Goal: Contribute content: Contribute content

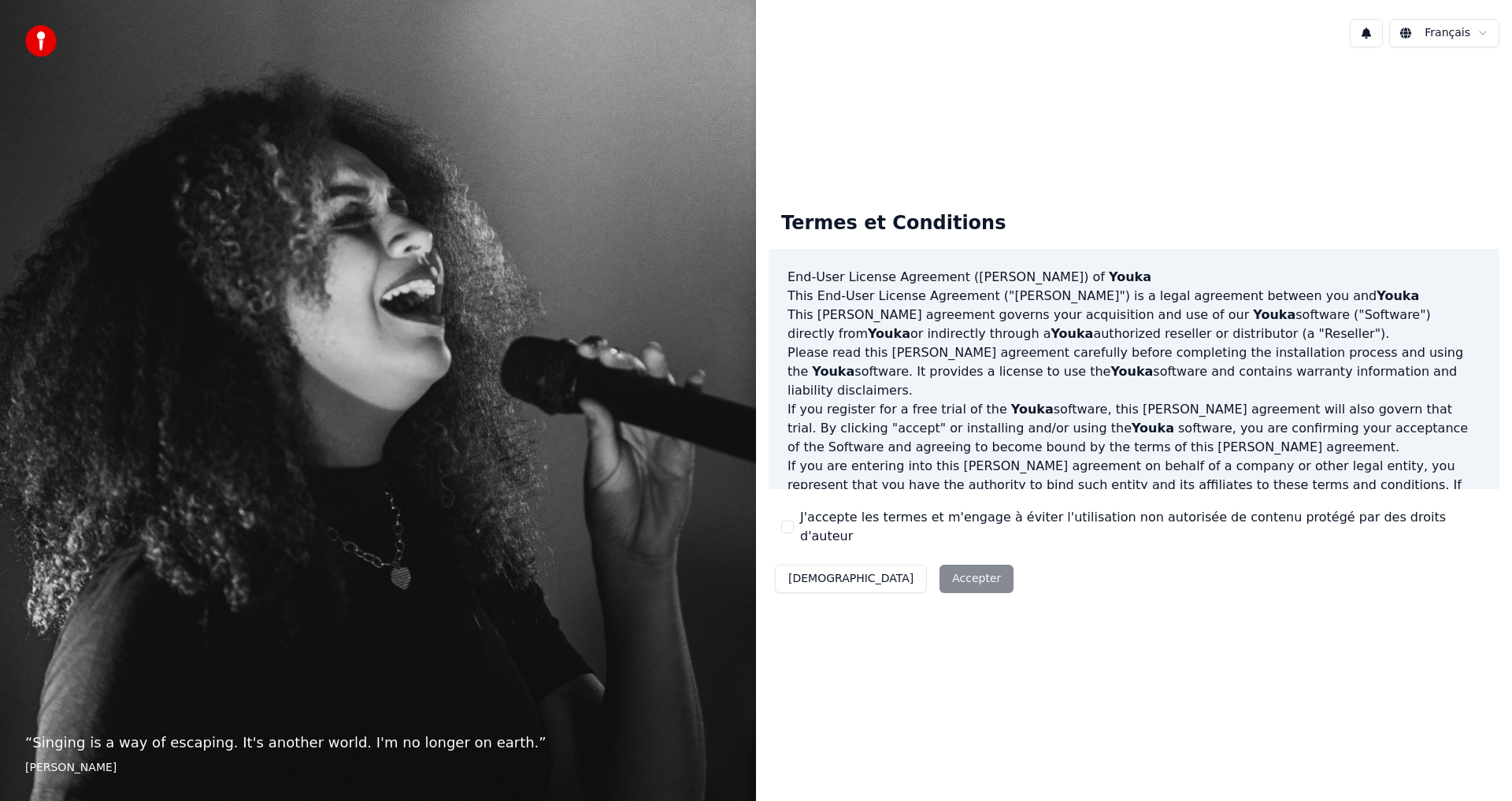
click at [914, 571] on div "Décliner Accepter" at bounding box center [894, 579] width 251 height 41
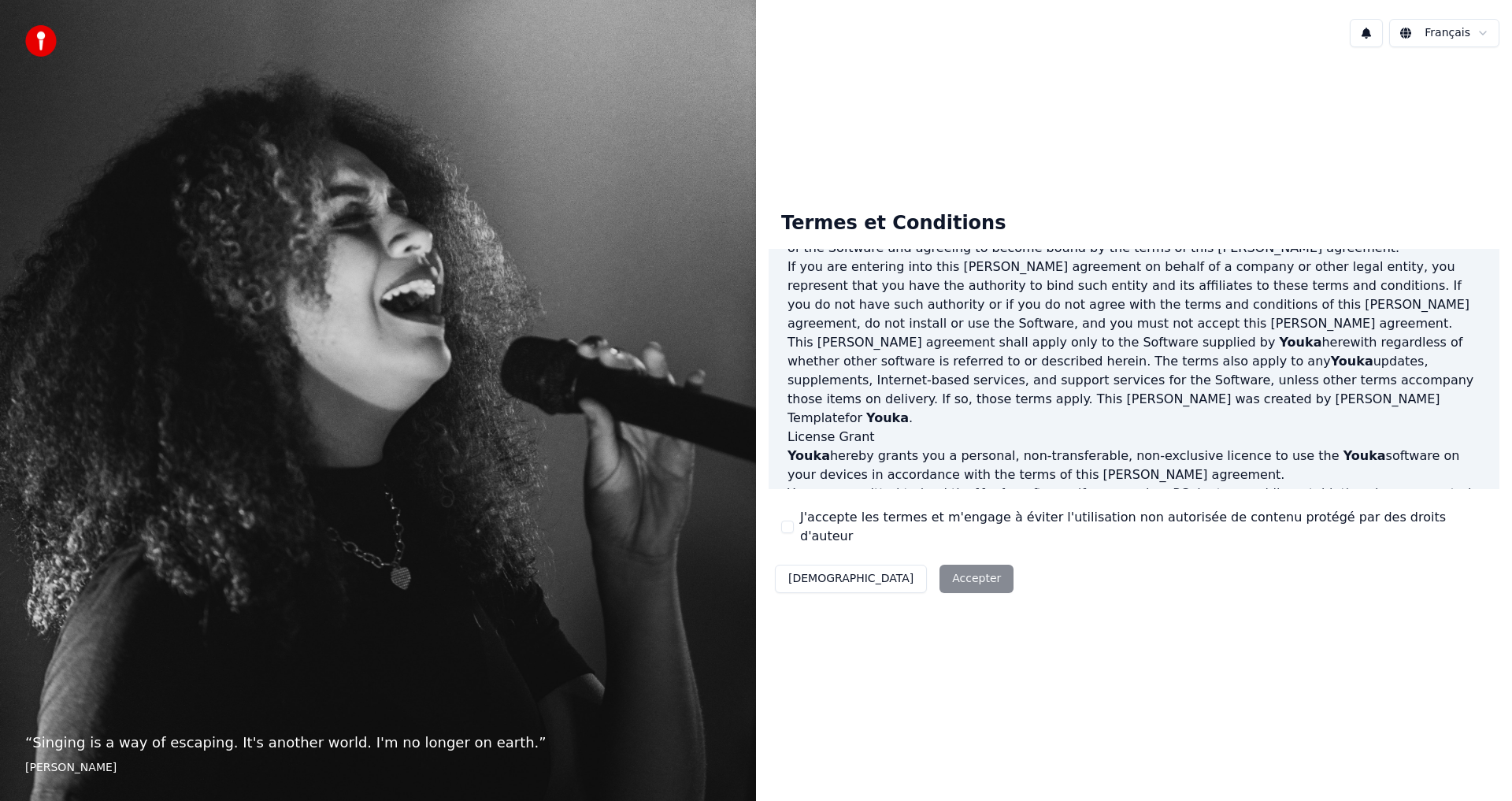
scroll to position [629, 0]
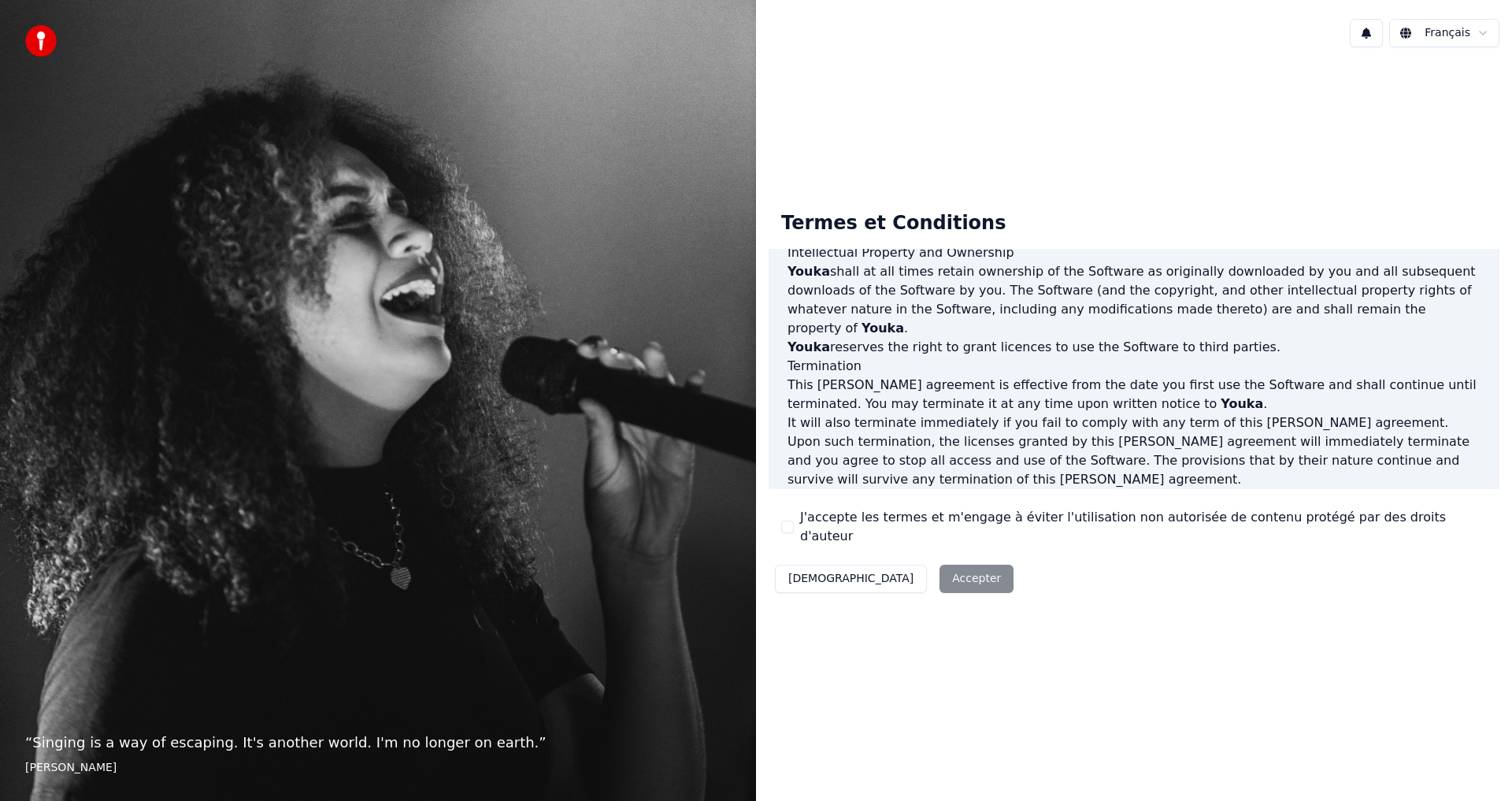
click at [897, 567] on div "Décliner Accepter" at bounding box center [894, 579] width 251 height 41
click at [883, 573] on div "Décliner Accepter" at bounding box center [894, 579] width 251 height 41
click at [885, 567] on div "Décliner Accepter" at bounding box center [894, 579] width 251 height 41
click at [790, 524] on button "J'accepte les termes et m'engage à éviter l'utilisation non autorisée de conten…" at bounding box center [788, 526] width 13 height 13
click at [940, 569] on button "Accepter" at bounding box center [976, 579] width 74 height 29
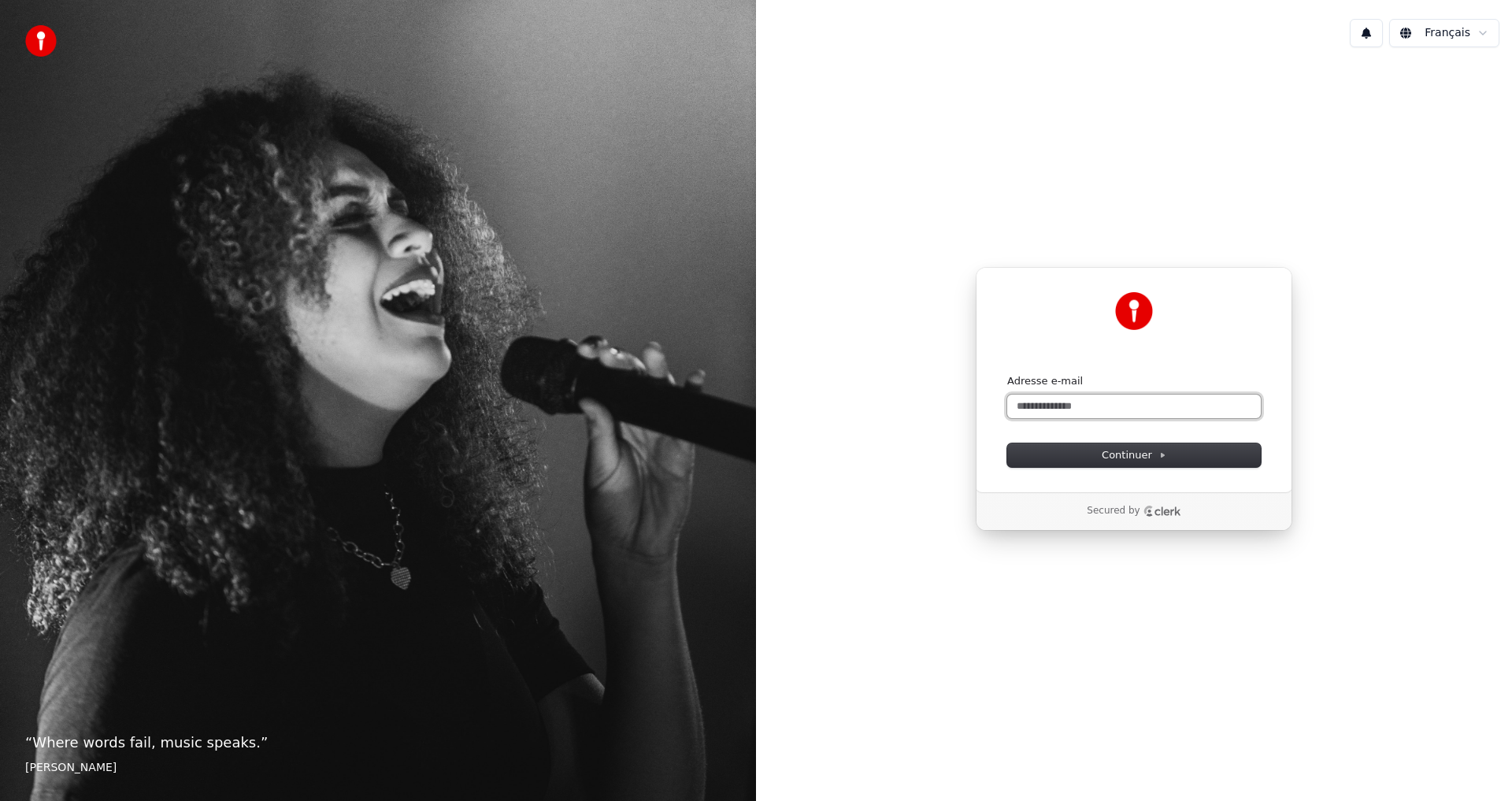
click at [1081, 400] on input "Adresse e-mail" at bounding box center [1134, 406] width 254 height 24
click at [1070, 406] on input "**********" at bounding box center [1134, 406] width 254 height 24
click at [1007, 374] on button "submit" at bounding box center [1007, 374] width 0 height 0
type input "**********"
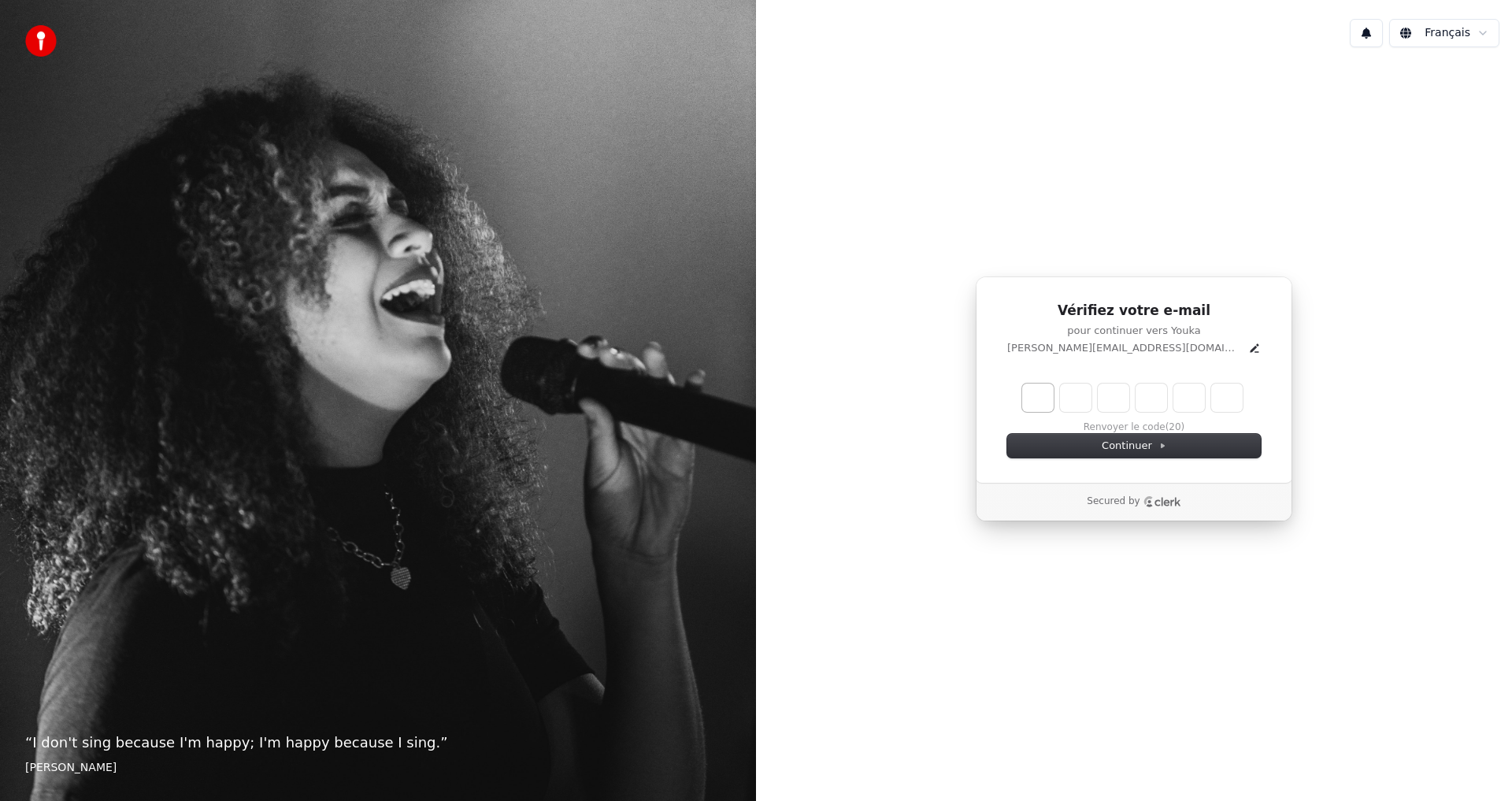
click at [1041, 397] on input "Enter verification code. Digit 1" at bounding box center [1039, 398] width 32 height 29
type input "*"
type input "**"
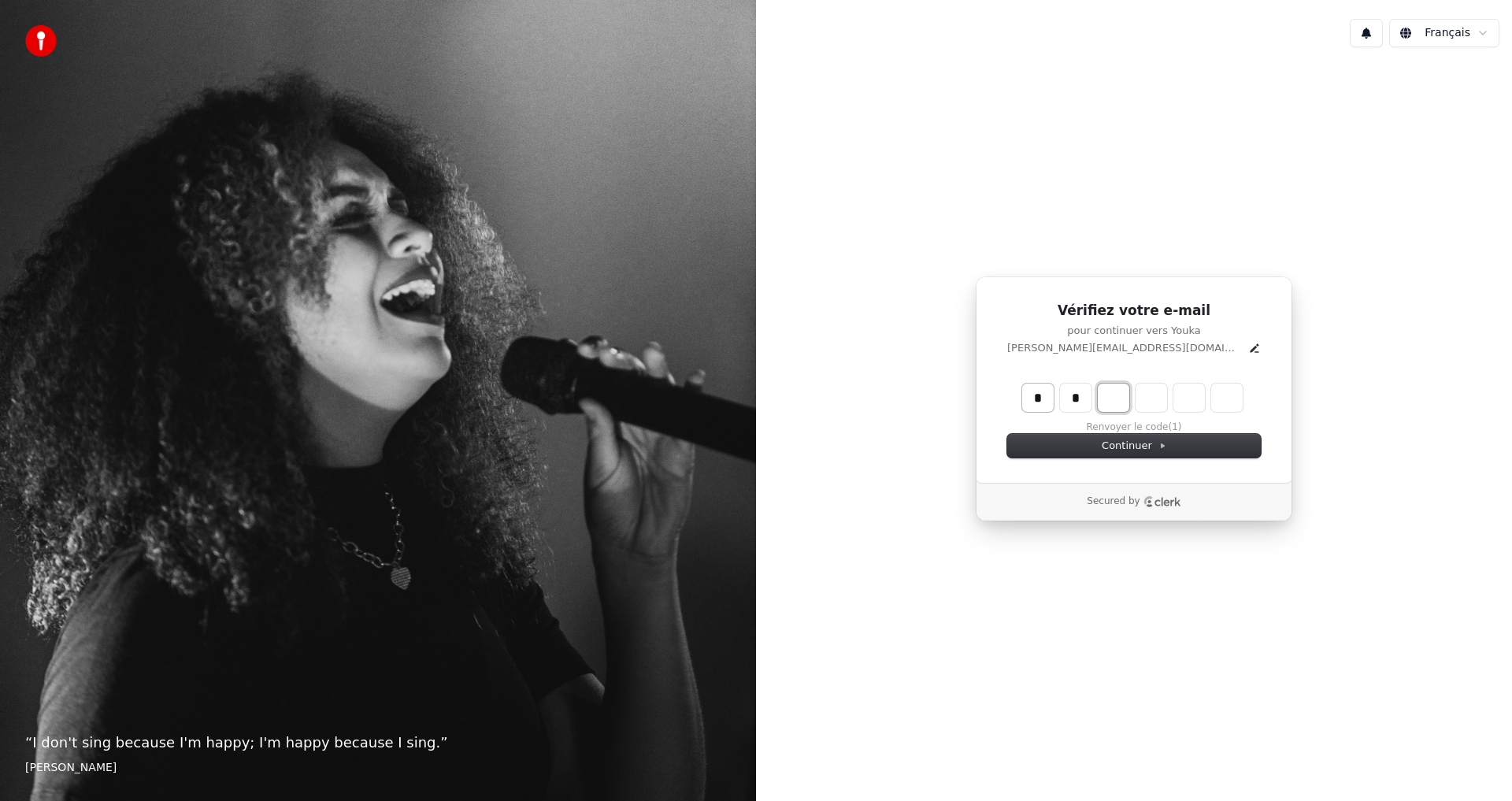
type input "*"
type input "***"
type input "*"
type input "****"
type input "*"
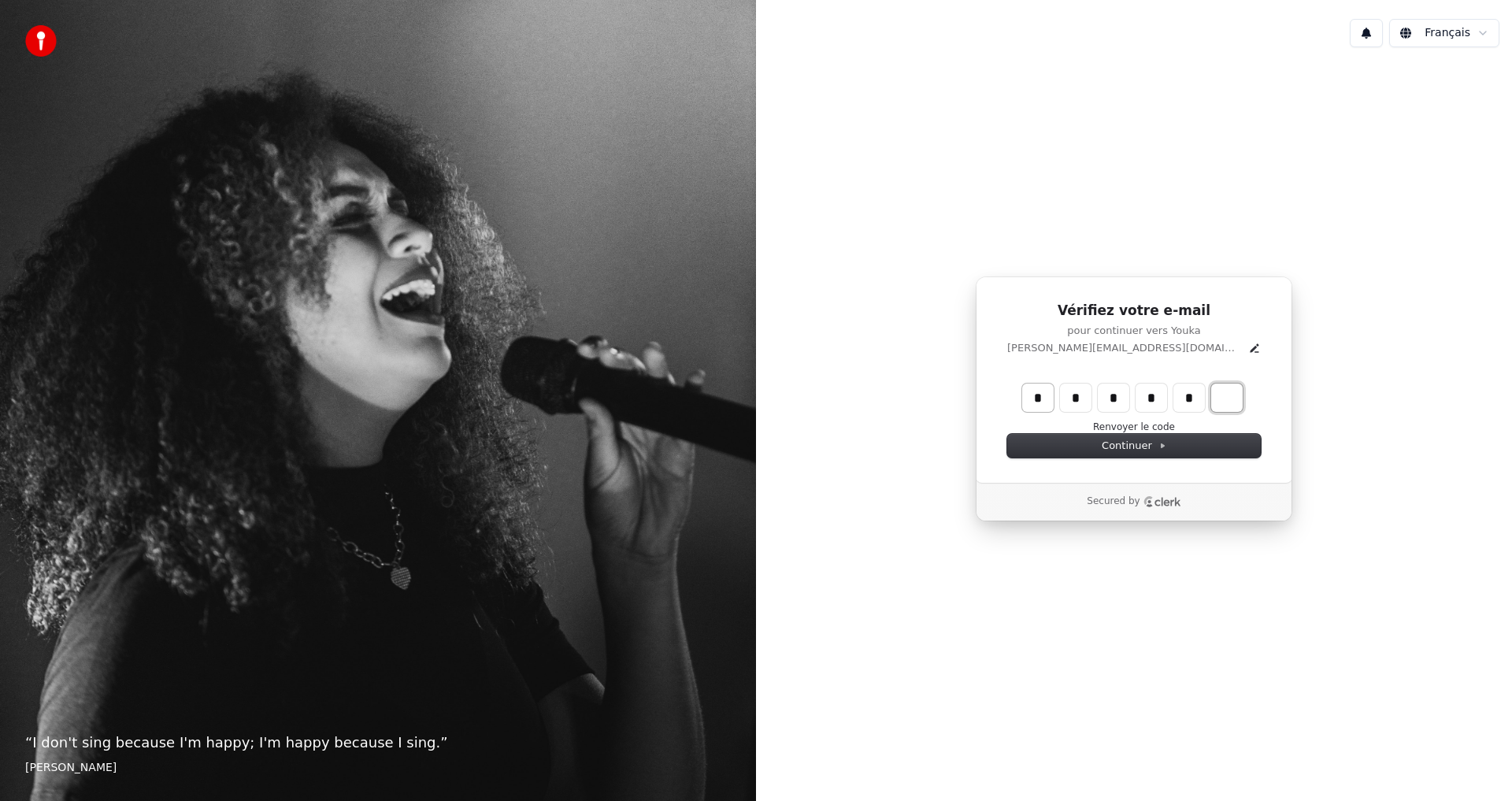
type input "******"
type input "*"
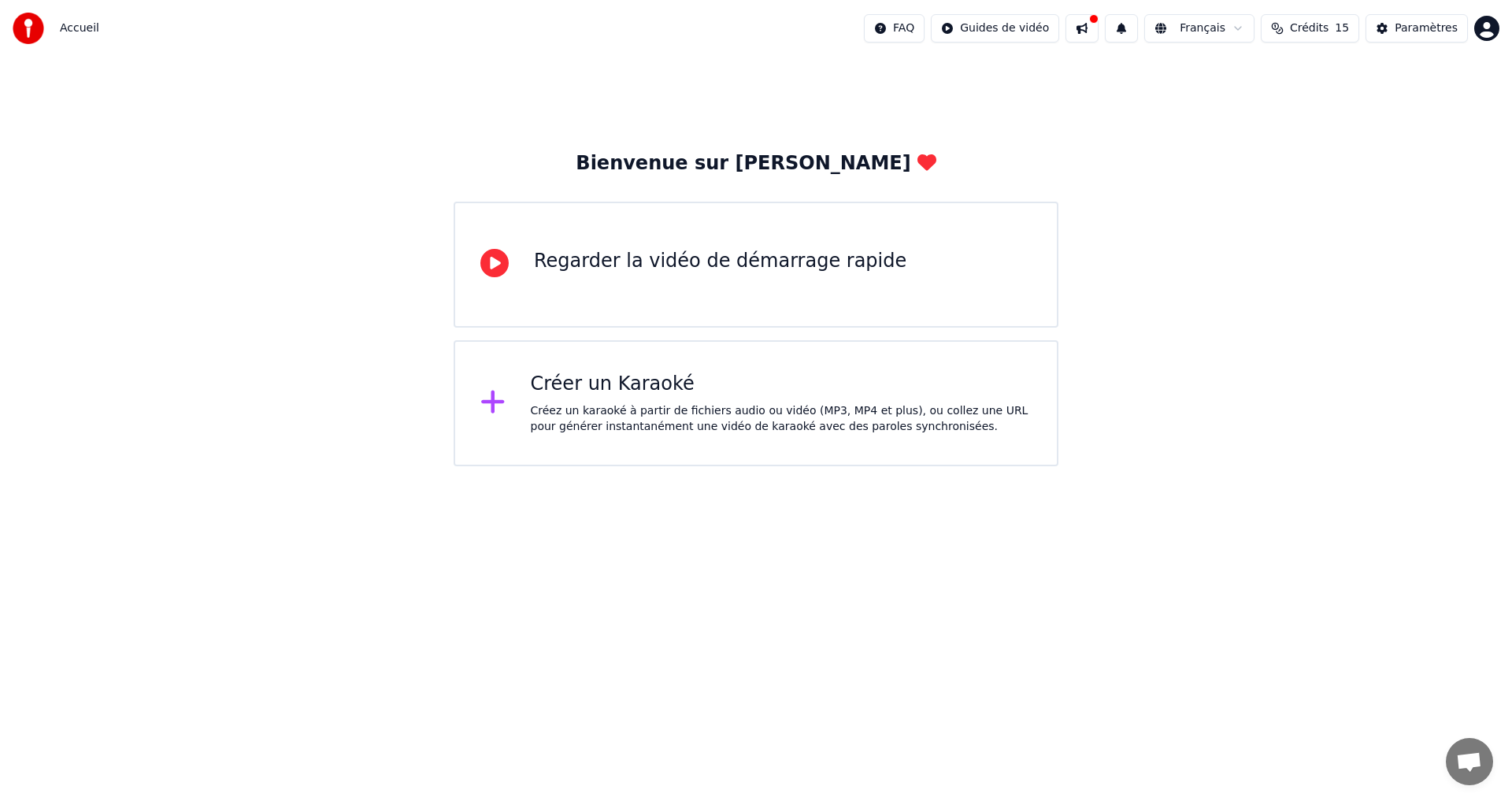
click at [583, 381] on div "Créer un Karaoké" at bounding box center [782, 385] width 502 height 26
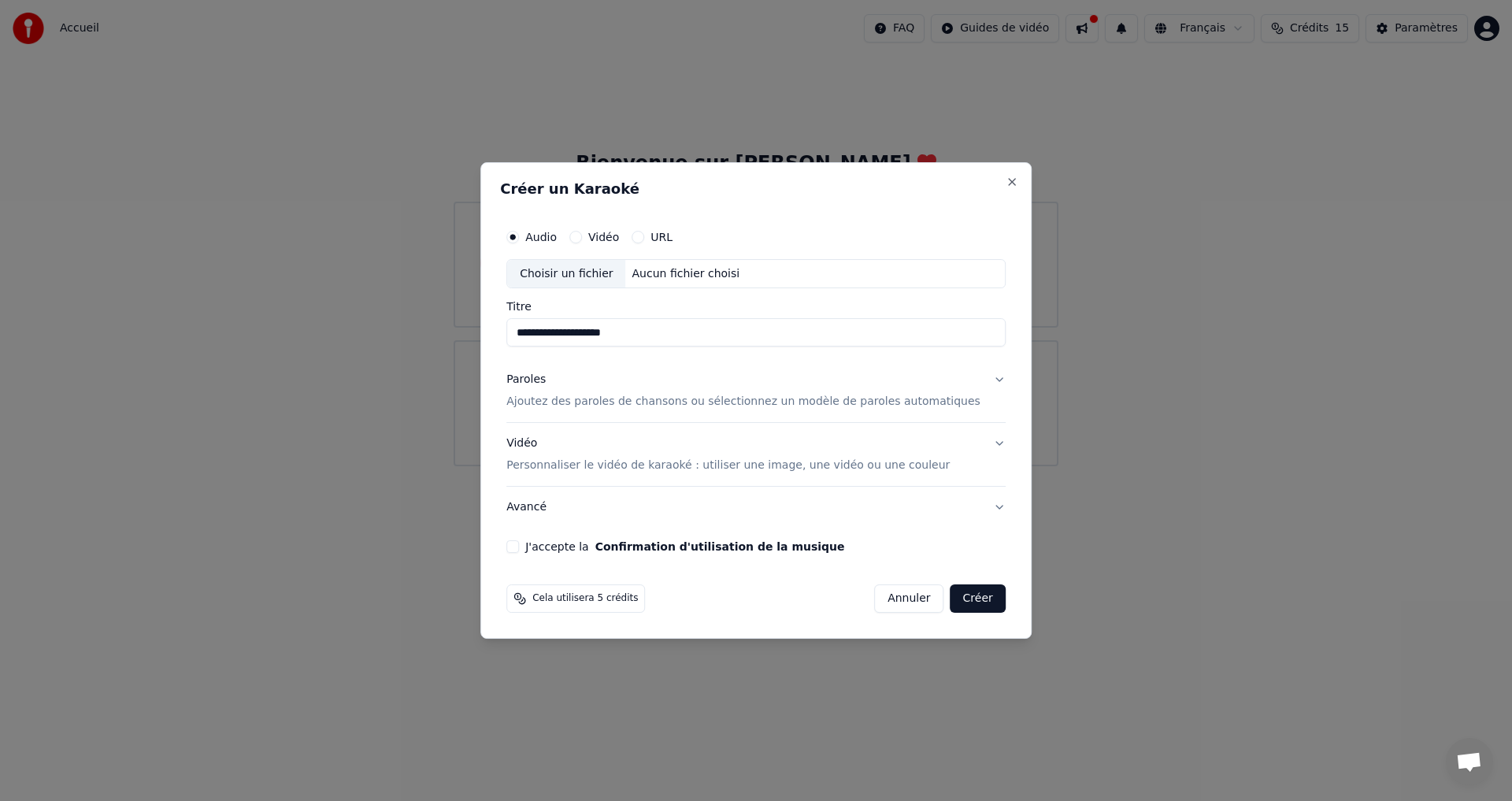
click at [739, 268] on div "Aucun fichier choisi" at bounding box center [686, 274] width 120 height 16
click at [708, 277] on div "Aucun fichier choisi" at bounding box center [686, 274] width 120 height 16
type input "*********"
click at [949, 403] on p "Ajoutez des paroles de chansons ou sélectionnez un modèle de paroles automatiqu…" at bounding box center [743, 402] width 474 height 16
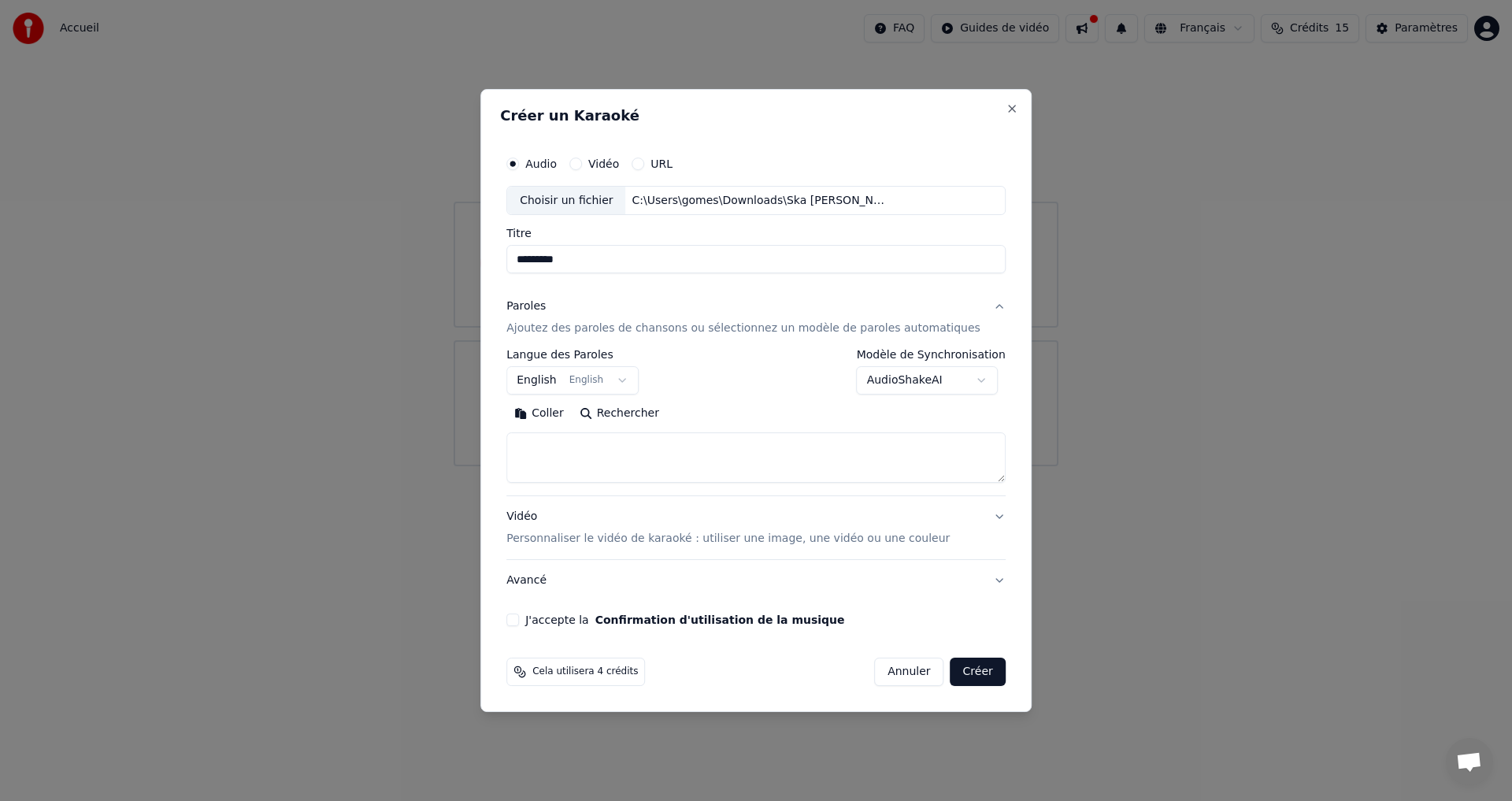
click at [634, 382] on body "**********" at bounding box center [756, 233] width 1512 height 466
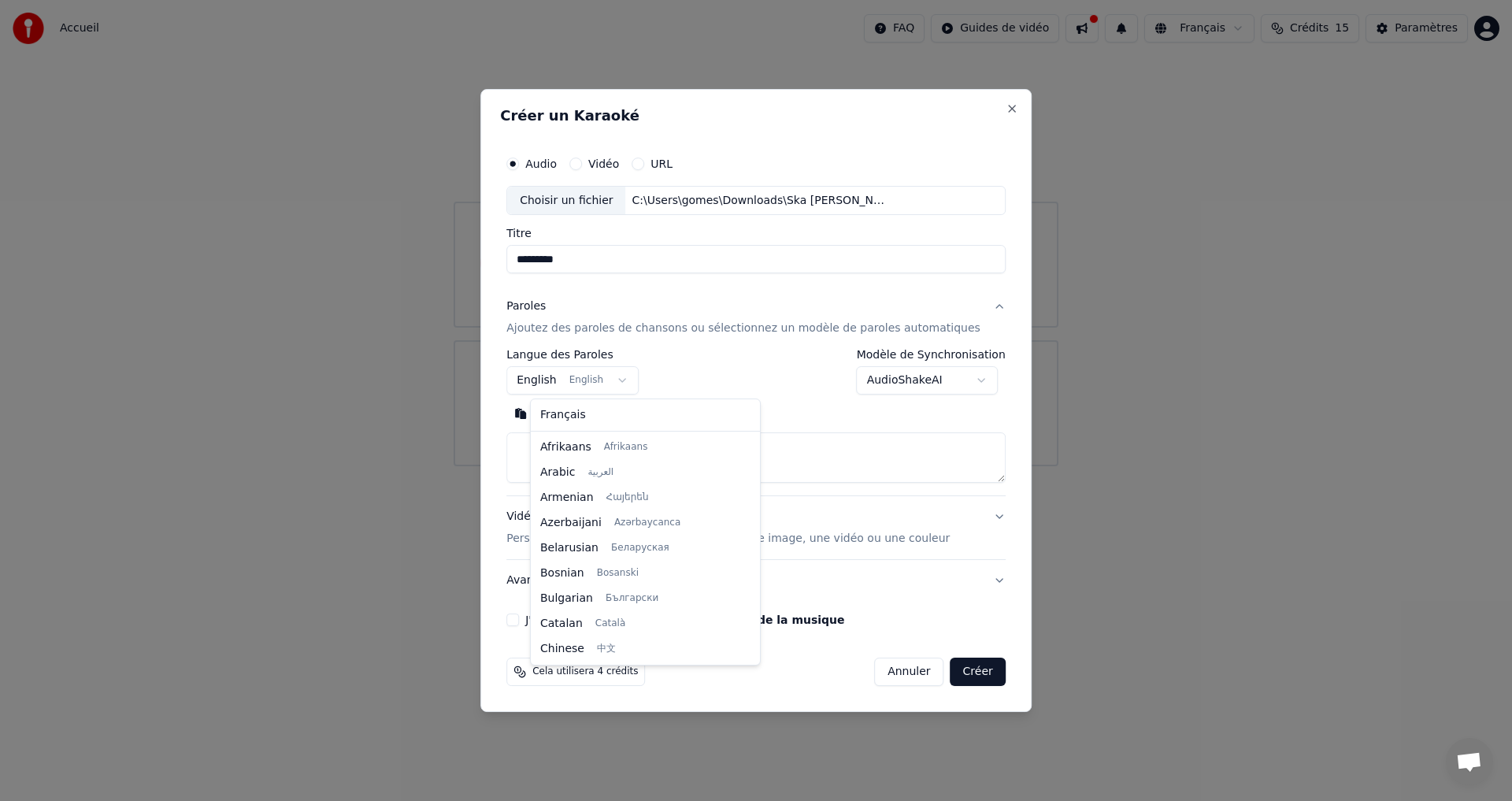
scroll to position [126, 0]
select select "**"
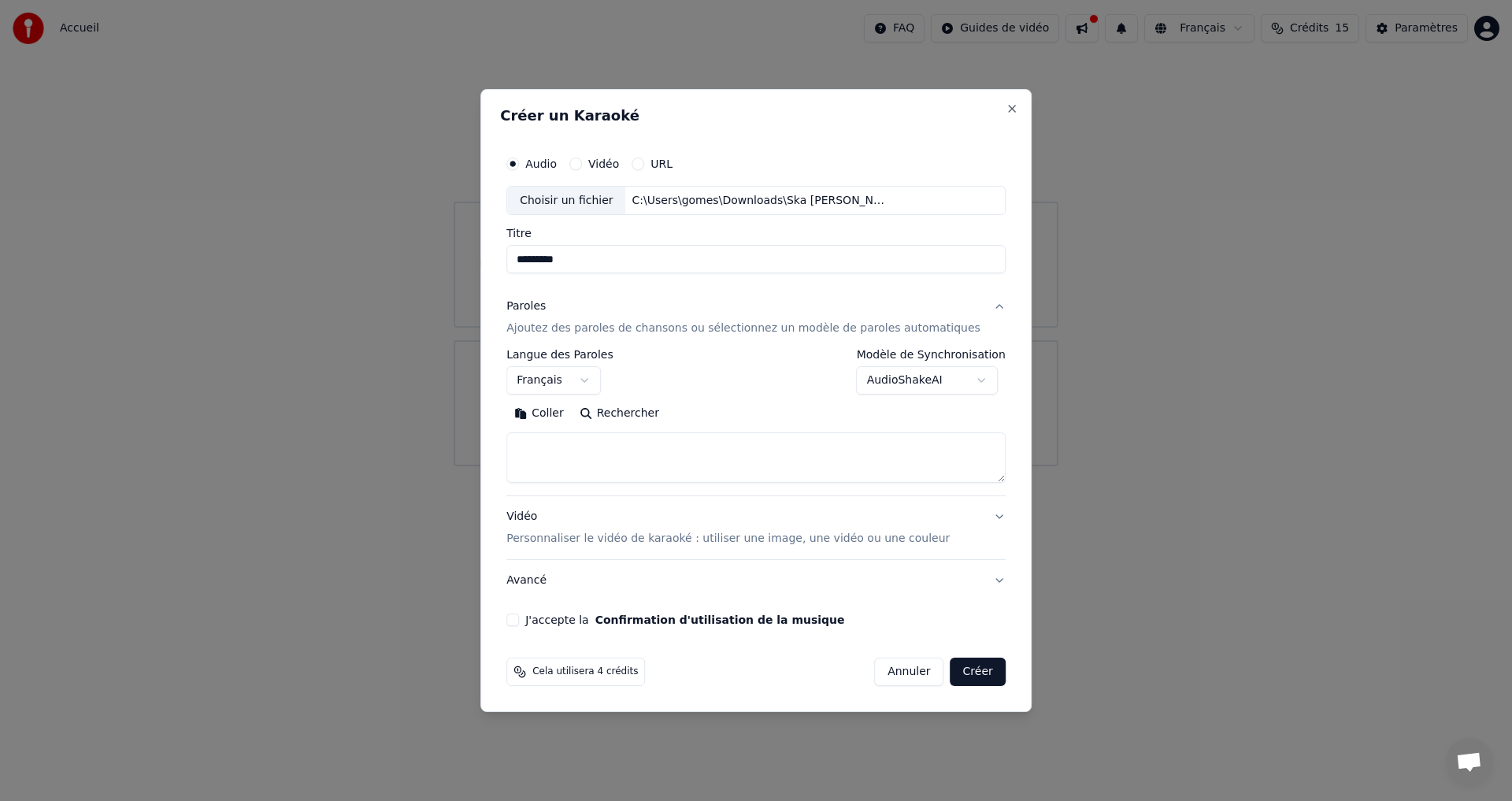
click at [582, 447] on textarea at bounding box center [755, 458] width 499 height 50
paste textarea "**********"
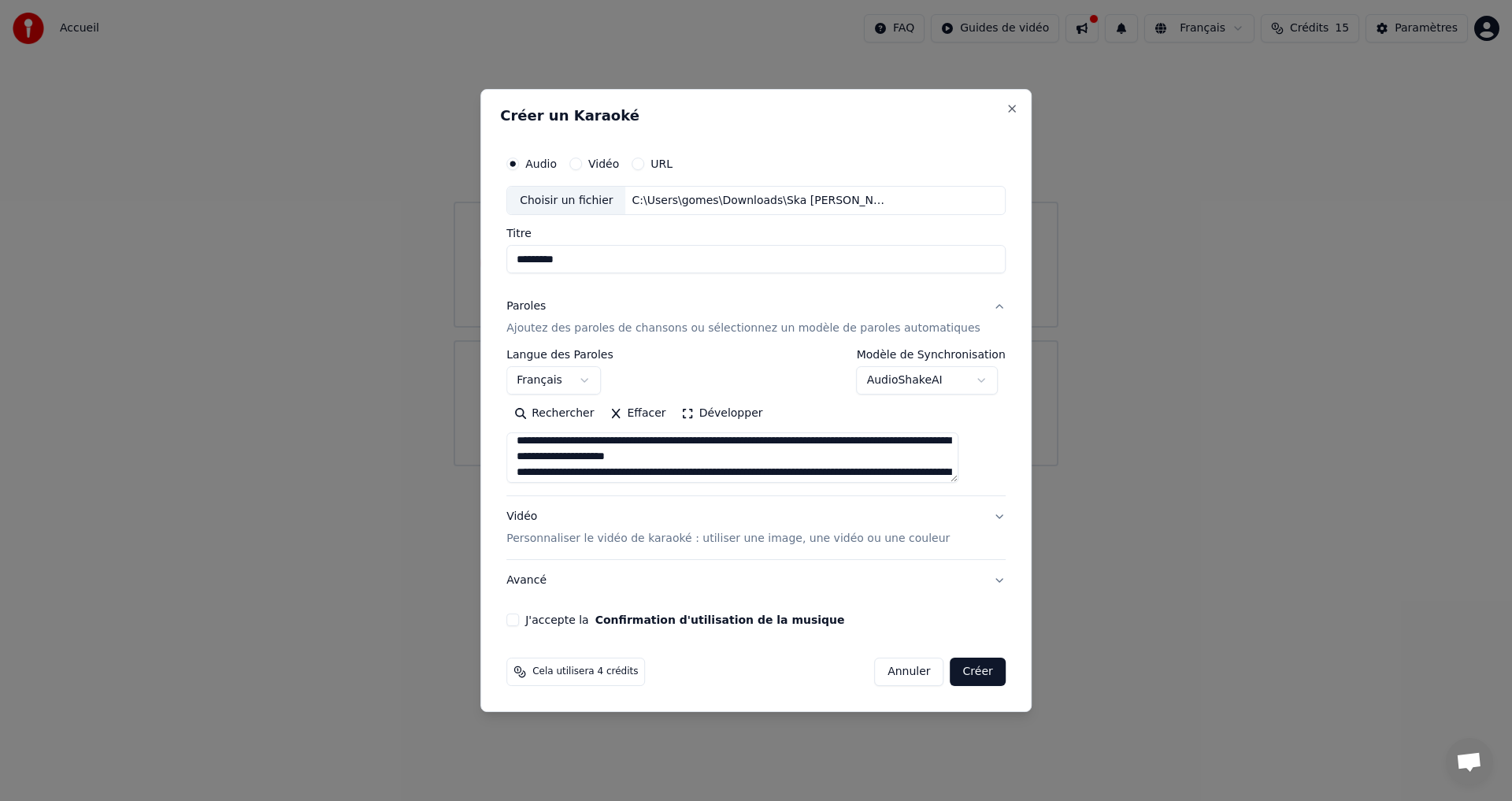
scroll to position [0, 0]
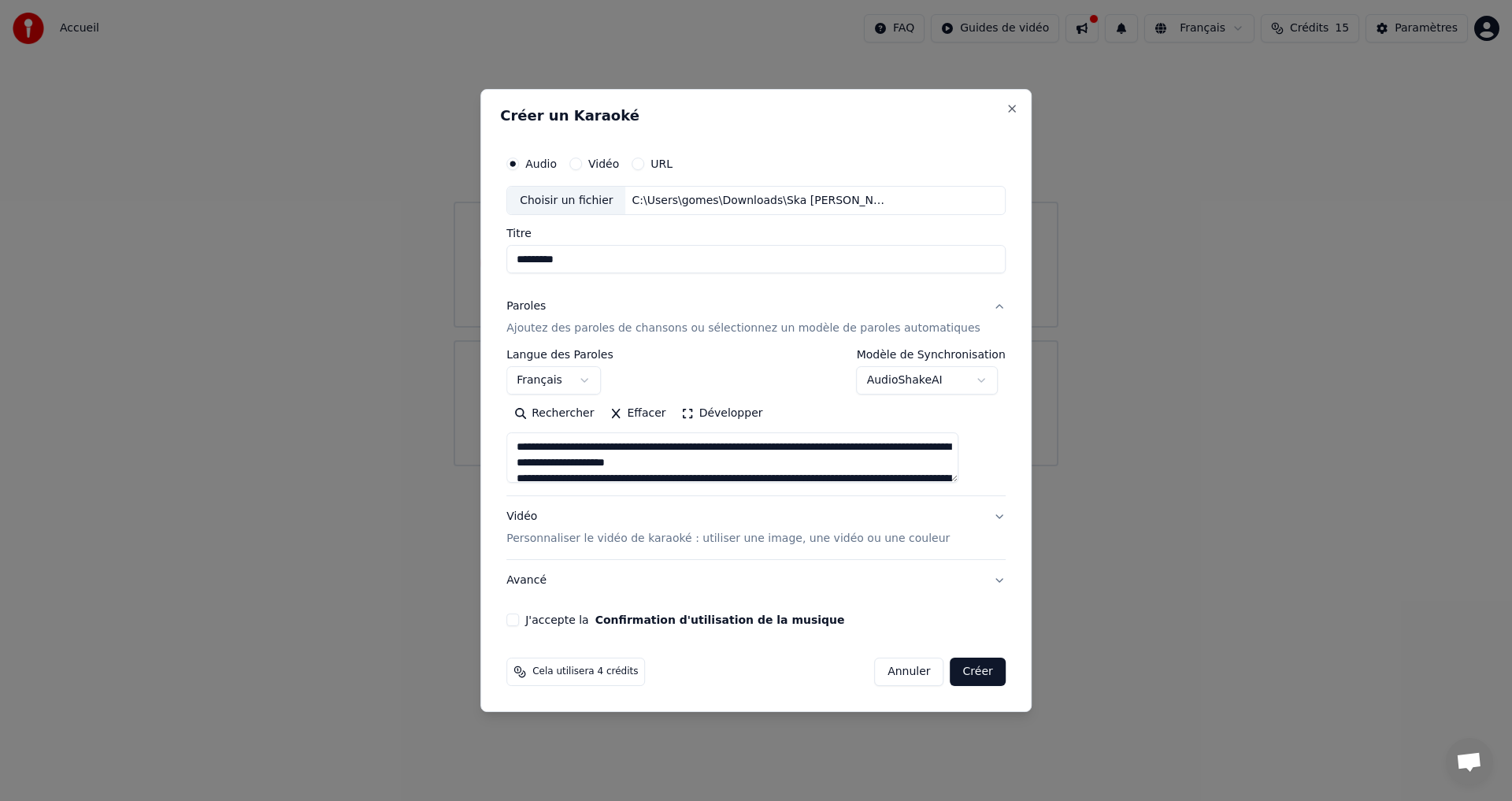
click at [701, 412] on button "Développer" at bounding box center [723, 414] width 96 height 26
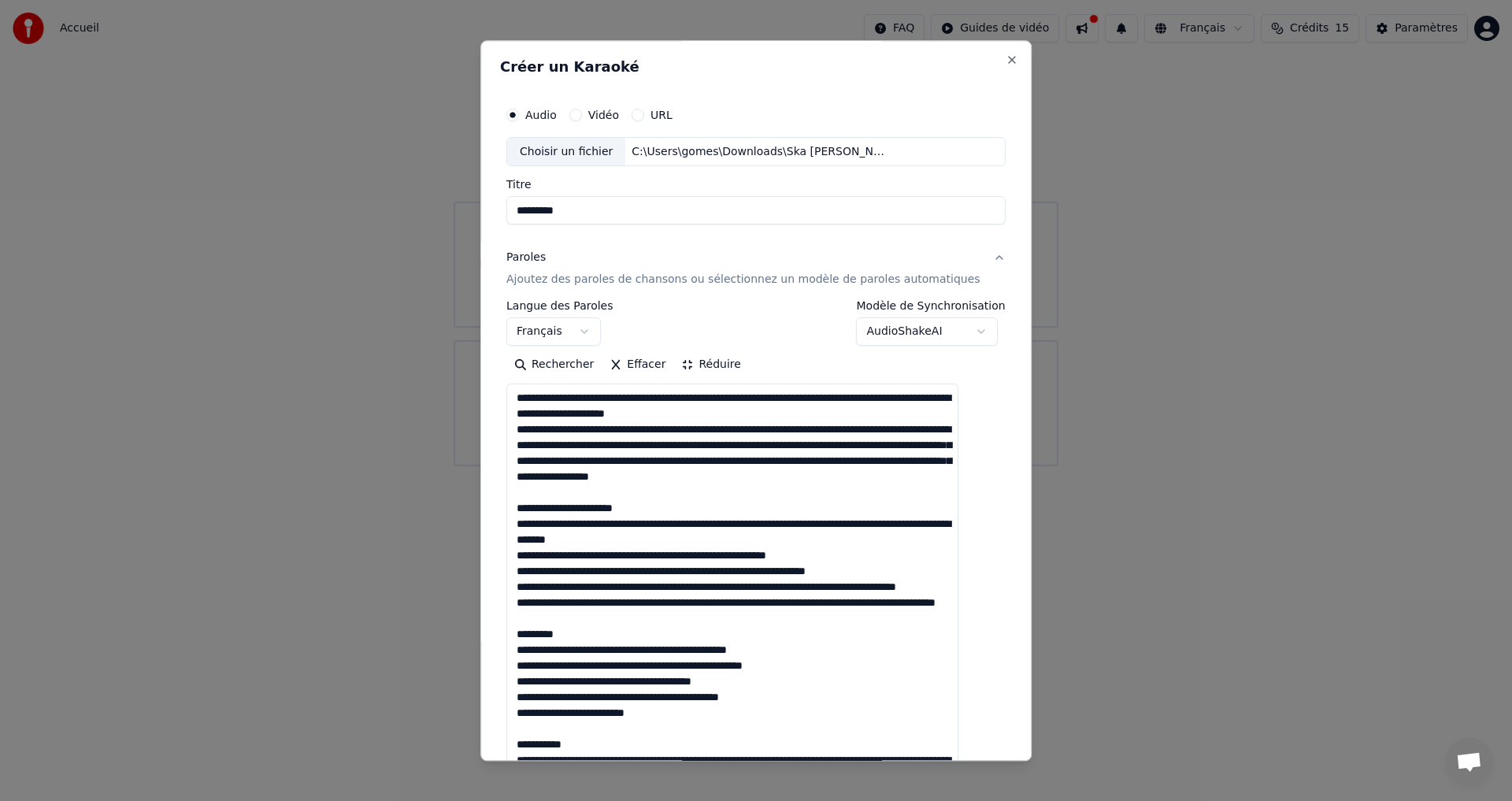
drag, startPoint x: 662, startPoint y: 524, endPoint x: 522, endPoint y: 527, distance: 140.0
click at [522, 527] on div "**********" at bounding box center [756, 752] width 512 height 1319
drag, startPoint x: 583, startPoint y: 679, endPoint x: 518, endPoint y: 678, distance: 65.0
click at [518, 679] on div "**********" at bounding box center [756, 752] width 512 height 1319
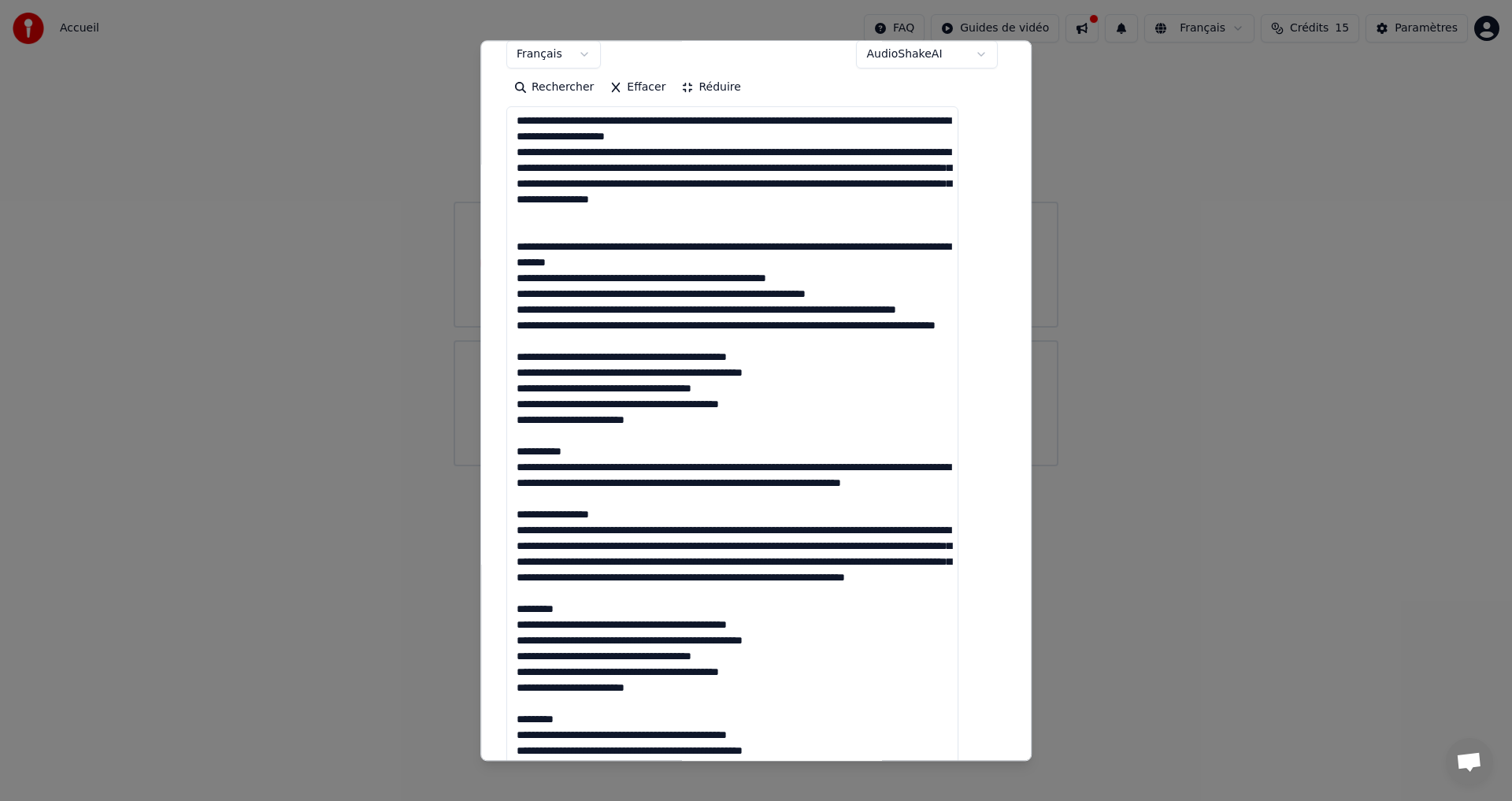
scroll to position [394, 0]
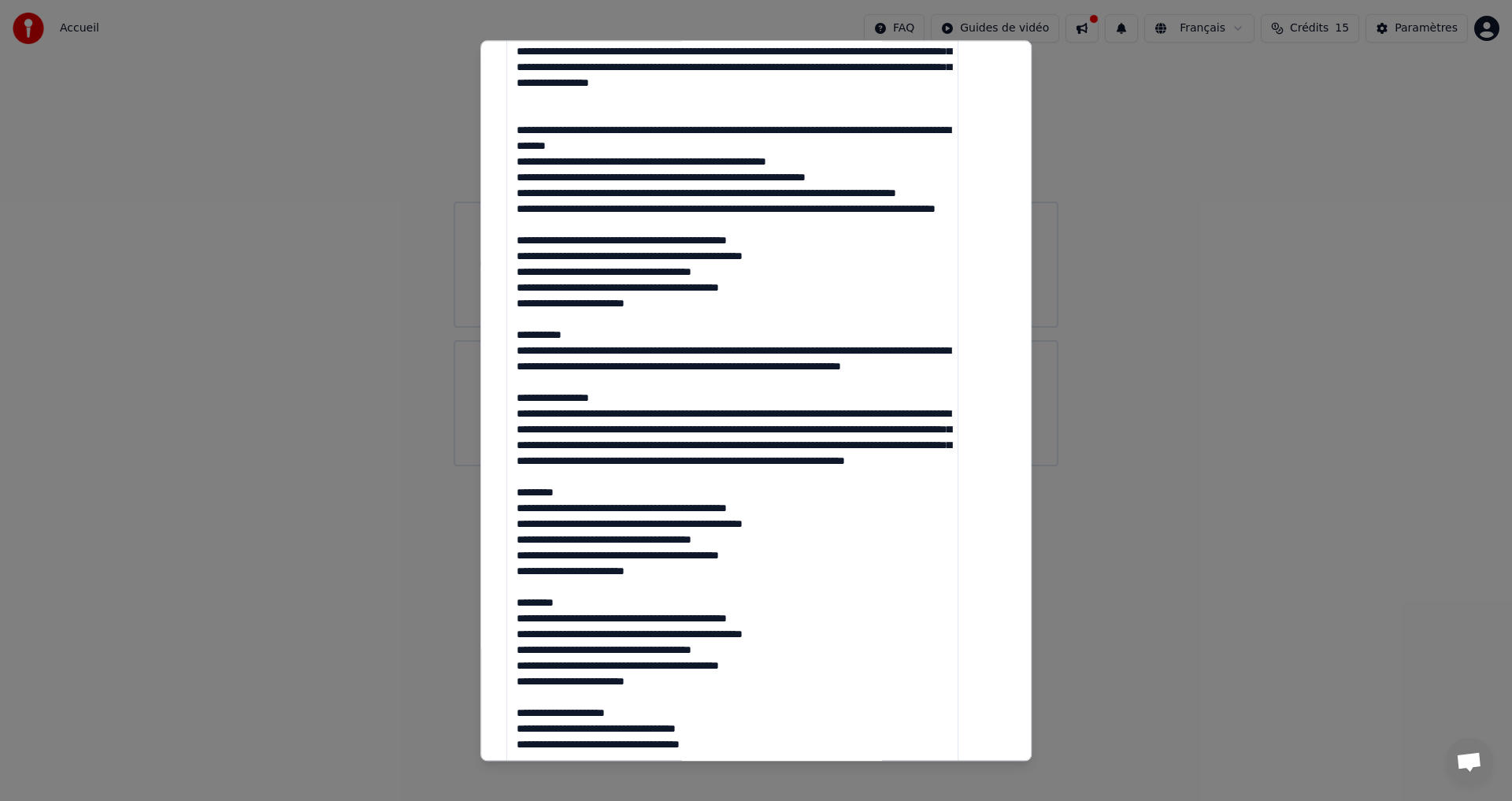
drag, startPoint x: 597, startPoint y: 369, endPoint x: 494, endPoint y: 362, distance: 103.2
click at [494, 362] on body "**********" at bounding box center [756, 233] width 1512 height 466
click at [605, 360] on textarea at bounding box center [731, 429] width 452 height 878
drag, startPoint x: 597, startPoint y: 370, endPoint x: 534, endPoint y: 373, distance: 63.1
click at [534, 373] on textarea at bounding box center [731, 429] width 452 height 878
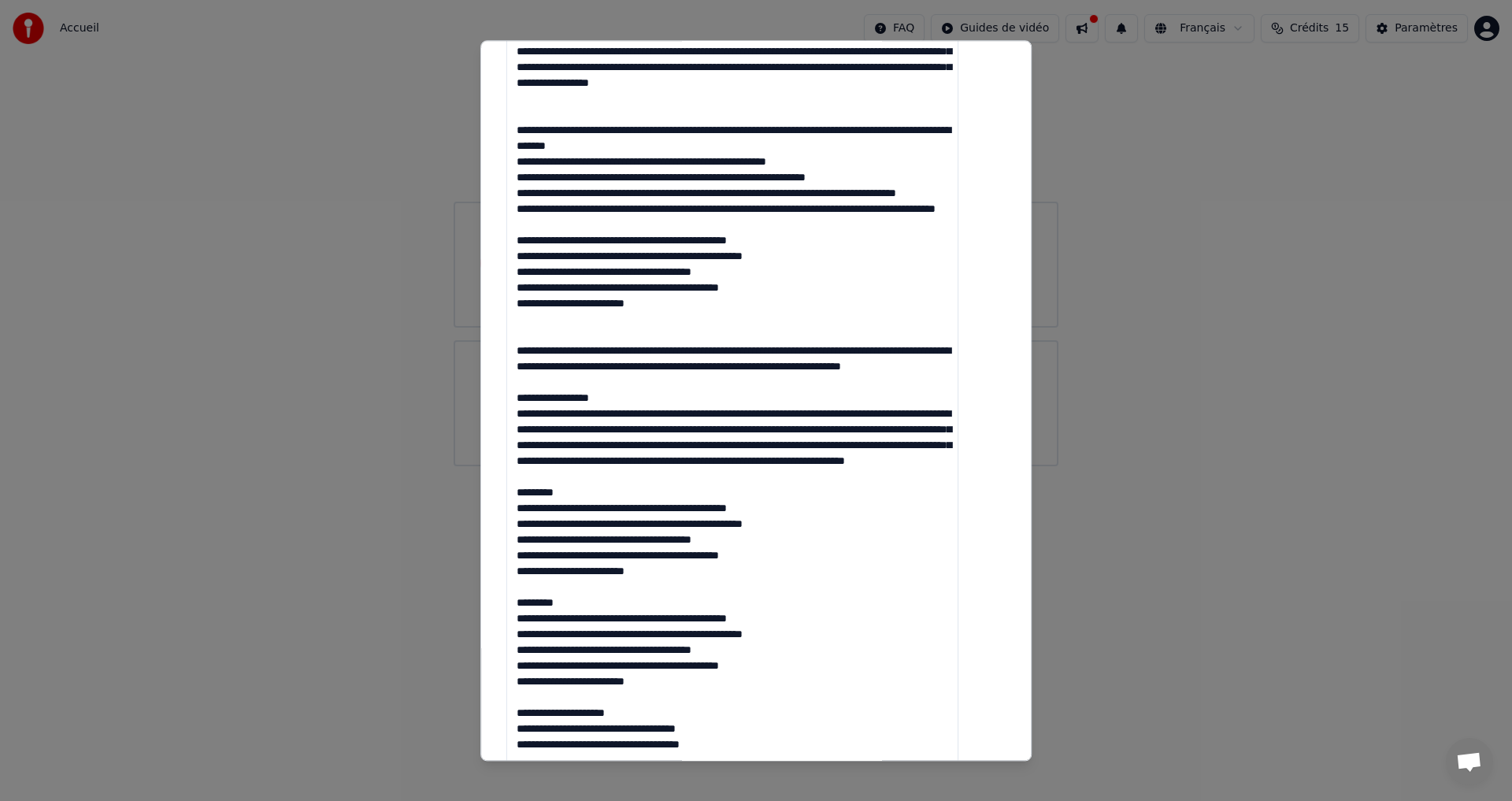
drag, startPoint x: 633, startPoint y: 446, endPoint x: 534, endPoint y: 451, distance: 99.1
click at [534, 451] on textarea at bounding box center [731, 429] width 452 height 878
drag, startPoint x: 582, startPoint y: 553, endPoint x: 535, endPoint y: 555, distance: 47.0
click at [535, 555] on textarea at bounding box center [731, 429] width 452 height 878
drag, startPoint x: 582, startPoint y: 665, endPoint x: 533, endPoint y: 664, distance: 49.0
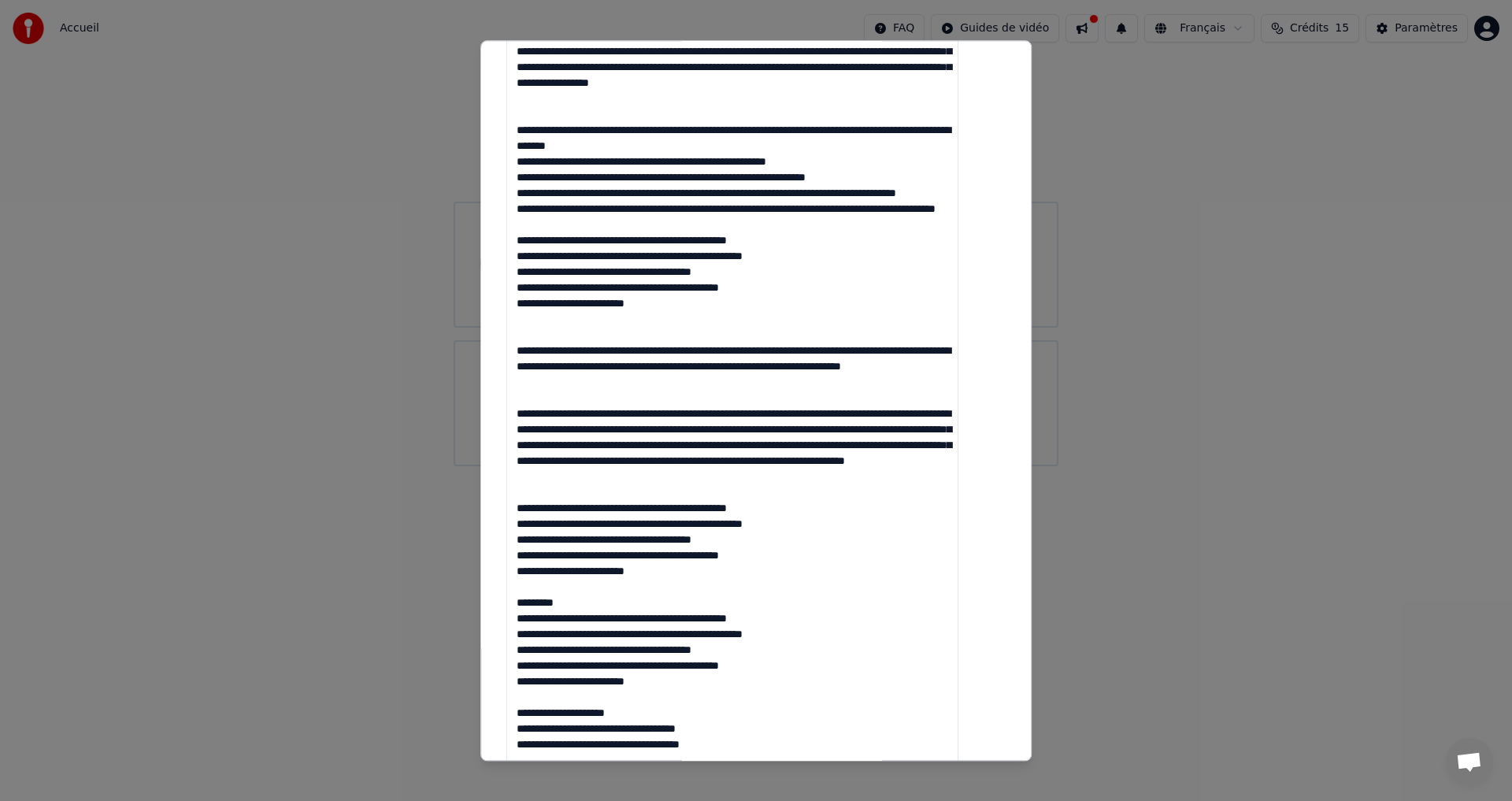
click at [533, 664] on textarea at bounding box center [731, 429] width 452 height 878
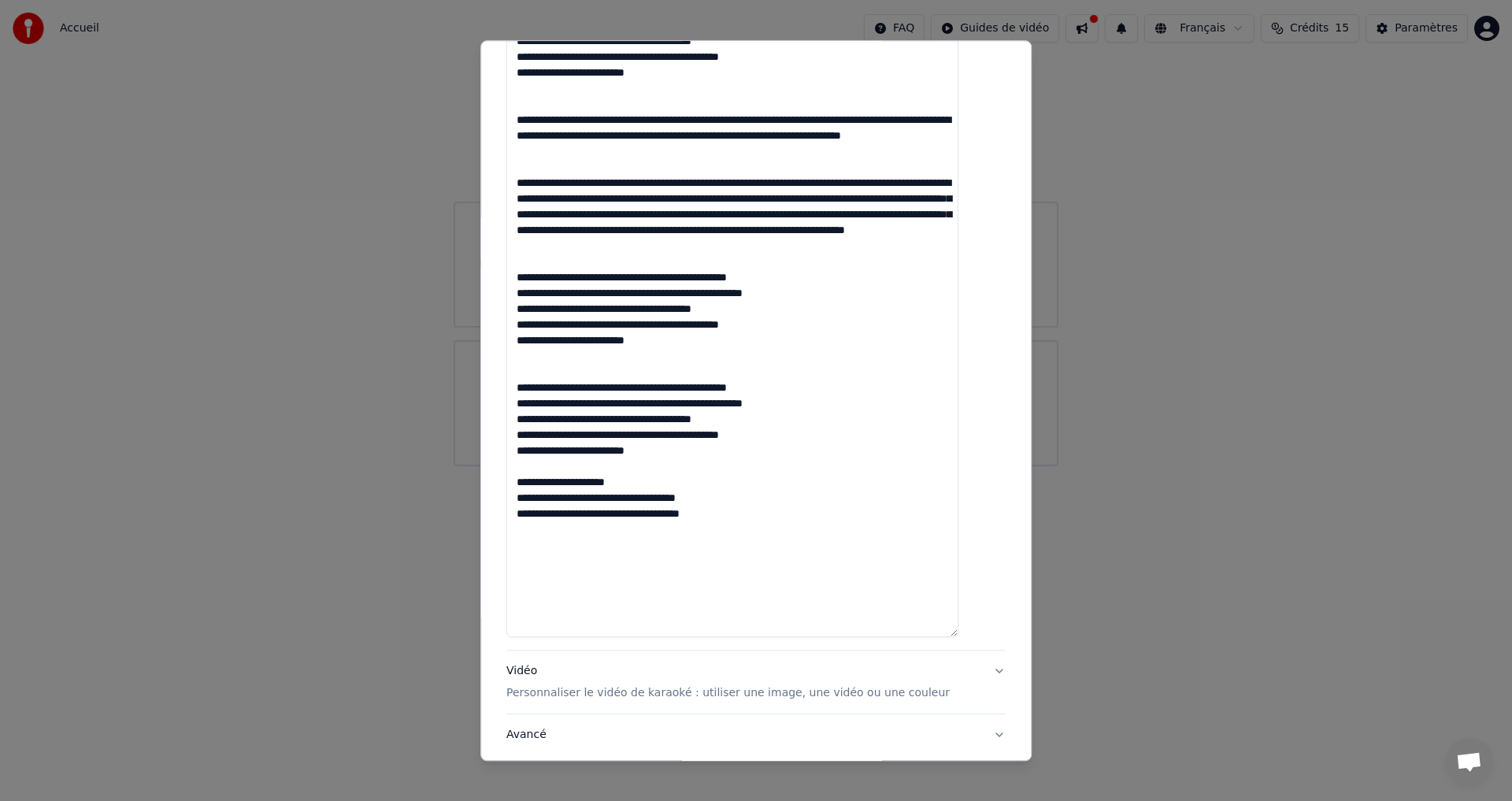
scroll to position [709, 0]
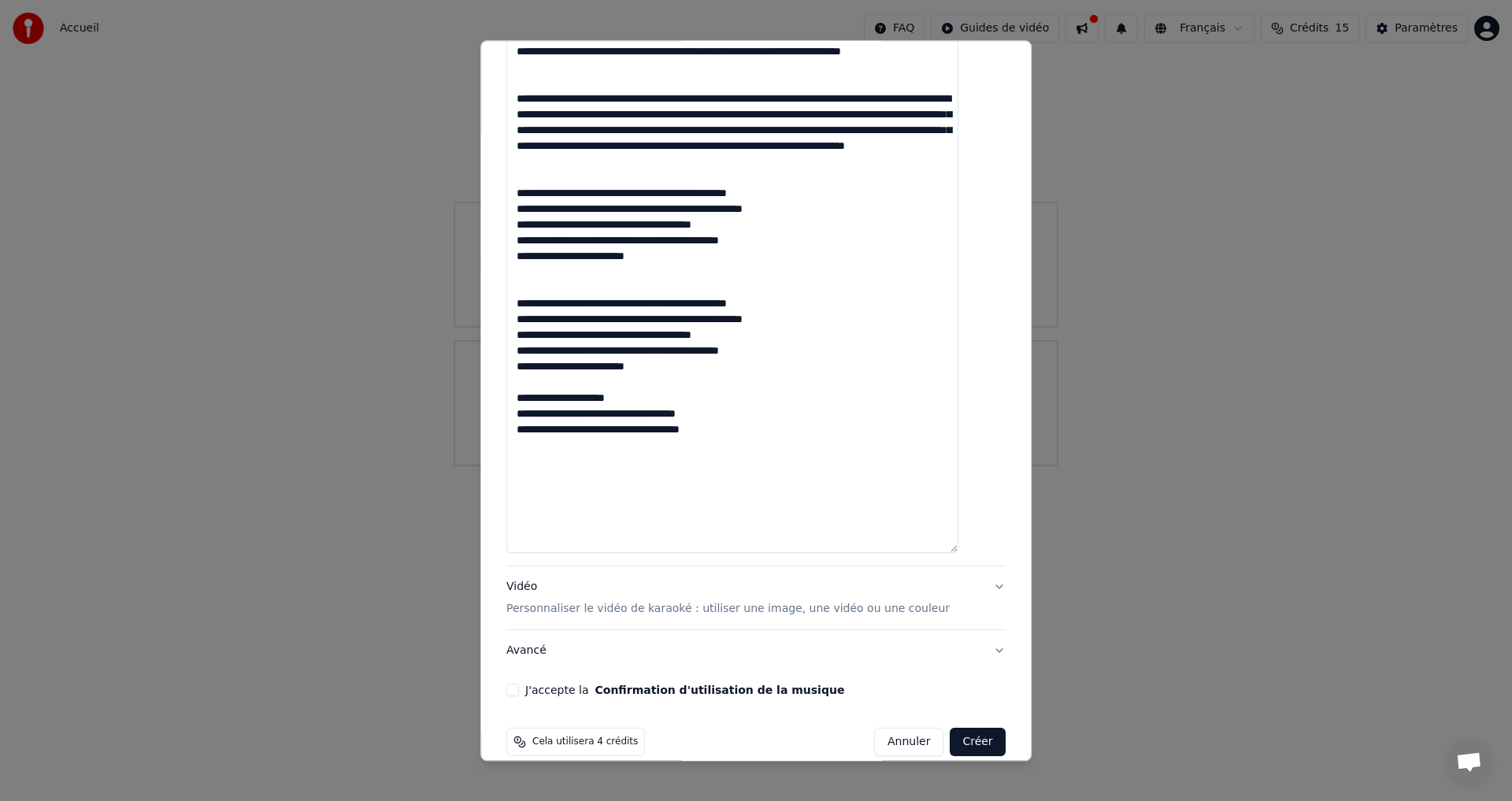
drag, startPoint x: 645, startPoint y: 459, endPoint x: 534, endPoint y: 466, distance: 111.2
click at [534, 466] on textarea at bounding box center [731, 114] width 452 height 878
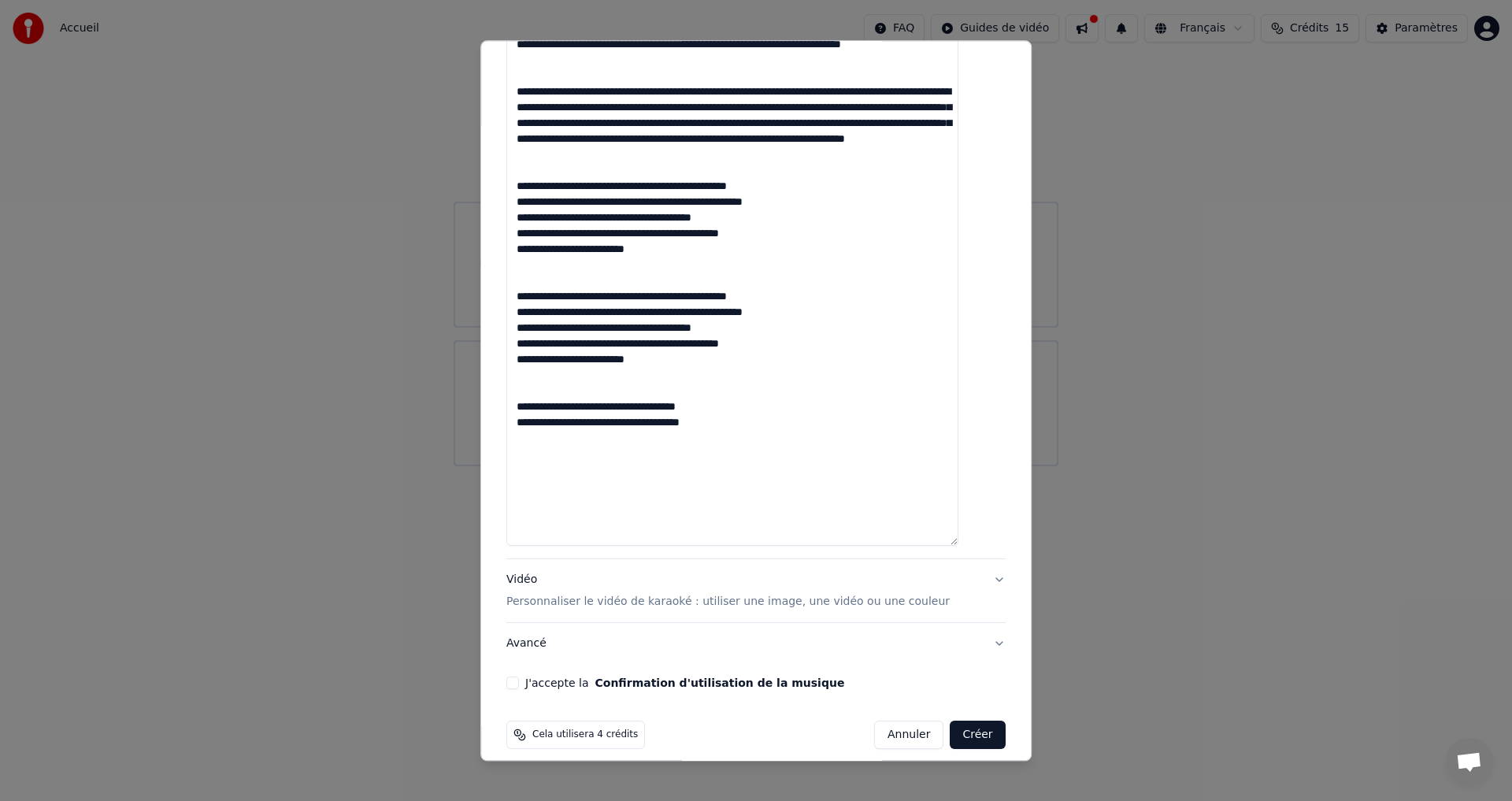
scroll to position [730, 0]
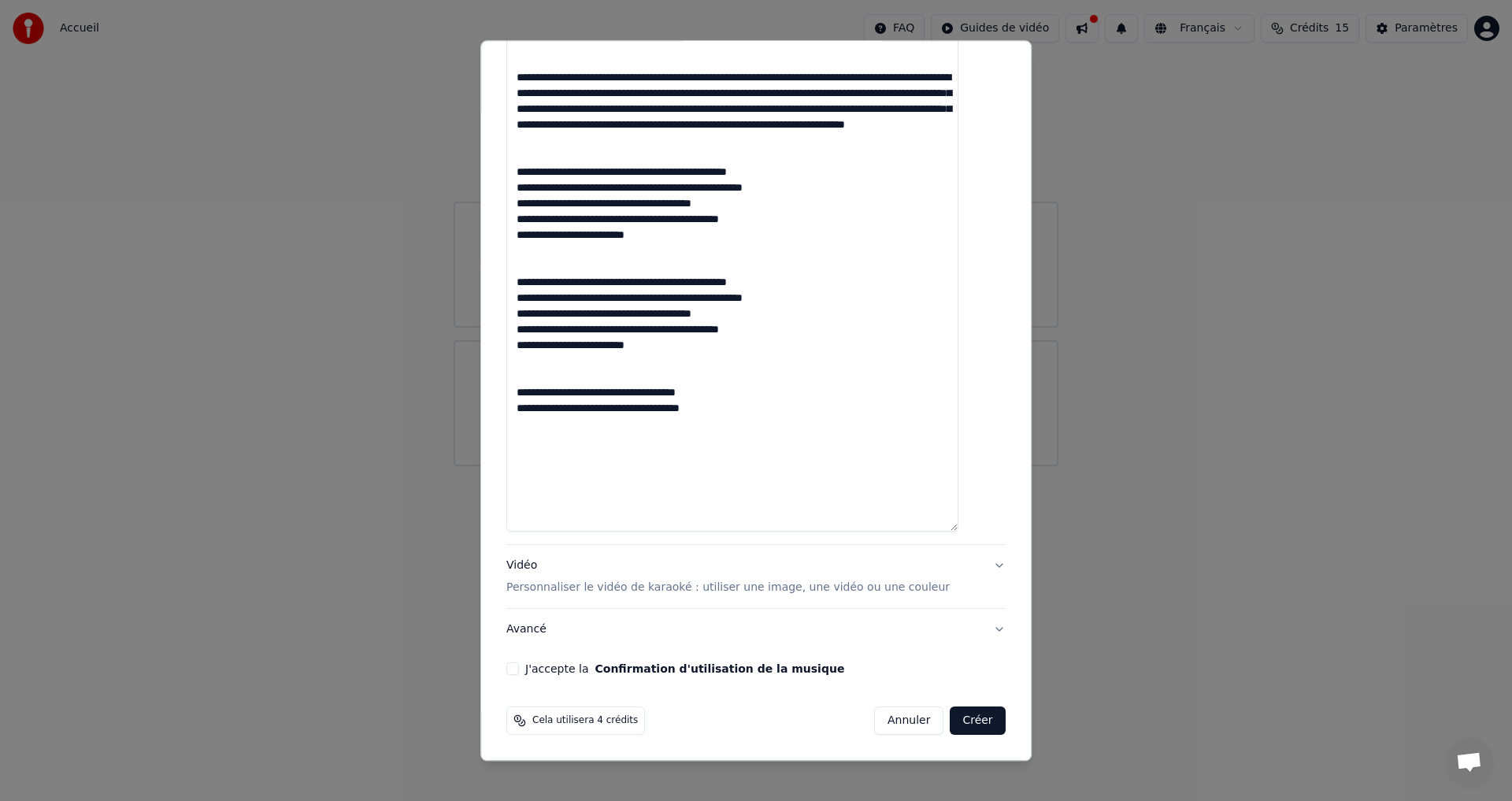
type textarea "**********"
click at [584, 665] on label "J'accepte la Confirmation d'utilisation de la musique" at bounding box center [685, 669] width 319 height 11
click at [519, 665] on button "J'accepte la Confirmation d'utilisation de la musique" at bounding box center [512, 669] width 13 height 13
click at [962, 719] on button "Créer" at bounding box center [978, 721] width 55 height 29
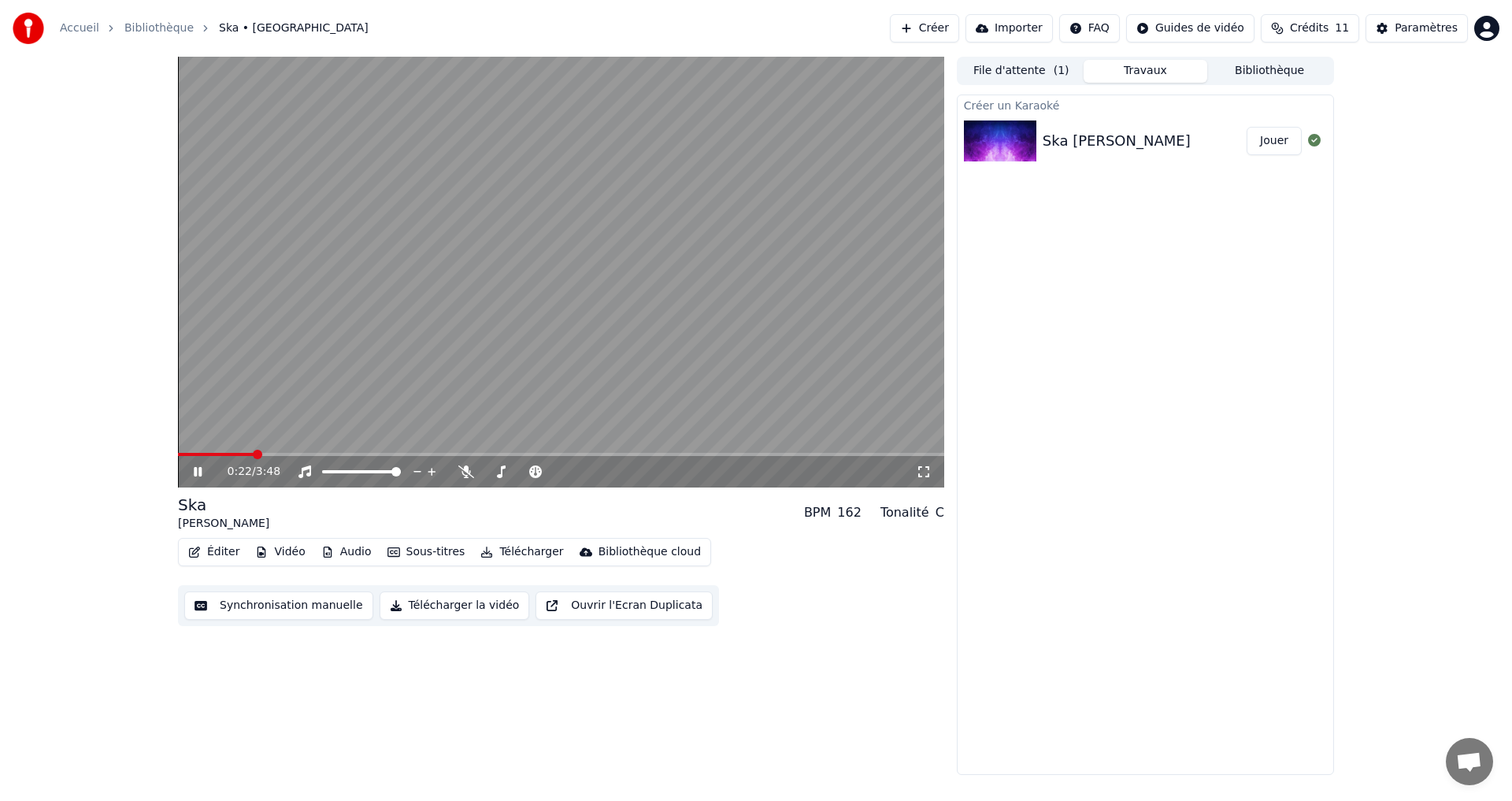
click at [921, 466] on icon at bounding box center [923, 471] width 11 height 11
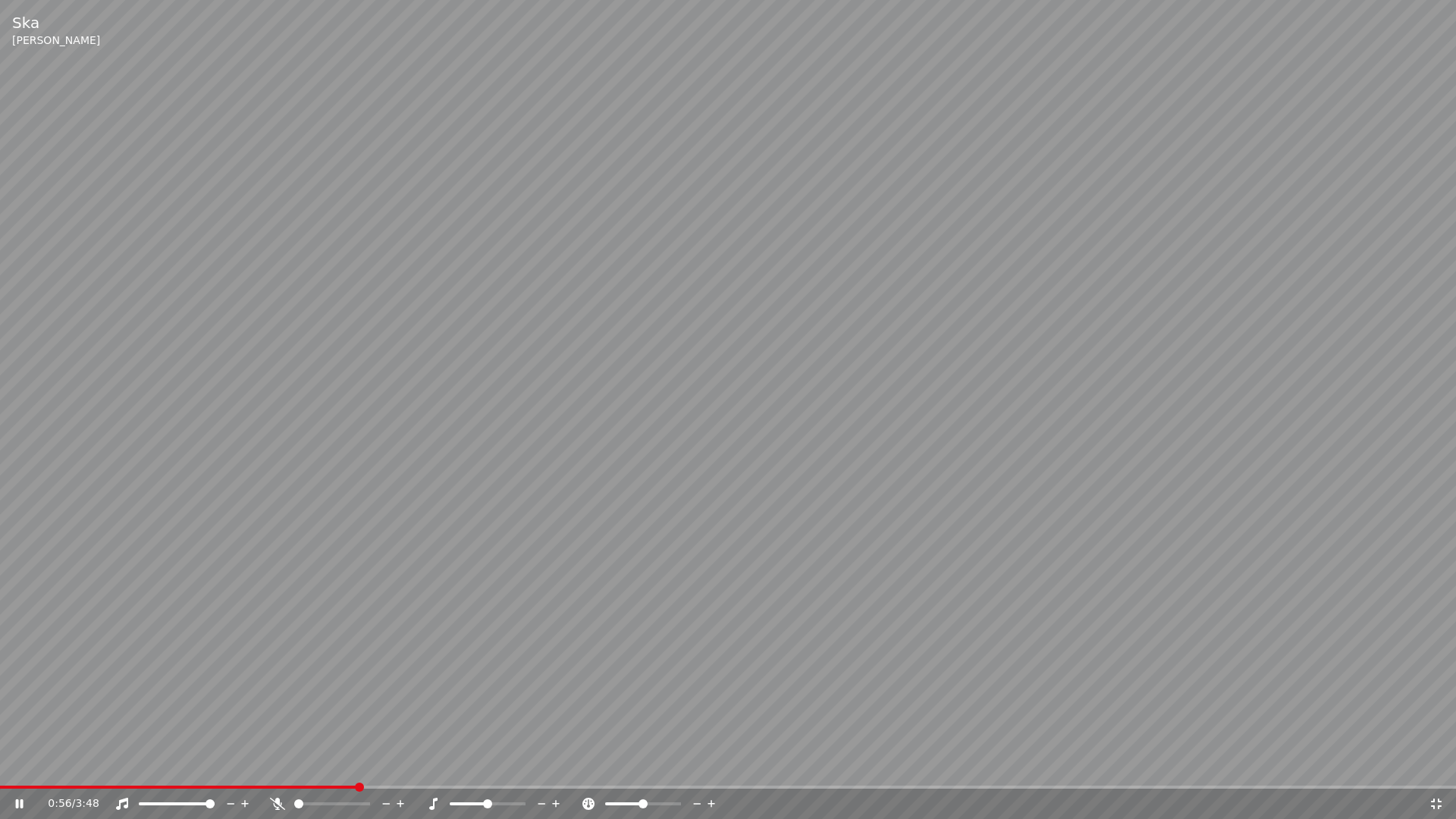
click at [364, 771] on span at bounding box center [359, 788] width 9 height 9
click at [381, 771] on span at bounding box center [728, 787] width 1456 height 3
click at [339, 771] on span at bounding box center [339, 804] width 9 height 9
click at [6, 771] on span at bounding box center [10, 788] width 9 height 9
click at [370, 771] on span at bounding box center [366, 804] width 9 height 9
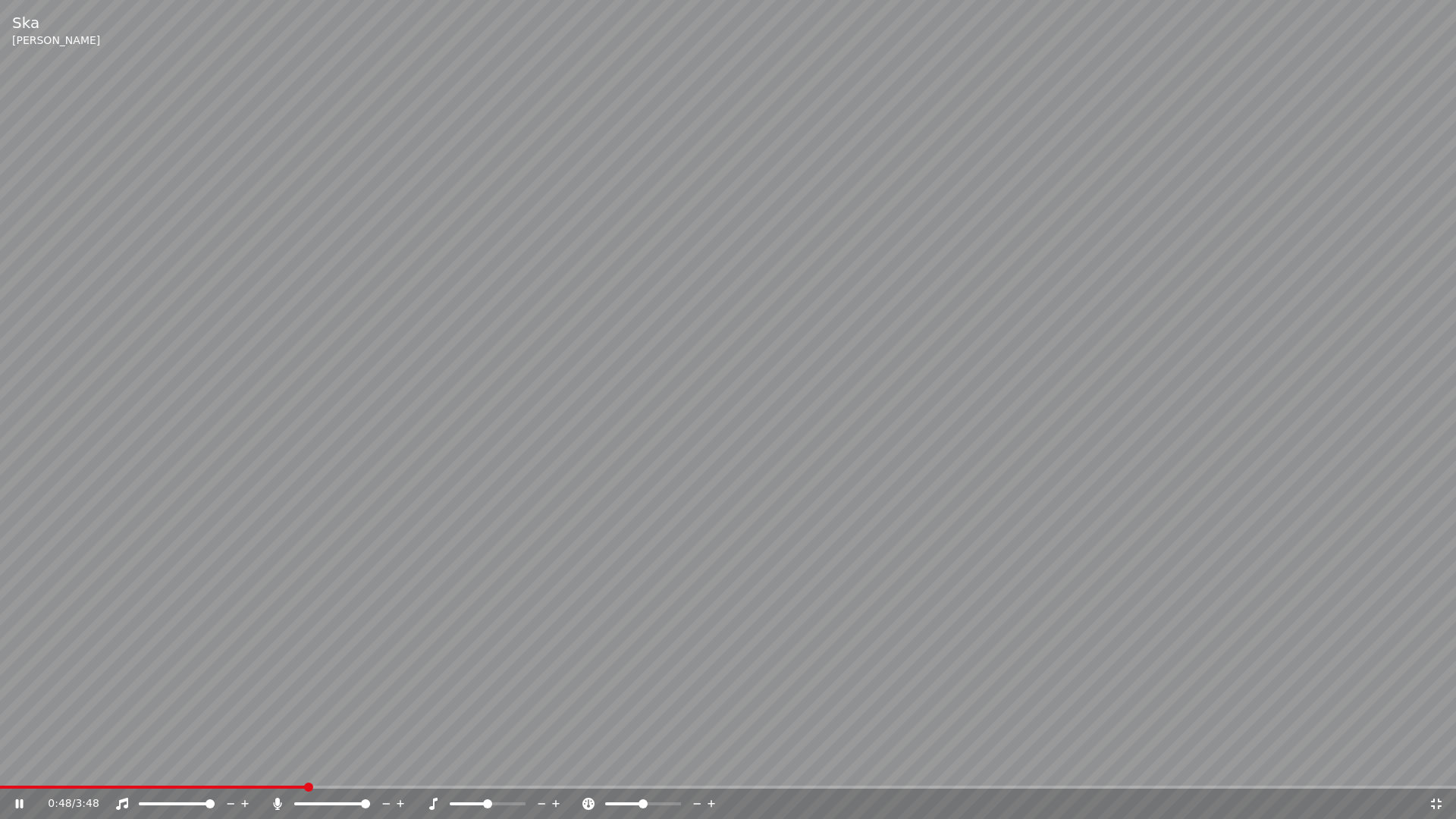
click at [304, 771] on span at bounding box center [309, 788] width 9 height 9
click at [292, 771] on span at bounding box center [297, 788] width 9 height 9
click at [268, 771] on span at bounding box center [134, 787] width 268 height 3
click at [266, 771] on span at bounding box center [271, 788] width 9 height 9
click at [258, 771] on span at bounding box center [259, 788] width 9 height 9
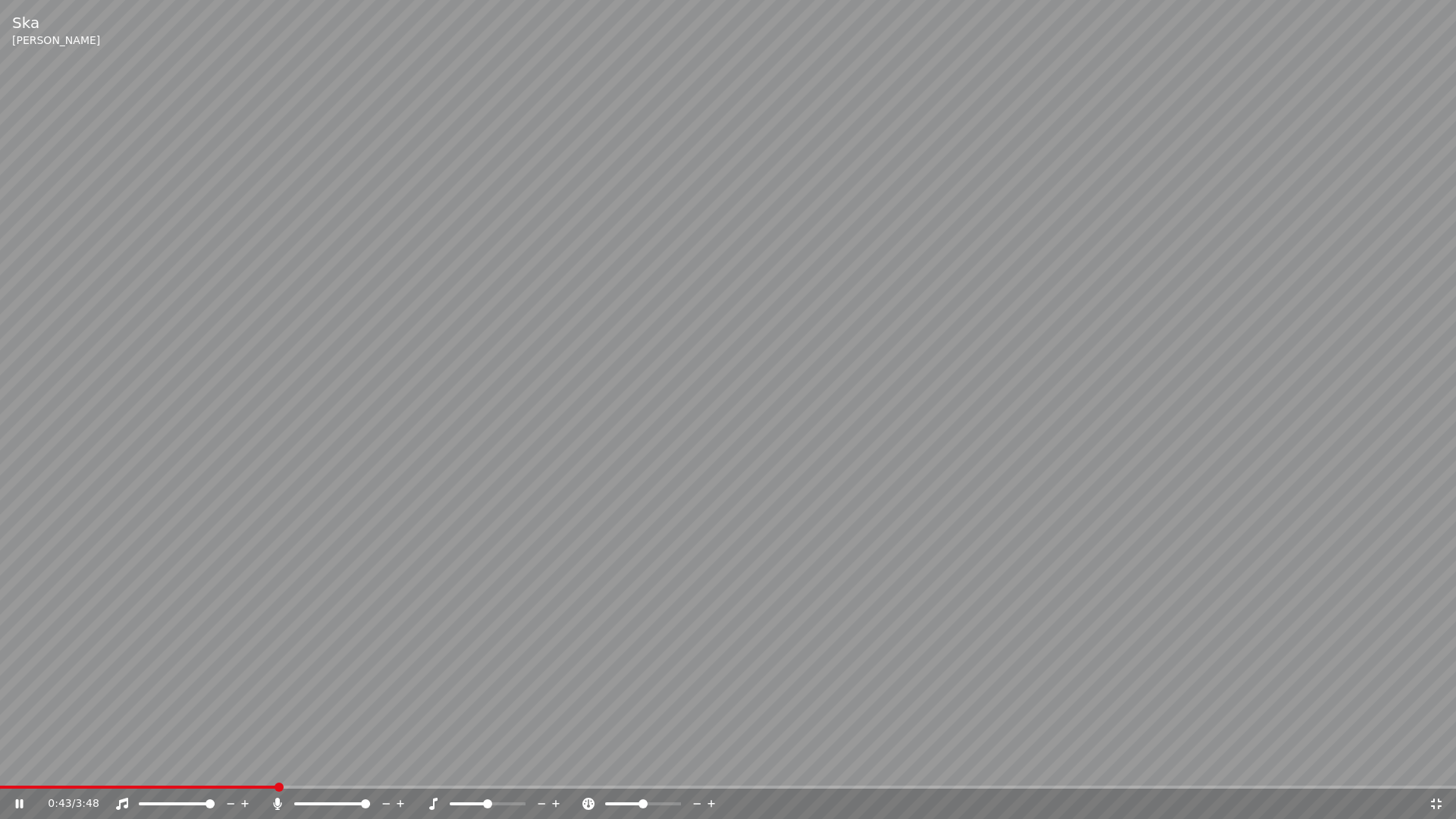
click at [17, 771] on icon at bounding box center [20, 804] width 8 height 9
click at [1433, 771] on icon at bounding box center [1436, 804] width 10 height 10
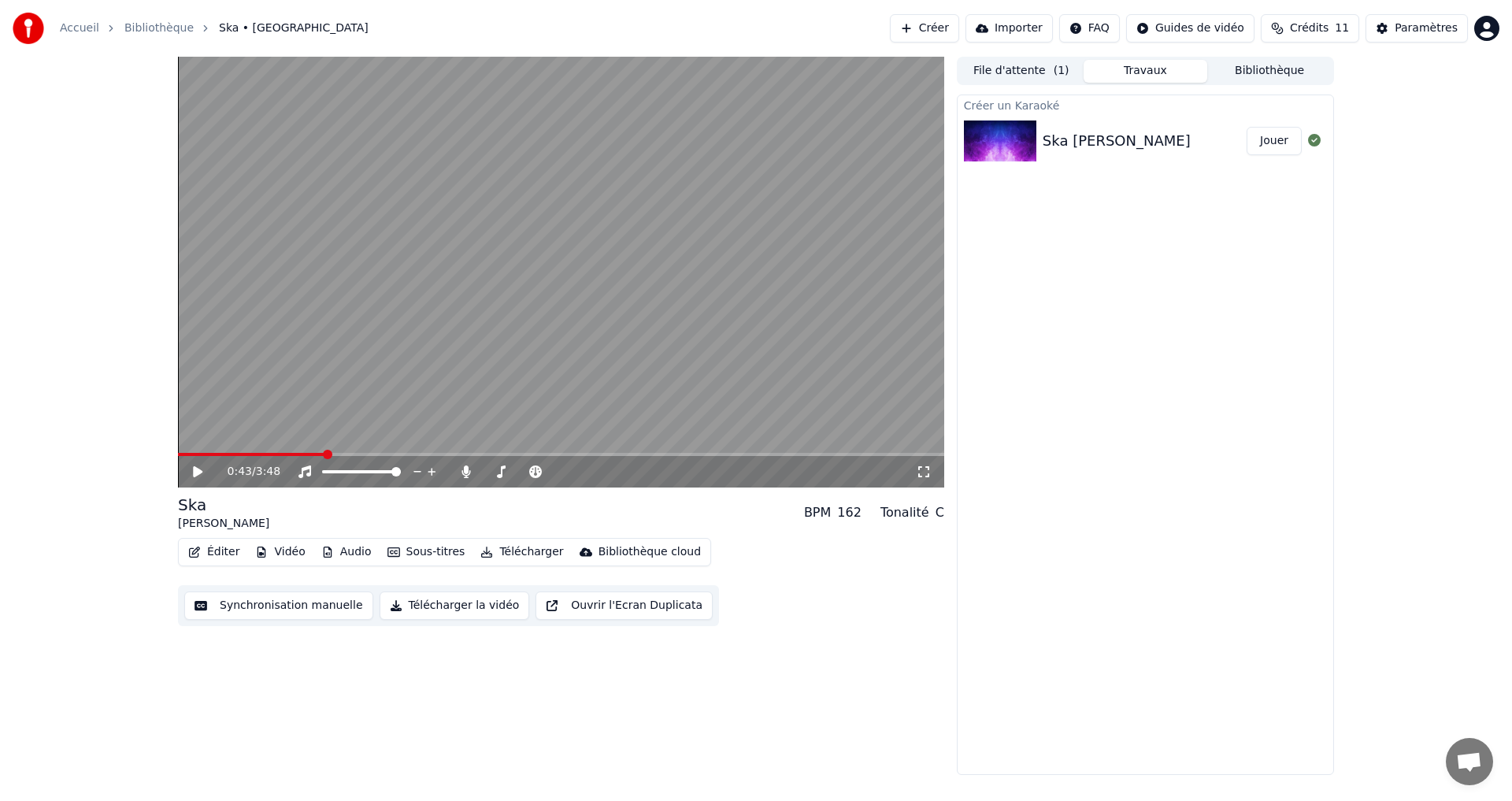
click at [289, 607] on button "Synchronisation manuelle" at bounding box center [279, 605] width 189 height 29
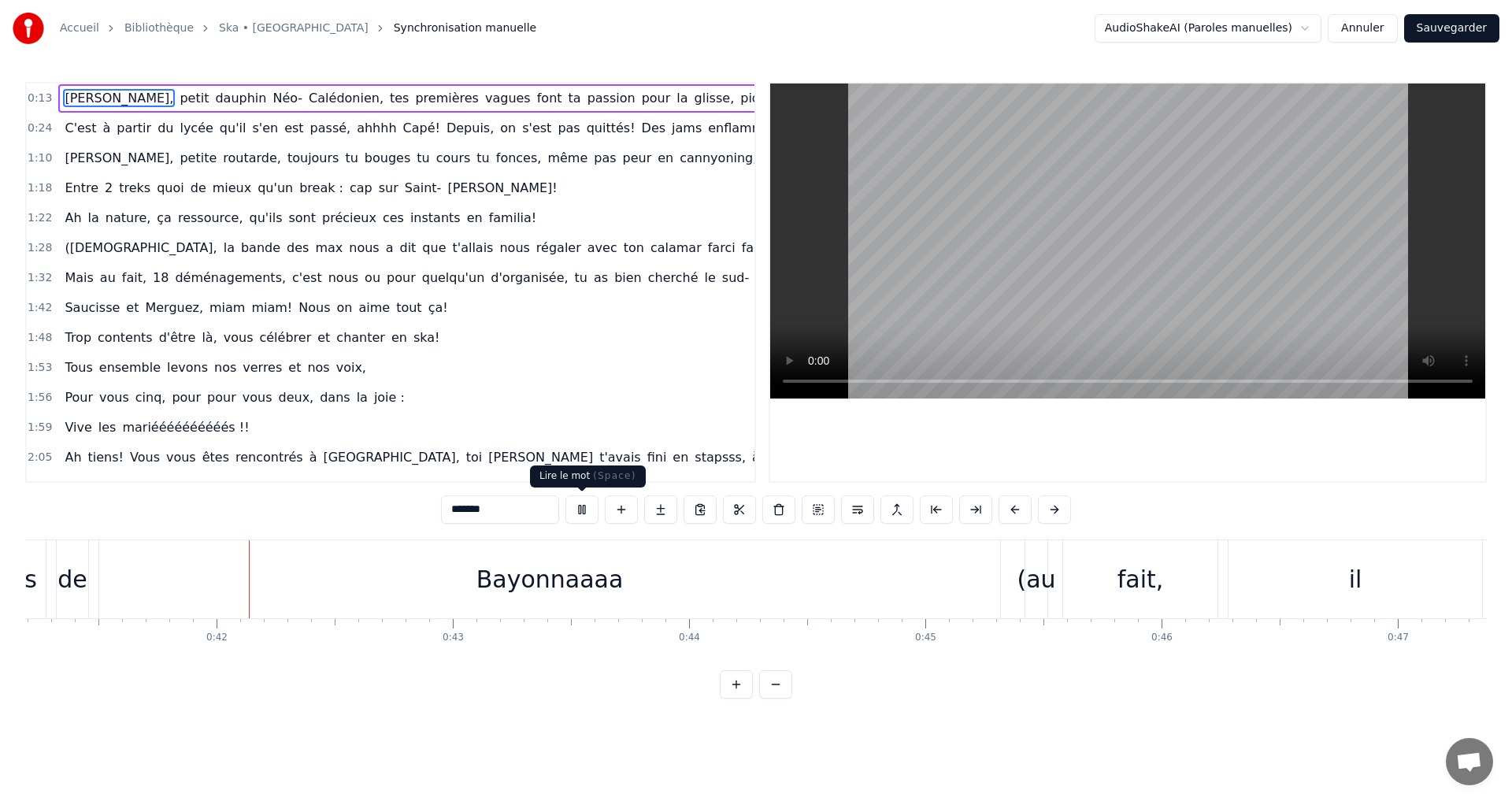
scroll to position [0, 9751]
click at [583, 506] on button at bounding box center [582, 509] width 33 height 29
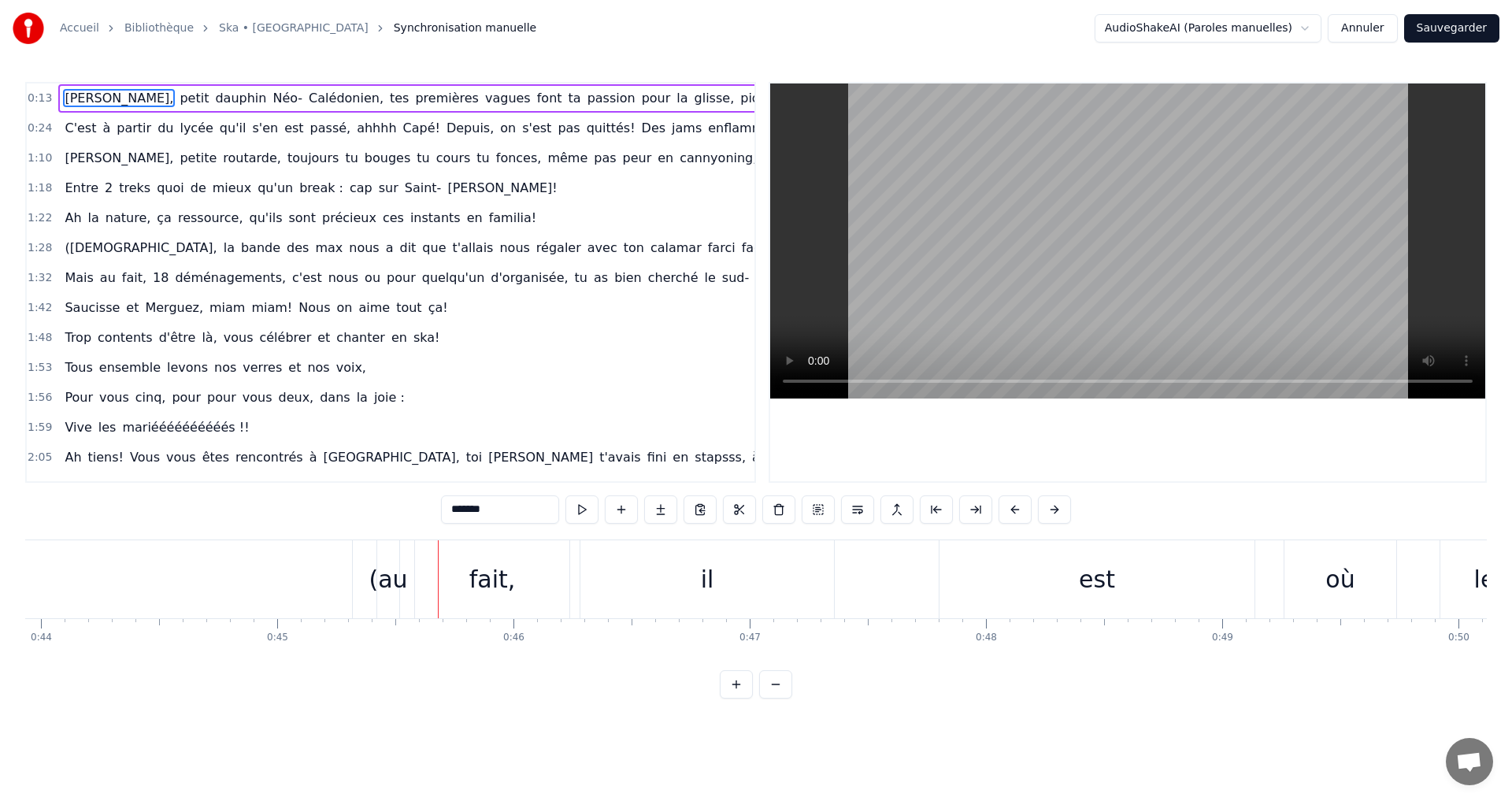
scroll to position [0, 10055]
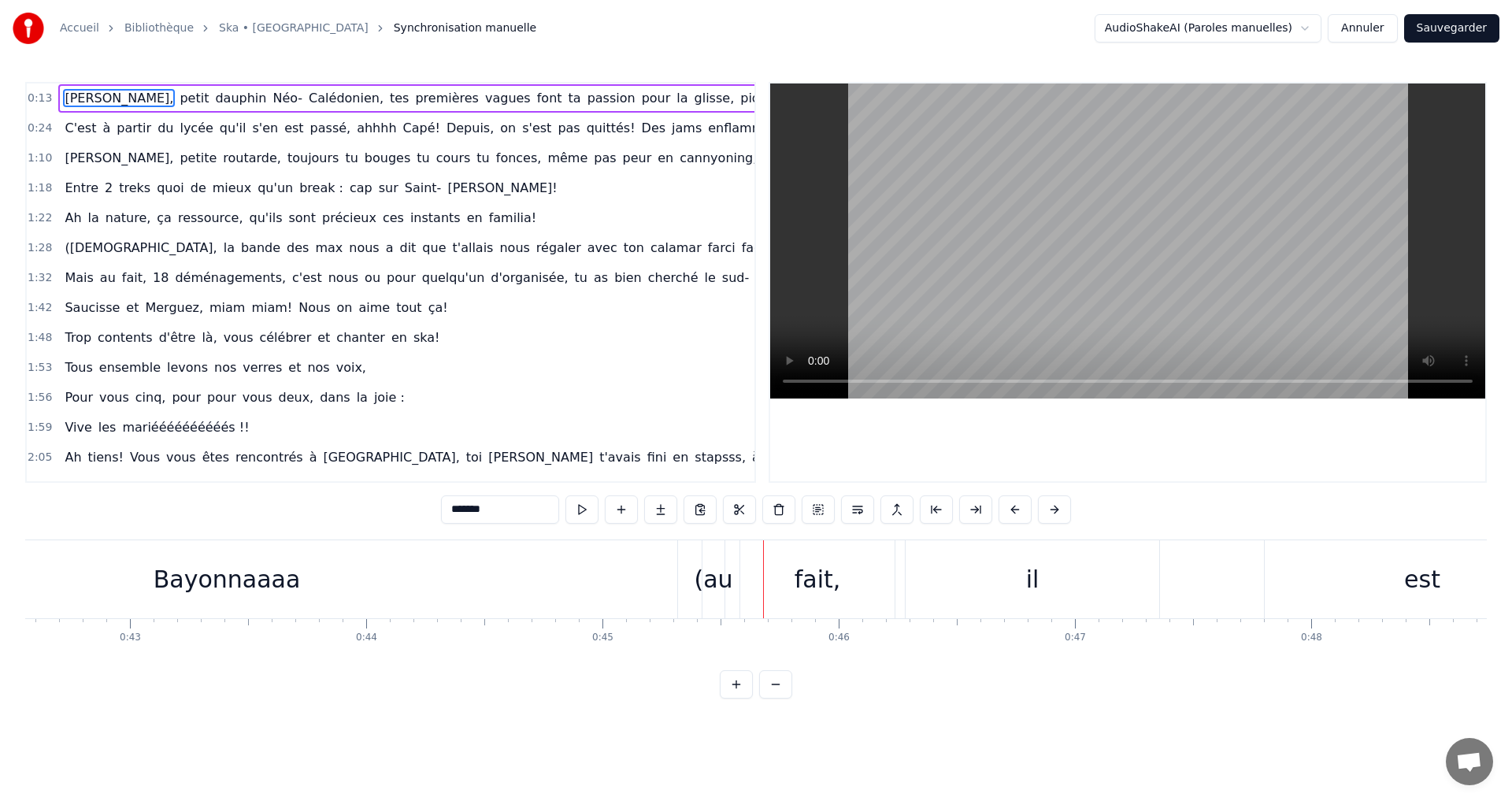
click at [517, 561] on div "Bayonnaaaa" at bounding box center [226, 579] width 901 height 78
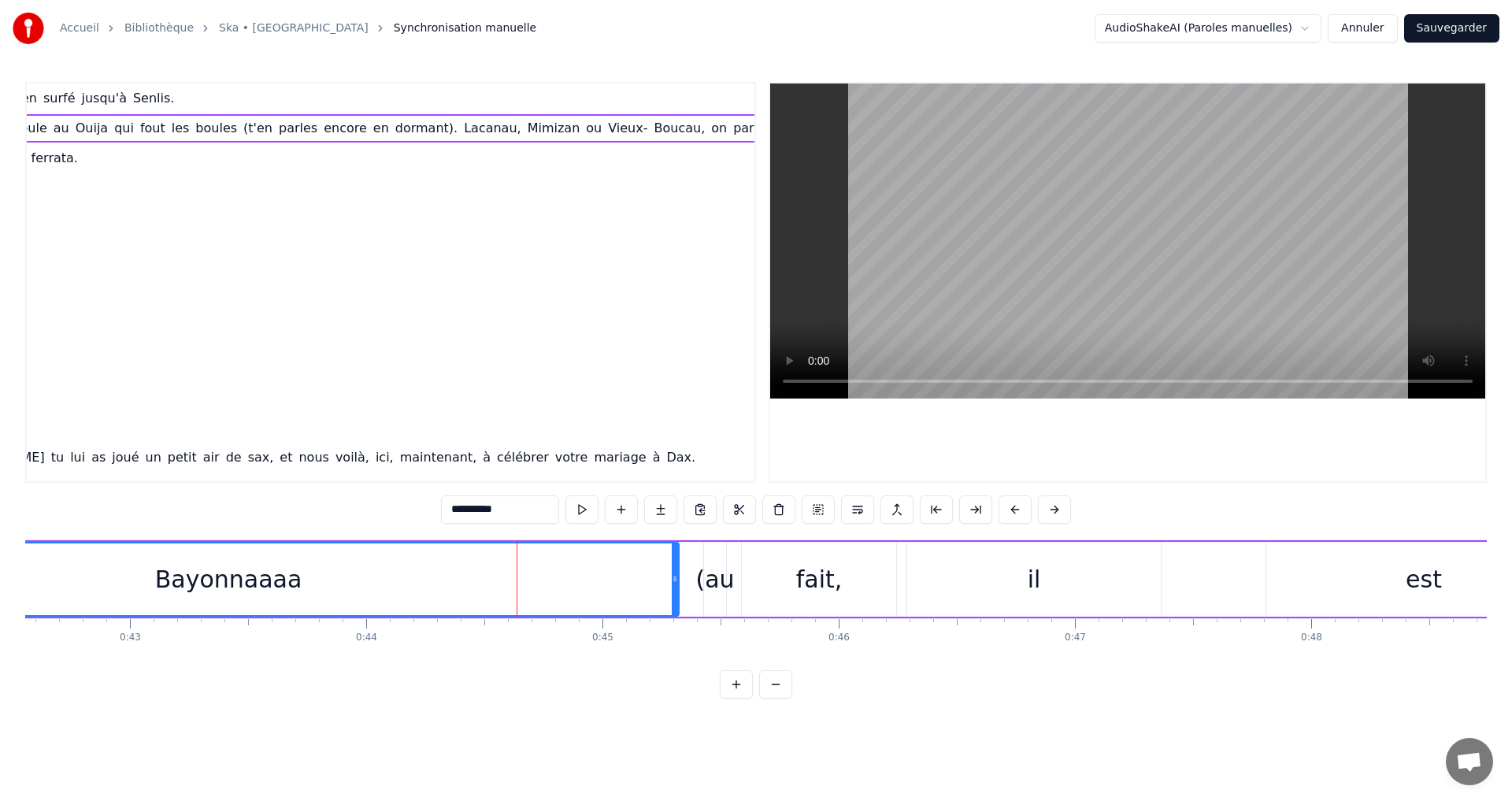
scroll to position [0, 872]
click at [580, 503] on button at bounding box center [582, 509] width 33 height 29
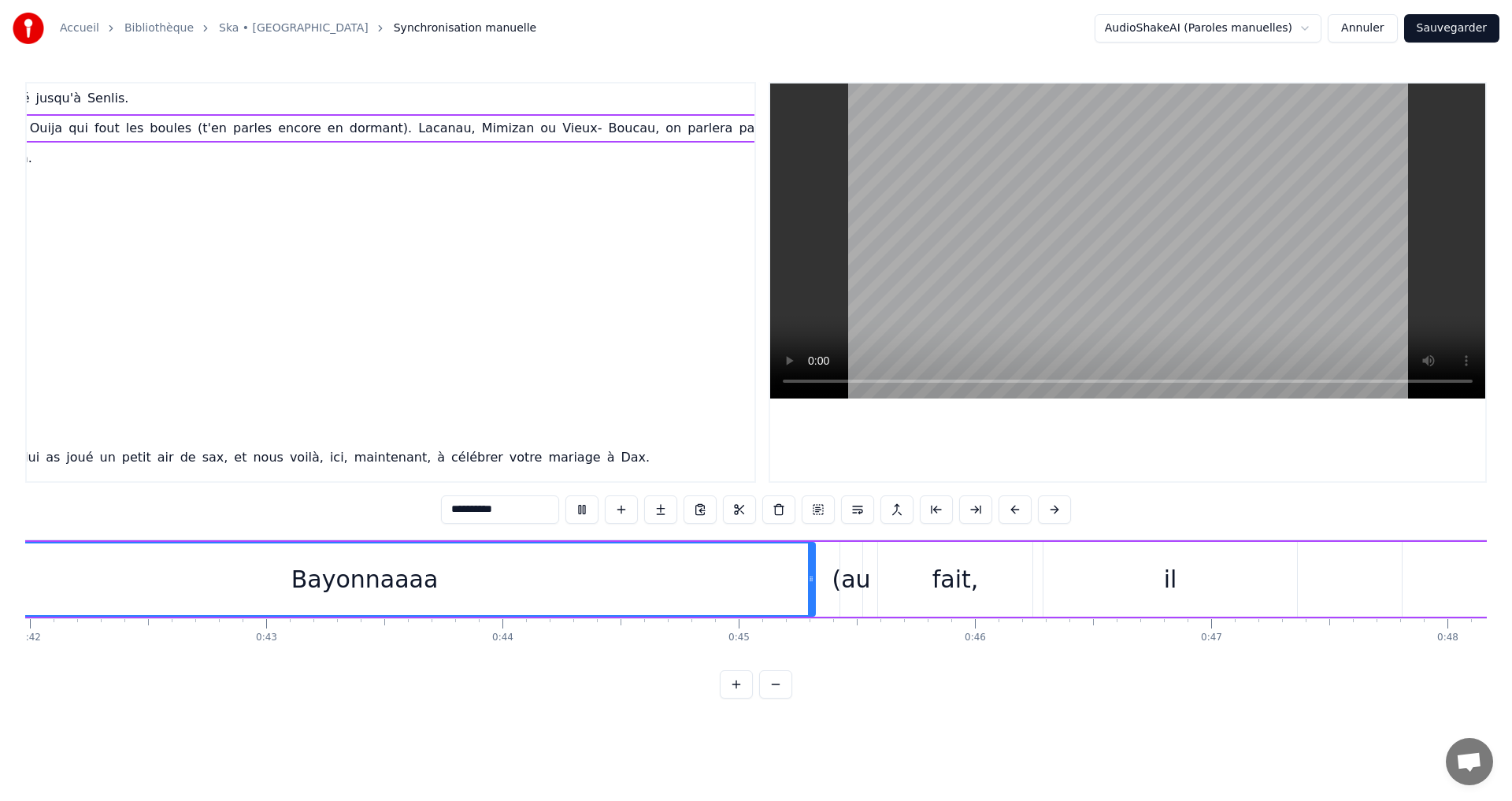
scroll to position [0, 9775]
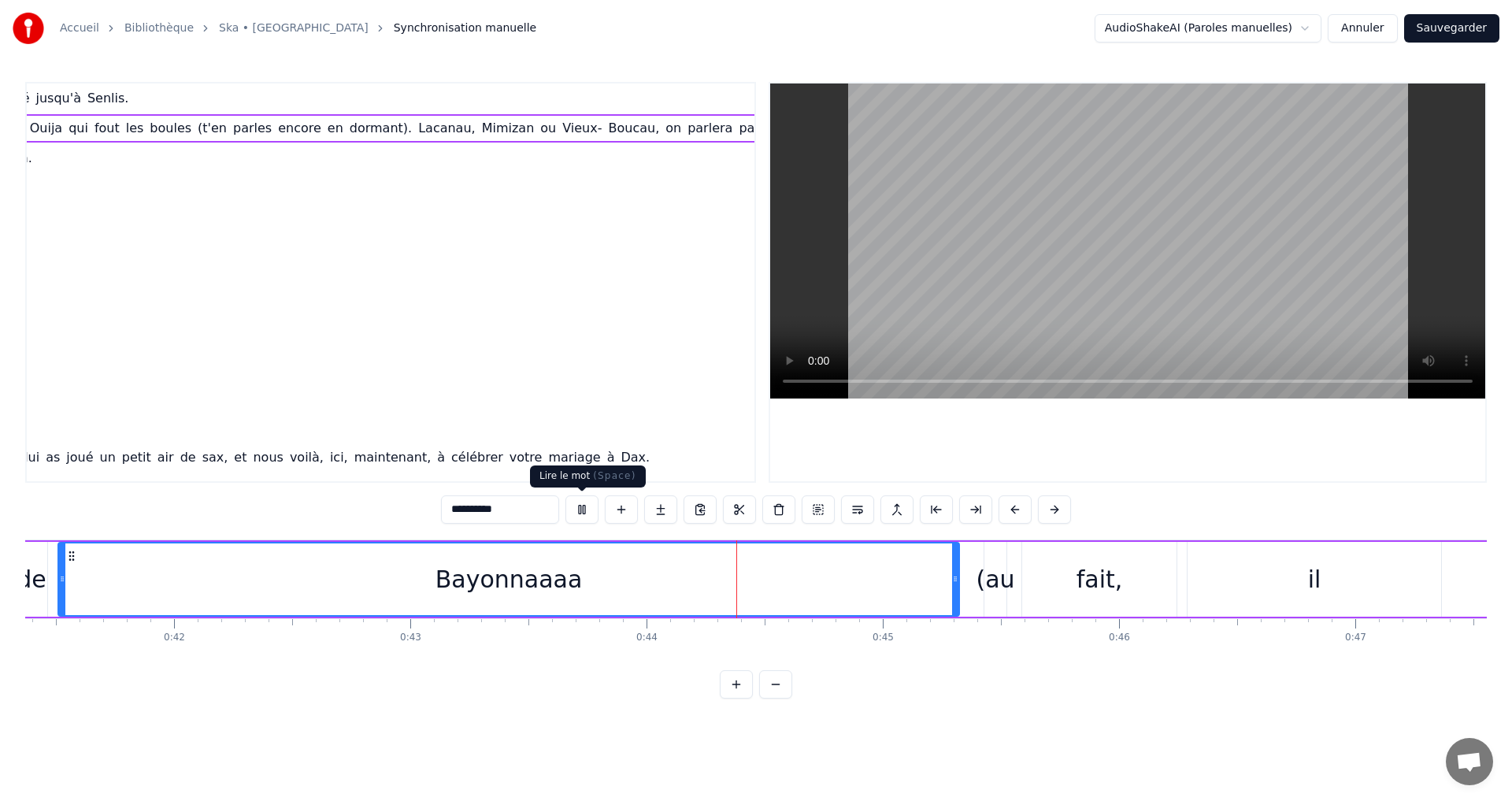
click at [577, 514] on button at bounding box center [582, 509] width 33 height 29
click at [586, 510] on button at bounding box center [582, 509] width 33 height 29
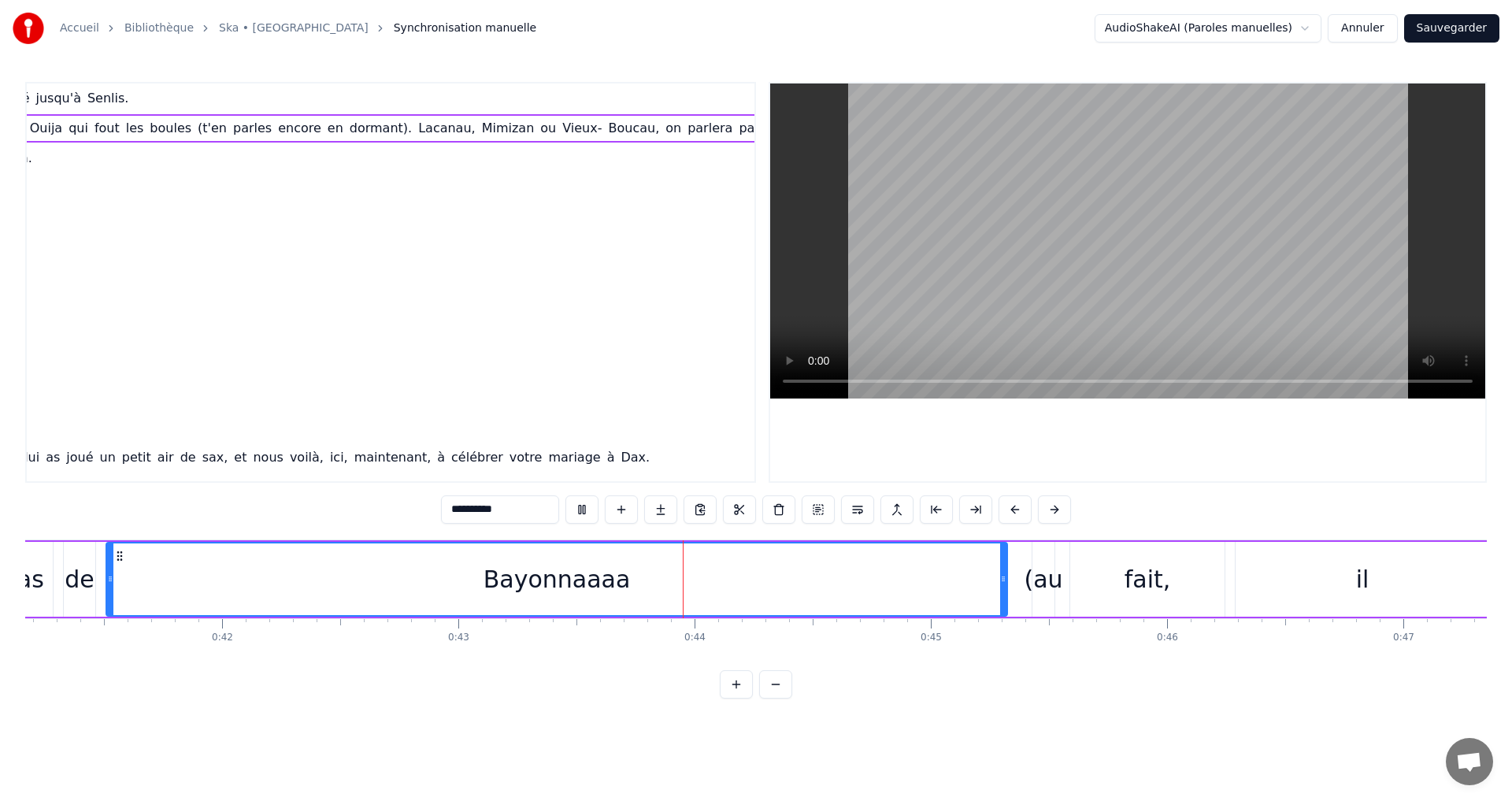
click at [585, 510] on button at bounding box center [582, 509] width 33 height 29
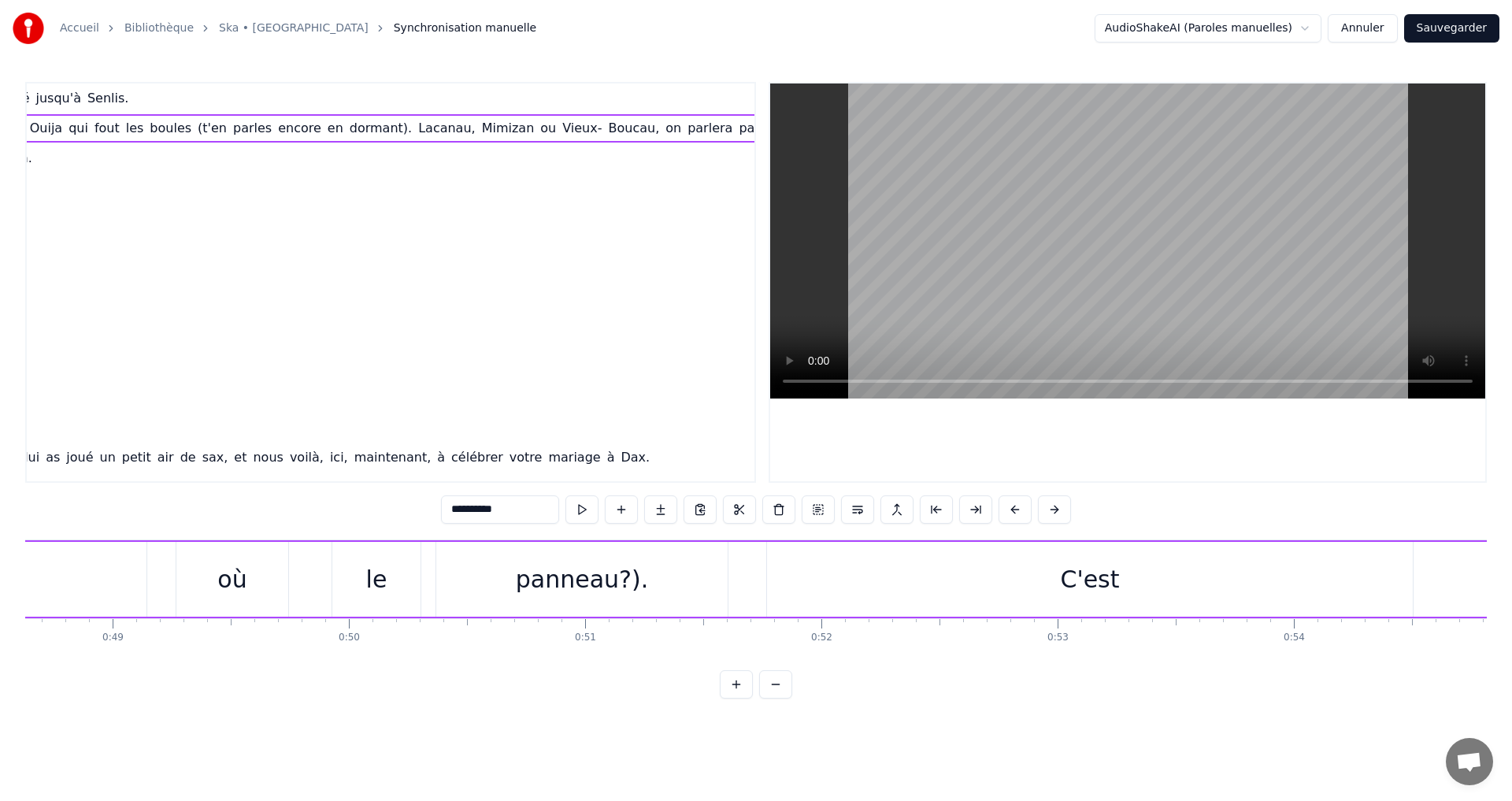
scroll to position [0, 11492]
drag, startPoint x: 1072, startPoint y: 576, endPoint x: 962, endPoint y: 585, distance: 110.4
click at [962, 585] on div "C'est" at bounding box center [1090, 579] width 646 height 75
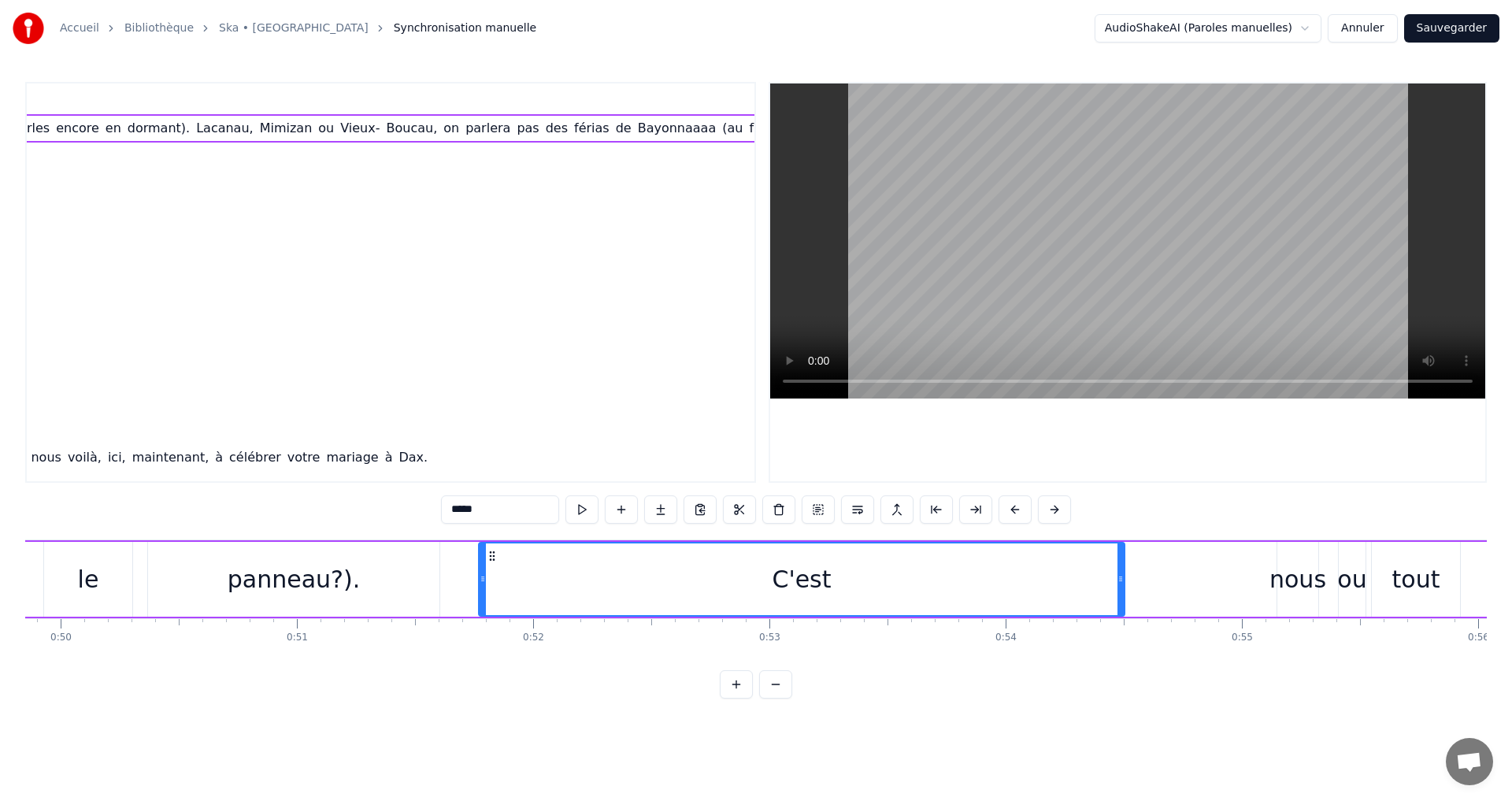
scroll to position [0, 11796]
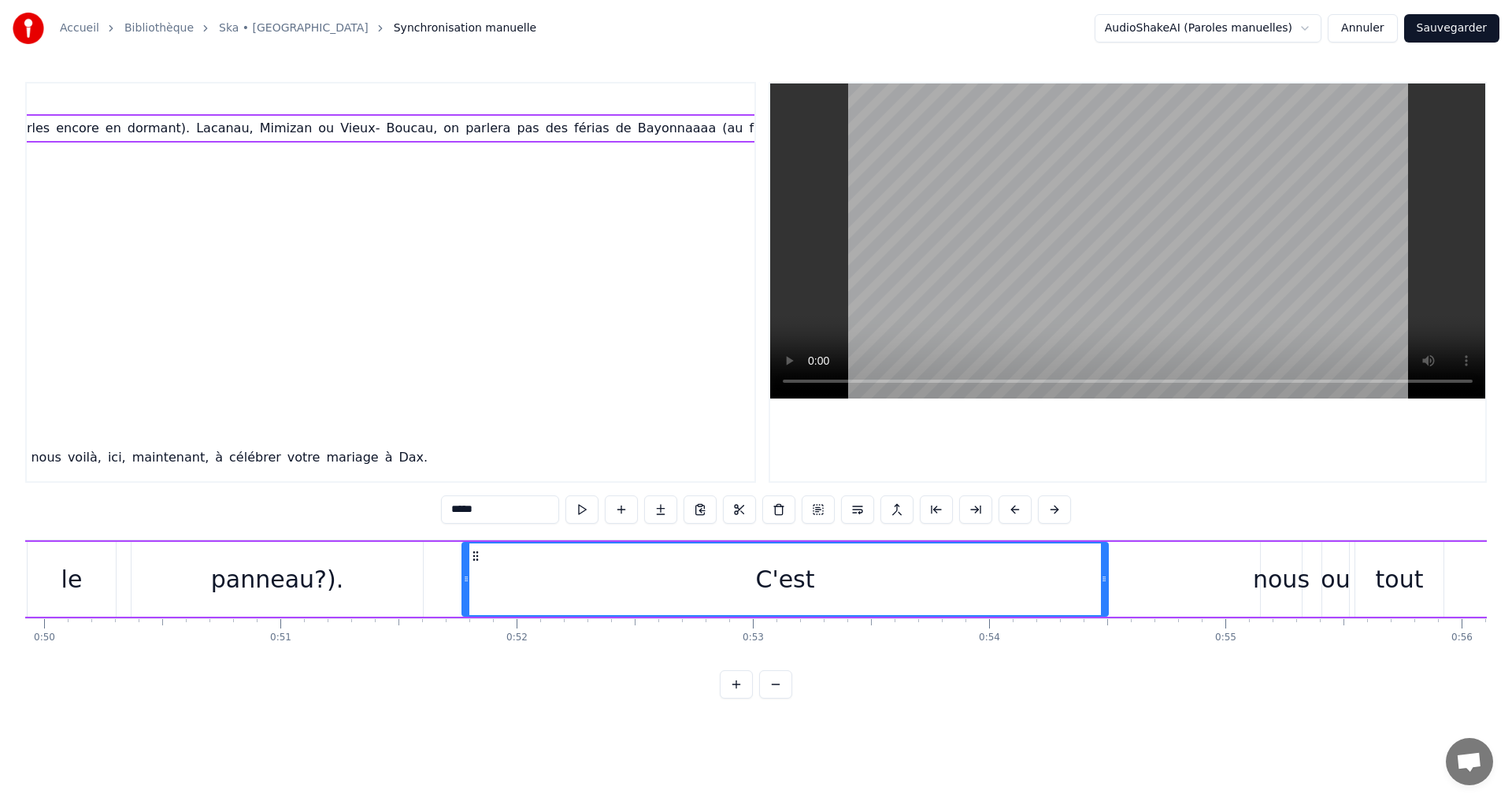
click at [874, 573] on div "C'est" at bounding box center [785, 579] width 645 height 72
drag, startPoint x: 1102, startPoint y: 578, endPoint x: 1101, endPoint y: 592, distance: 14.0
click at [1101, 592] on div at bounding box center [1102, 579] width 6 height 72
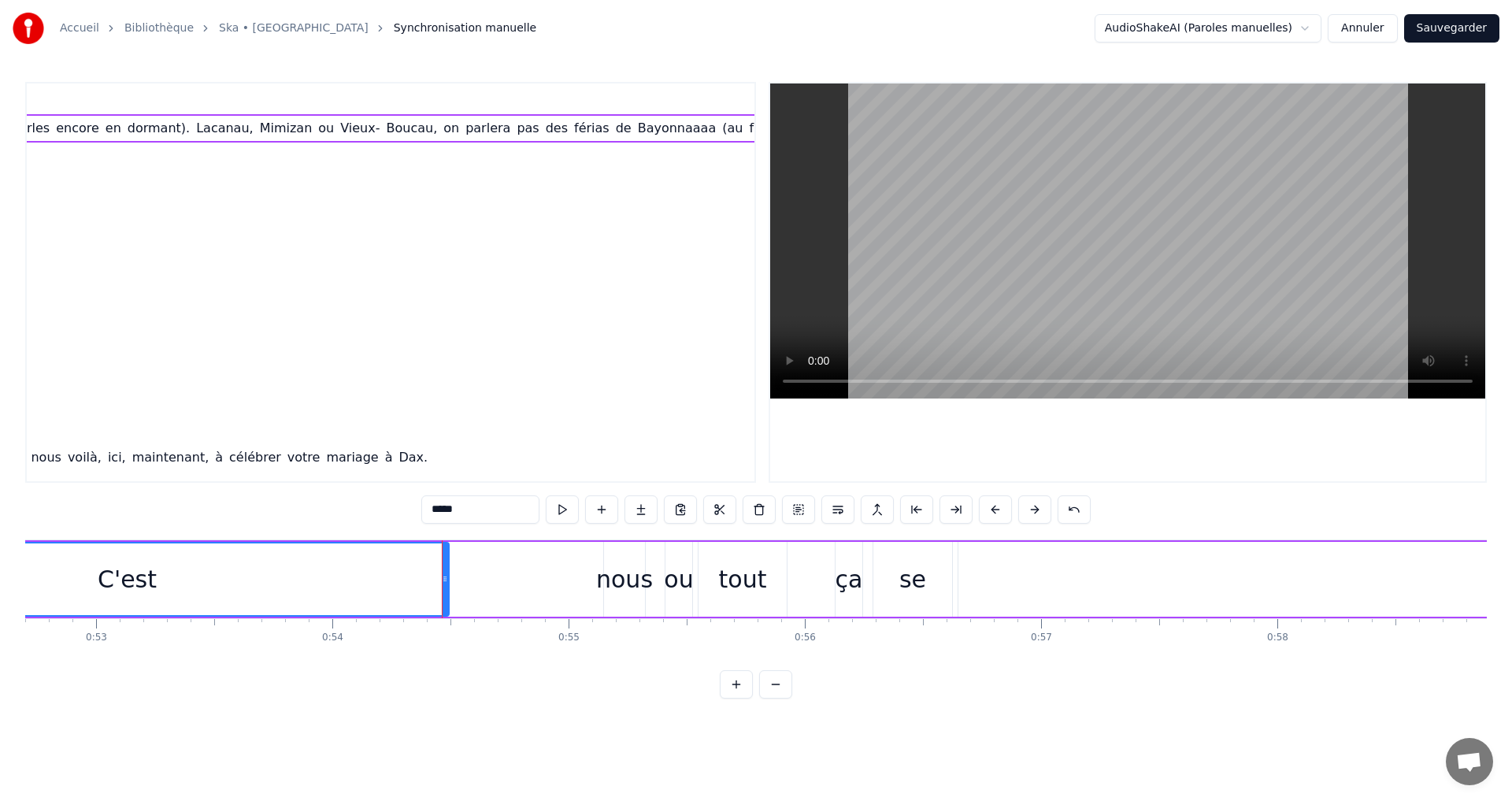
scroll to position [0, 12127]
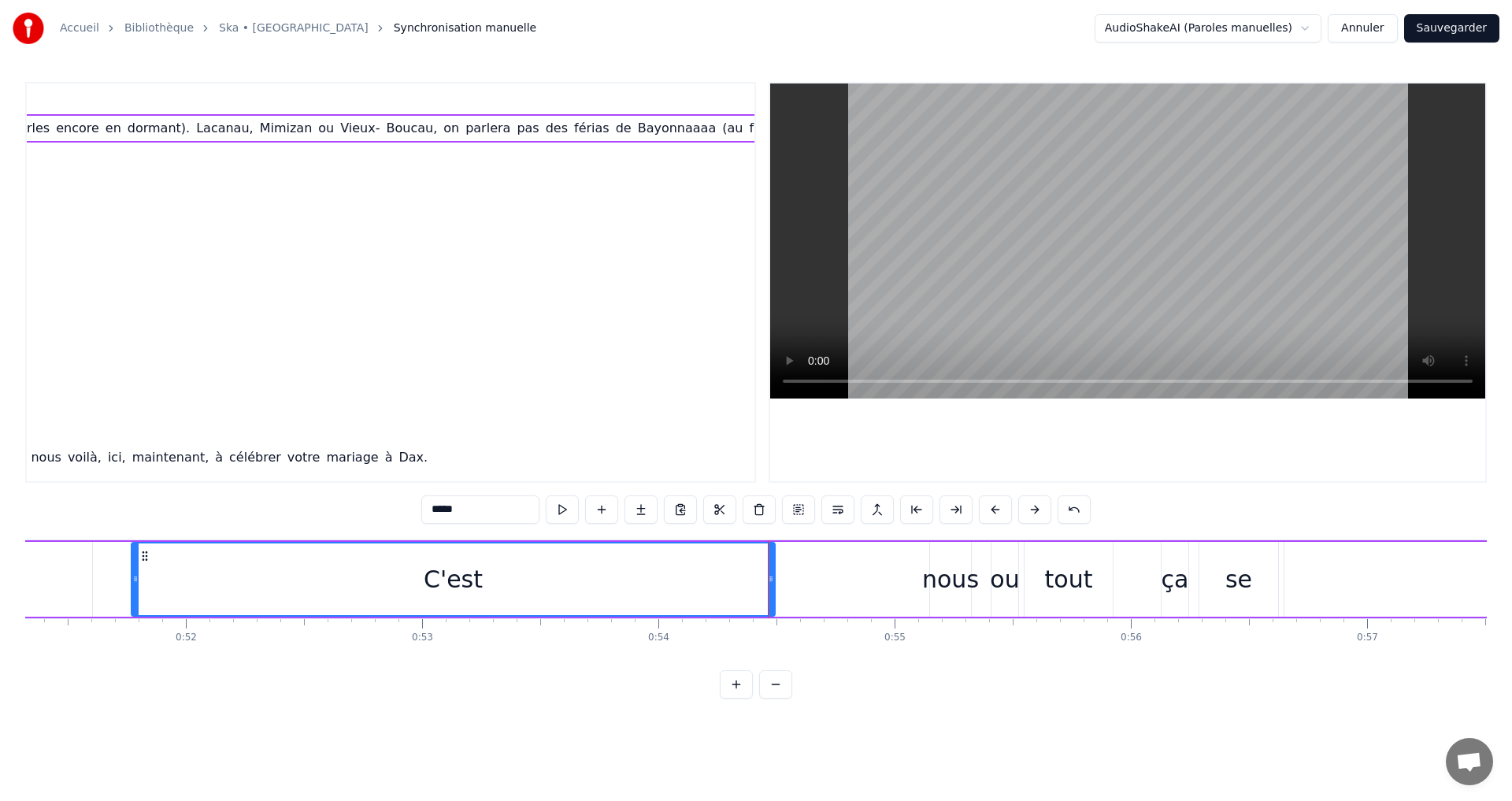
click at [925, 577] on div "nous" at bounding box center [951, 579] width 57 height 35
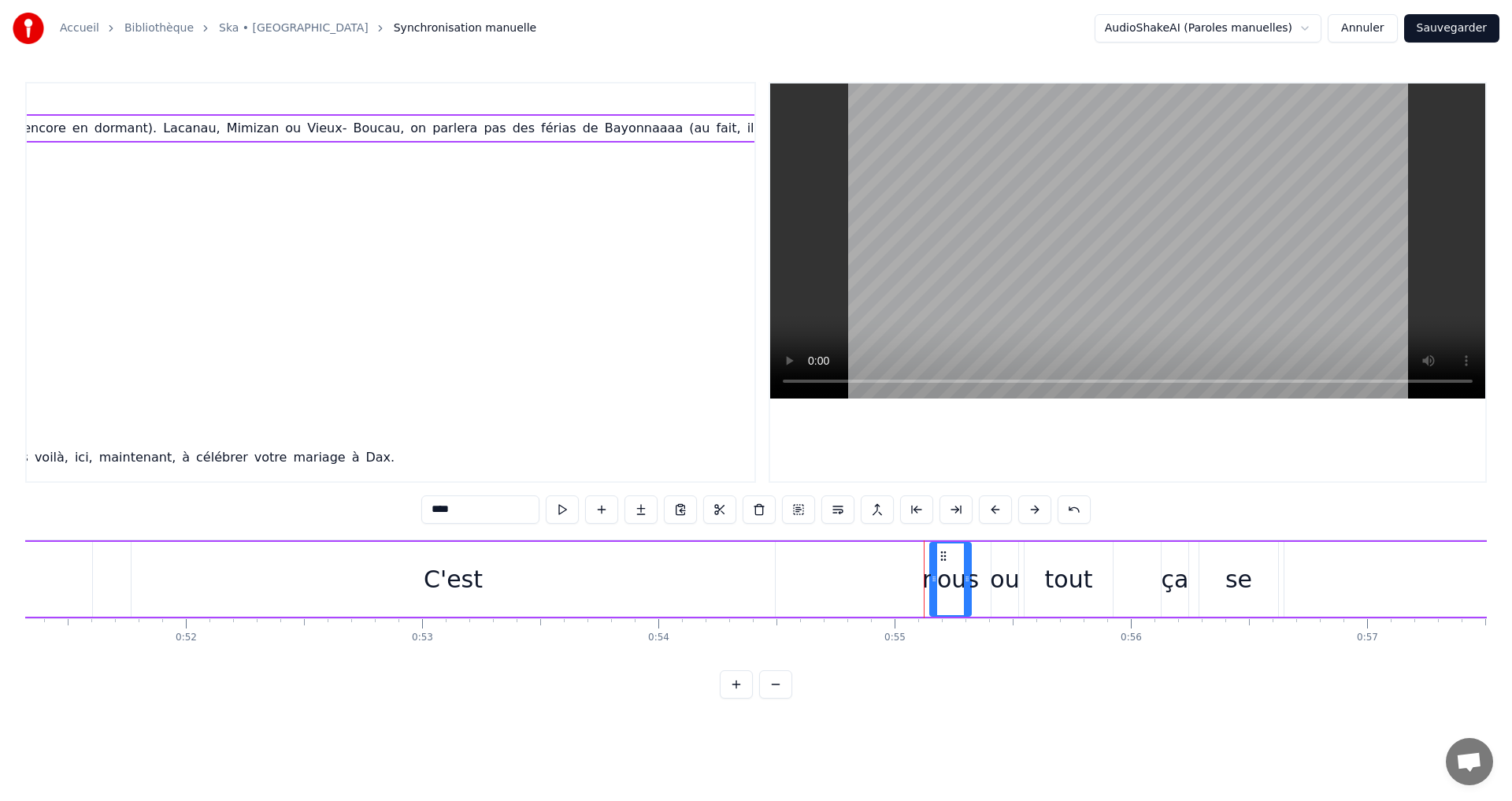
click at [536, 598] on div "C'est" at bounding box center [454, 579] width 644 height 75
type input "*****"
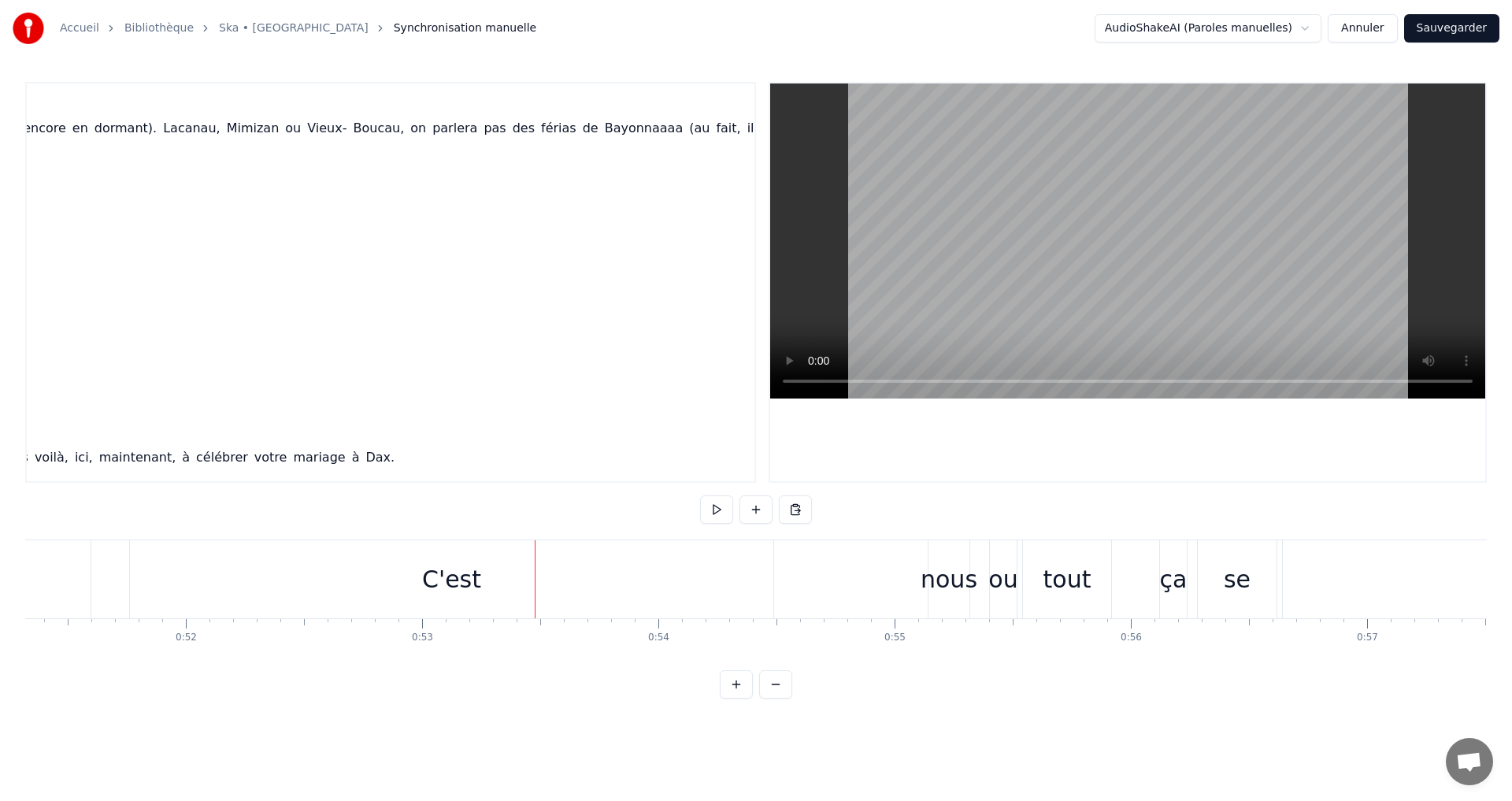
click at [397, 600] on div "C'est" at bounding box center [452, 579] width 644 height 78
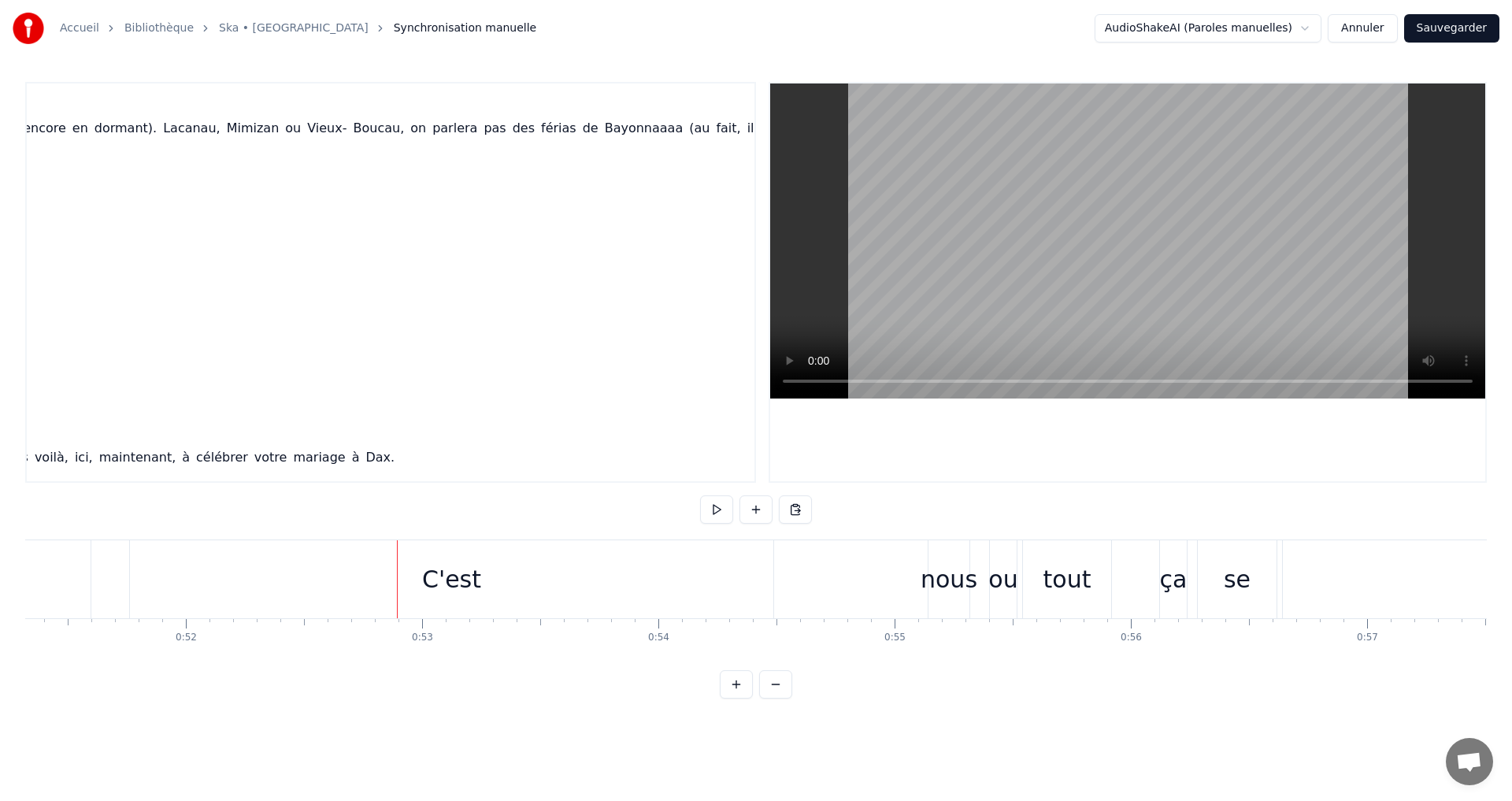
click at [363, 590] on div "C'est" at bounding box center [452, 579] width 644 height 78
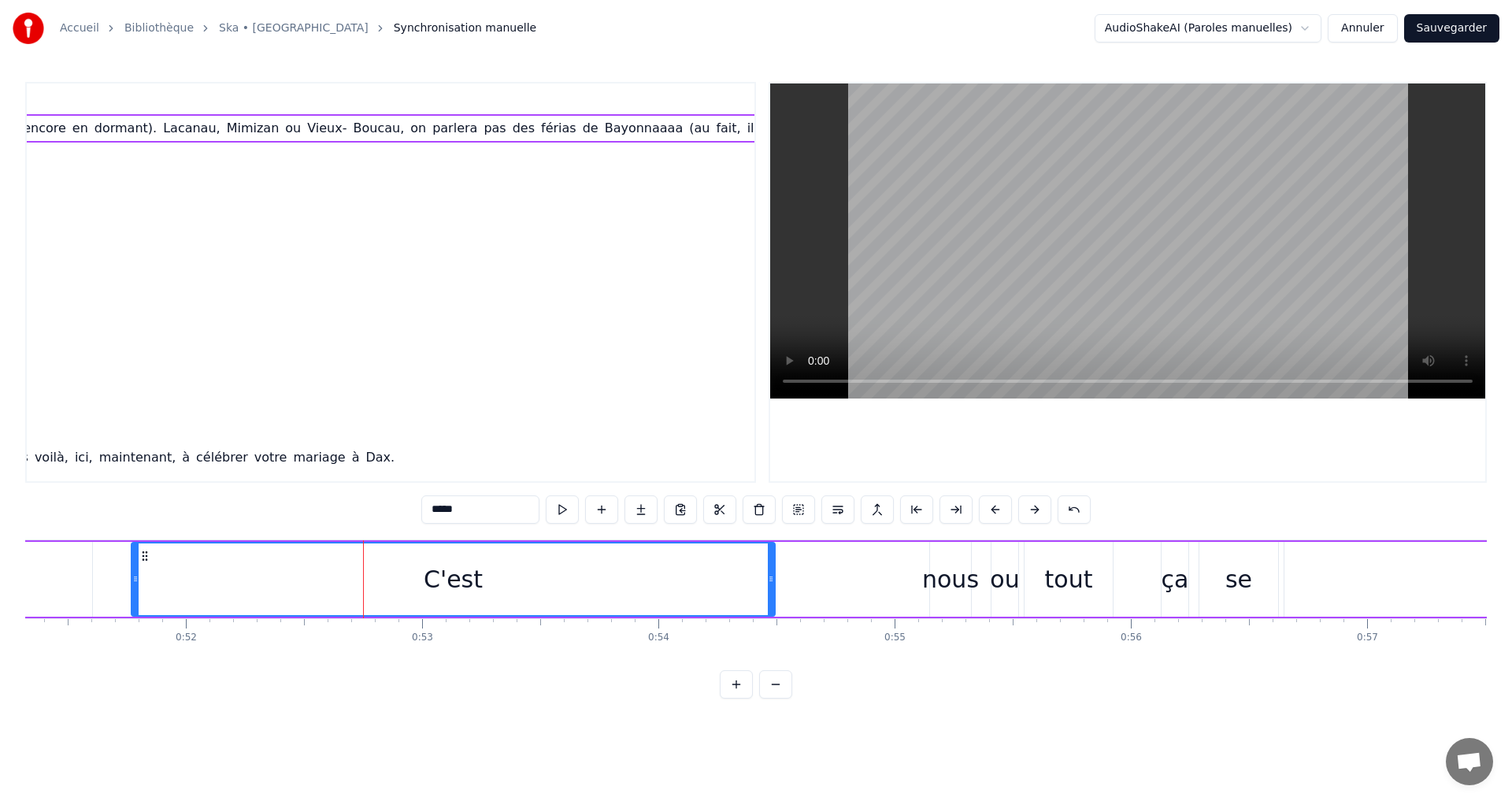
click at [1004, 573] on div "ou" at bounding box center [1005, 579] width 30 height 35
type input "**"
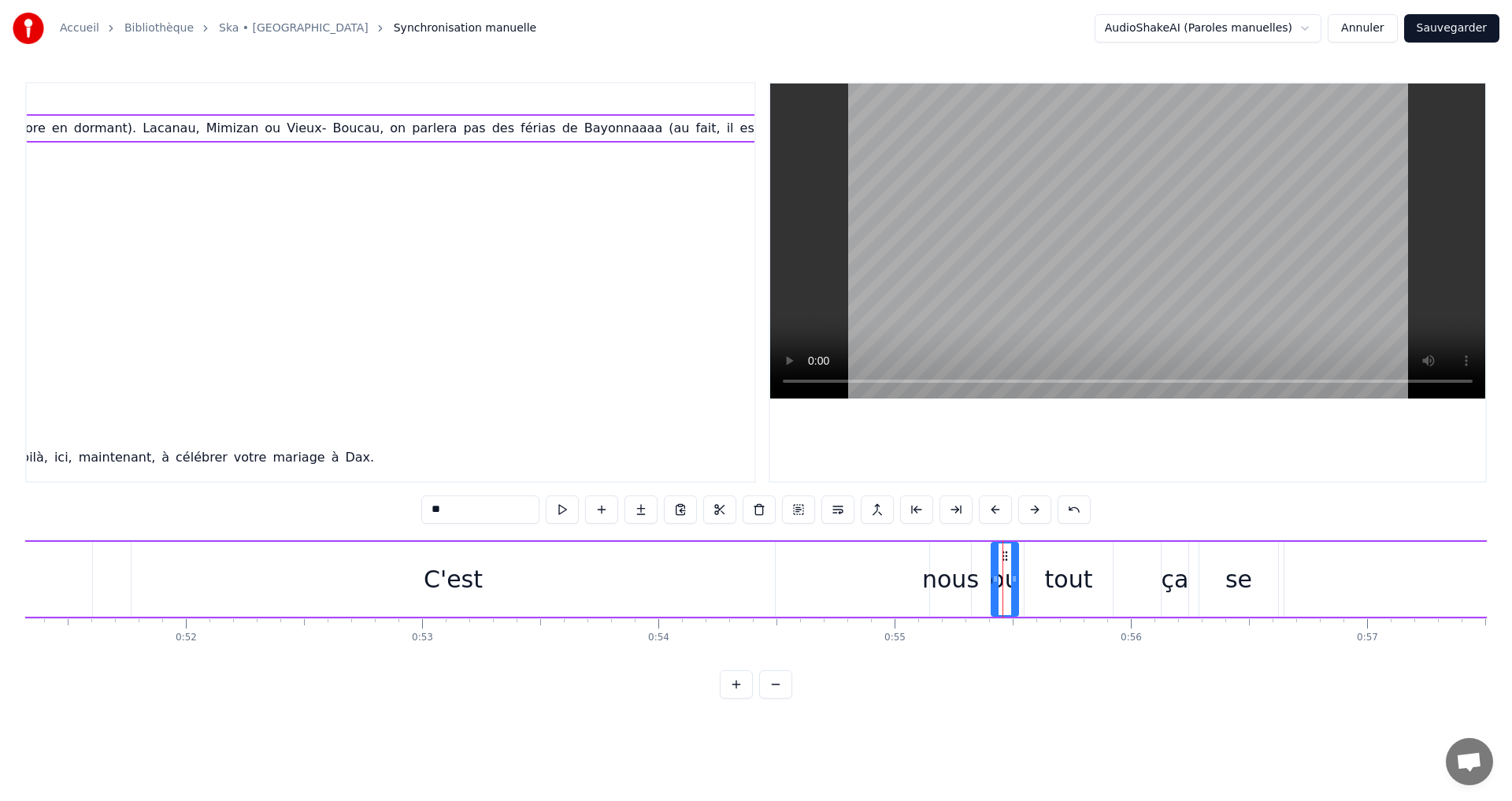
scroll to position [0, 1149]
drag, startPoint x: 1405, startPoint y: 584, endPoint x: 953, endPoint y: 588, distance: 452.0
click at [702, 592] on div "C'est" at bounding box center [454, 579] width 644 height 75
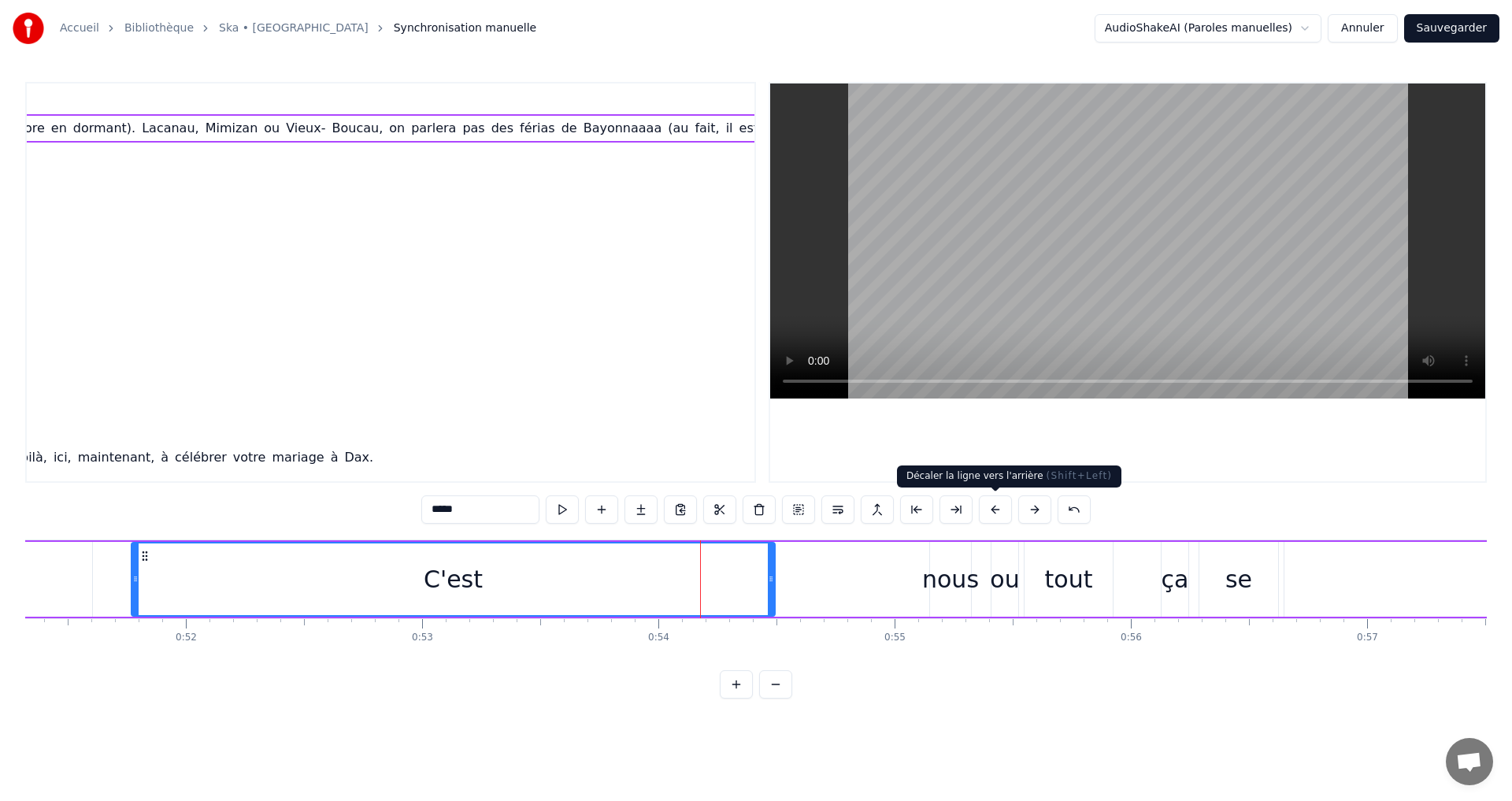
click at [995, 513] on button at bounding box center [996, 509] width 33 height 29
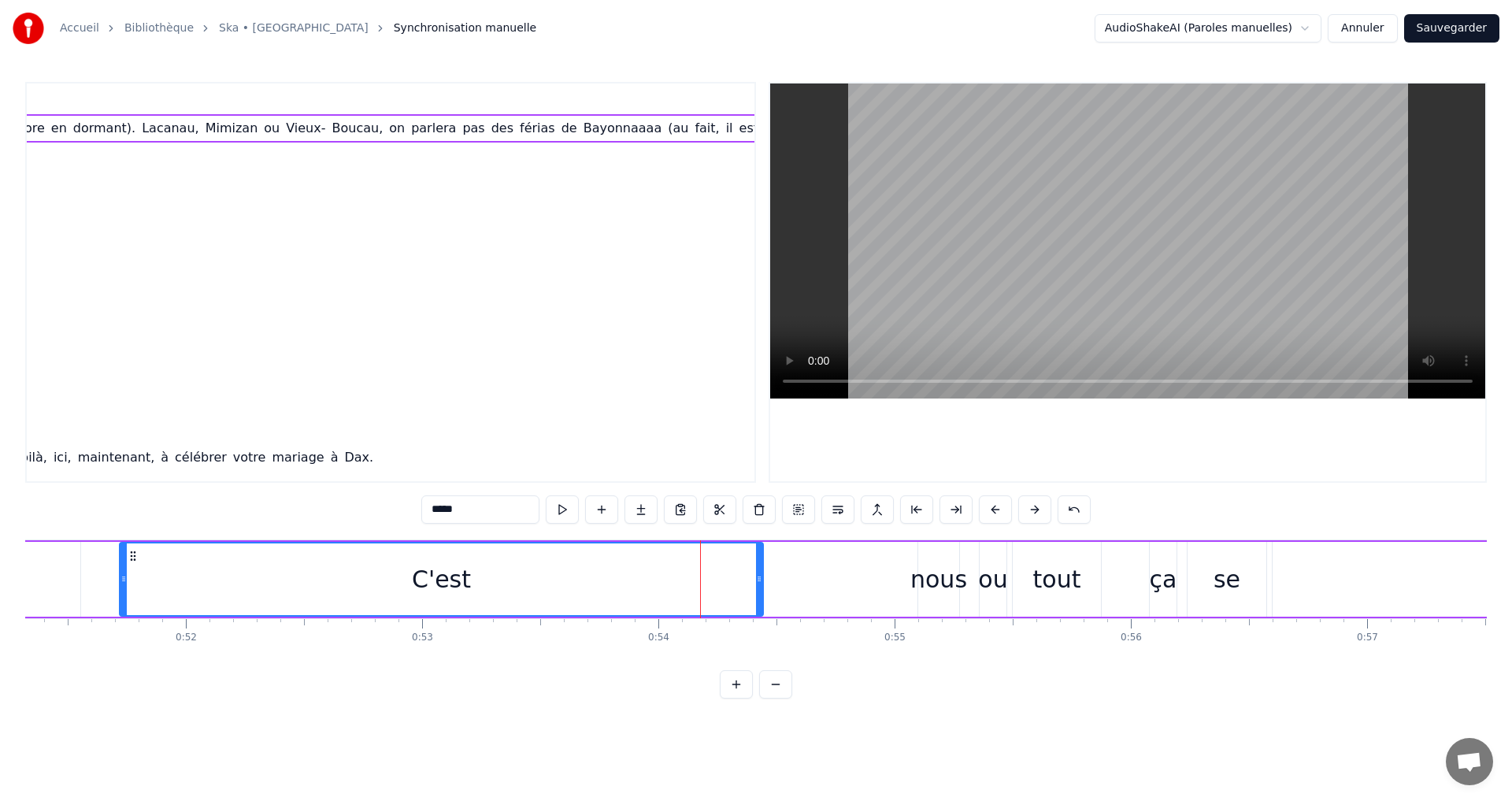
click at [994, 513] on button at bounding box center [996, 509] width 33 height 29
click at [993, 513] on button at bounding box center [996, 509] width 33 height 29
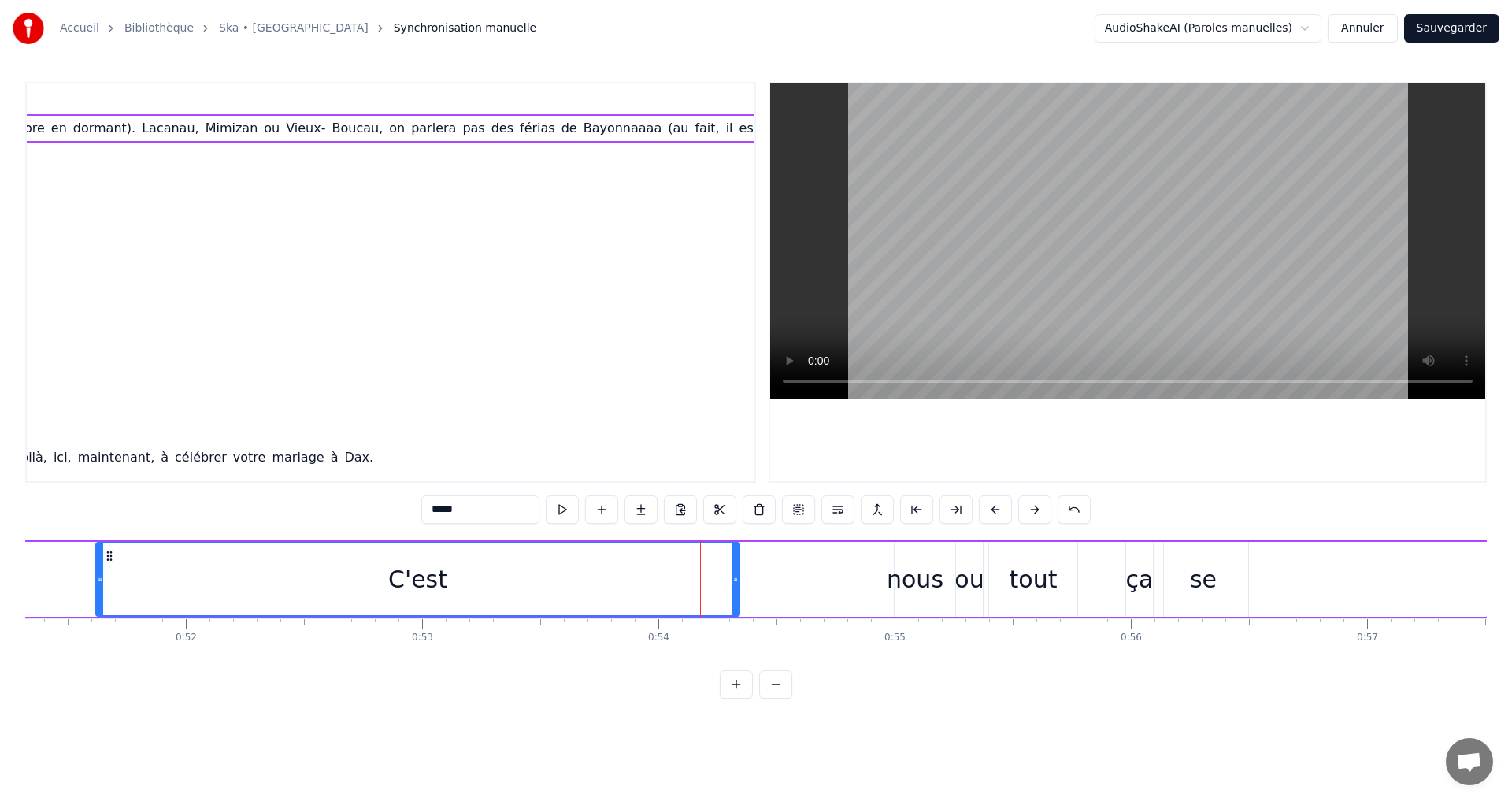
click at [992, 514] on button at bounding box center [996, 509] width 33 height 29
click at [991, 514] on button at bounding box center [996, 509] width 33 height 29
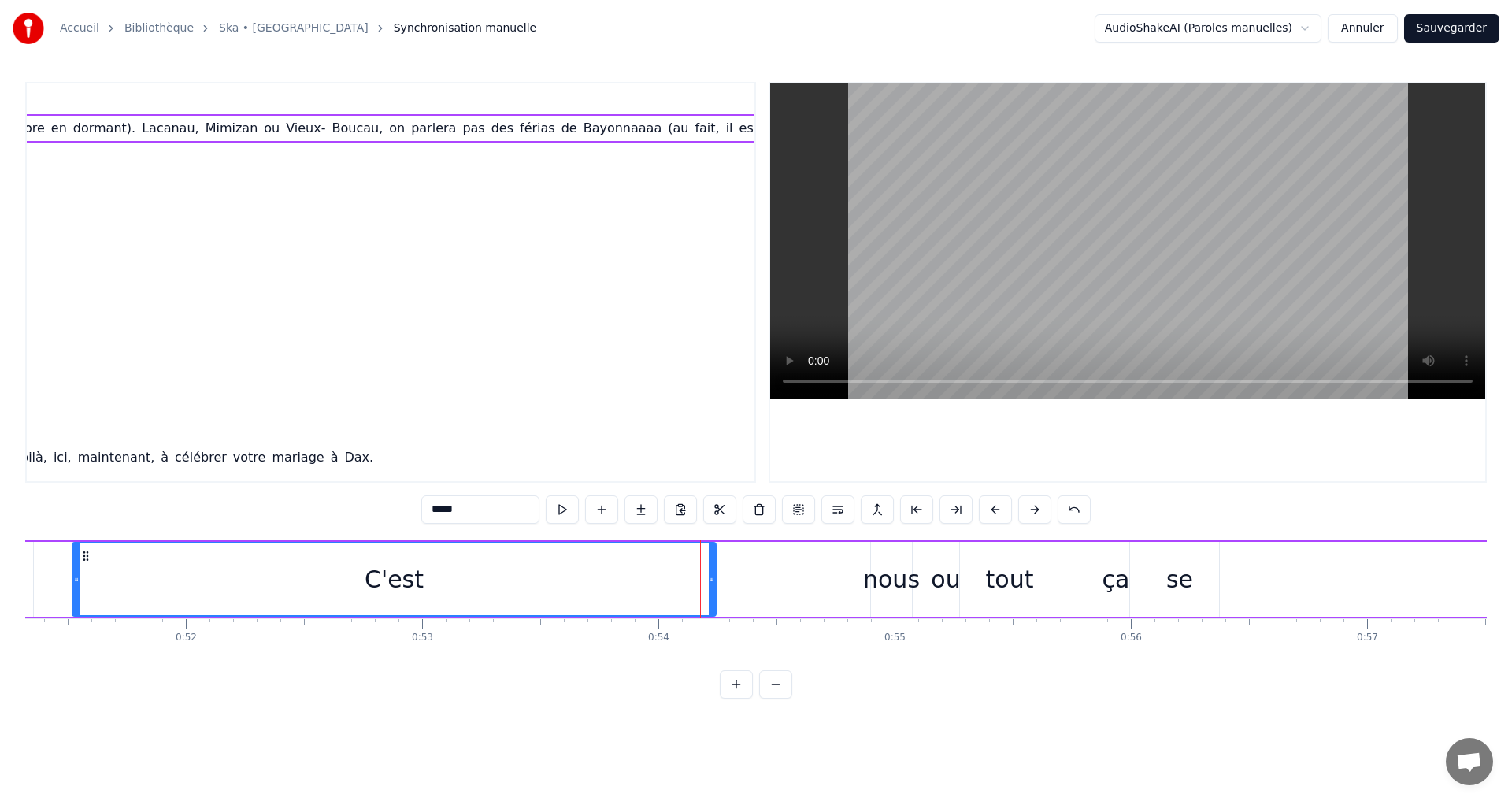
click at [991, 514] on button at bounding box center [996, 509] width 33 height 29
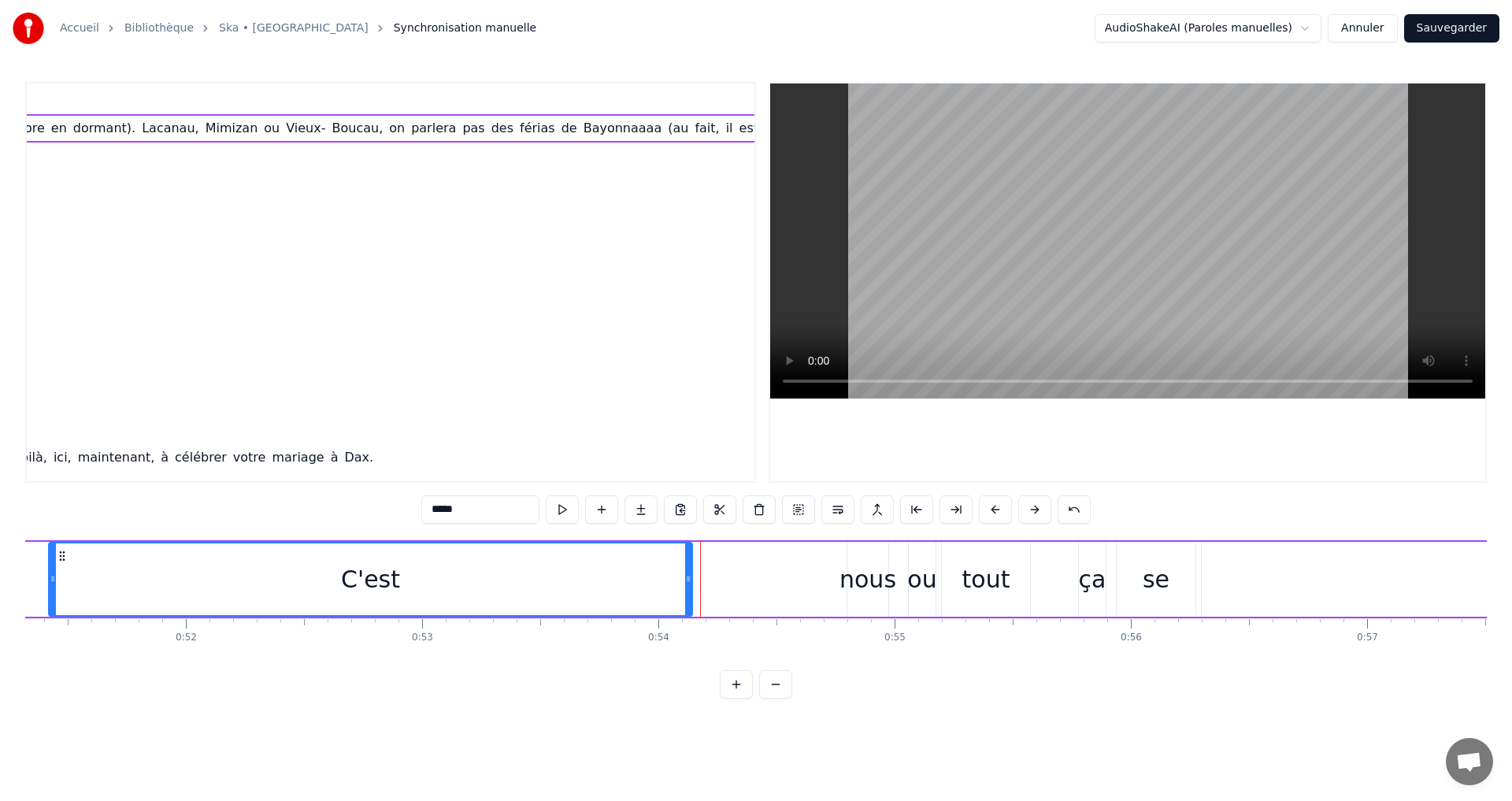
click at [991, 514] on button at bounding box center [996, 509] width 33 height 29
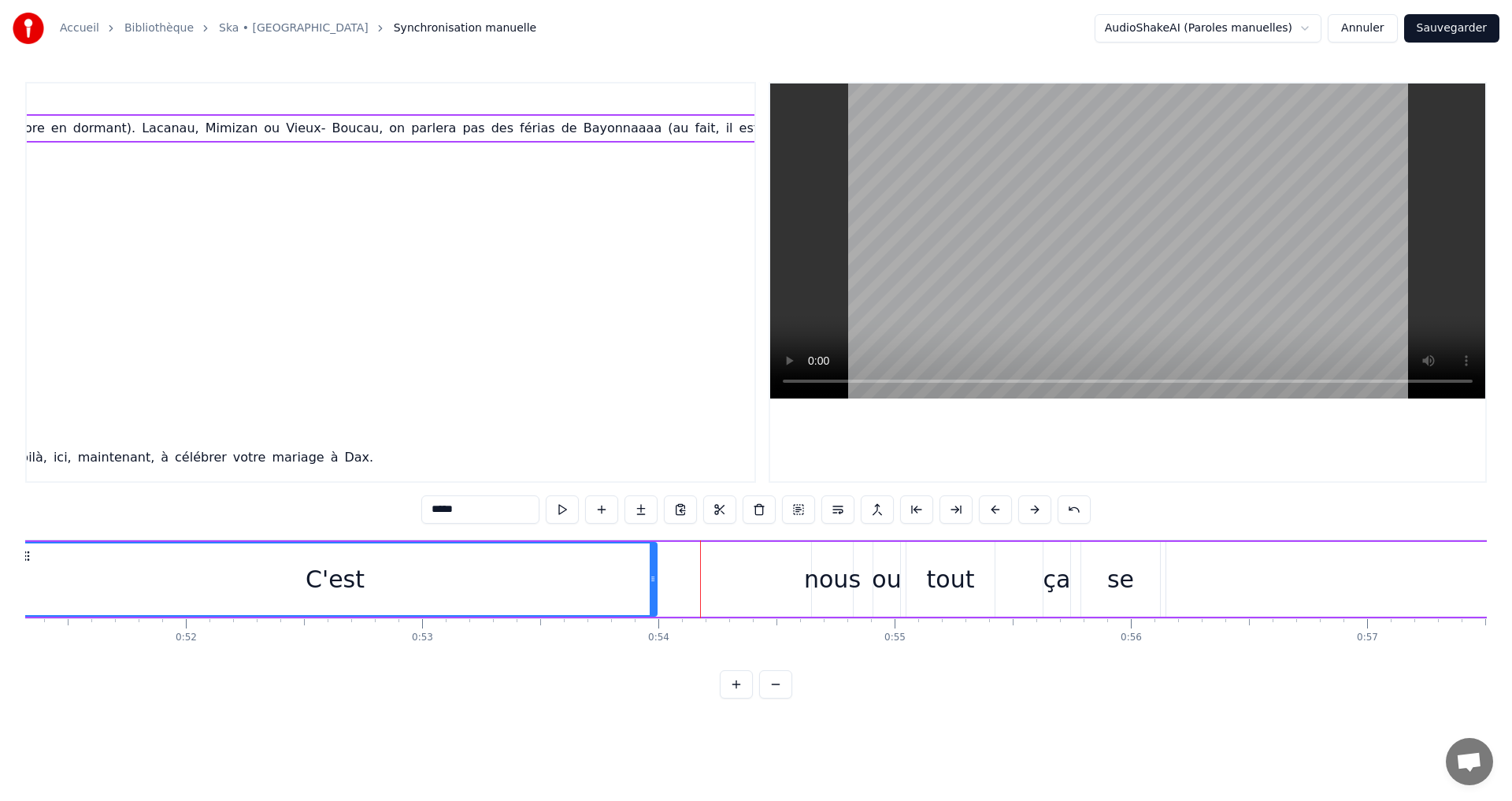
click at [991, 514] on button at bounding box center [996, 509] width 33 height 29
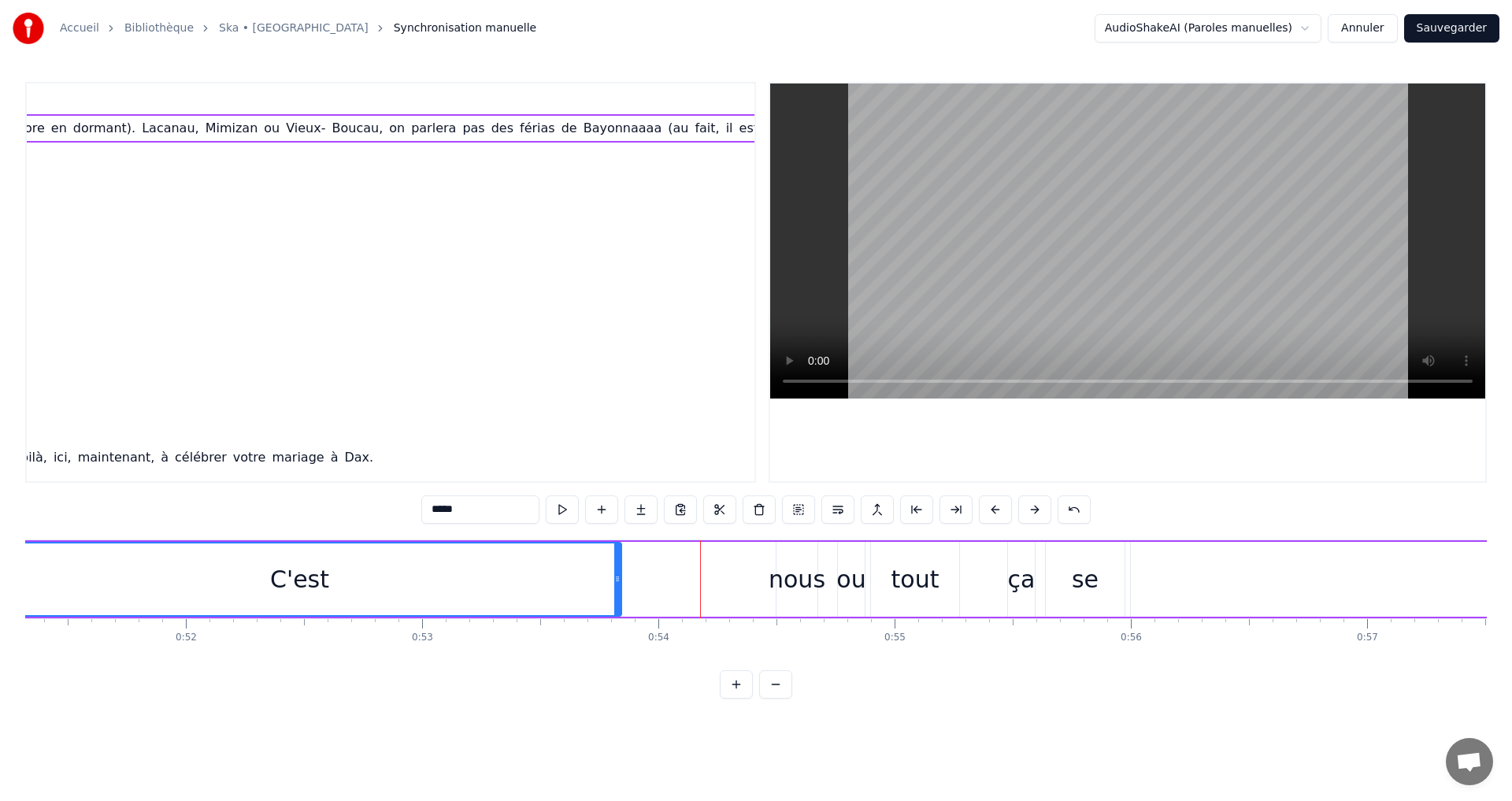
click at [991, 514] on button at bounding box center [996, 509] width 33 height 29
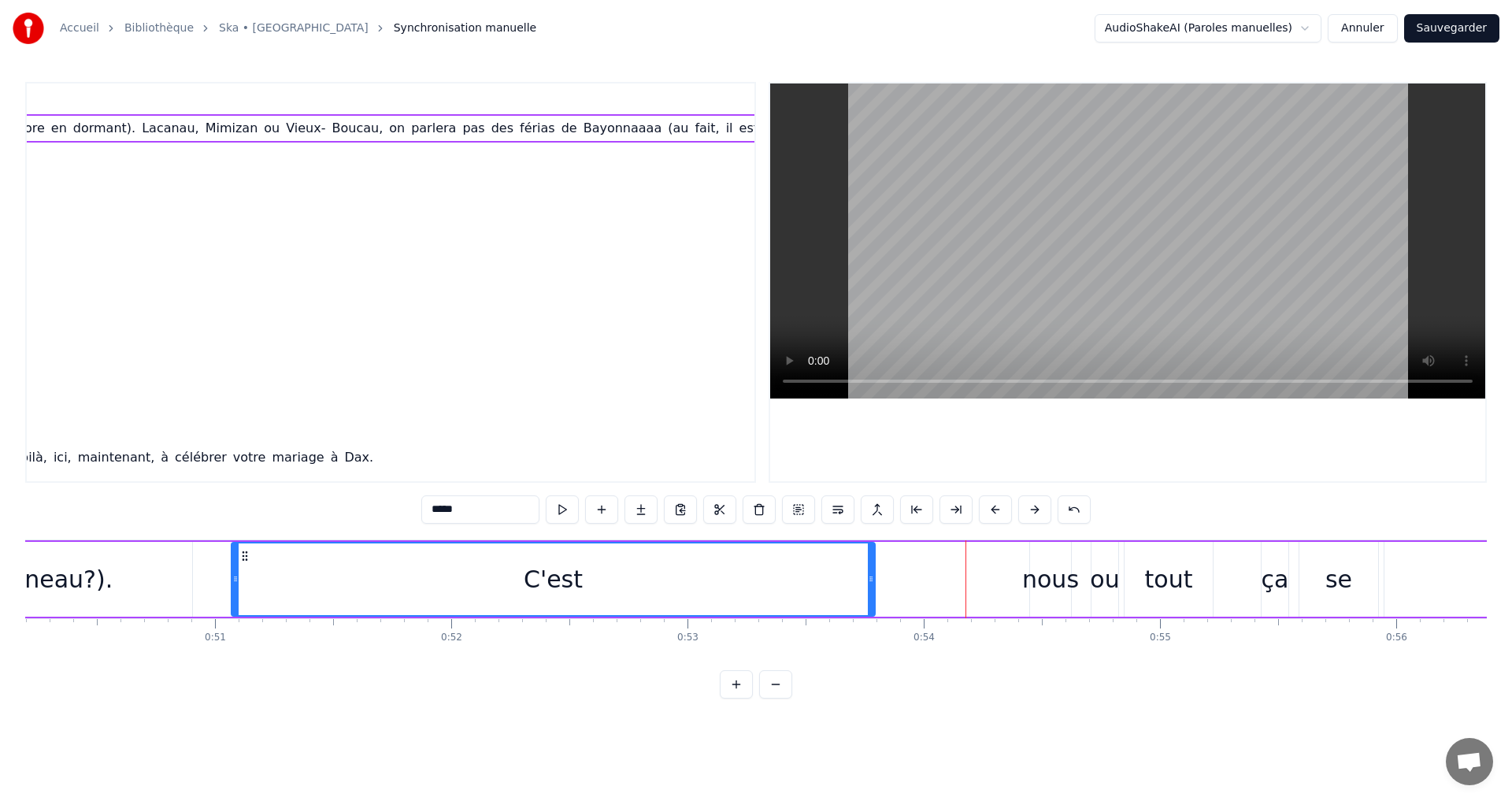
scroll to position [0, 11801]
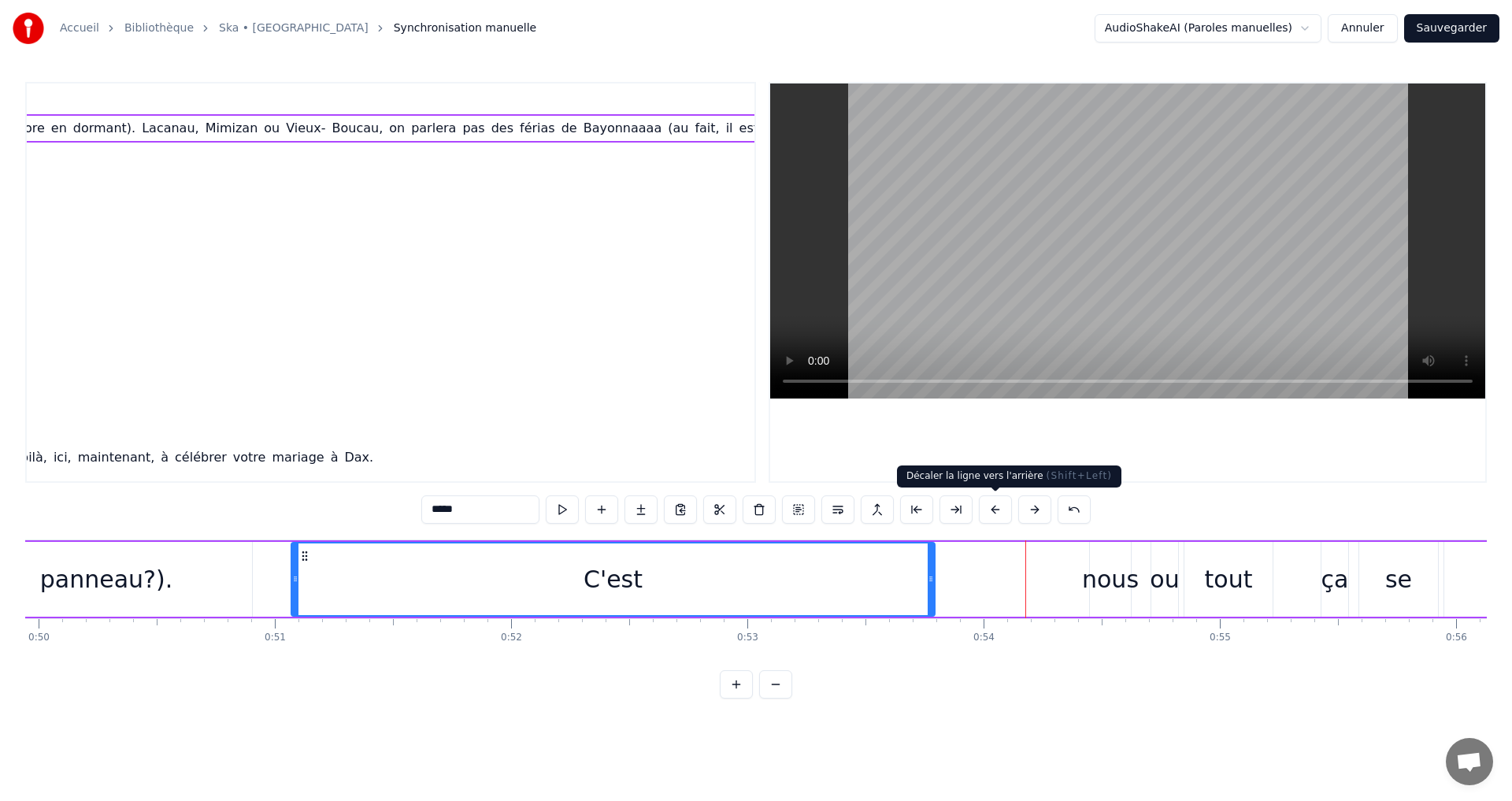
click at [995, 508] on button at bounding box center [996, 509] width 33 height 29
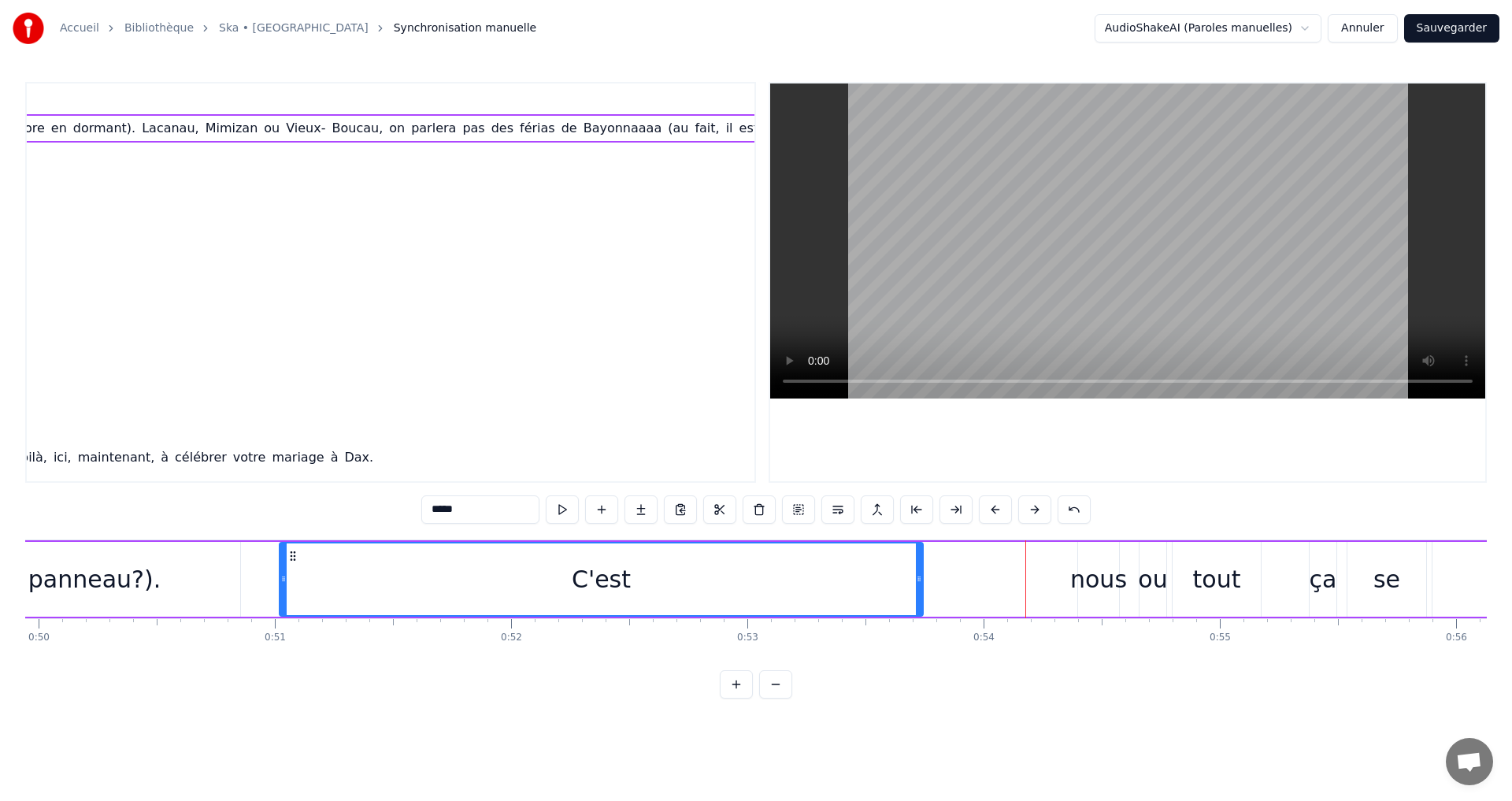
click at [995, 508] on button at bounding box center [996, 509] width 33 height 29
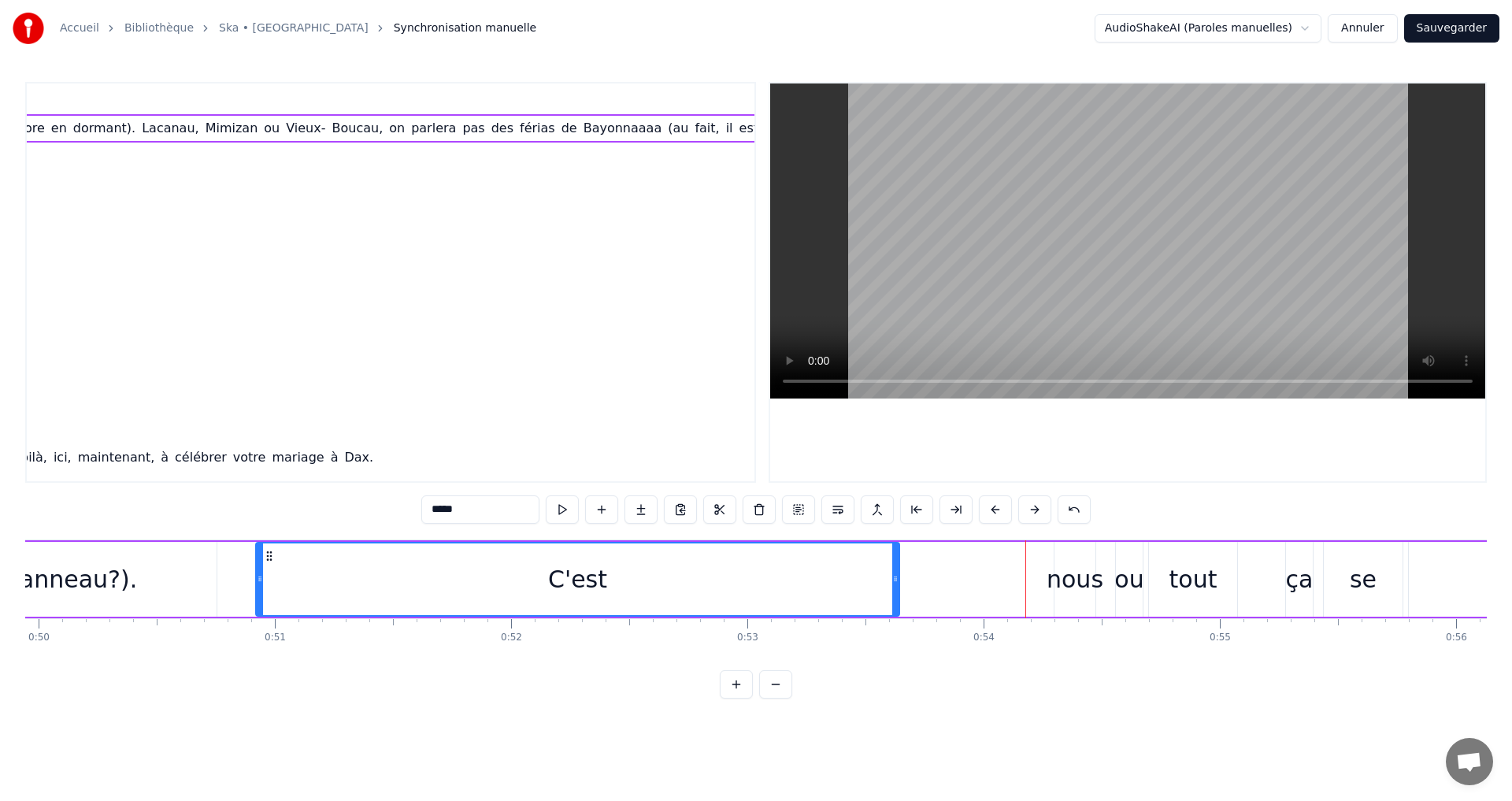
click at [995, 508] on button at bounding box center [996, 509] width 33 height 29
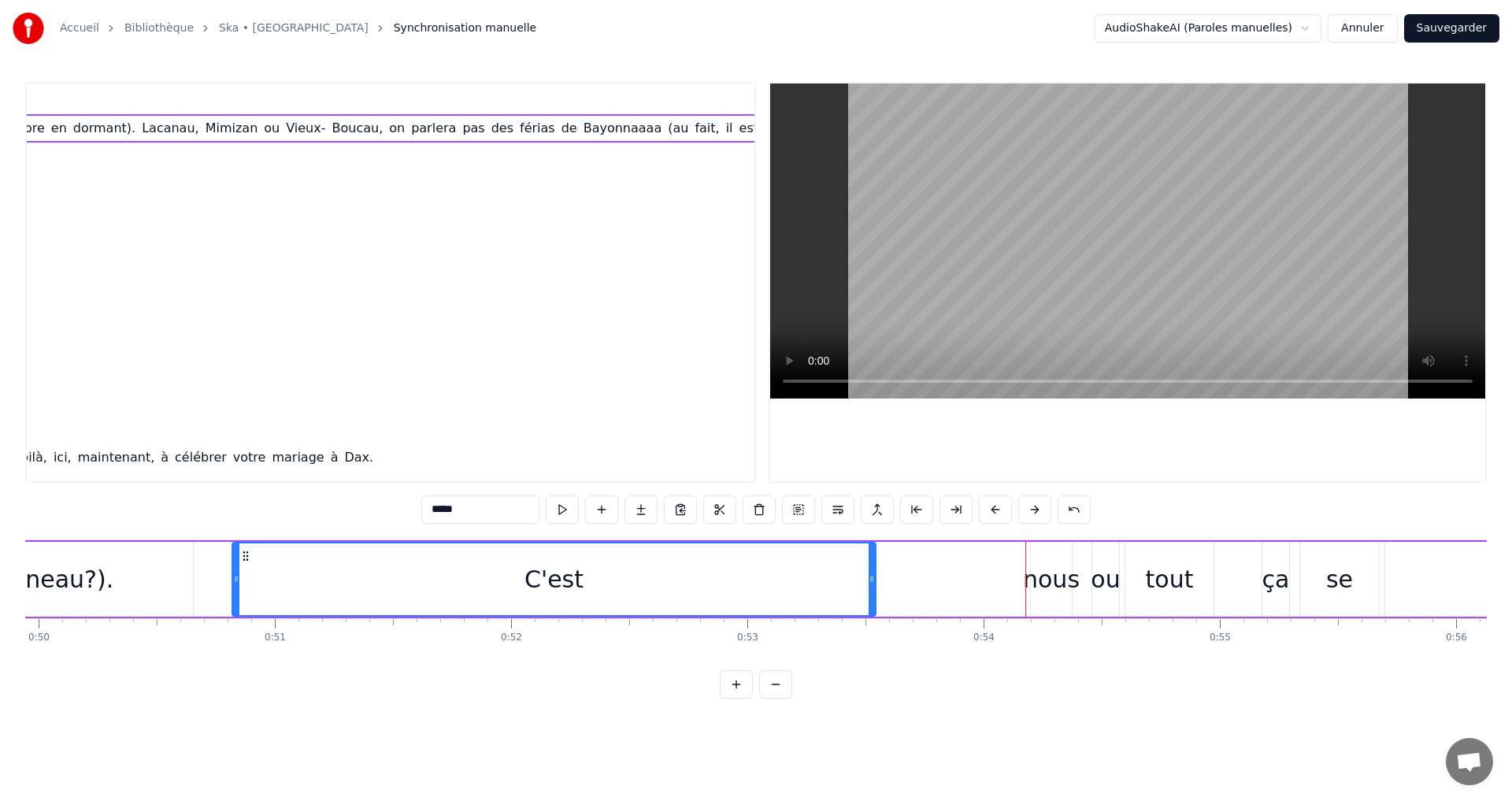
click at [995, 508] on button at bounding box center [996, 509] width 33 height 29
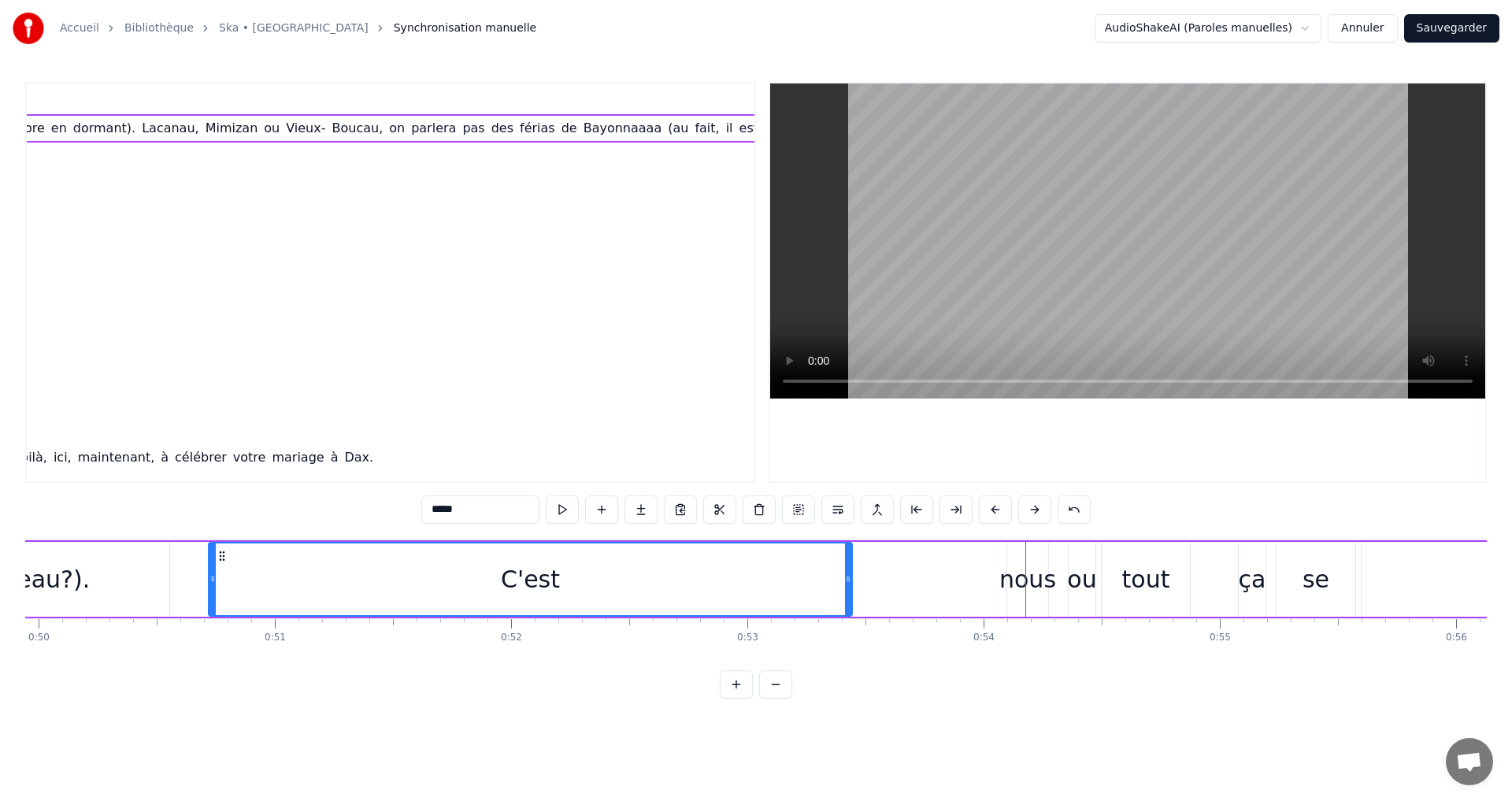
click at [995, 508] on button at bounding box center [996, 509] width 33 height 29
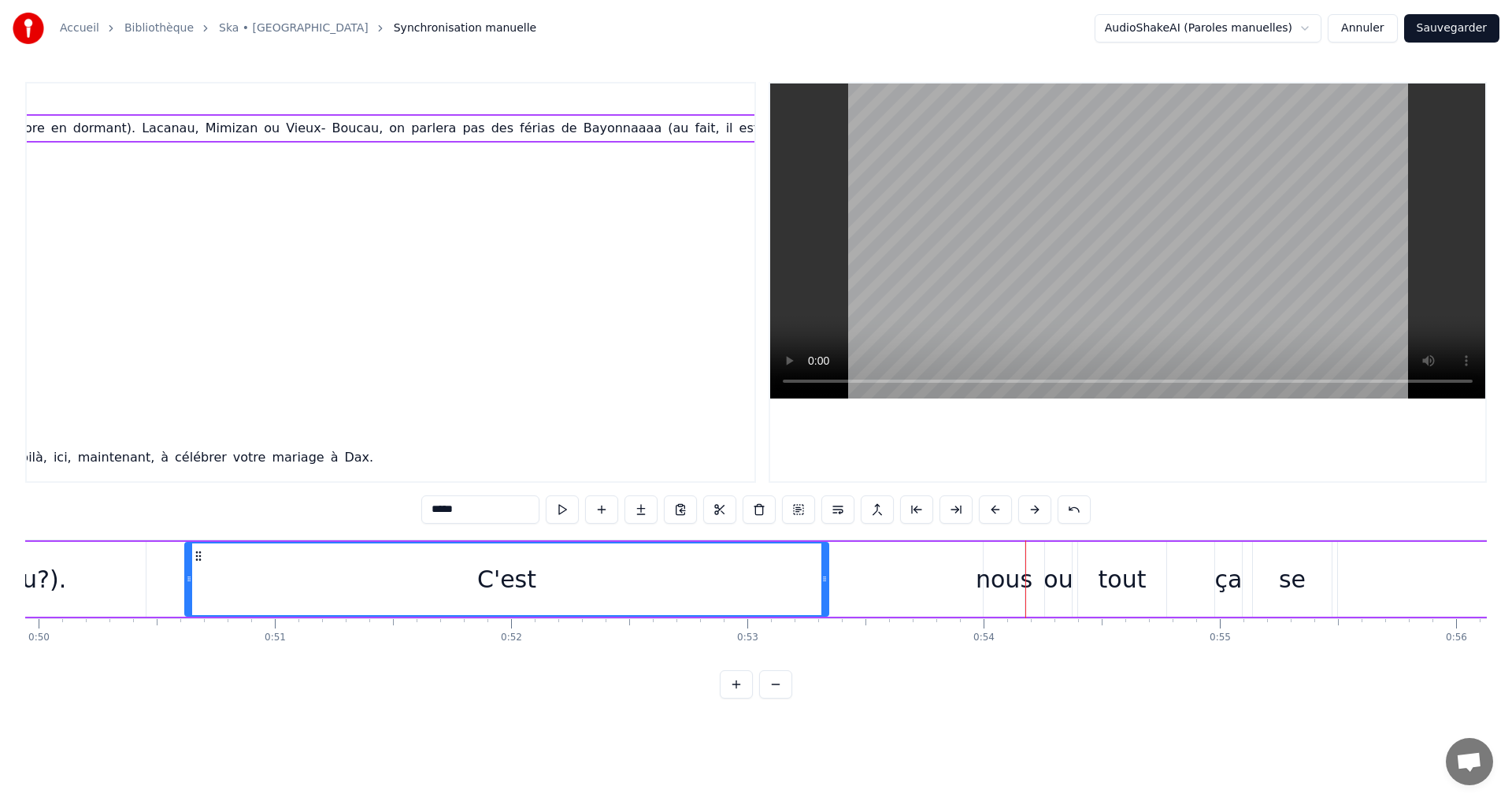
click at [994, 508] on button at bounding box center [996, 509] width 33 height 29
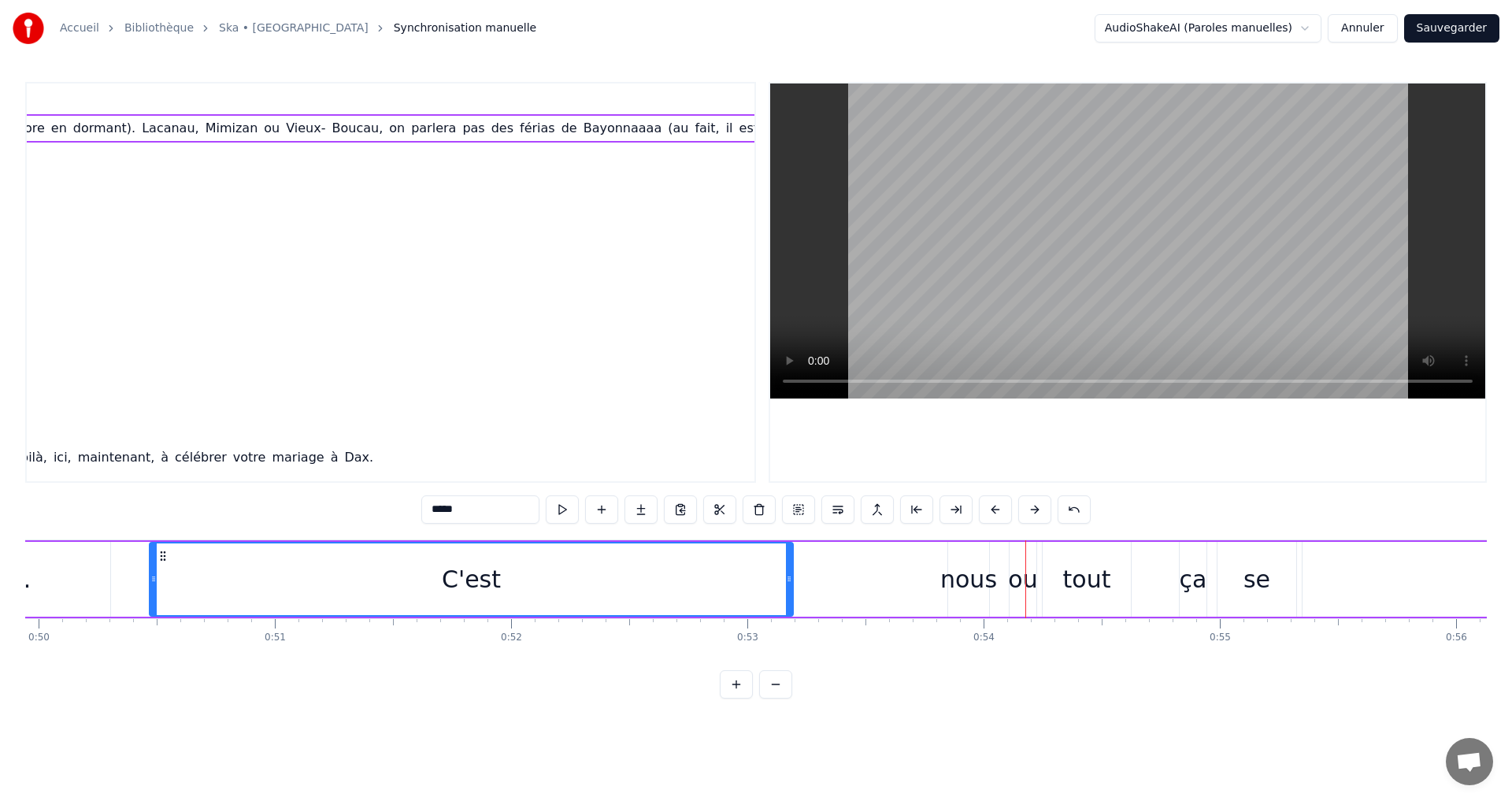
click at [994, 508] on button at bounding box center [996, 509] width 33 height 29
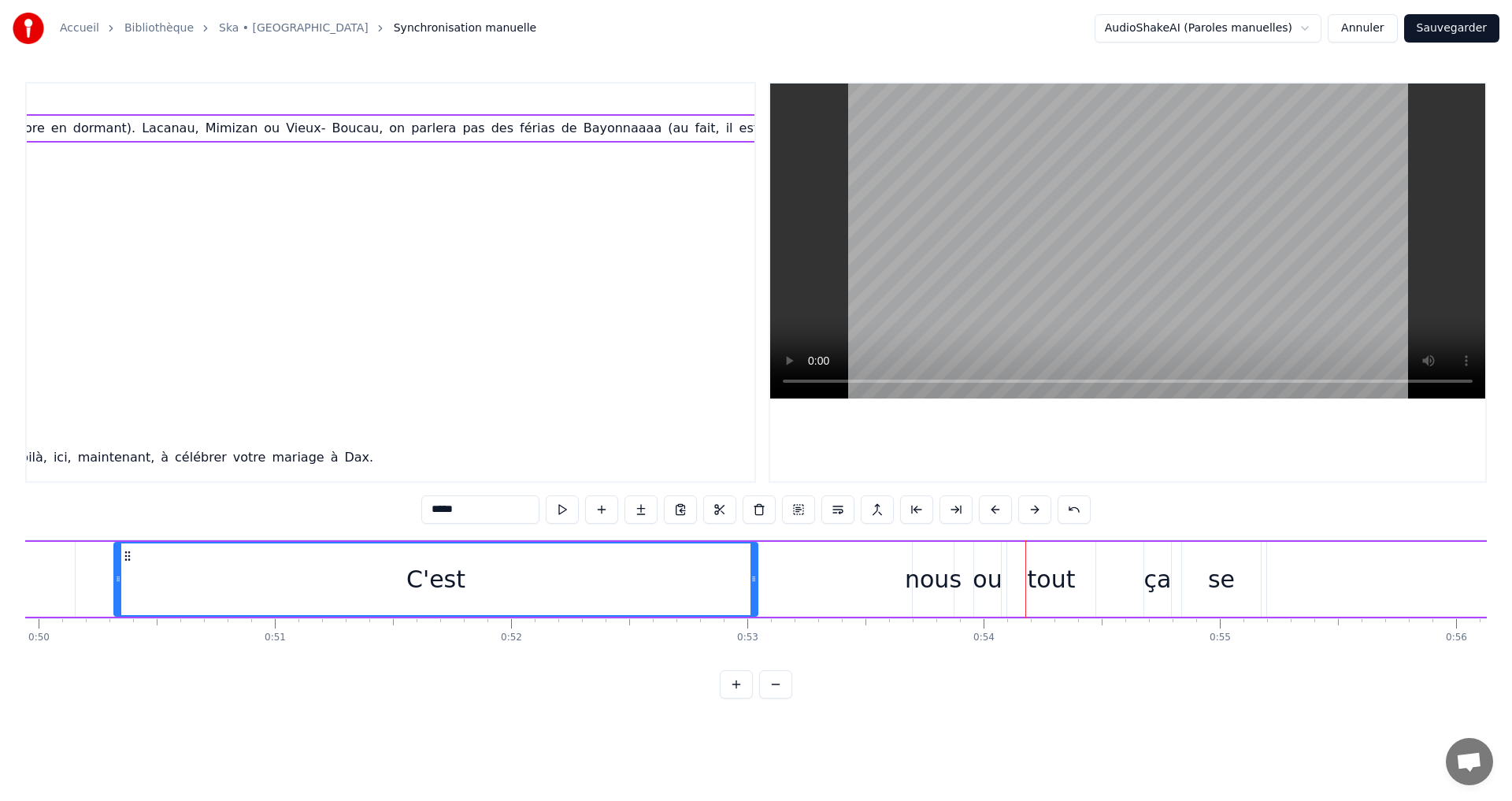
click at [994, 508] on button at bounding box center [996, 509] width 33 height 29
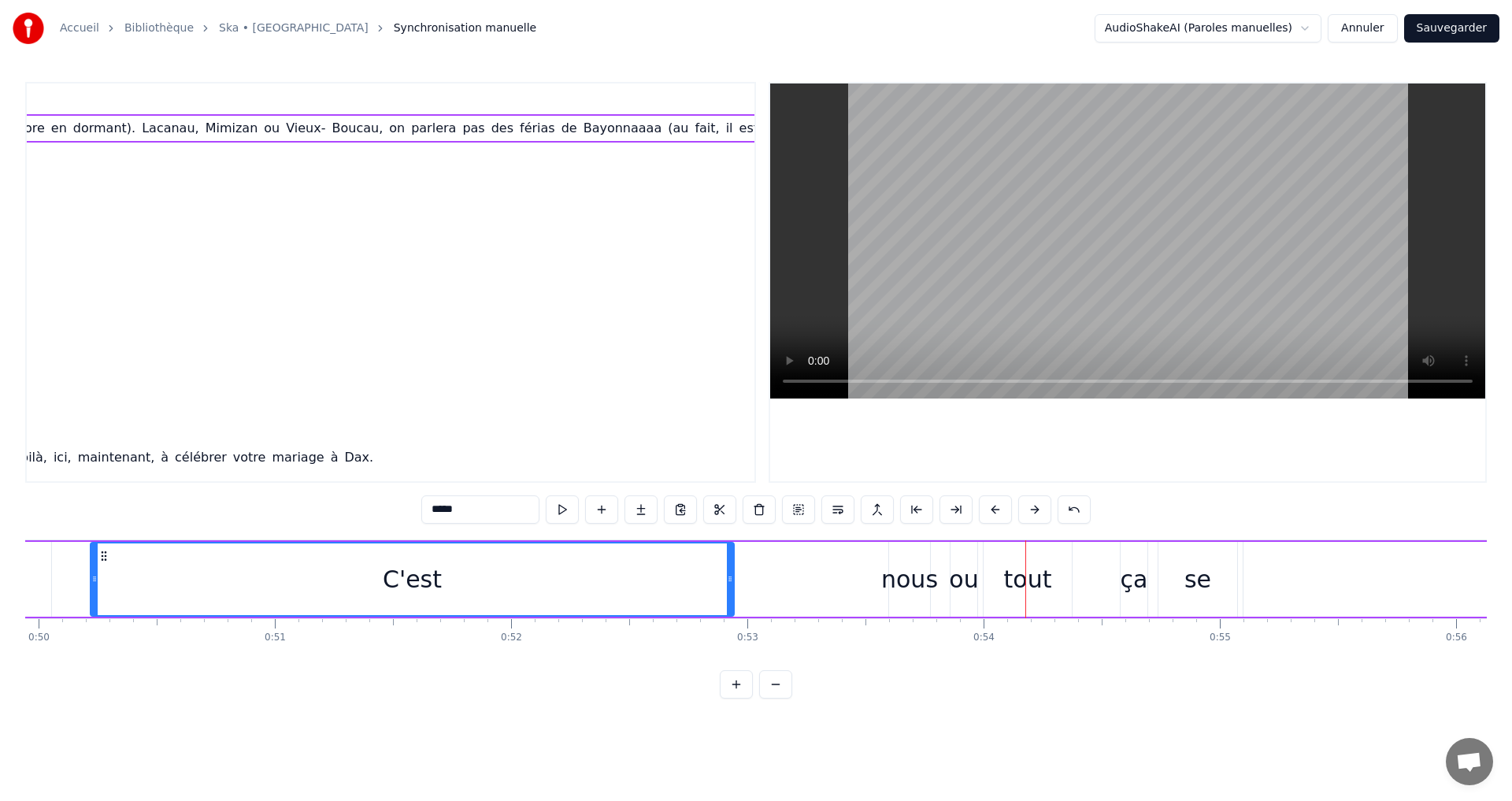
click at [994, 508] on button at bounding box center [996, 509] width 33 height 29
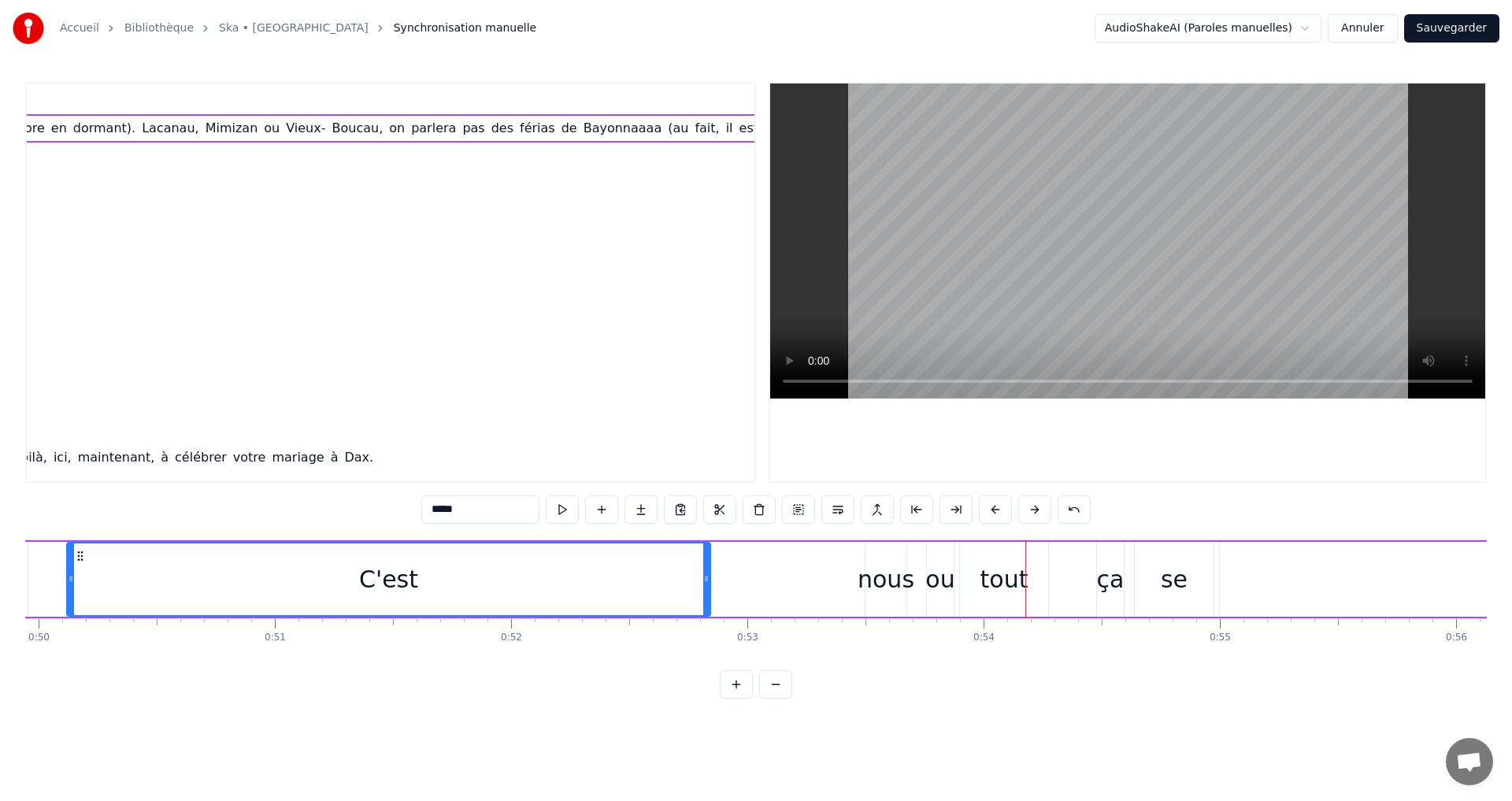
click at [993, 508] on button at bounding box center [996, 509] width 33 height 29
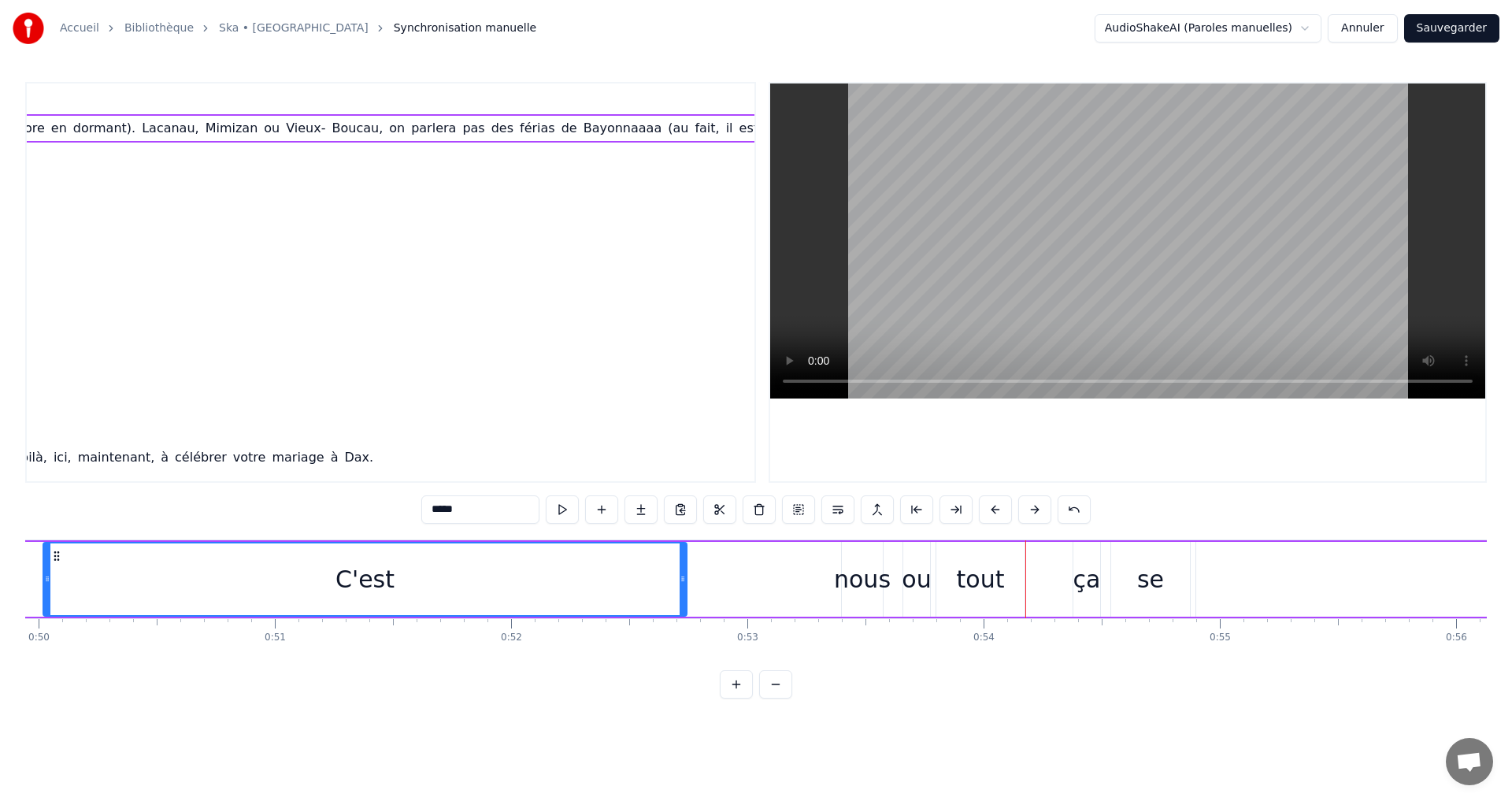
click at [992, 509] on button at bounding box center [996, 509] width 33 height 29
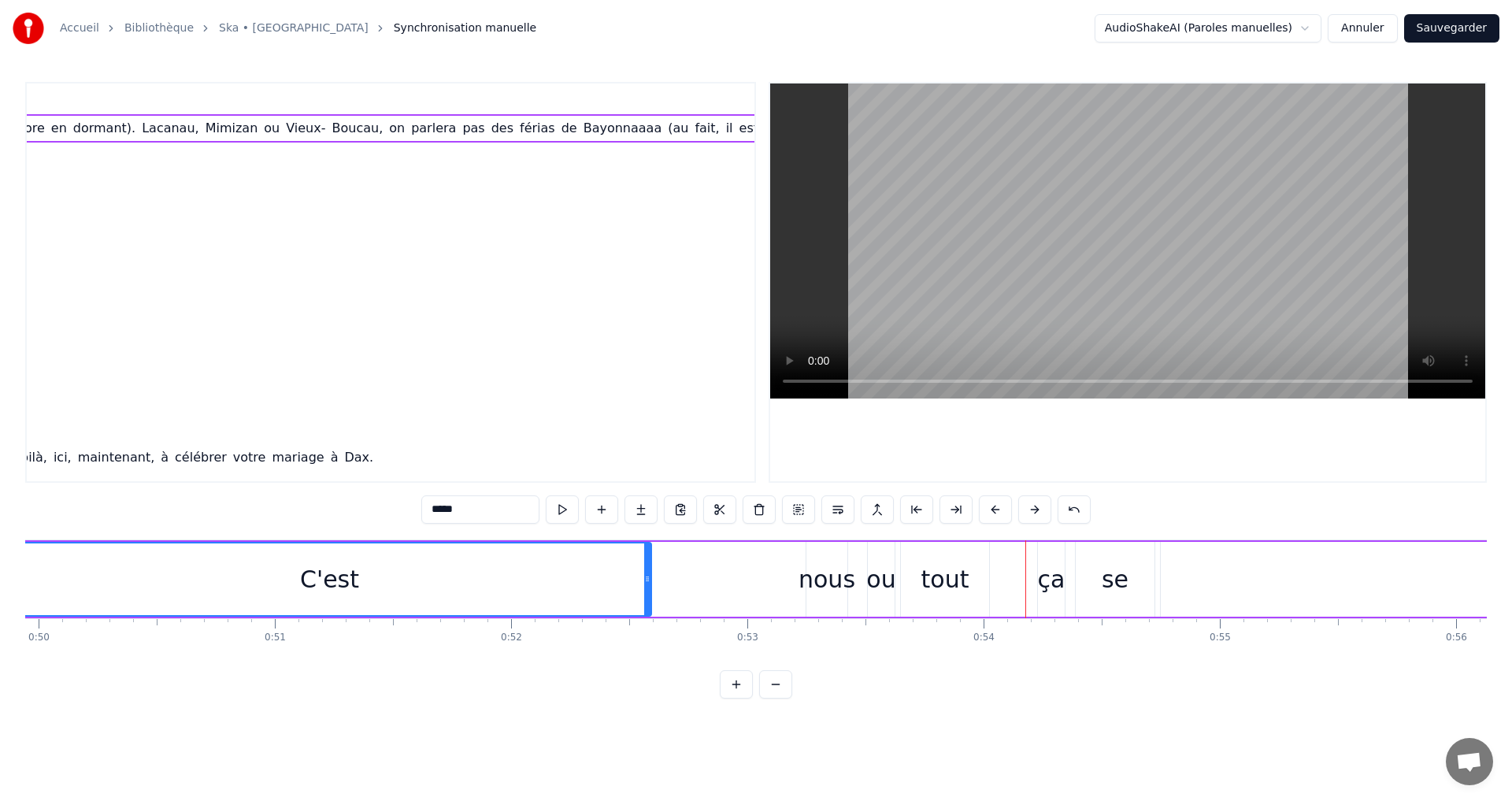
click at [992, 509] on button at bounding box center [996, 509] width 33 height 29
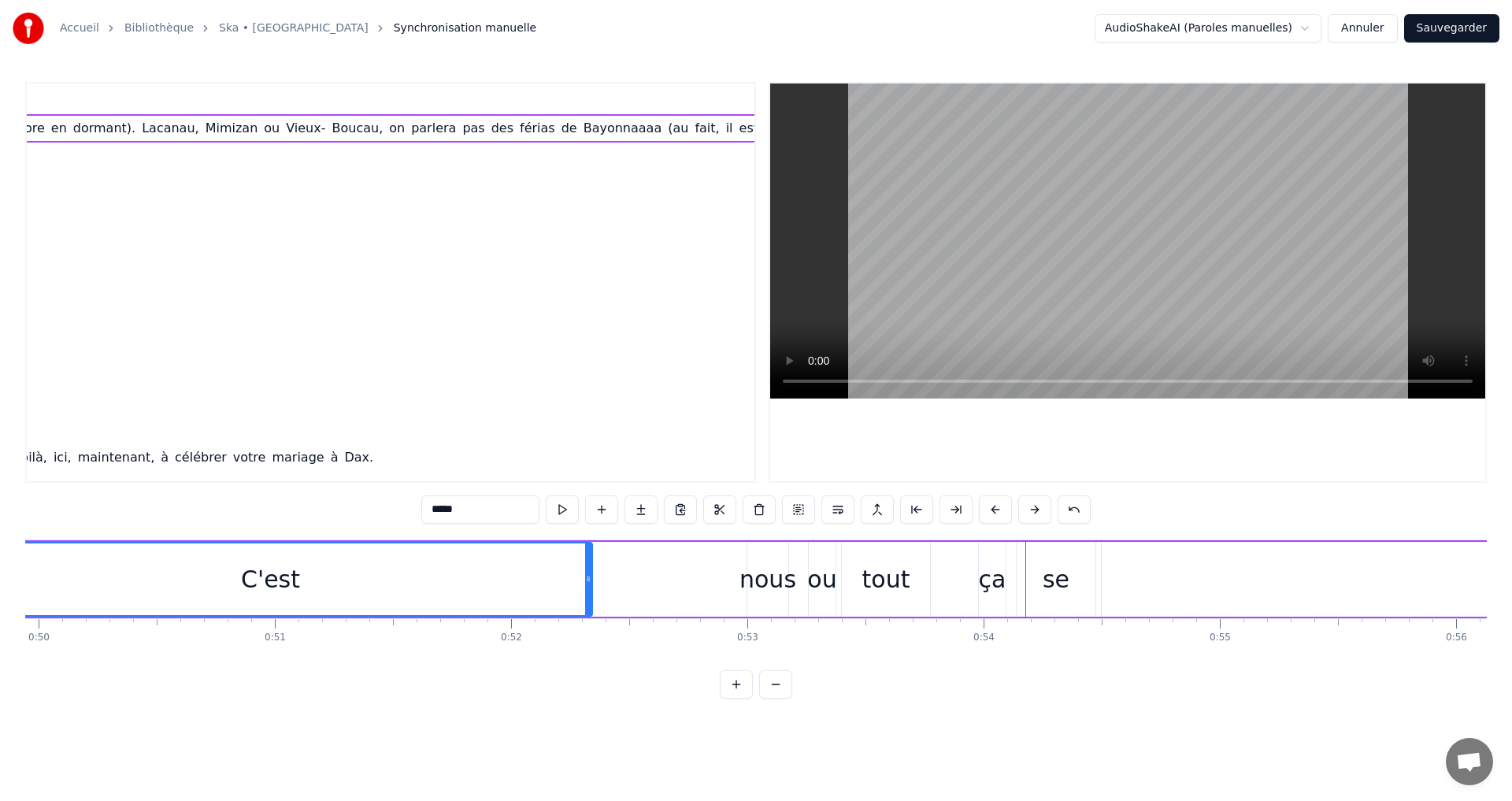
click at [992, 509] on button at bounding box center [996, 509] width 33 height 29
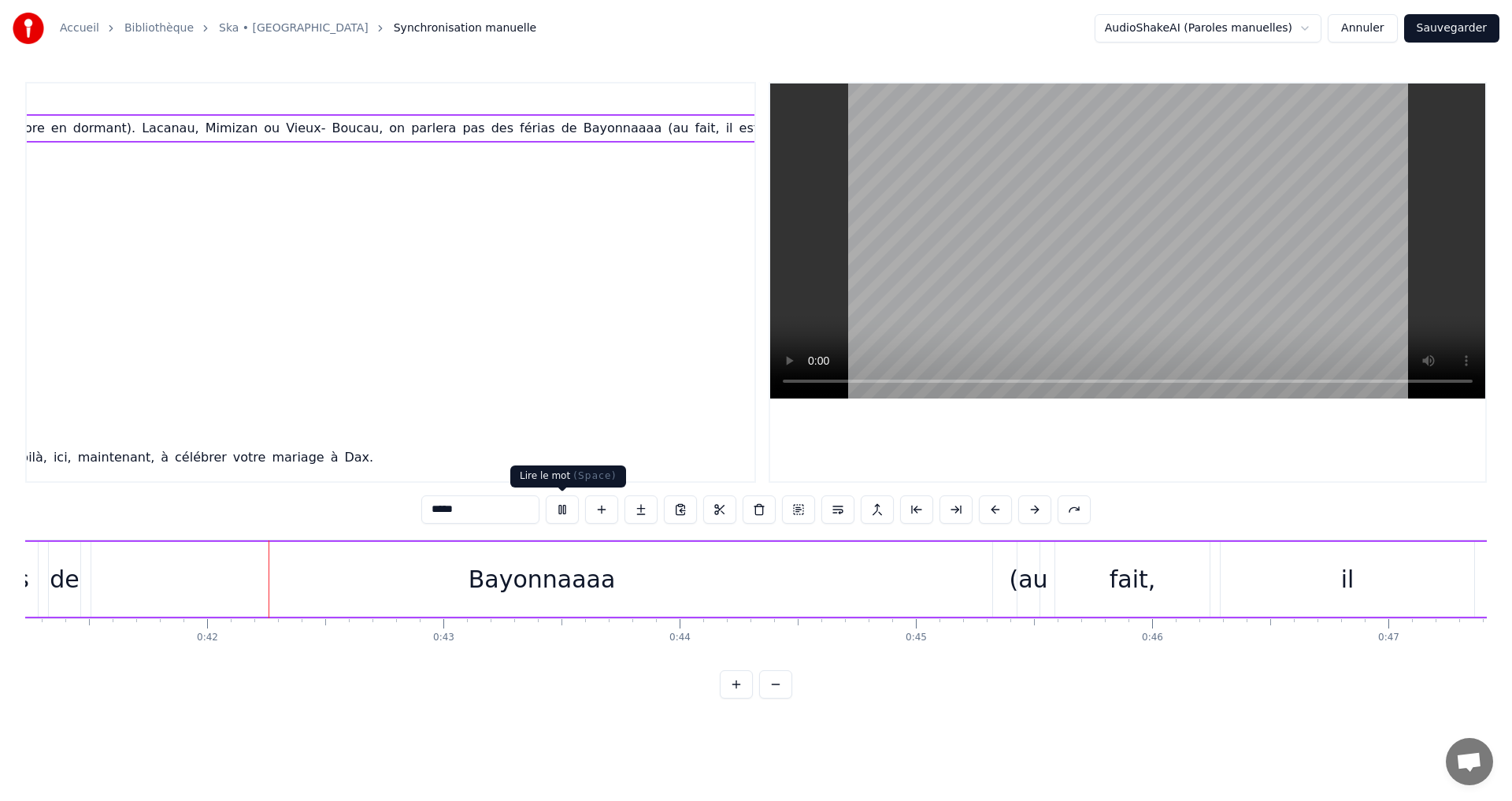
scroll to position [0, 9765]
click at [557, 511] on button at bounding box center [562, 509] width 33 height 29
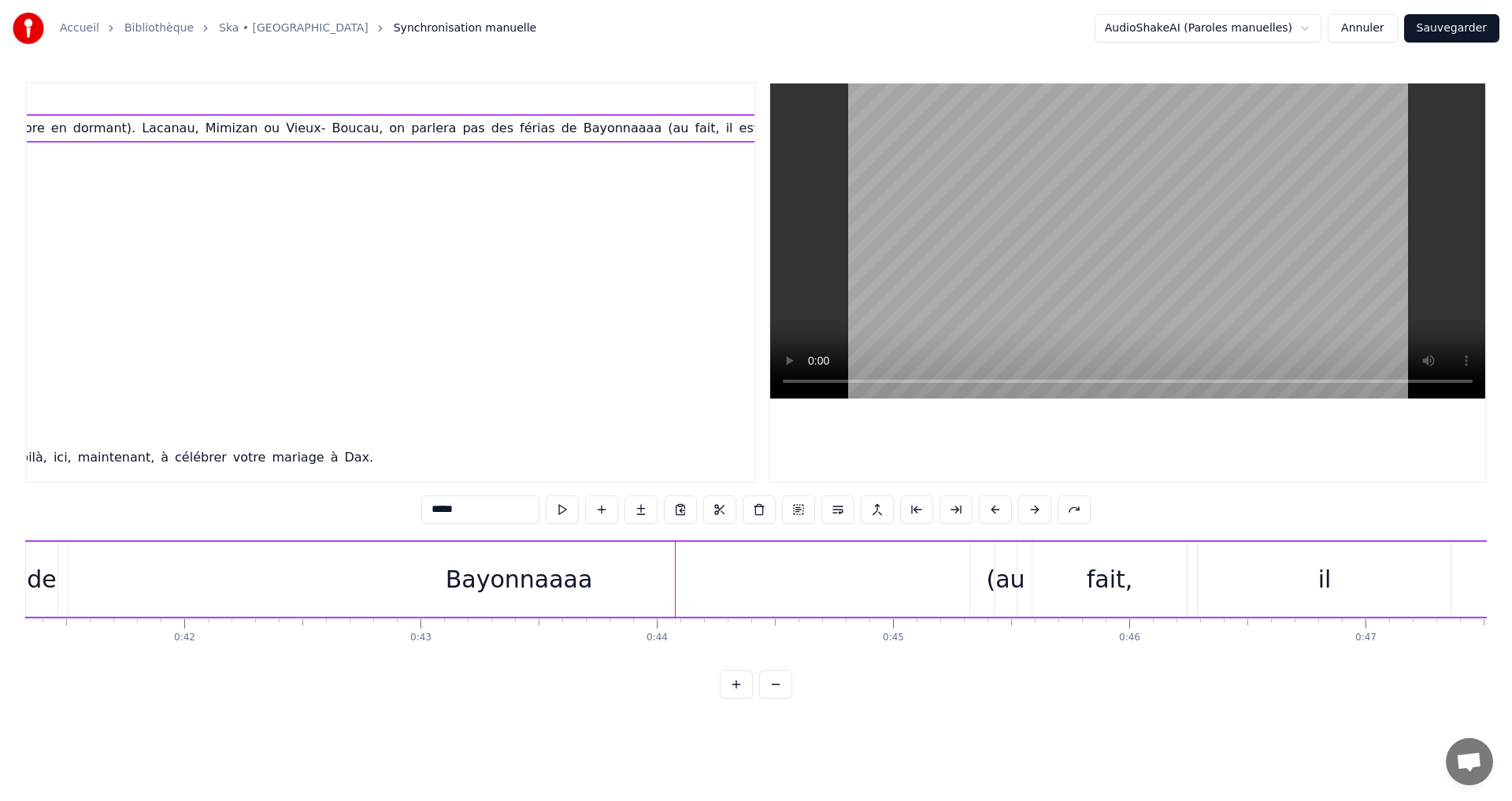
click at [998, 577] on div "(au" at bounding box center [1005, 579] width 38 height 35
type input "***"
drag, startPoint x: 1005, startPoint y: 564, endPoint x: 907, endPoint y: 569, distance: 98.1
click at [905, 569] on div "C'est à partir du lycée qu'il s'en est passé, ahhhh Capé! Depuis, on s'est pas …" at bounding box center [1469, 579] width 10622 height 78
click at [1003, 573] on div "(au" at bounding box center [1005, 579] width 38 height 35
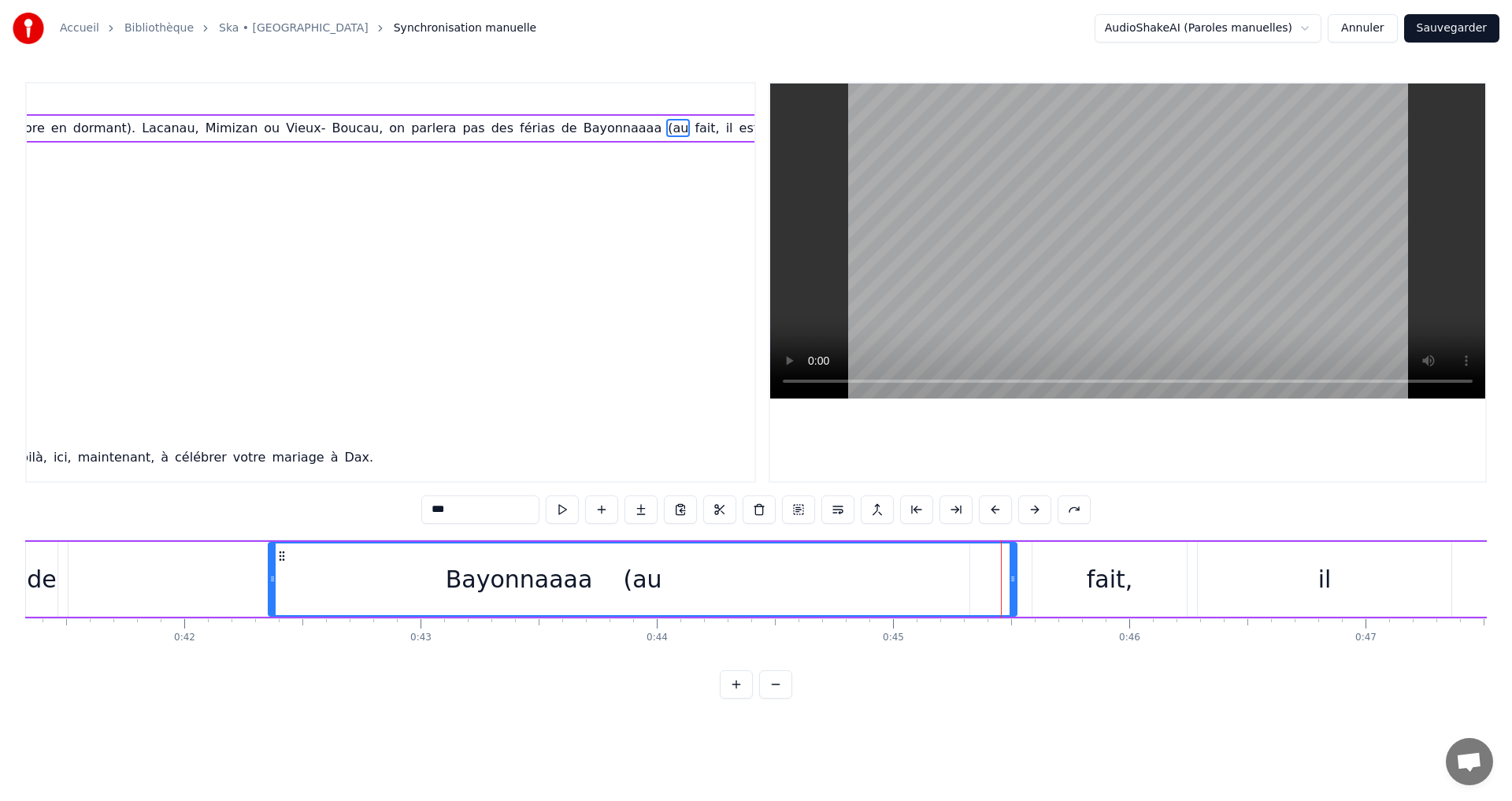
drag, startPoint x: 999, startPoint y: 581, endPoint x: 278, endPoint y: 617, distance: 721.9
click at [274, 618] on div "Adrien, petit dauphin Néo- Calédonien, tes premières vagues font ta passion pou…" at bounding box center [756, 598] width 1462 height 118
click at [1150, 573] on div "fait," at bounding box center [1109, 579] width 155 height 75
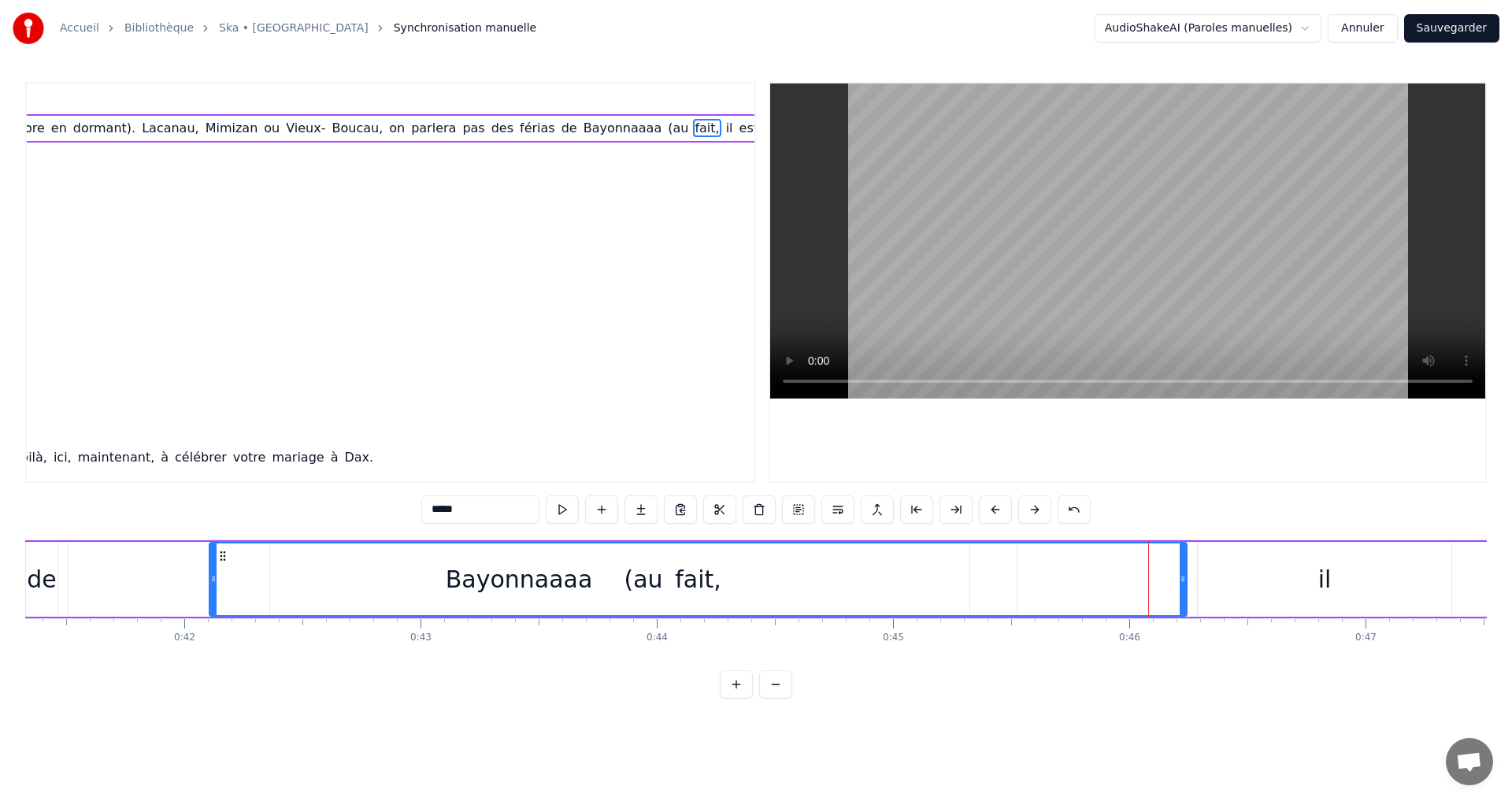
drag, startPoint x: 1036, startPoint y: 583, endPoint x: 213, endPoint y: 613, distance: 823.5
click at [213, 613] on div at bounding box center [214, 579] width 6 height 72
click at [1230, 581] on div "il" at bounding box center [1325, 579] width 254 height 75
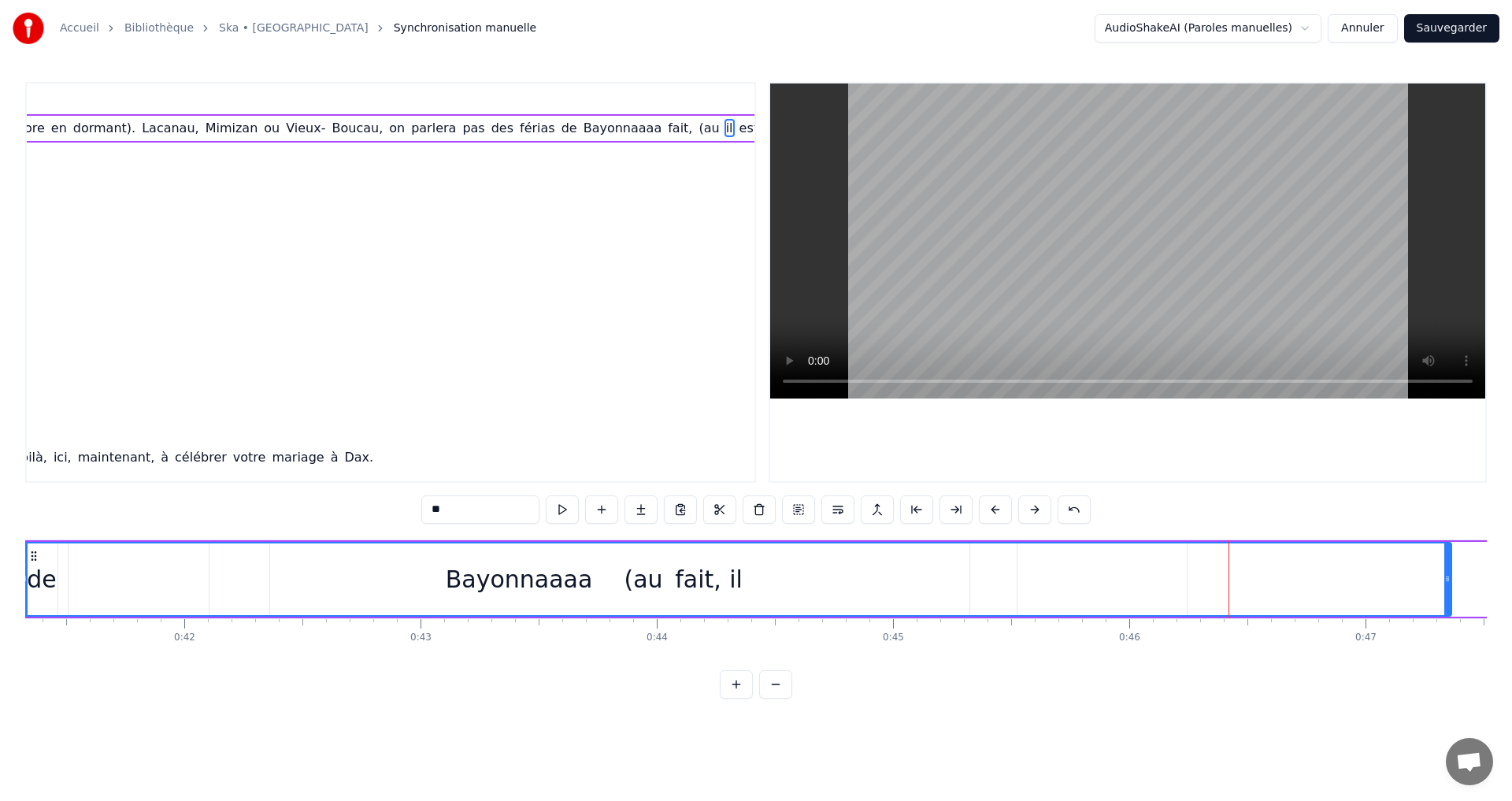
drag, startPoint x: 1201, startPoint y: 580, endPoint x: 24, endPoint y: 606, distance: 1177.3
click at [24, 606] on div "Accueil Bibliothèque Ska • Roddy Synchronisation manuelle AudioShakeAI (Paroles…" at bounding box center [756, 349] width 1512 height 699
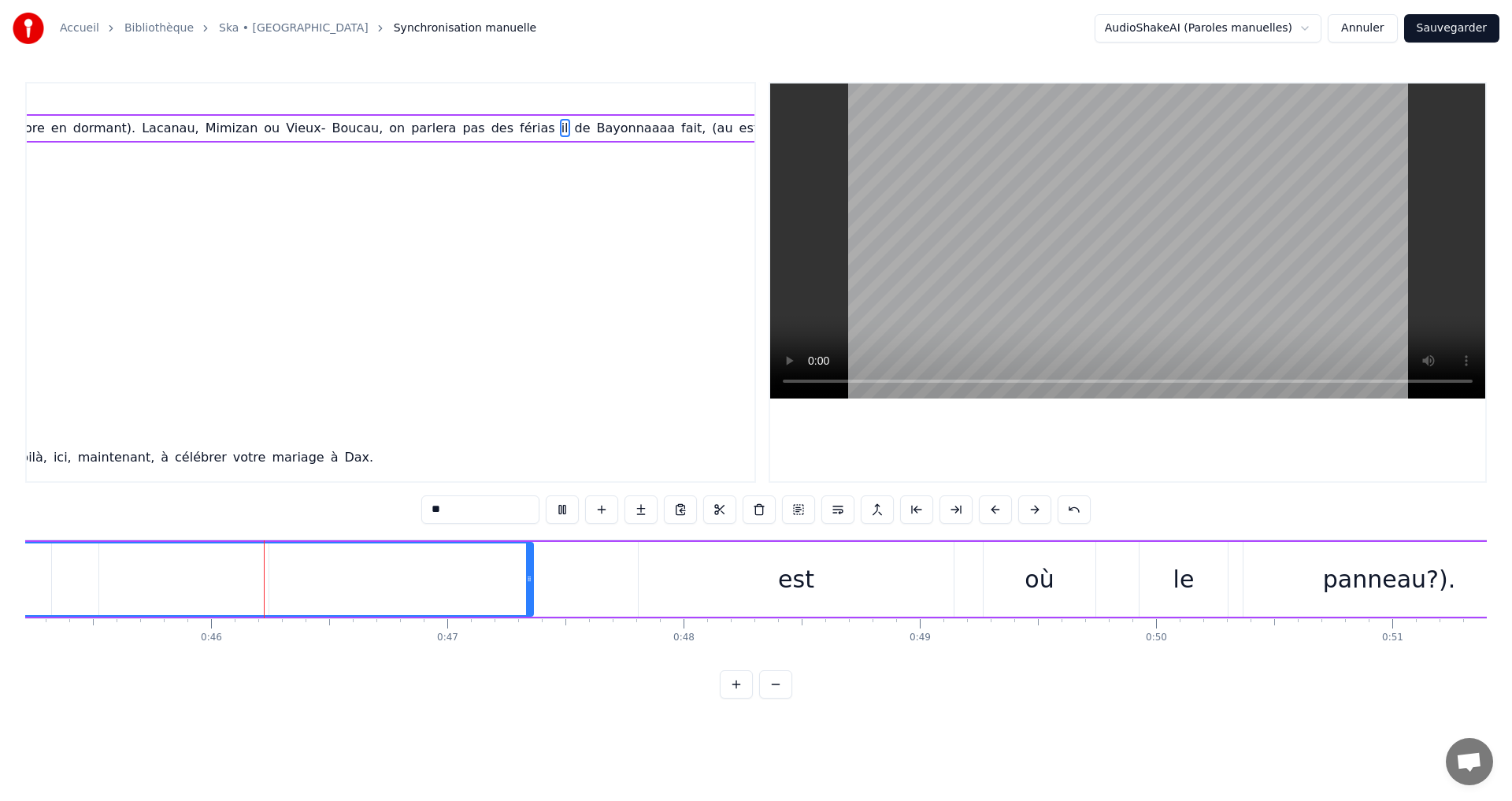
scroll to position [0, 10709]
click at [872, 588] on div "est" at bounding box center [771, 579] width 315 height 75
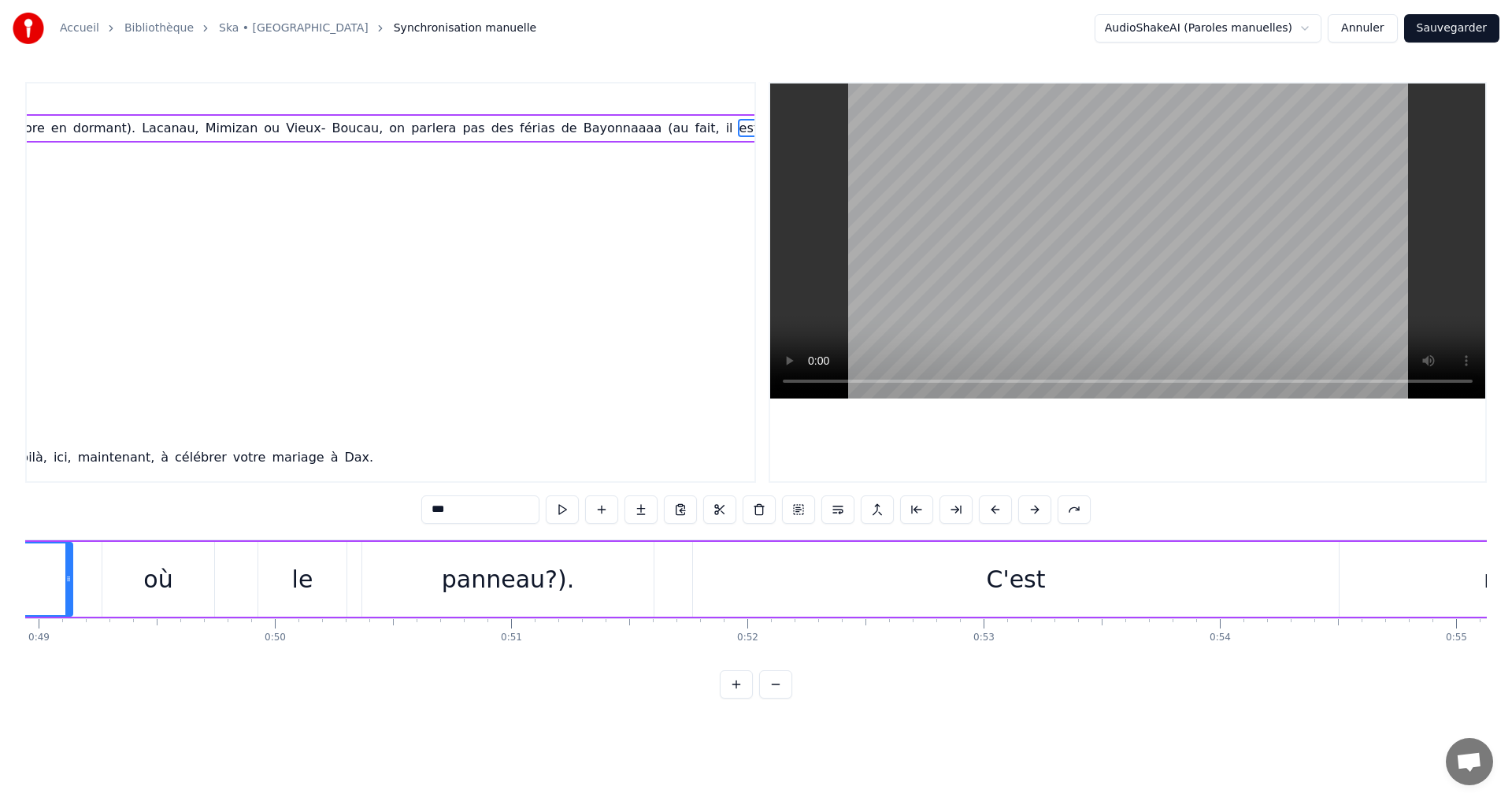
scroll to position [0, 11446]
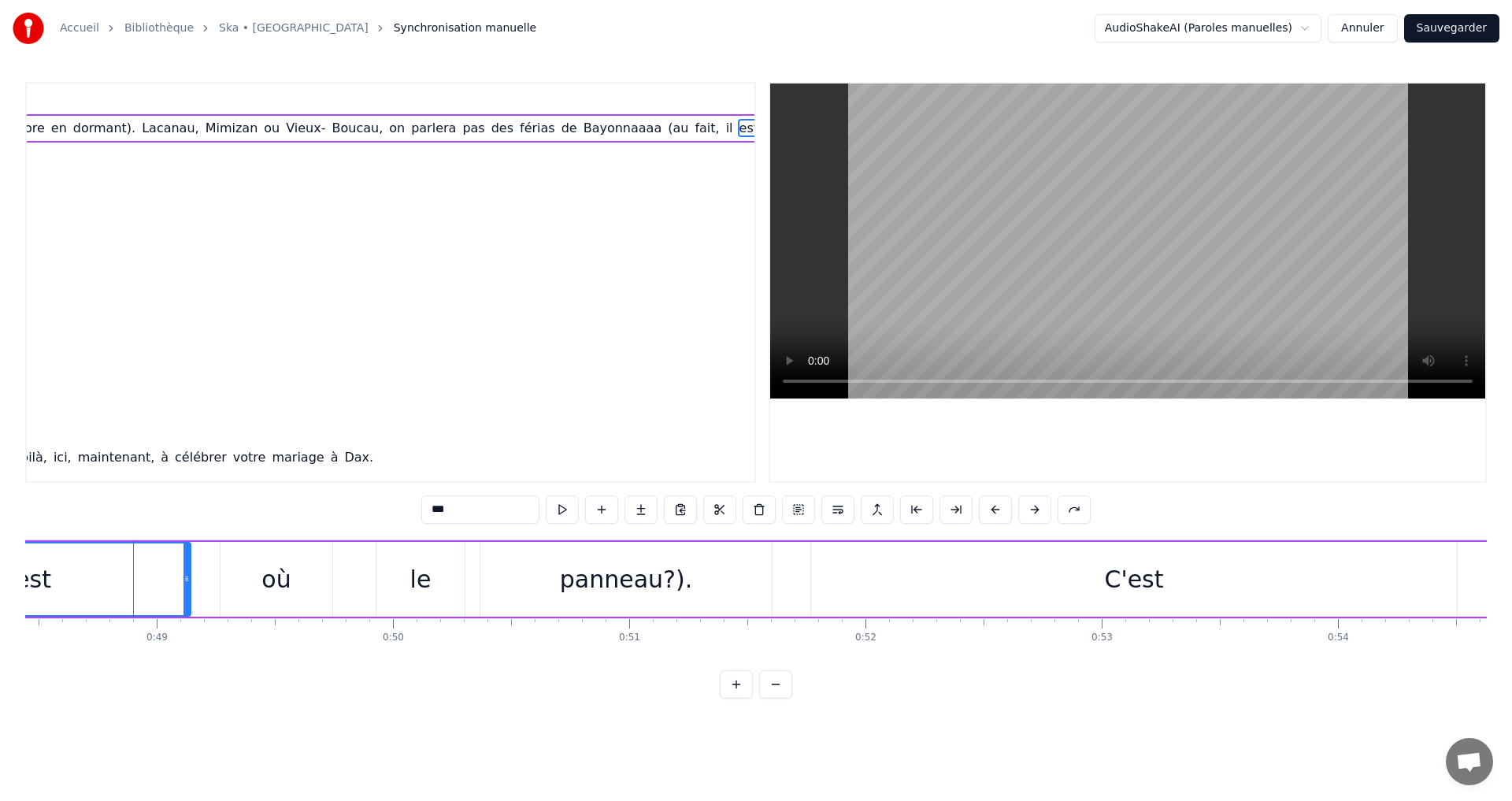
click at [738, 569] on div "panneau?)." at bounding box center [626, 579] width 291 height 75
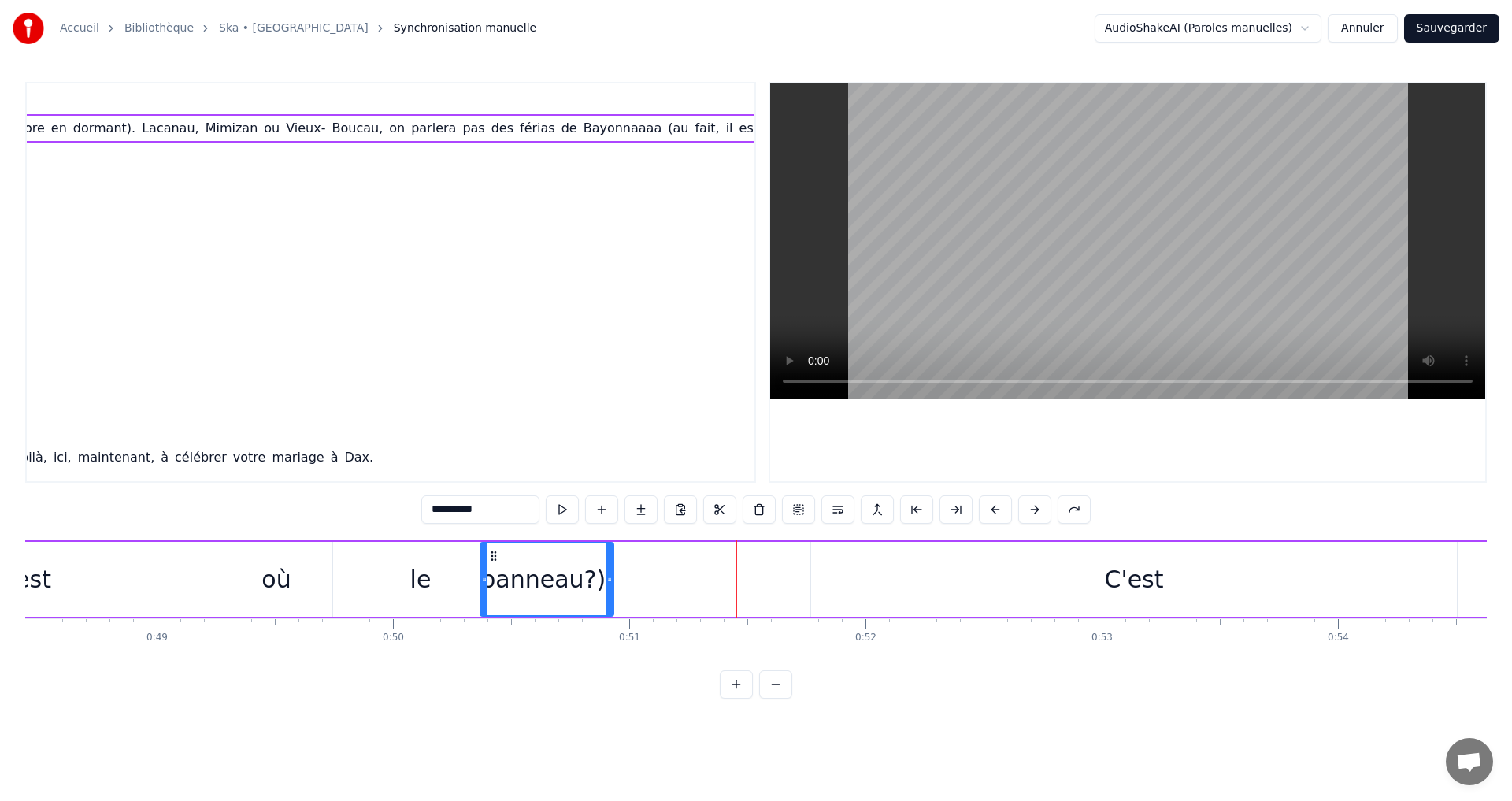
drag, startPoint x: 767, startPoint y: 579, endPoint x: 608, endPoint y: 581, distance: 159.0
click at [608, 581] on icon at bounding box center [609, 579] width 6 height 13
click at [446, 581] on div "le" at bounding box center [420, 579] width 89 height 75
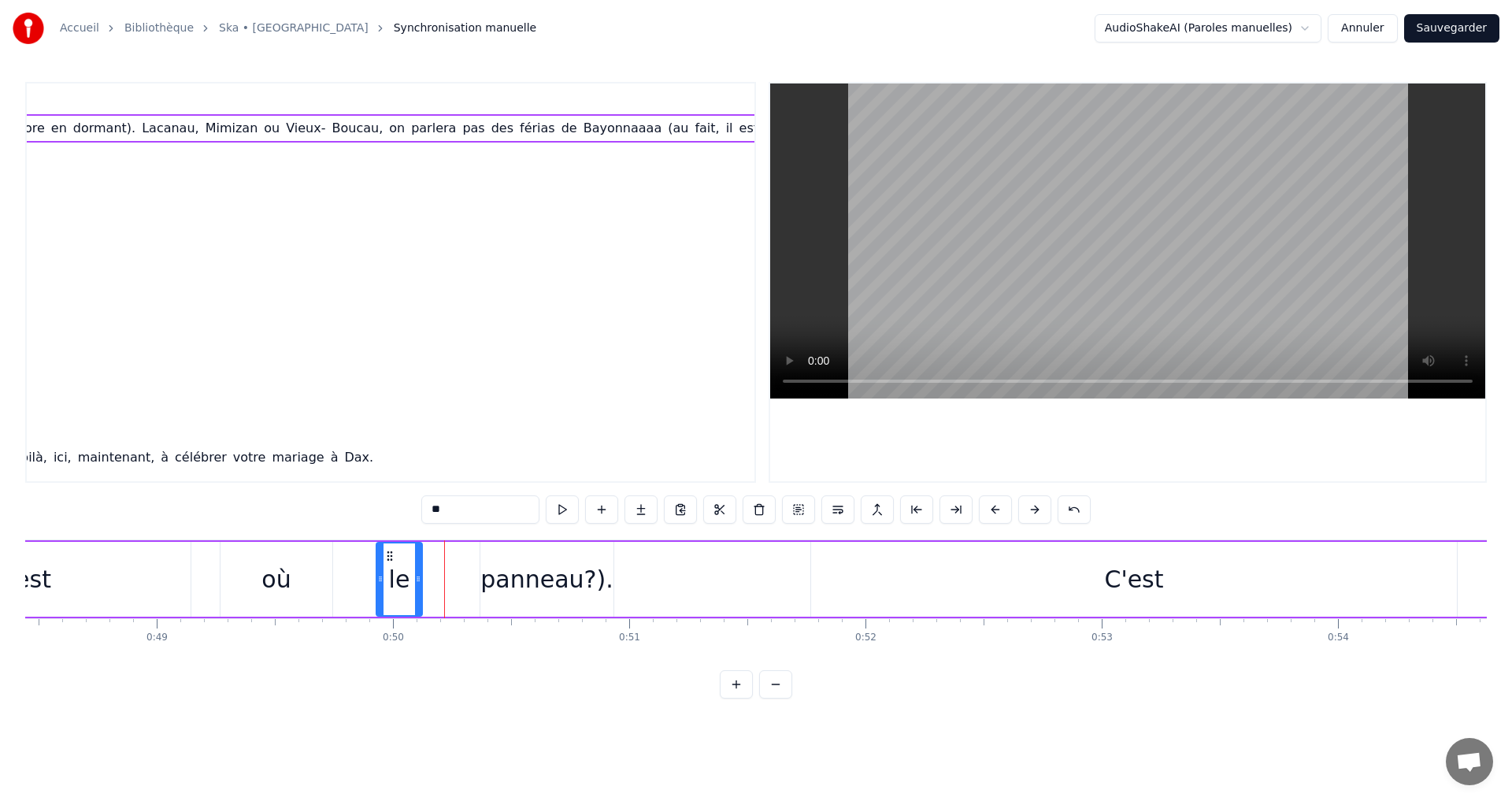
drag, startPoint x: 462, startPoint y: 575, endPoint x: 417, endPoint y: 573, distance: 45.0
click at [416, 574] on icon at bounding box center [418, 579] width 6 height 13
click at [329, 582] on div "où" at bounding box center [277, 579] width 112 height 75
type input "**"
drag, startPoint x: 329, startPoint y: 581, endPoint x: 301, endPoint y: 581, distance: 28.0
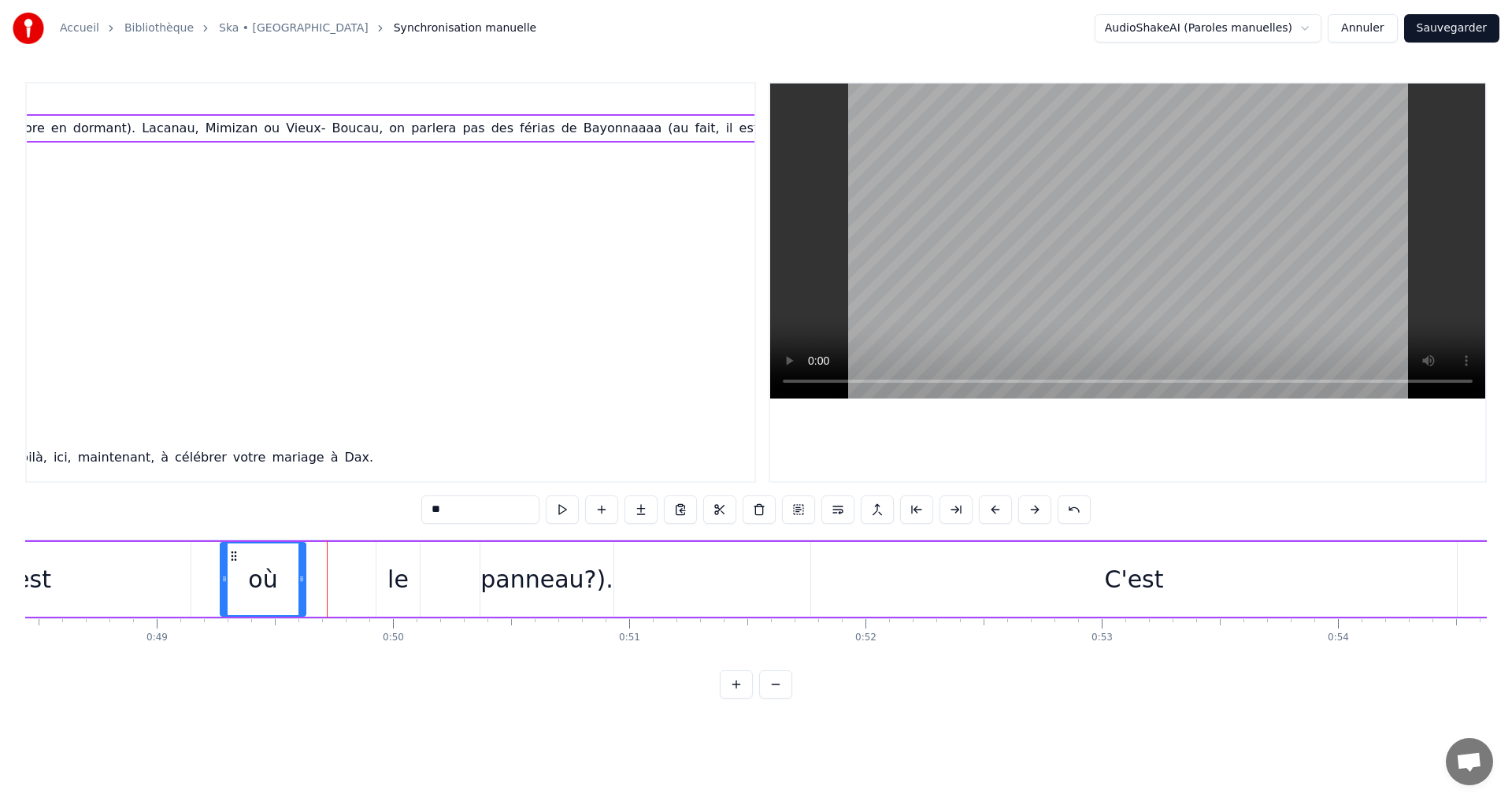
click at [301, 581] on icon at bounding box center [301, 579] width 6 height 13
drag, startPoint x: 400, startPoint y: 560, endPoint x: 371, endPoint y: 562, distance: 29.1
click at [416, 563] on div "le" at bounding box center [398, 579] width 43 height 75
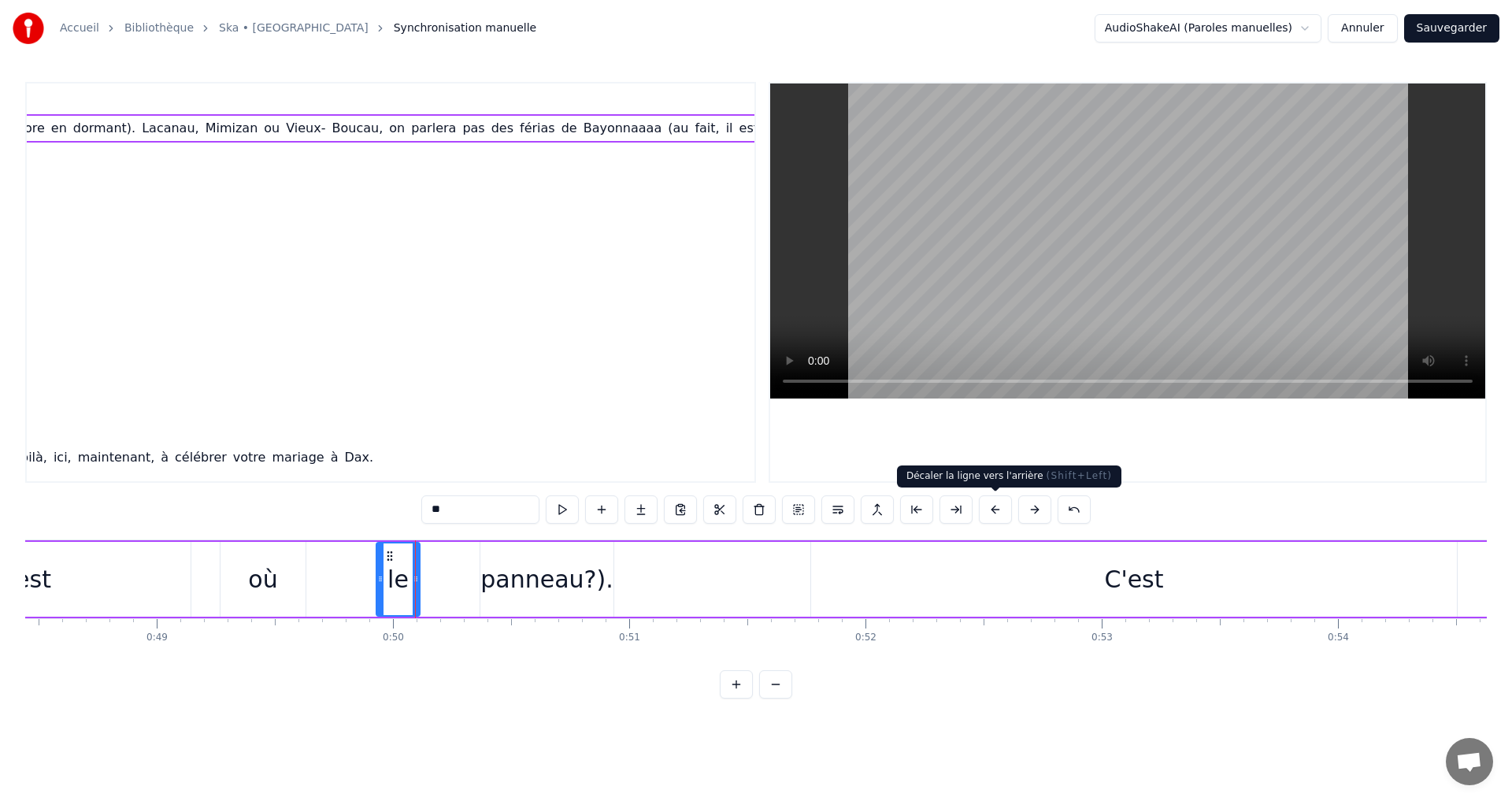
click at [995, 518] on button at bounding box center [996, 509] width 33 height 29
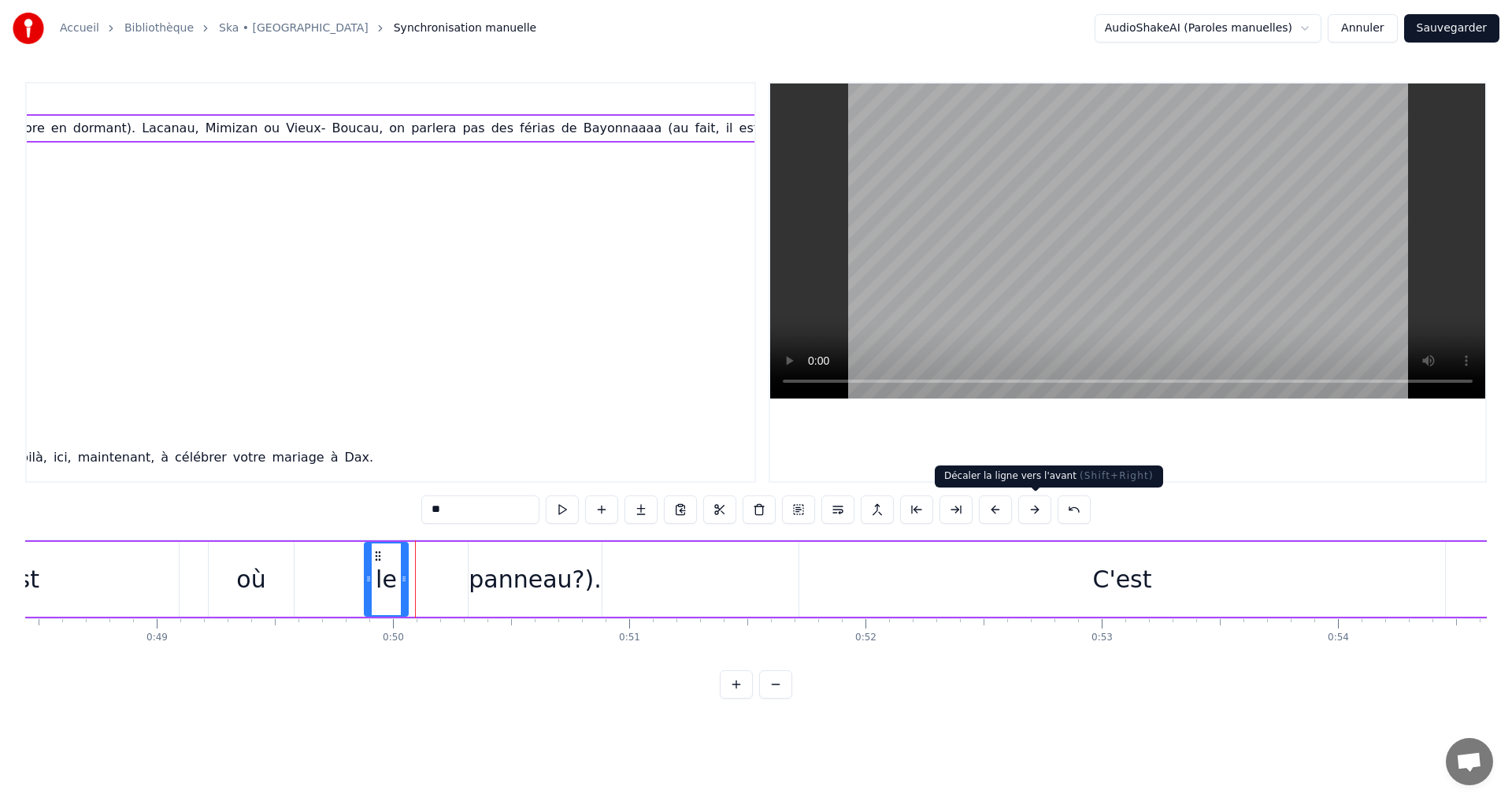
click at [1028, 513] on button at bounding box center [1036, 509] width 33 height 29
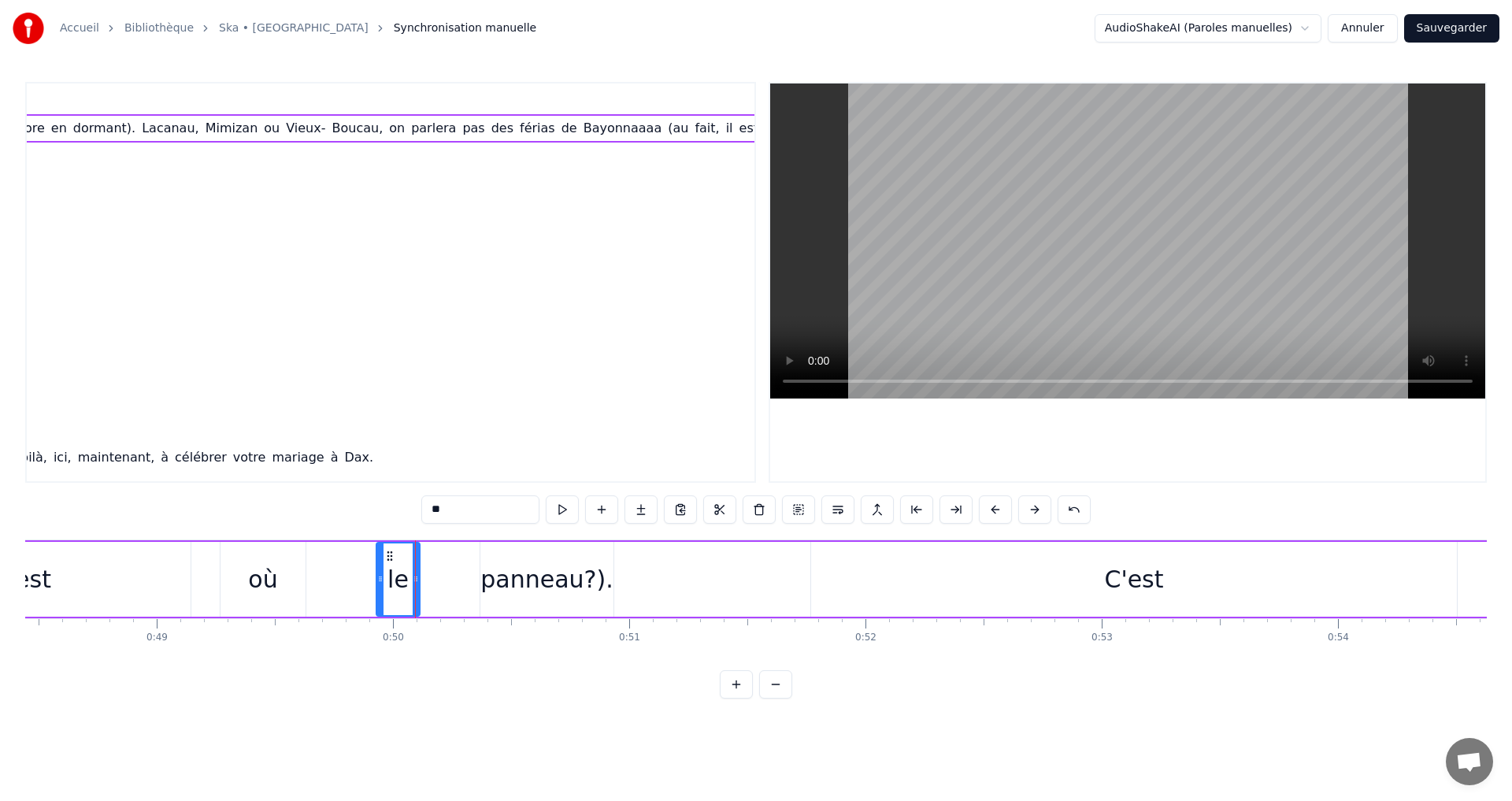
click at [399, 557] on div "le" at bounding box center [398, 579] width 41 height 72
drag, startPoint x: 381, startPoint y: 579, endPoint x: 333, endPoint y: 581, distance: 48.0
click at [333, 581] on icon at bounding box center [332, 579] width 6 height 13
drag, startPoint x: 415, startPoint y: 581, endPoint x: 392, endPoint y: 580, distance: 23.0
click at [392, 580] on icon at bounding box center [393, 579] width 6 height 13
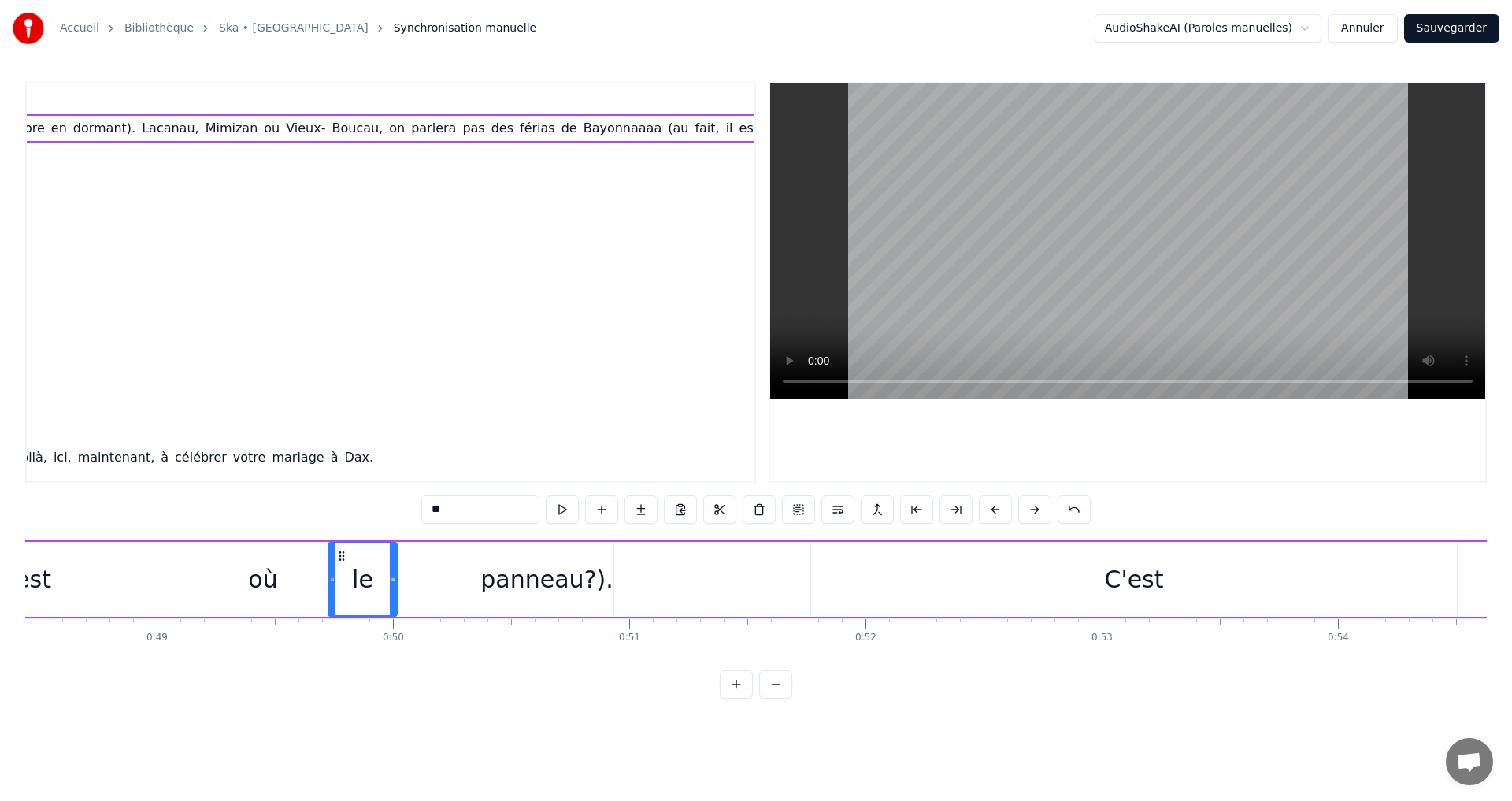
click at [535, 557] on div "panneau?)." at bounding box center [546, 579] width 133 height 75
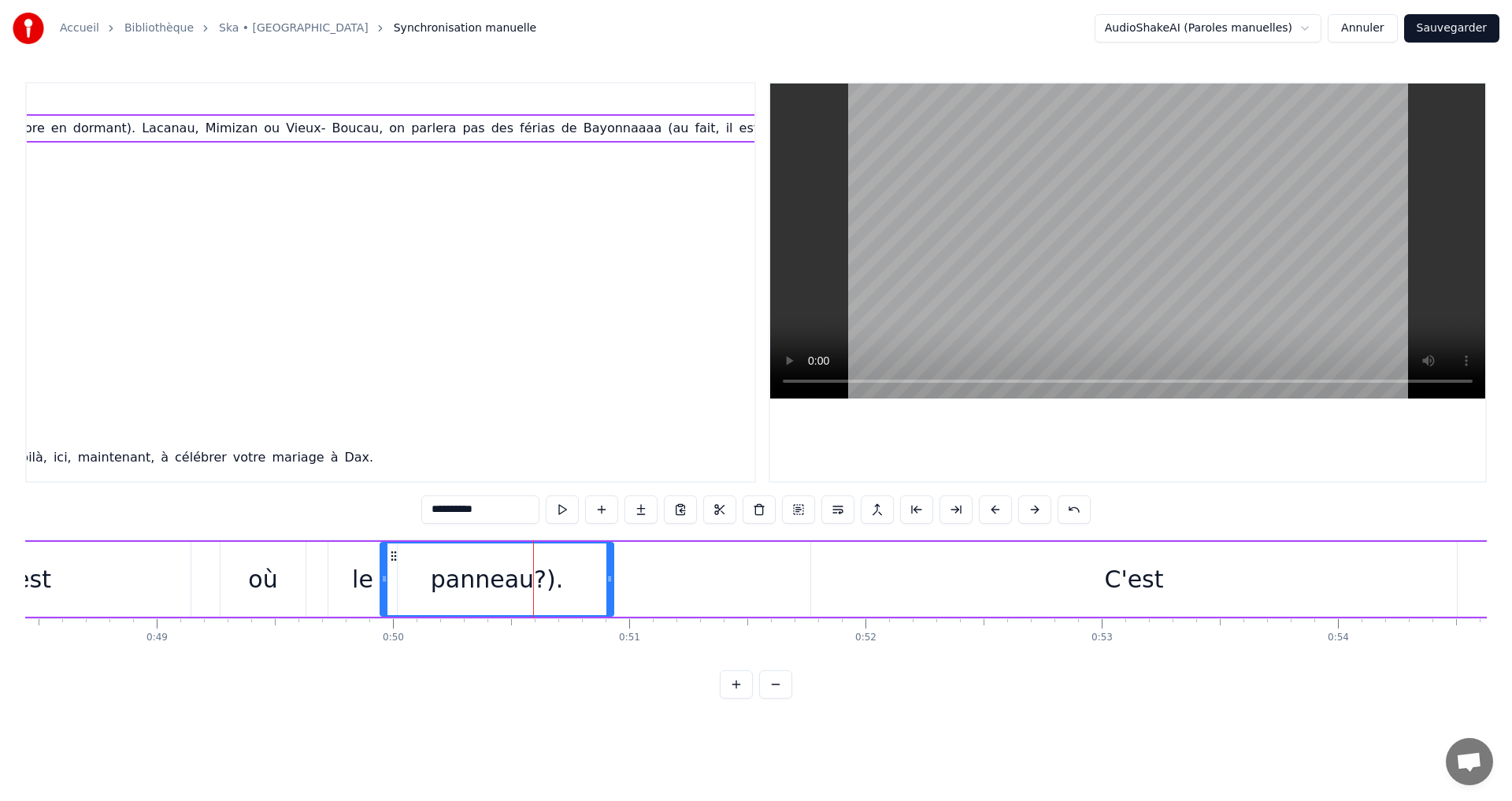
drag, startPoint x: 483, startPoint y: 577, endPoint x: 384, endPoint y: 590, distance: 99.8
click at [384, 590] on div at bounding box center [384, 579] width 6 height 72
drag, startPoint x: 610, startPoint y: 581, endPoint x: 500, endPoint y: 593, distance: 110.7
click at [500, 593] on div at bounding box center [497, 579] width 6 height 72
click at [265, 562] on div "où" at bounding box center [263, 579] width 30 height 35
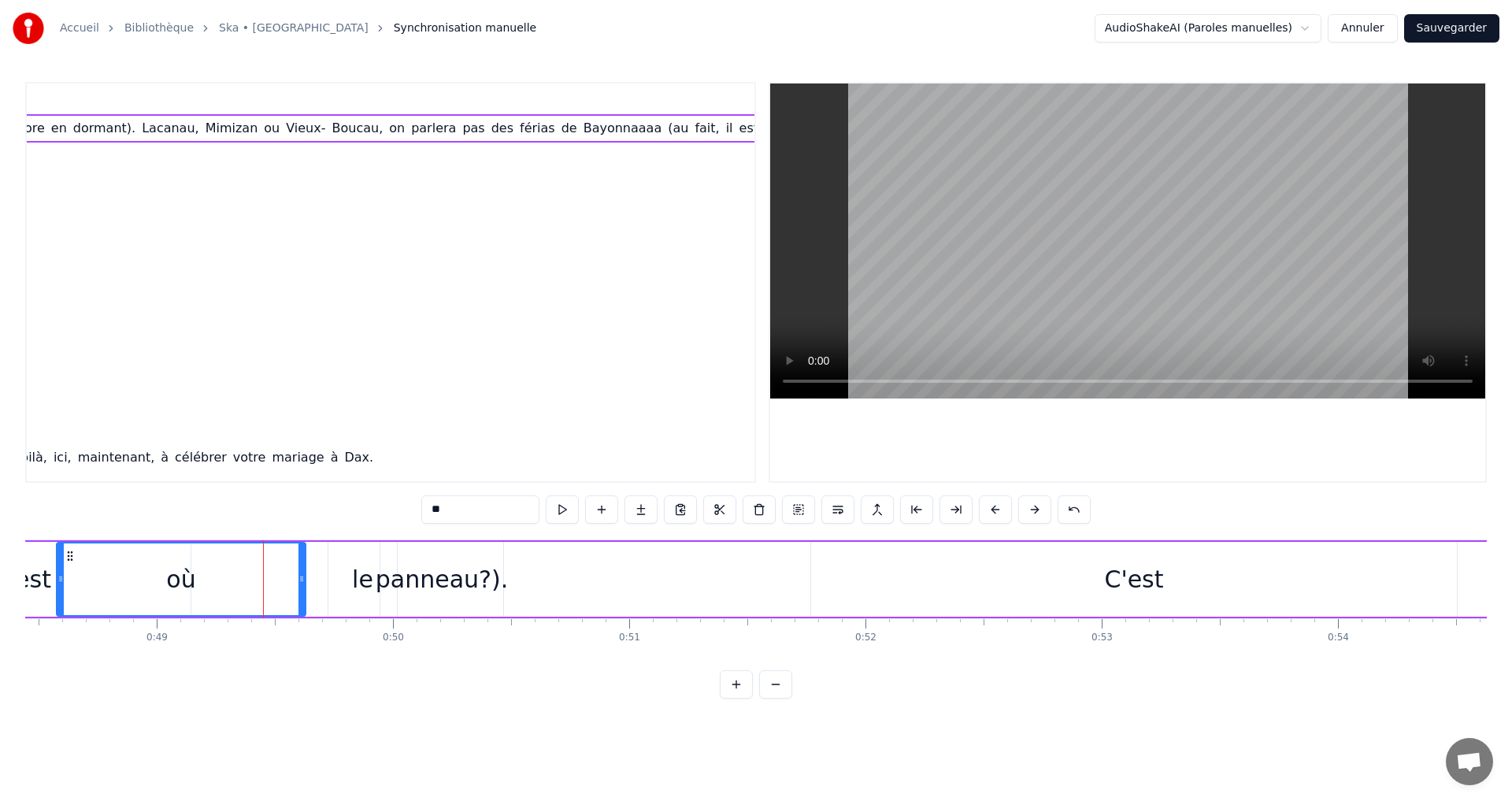
drag, startPoint x: 223, startPoint y: 579, endPoint x: 60, endPoint y: 584, distance: 163.1
click at [60, 584] on icon at bounding box center [60, 579] width 6 height 13
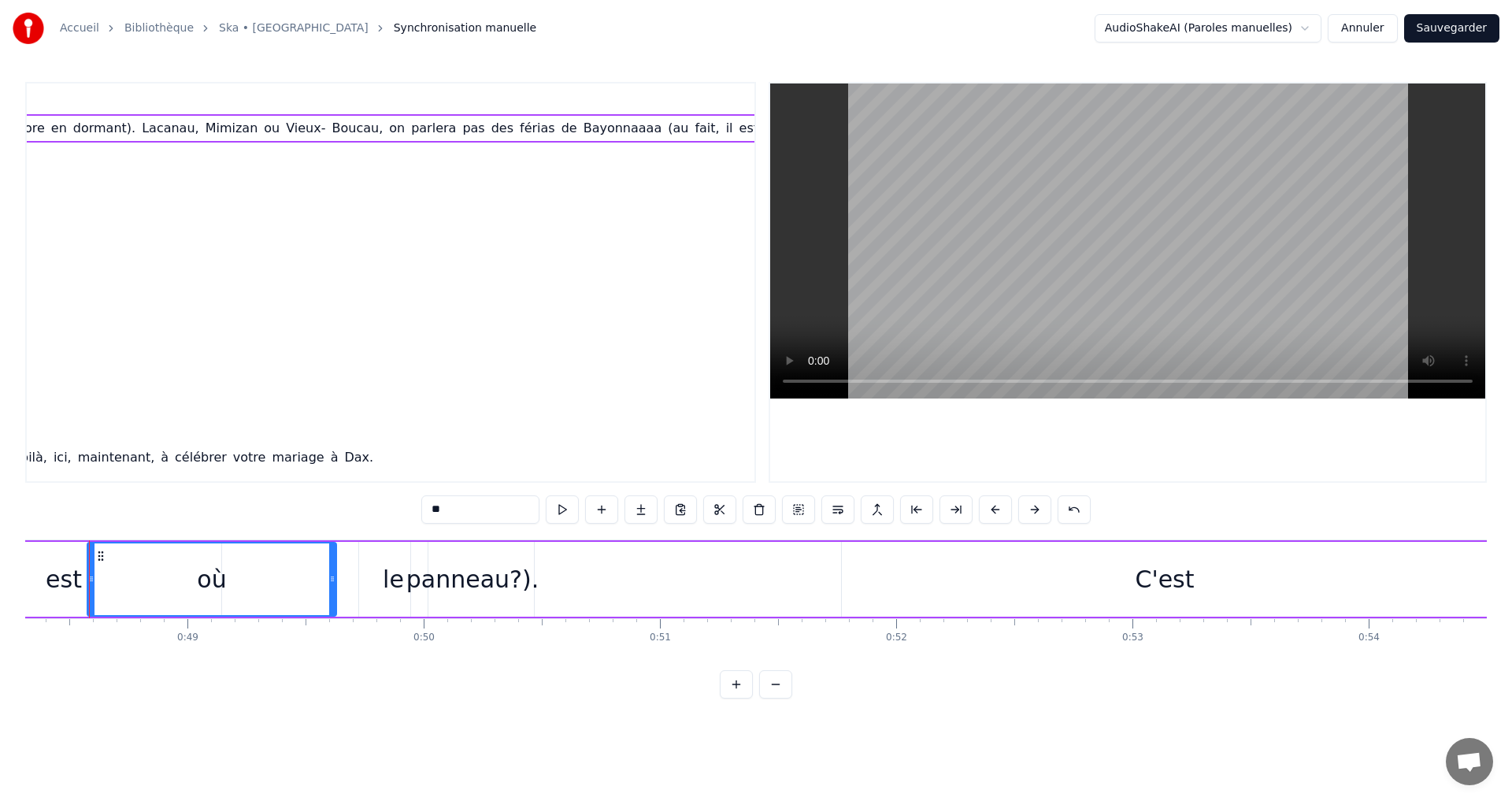
scroll to position [0, 11401]
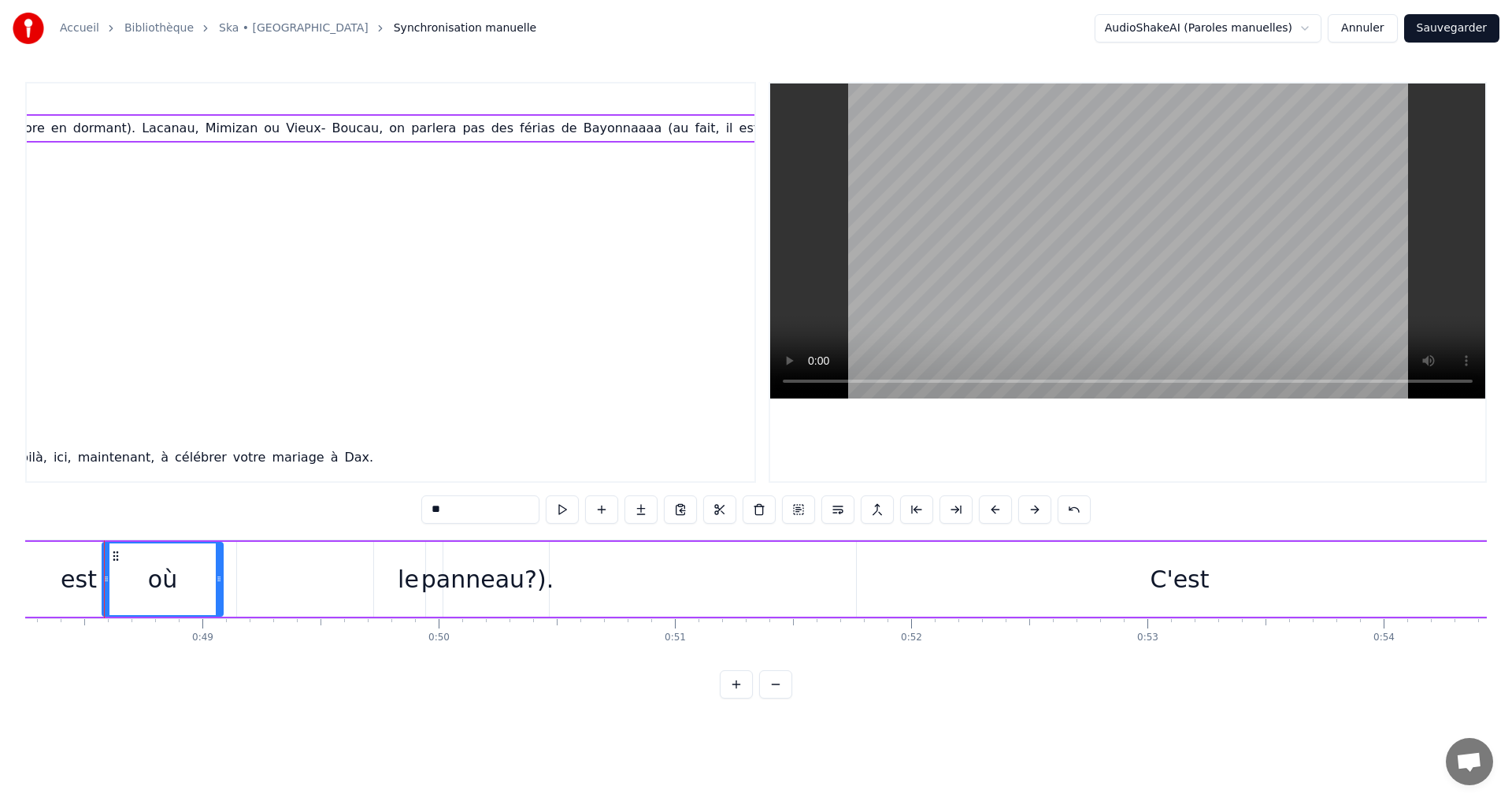
drag, startPoint x: 347, startPoint y: 580, endPoint x: 219, endPoint y: 580, distance: 128.0
click at [219, 580] on icon at bounding box center [219, 579] width 6 height 13
click at [403, 571] on div "le" at bounding box center [409, 579] width 22 height 35
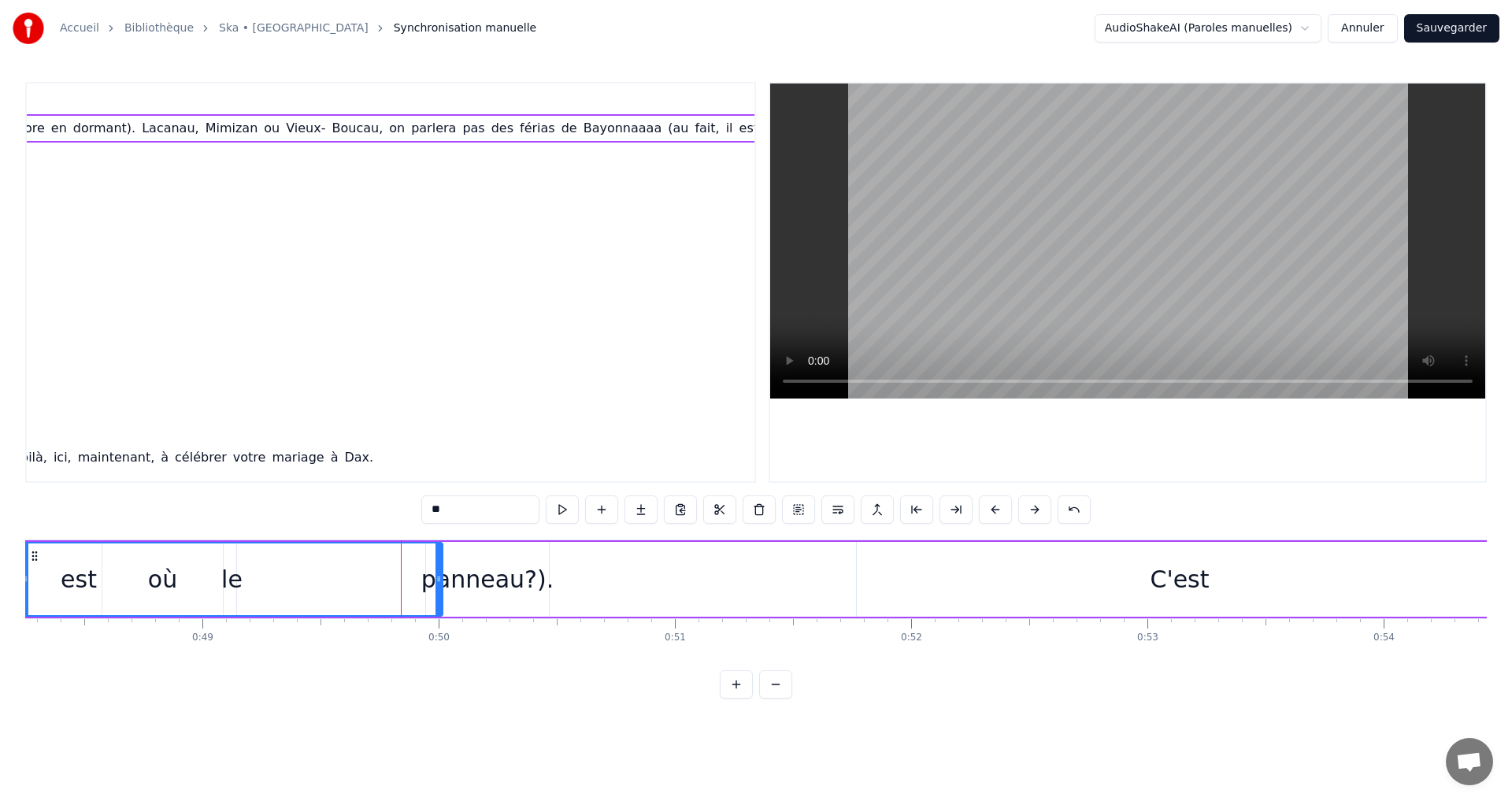
drag, startPoint x: 377, startPoint y: 584, endPoint x: 30, endPoint y: 583, distance: 347.0
click at [29, 584] on icon at bounding box center [25, 579] width 6 height 13
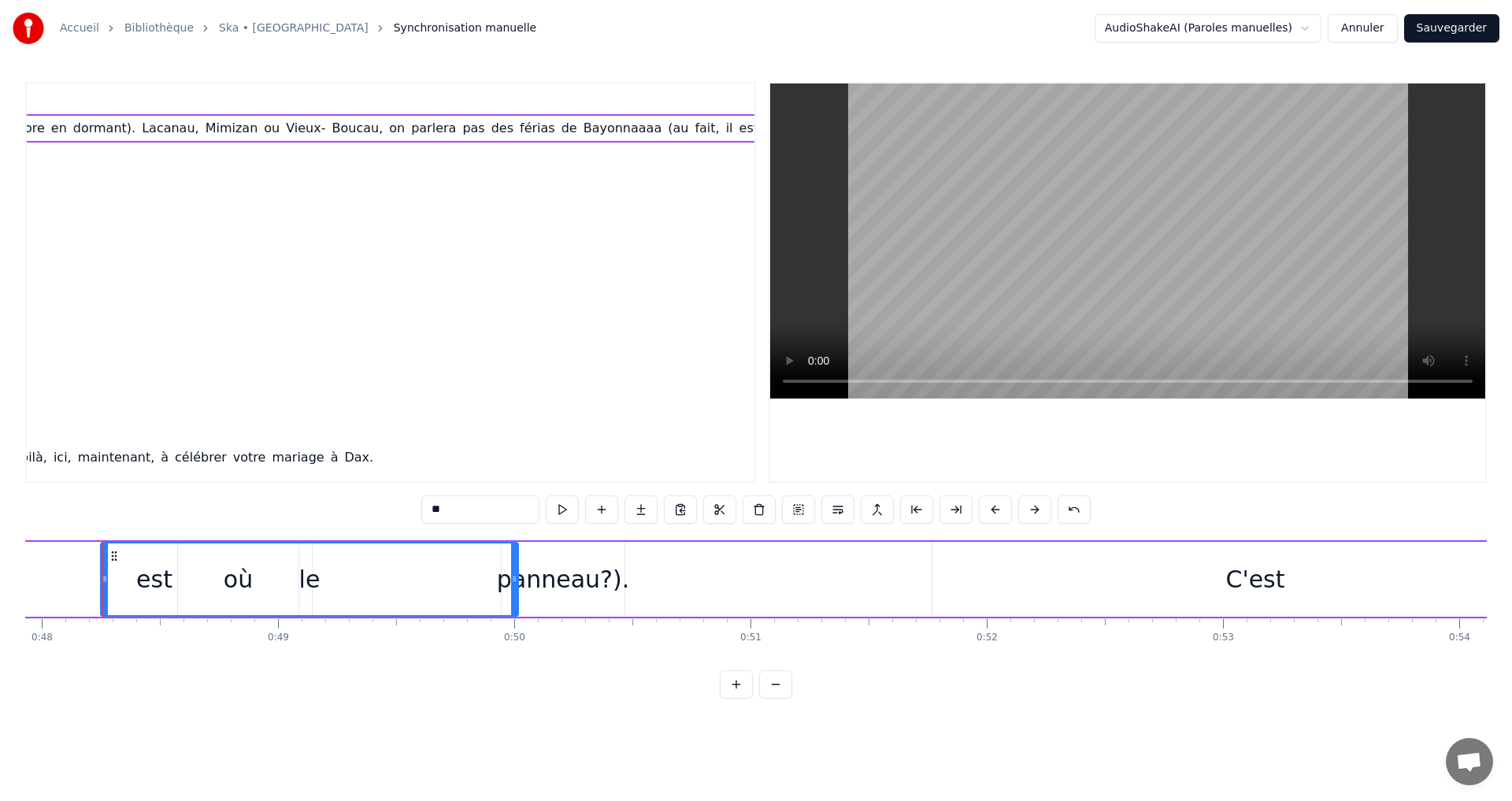
scroll to position [0, 11323]
drag, startPoint x: 510, startPoint y: 579, endPoint x: 455, endPoint y: 591, distance: 56.3
click at [455, 591] on div at bounding box center [456, 579] width 6 height 72
click at [561, 584] on div "panneau?)." at bounding box center [564, 579] width 132 height 35
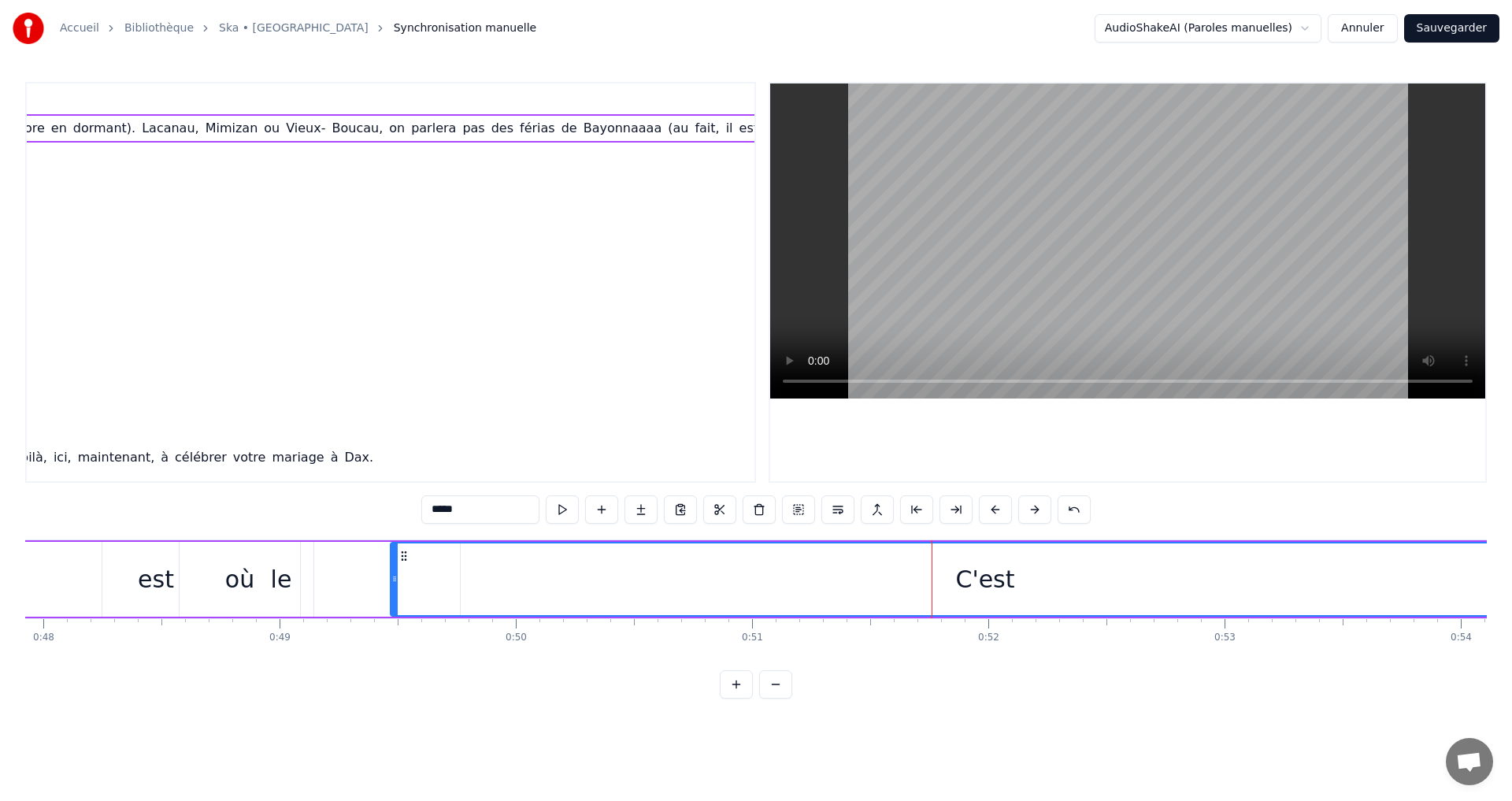
drag, startPoint x: 936, startPoint y: 580, endPoint x: 393, endPoint y: 603, distance: 543.5
click at [393, 603] on div at bounding box center [395, 579] width 6 height 72
click at [302, 586] on div "le" at bounding box center [281, 579] width 357 height 75
click at [226, 580] on div "où" at bounding box center [240, 579] width 30 height 35
click at [171, 578] on div "est" at bounding box center [156, 579] width 315 height 75
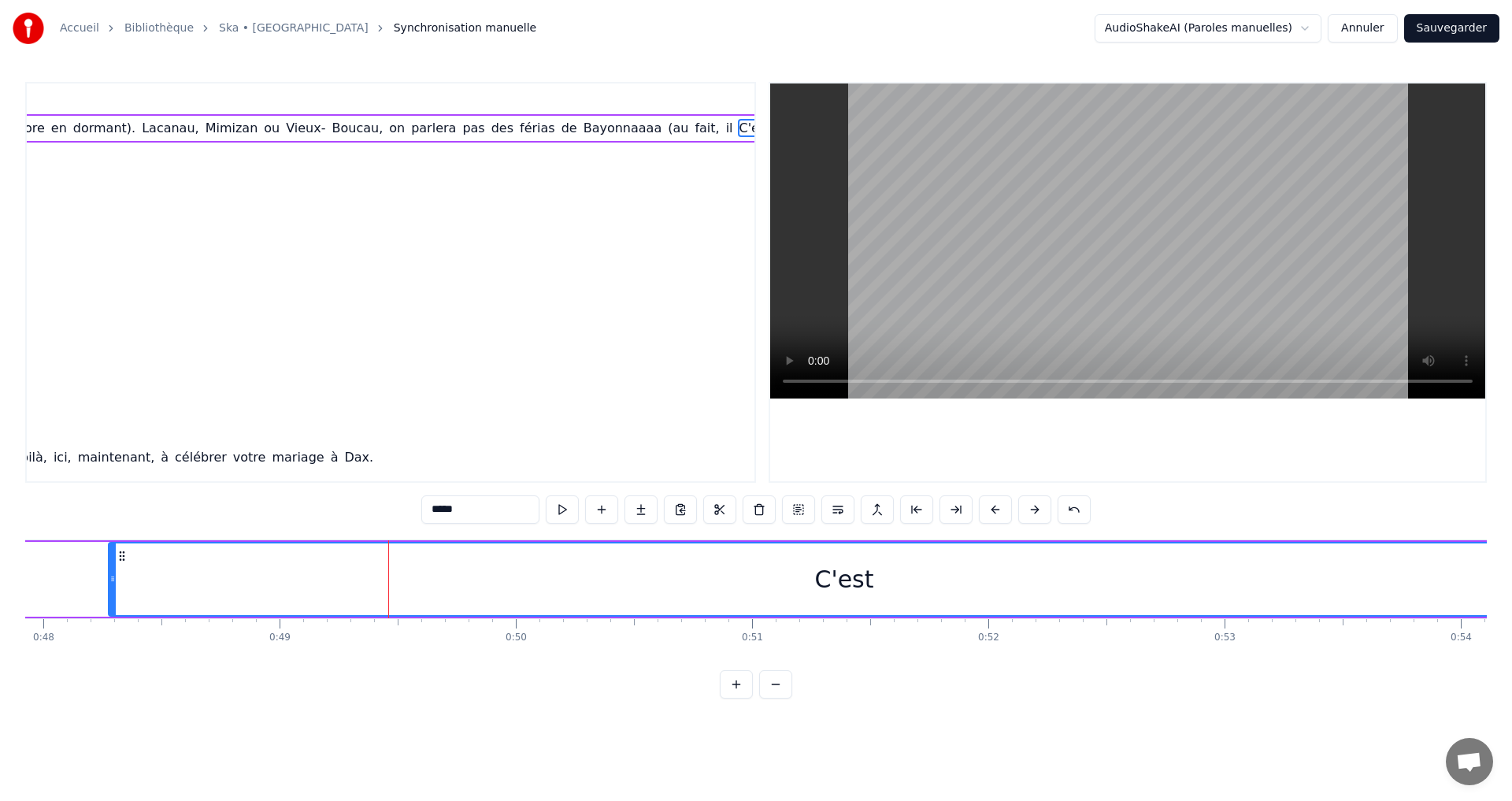
drag, startPoint x: 393, startPoint y: 579, endPoint x: 128, endPoint y: 584, distance: 265.0
click at [112, 573] on icon at bounding box center [112, 579] width 6 height 13
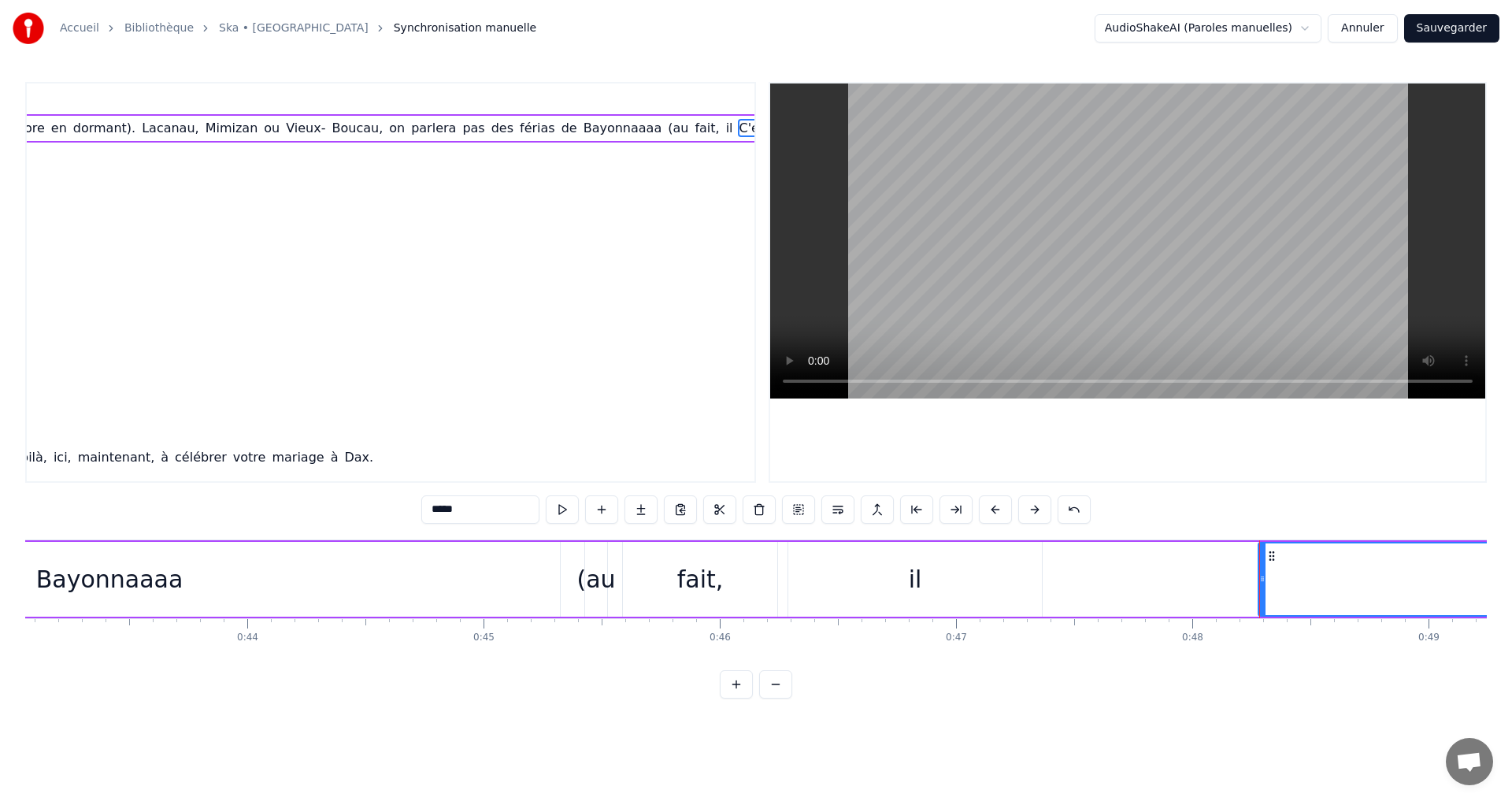
scroll to position [0, 10204]
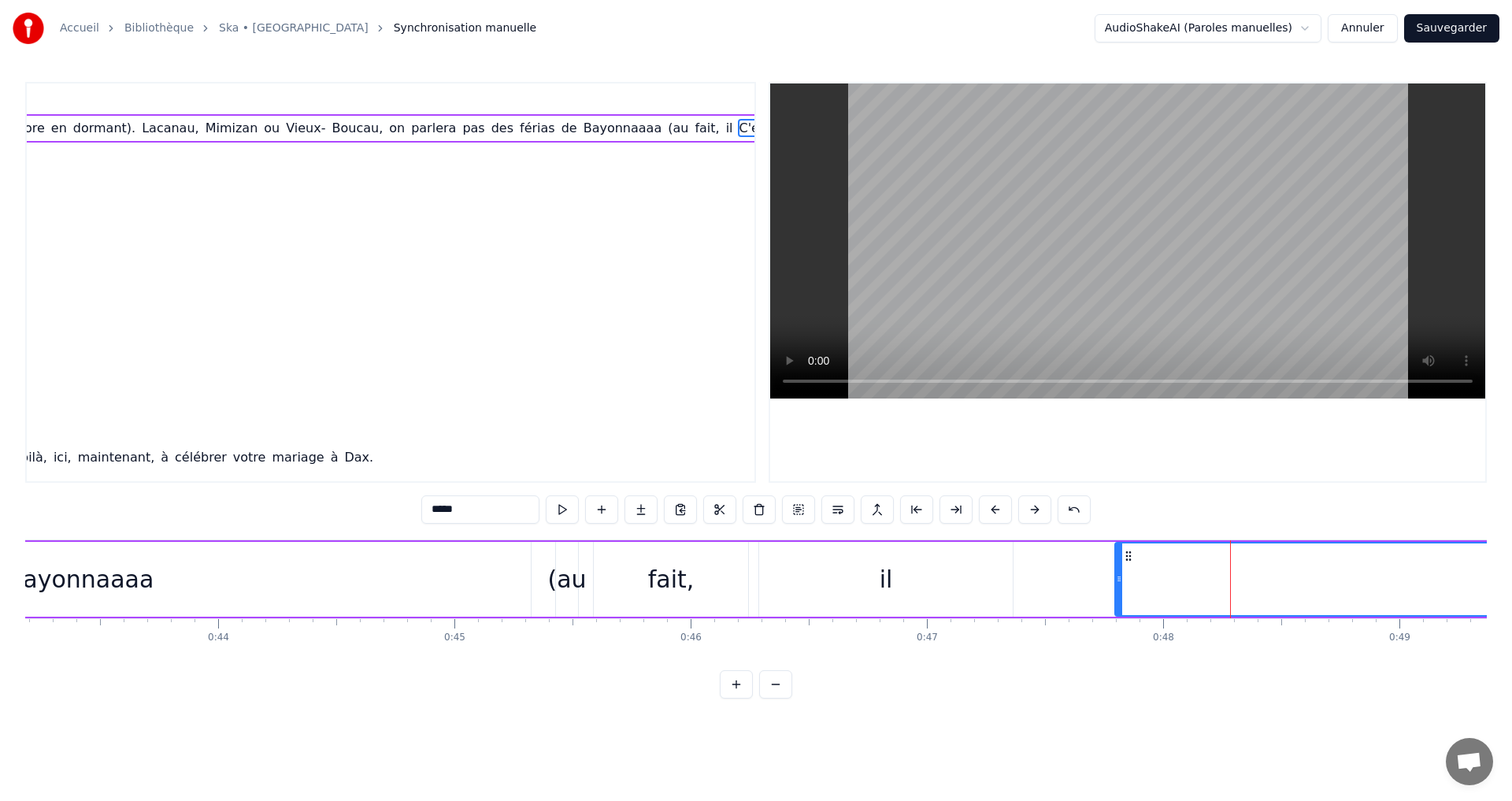
drag, startPoint x: 1234, startPoint y: 573, endPoint x: 1120, endPoint y: 590, distance: 115.3
click at [1120, 590] on div at bounding box center [1119, 579] width 6 height 72
click at [916, 587] on div "il" at bounding box center [886, 579] width 254 height 75
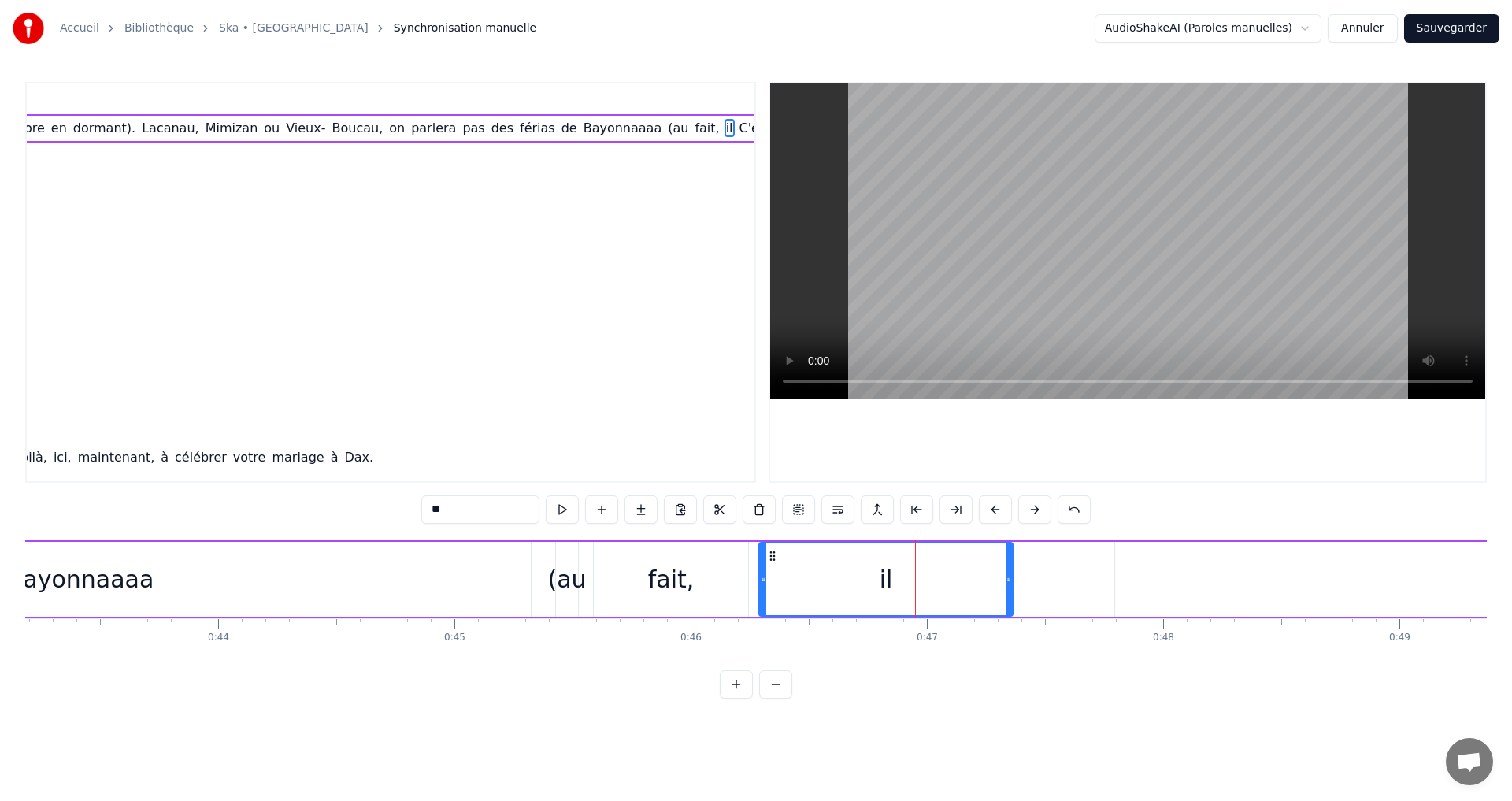
type input "*****"
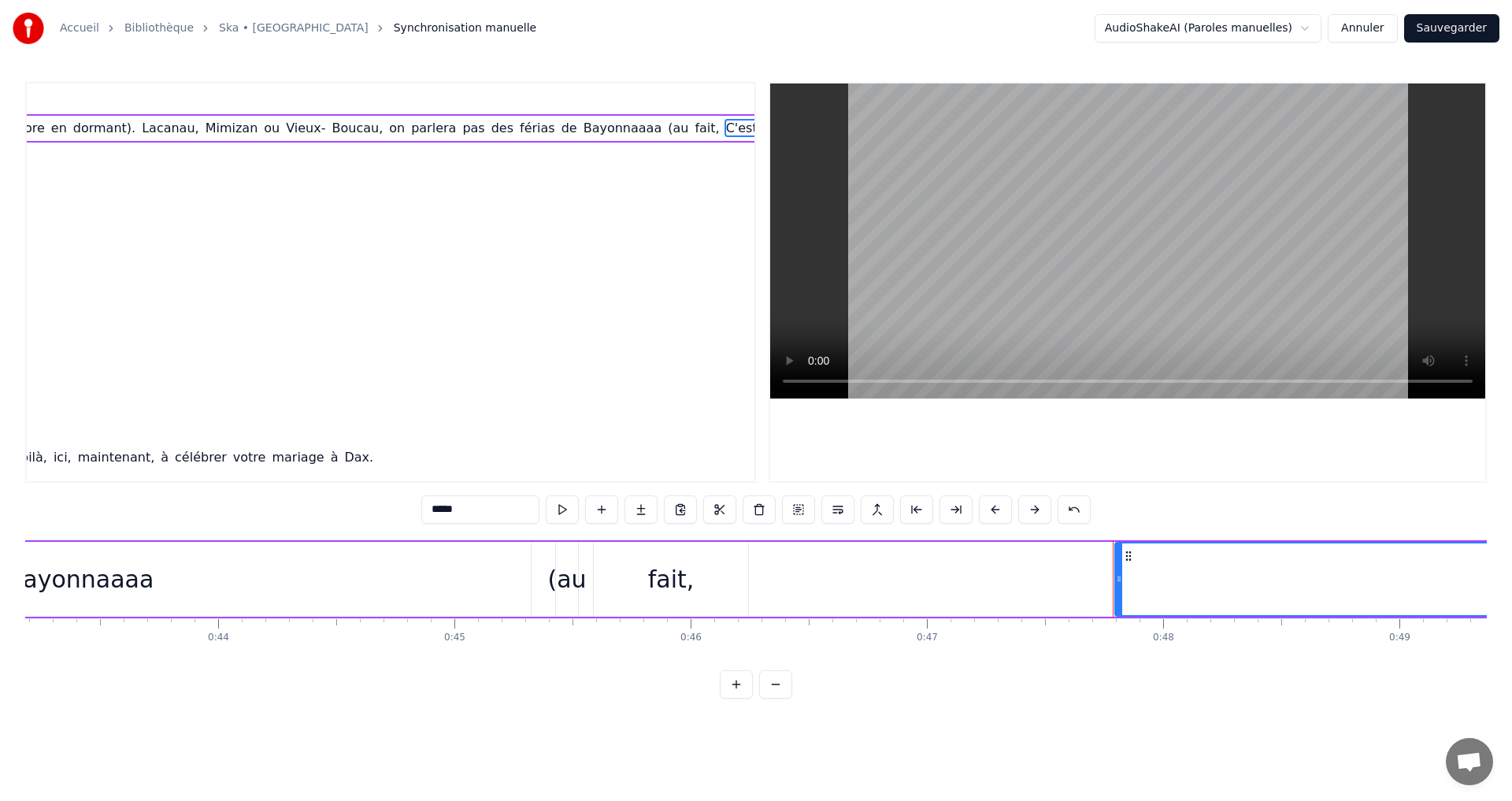
click at [537, 588] on div "C'est à partir du lycée qu'il s'en est passé, ahhhh Capé! Depuis, on s'est pas …" at bounding box center [1030, 579] width 10622 height 78
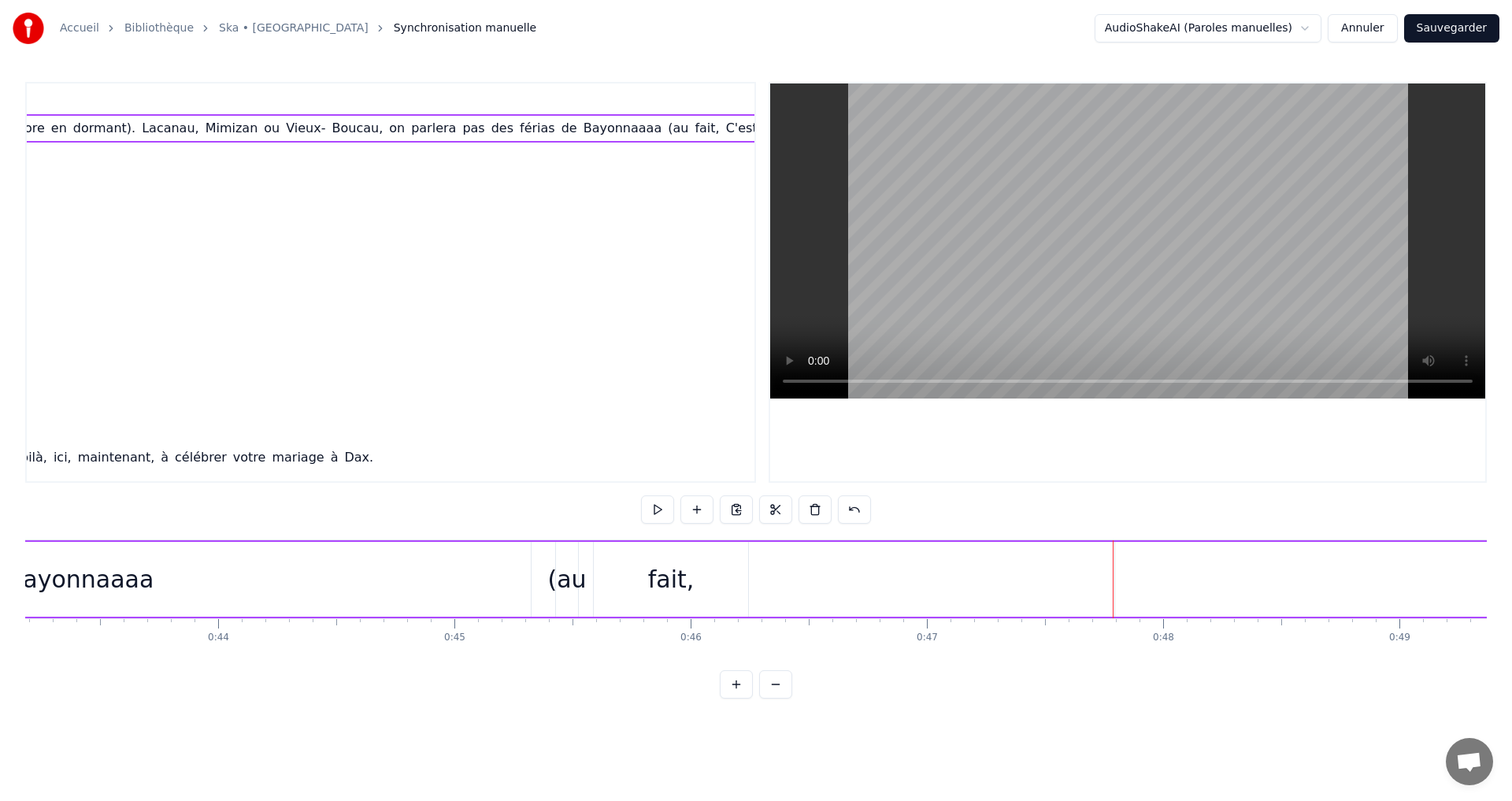
click at [577, 574] on div "(au" at bounding box center [566, 579] width 38 height 35
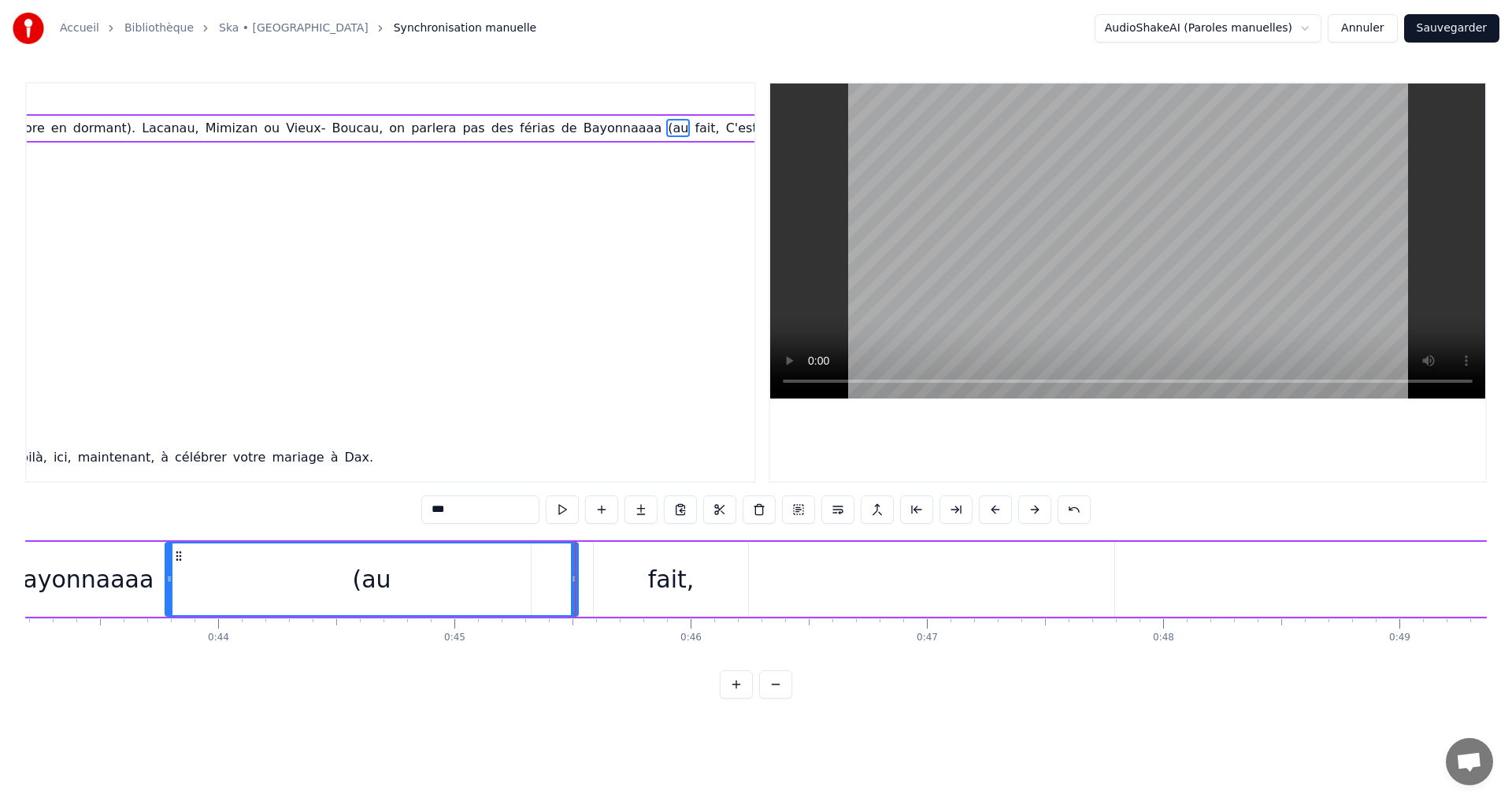
drag, startPoint x: 559, startPoint y: 578, endPoint x: 182, endPoint y: 569, distance: 377.1
click at [171, 569] on div at bounding box center [169, 579] width 6 height 72
click at [679, 574] on div "fait," at bounding box center [671, 579] width 46 height 35
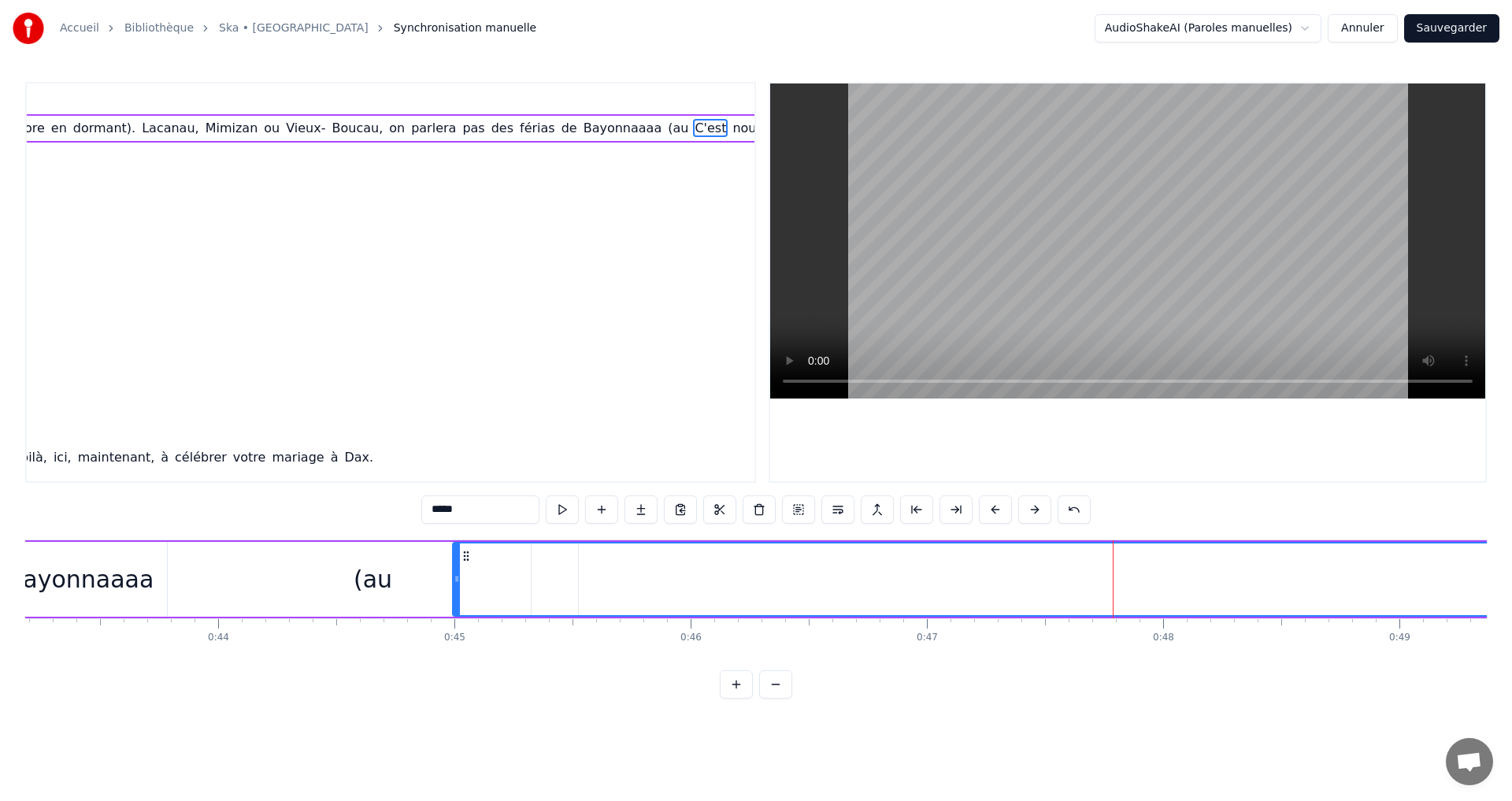
drag, startPoint x: 1117, startPoint y: 573, endPoint x: 455, endPoint y: 593, distance: 662.3
click at [455, 593] on div at bounding box center [457, 579] width 6 height 72
click at [380, 573] on div "(au" at bounding box center [372, 579] width 38 height 35
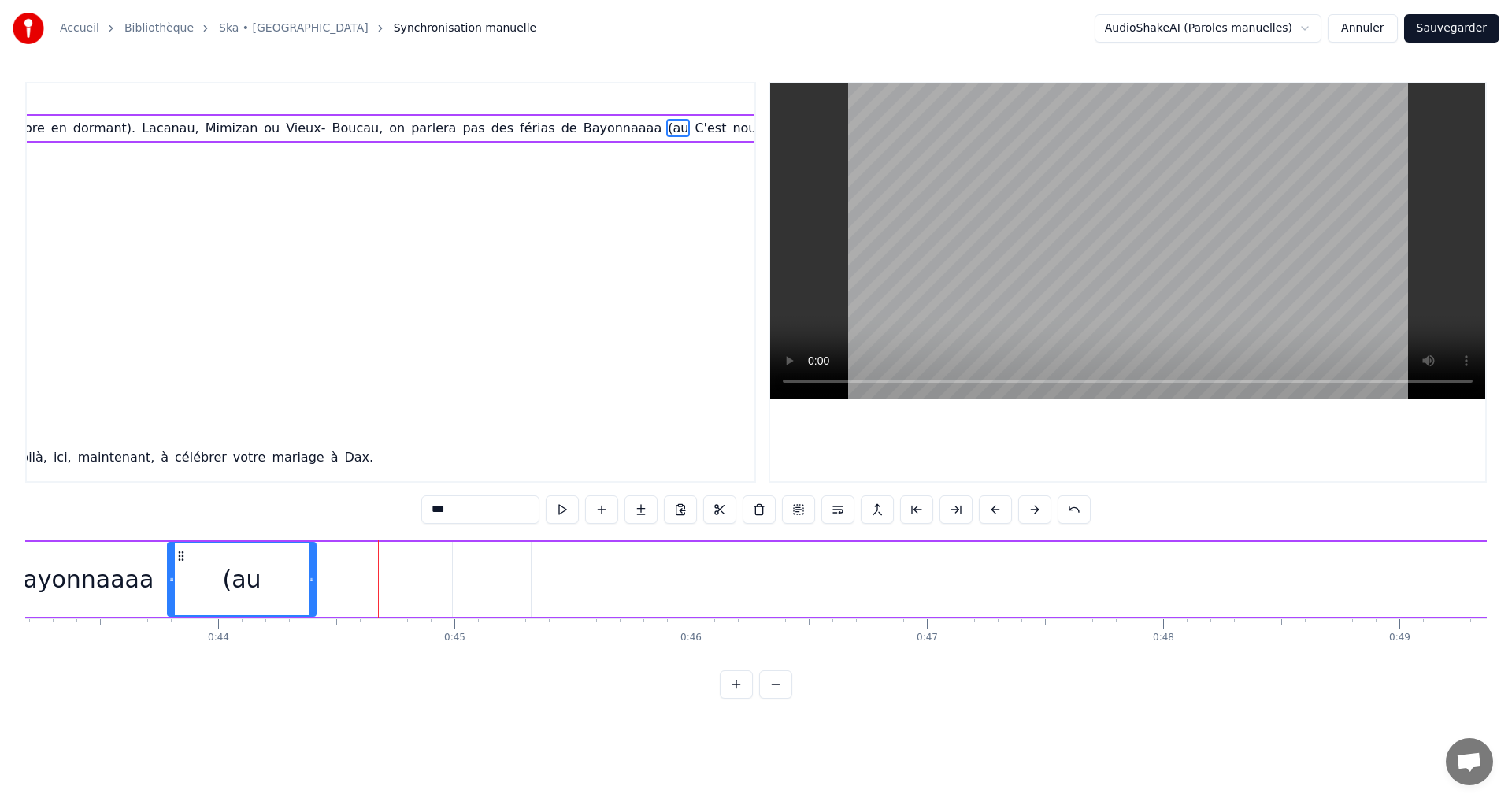
drag, startPoint x: 577, startPoint y: 577, endPoint x: 314, endPoint y: 575, distance: 263.0
click at [314, 575] on icon at bounding box center [312, 579] width 6 height 13
click at [259, 574] on div "(au" at bounding box center [241, 579] width 147 height 72
click at [269, 576] on div "(au" at bounding box center [241, 579] width 147 height 72
click at [415, 588] on div "Bayonnaaaa" at bounding box center [80, 579] width 901 height 75
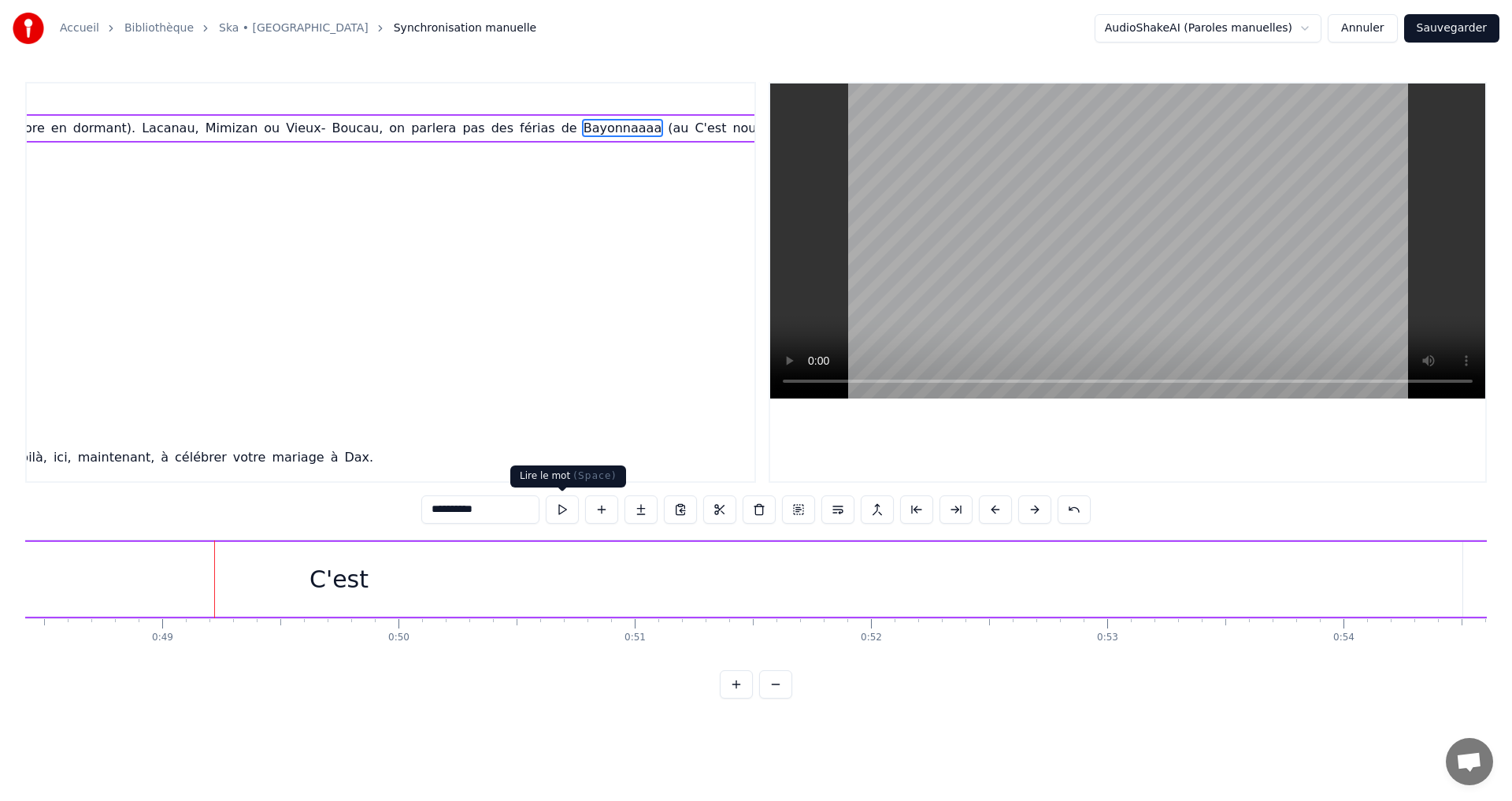
scroll to position [0, 11551]
click at [971, 561] on div "C'est" at bounding box center [229, 579] width 2247 height 75
type input "*****"
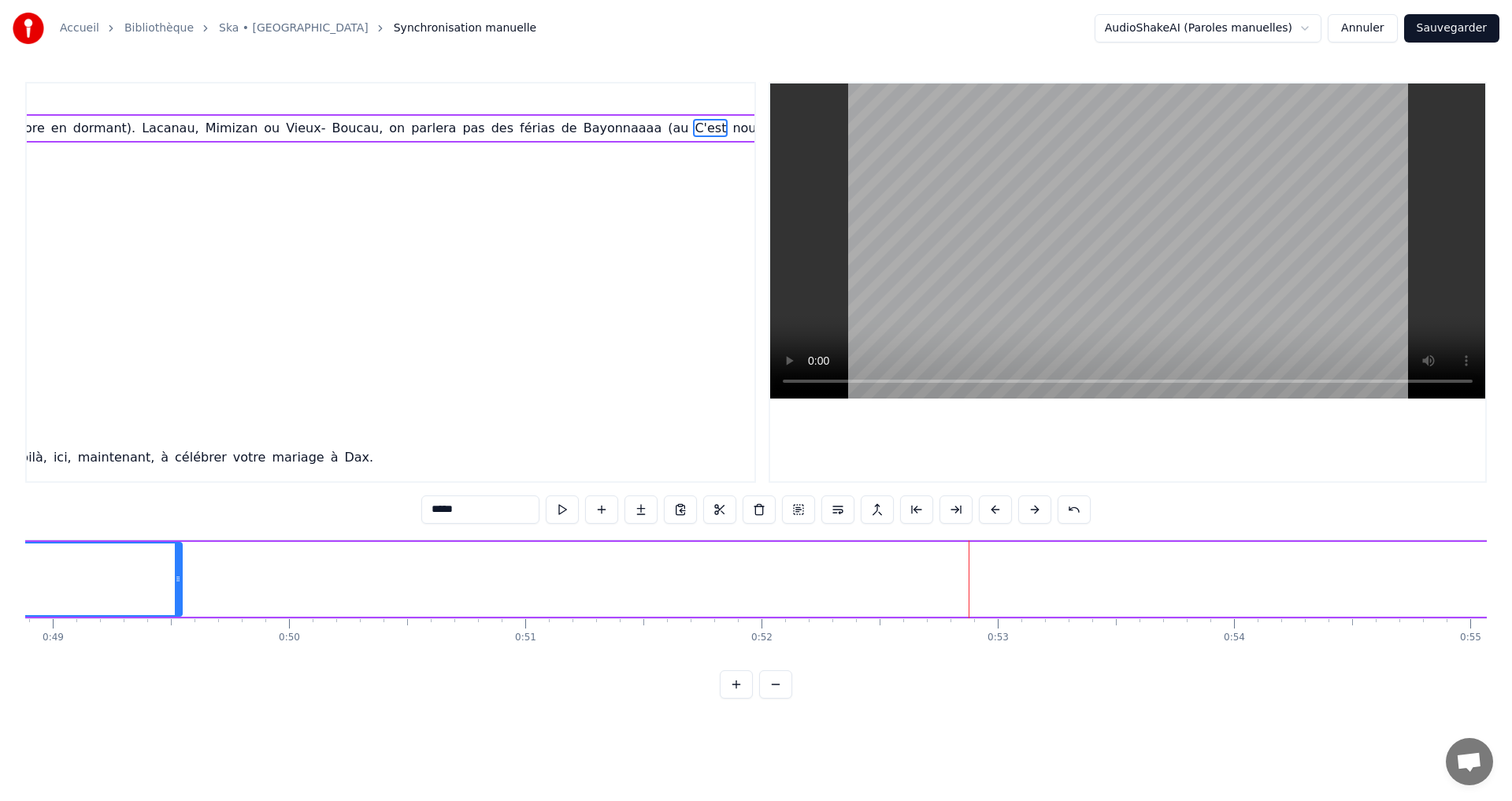
drag, startPoint x: 1348, startPoint y: 581, endPoint x: 178, endPoint y: 629, distance: 1171.0
click at [178, 629] on div "Adrien, petit dauphin Néo- Calédonien, tes premières vagues font ta passion pou…" at bounding box center [756, 598] width 1462 height 118
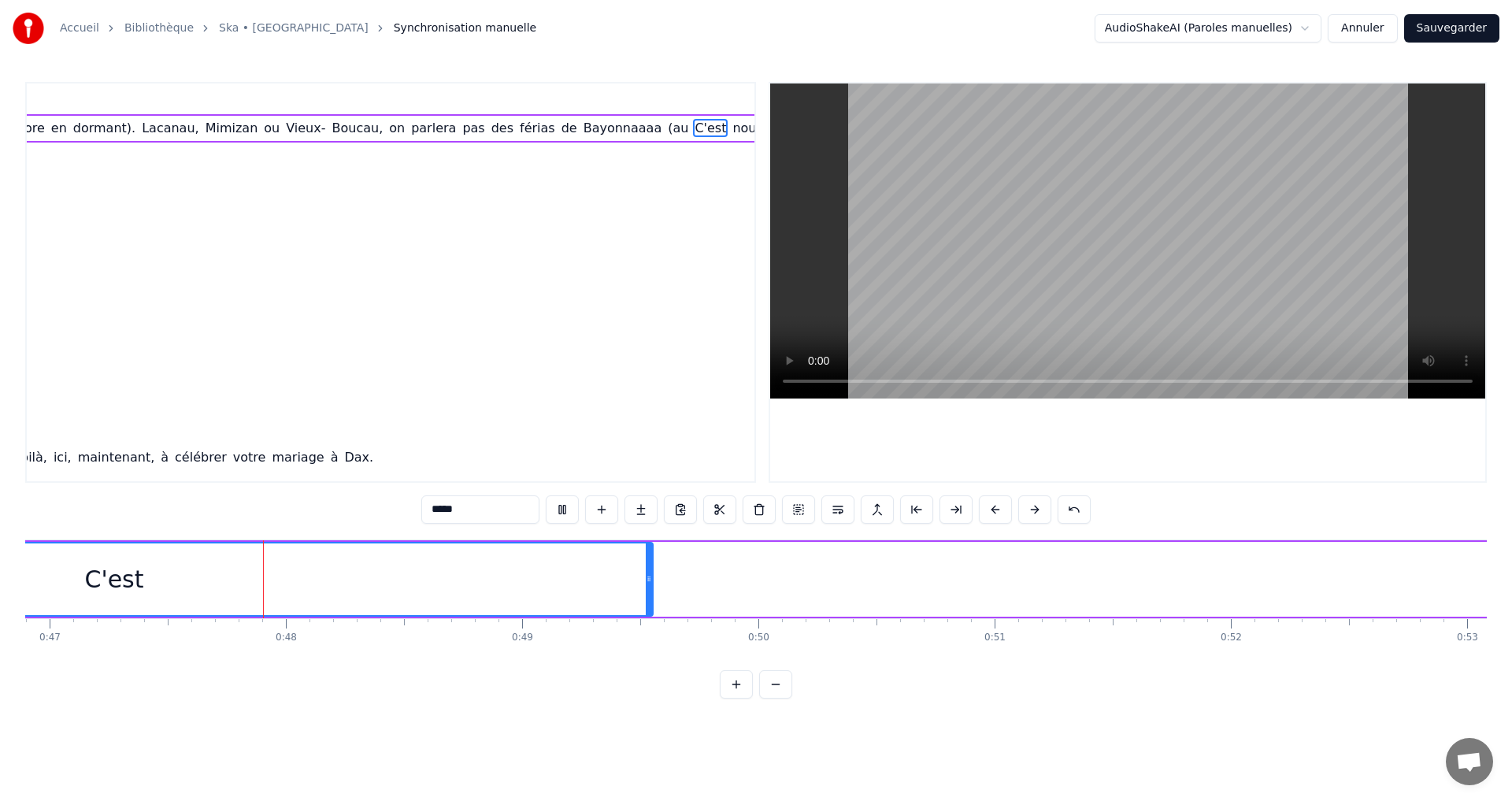
scroll to position [0, 11104]
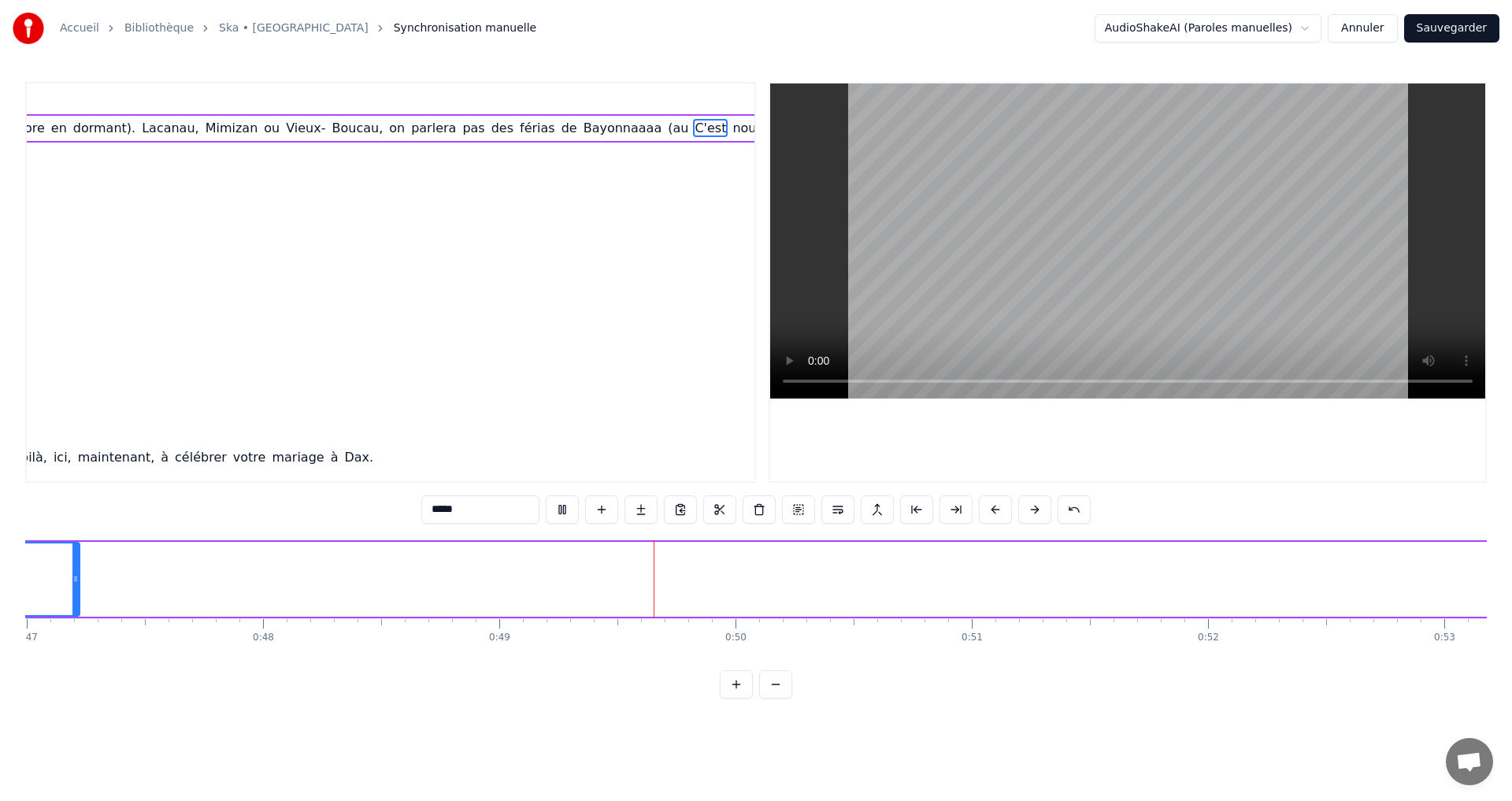
drag, startPoint x: 628, startPoint y: 575, endPoint x: 77, endPoint y: 543, distance: 551.9
click at [77, 543] on div at bounding box center [76, 579] width 6 height 72
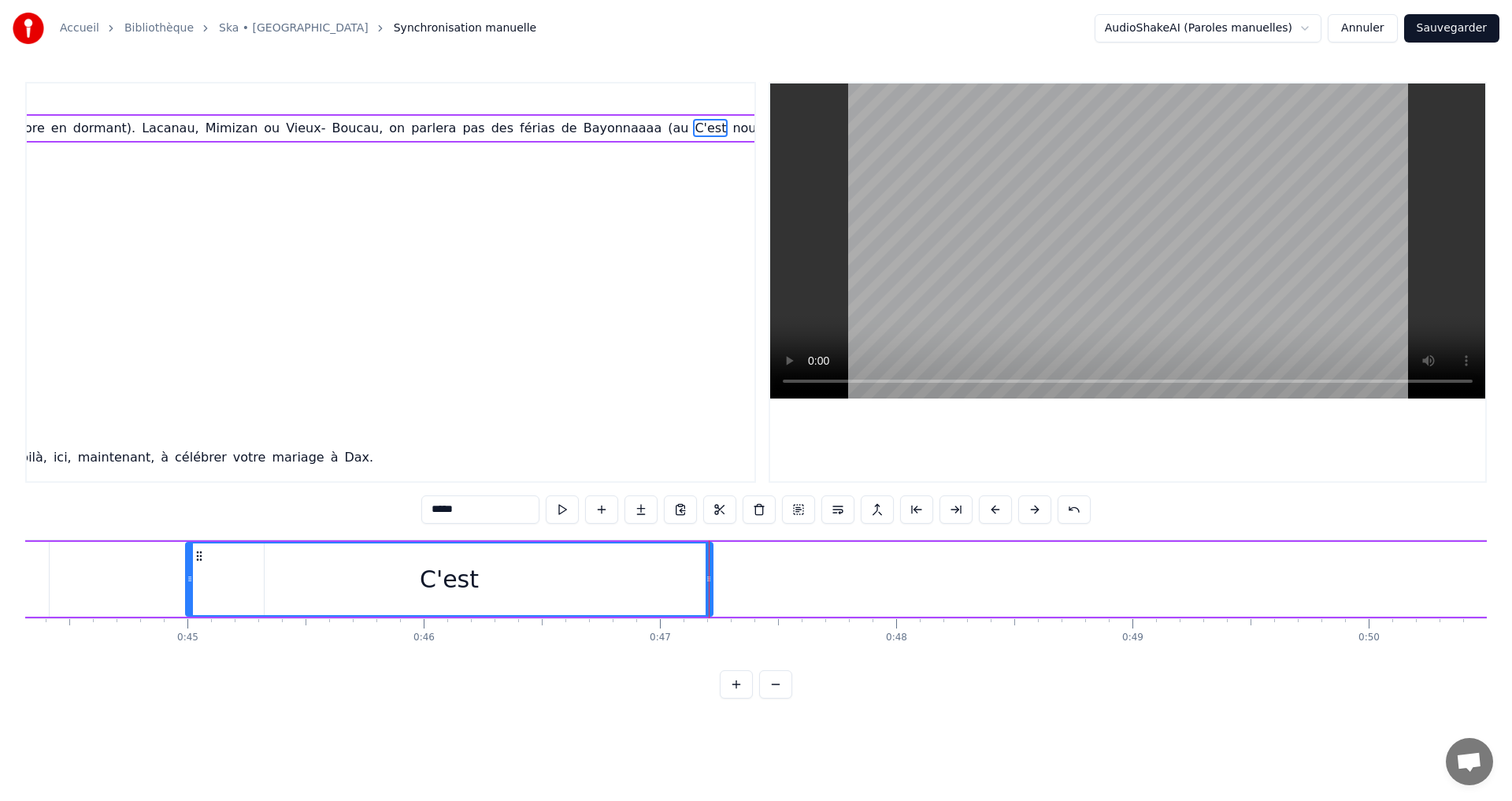
scroll to position [0, 10411]
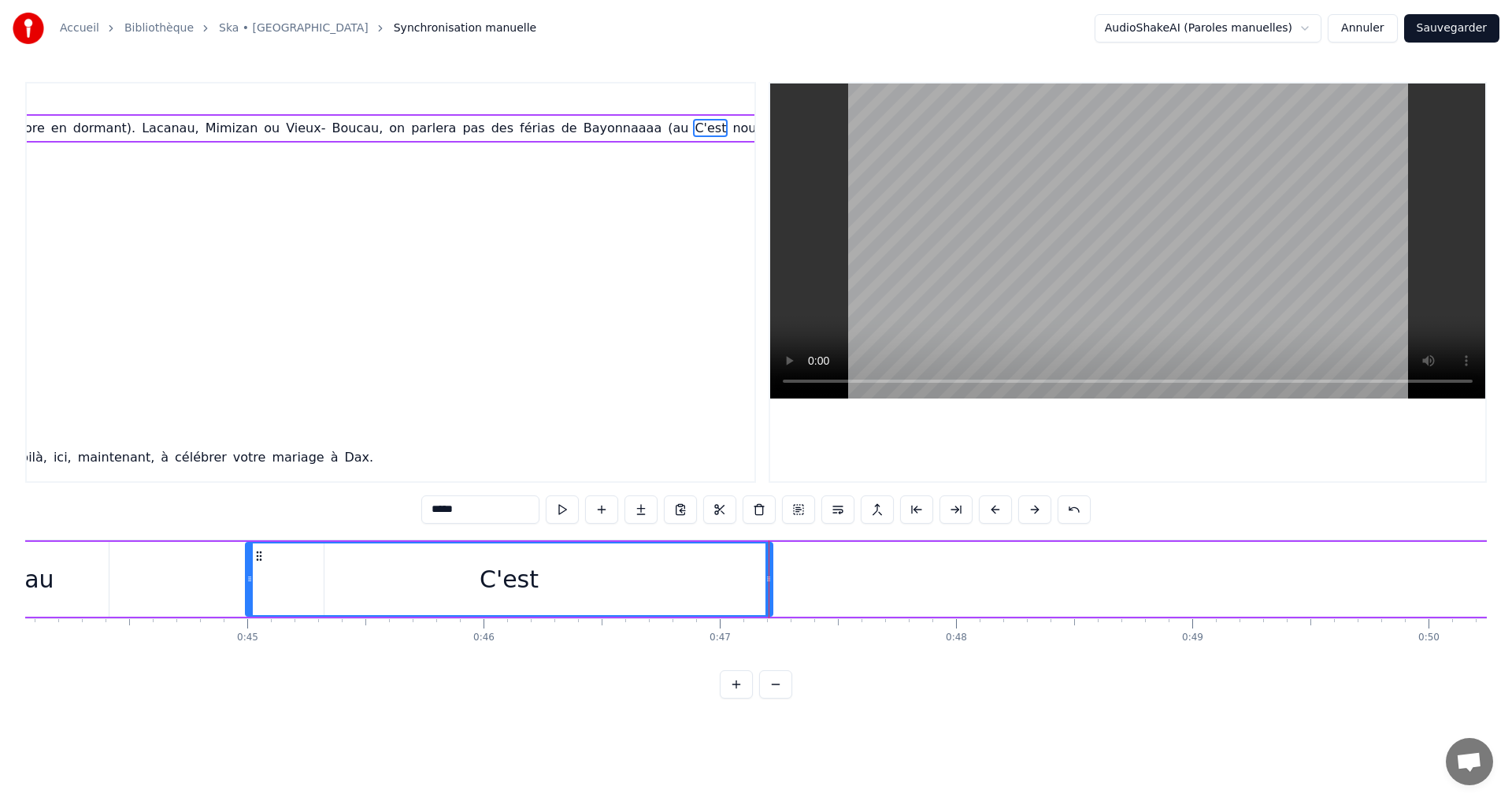
click at [1092, 584] on div "C'est à partir du lycée qu'il s'en est passé, ahhhh Capé! Depuis, on s'est pas …" at bounding box center [823, 579] width 10622 height 78
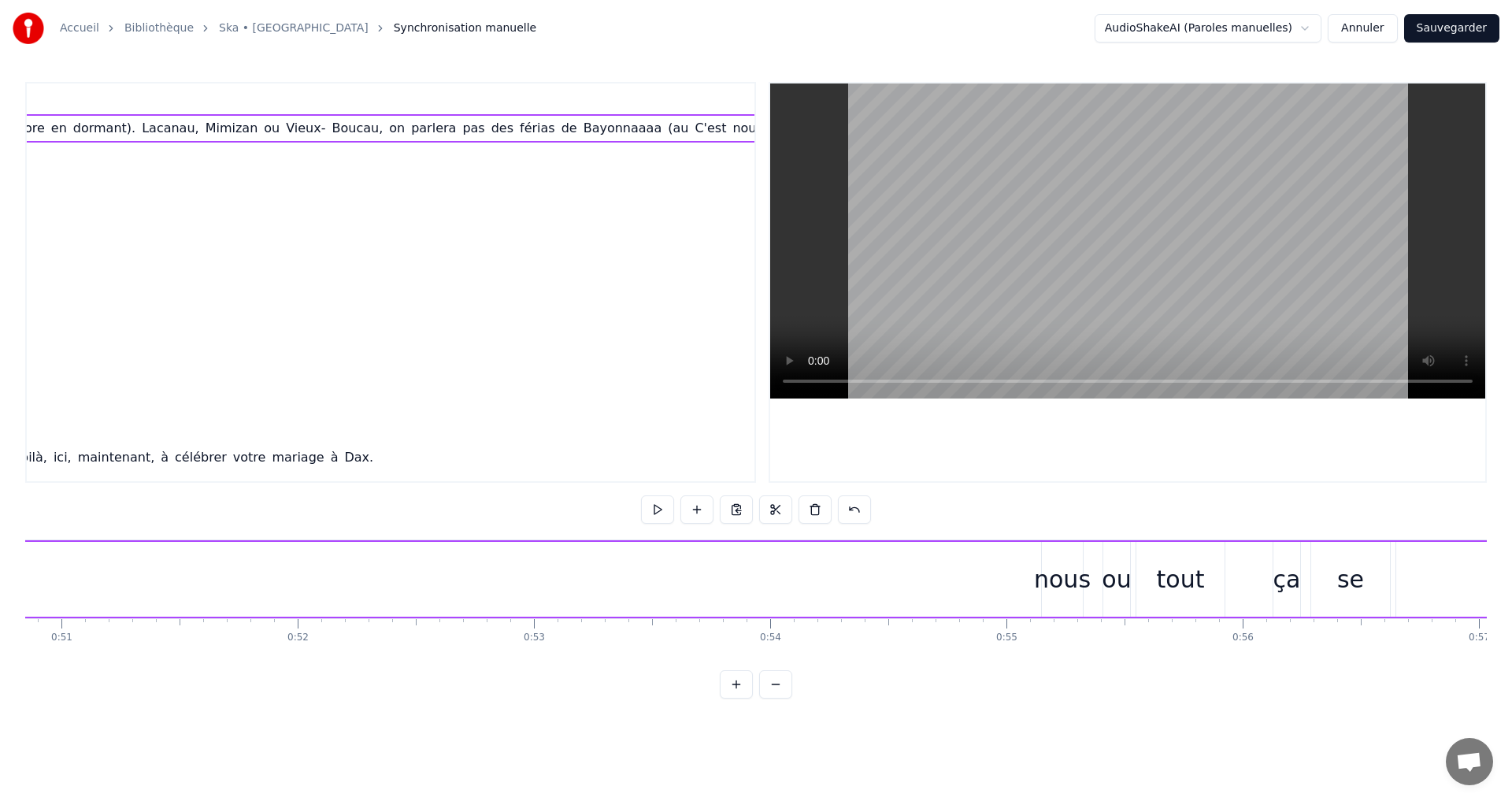
scroll to position [0, 12017]
click at [1064, 582] on div "nous" at bounding box center [1059, 579] width 57 height 35
drag, startPoint x: 1040, startPoint y: 578, endPoint x: 1019, endPoint y: 569, distance: 22.8
click at [1019, 569] on div at bounding box center [1022, 579] width 6 height 72
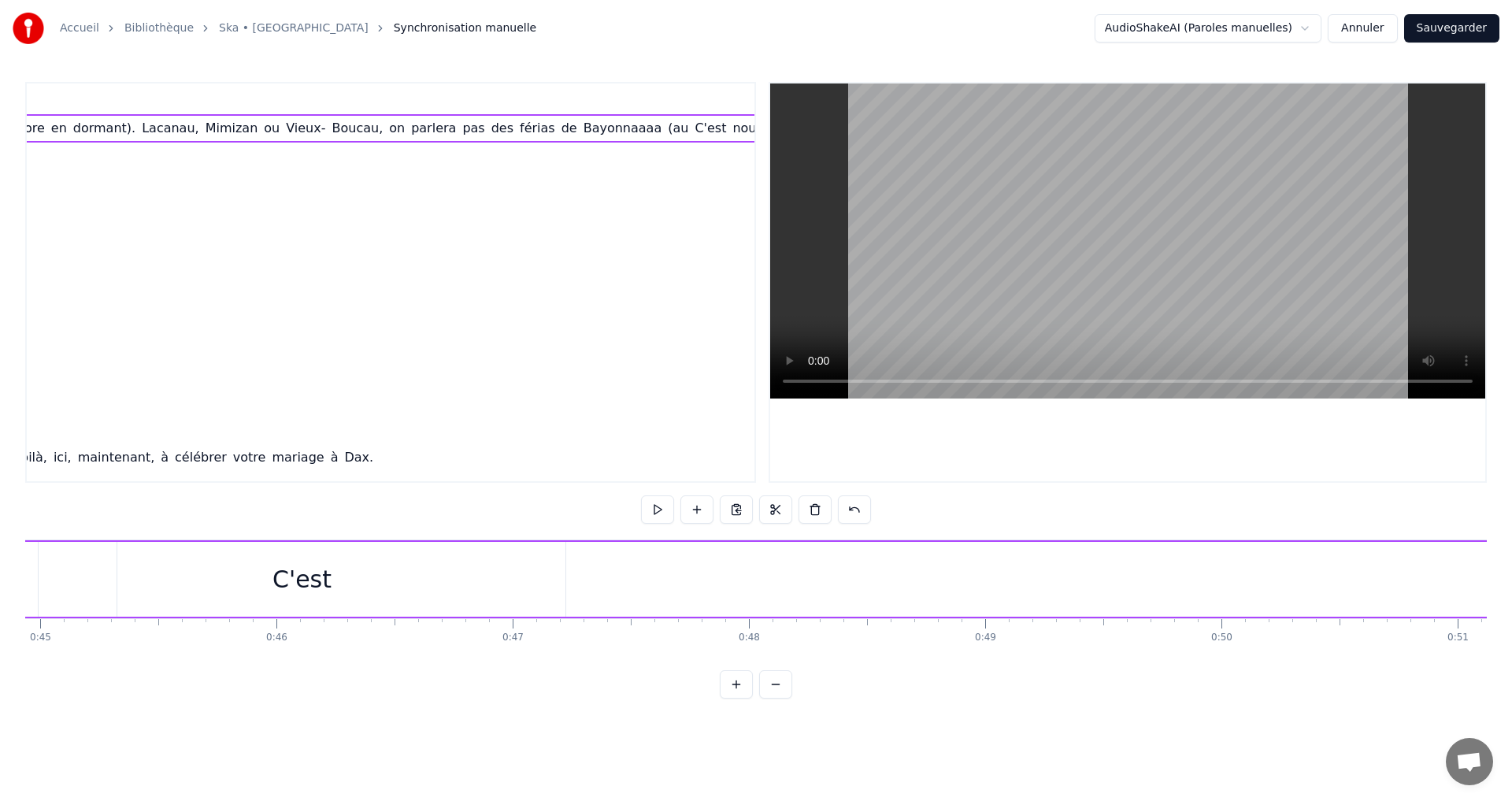
scroll to position [0, 10411]
click at [504, 589] on div "C'est" at bounding box center [509, 579] width 59 height 35
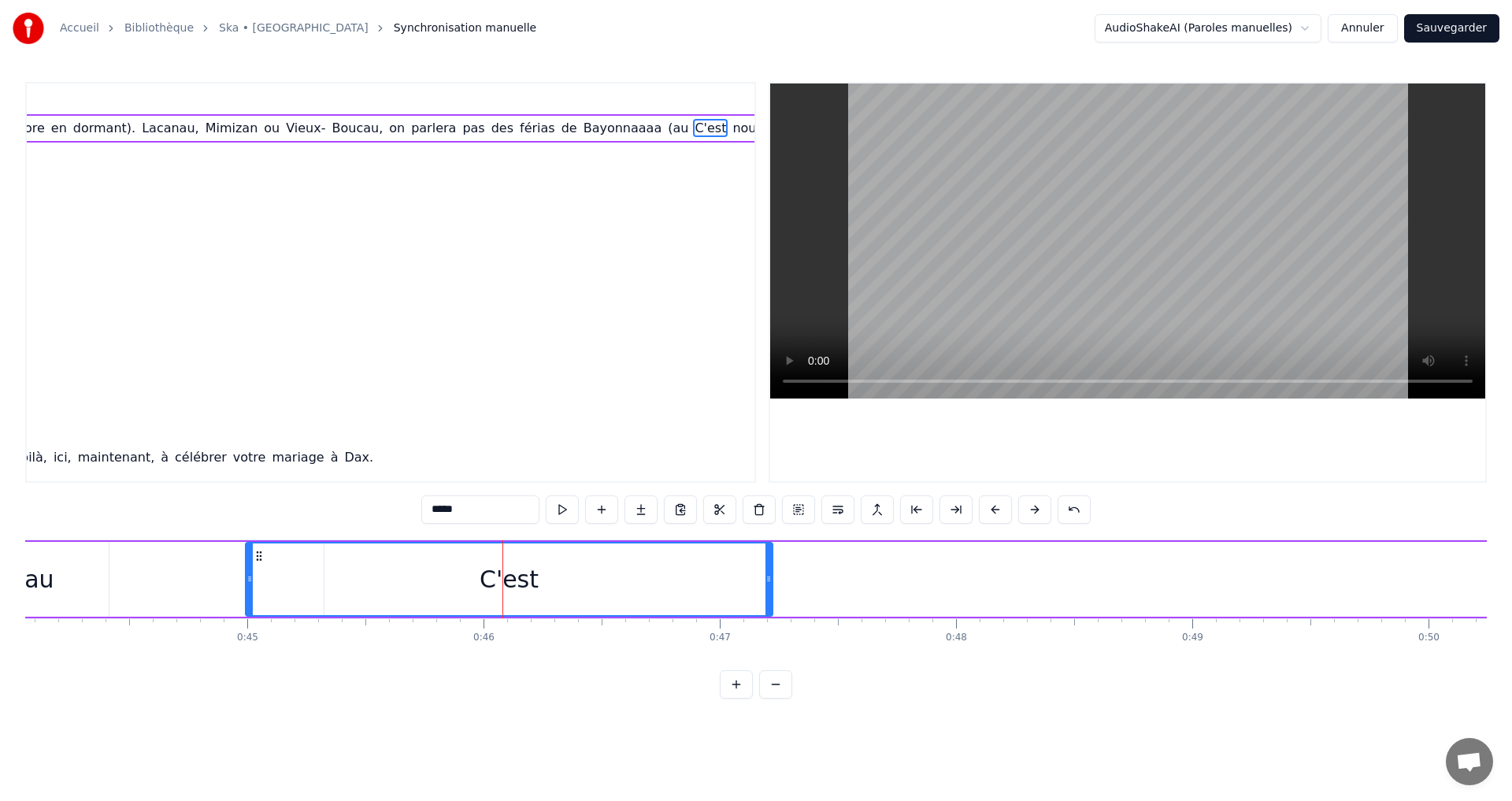
click at [1009, 554] on div "C'est à partir du lycée qu'il s'en est passé, ahhhh Capé! Depuis, on s'est pas …" at bounding box center [823, 579] width 10622 height 78
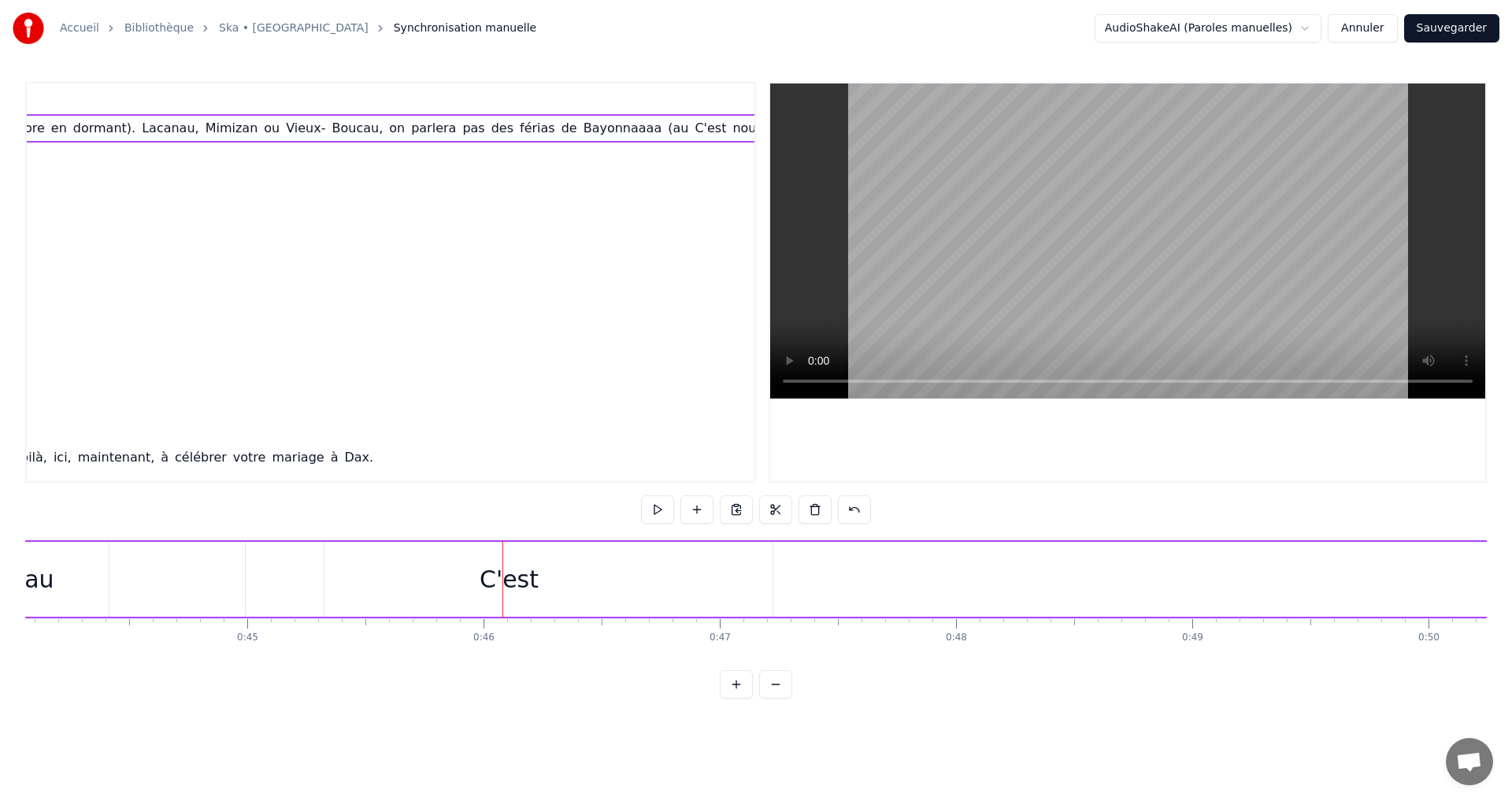
click at [991, 571] on div "C'est à partir du lycée qu'il s'en est passé, ahhhh Capé! Depuis, on s'est pas …" at bounding box center [823, 579] width 10622 height 78
click at [569, 577] on div "C'est" at bounding box center [509, 579] width 527 height 75
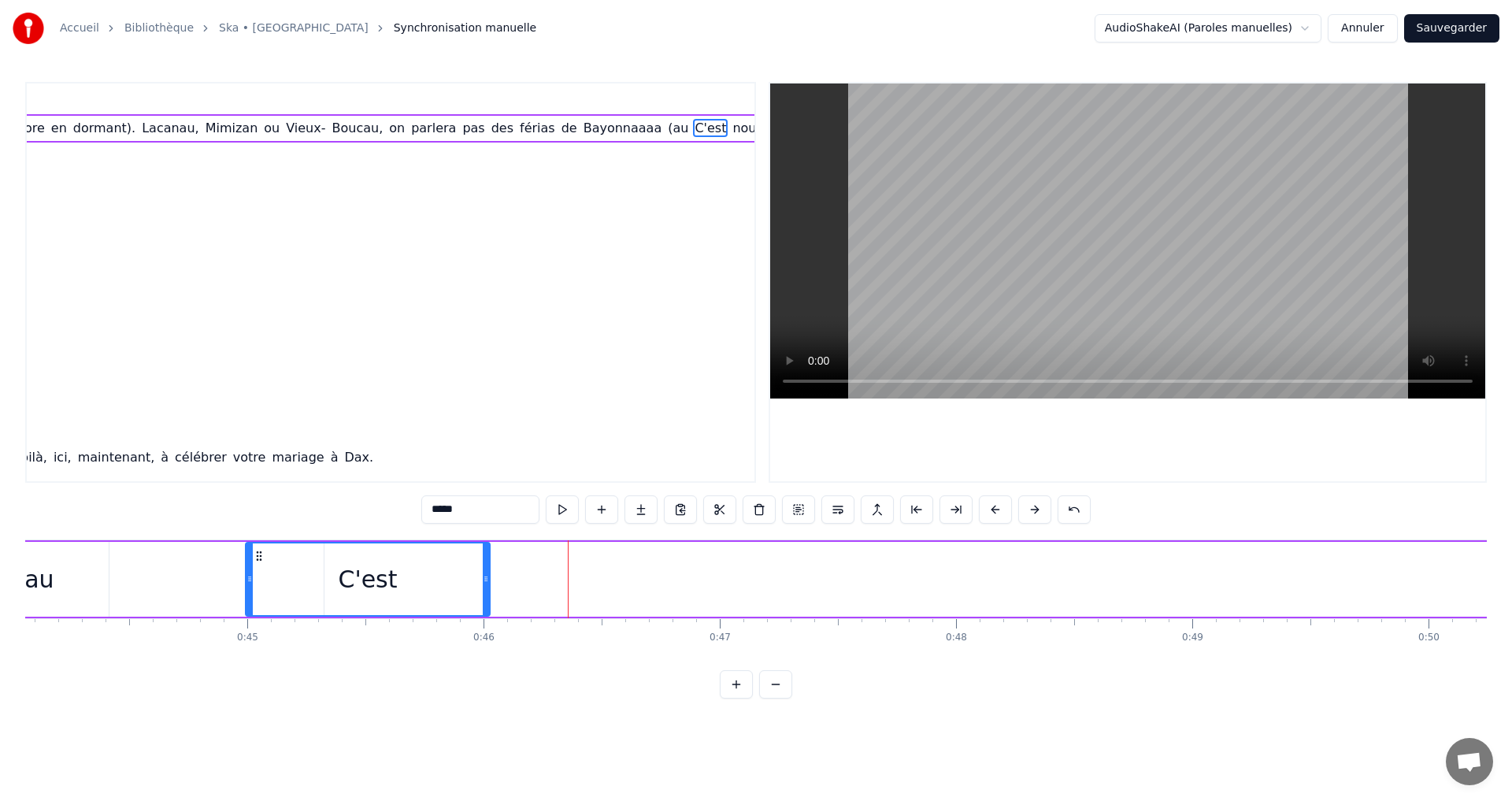
drag, startPoint x: 771, startPoint y: 574, endPoint x: 488, endPoint y: 586, distance: 283.3
click at [488, 586] on div at bounding box center [485, 579] width 6 height 72
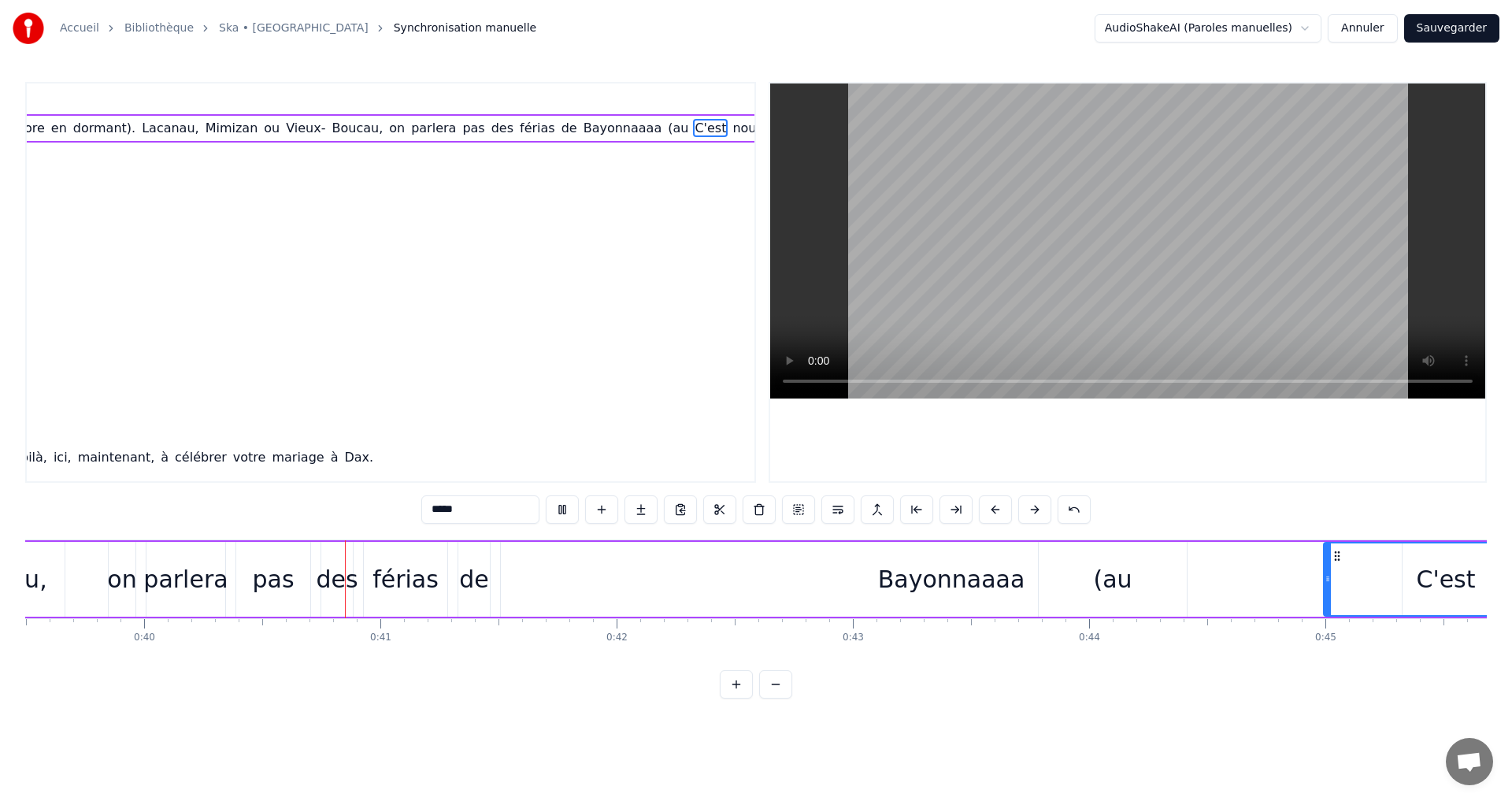
scroll to position [0, 9459]
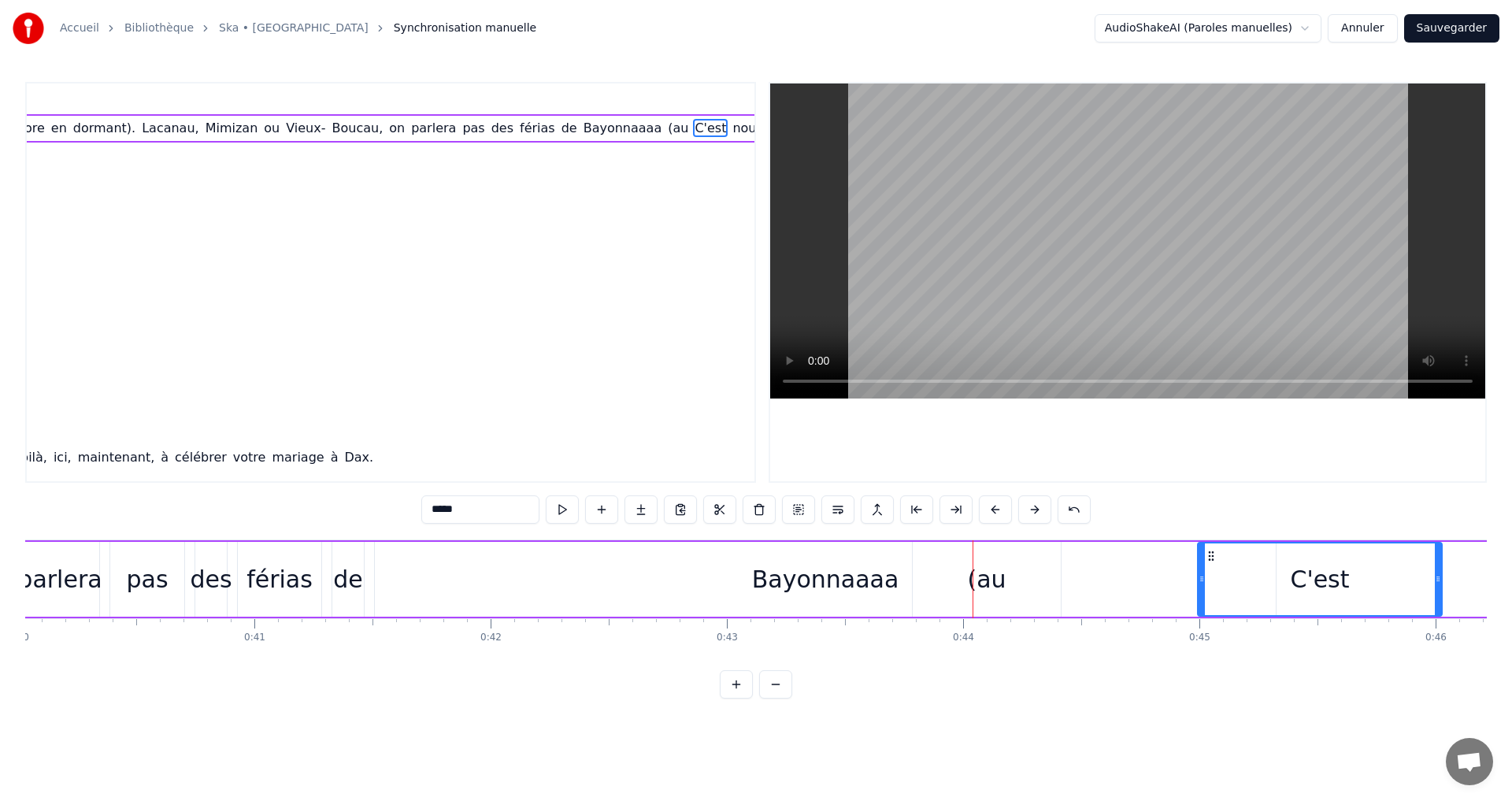
click at [814, 583] on div "Bayonnaaaa" at bounding box center [826, 579] width 148 height 35
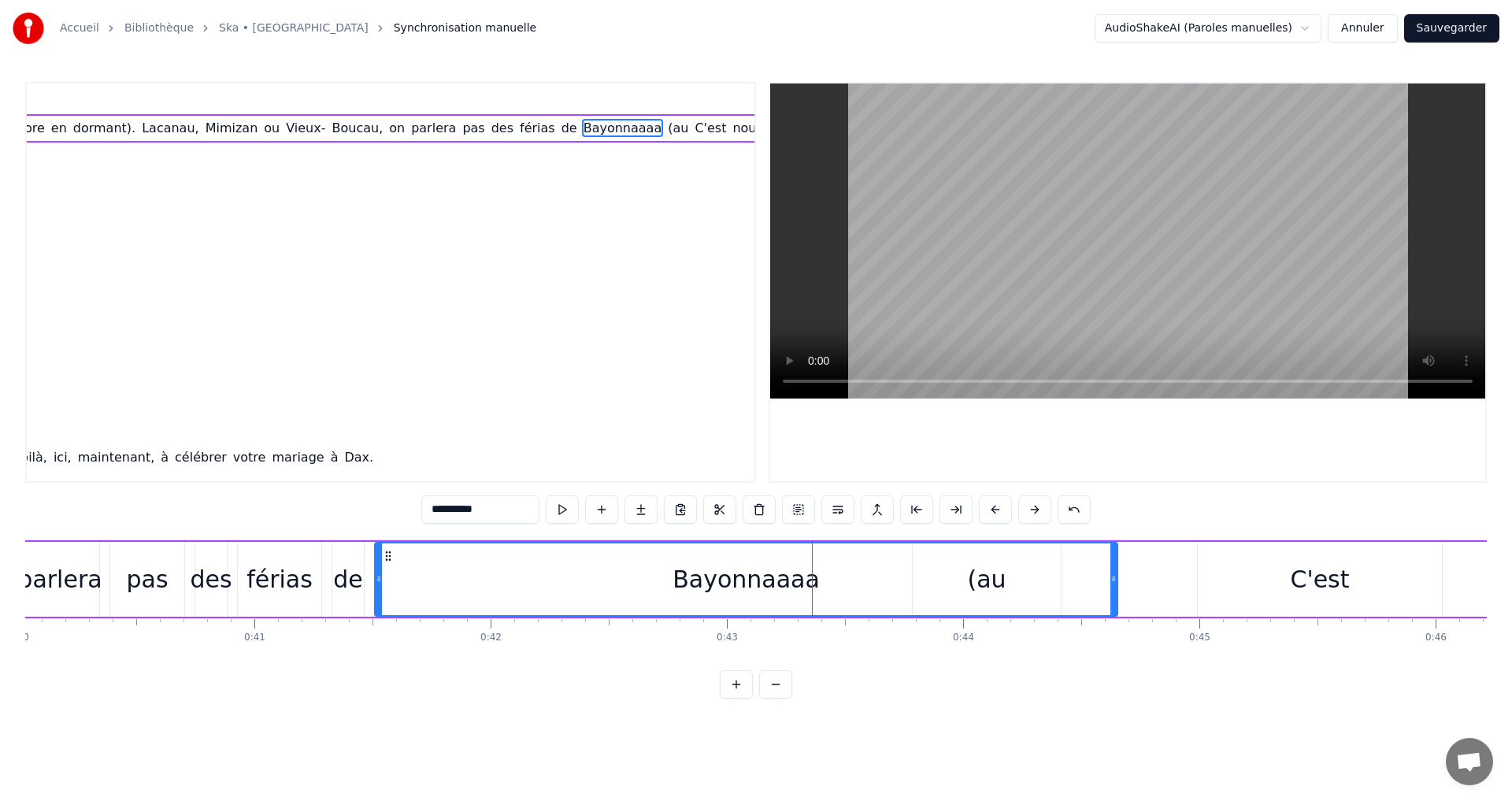
drag, startPoint x: 1270, startPoint y: 577, endPoint x: 1111, endPoint y: 579, distance: 159.0
click at [1111, 579] on icon at bounding box center [1113, 579] width 6 height 13
click at [506, 578] on div "Bayonnaaaa" at bounding box center [746, 579] width 741 height 72
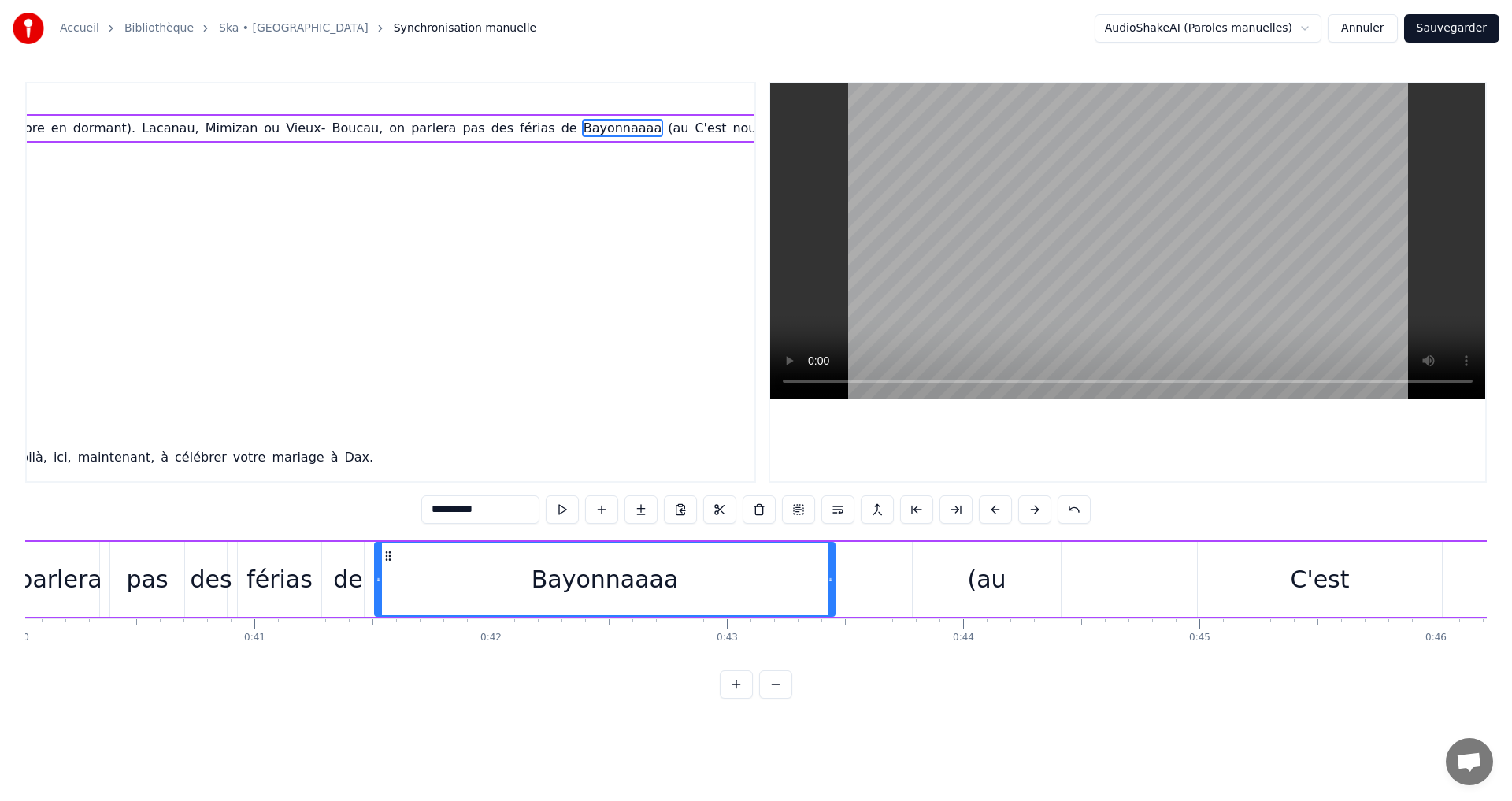
drag, startPoint x: 1114, startPoint y: 580, endPoint x: 832, endPoint y: 595, distance: 282.4
click at [832, 595] on div at bounding box center [831, 579] width 6 height 72
drag, startPoint x: 298, startPoint y: 551, endPoint x: 307, endPoint y: 549, distance: 9.2
click at [299, 551] on div "férias" at bounding box center [280, 579] width 84 height 75
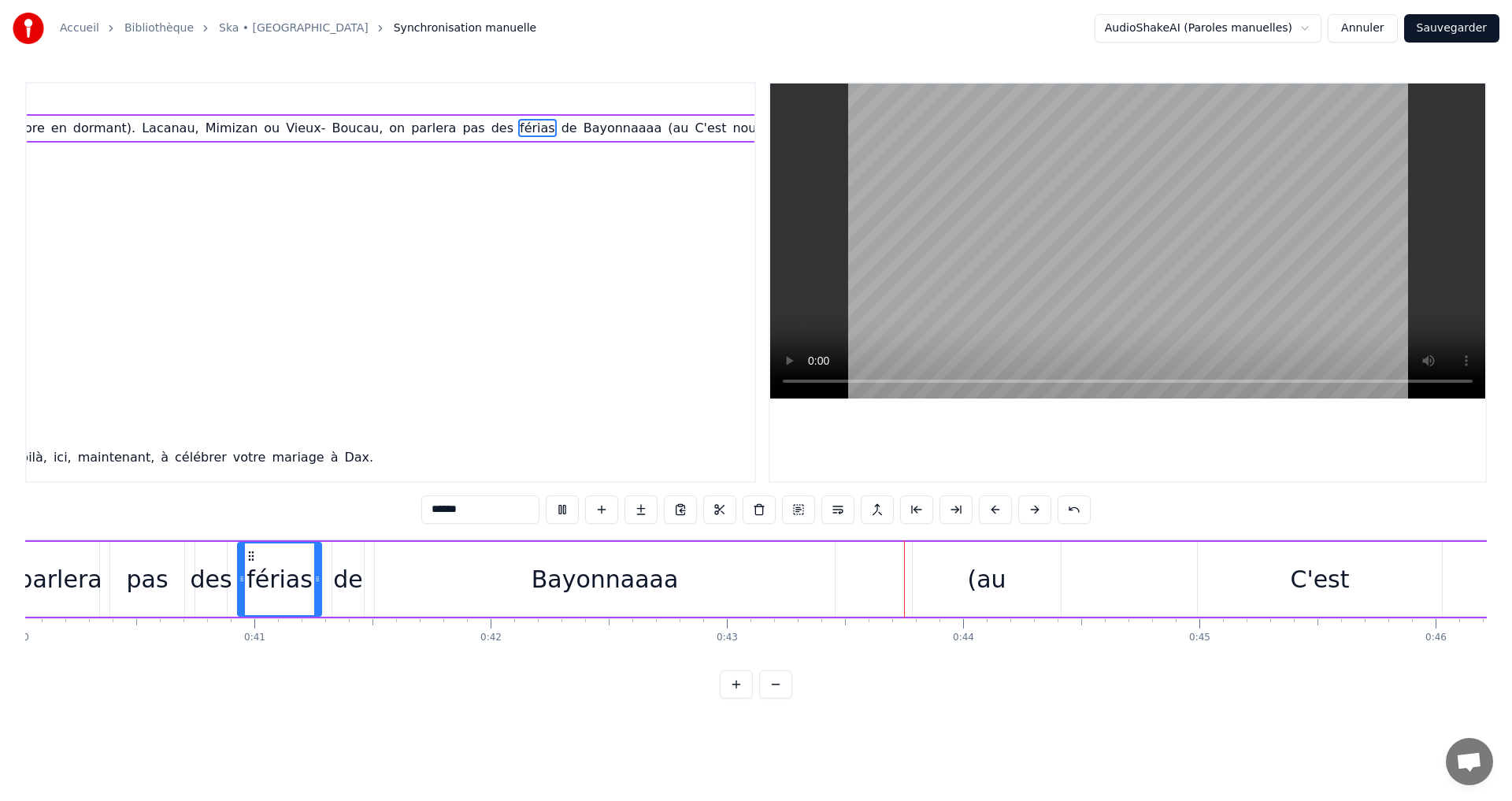
click at [565, 577] on div "Bayonnaaaa" at bounding box center [605, 579] width 148 height 35
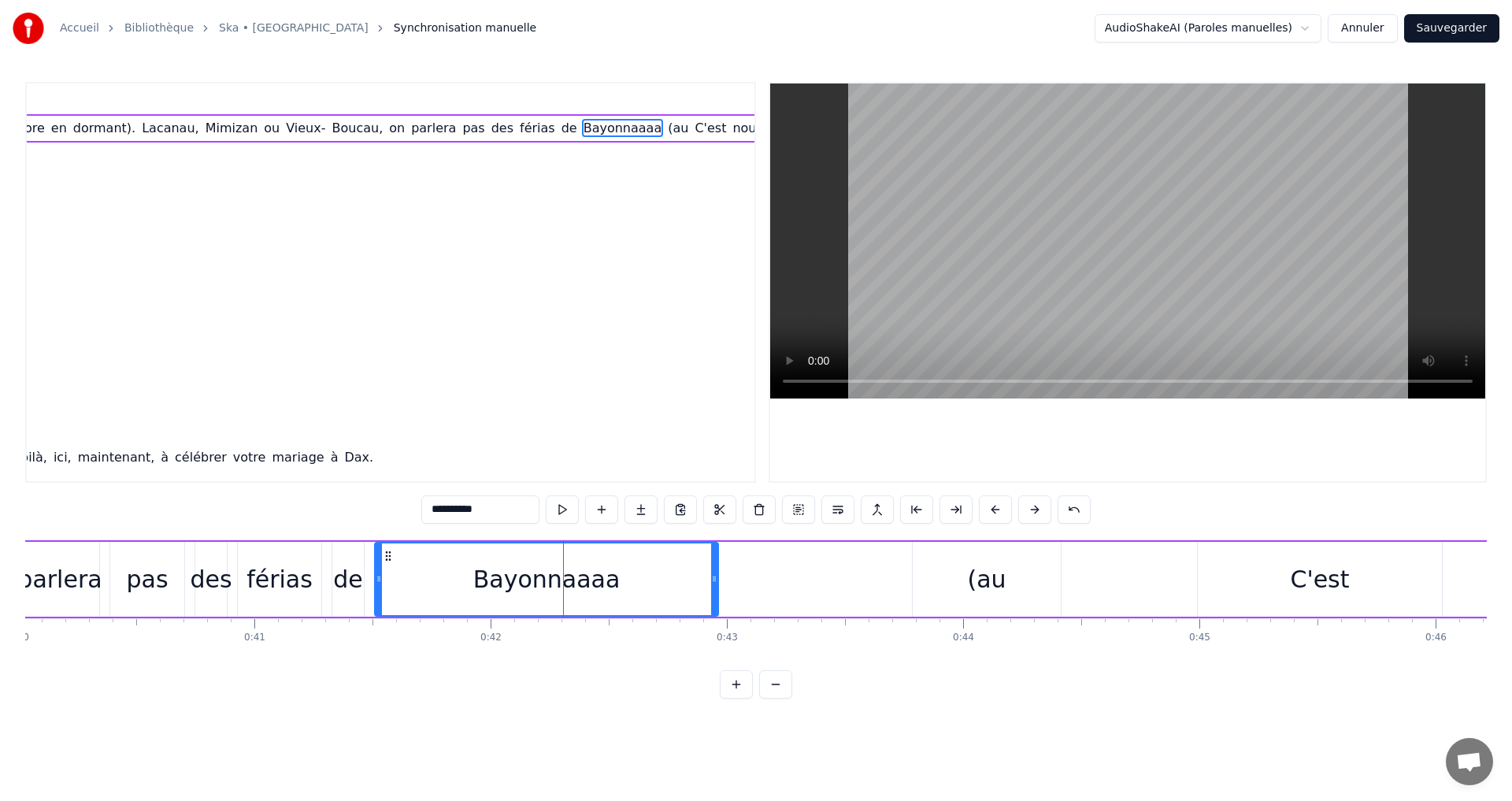
drag, startPoint x: 830, startPoint y: 583, endPoint x: 714, endPoint y: 581, distance: 116.0
click at [714, 581] on icon at bounding box center [715, 579] width 6 height 13
click at [1011, 588] on div "(au" at bounding box center [986, 579] width 148 height 75
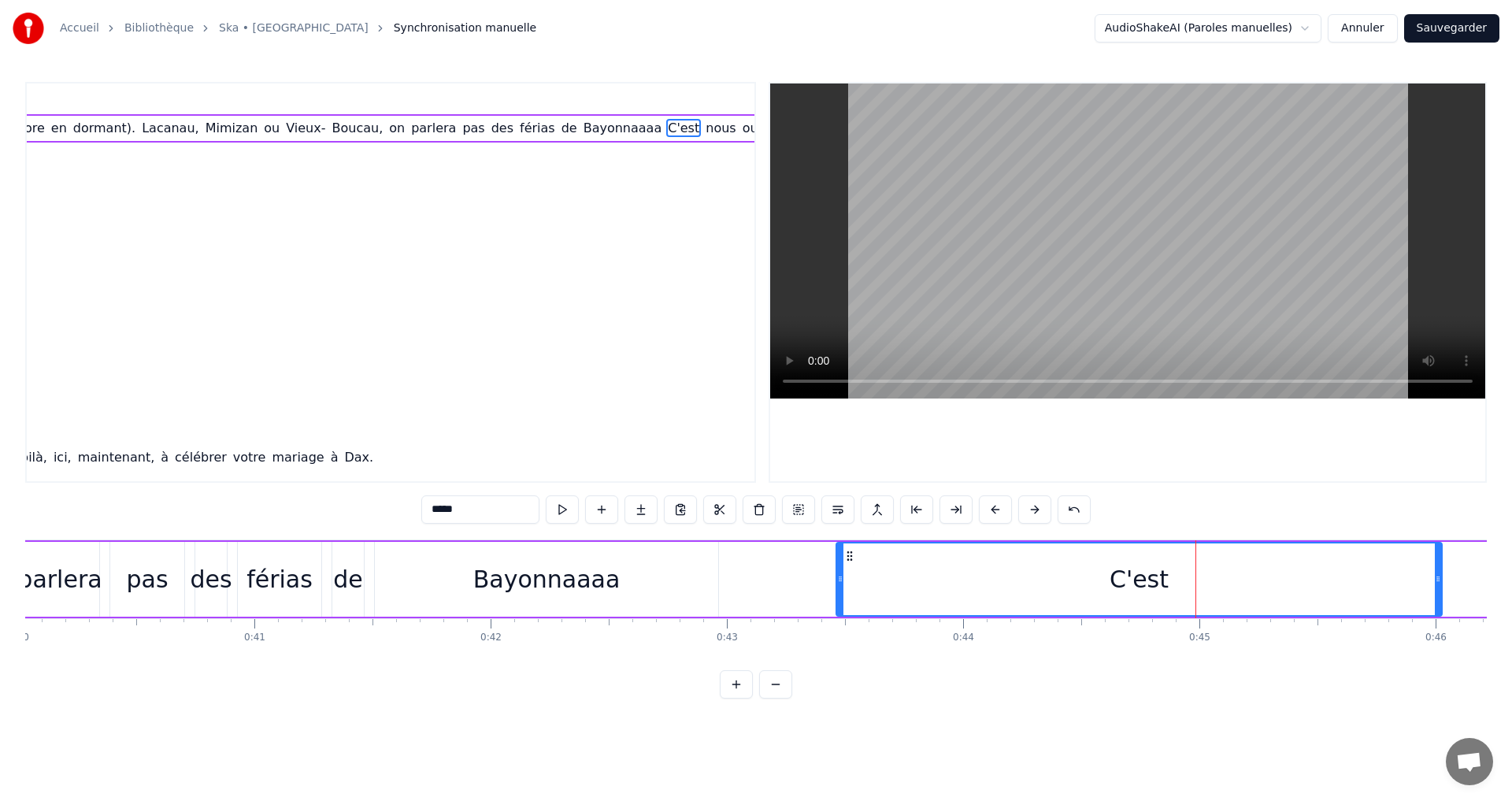
drag, startPoint x: 1200, startPoint y: 583, endPoint x: 835, endPoint y: 588, distance: 365.0
click at [838, 588] on div at bounding box center [841, 579] width 6 height 72
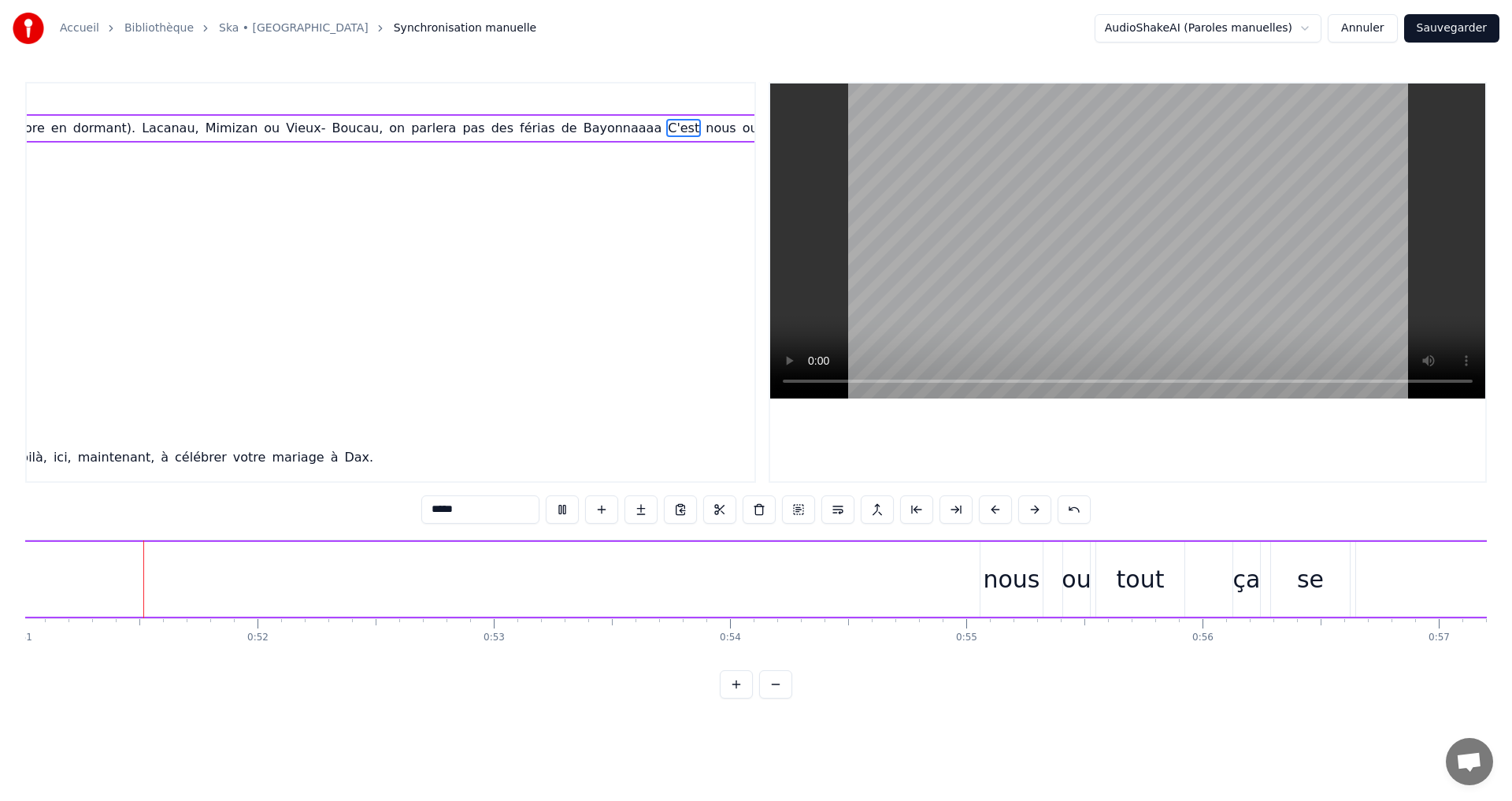
scroll to position [0, 12053]
click at [1017, 577] on div "nous" at bounding box center [1013, 579] width 57 height 35
drag, startPoint x: 1026, startPoint y: 561, endPoint x: 1015, endPoint y: 561, distance: 11.0
click at [1015, 561] on div "nous" at bounding box center [1013, 579] width 57 height 35
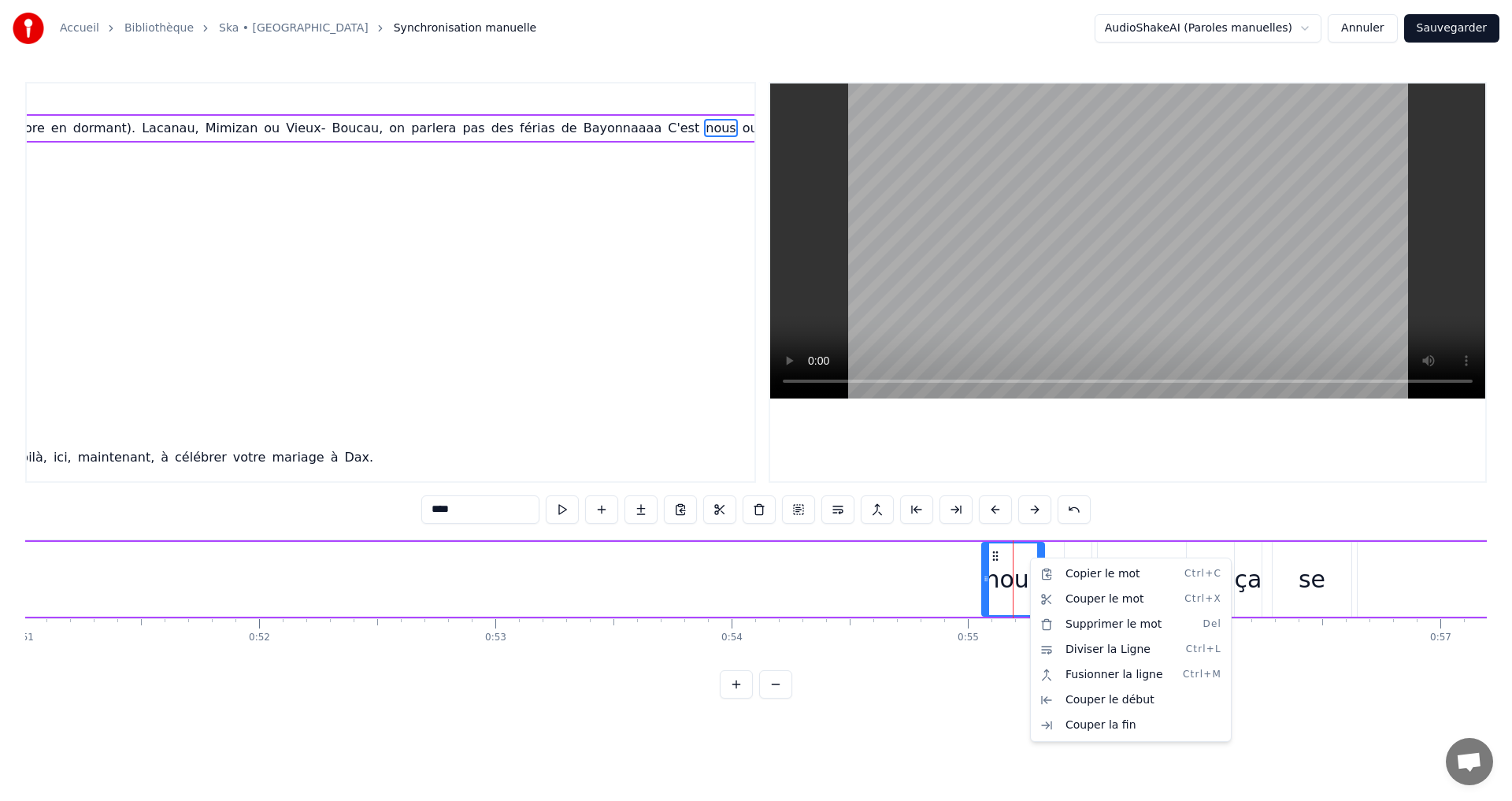
click at [924, 590] on html "Accueil Bibliothèque Ska • Roddy Synchronisation manuelle AudioShakeAI (Paroles…" at bounding box center [756, 361] width 1512 height 723
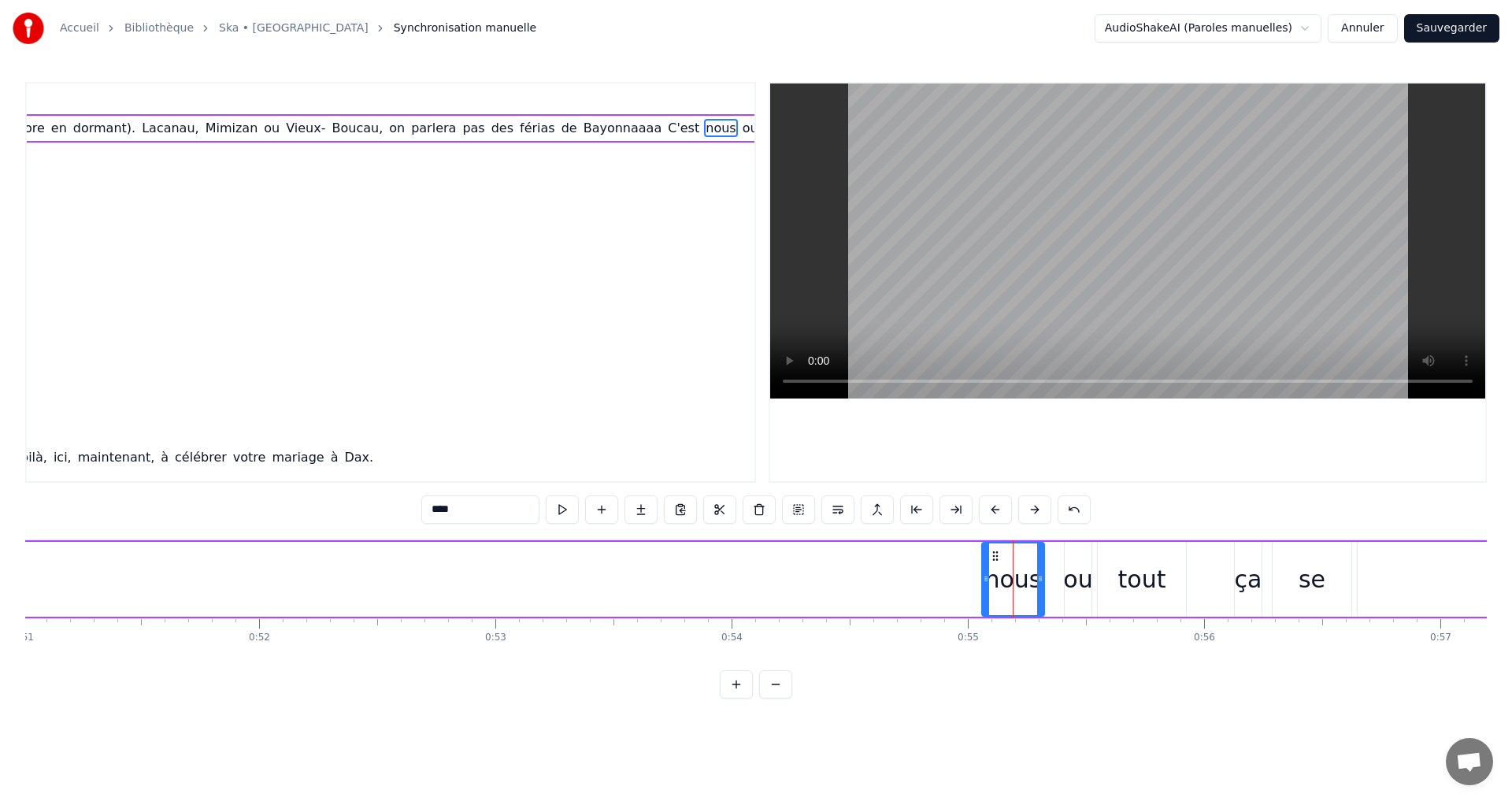
drag, startPoint x: 1027, startPoint y: 561, endPoint x: 1007, endPoint y: 561, distance: 20.0
click at [1007, 561] on div "nous" at bounding box center [1013, 579] width 57 height 35
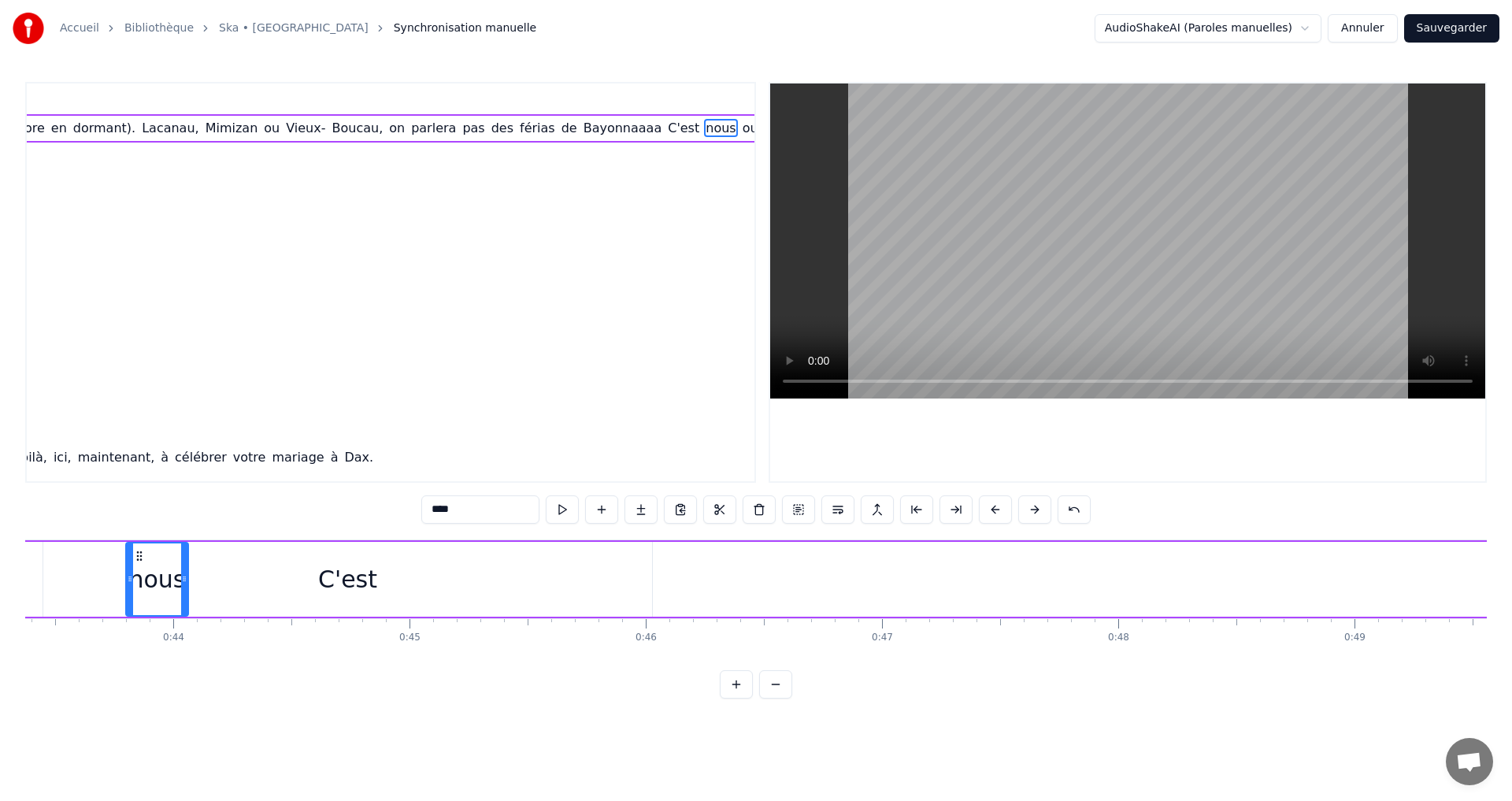
scroll to position [0, 10228]
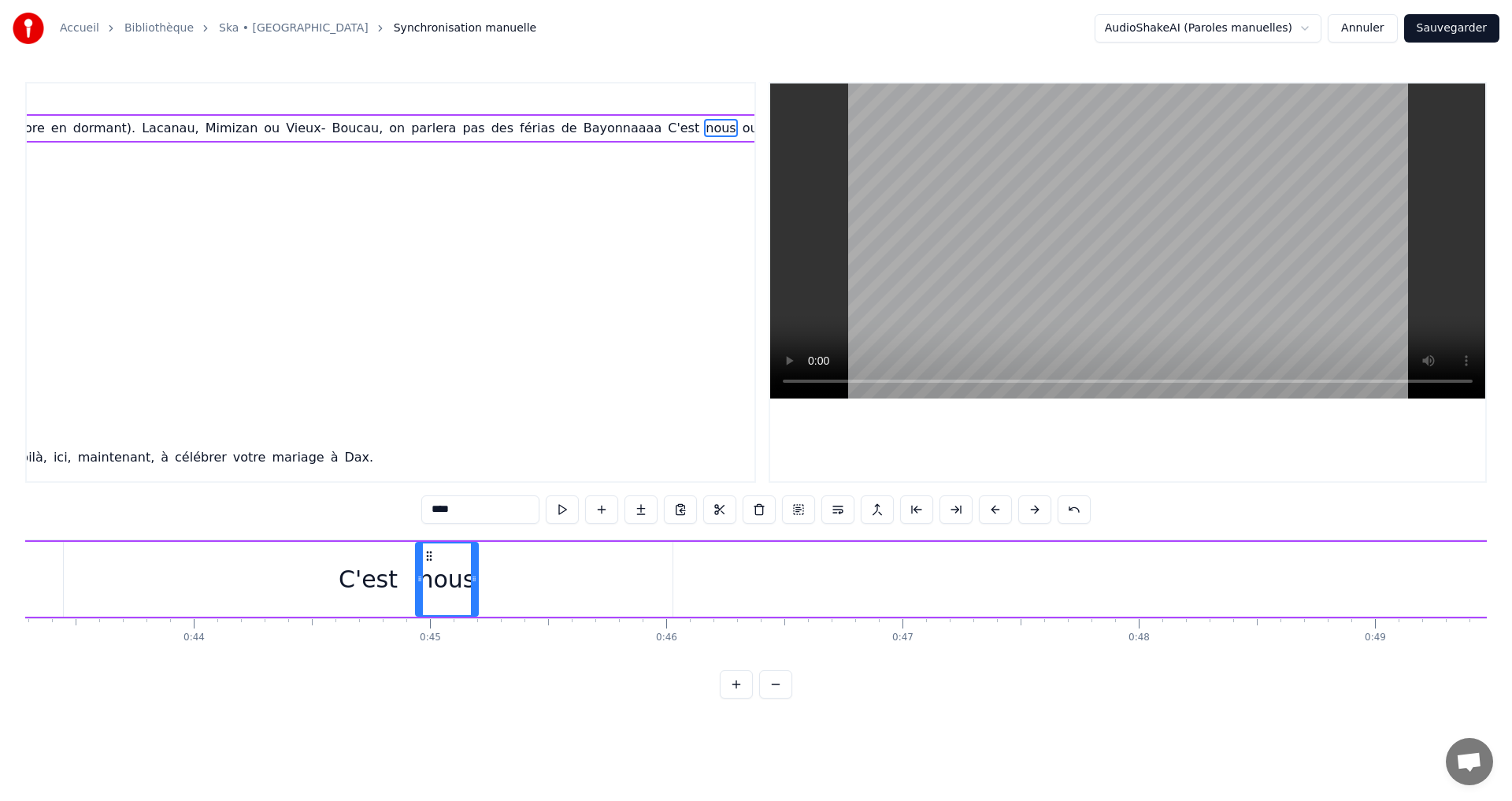
drag, startPoint x: 997, startPoint y: 554, endPoint x: 456, endPoint y: 608, distance: 543.7
click at [438, 610] on div "nous" at bounding box center [447, 579] width 61 height 72
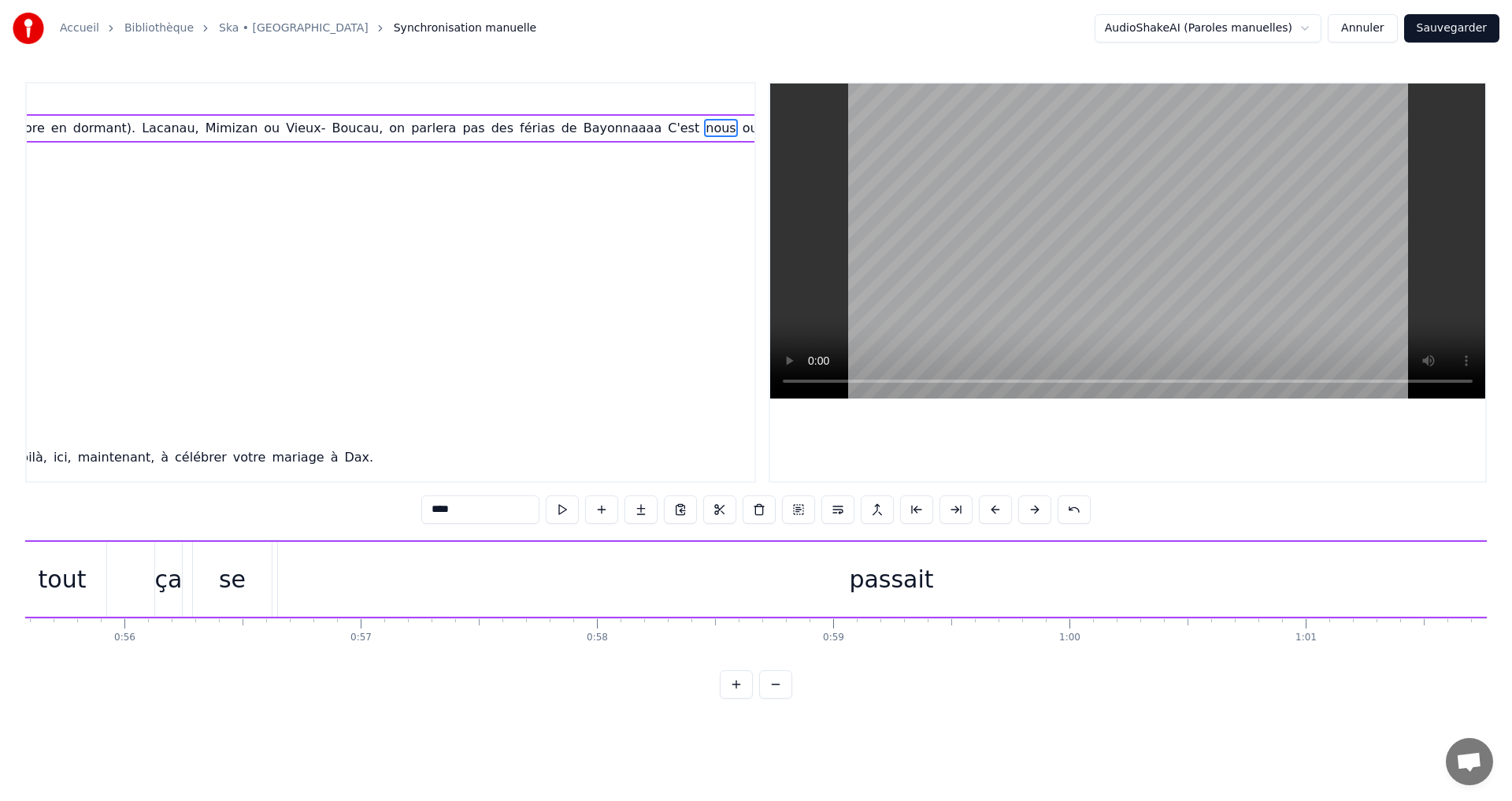
scroll to position [0, 13161]
drag, startPoint x: 861, startPoint y: 584, endPoint x: 852, endPoint y: 583, distance: 9.1
click at [852, 583] on div "passait" at bounding box center [863, 579] width 85 height 35
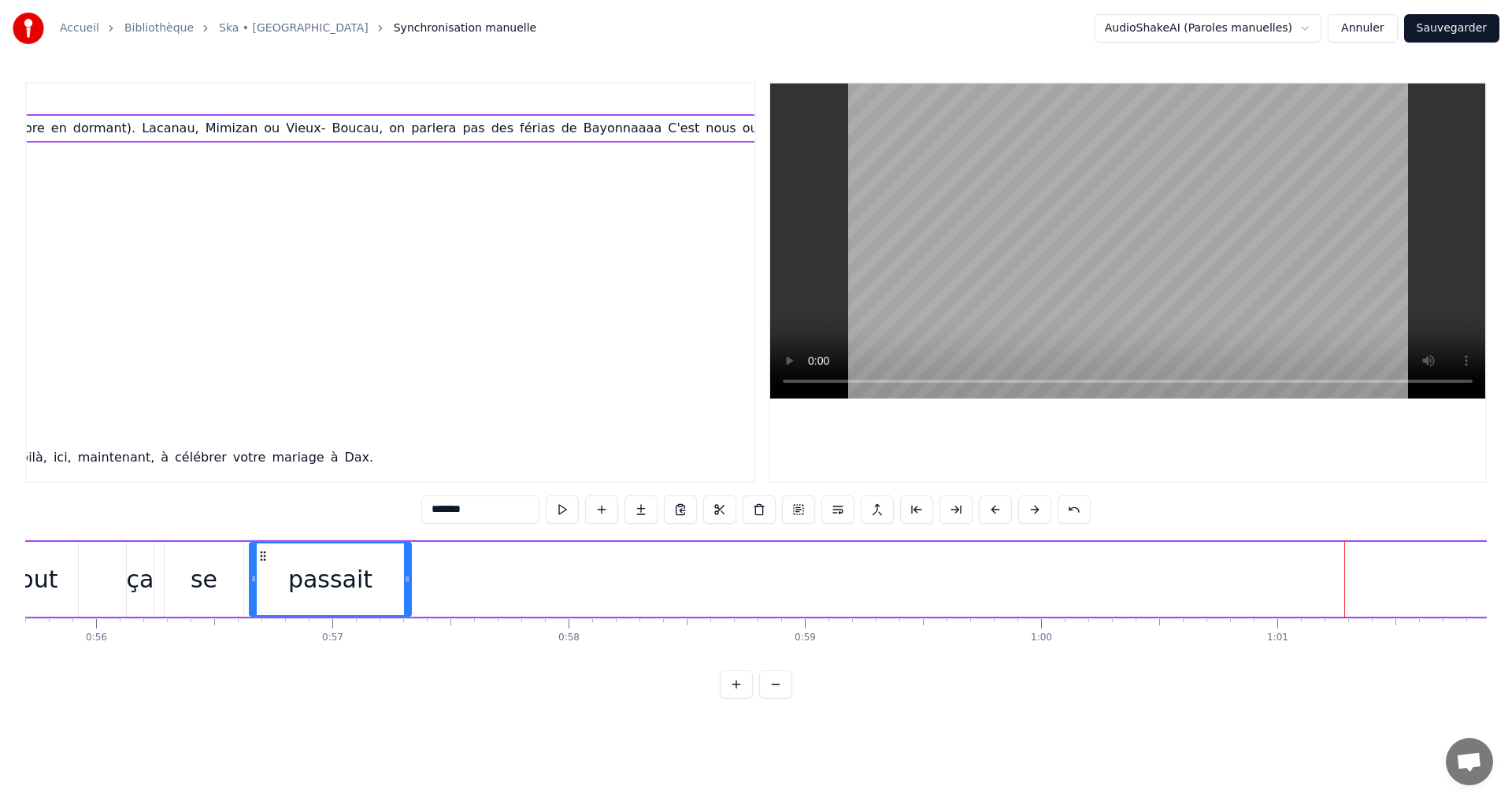
drag, startPoint x: 1474, startPoint y: 578, endPoint x: 408, endPoint y: 608, distance: 1066.4
click at [408, 608] on div at bounding box center [407, 579] width 6 height 72
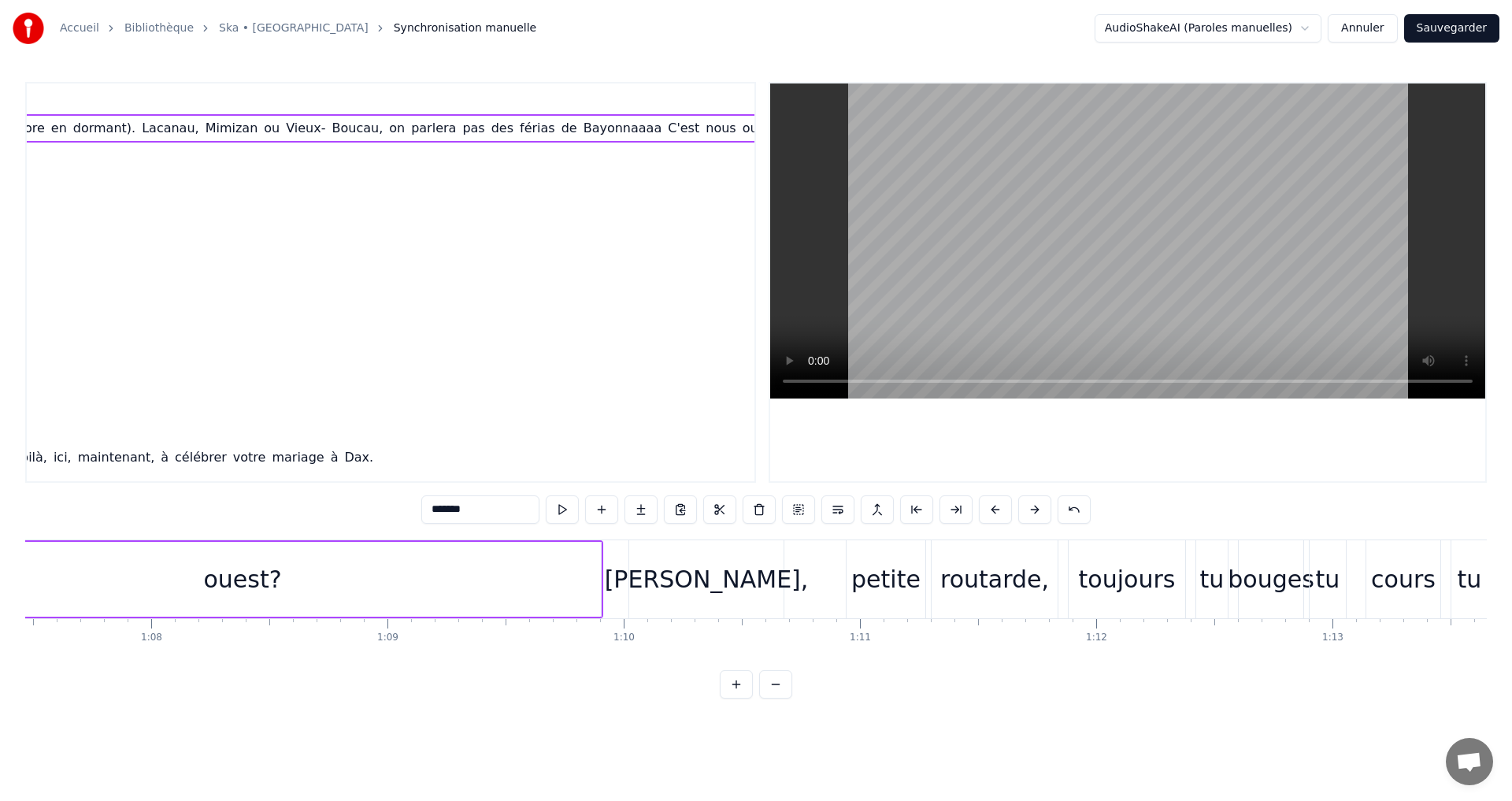
scroll to position [0, 15588]
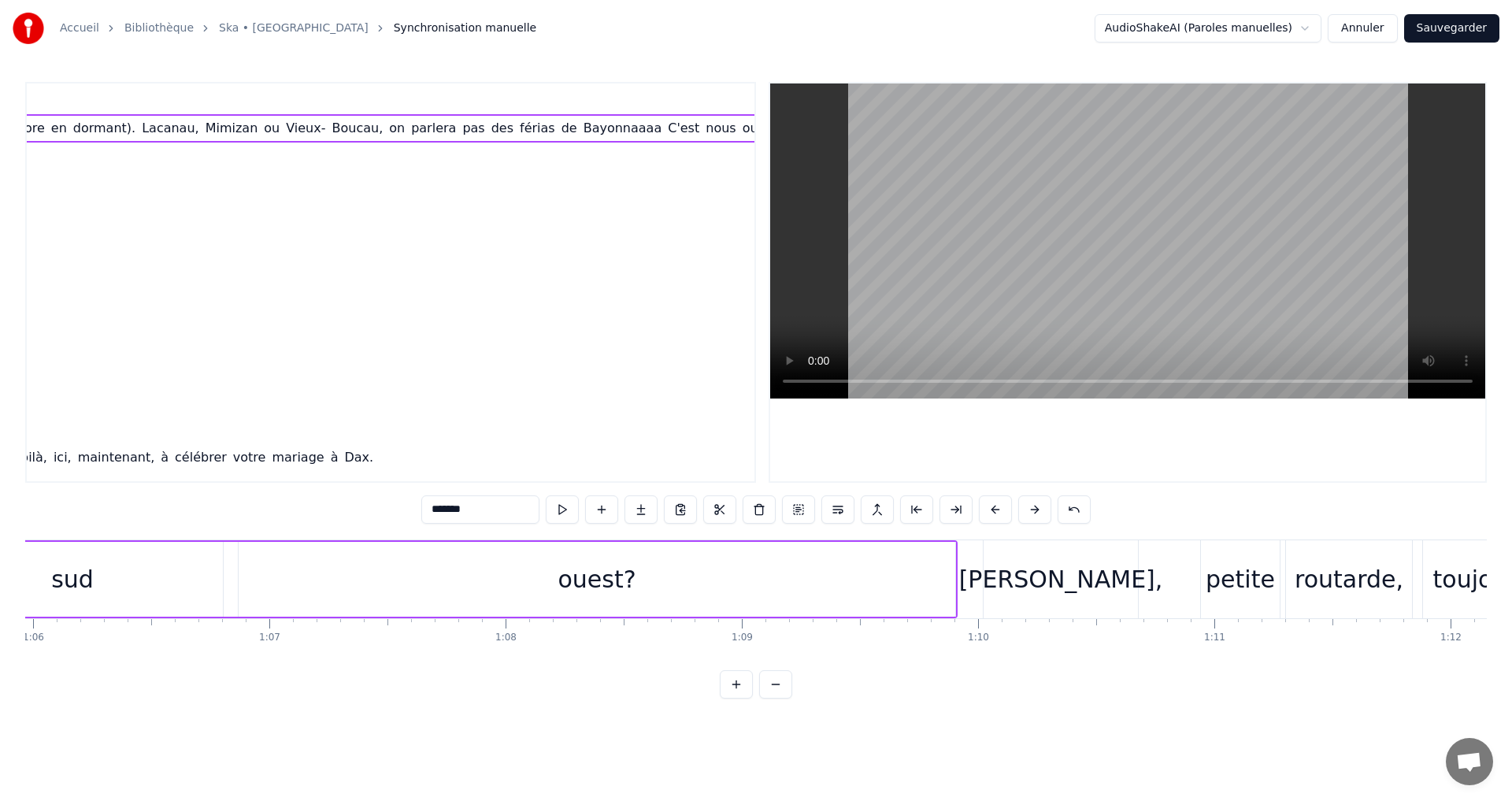
click at [954, 575] on div "ouest?" at bounding box center [597, 579] width 717 height 75
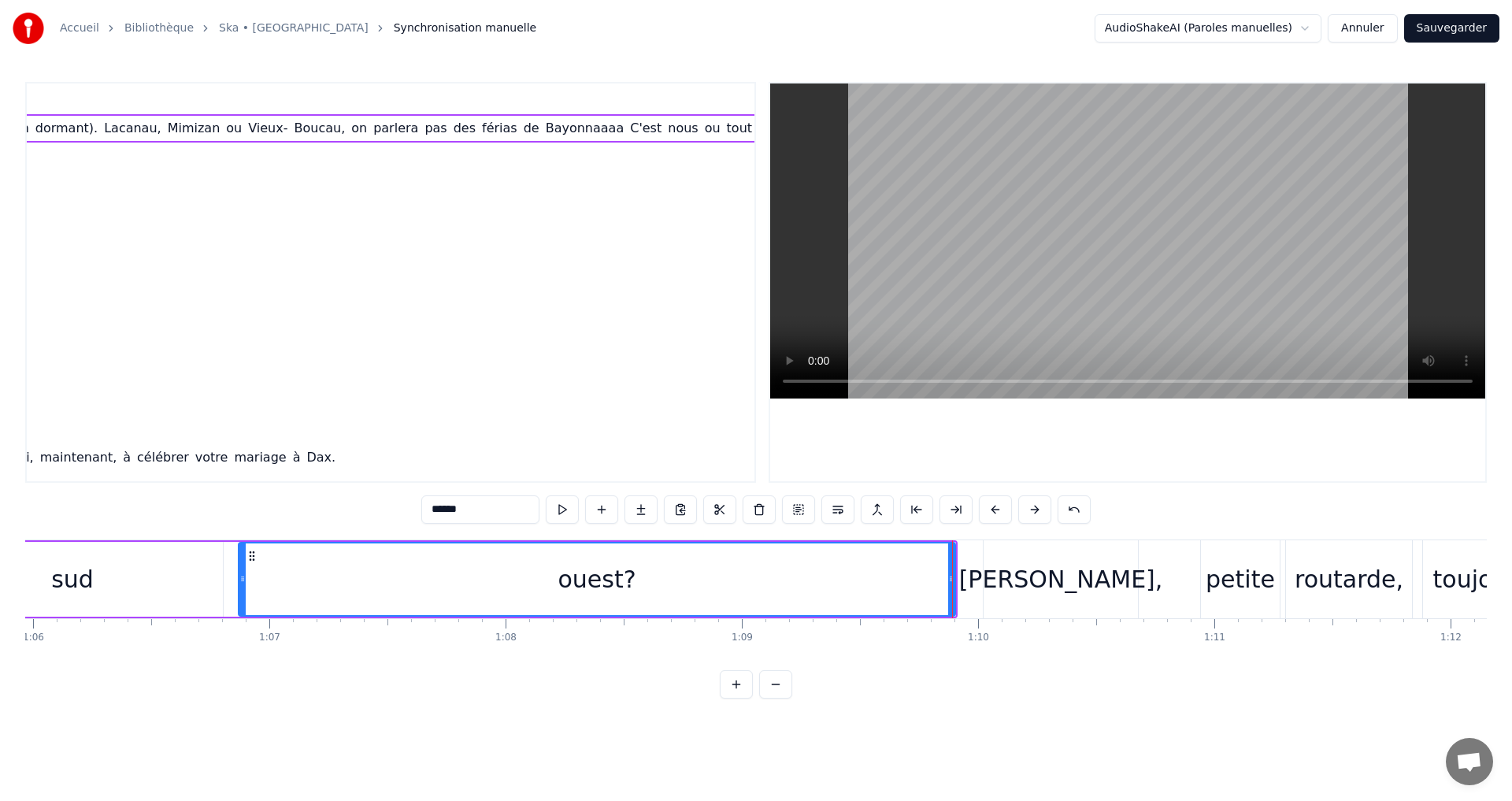
scroll to position [0, 1217]
drag, startPoint x: 889, startPoint y: 577, endPoint x: 804, endPoint y: 579, distance: 85.0
click at [783, 581] on div "ouest?" at bounding box center [597, 579] width 716 height 72
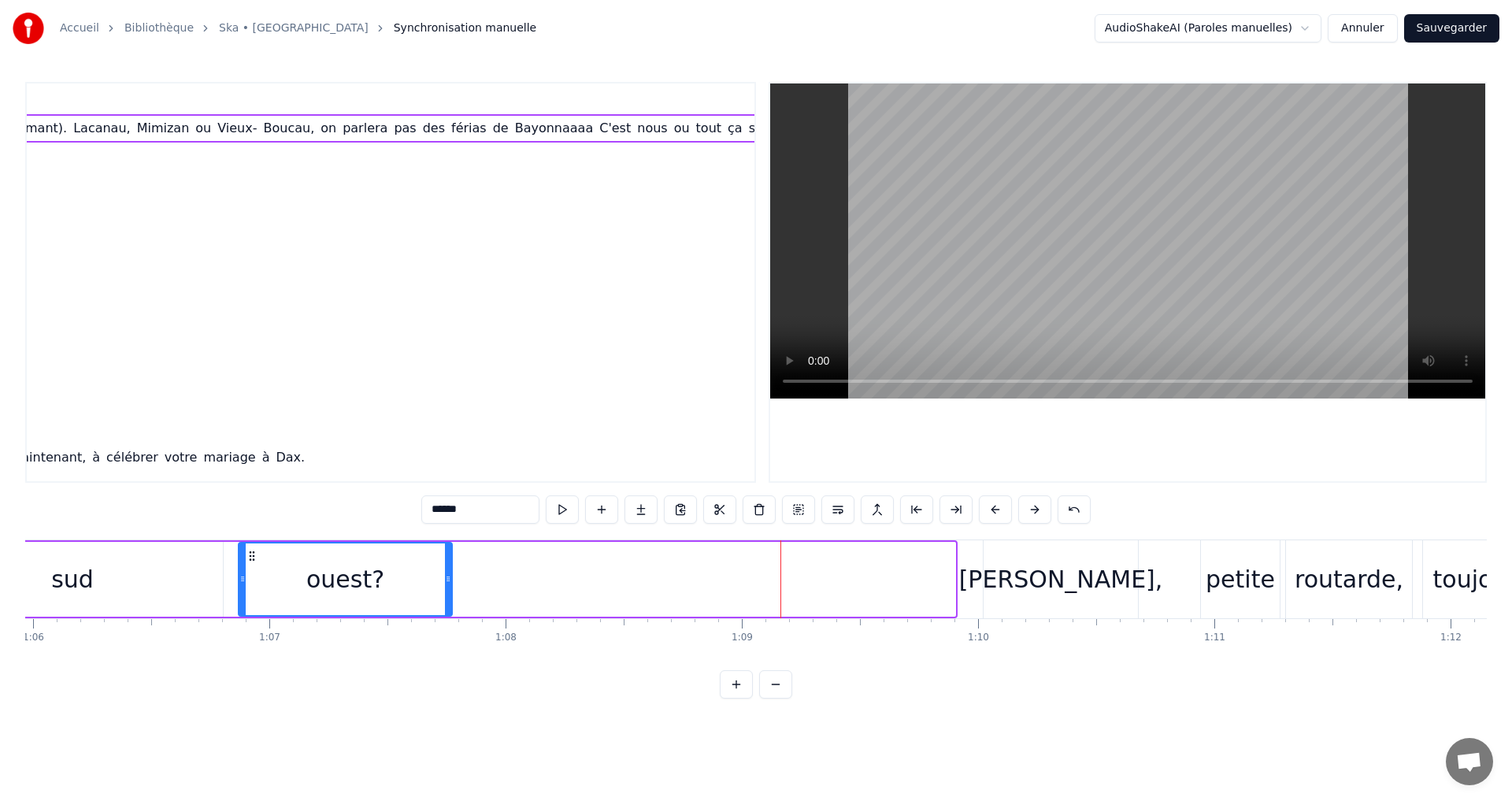
drag, startPoint x: 952, startPoint y: 578, endPoint x: 448, endPoint y: 593, distance: 504.2
click at [448, 593] on div at bounding box center [448, 579] width 6 height 72
click at [152, 589] on div "sud" at bounding box center [73, 579] width 301 height 75
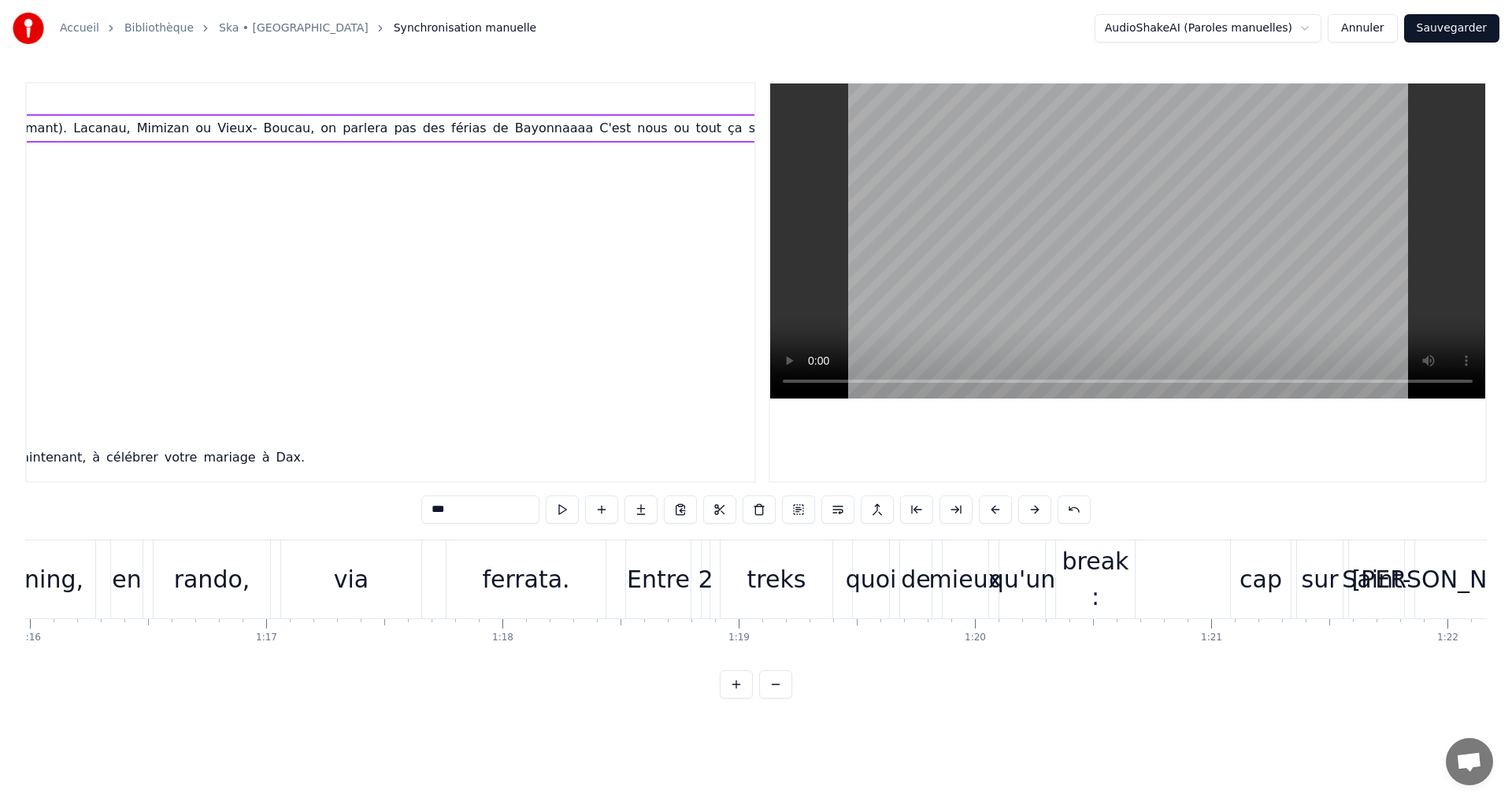
scroll to position [0, 17894]
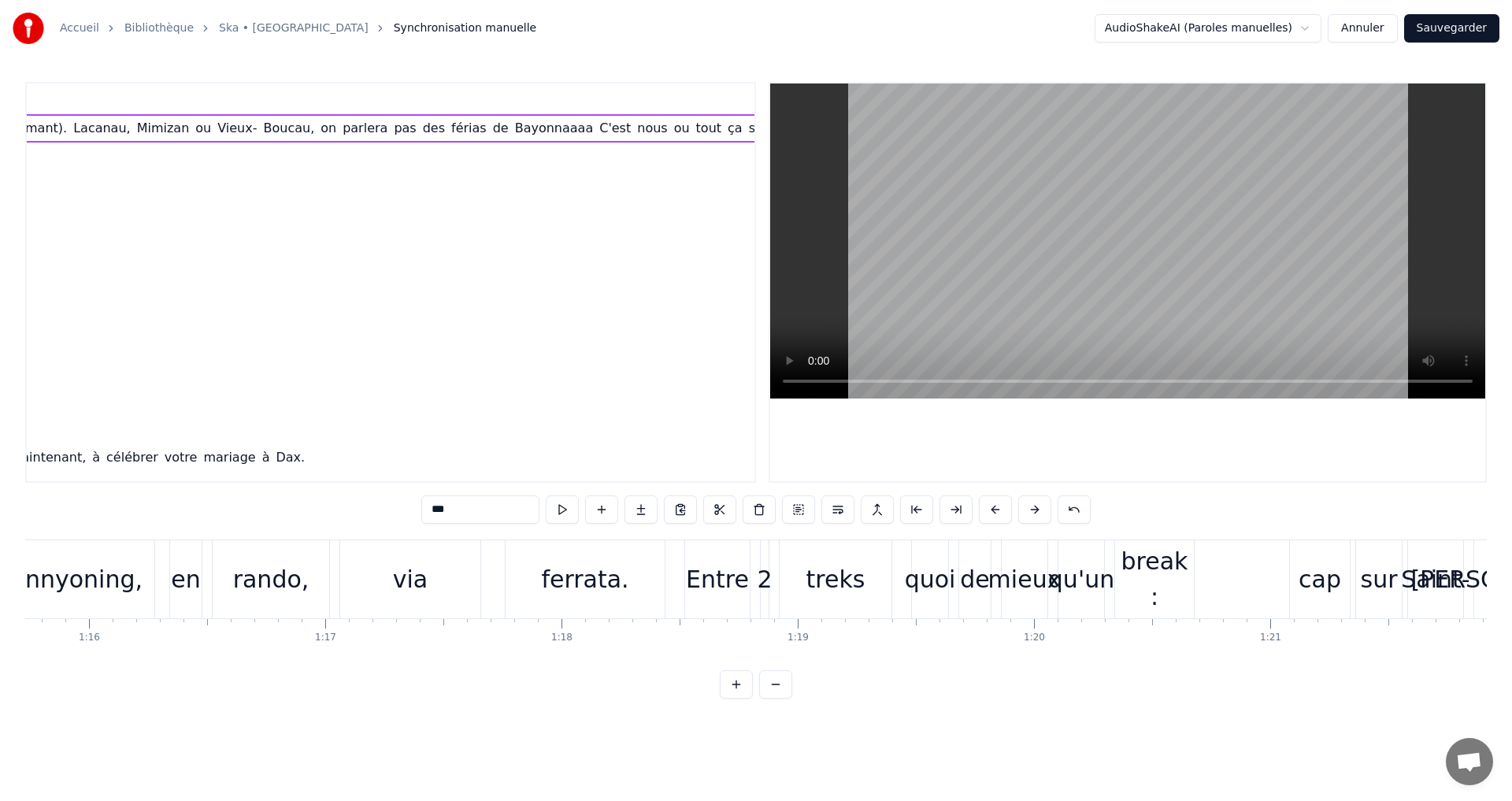
click at [528, 582] on div "ferrata." at bounding box center [586, 579] width 159 height 78
type input "********"
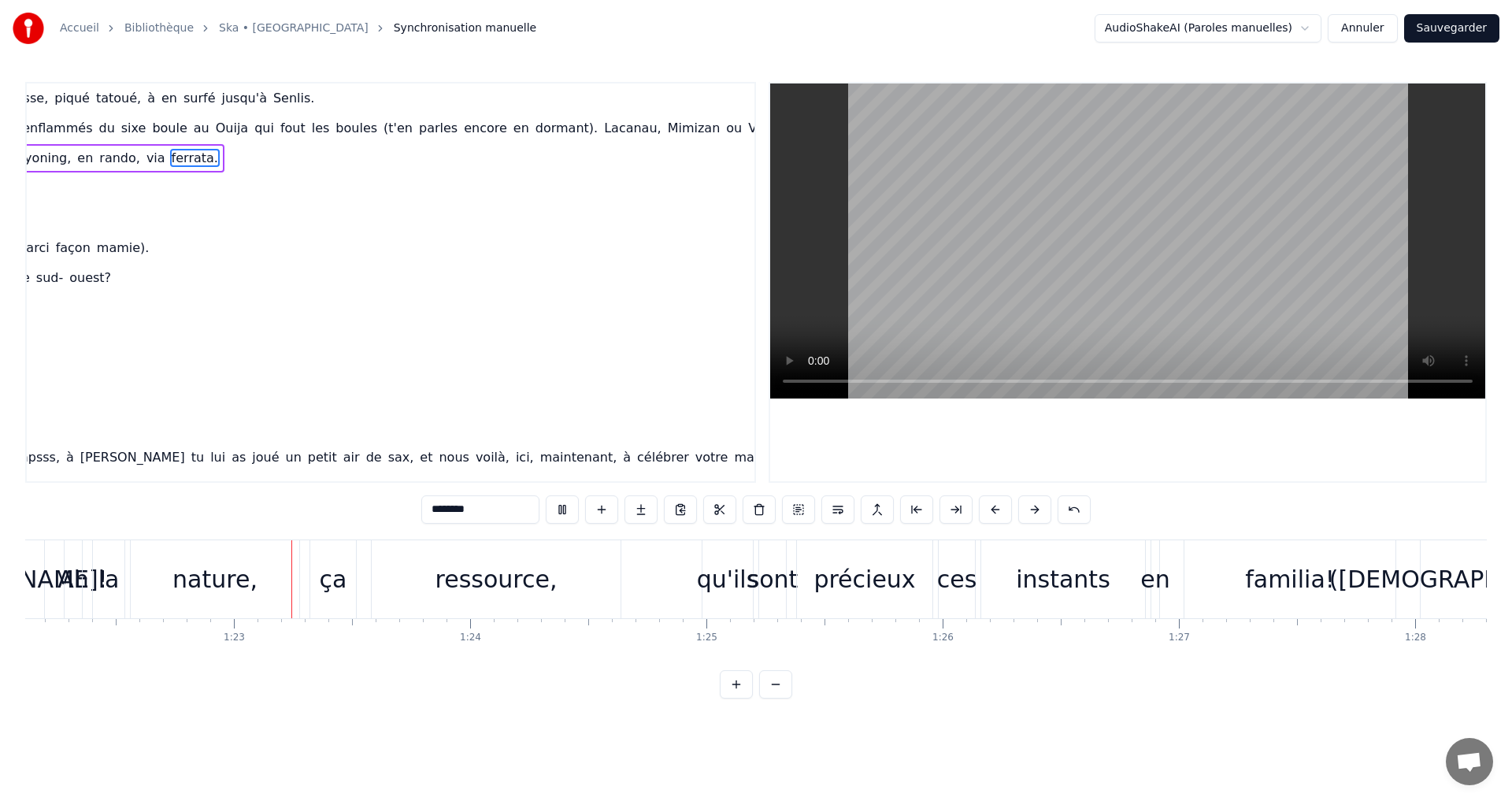
scroll to position [0, 19436]
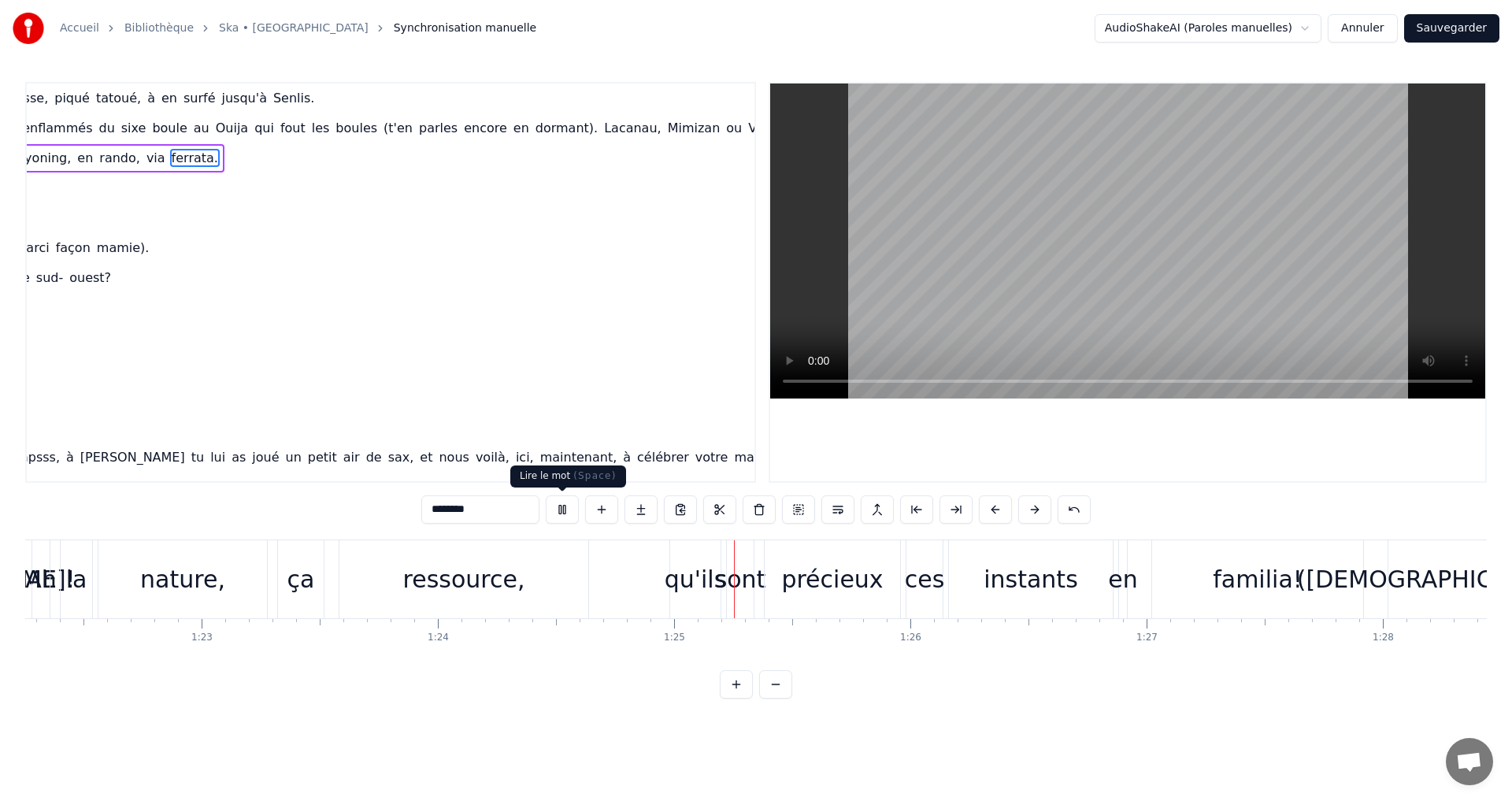
click at [566, 506] on button at bounding box center [562, 509] width 33 height 29
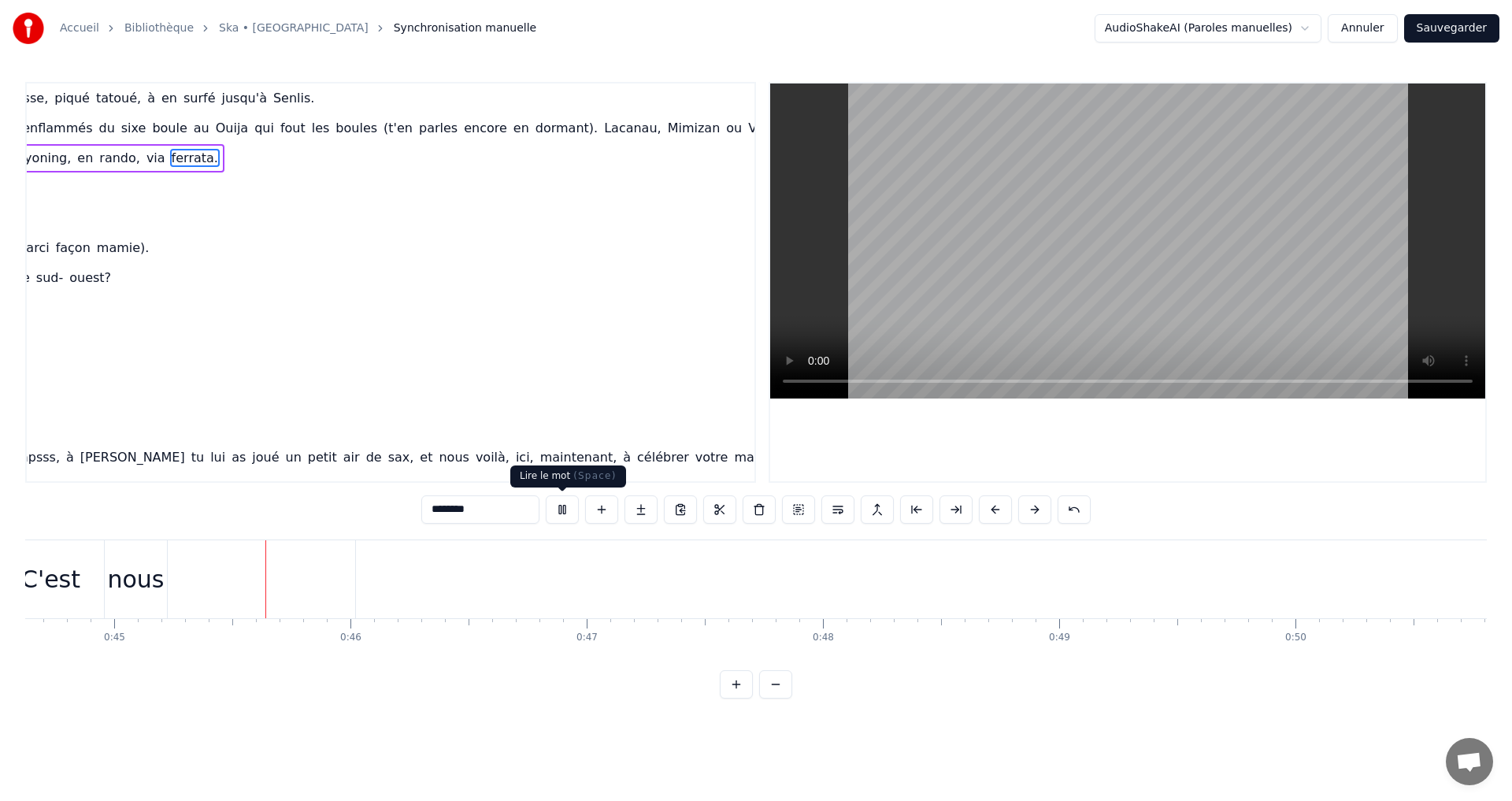
scroll to position [0, 10572]
click at [564, 514] on button at bounding box center [562, 509] width 33 height 29
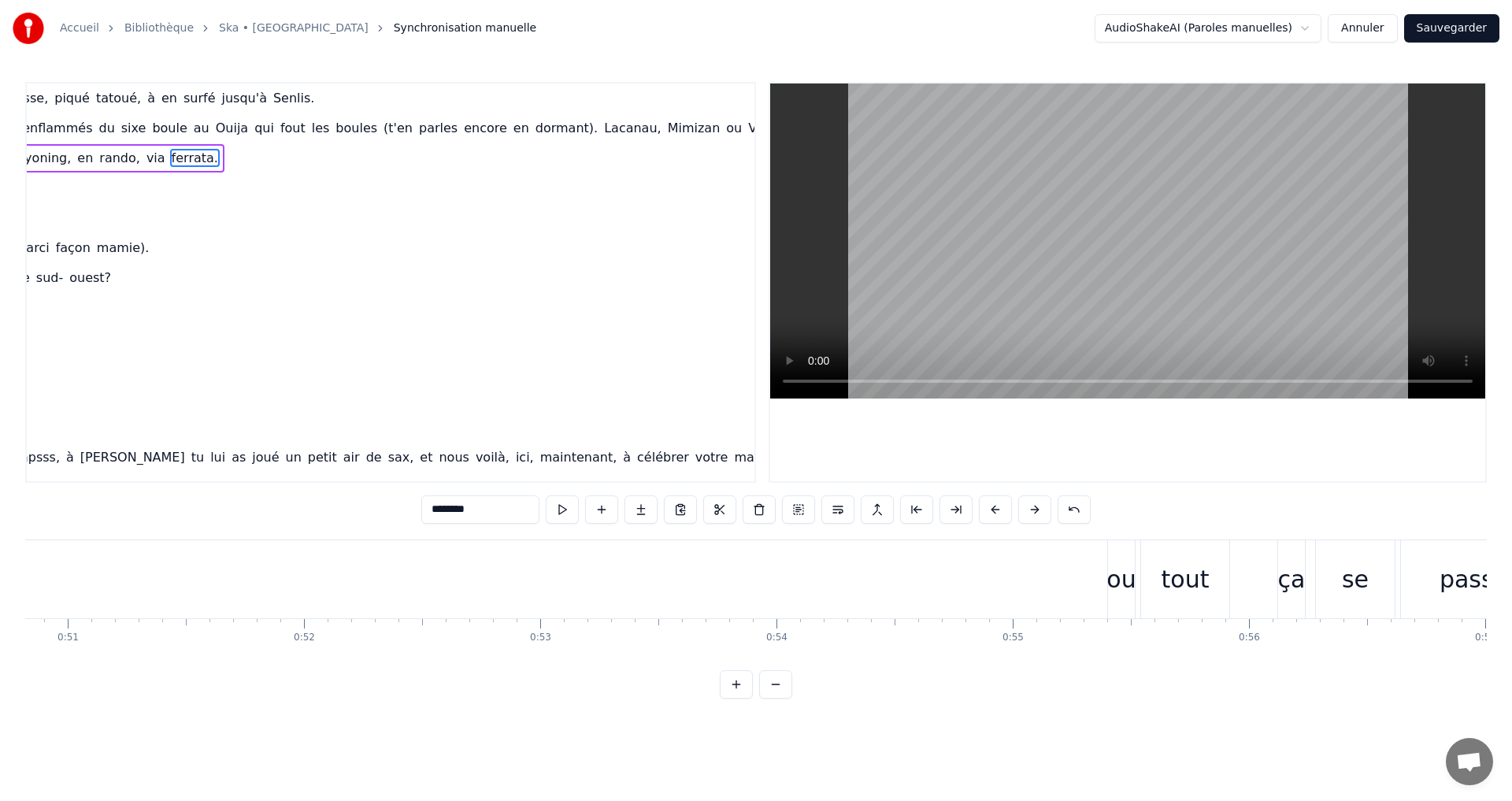
scroll to position [0, 12037]
drag, startPoint x: 1096, startPoint y: 573, endPoint x: 886, endPoint y: 580, distance: 210.1
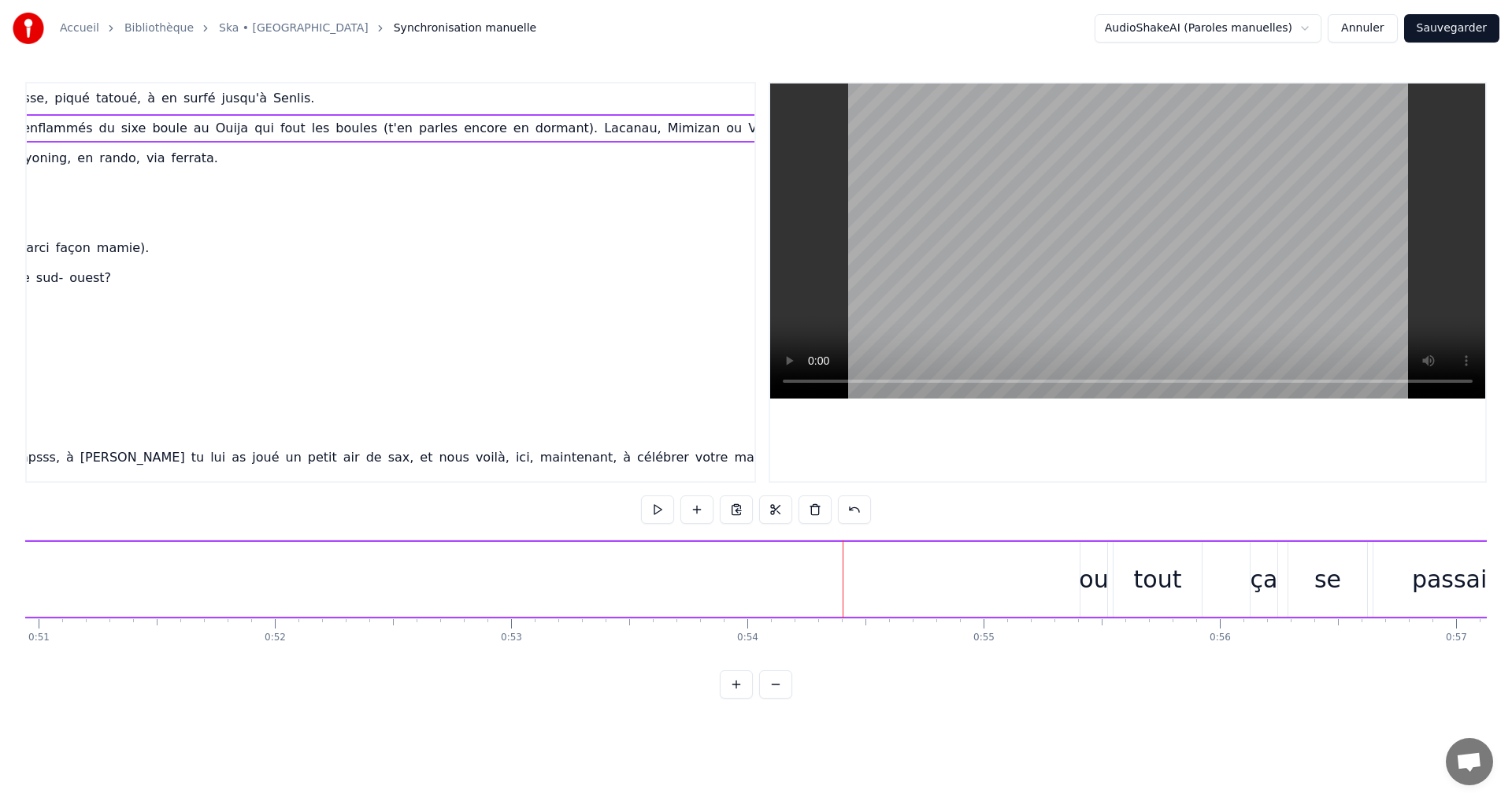
click at [1098, 558] on div "ou" at bounding box center [1094, 579] width 27 height 75
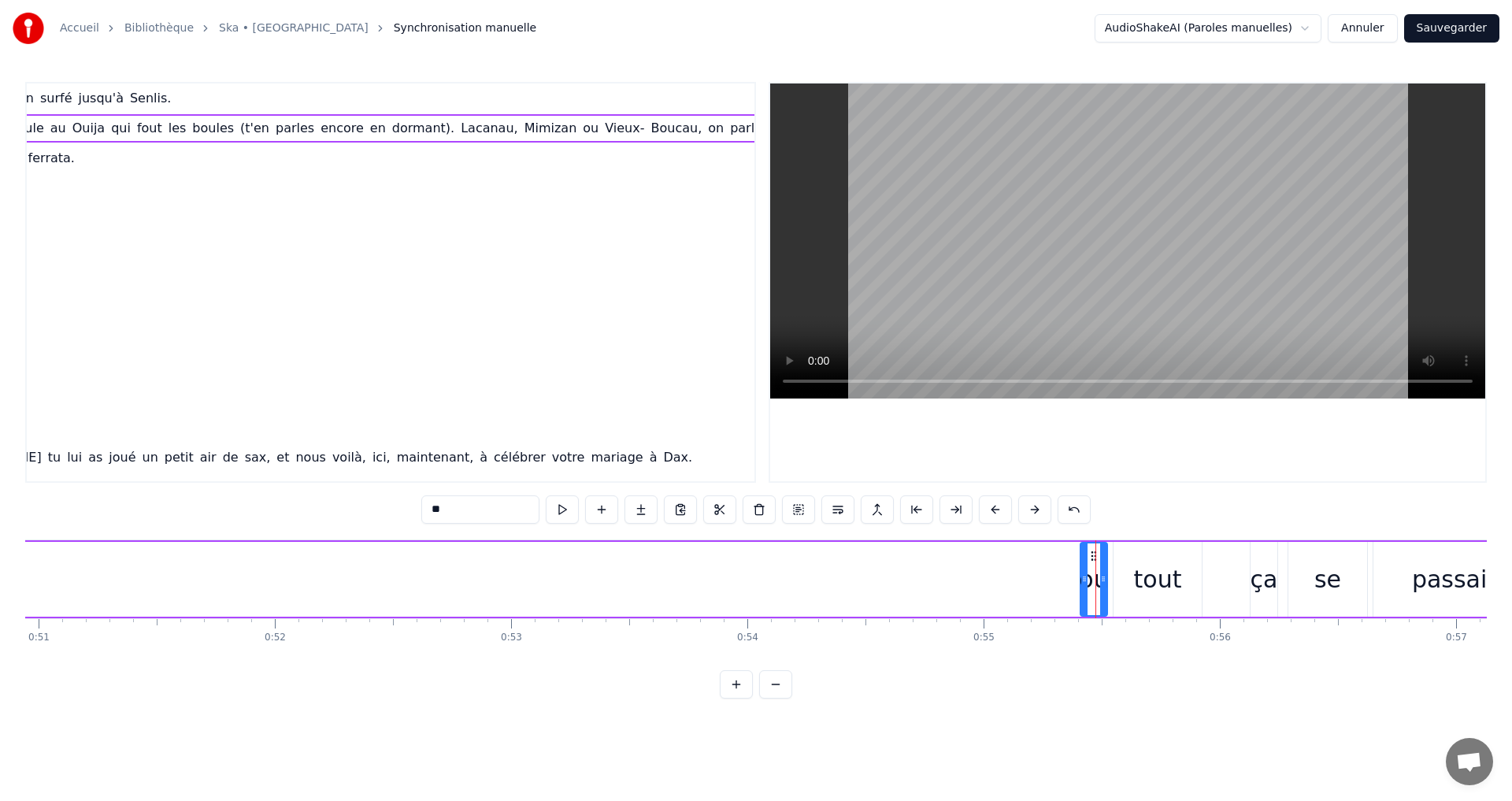
scroll to position [0, 960]
drag, startPoint x: 1097, startPoint y: 565, endPoint x: 1026, endPoint y: 565, distance: 71.0
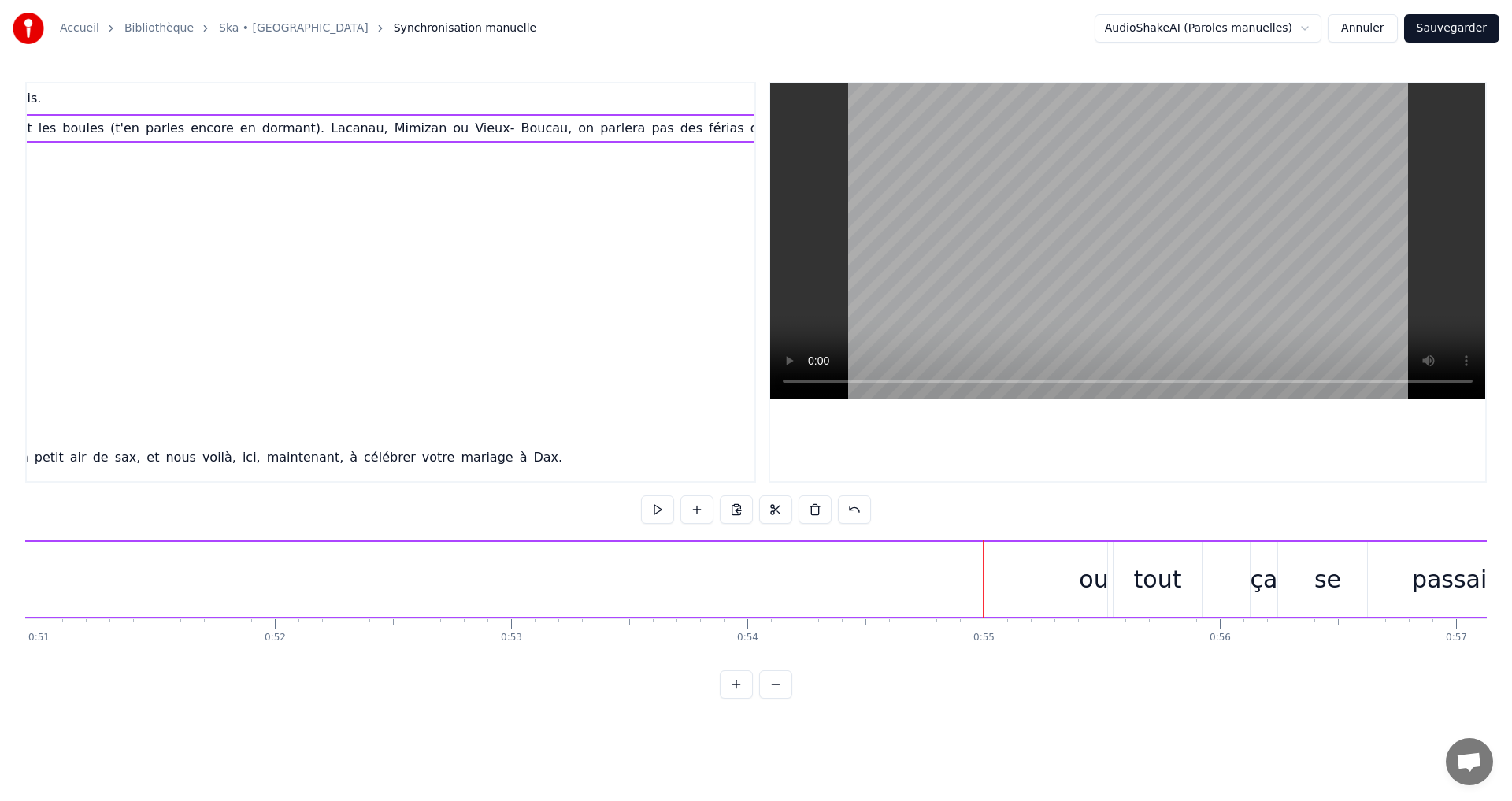
click at [1087, 557] on div "ou" at bounding box center [1094, 579] width 27 height 75
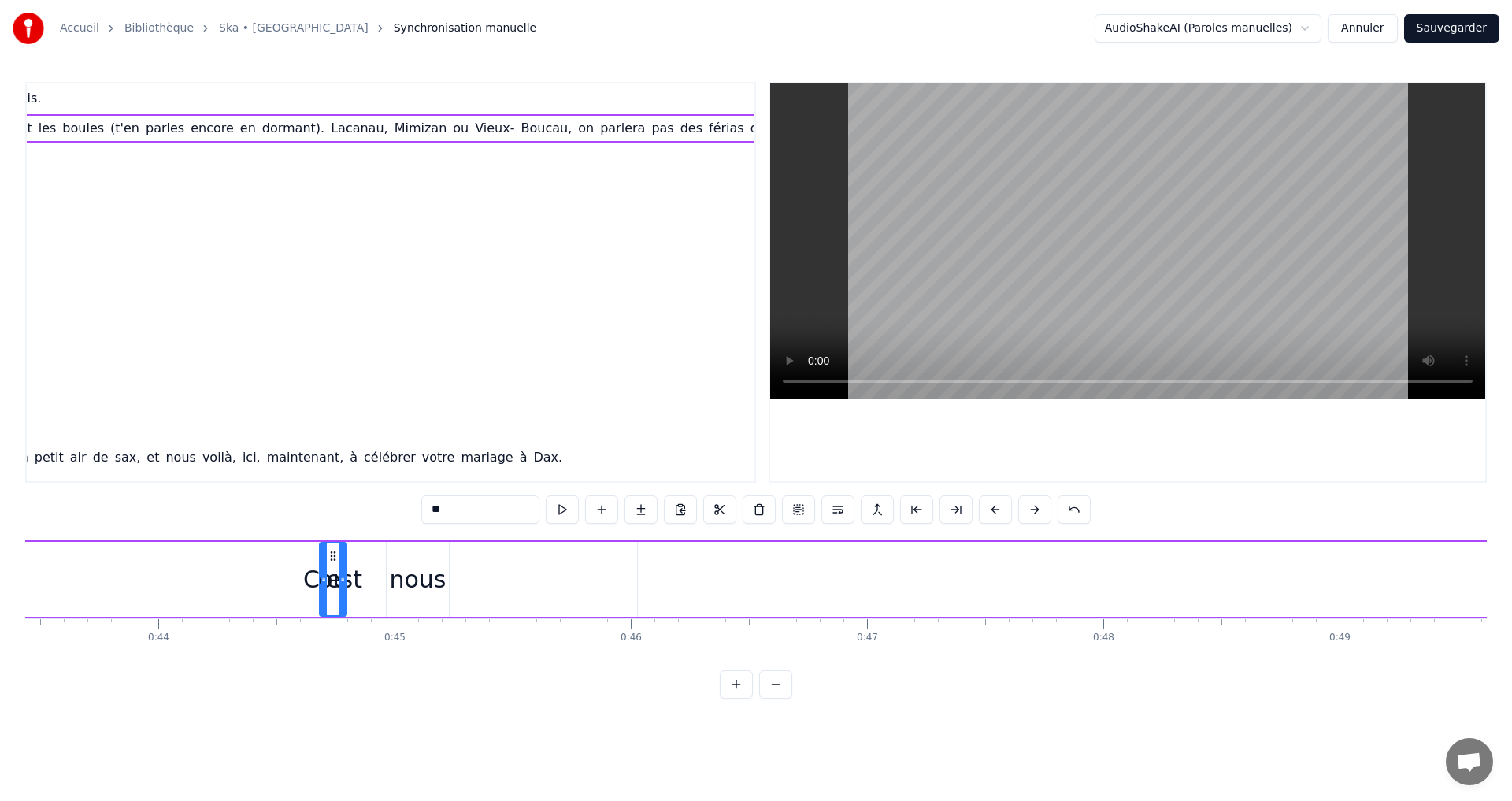
scroll to position [0, 10259]
drag, startPoint x: 1094, startPoint y: 556, endPoint x: 493, endPoint y: 569, distance: 601.1
click at [493, 569] on div "ou" at bounding box center [503, 579] width 26 height 72
click at [784, 699] on button at bounding box center [776, 684] width 33 height 29
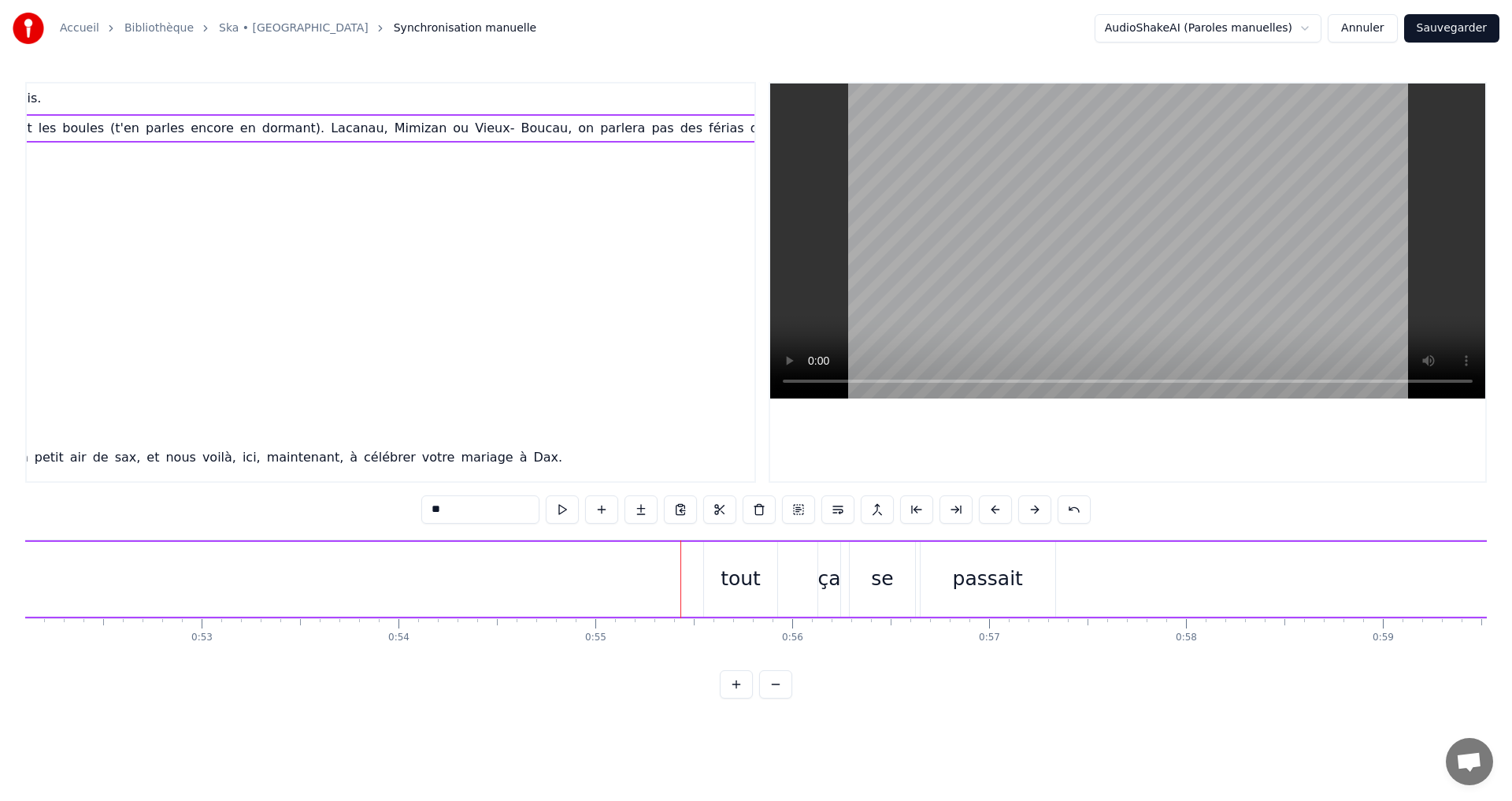
click at [784, 699] on button at bounding box center [776, 684] width 33 height 29
click at [783, 699] on button at bounding box center [776, 684] width 33 height 29
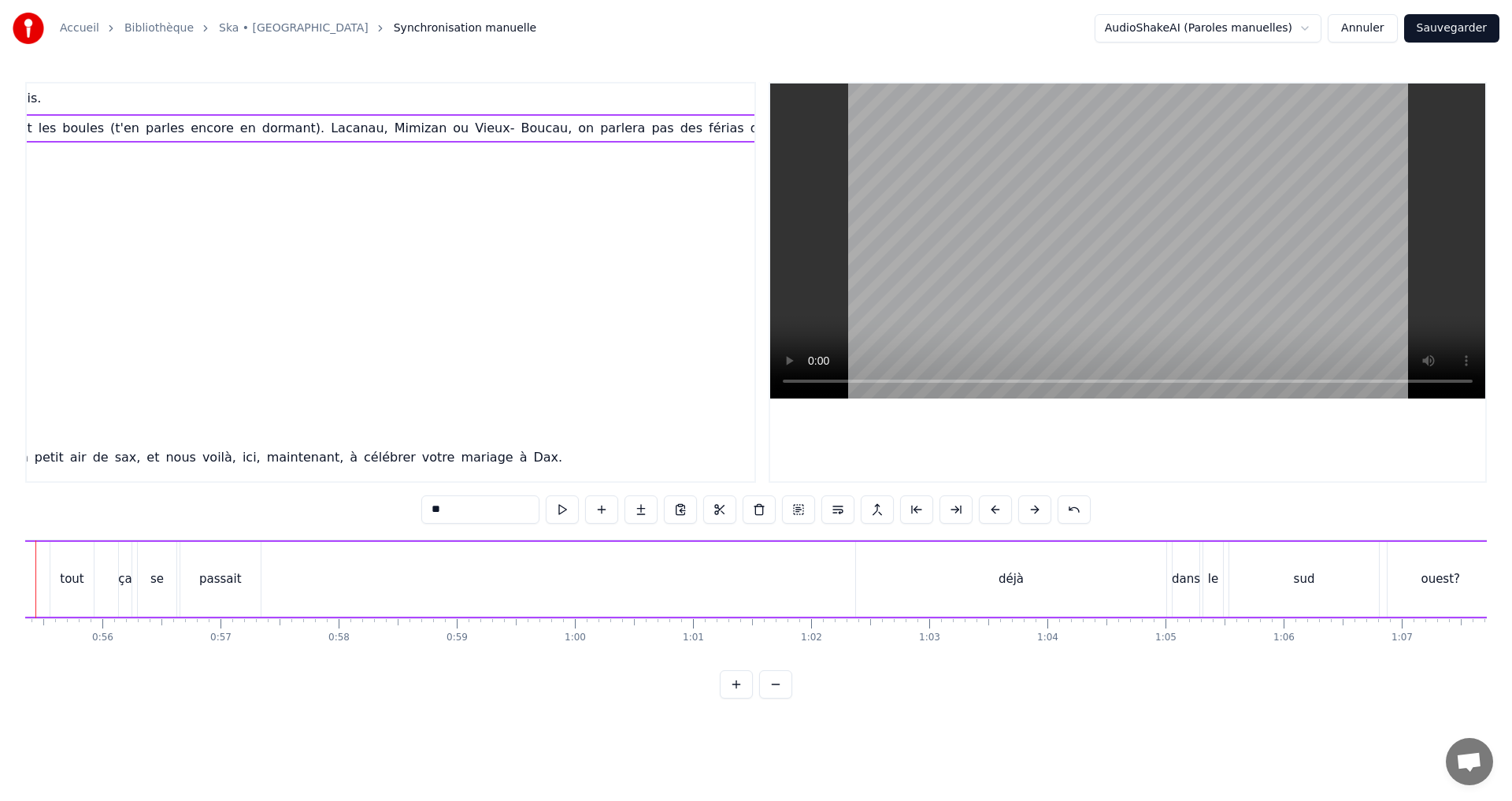
scroll to position [0, 6450]
click at [1102, 574] on div "déjà" at bounding box center [1101, 579] width 26 height 18
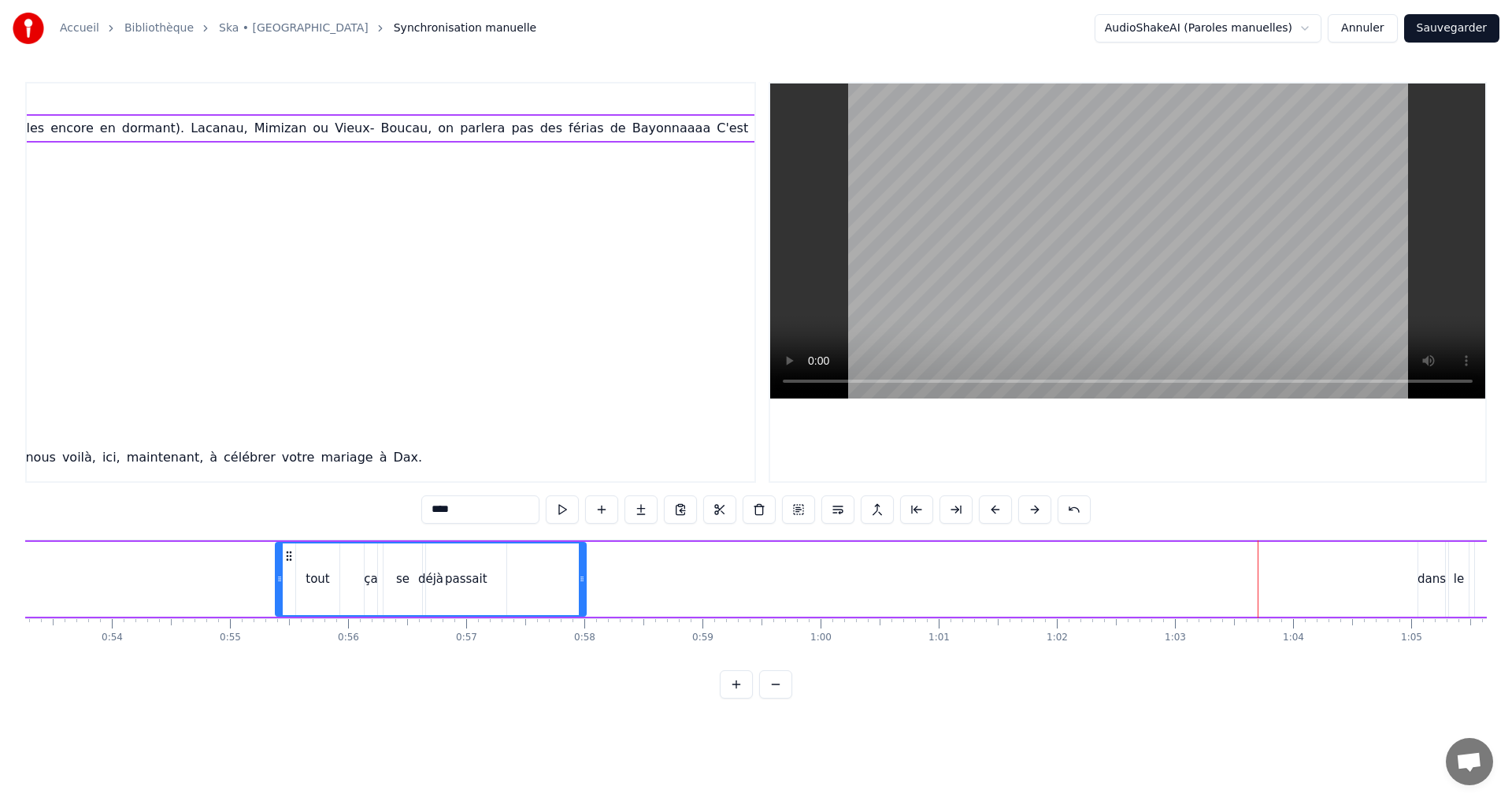
scroll to position [0, 6293]
drag, startPoint x: 960, startPoint y: 557, endPoint x: 372, endPoint y: 561, distance: 588.0
click at [372, 561] on icon at bounding box center [370, 555] width 13 height 13
click at [1419, 575] on div "dans" at bounding box center [1431, 579] width 29 height 18
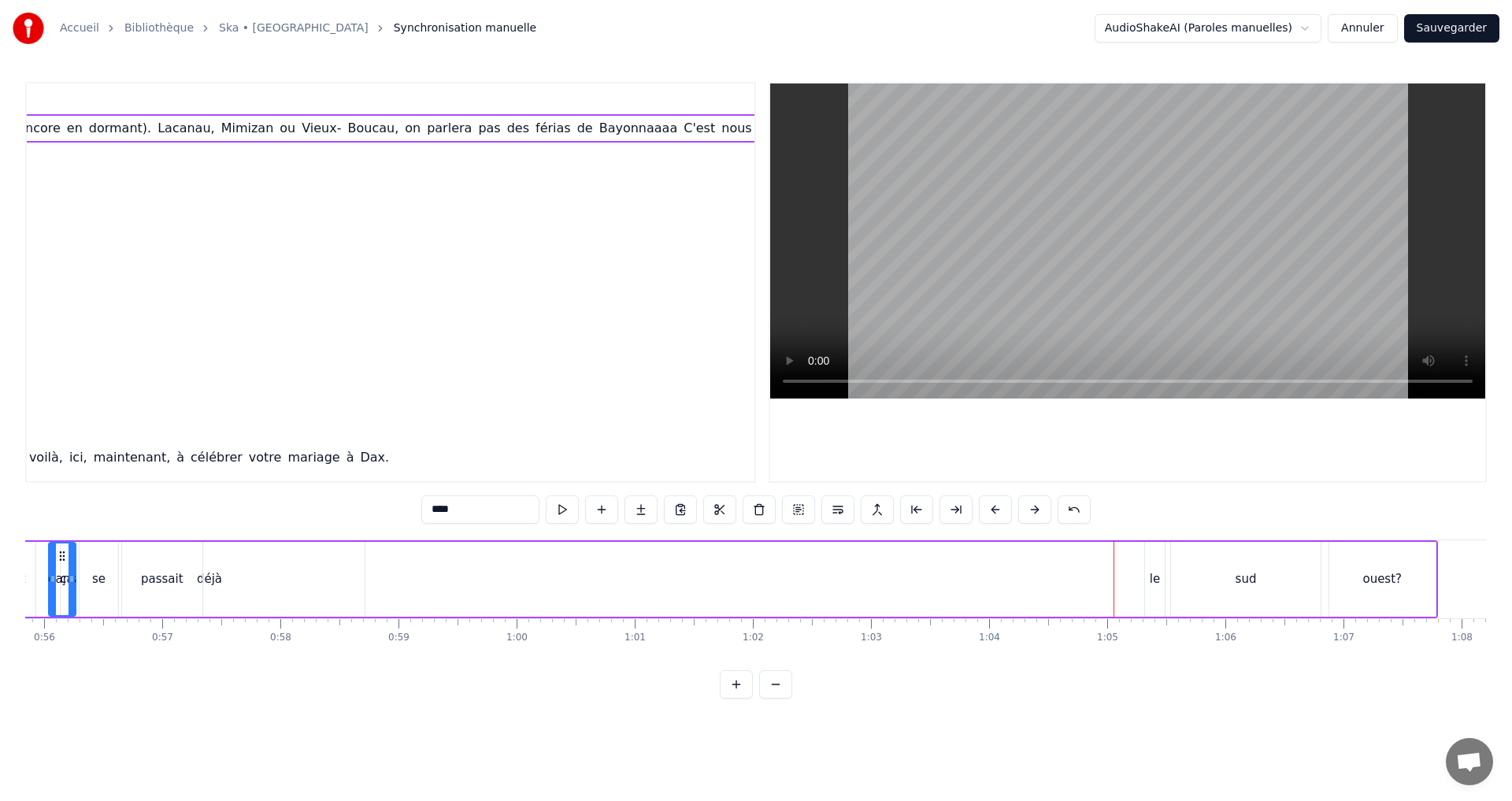
scroll to position [0, 6460]
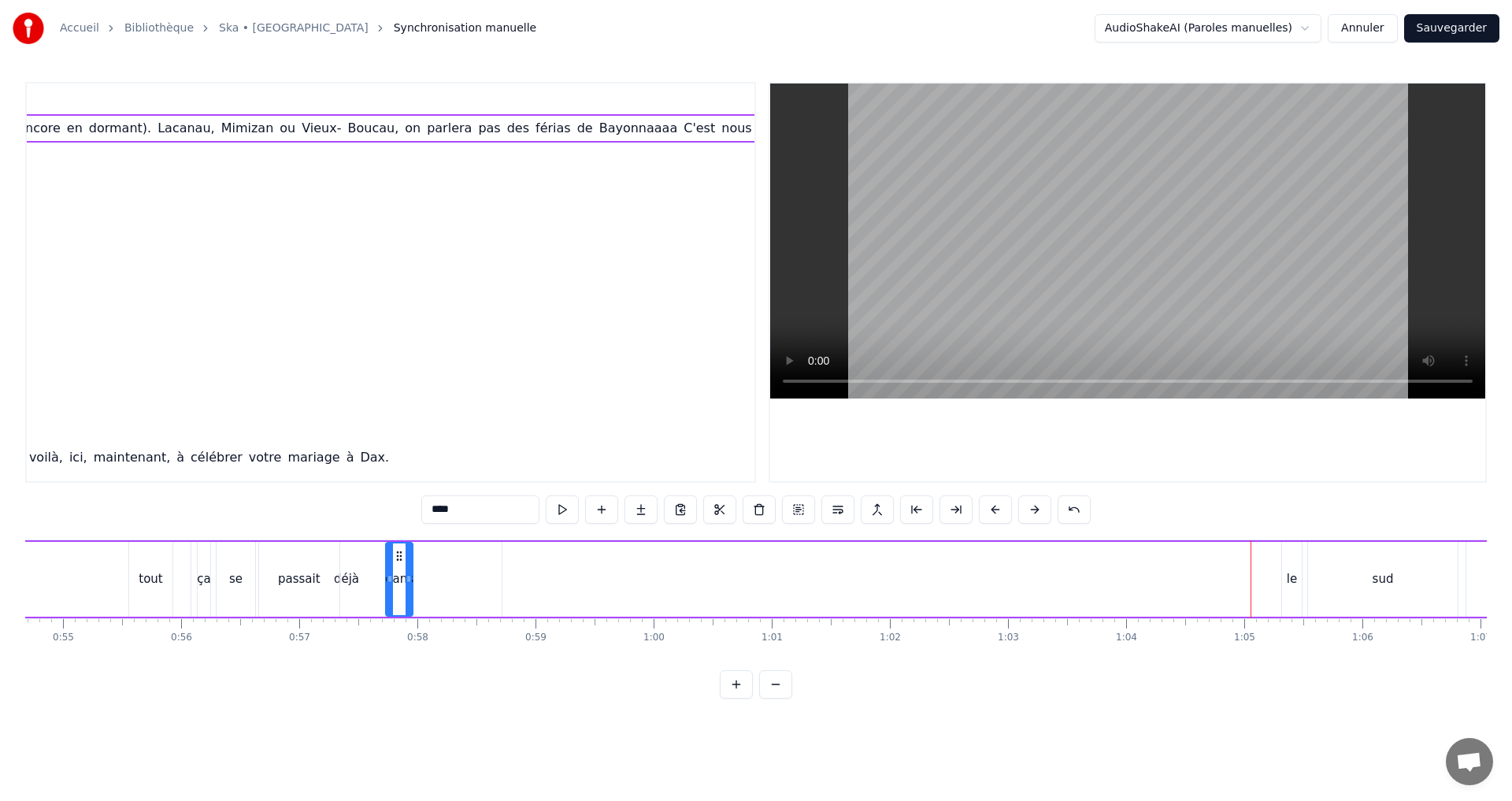
drag, startPoint x: 936, startPoint y: 554, endPoint x: 401, endPoint y: 583, distance: 535.8
click at [401, 583] on div "dans" at bounding box center [400, 579] width 26 height 72
click at [1290, 562] on div "le" at bounding box center [1292, 579] width 20 height 75
drag, startPoint x: 1292, startPoint y: 556, endPoint x: 436, endPoint y: 592, distance: 856.8
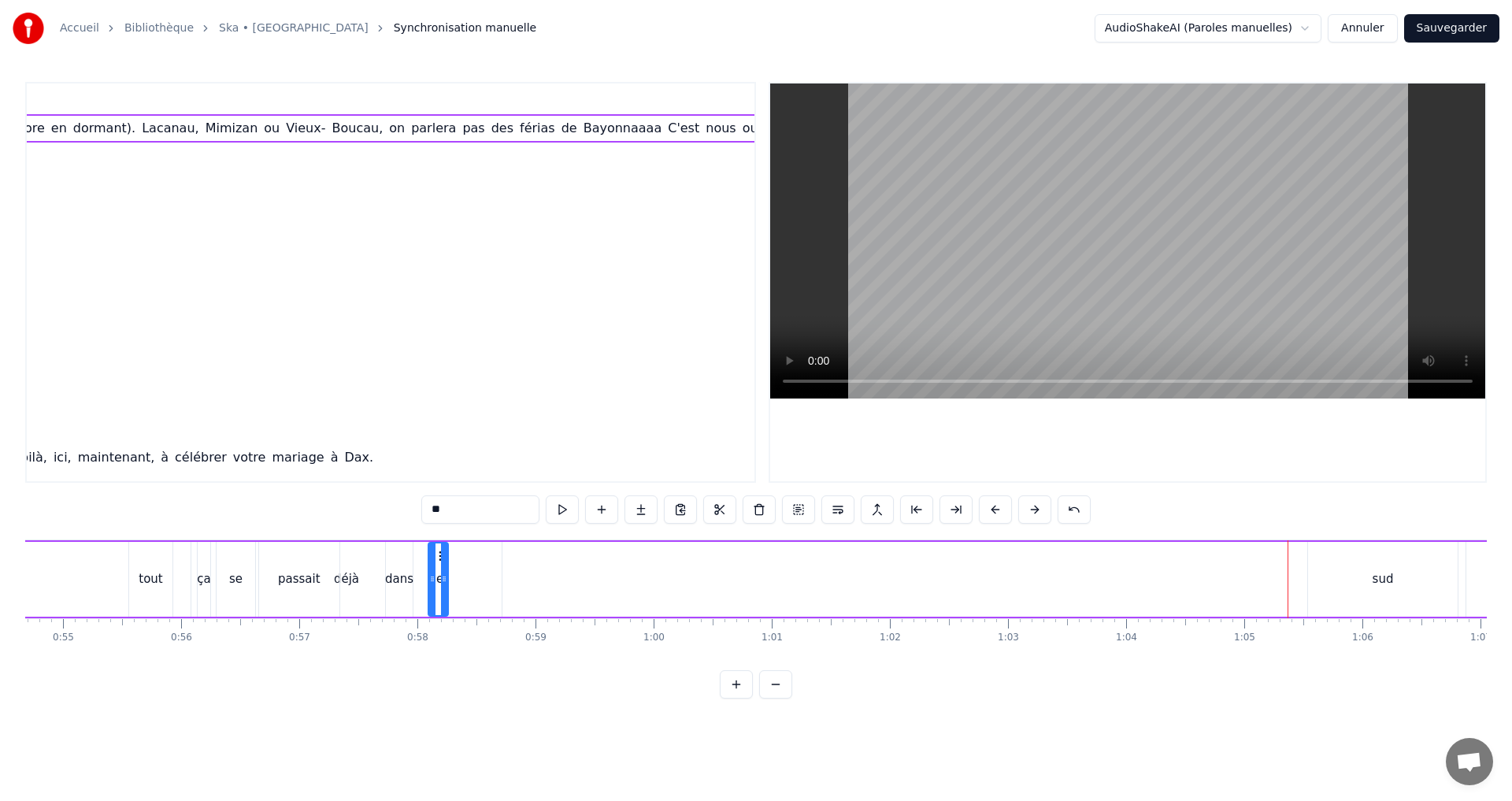
click at [436, 592] on div "le" at bounding box center [438, 579] width 18 height 72
click at [1400, 574] on div "sud" at bounding box center [1383, 579] width 150 height 75
type input "***"
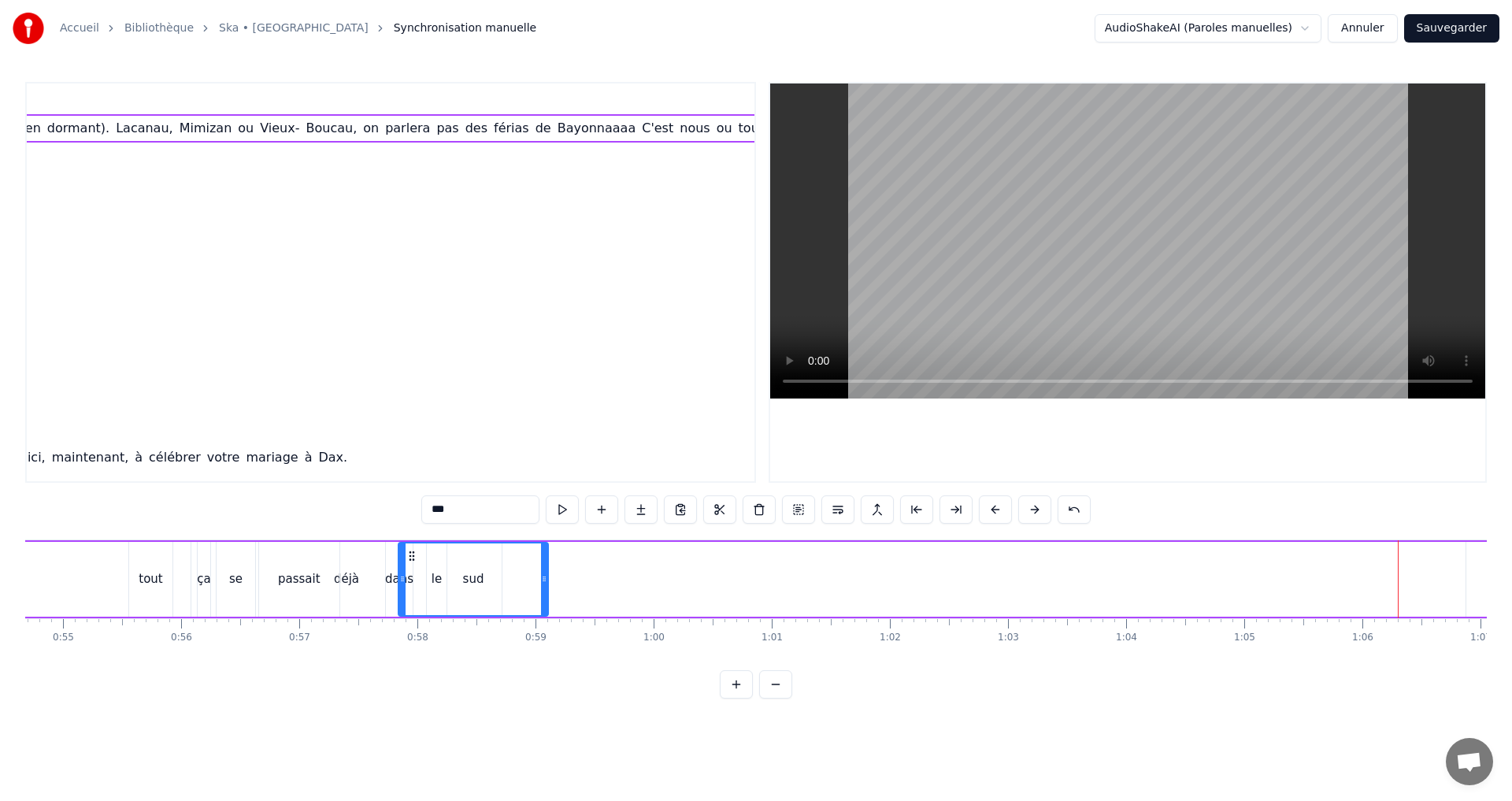
drag, startPoint x: 1322, startPoint y: 554, endPoint x: 412, endPoint y: 599, distance: 911.1
click at [412, 599] on div "sud" at bounding box center [473, 579] width 148 height 72
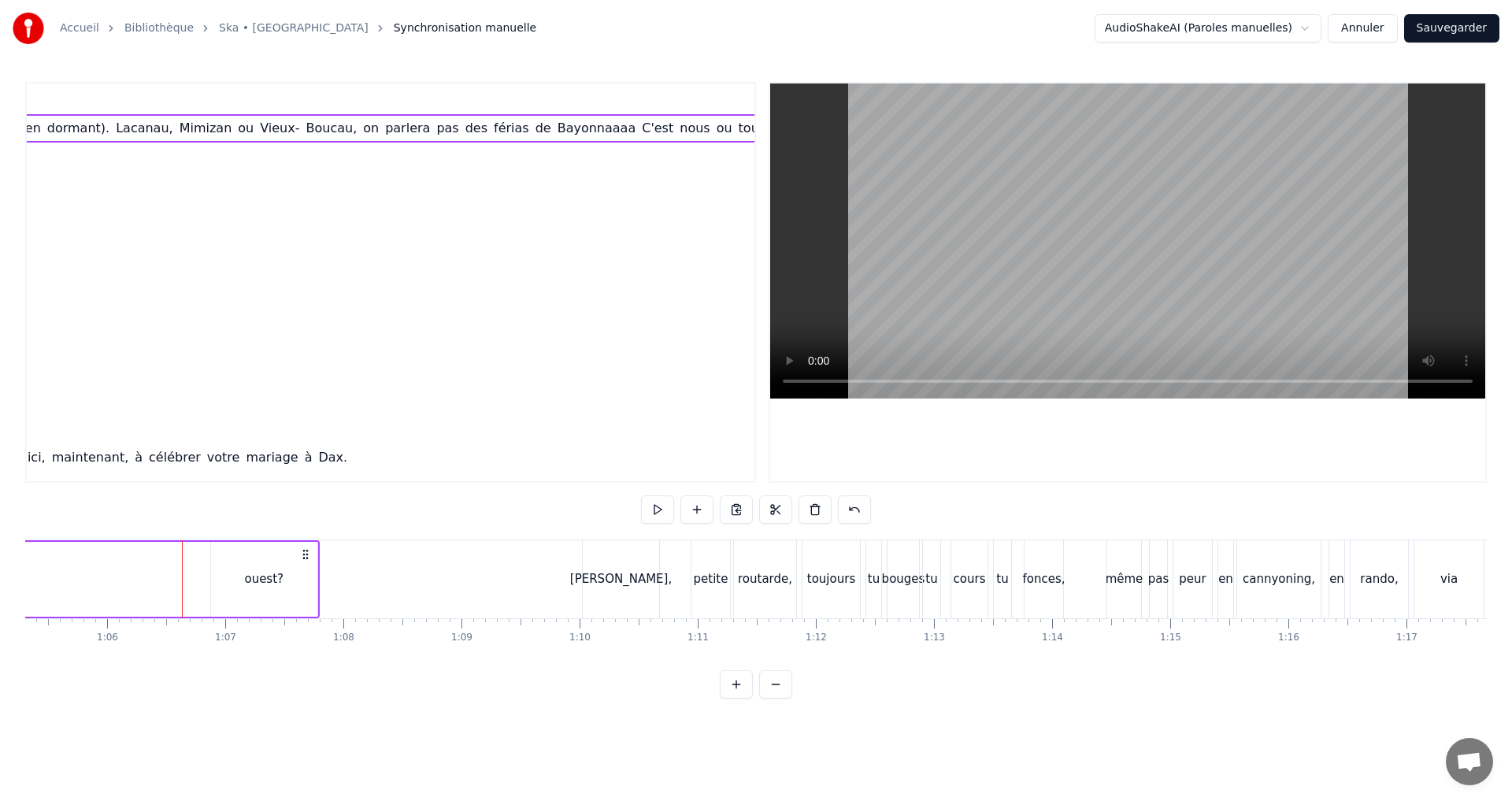
scroll to position [0, 7793]
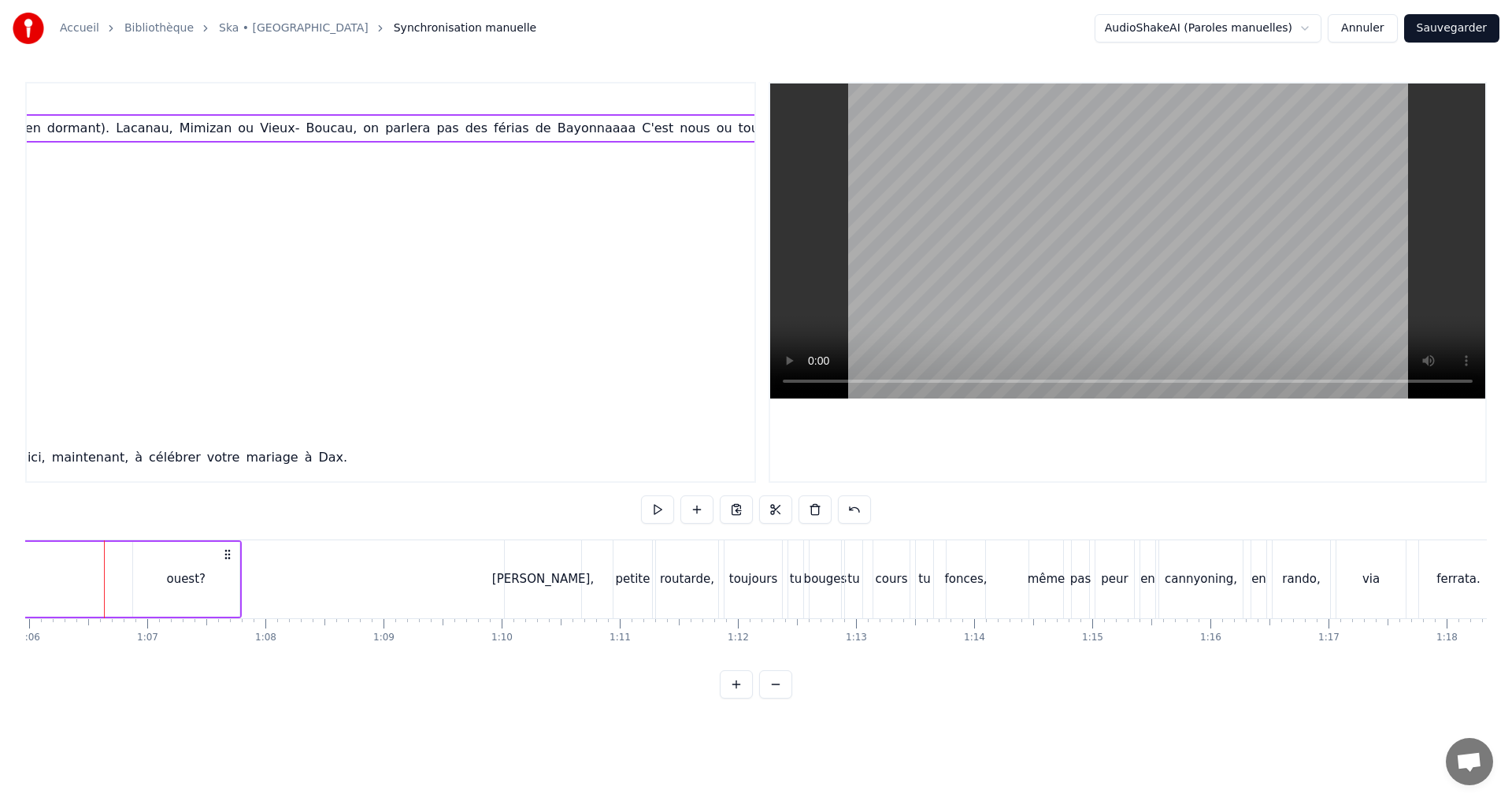
click at [166, 553] on div "ouest?" at bounding box center [186, 579] width 106 height 75
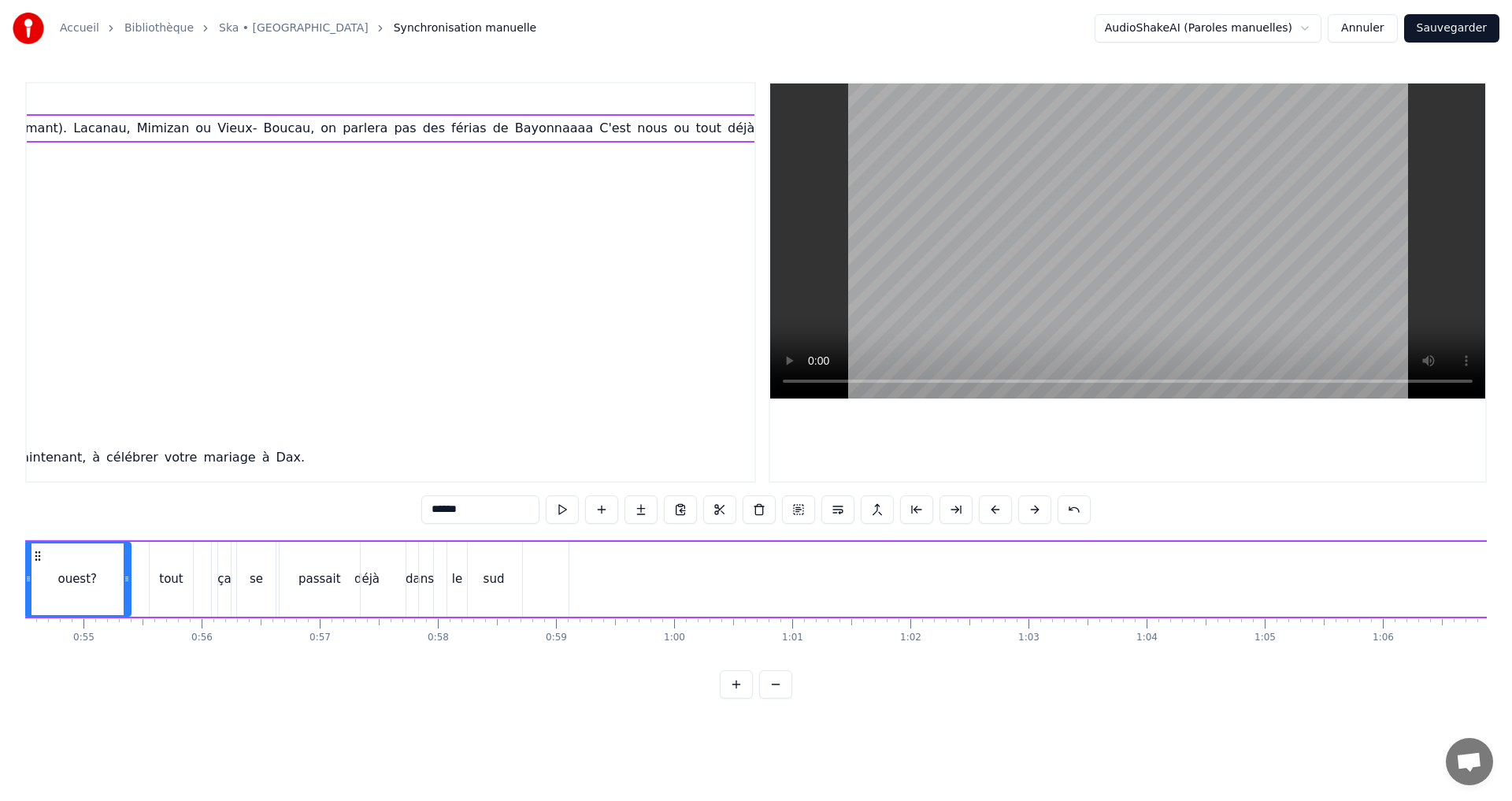
scroll to position [0, 6398]
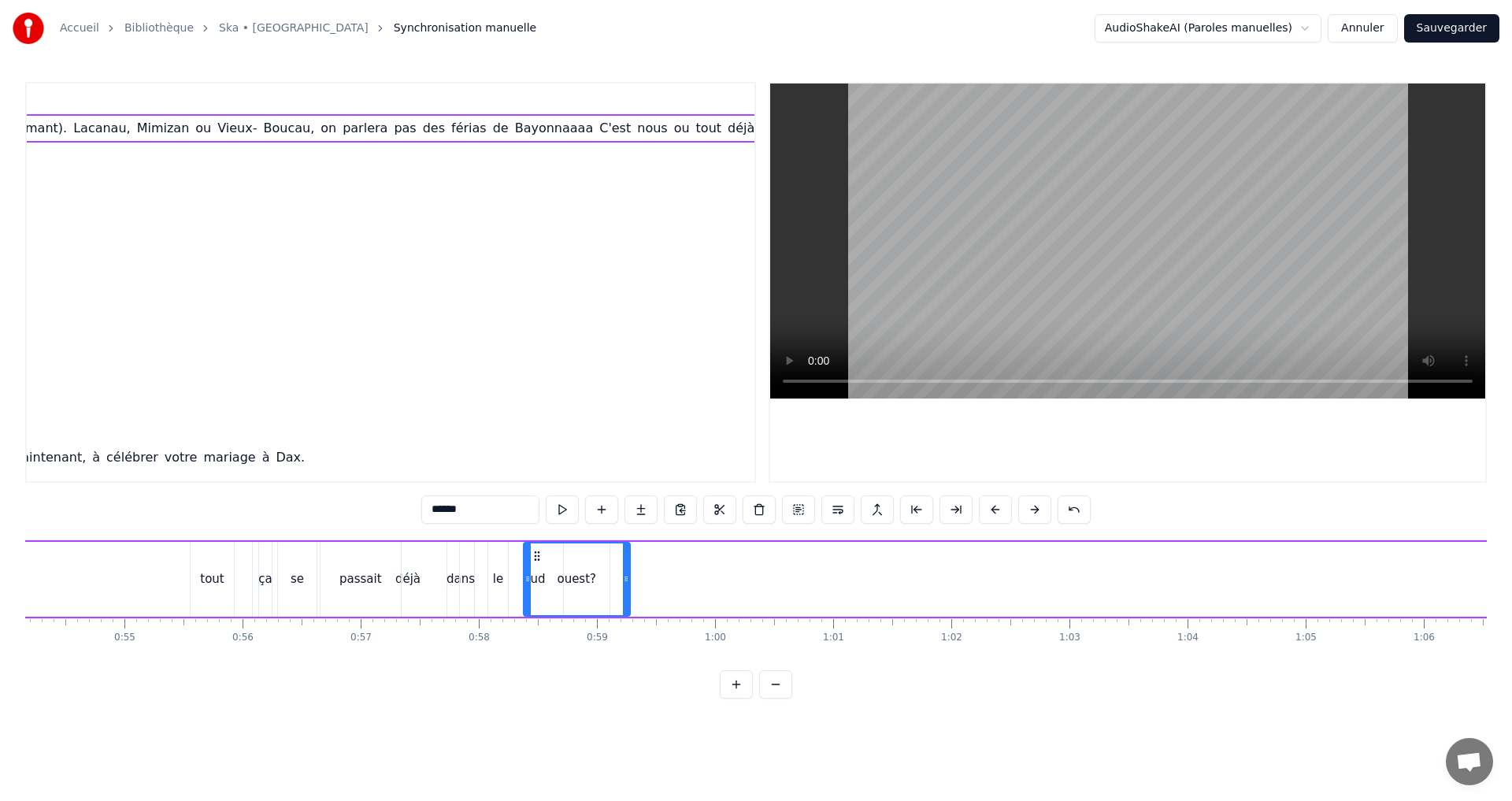
drag, startPoint x: 146, startPoint y: 552, endPoint x: 536, endPoint y: 566, distance: 390.3
click at [536, 566] on div "ouest?" at bounding box center [577, 579] width 104 height 72
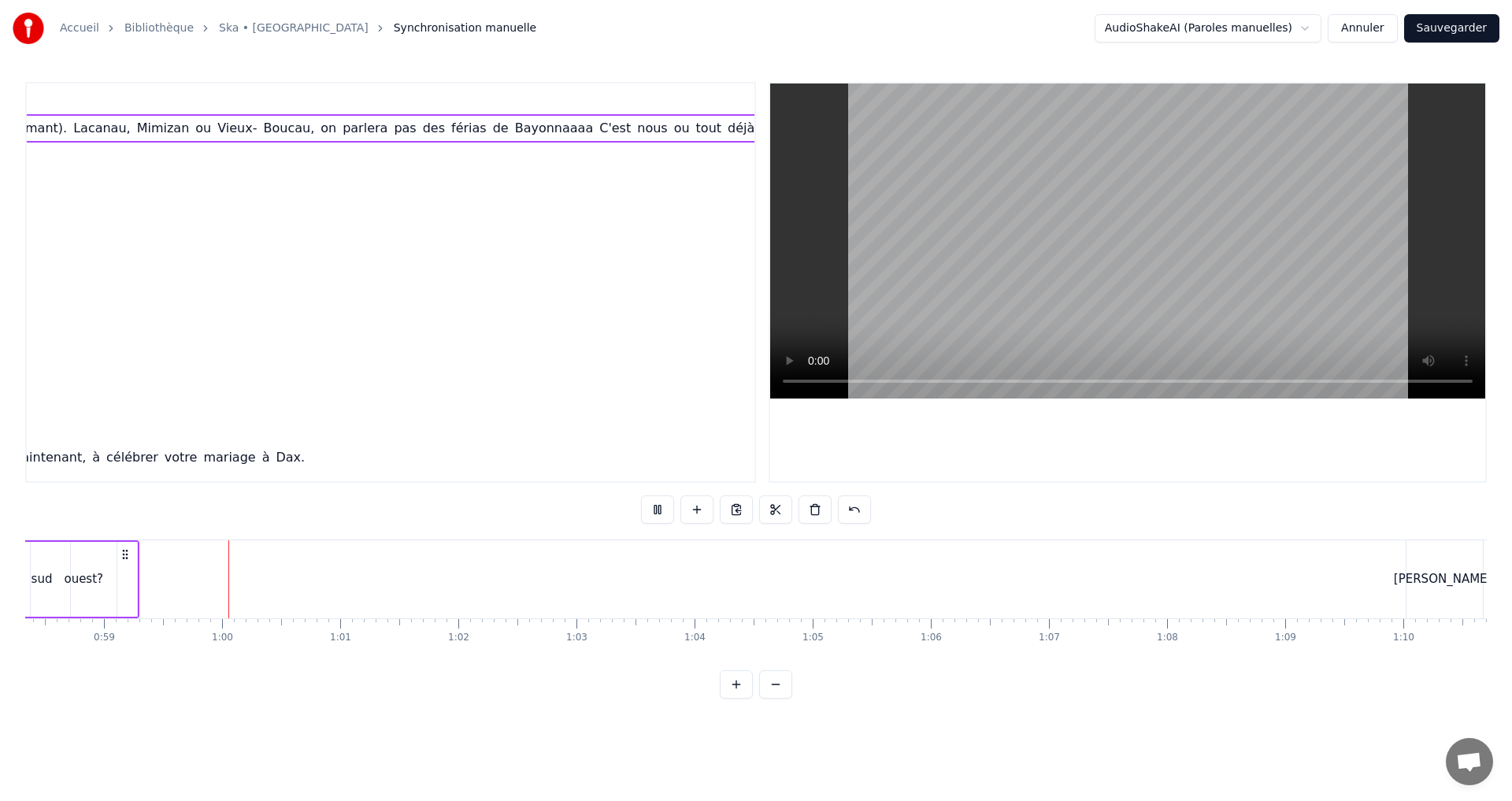
scroll to position [0, 6946]
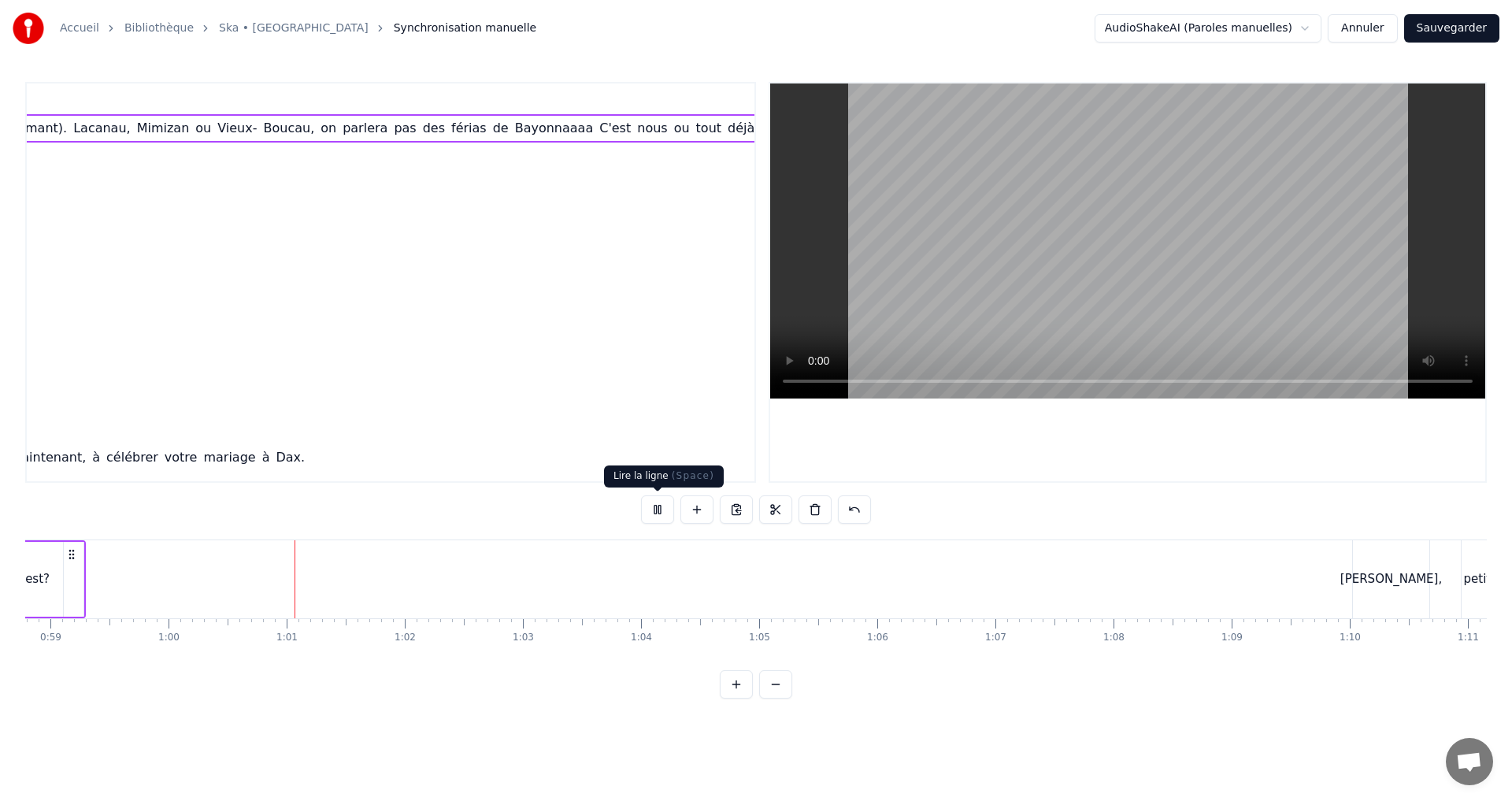
click at [656, 504] on button at bounding box center [658, 509] width 33 height 29
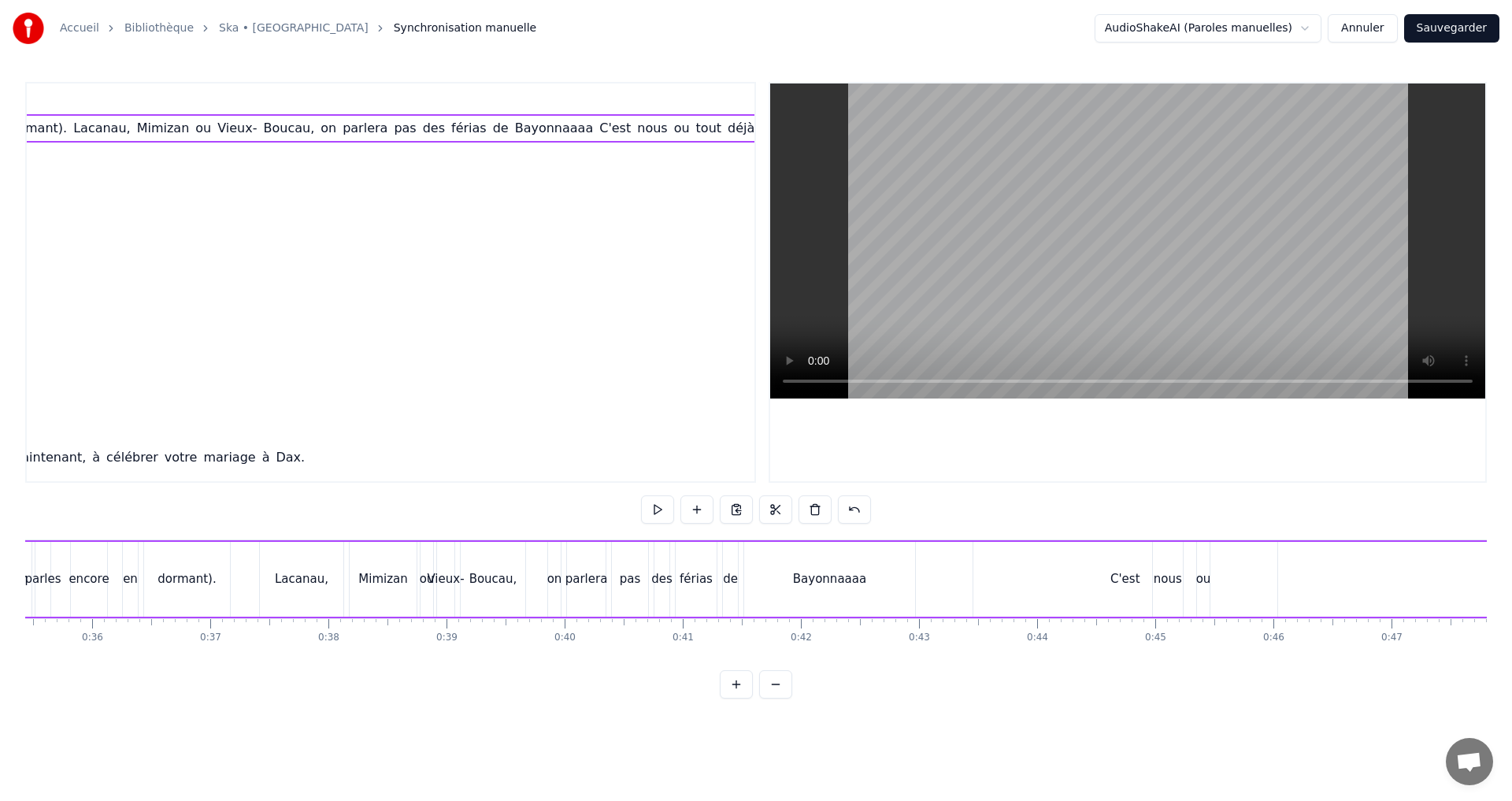
scroll to position [0, 4320]
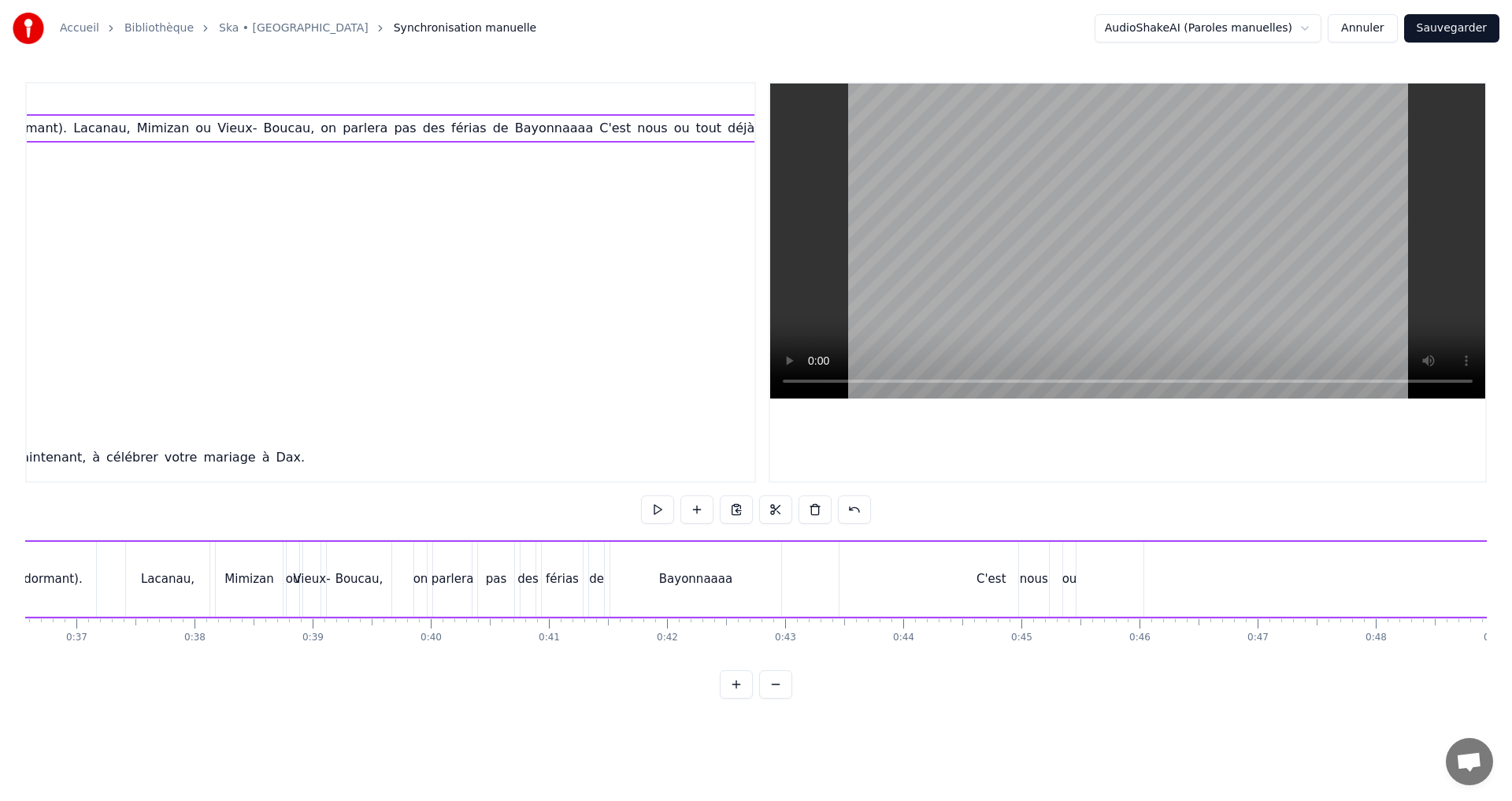
click at [803, 562] on div "C'est à partir du lycée qu'il s'en est passé, ahhhh Capé! Depuis, on s'est pas …" at bounding box center [682, 579] width 4057 height 78
click at [657, 514] on button at bounding box center [658, 509] width 33 height 29
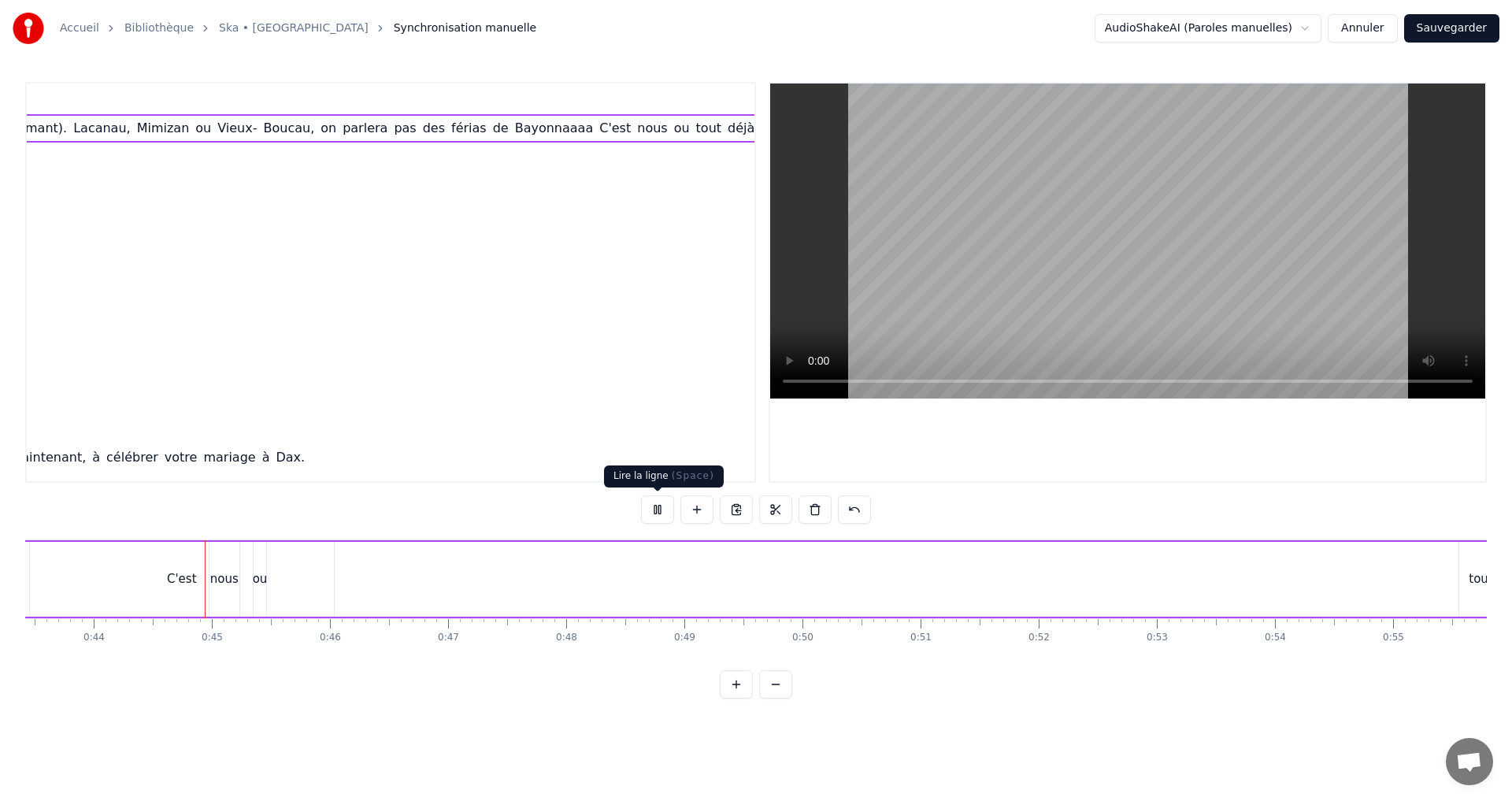
scroll to position [0, 5152]
click at [662, 509] on button at bounding box center [658, 509] width 33 height 29
click at [206, 580] on div "nous" at bounding box center [201, 579] width 29 height 18
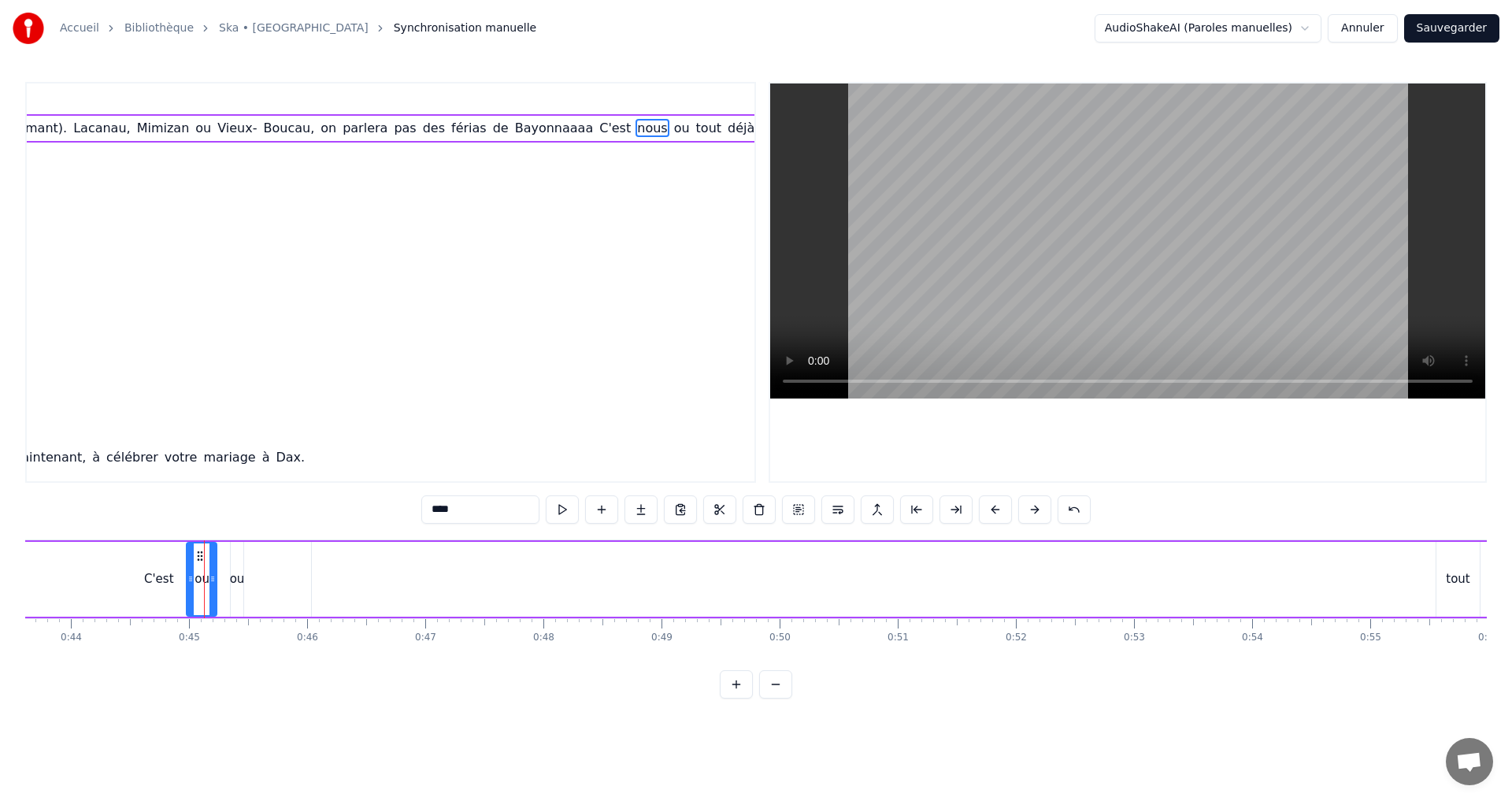
click at [236, 581] on div "ou" at bounding box center [237, 579] width 15 height 18
drag, startPoint x: 232, startPoint y: 581, endPoint x: 199, endPoint y: 578, distance: 33.1
click at [199, 578] on icon at bounding box center [201, 579] width 6 height 13
click at [260, 588] on div "C'est" at bounding box center [158, 579] width 304 height 75
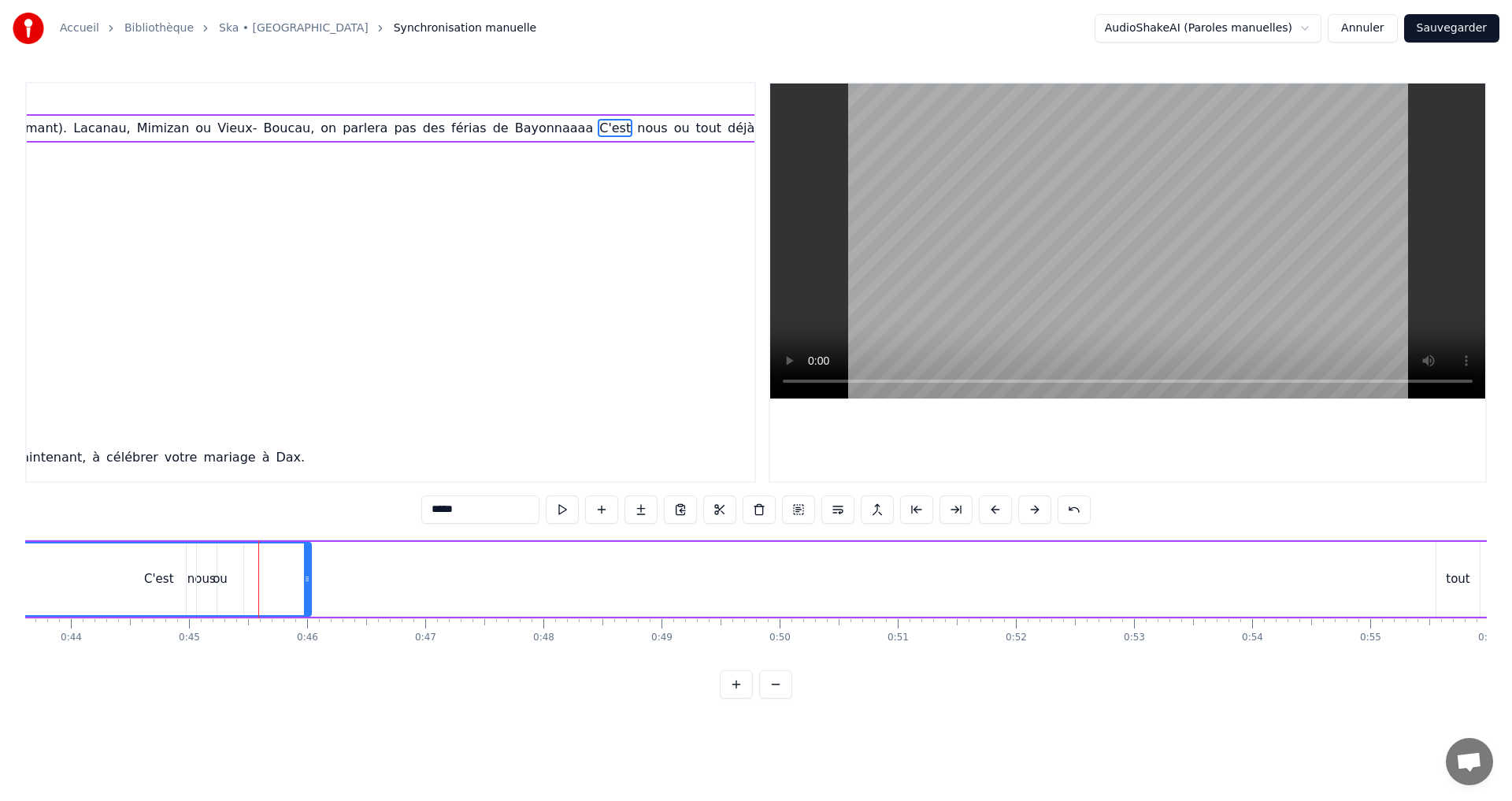
click at [1458, 558] on div "tout" at bounding box center [1458, 579] width 43 height 75
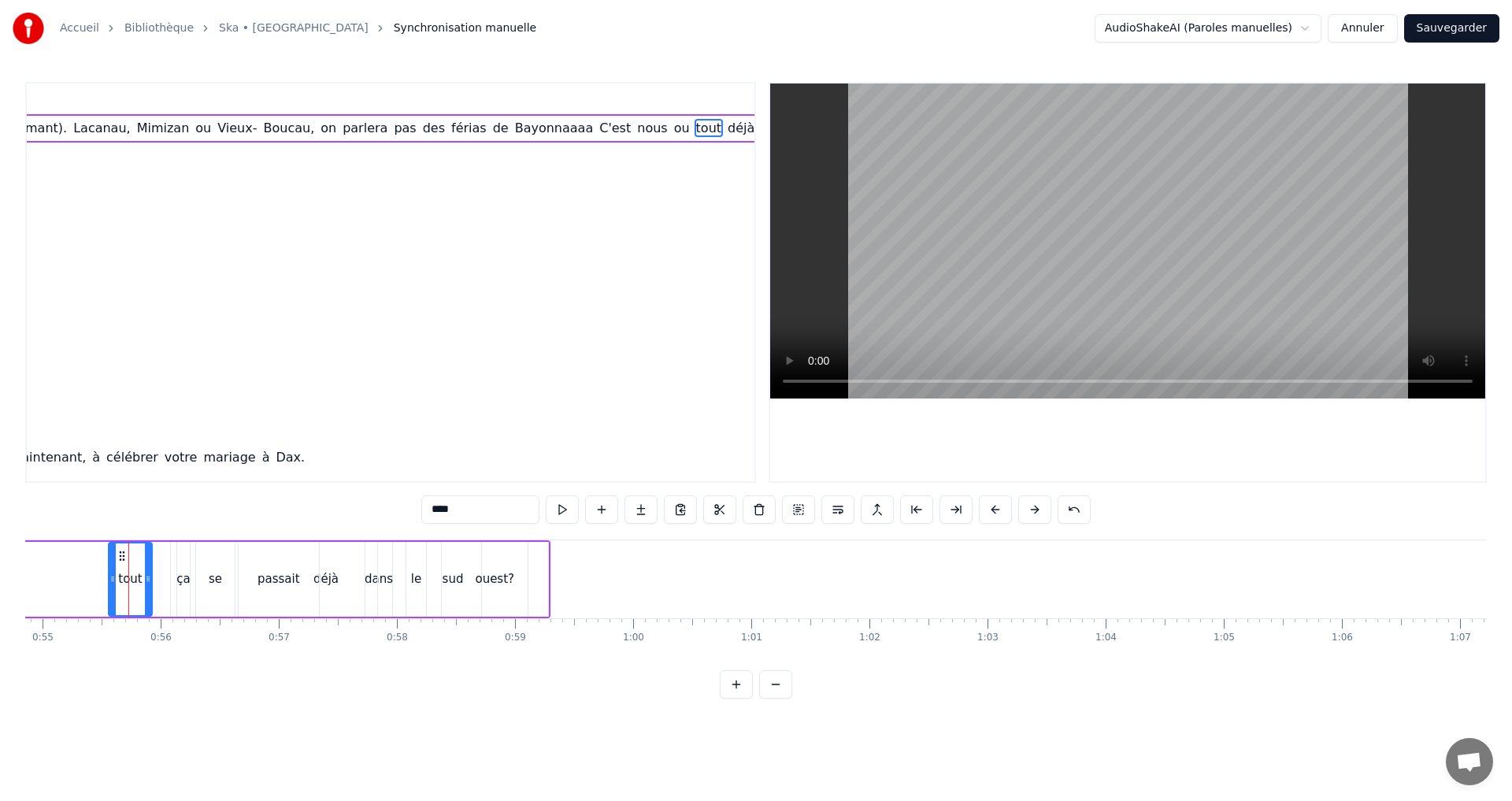
scroll to position [0, 6505]
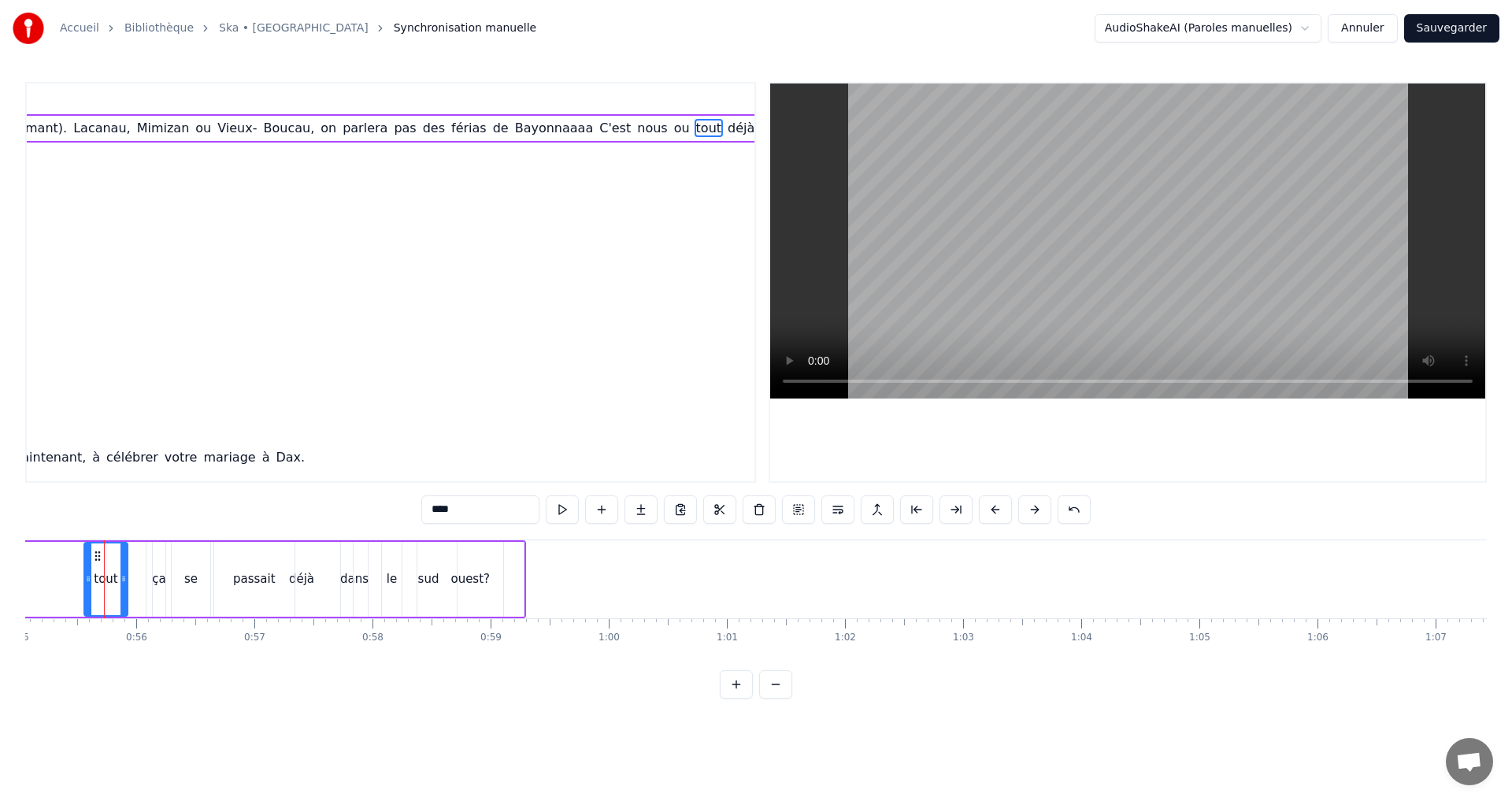
click at [95, 554] on icon at bounding box center [97, 555] width 13 height 13
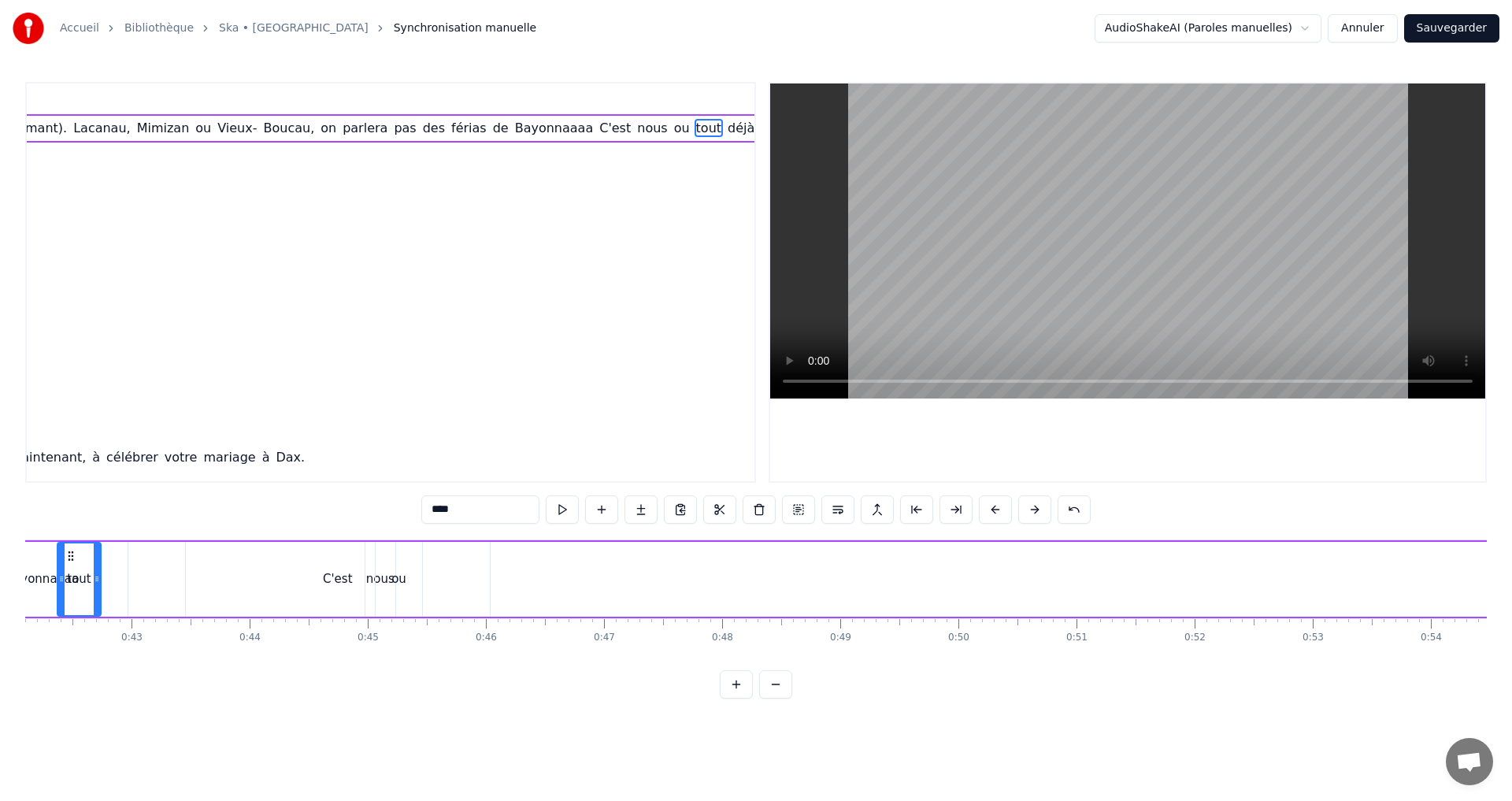
scroll to position [0, 4880]
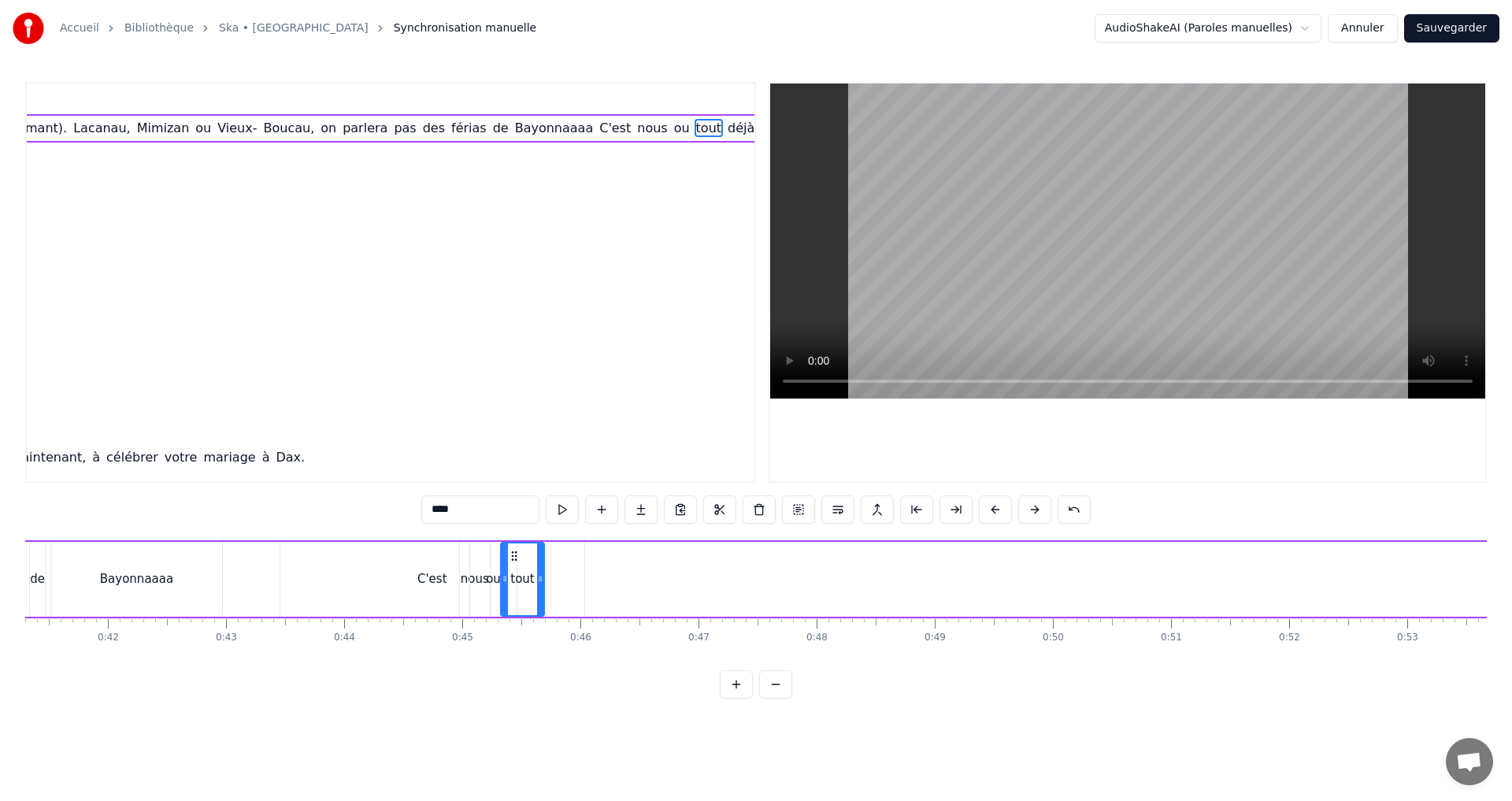
drag, startPoint x: 96, startPoint y: 554, endPoint x: 513, endPoint y: 574, distance: 417.5
click at [513, 574] on div "tout" at bounding box center [523, 579] width 41 height 72
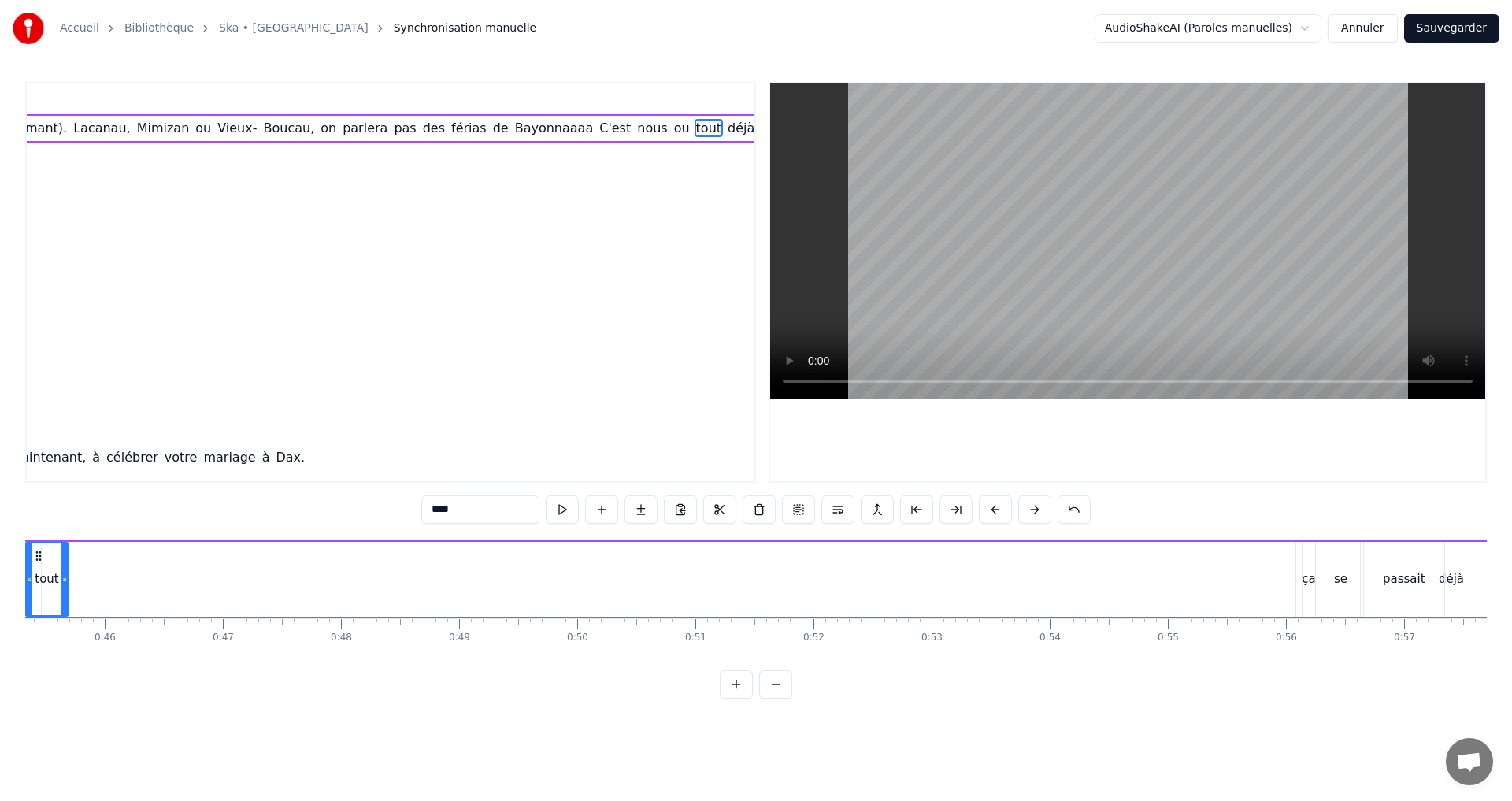
scroll to position [0, 5799]
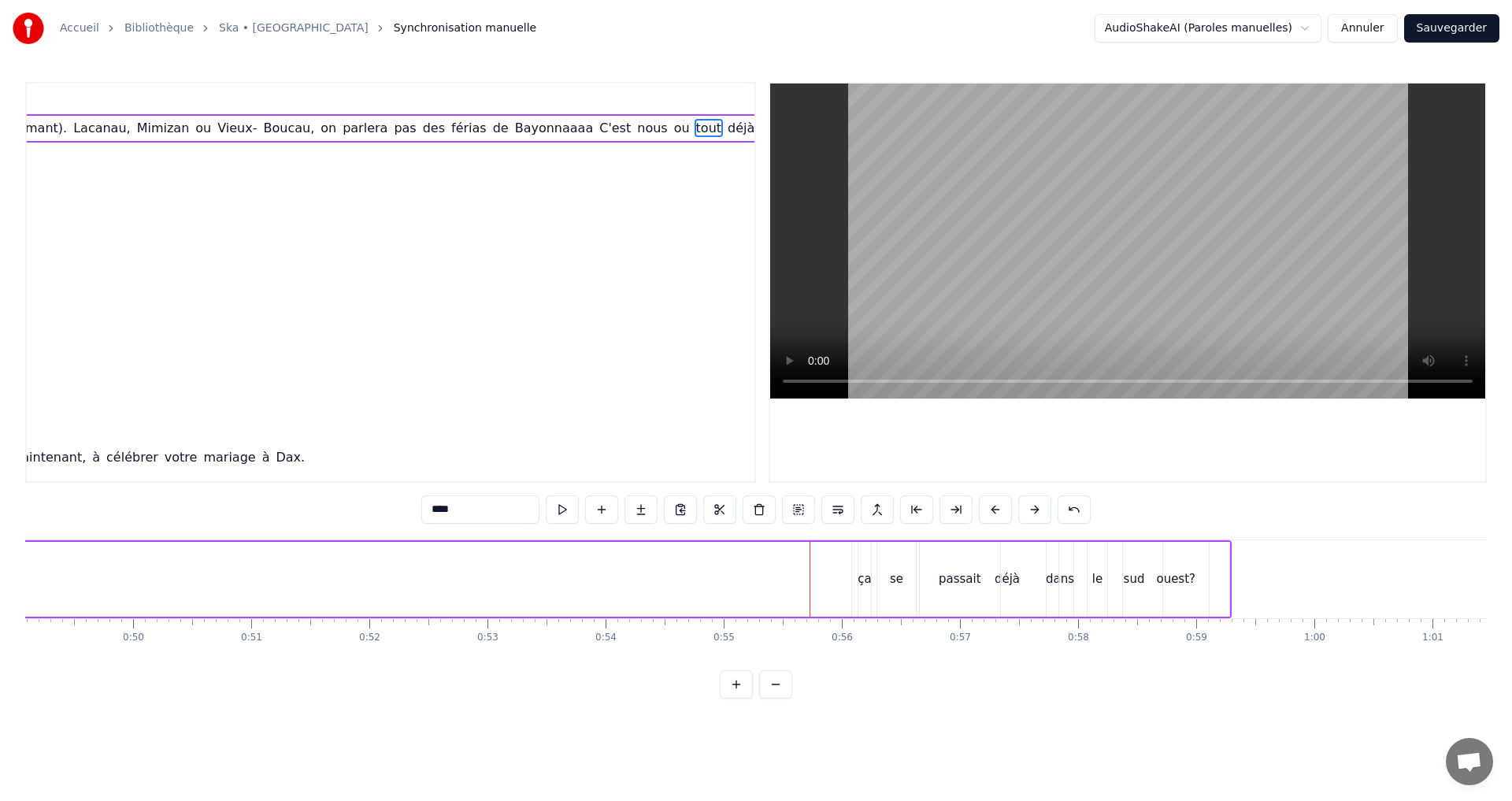
click at [861, 554] on div "ça" at bounding box center [864, 579] width 13 height 75
drag, startPoint x: 863, startPoint y: 577, endPoint x: 843, endPoint y: 578, distance: 20.0
click at [842, 578] on icon at bounding box center [844, 579] width 6 height 13
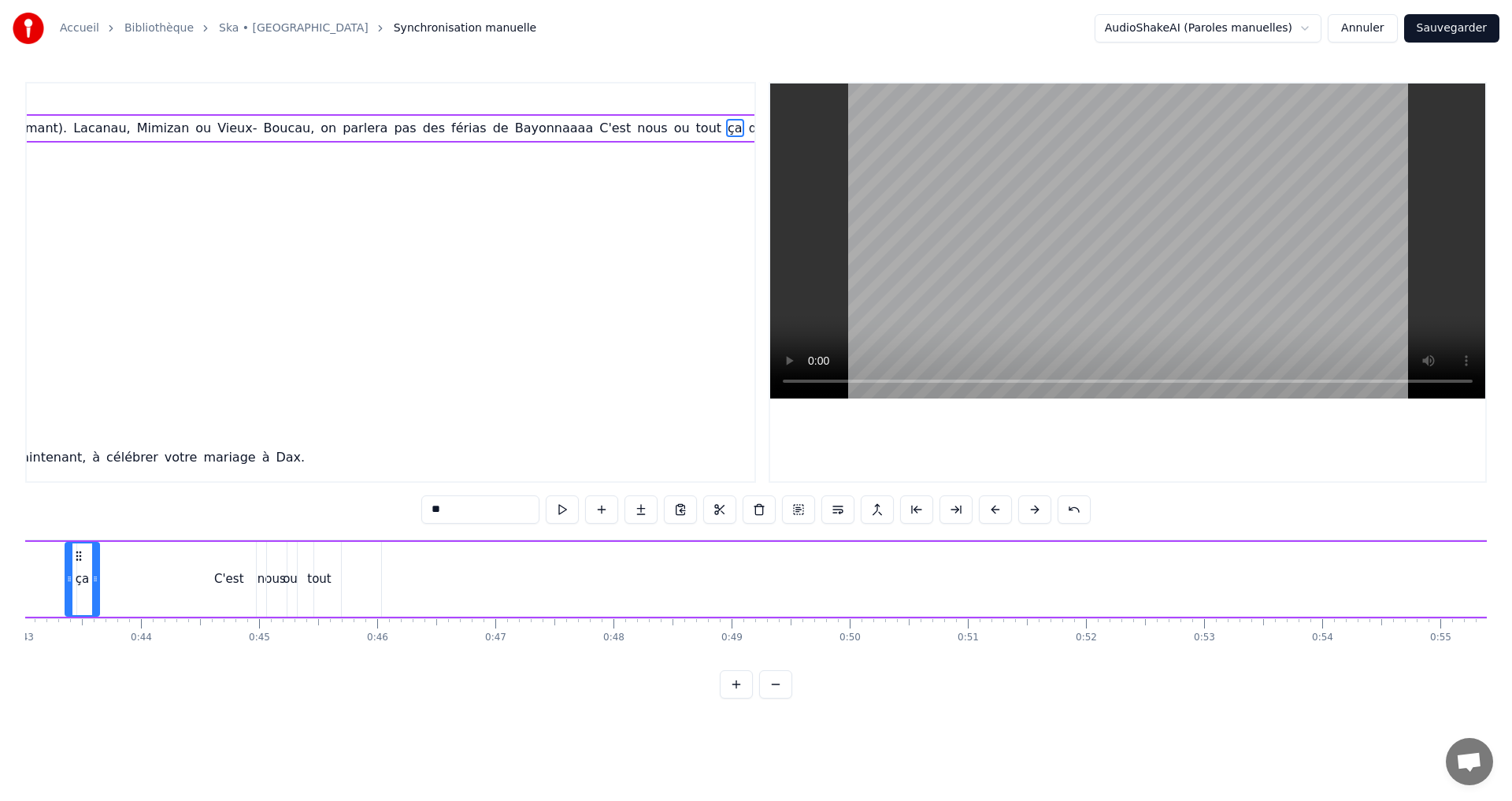
scroll to position [0, 5036]
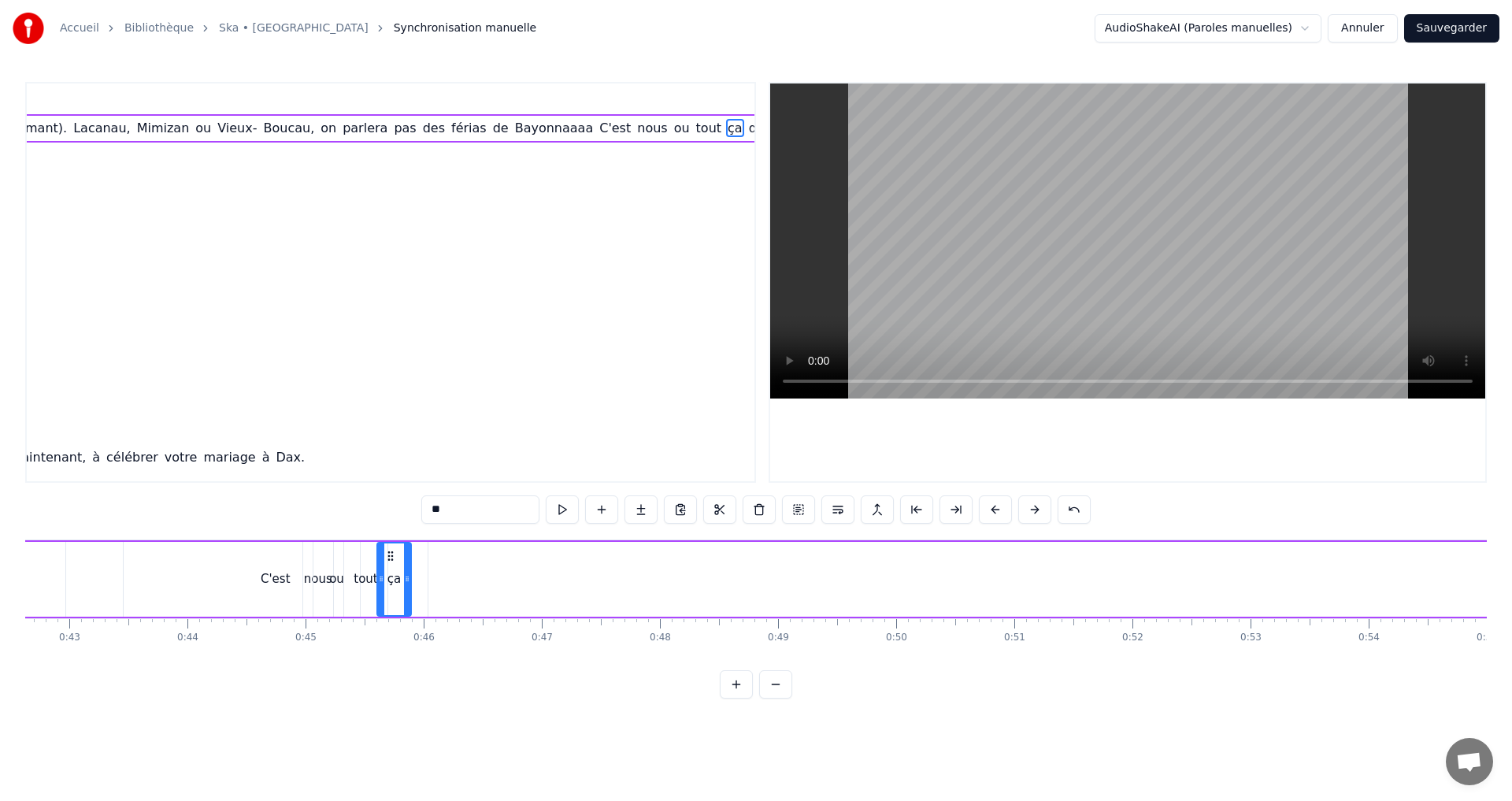
drag, startPoint x: 850, startPoint y: 553, endPoint x: 395, endPoint y: 601, distance: 457.5
click at [392, 601] on div "ça" at bounding box center [394, 579] width 32 height 72
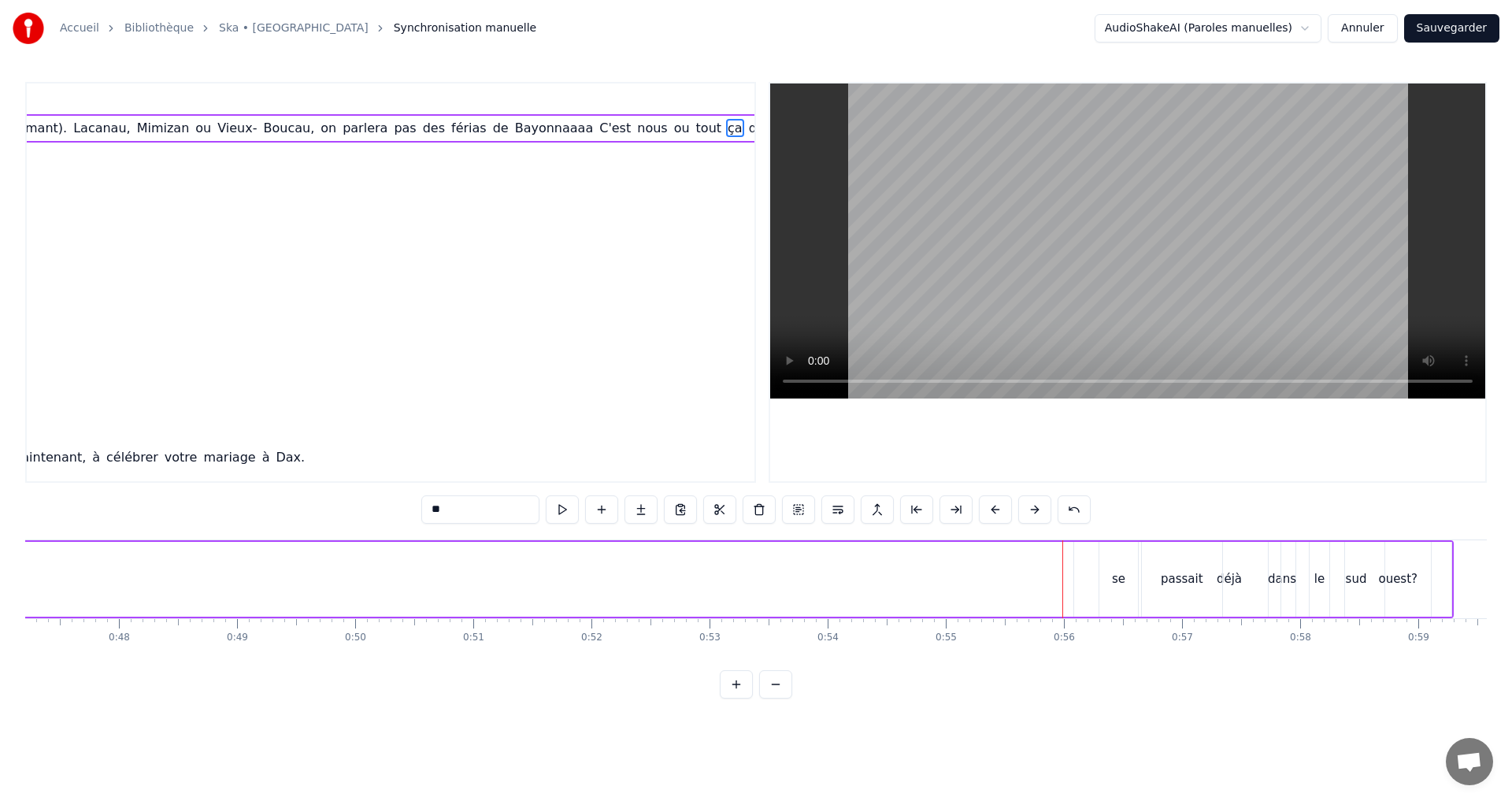
scroll to position [0, 5591]
click at [1098, 564] on div "se" at bounding box center [1104, 579] width 38 height 75
type input "**"
drag, startPoint x: 1097, startPoint y: 554, endPoint x: 549, endPoint y: 568, distance: 548.2
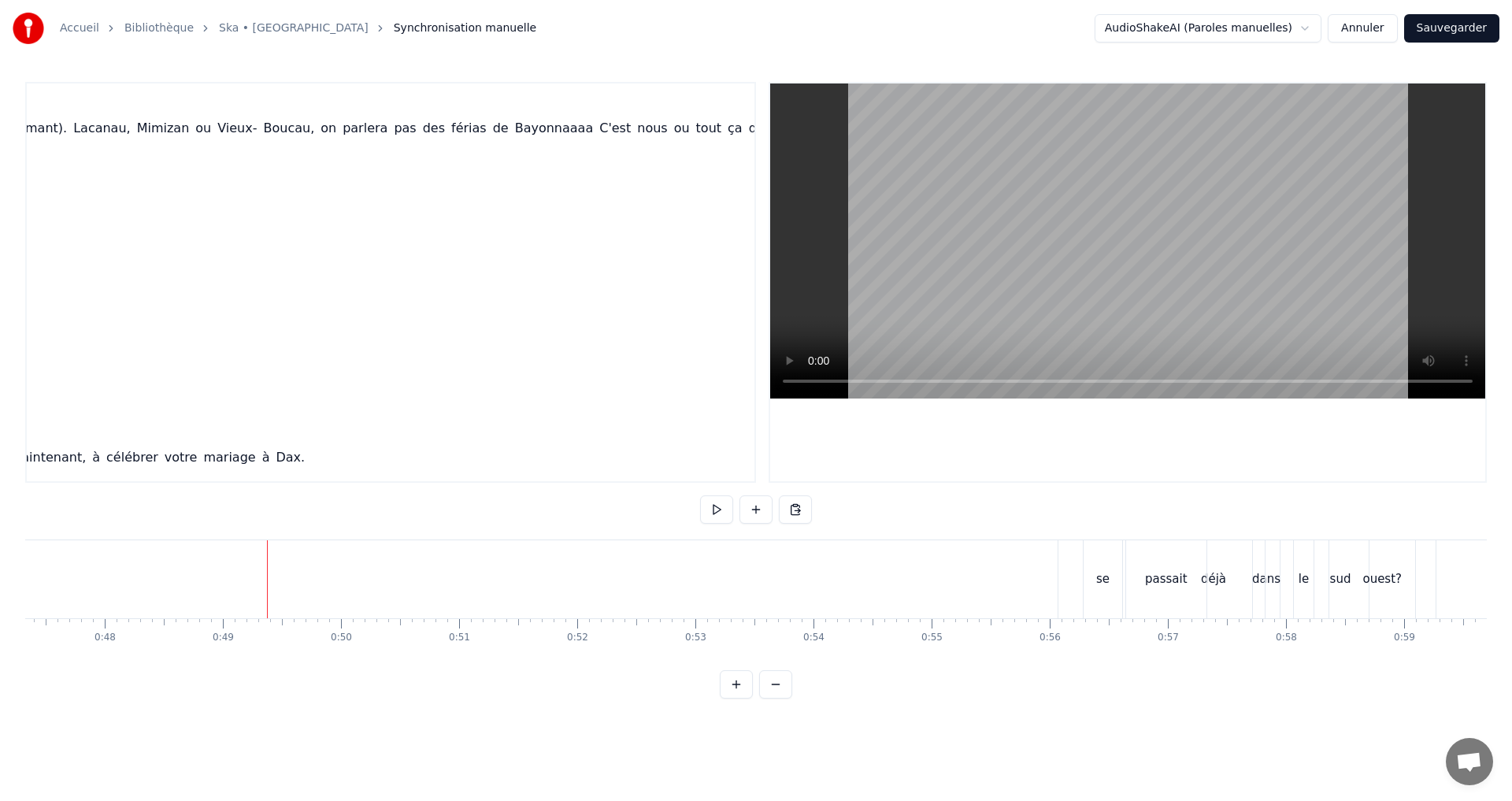
click at [1111, 561] on div "se" at bounding box center [1102, 579] width 38 height 78
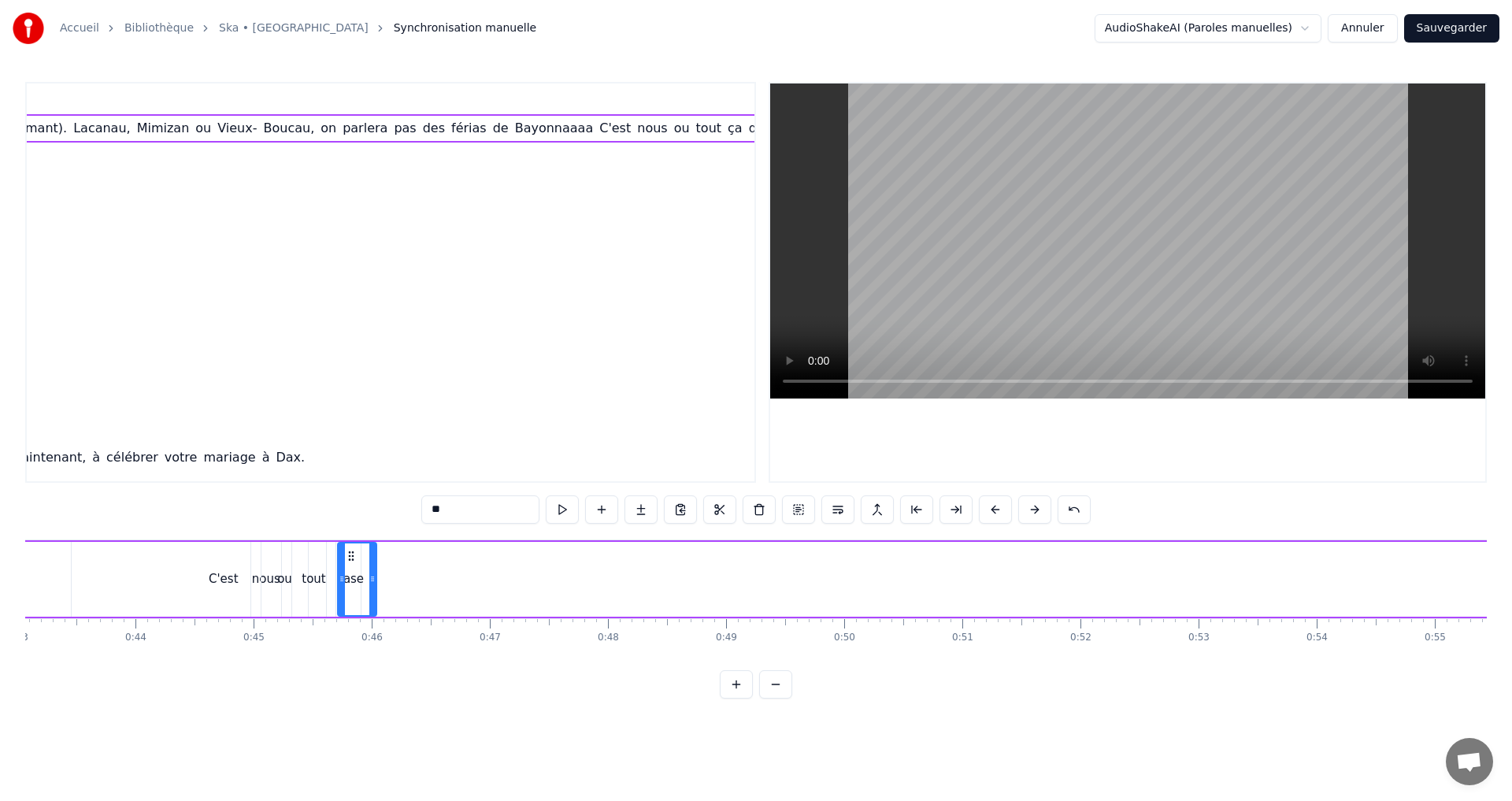
scroll to position [0, 5087]
drag, startPoint x: 1100, startPoint y: 553, endPoint x: 372, endPoint y: 553, distance: 728.0
click at [371, 553] on icon at bounding box center [369, 555] width 13 height 13
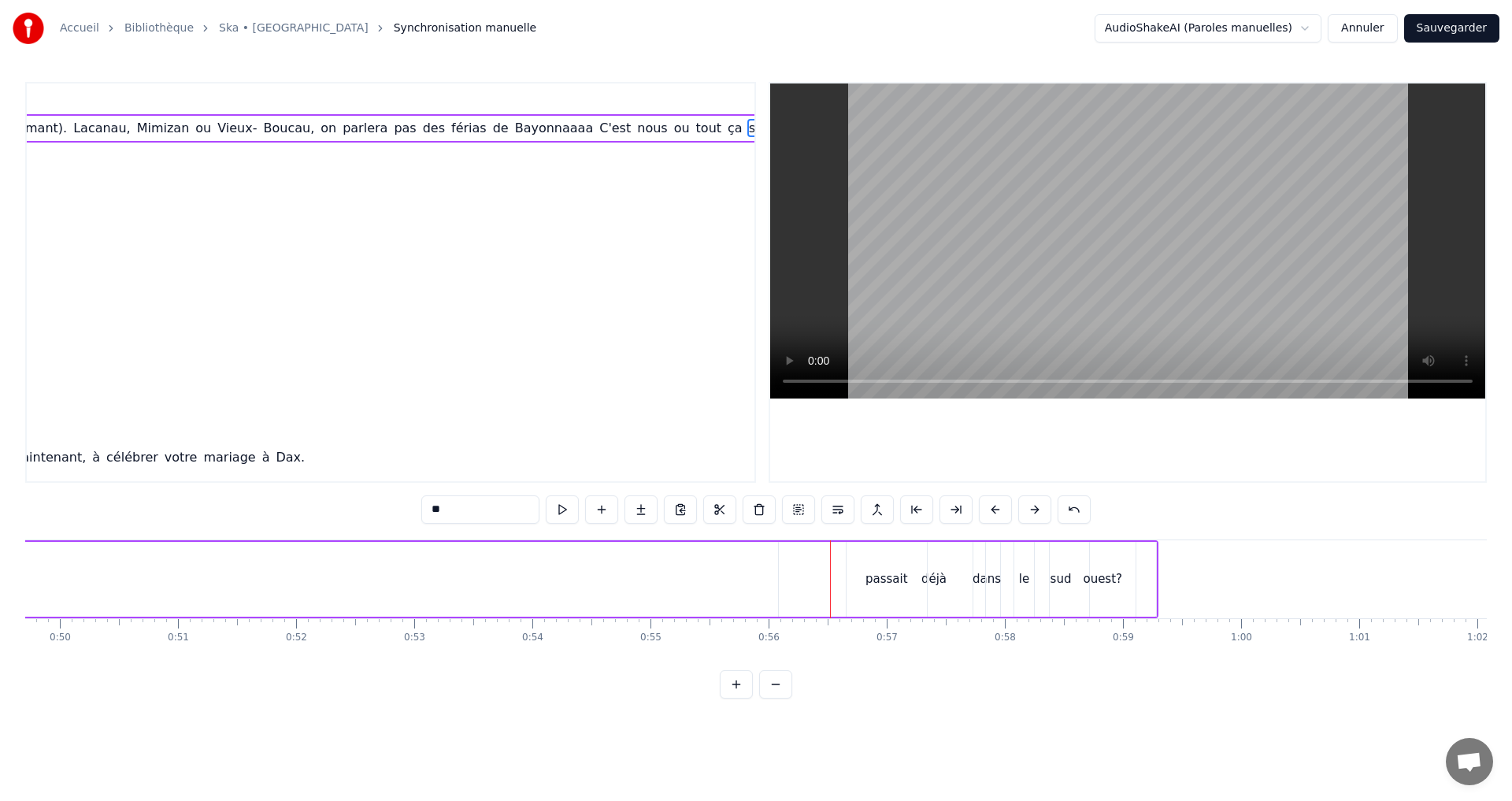
scroll to position [0, 5991]
click at [774, 573] on div "passait" at bounding box center [768, 579] width 42 height 18
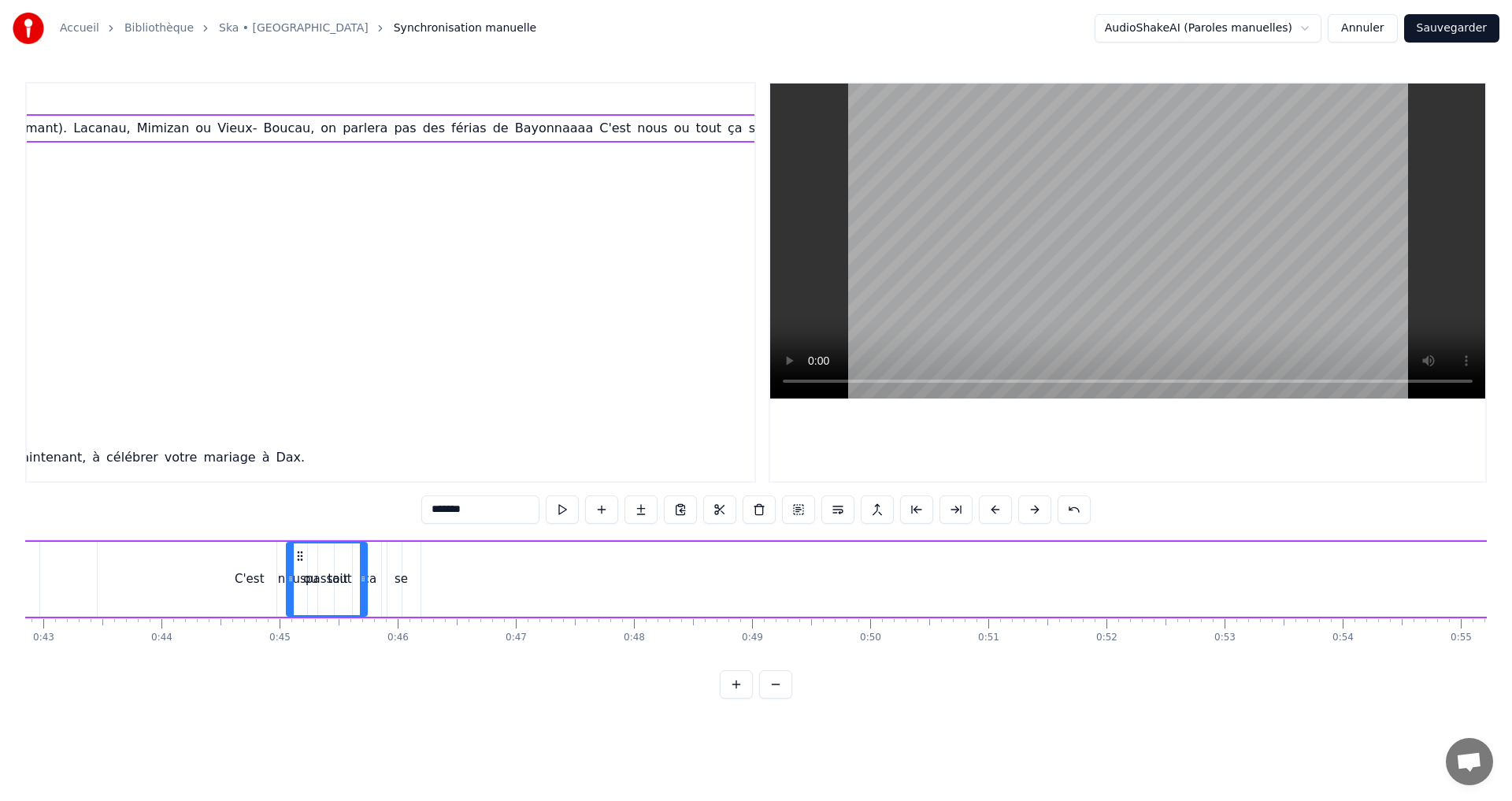
scroll to position [0, 5062]
drag, startPoint x: 742, startPoint y: 555, endPoint x: 413, endPoint y: 593, distance: 331.2
click at [413, 593] on div "passait" at bounding box center [440, 579] width 79 height 72
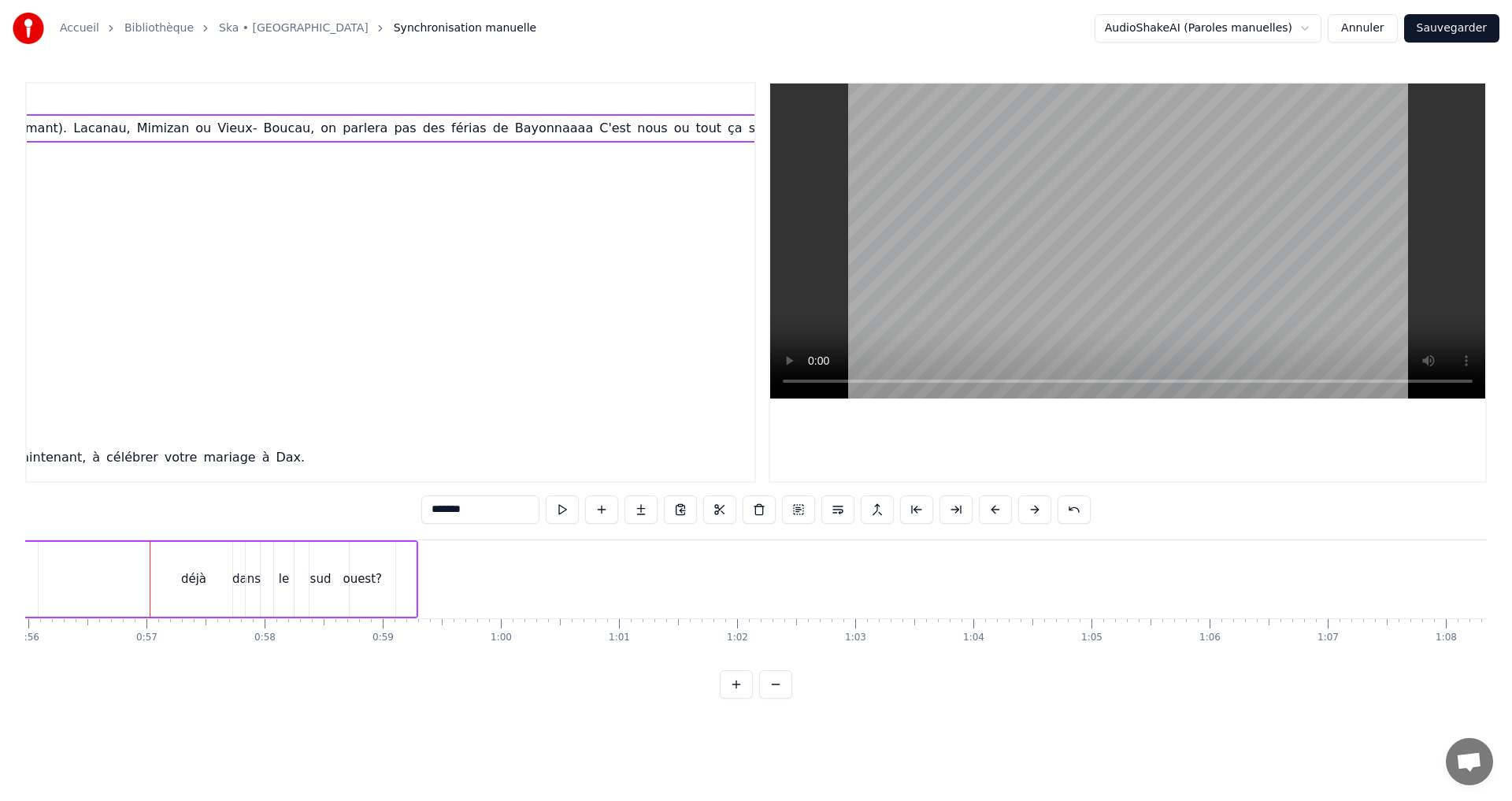
scroll to position [0, 6523]
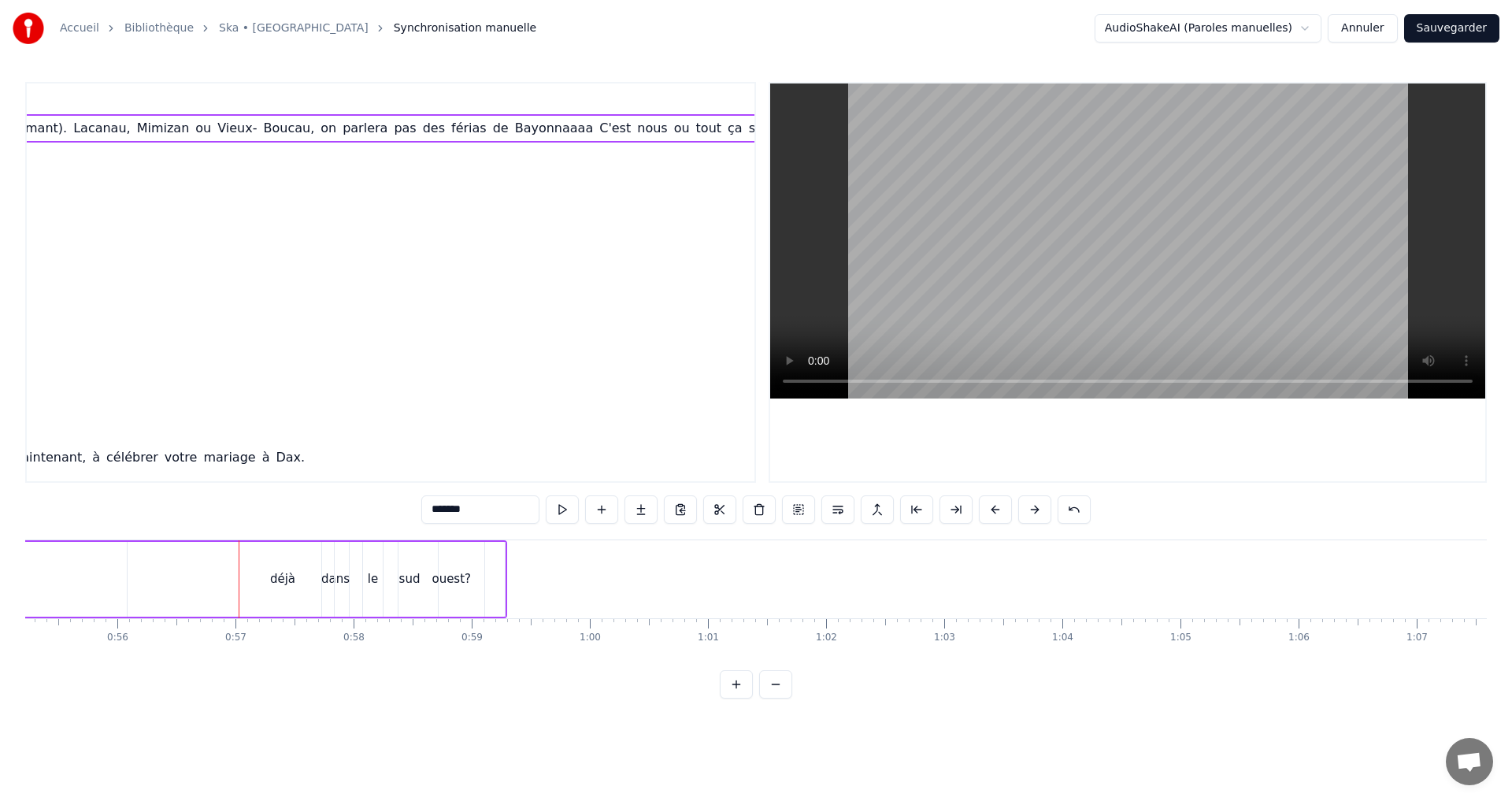
click at [296, 582] on div "déjà" at bounding box center [283, 579] width 310 height 75
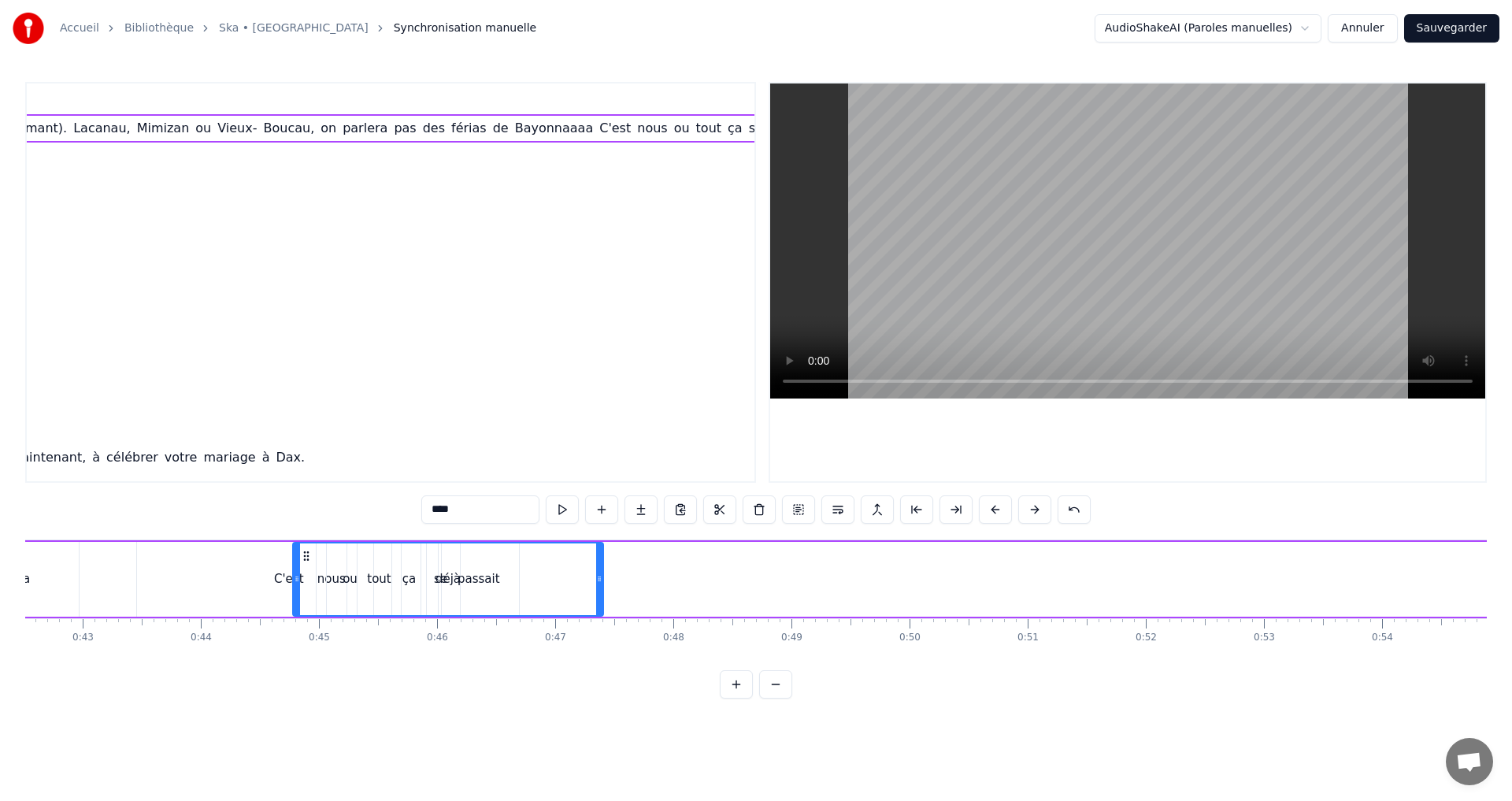
scroll to position [0, 5022]
drag, startPoint x: 139, startPoint y: 554, endPoint x: 380, endPoint y: 546, distance: 241.1
click at [380, 546] on div "déjà" at bounding box center [524, 579] width 309 height 72
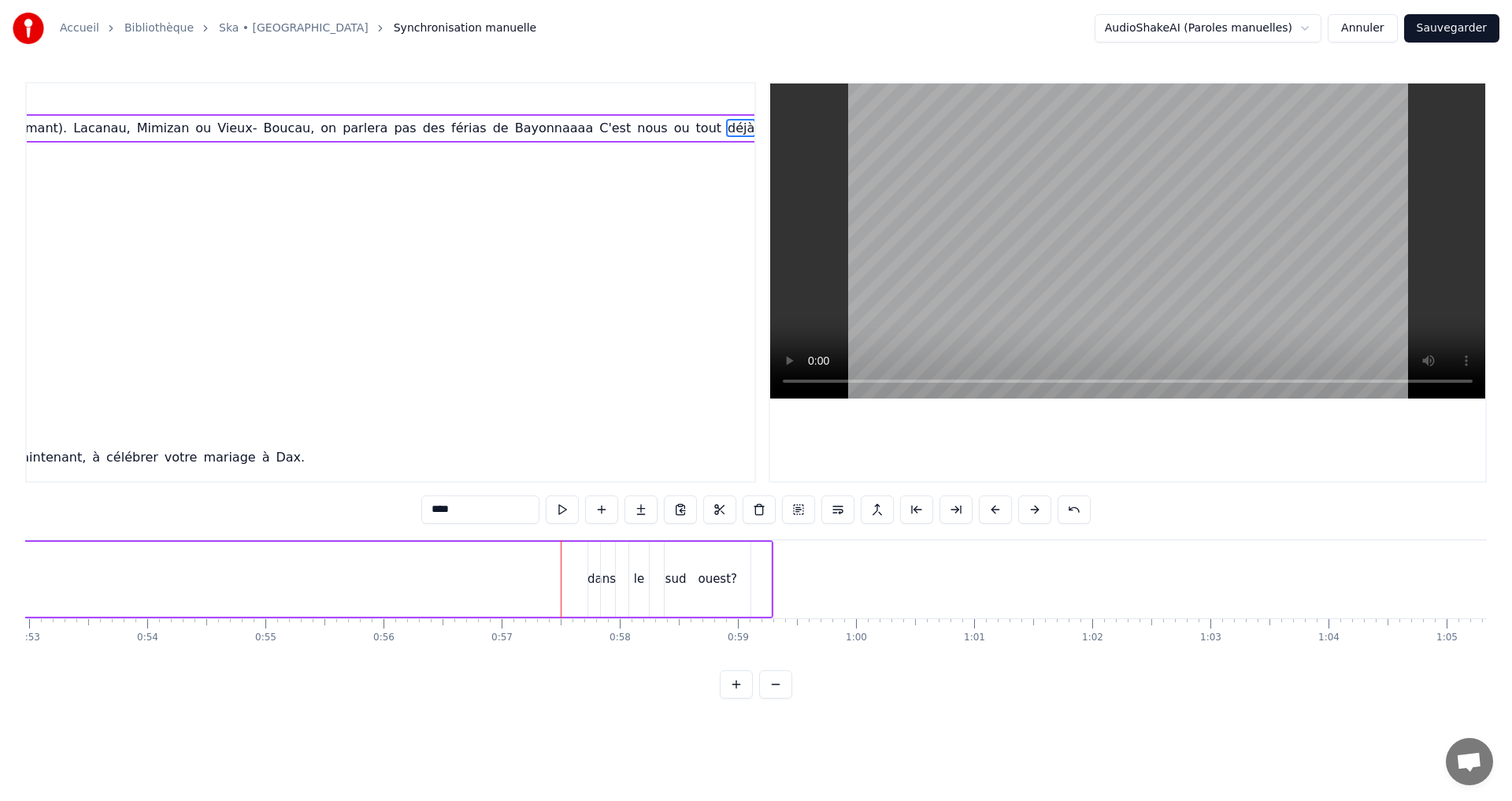
scroll to position [0, 6272]
click at [589, 576] on div "sud" at bounding box center [661, 579] width 150 height 75
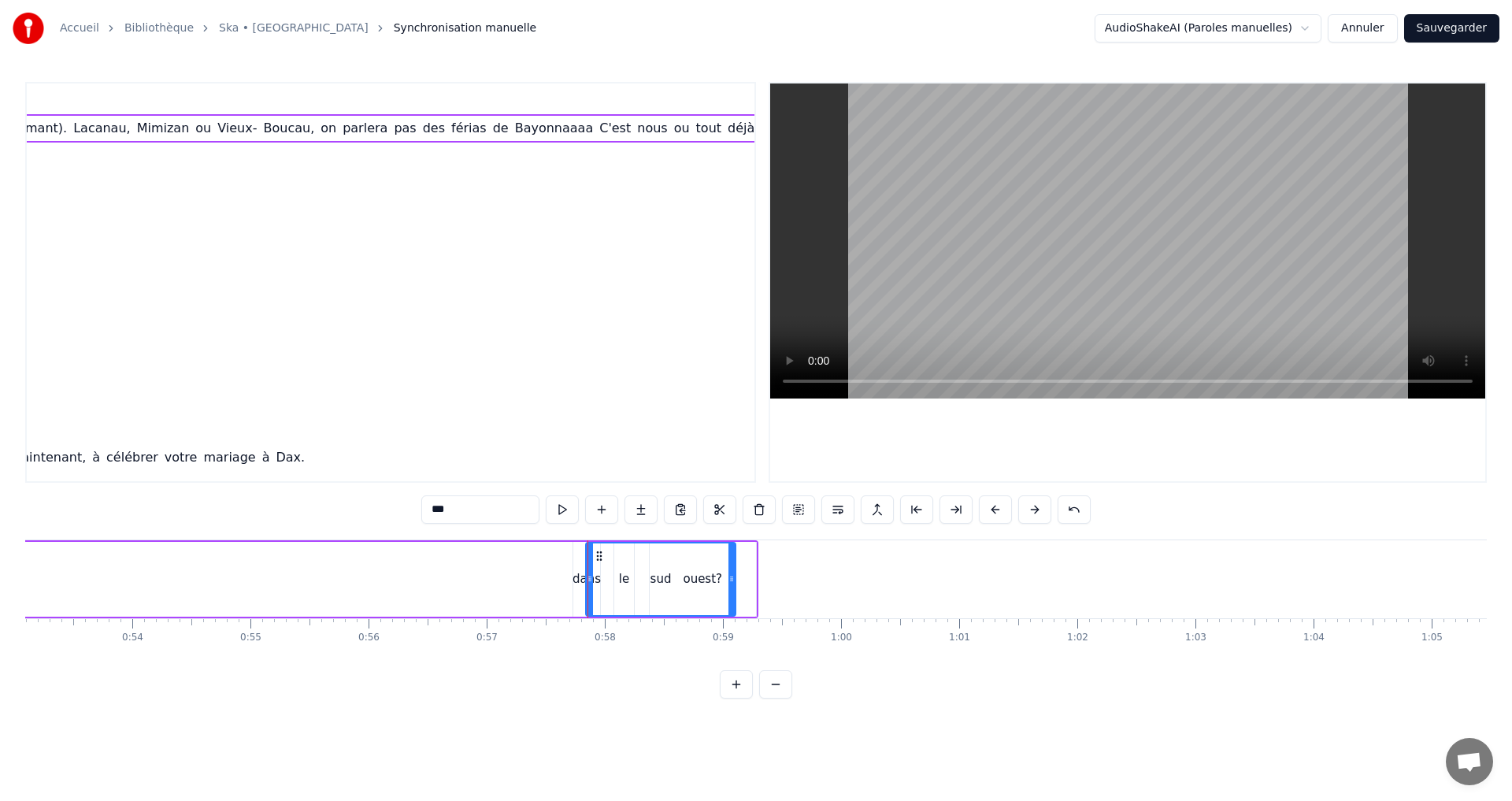
click at [578, 581] on div "dans" at bounding box center [587, 579] width 29 height 18
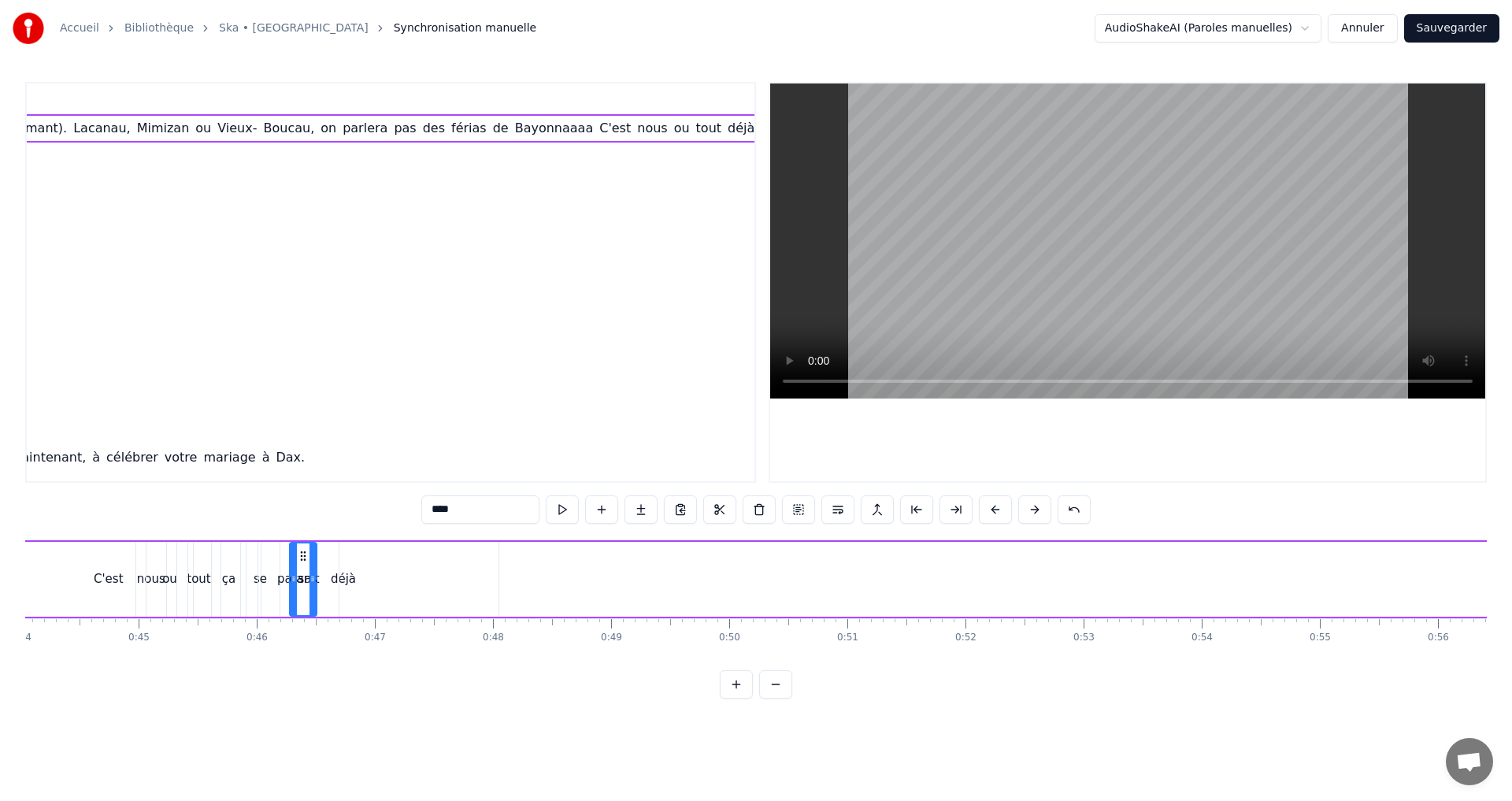
scroll to position [0, 5195]
drag, startPoint x: 585, startPoint y: 553, endPoint x: 381, endPoint y: 578, distance: 205.5
click at [381, 578] on div "dans" at bounding box center [383, 579] width 26 height 72
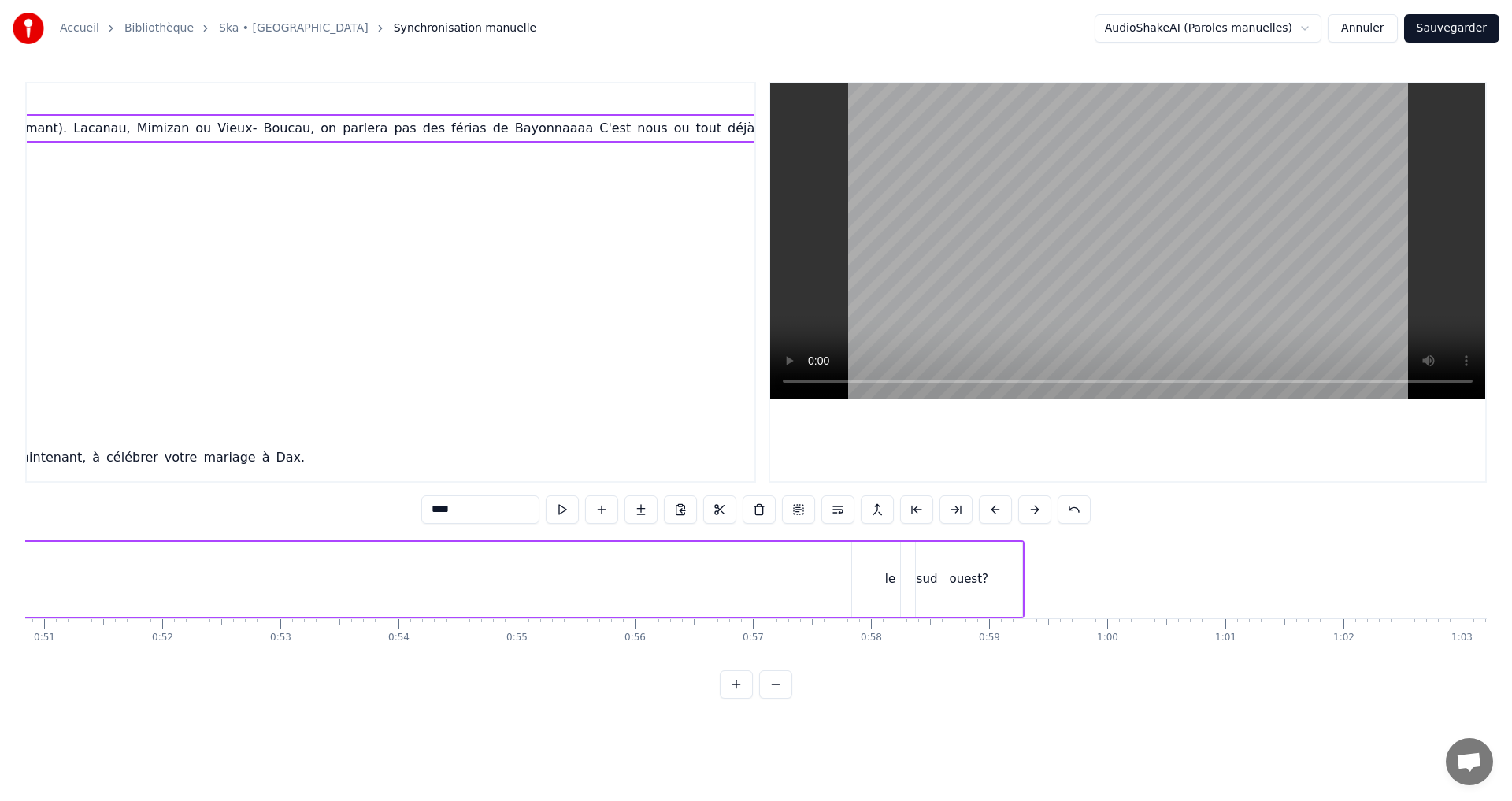
scroll to position [0, 6065]
click at [822, 576] on div "le" at bounding box center [833, 579] width 22 height 75
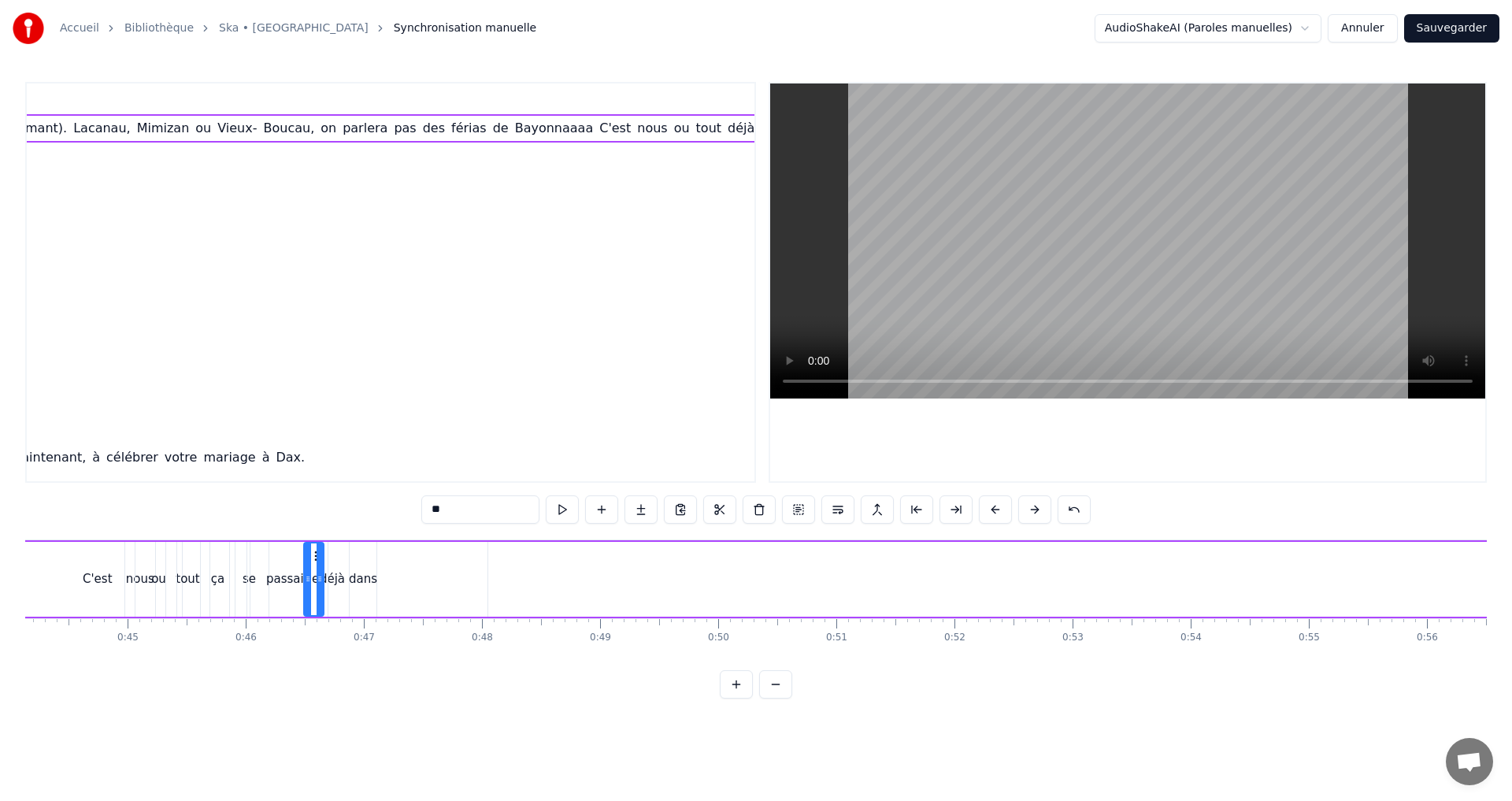
scroll to position [0, 5211]
drag, startPoint x: 831, startPoint y: 554, endPoint x: 389, endPoint y: 573, distance: 442.4
click at [389, 573] on div "le" at bounding box center [390, 579] width 18 height 72
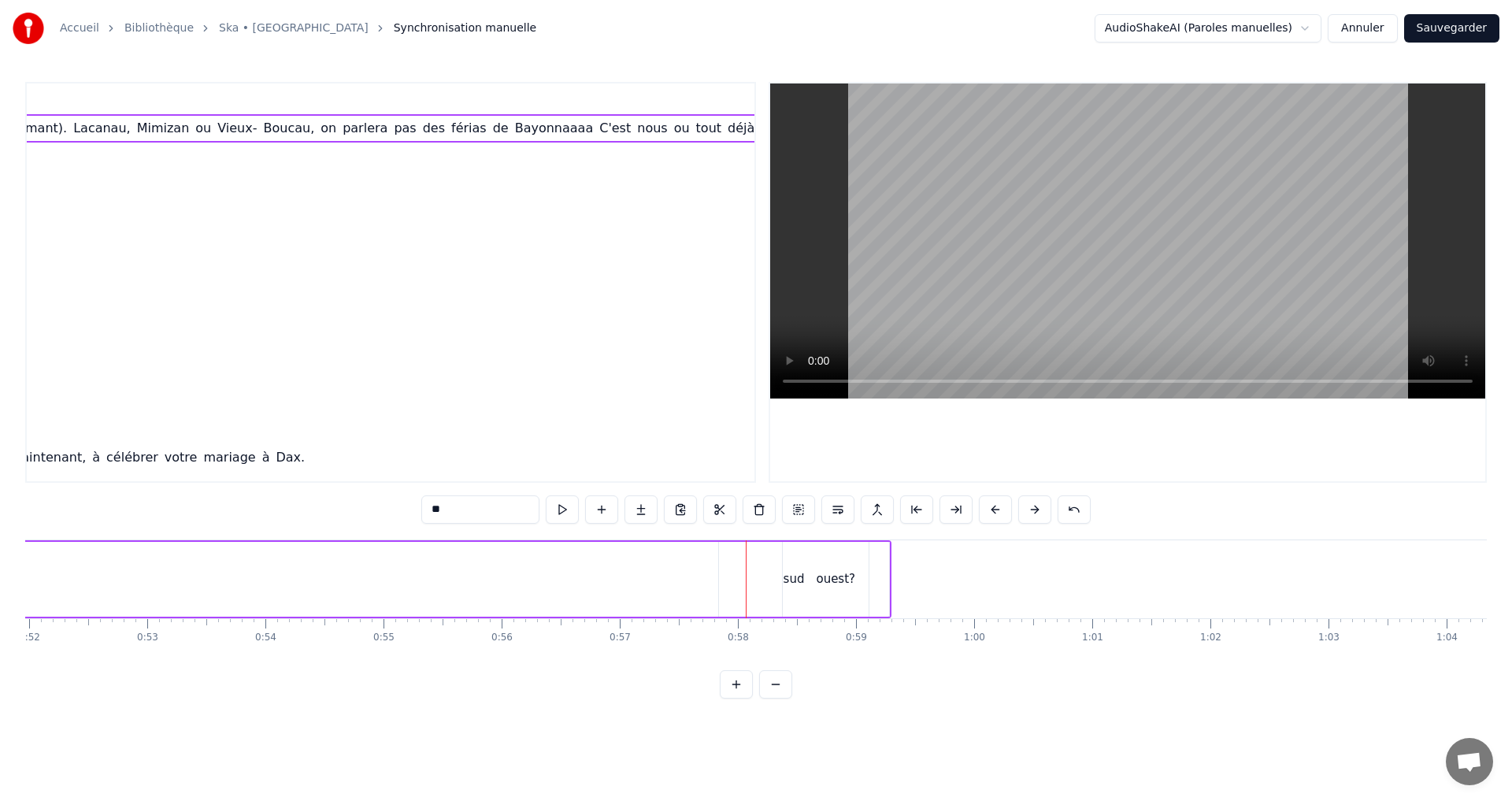
scroll to position [0, 6153]
click at [772, 582] on div "ouest?" at bounding box center [822, 579] width 106 height 75
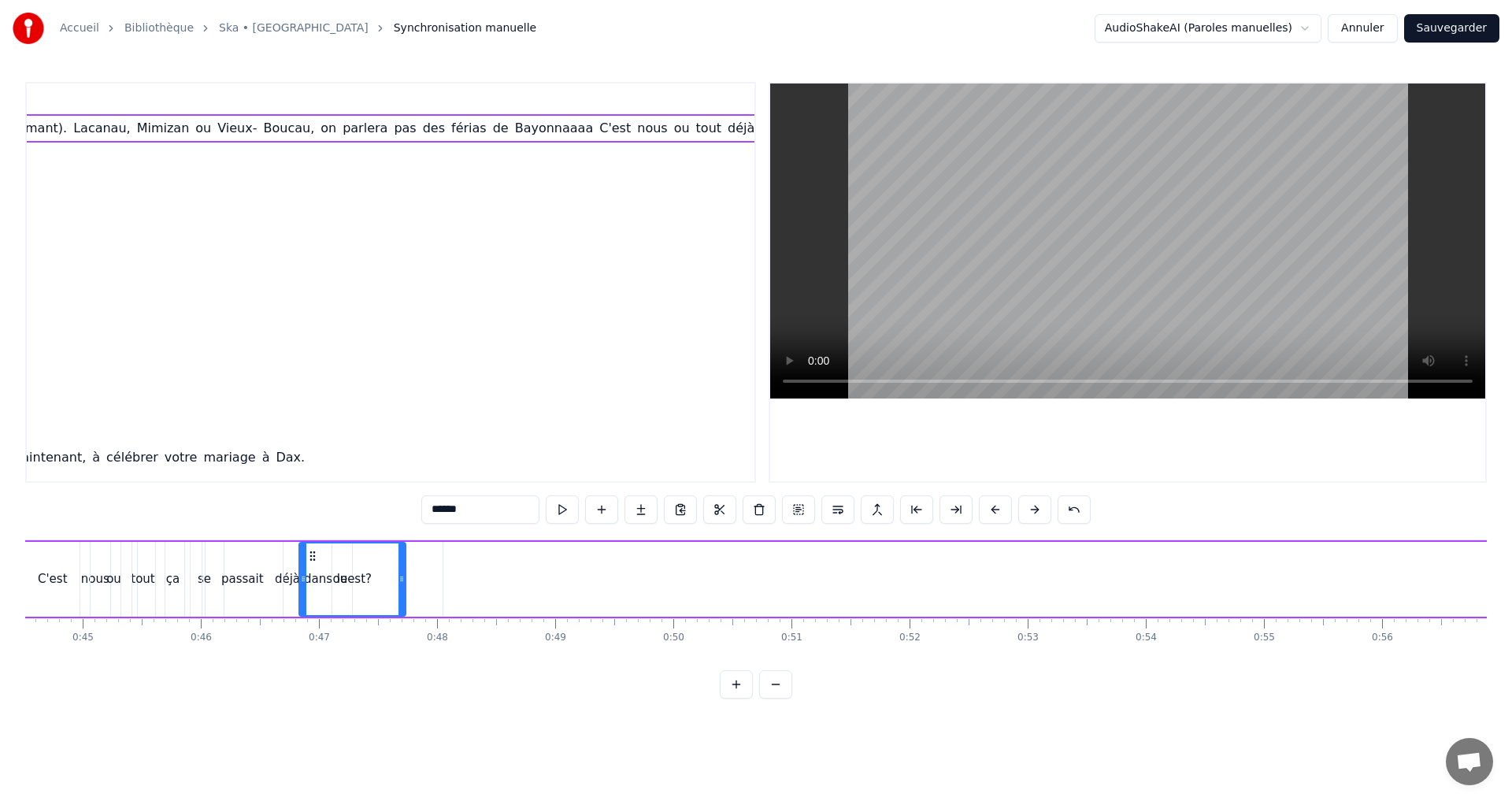
scroll to position [0, 5254]
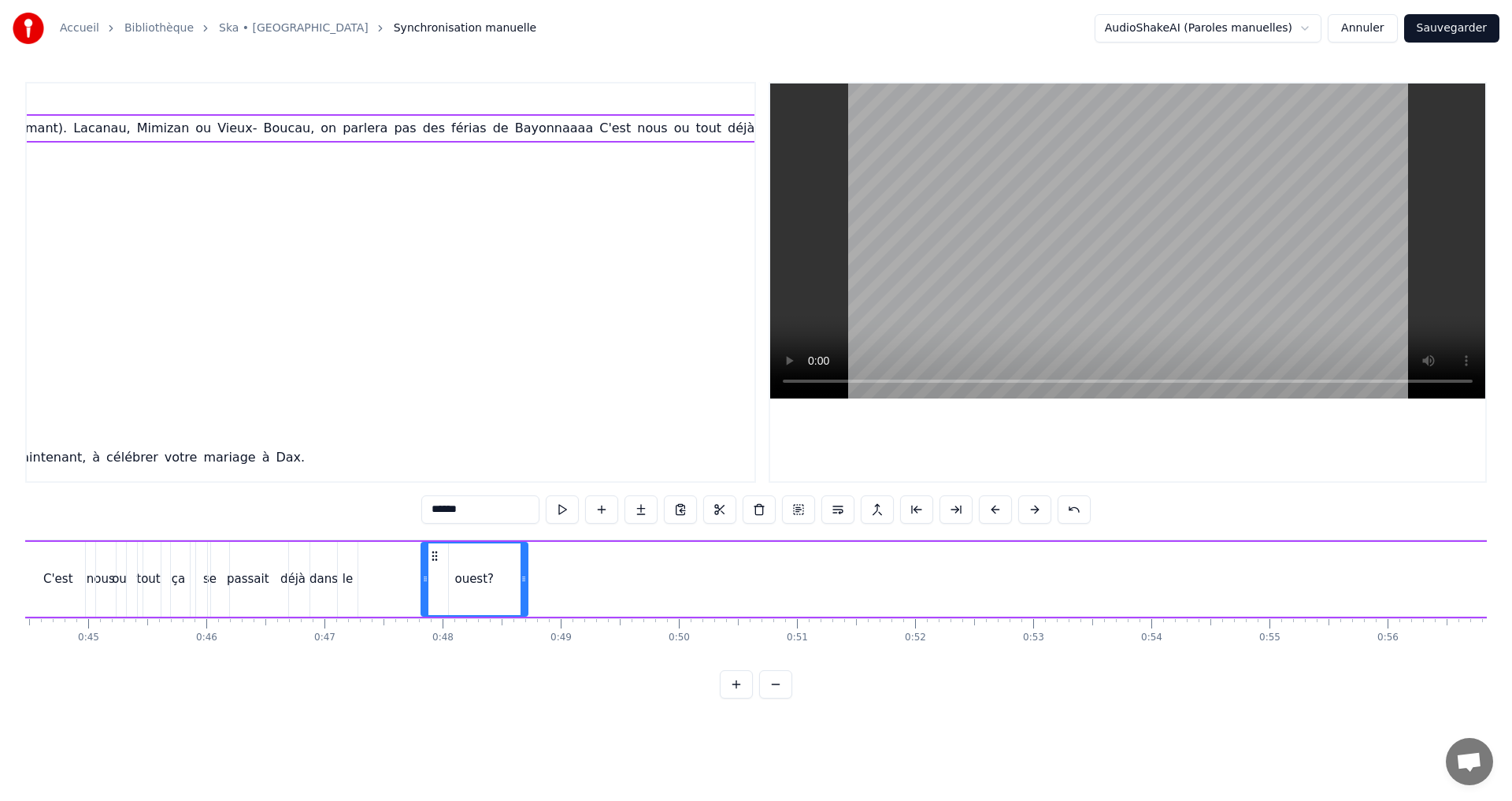
drag, startPoint x: 781, startPoint y: 552, endPoint x: 433, endPoint y: 577, distance: 348.9
click at [433, 577] on div "ouest?" at bounding box center [474, 579] width 104 height 72
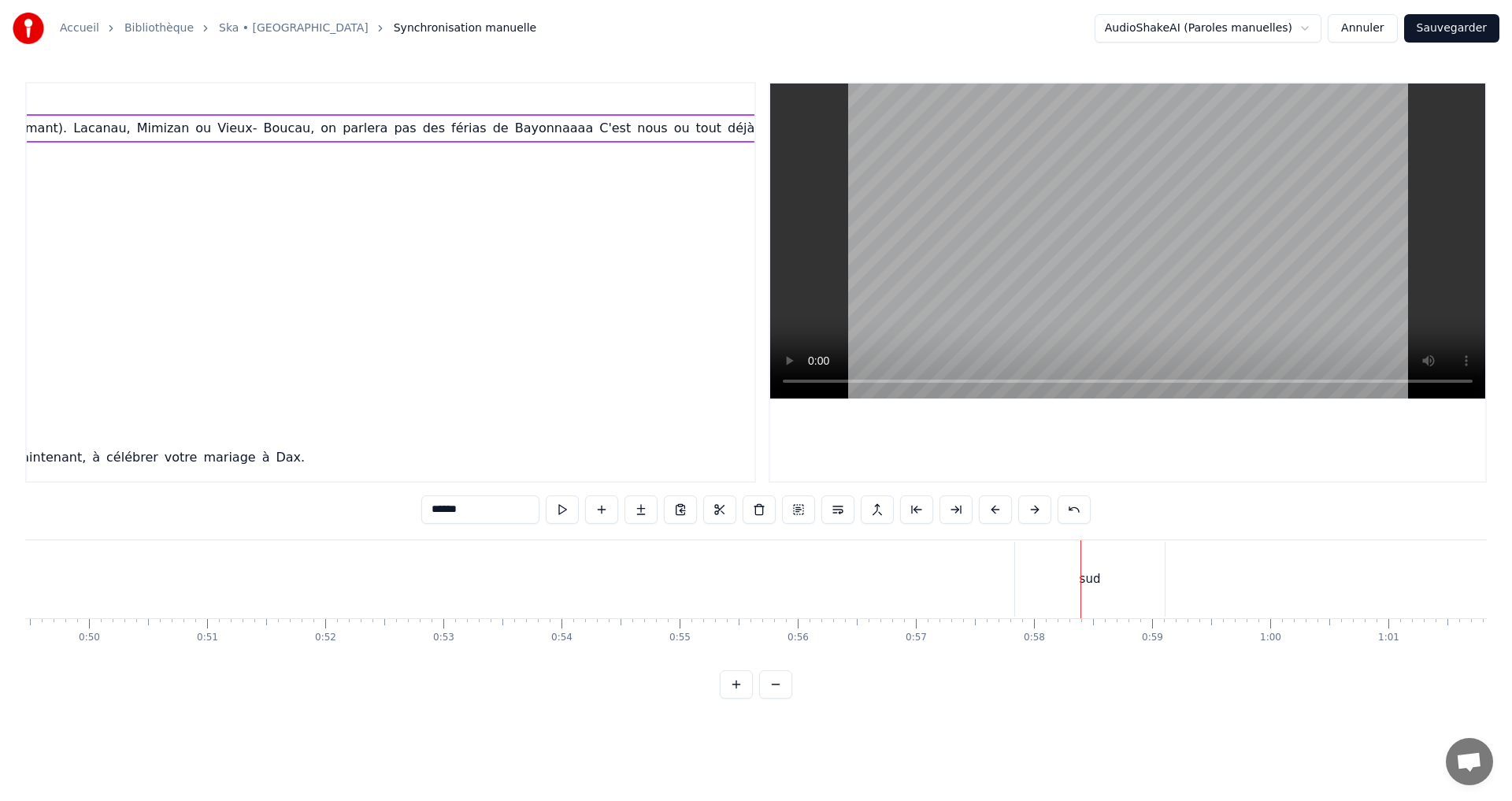
scroll to position [0, 6066]
click at [880, 570] on div "sud" at bounding box center [868, 579] width 150 height 75
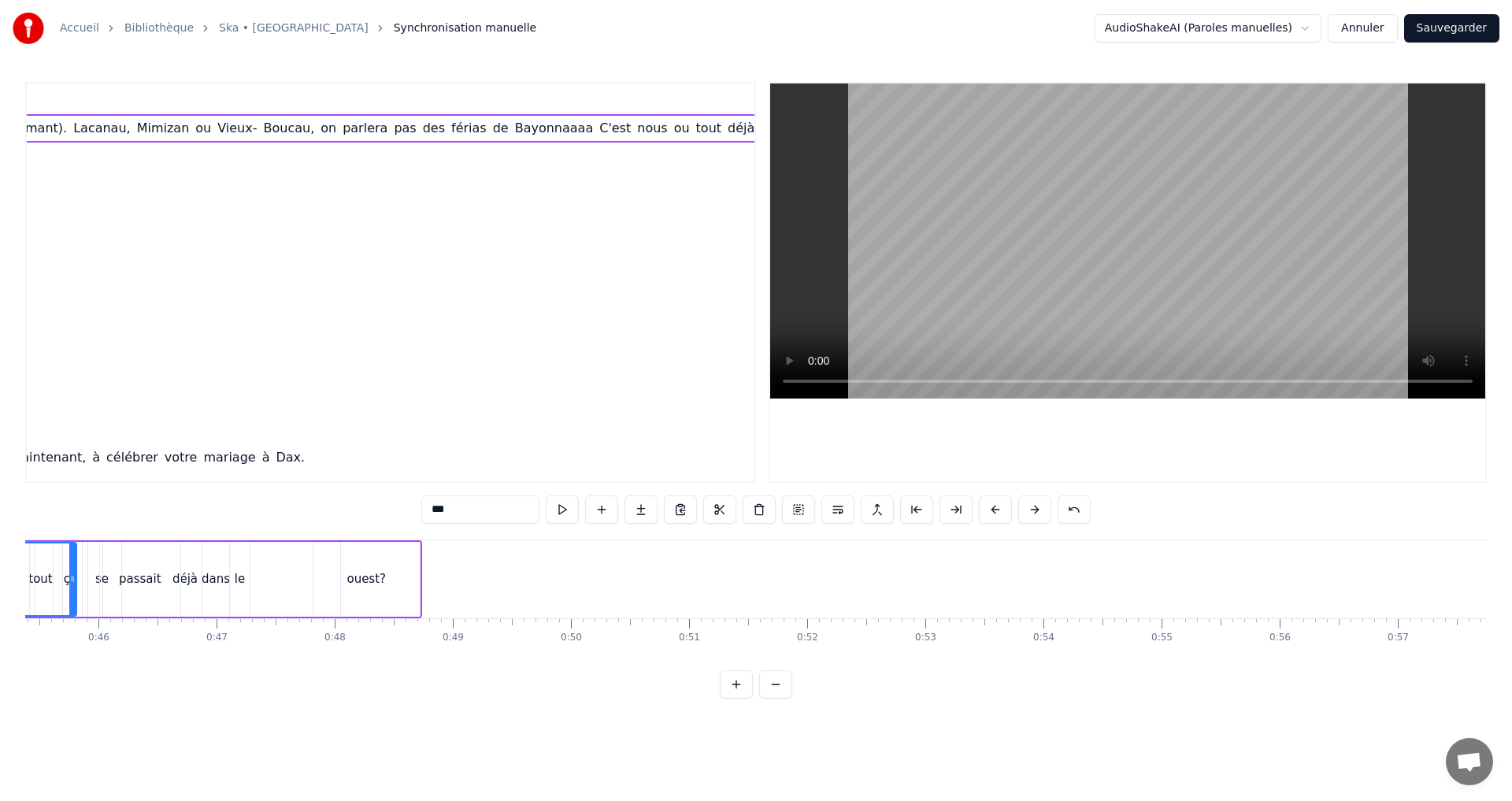
scroll to position [0, 5229]
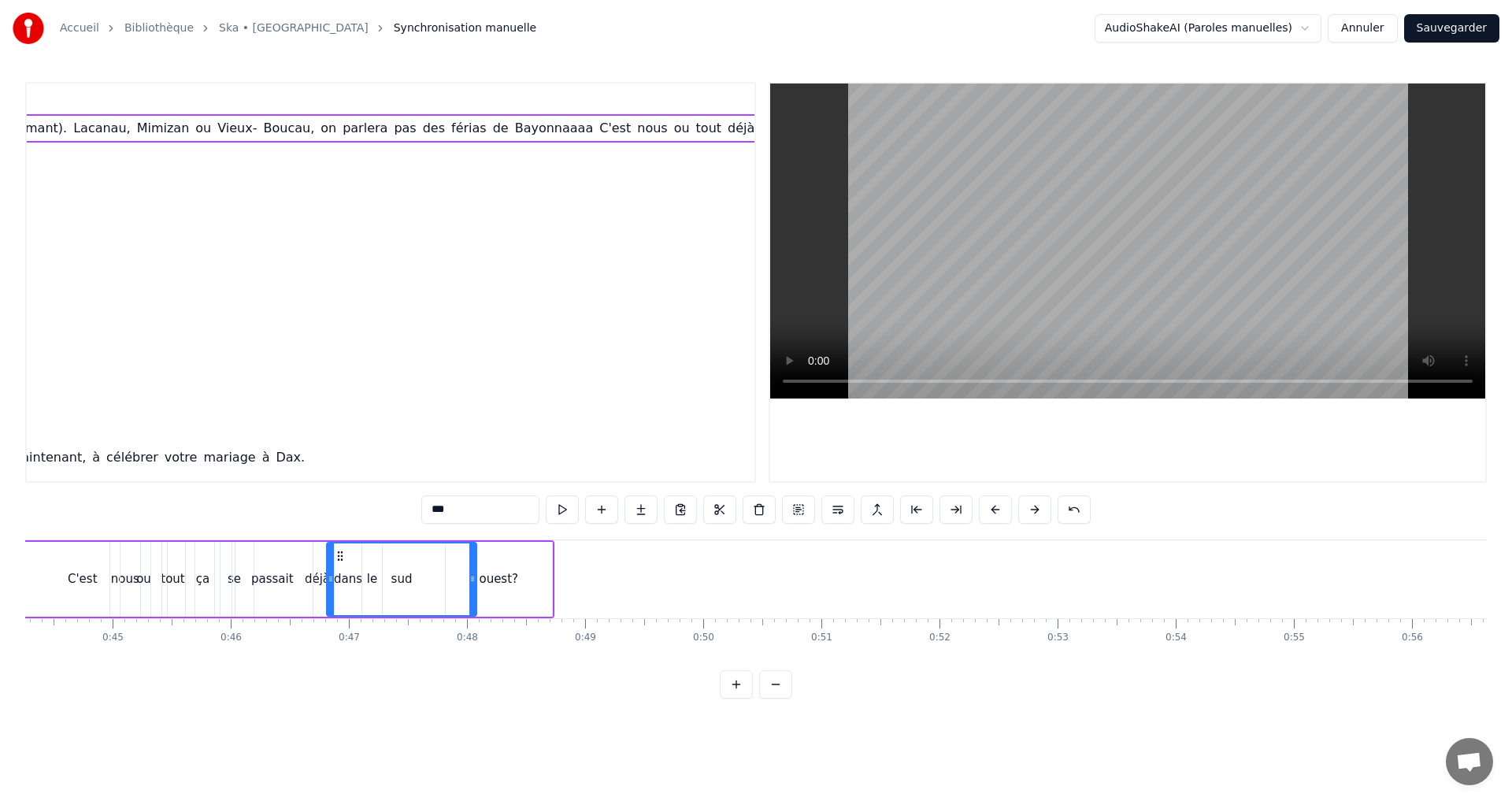
drag, startPoint x: 810, startPoint y: 554, endPoint x: 344, endPoint y: 592, distance: 467.5
click at [344, 592] on div "sud" at bounding box center [402, 579] width 148 height 72
click at [498, 580] on div "ouest?" at bounding box center [498, 579] width 39 height 18
drag, startPoint x: 462, startPoint y: 554, endPoint x: 405, endPoint y: 554, distance: 57.0
click at [404, 554] on icon at bounding box center [401, 555] width 13 height 13
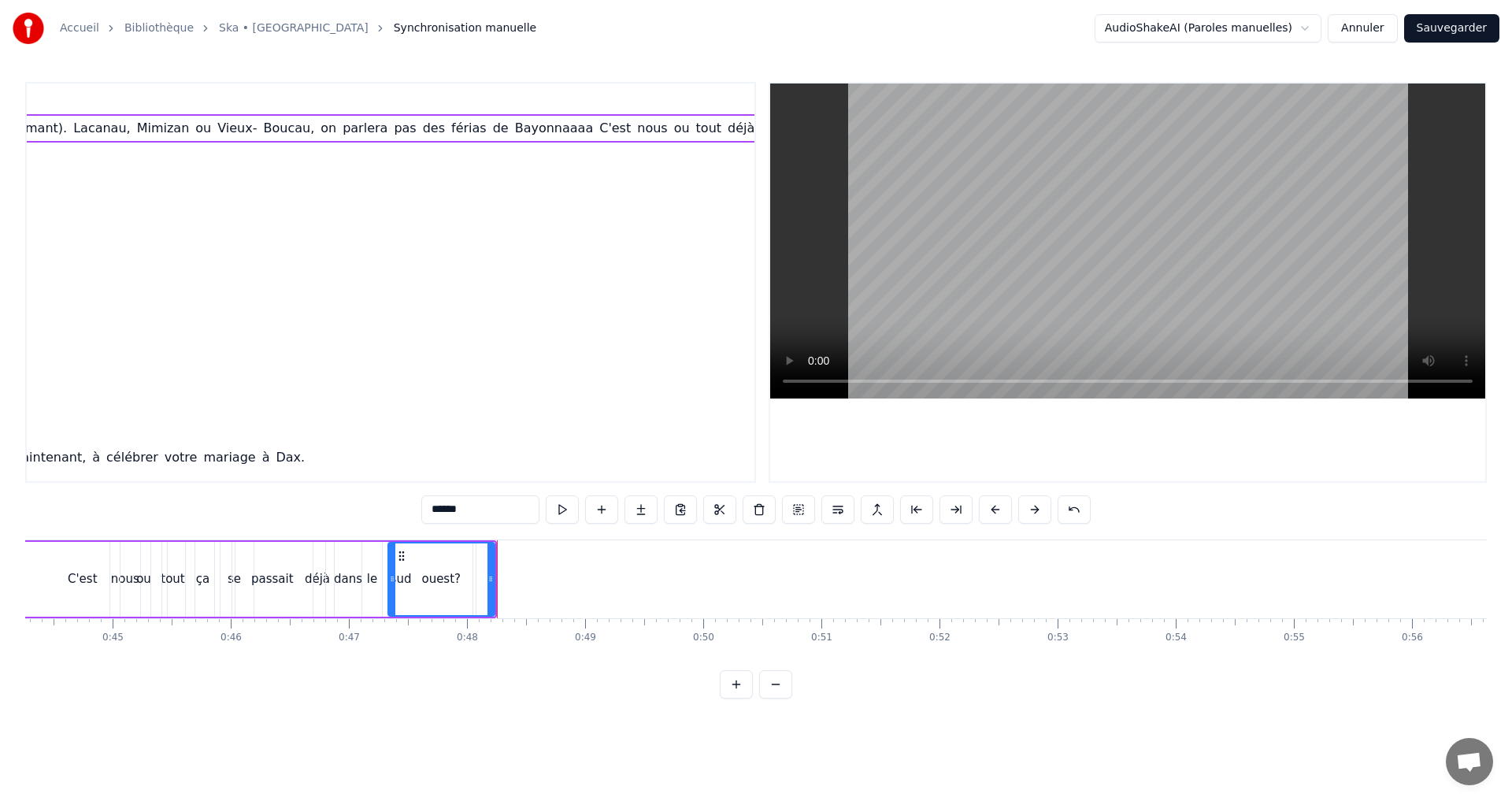
drag, startPoint x: 43, startPoint y: 575, endPoint x: 53, endPoint y: 573, distance: 10.2
click at [44, 575] on div "C'est" at bounding box center [83, 579] width 304 height 75
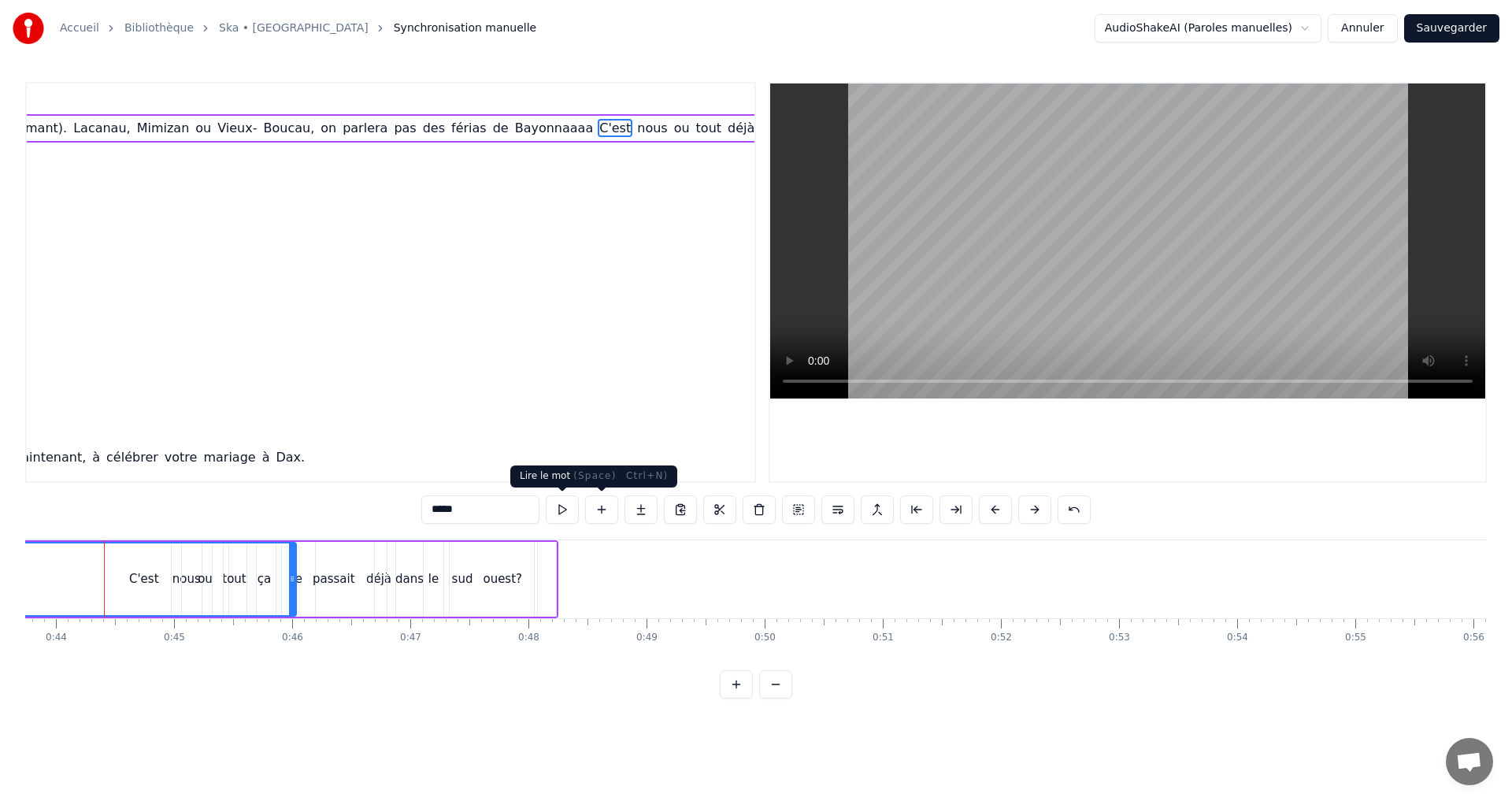
click at [565, 504] on button at bounding box center [562, 509] width 33 height 29
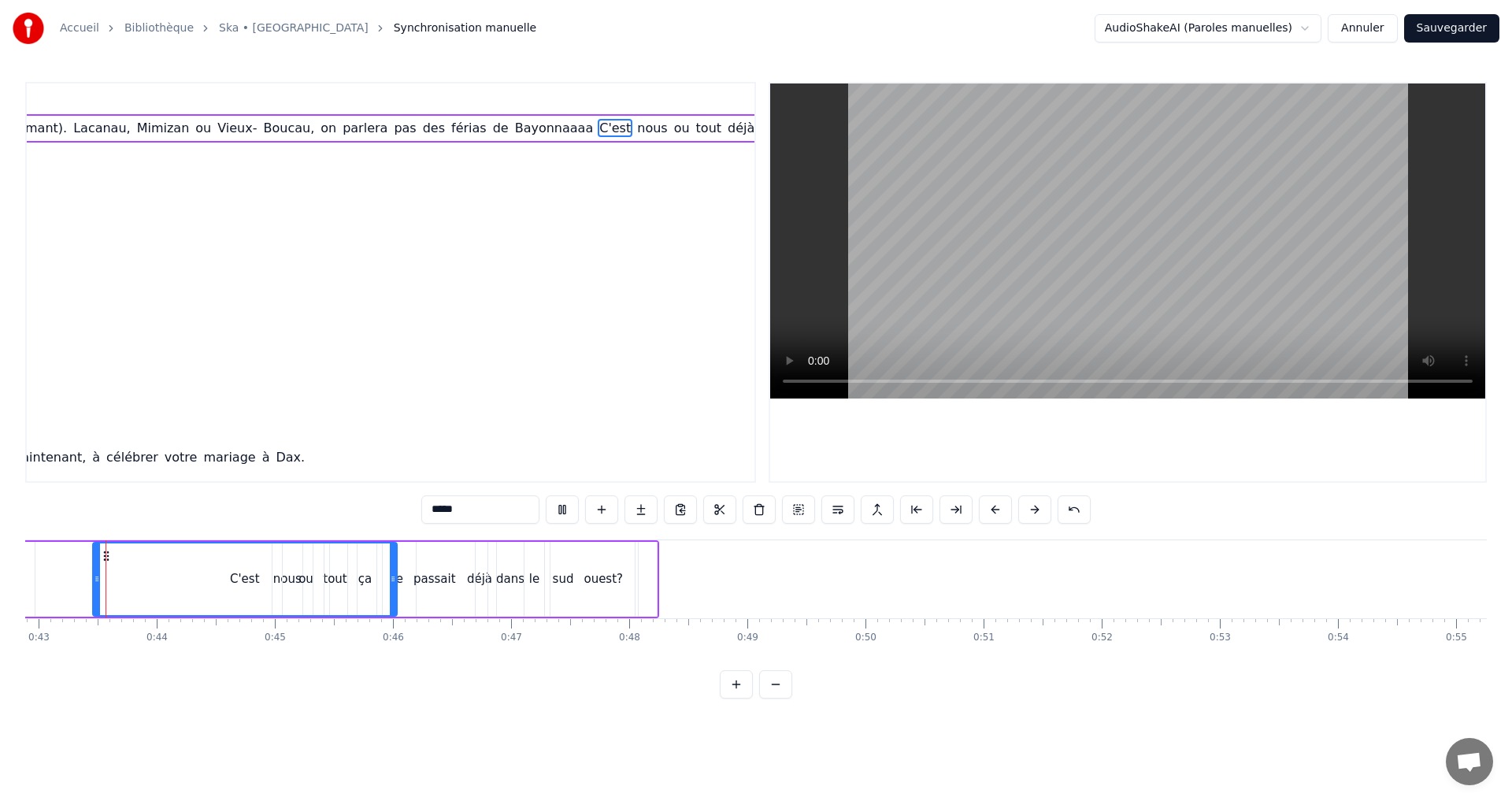
scroll to position [0, 5054]
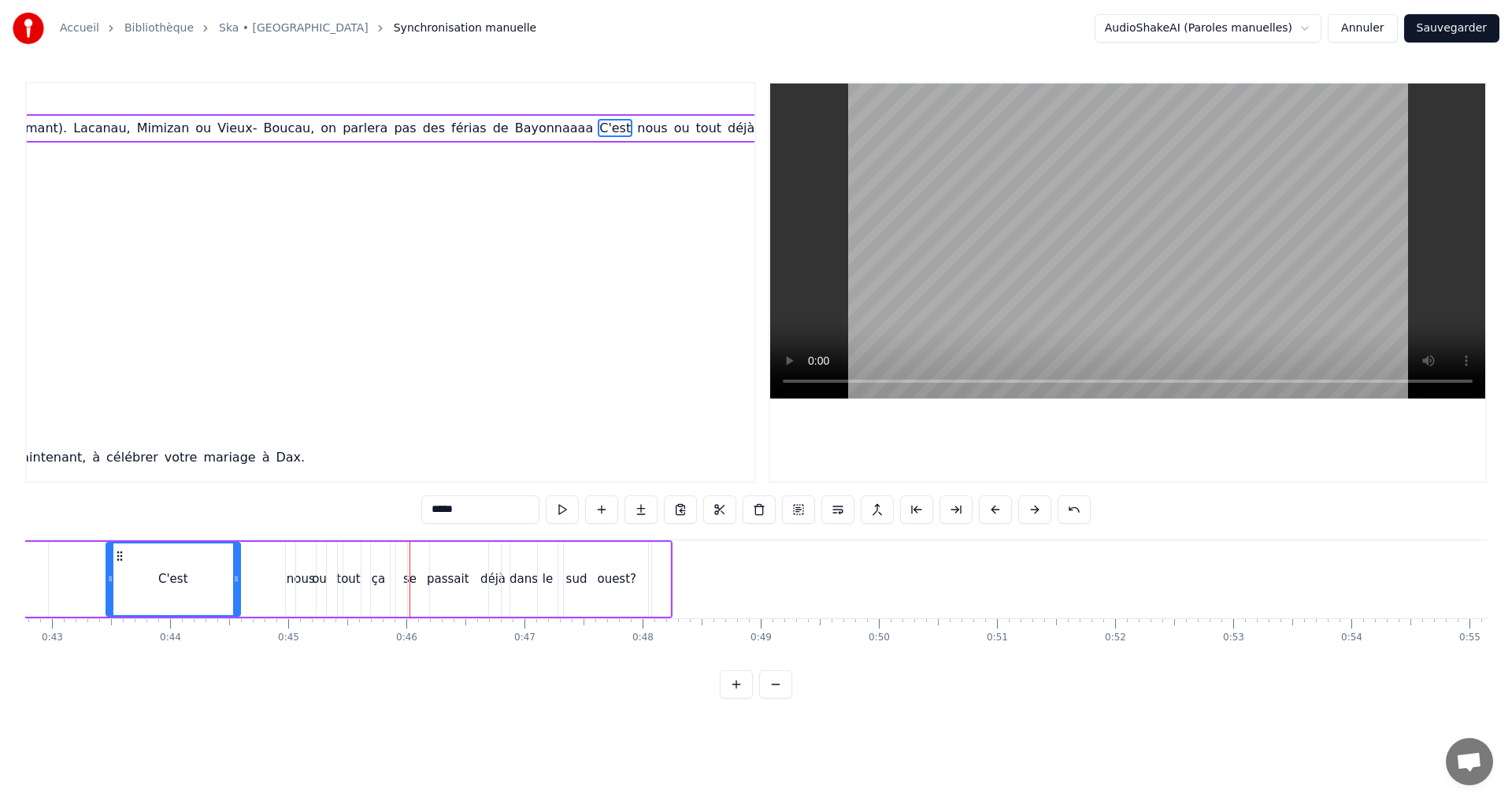
drag, startPoint x: 405, startPoint y: 571, endPoint x: 234, endPoint y: 569, distance: 171.0
click at [234, 569] on div at bounding box center [236, 579] width 6 height 72
click at [285, 575] on div "nous" at bounding box center [301, 579] width 32 height 75
type input "****"
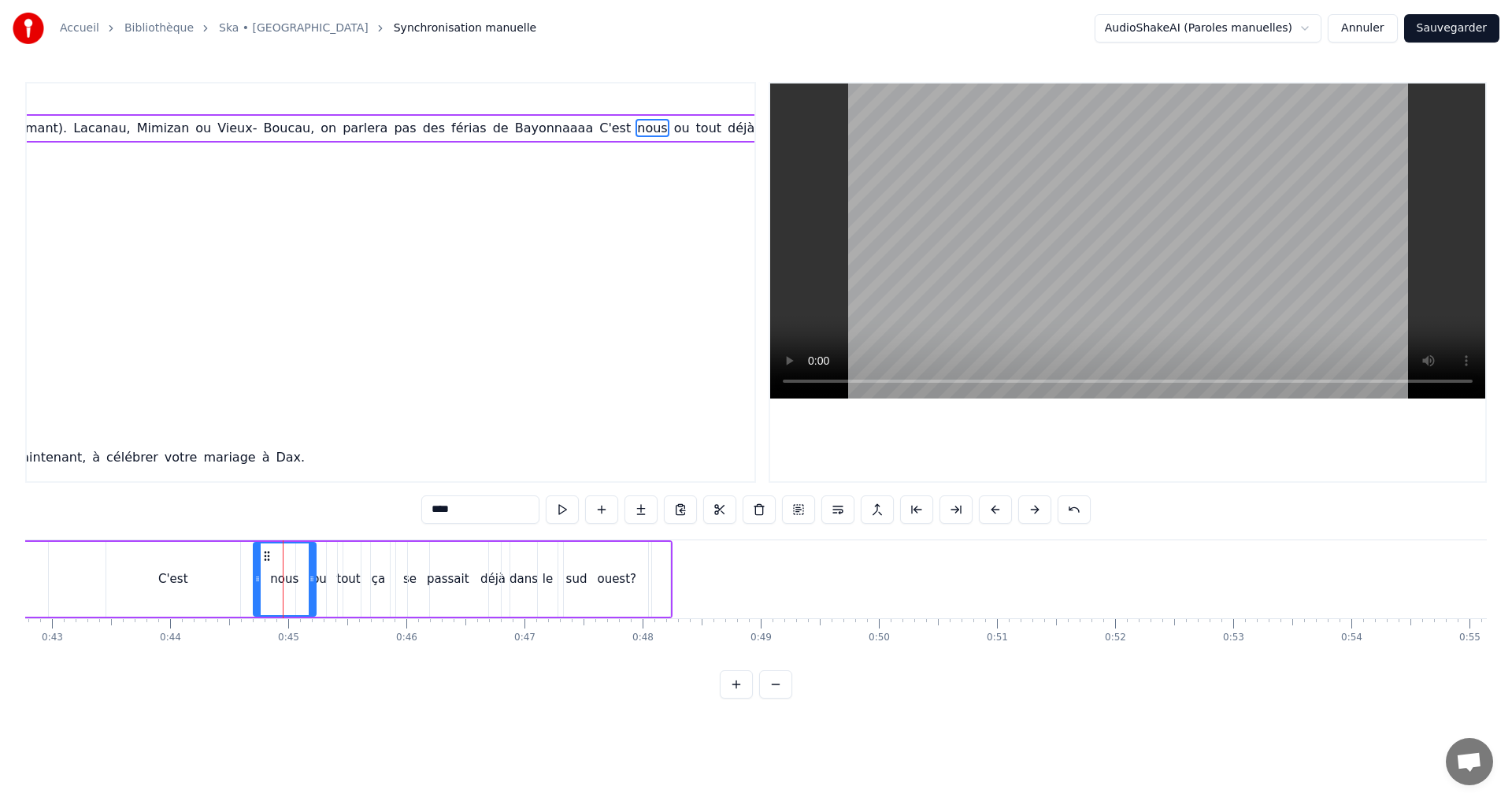
drag, startPoint x: 290, startPoint y: 576, endPoint x: 258, endPoint y: 577, distance: 32.0
click at [258, 577] on icon at bounding box center [257, 579] width 6 height 13
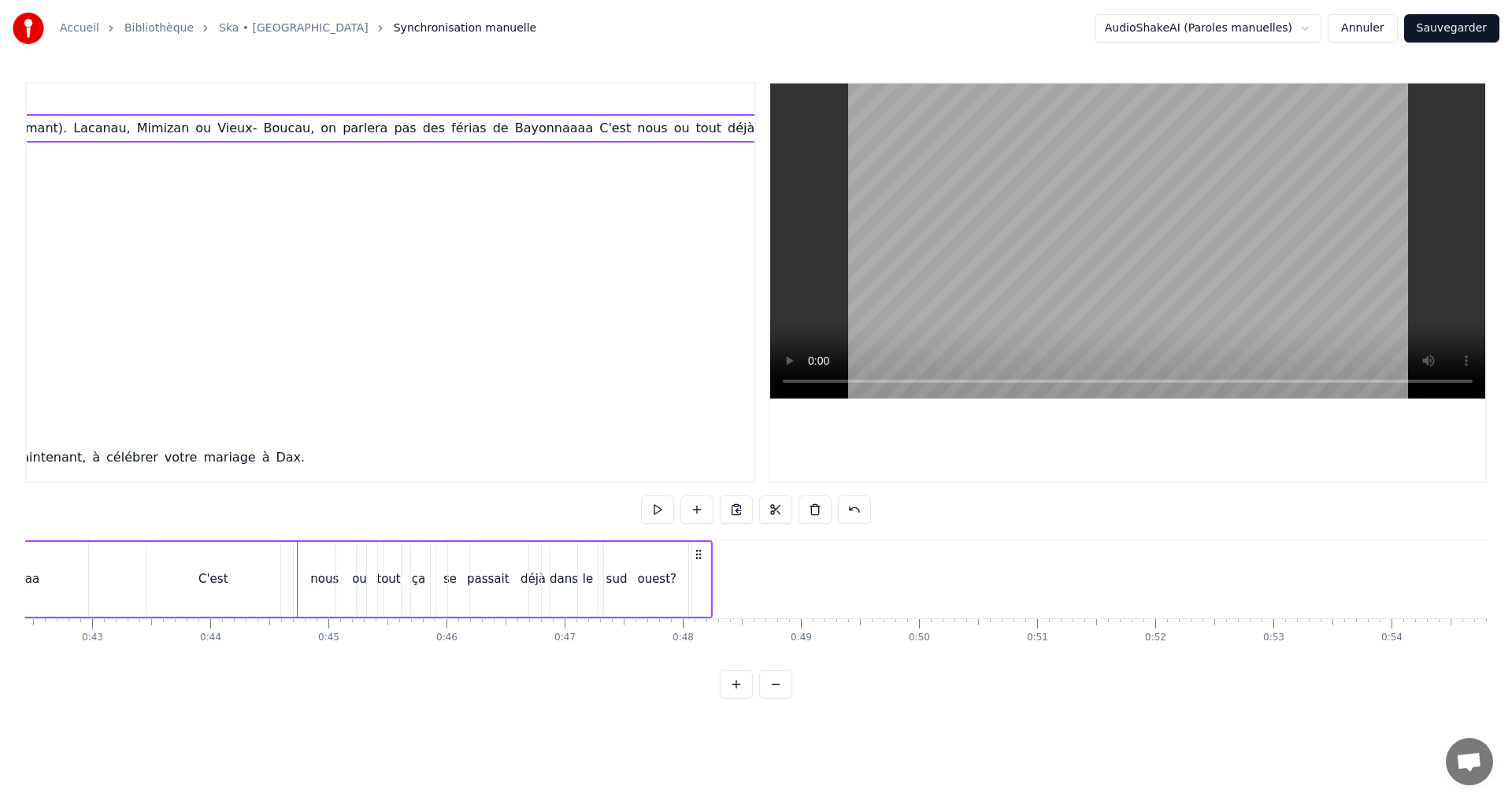
click at [651, 504] on button at bounding box center [658, 509] width 33 height 29
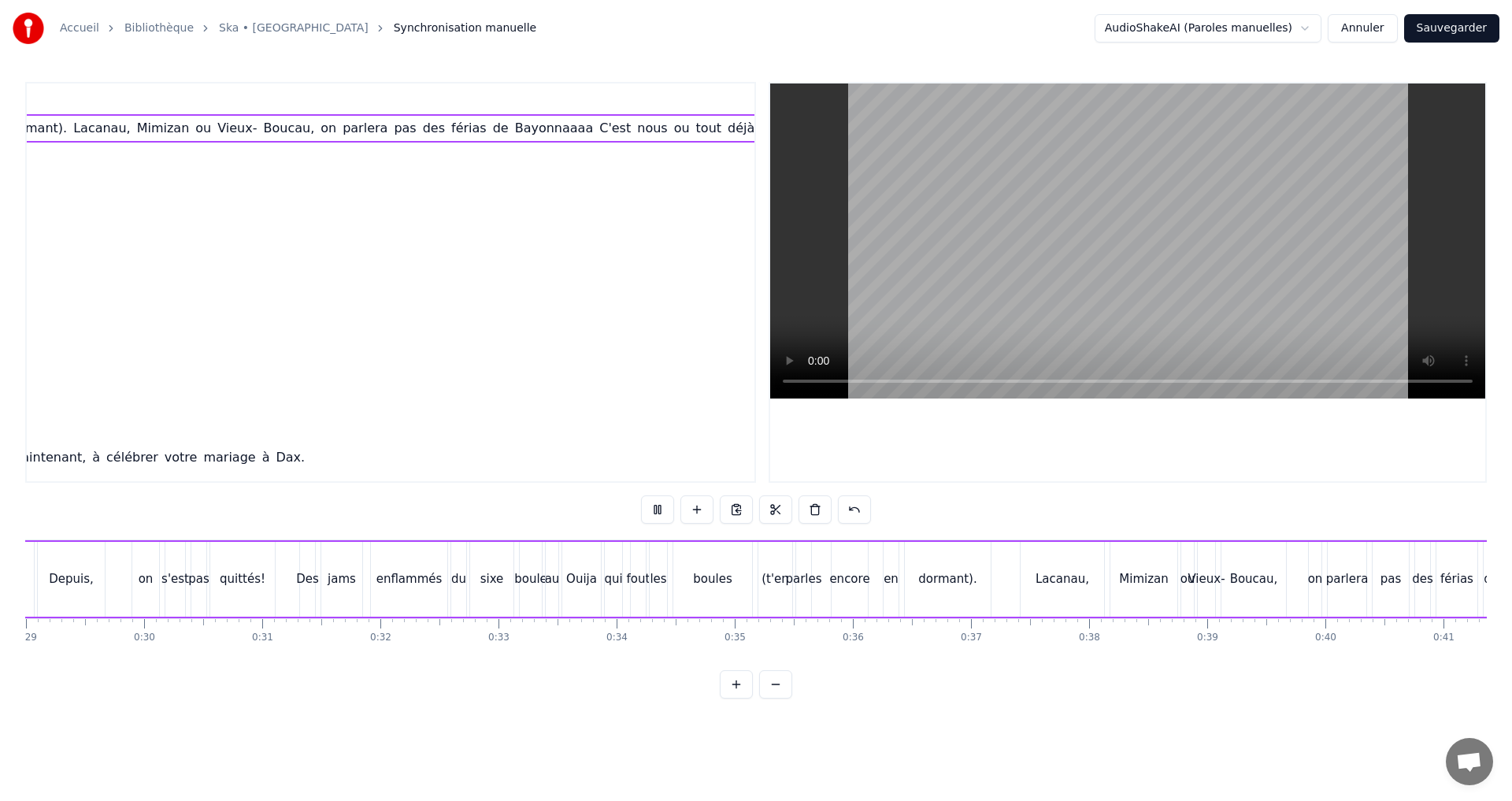
scroll to position [0, 3305]
click at [777, 696] on button at bounding box center [776, 684] width 33 height 29
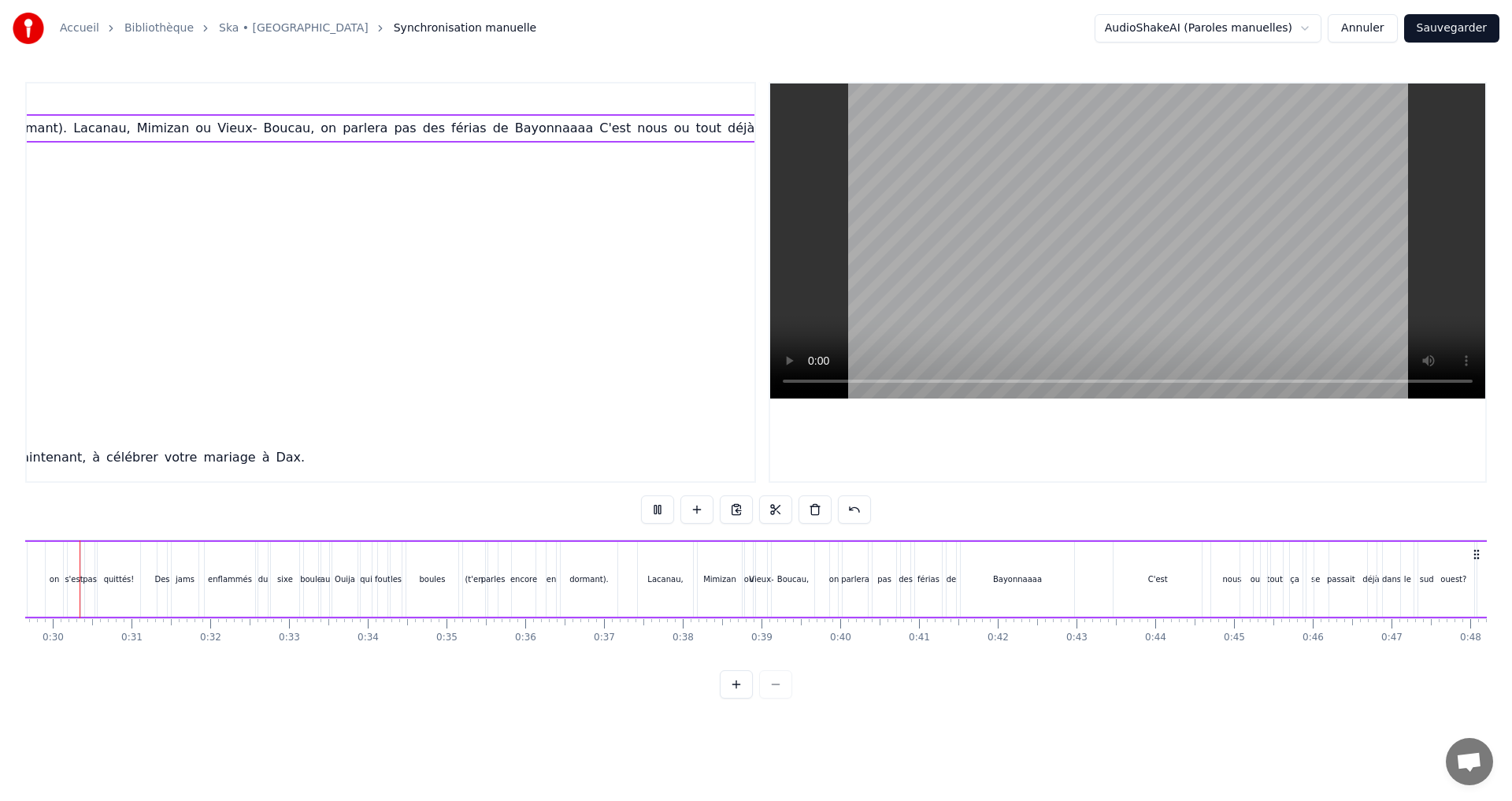
scroll to position [0, 2301]
click at [1125, 572] on div "C'est à partir du lycée qu'il s'en est passé, ahhhh Capé! Depuis, on s'est pas …" at bounding box center [607, 579] width 1835 height 78
click at [1120, 579] on div "C'est à partir du lycée qu'il s'en est passé, ahhhh Capé! Depuis, on s'est pas …" at bounding box center [607, 579] width 1835 height 78
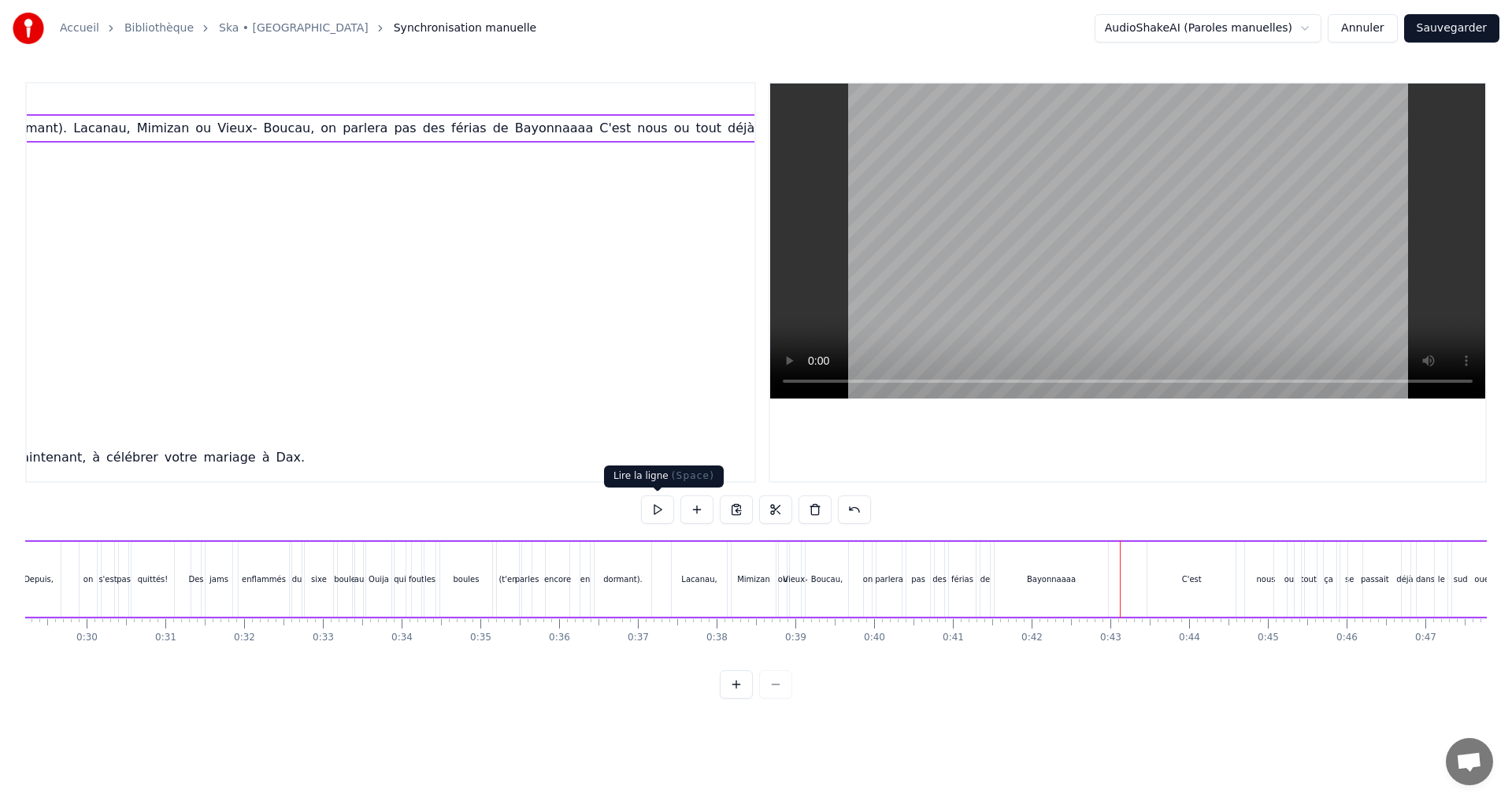
click at [670, 510] on button at bounding box center [658, 509] width 33 height 29
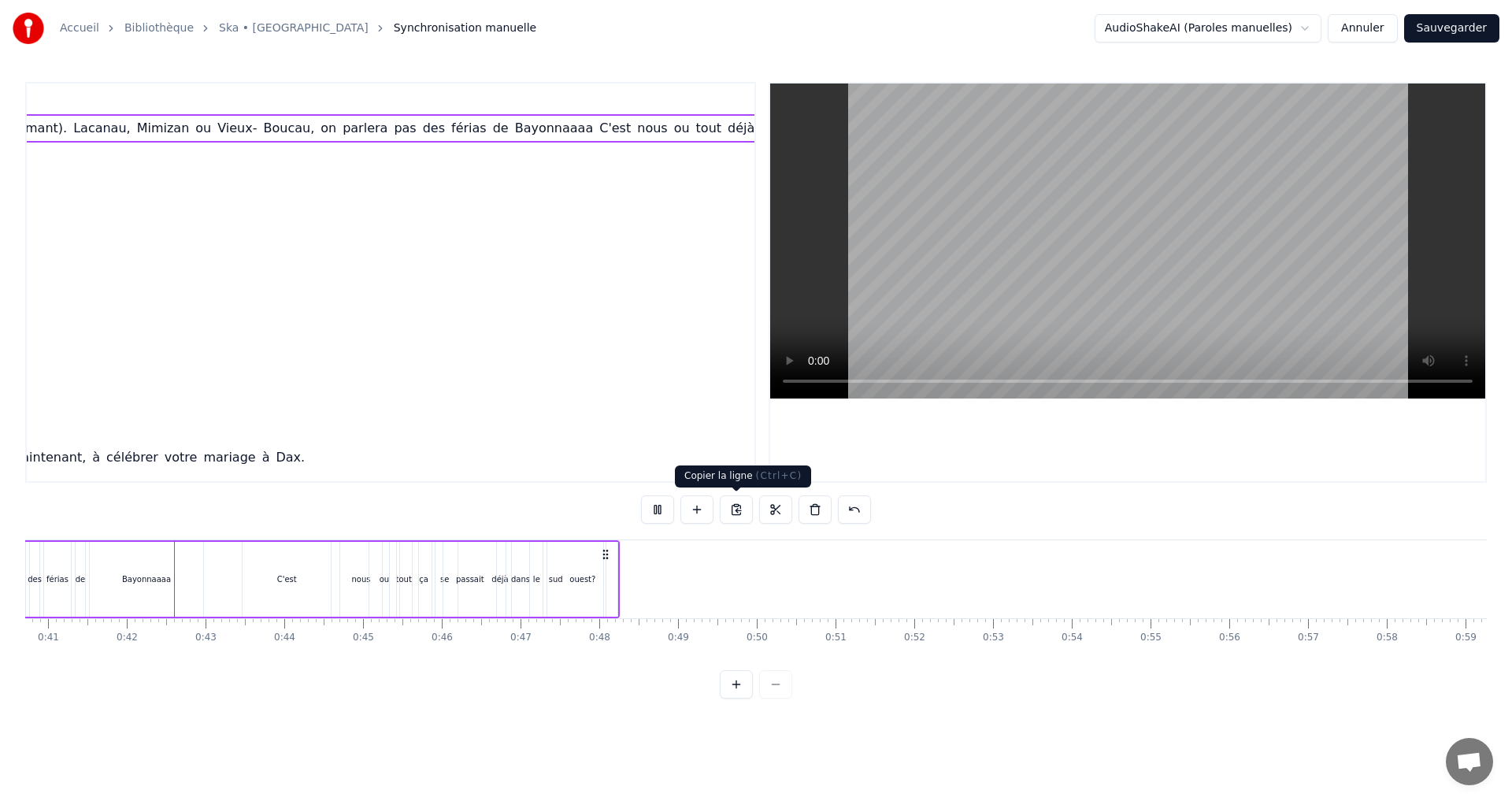
scroll to position [0, 3221]
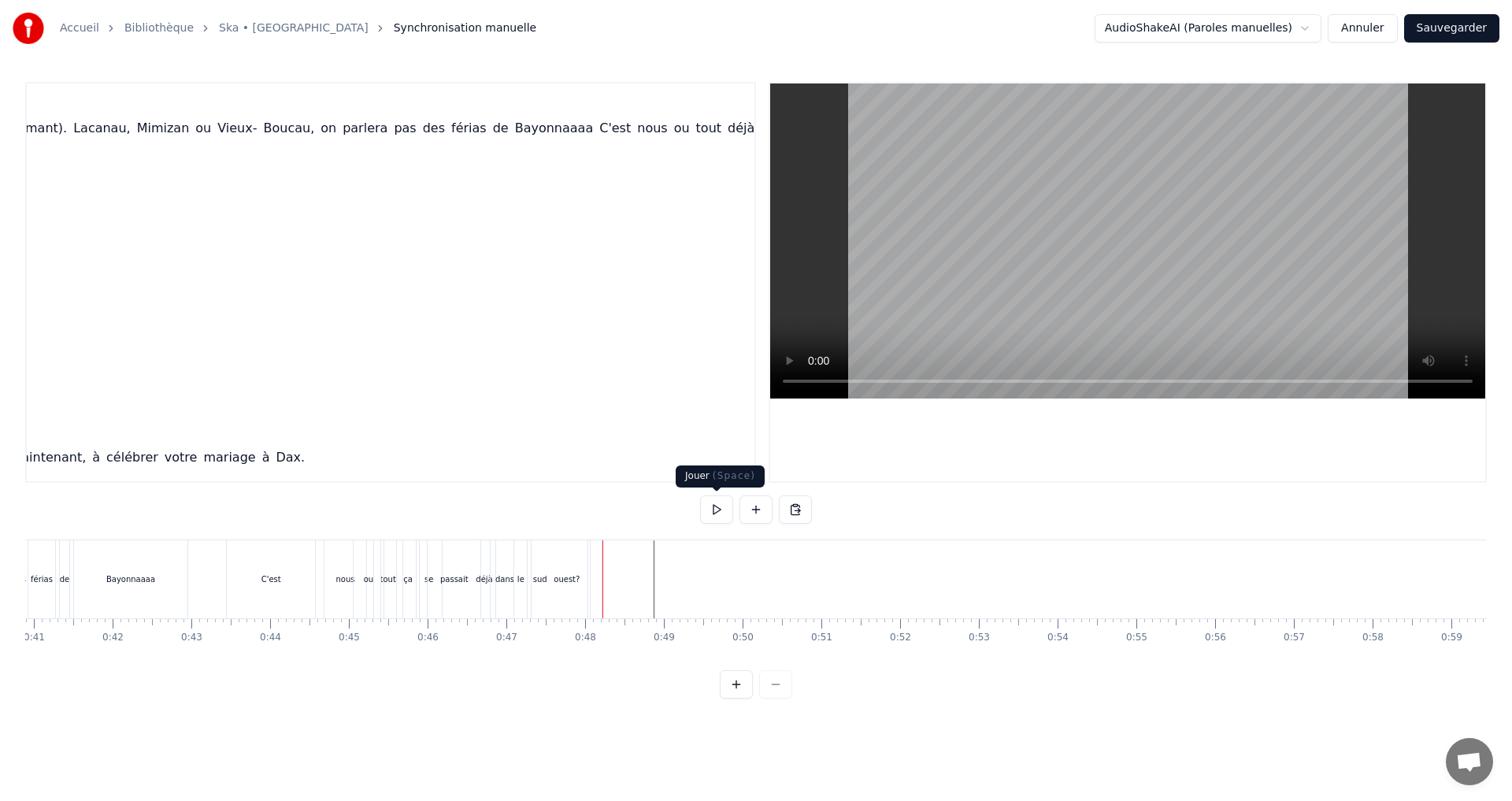
click at [720, 511] on button at bounding box center [717, 509] width 33 height 29
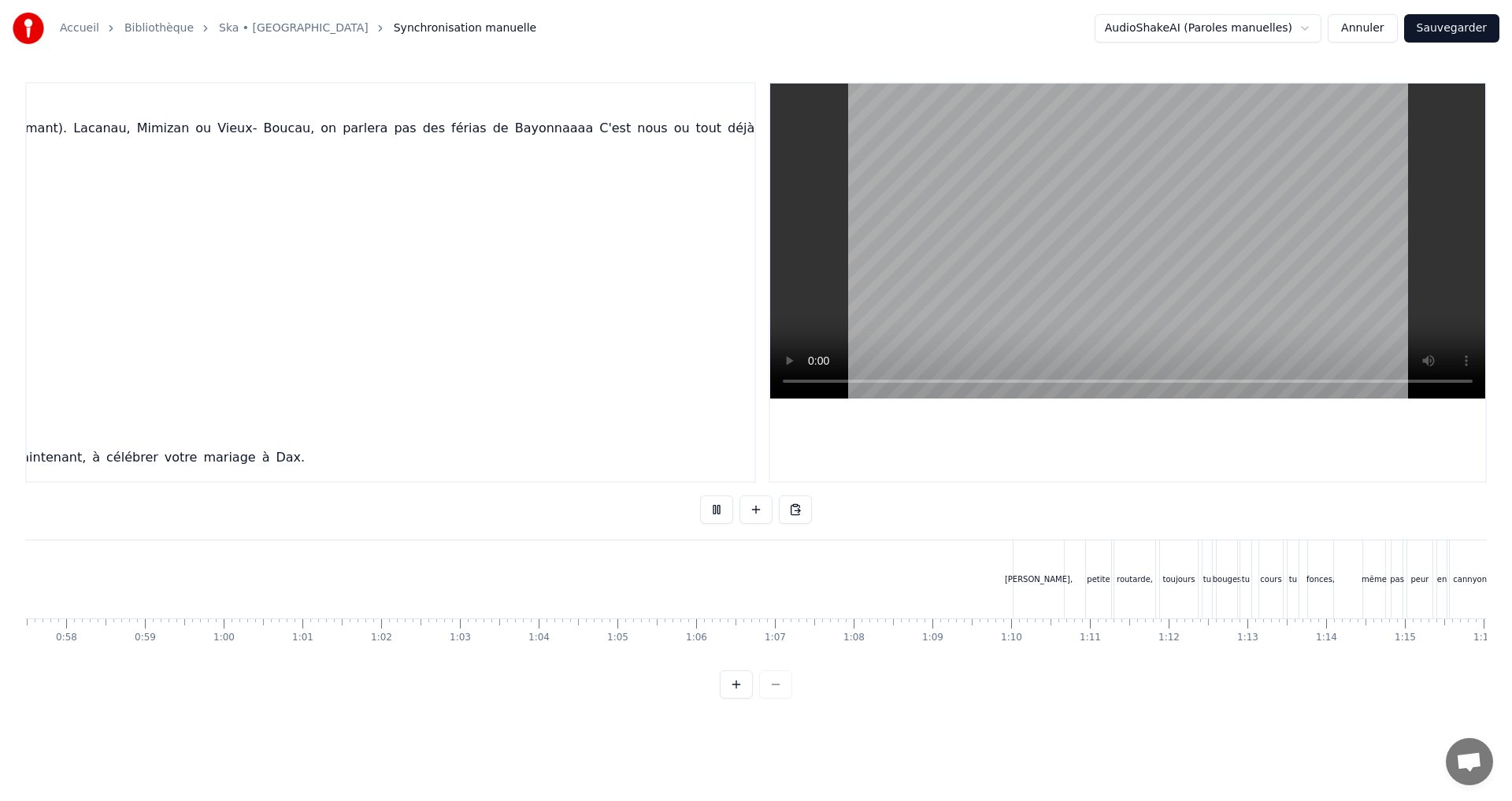
scroll to position [0, 4445]
click at [716, 504] on button at bounding box center [717, 509] width 33 height 29
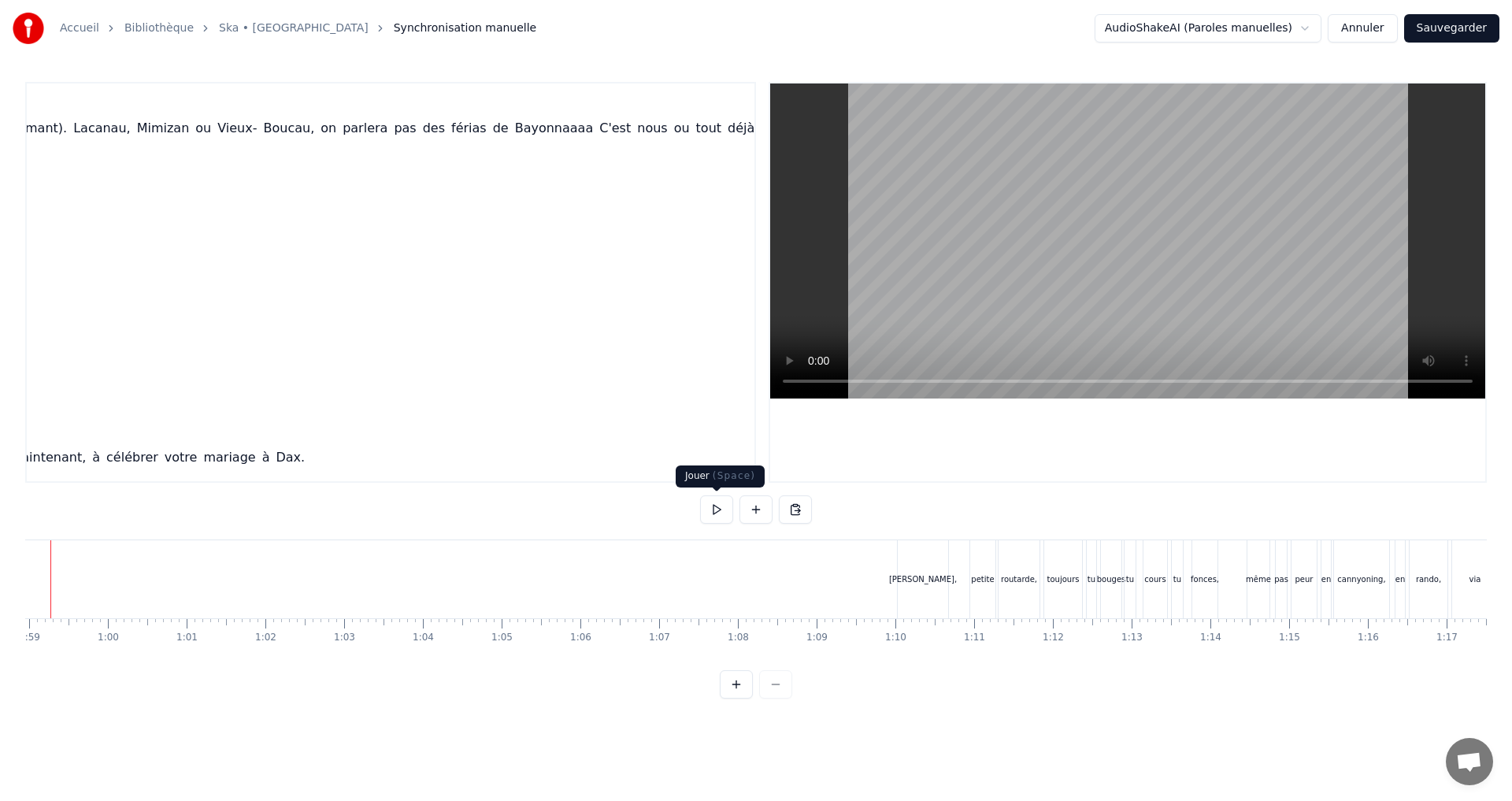
scroll to position [0, 4589]
click at [715, 514] on button at bounding box center [717, 509] width 33 height 29
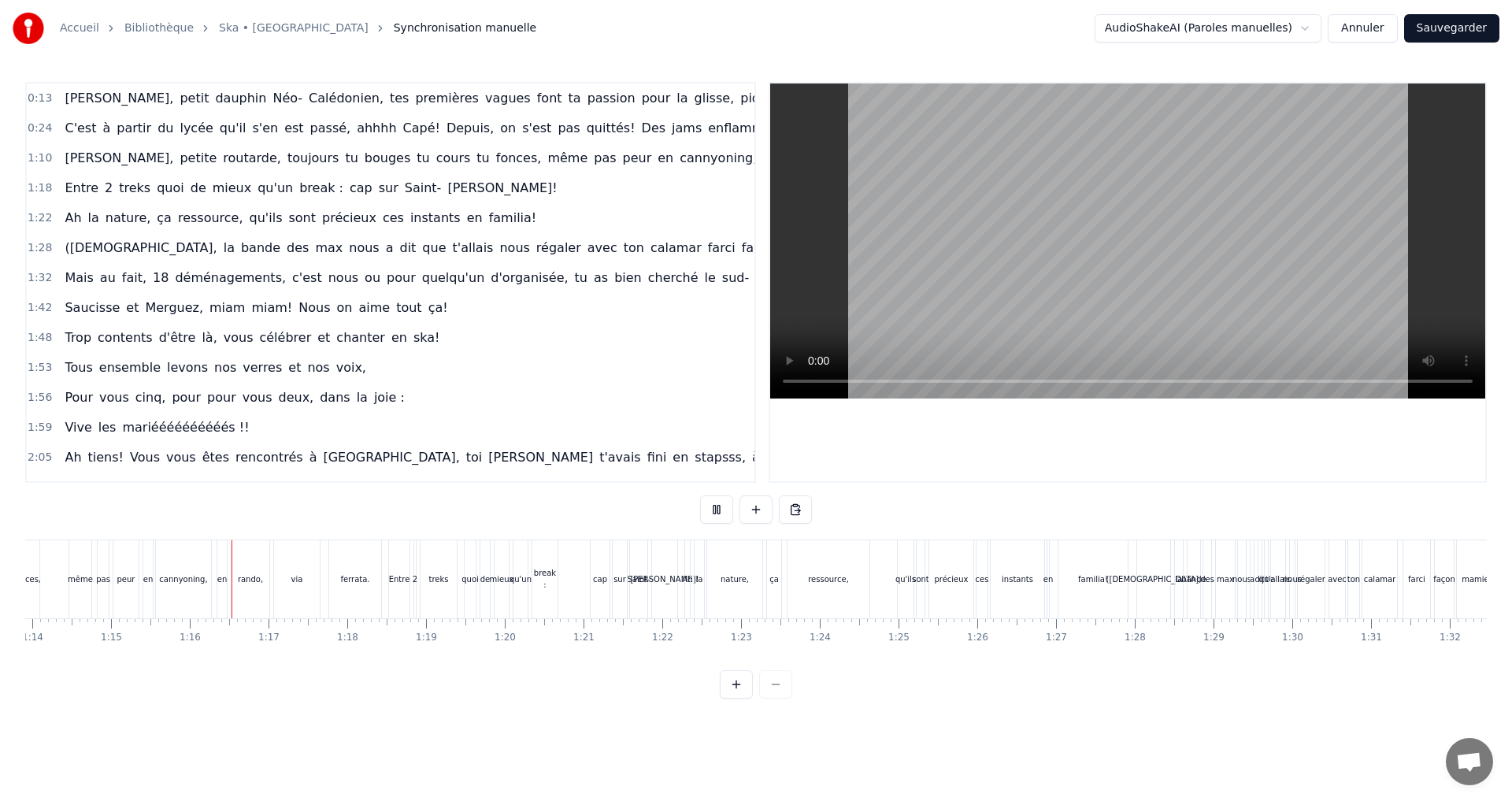
scroll to position [0, 5901]
click at [65, 307] on html "Accueil Bibliothèque Ska • Roddy Synchronisation manuelle AudioShakeAI (Paroles…" at bounding box center [756, 361] width 1512 height 723
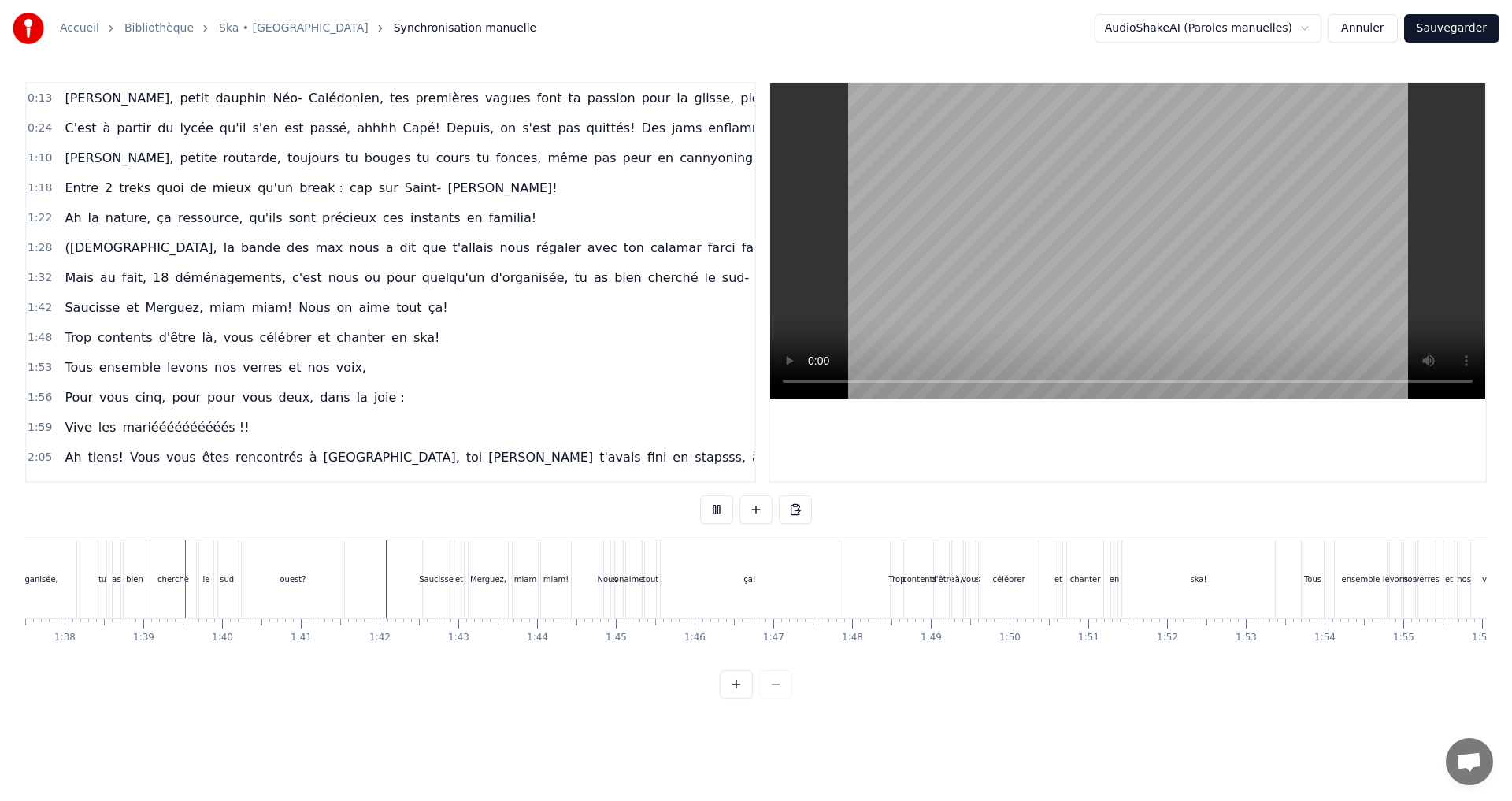
scroll to position [0, 7708]
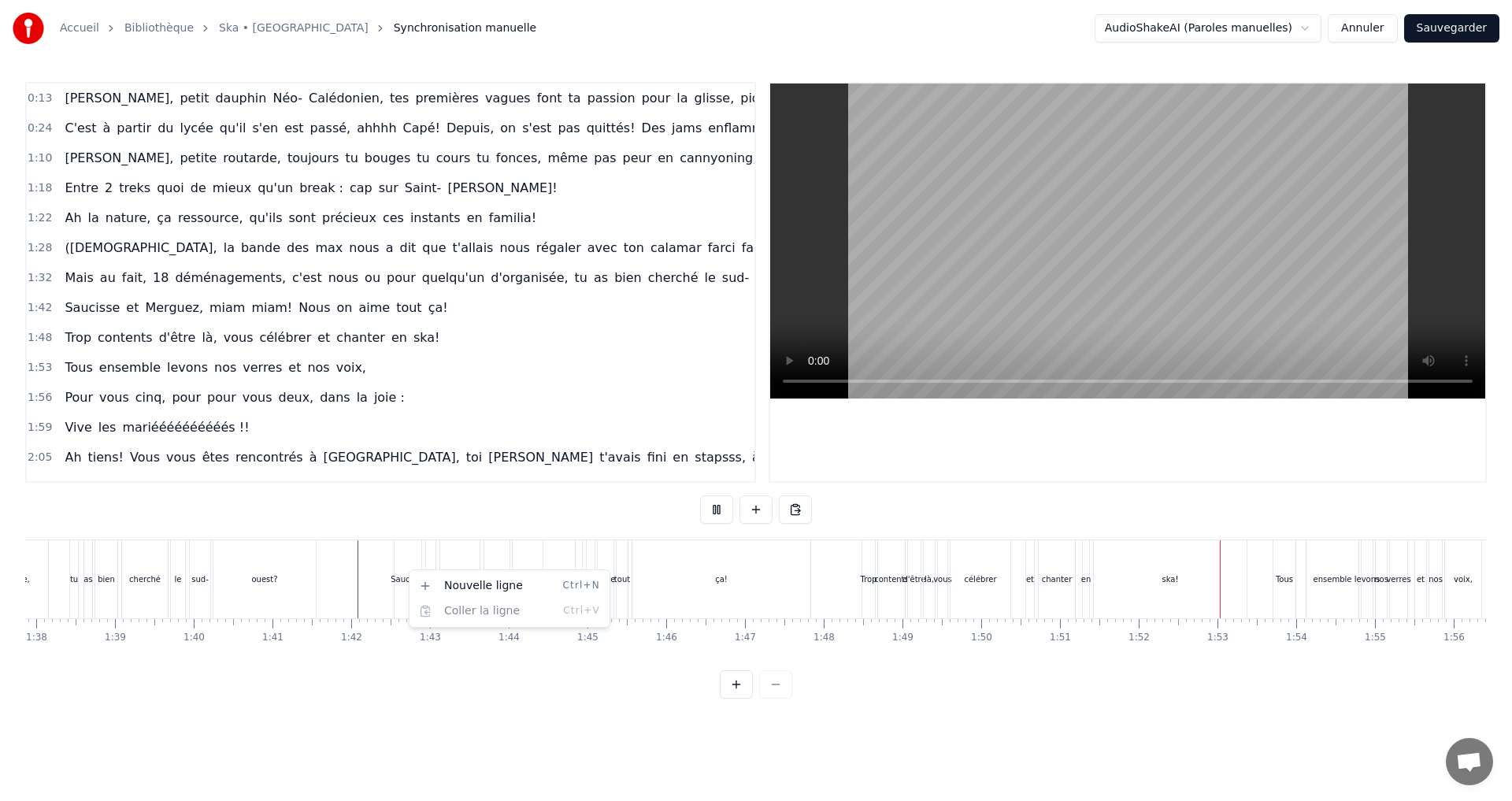
click at [404, 680] on html "Accueil Bibliothèque Ska • Roddy Synchronisation manuelle AudioShakeAI (Paroles…" at bounding box center [756, 361] width 1512 height 723
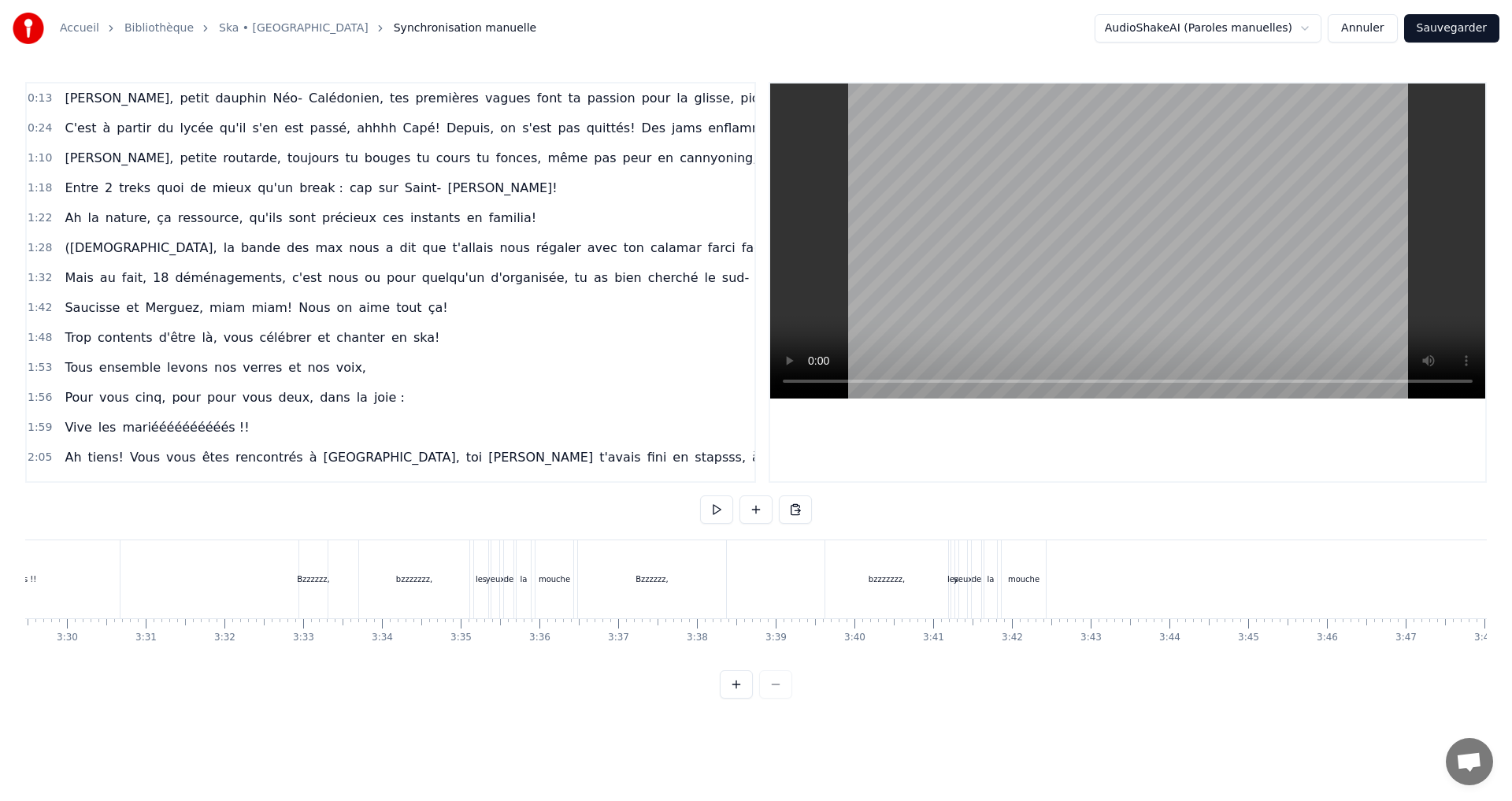
scroll to position [0, 16508]
click at [178, 103] on span "petit" at bounding box center [194, 97] width 32 height 18
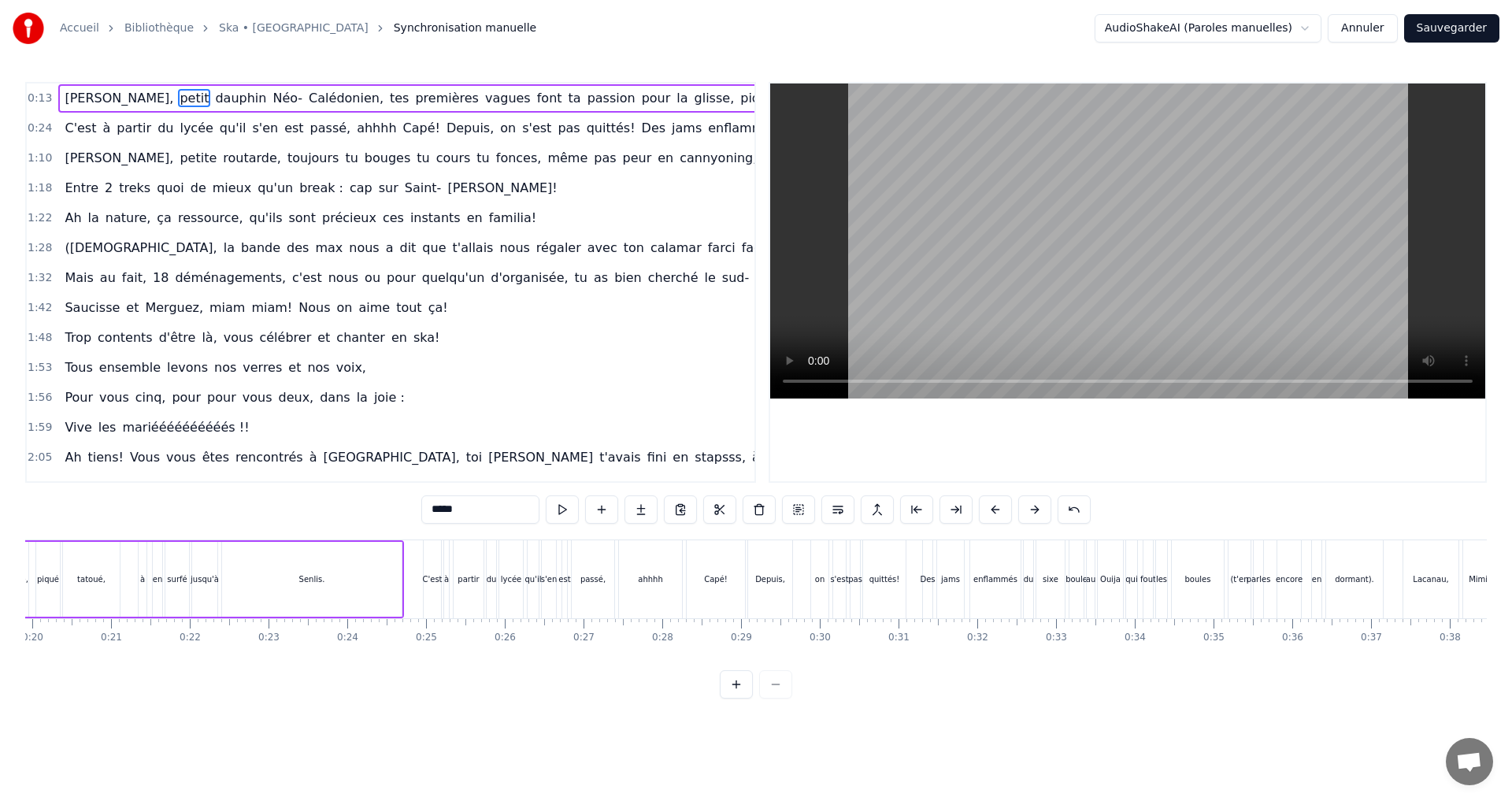
scroll to position [0, 1073]
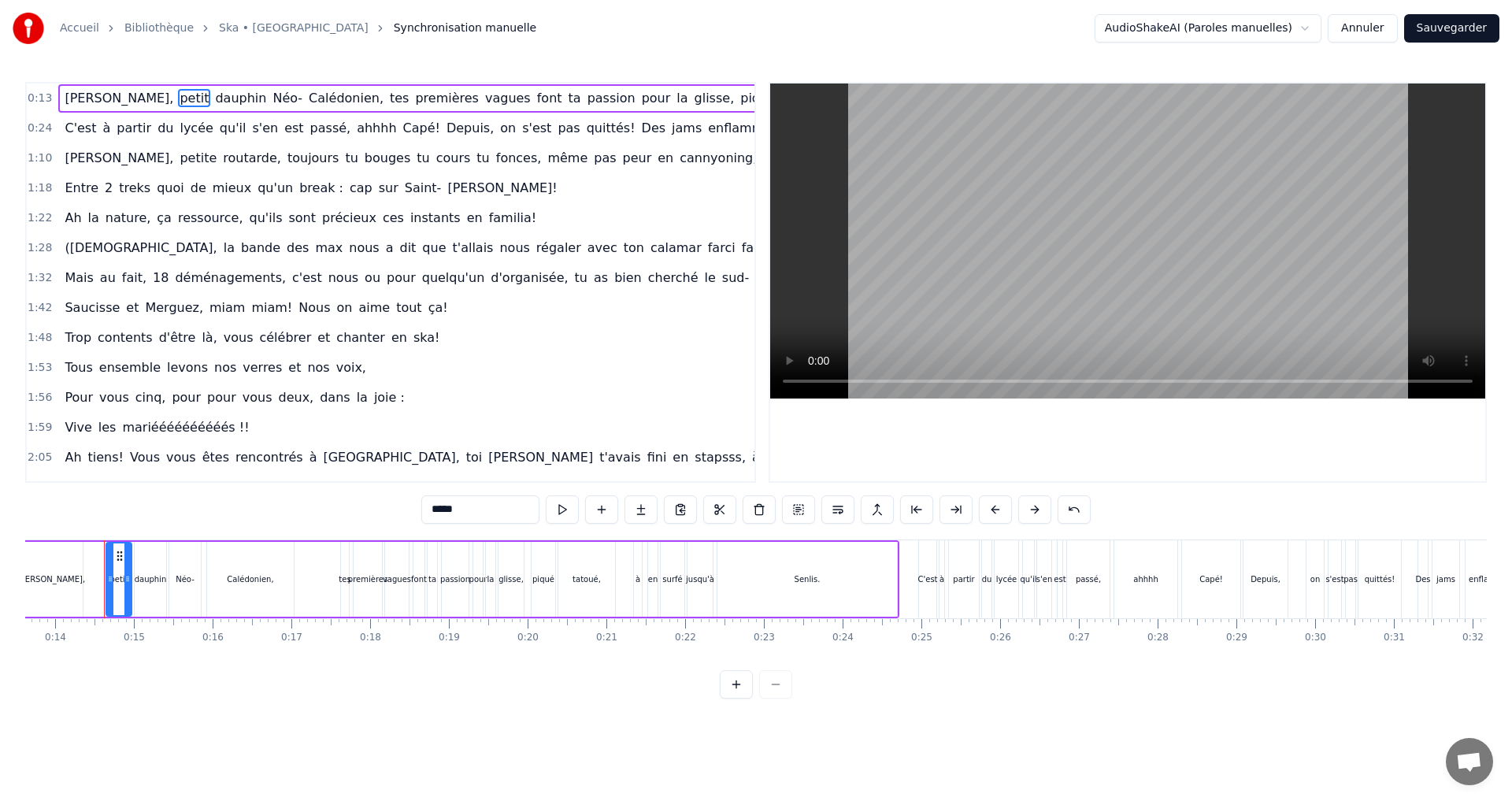
click at [178, 132] on span "lycée" at bounding box center [196, 128] width 36 height 18
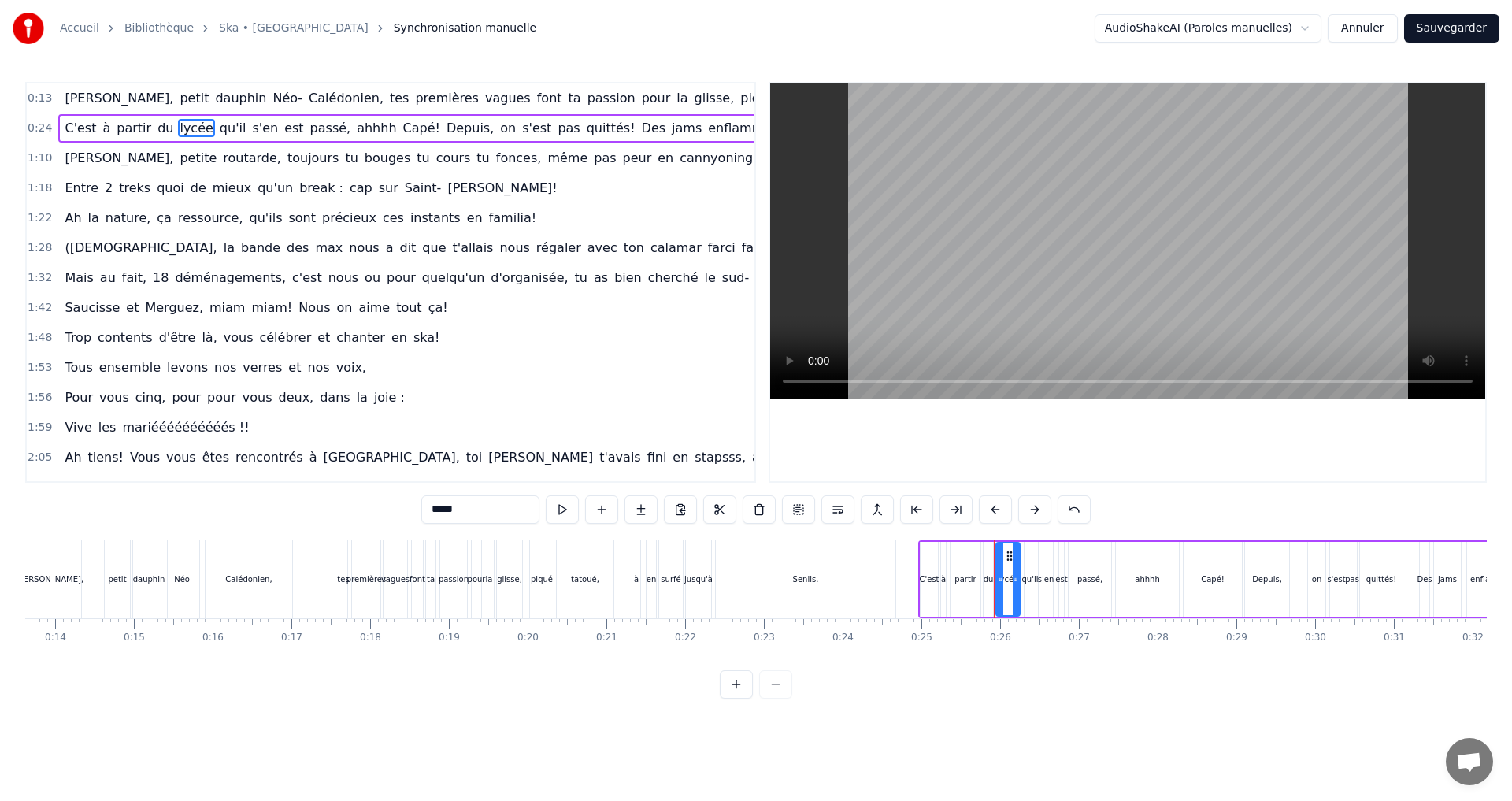
click at [83, 131] on span "C'est" at bounding box center [80, 128] width 34 height 18
type input "*****"
click at [563, 513] on button at bounding box center [562, 509] width 33 height 29
click at [559, 515] on button at bounding box center [562, 509] width 33 height 29
click at [561, 510] on button at bounding box center [562, 509] width 33 height 29
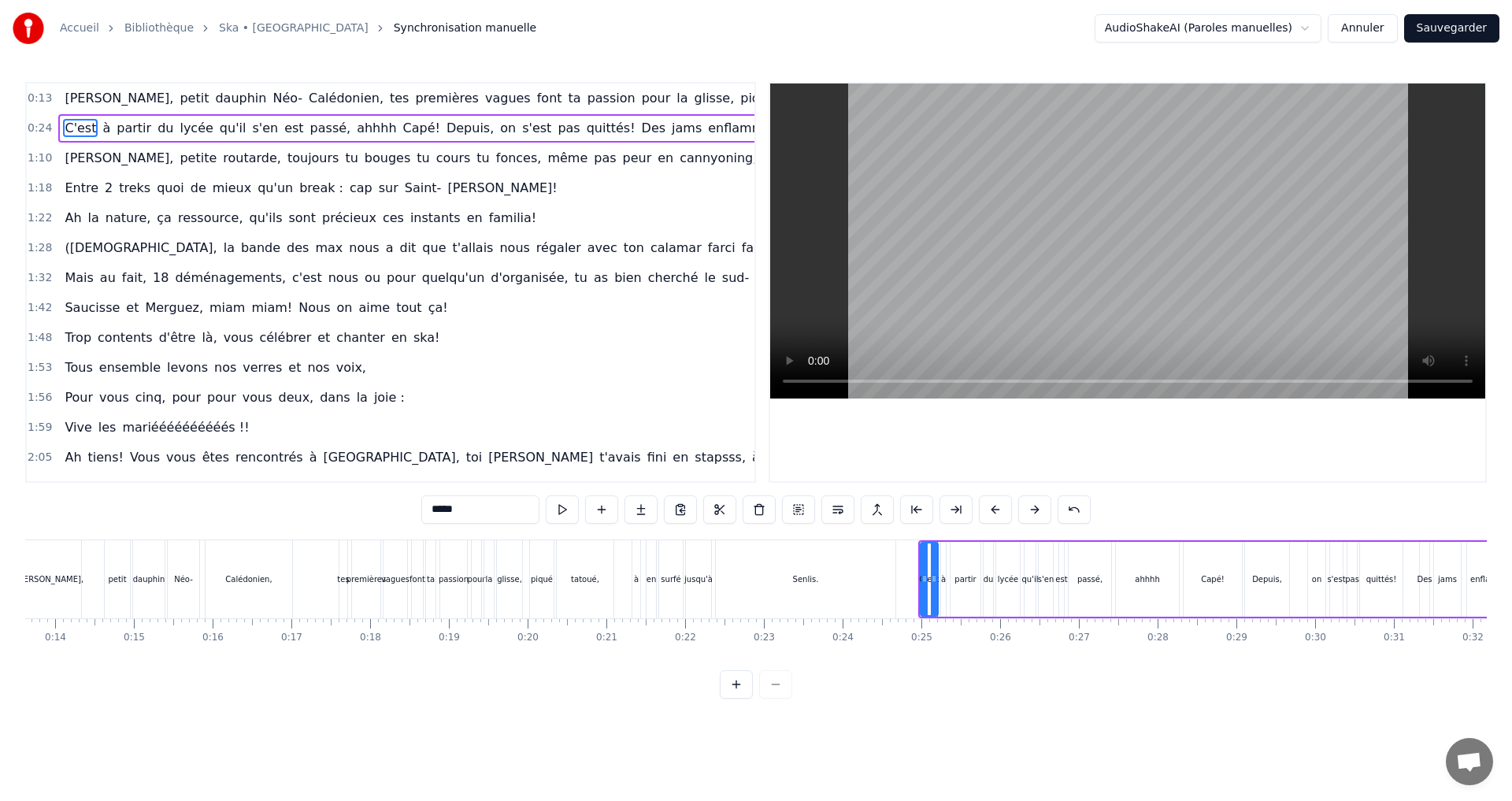
click at [41, 128] on span "0:24" at bounding box center [39, 128] width 25 height 16
click at [661, 507] on button at bounding box center [658, 509] width 33 height 29
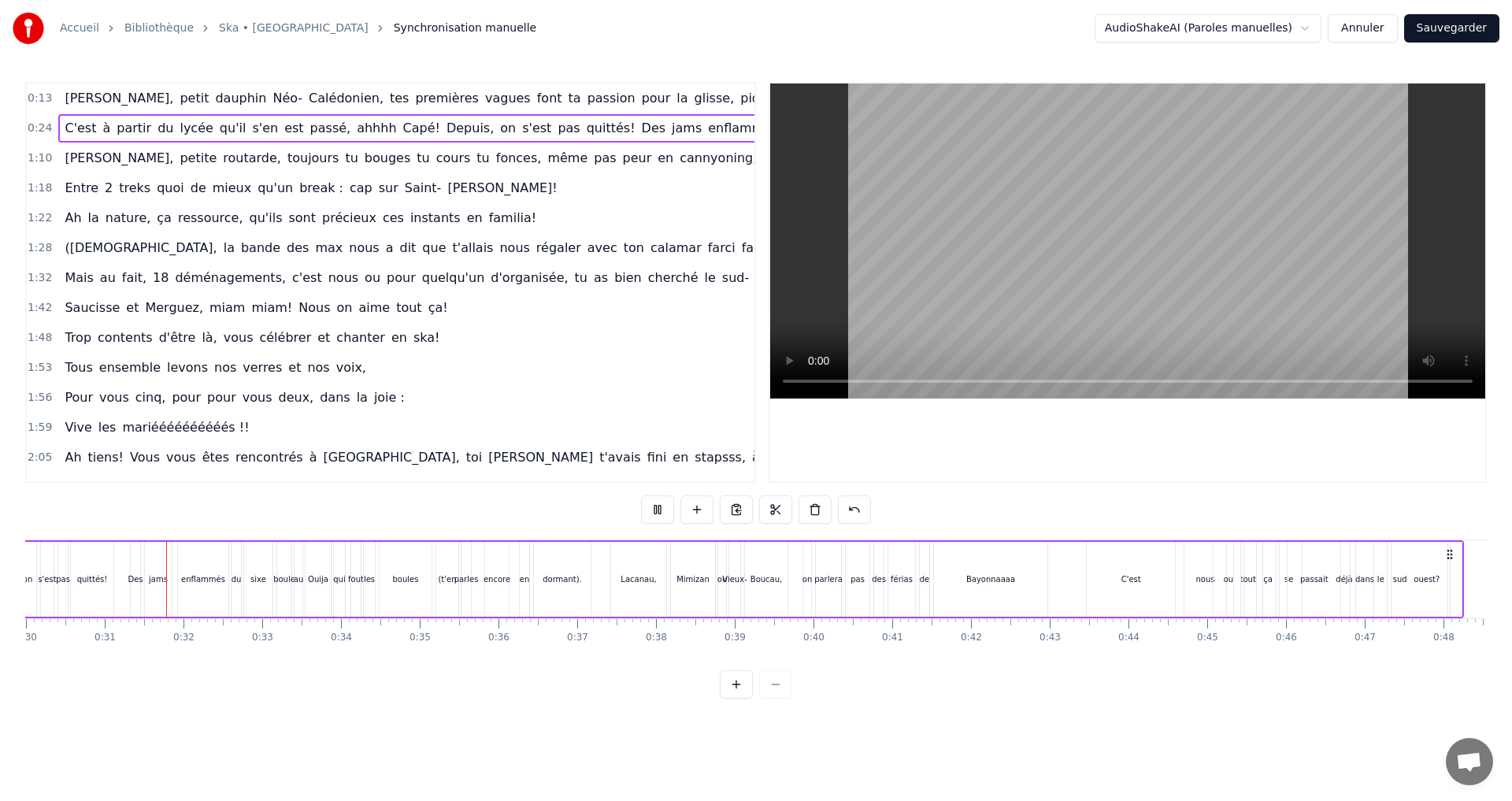
scroll to position [0, 2383]
click at [658, 506] on button at bounding box center [658, 509] width 33 height 29
click at [1174, 569] on div "nous" at bounding box center [1184, 579] width 41 height 75
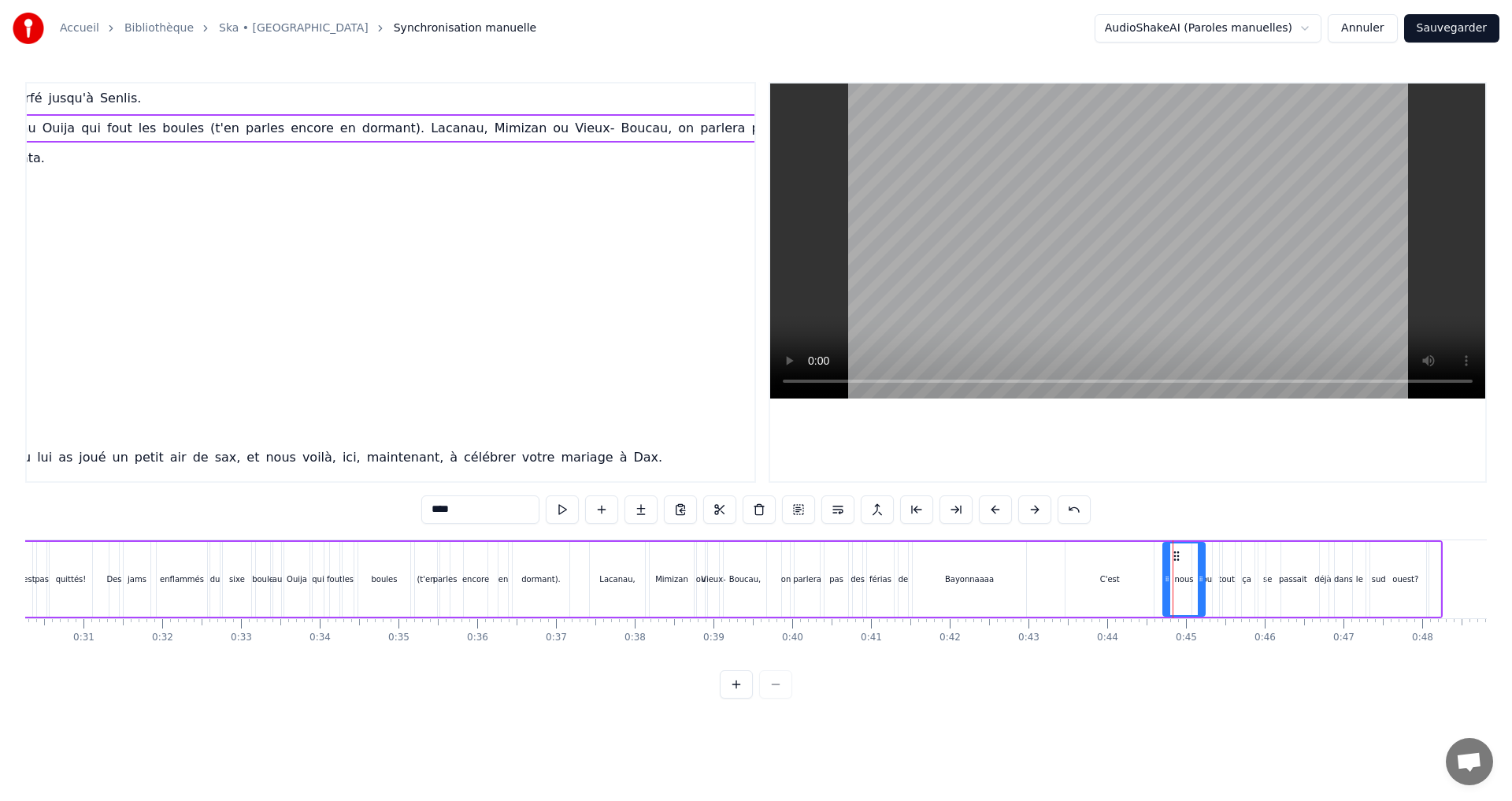
scroll to position [0, 939]
drag, startPoint x: 1166, startPoint y: 581, endPoint x: 1129, endPoint y: 584, distance: 37.1
click at [1129, 584] on icon at bounding box center [1129, 579] width 6 height 13
drag, startPoint x: 1204, startPoint y: 576, endPoint x: 1170, endPoint y: 577, distance: 34.0
click at [1170, 577] on icon at bounding box center [1167, 579] width 6 height 13
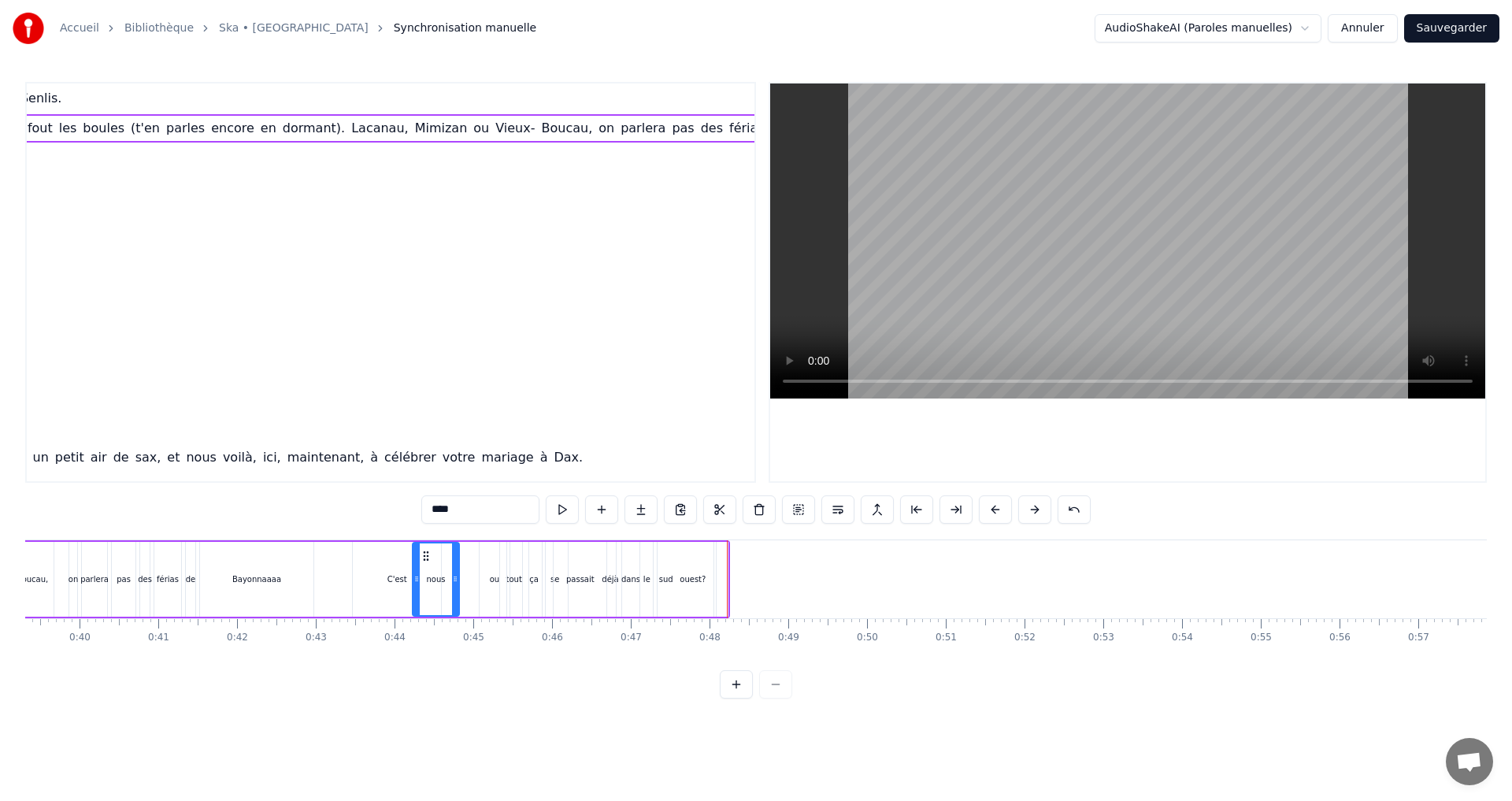
scroll to position [0, 2475]
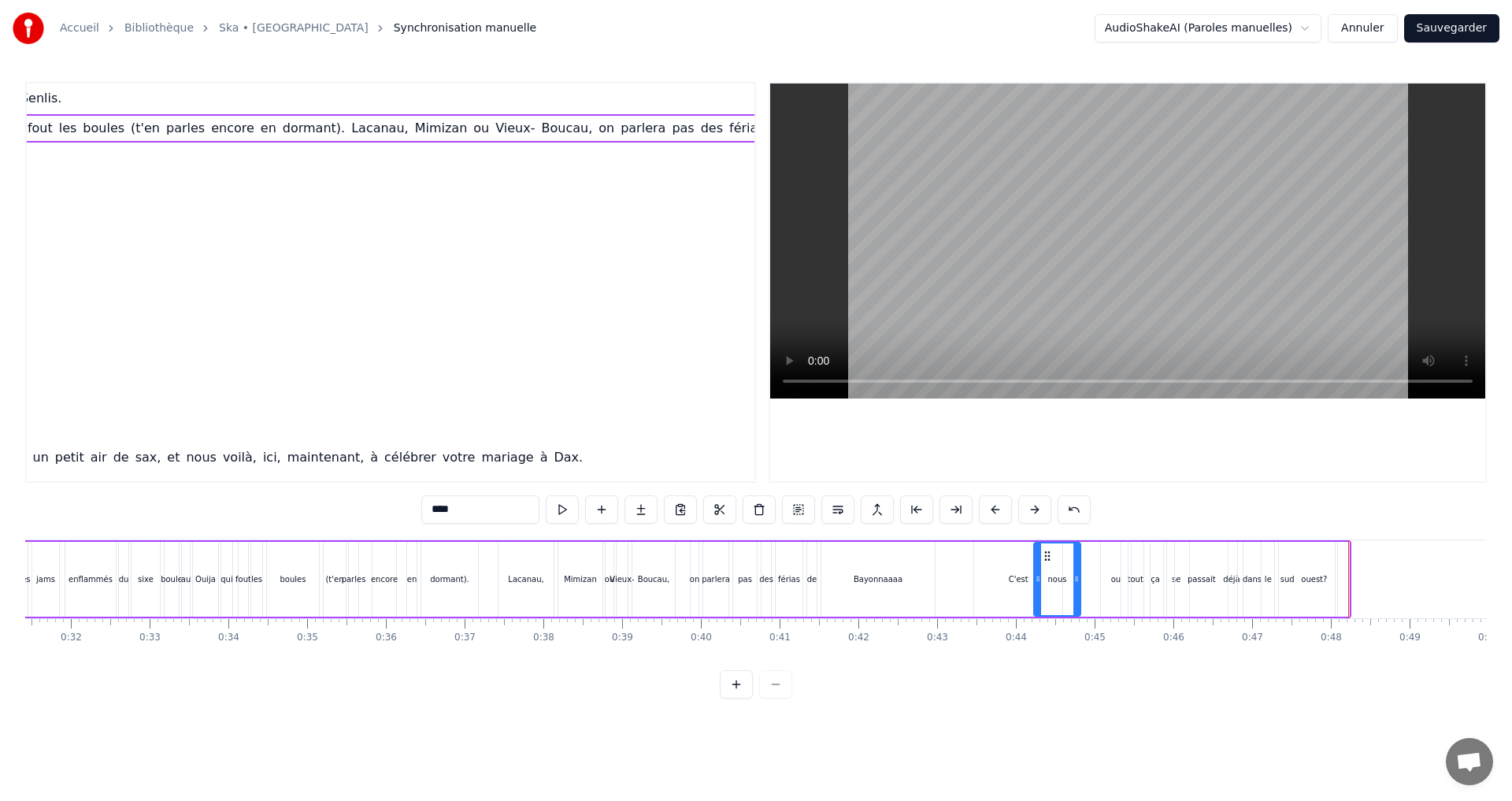
click at [1113, 569] on div "ou" at bounding box center [1116, 579] width 31 height 75
drag, startPoint x: 1116, startPoint y: 552, endPoint x: 1090, endPoint y: 553, distance: 26.0
click at [1090, 552] on circle at bounding box center [1090, 551] width 1 height 1
click at [1137, 561] on div "déjà" at bounding box center [1232, 579] width 207 height 75
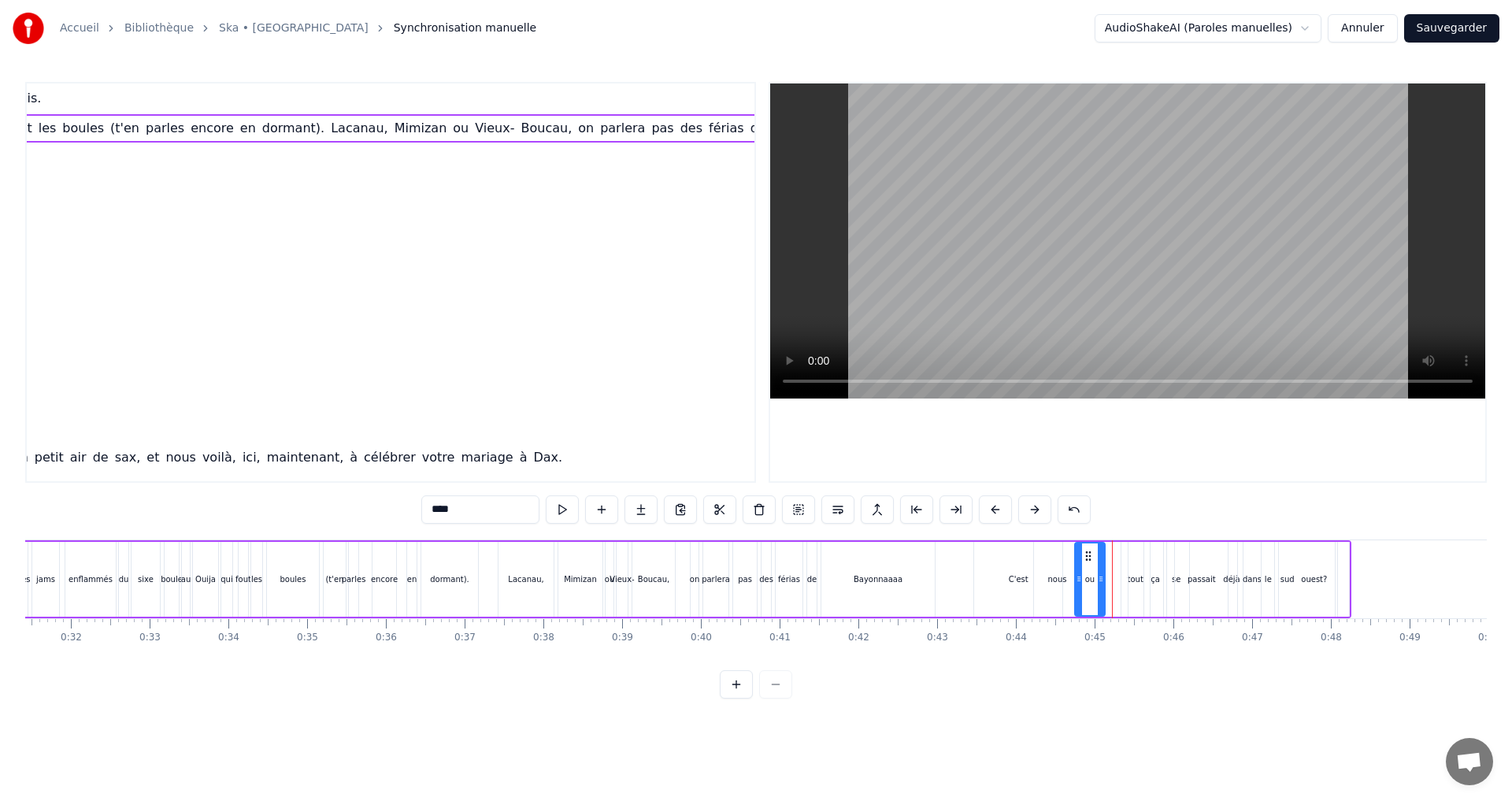
scroll to position [0, 1019]
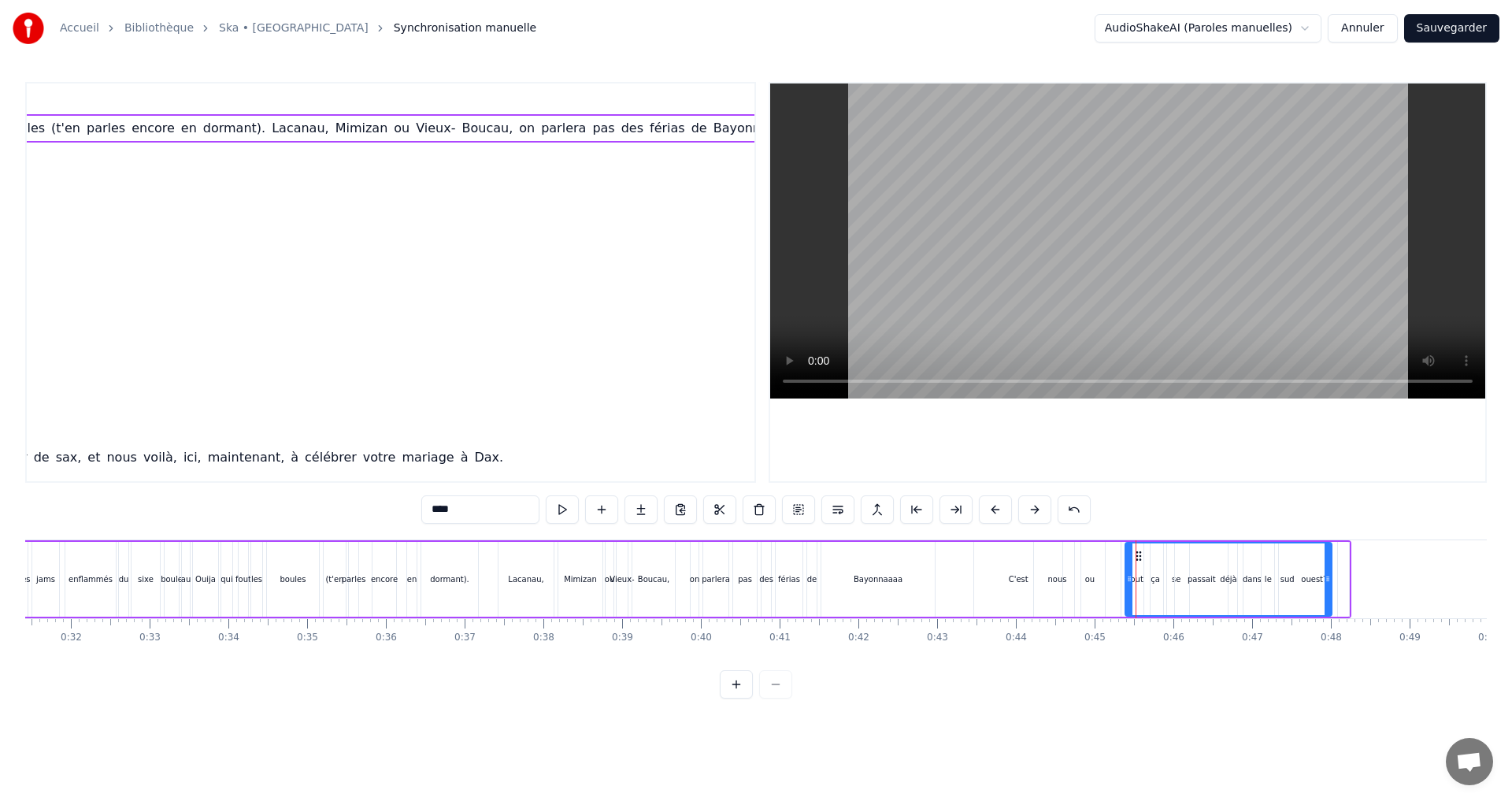
click at [1141, 558] on icon at bounding box center [1139, 555] width 13 height 13
drag, startPoint x: 1128, startPoint y: 577, endPoint x: 1230, endPoint y: 578, distance: 102.0
drag, startPoint x: 1329, startPoint y: 577, endPoint x: 1281, endPoint y: 581, distance: 48.2
click at [1281, 581] on icon at bounding box center [1280, 579] width 6 height 13
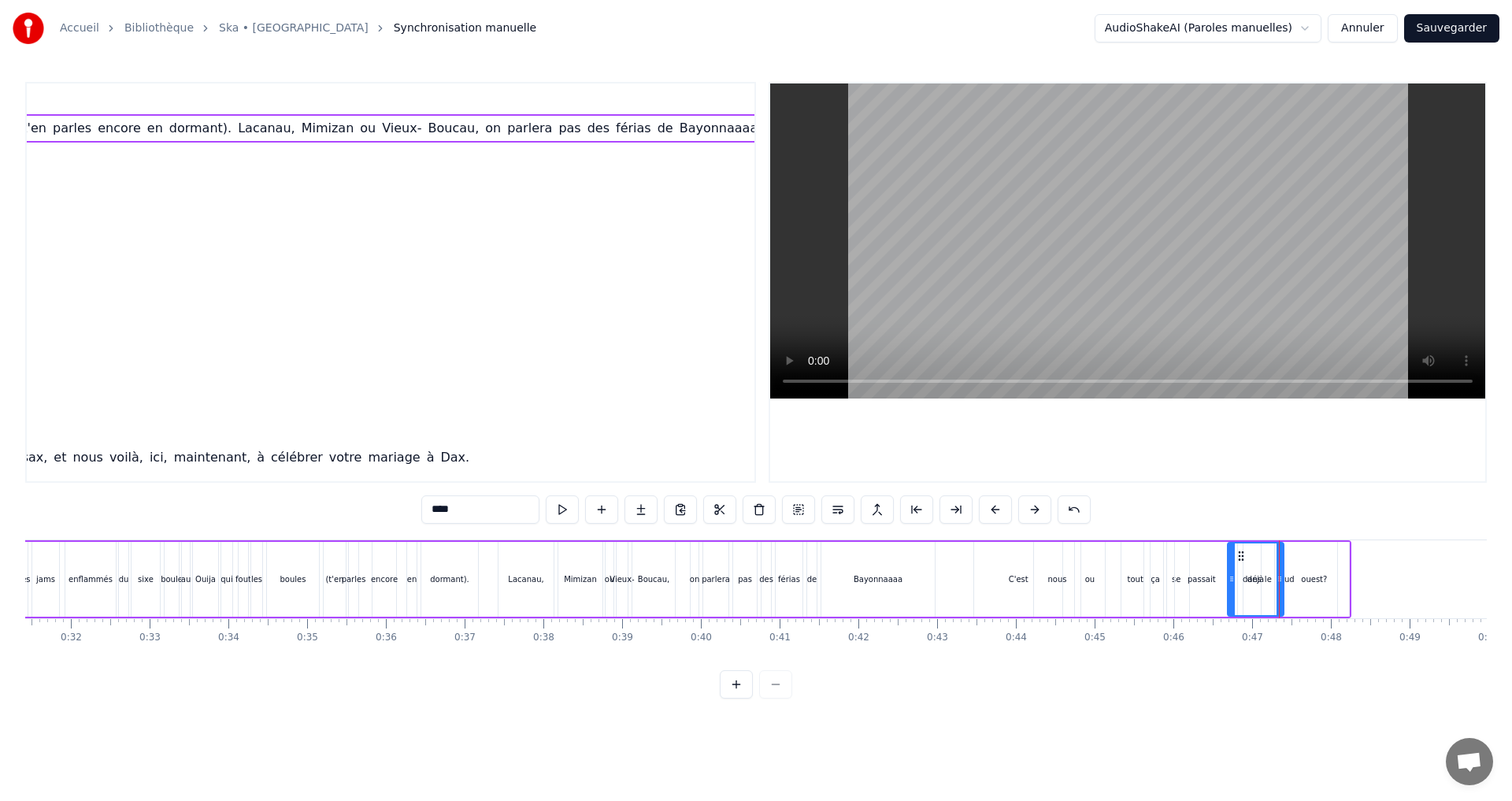
scroll to position [0, 1100]
drag, startPoint x: 1237, startPoint y: 553, endPoint x: 1210, endPoint y: 555, distance: 27.1
click at [1210, 555] on icon at bounding box center [1214, 555] width 13 height 13
click at [981, 573] on div "C'est" at bounding box center [1019, 579] width 89 height 75
type input "*****"
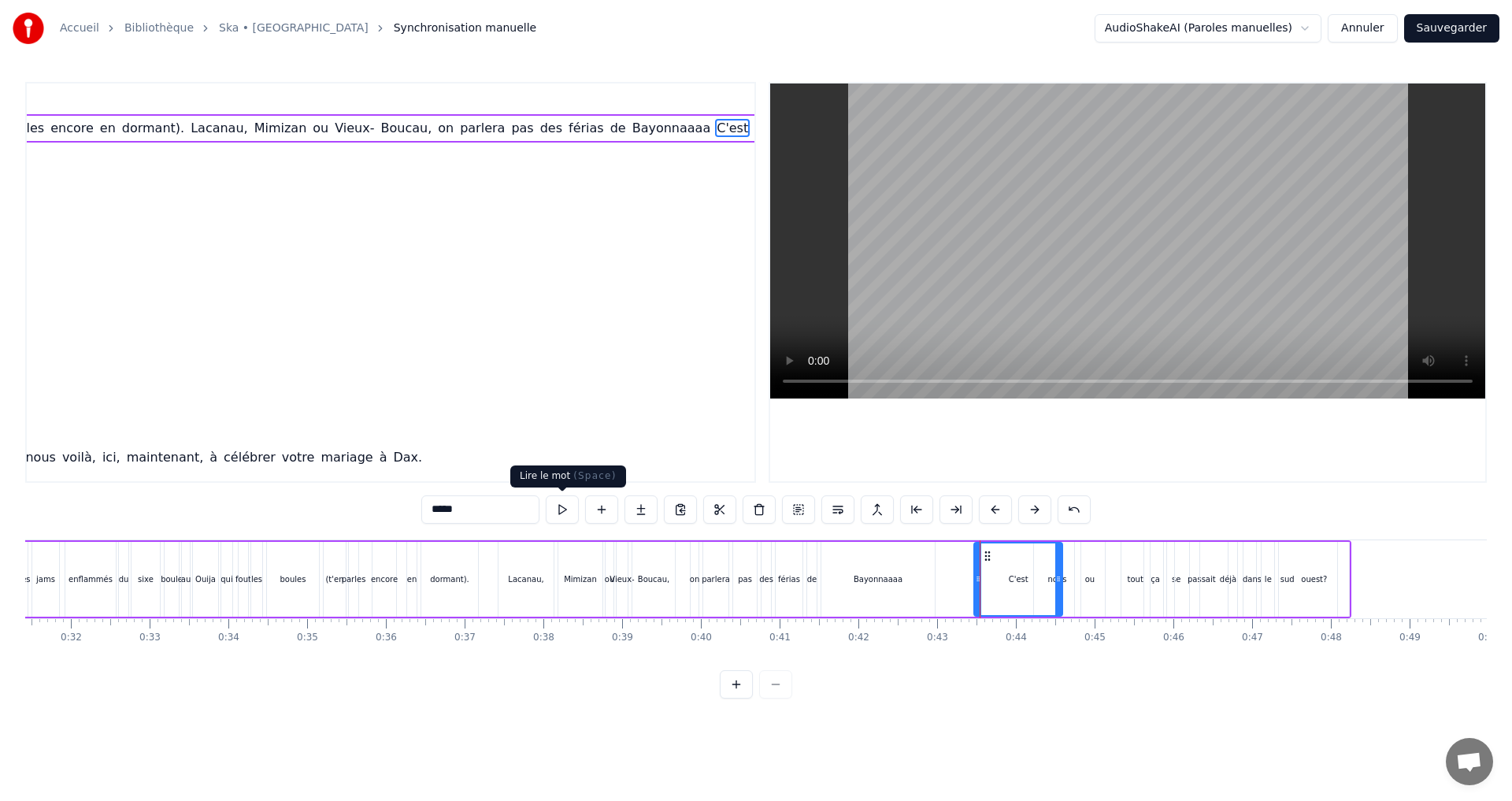
click at [562, 503] on button at bounding box center [562, 509] width 33 height 29
click at [995, 585] on div "C'est" at bounding box center [1019, 579] width 87 height 72
click at [948, 579] on div "C'est à partir du lycée qu'il s'en est passé, ahhhh Capé! Depuis, on s'est pas …" at bounding box center [434, 579] width 1835 height 78
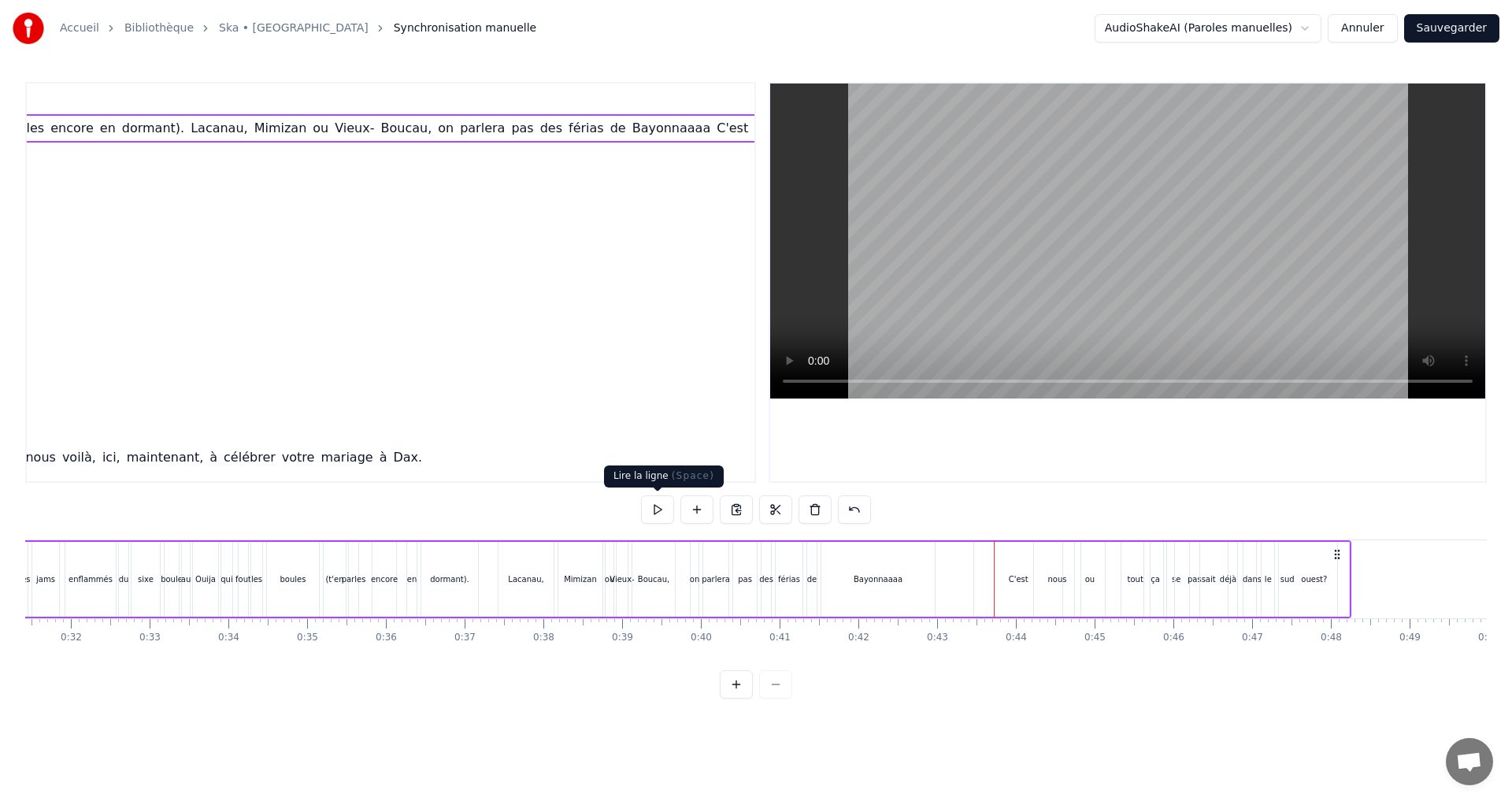
click at [660, 508] on button at bounding box center [658, 509] width 33 height 29
click at [660, 510] on button at bounding box center [658, 509] width 33 height 29
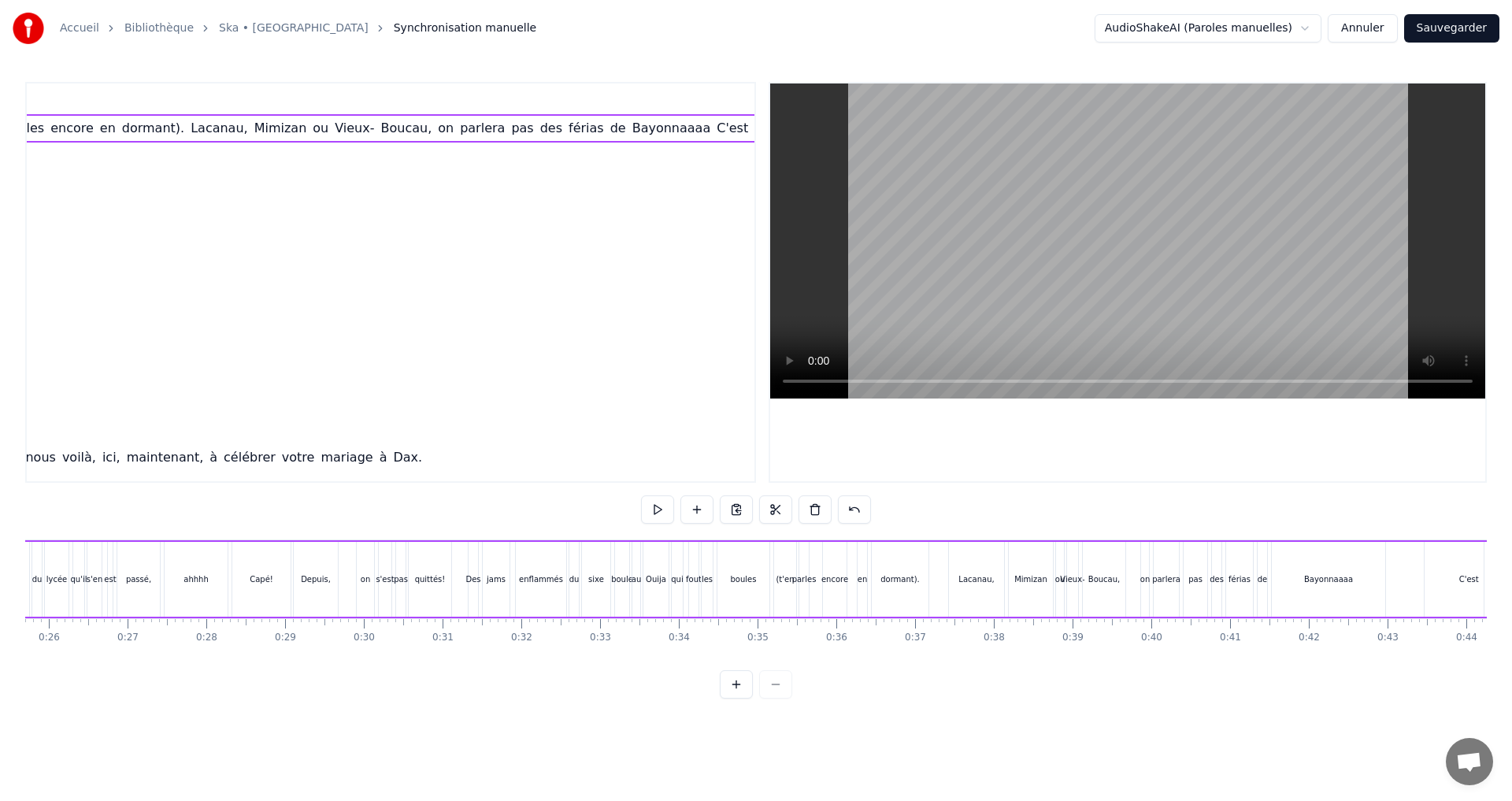
scroll to position [0, 1890]
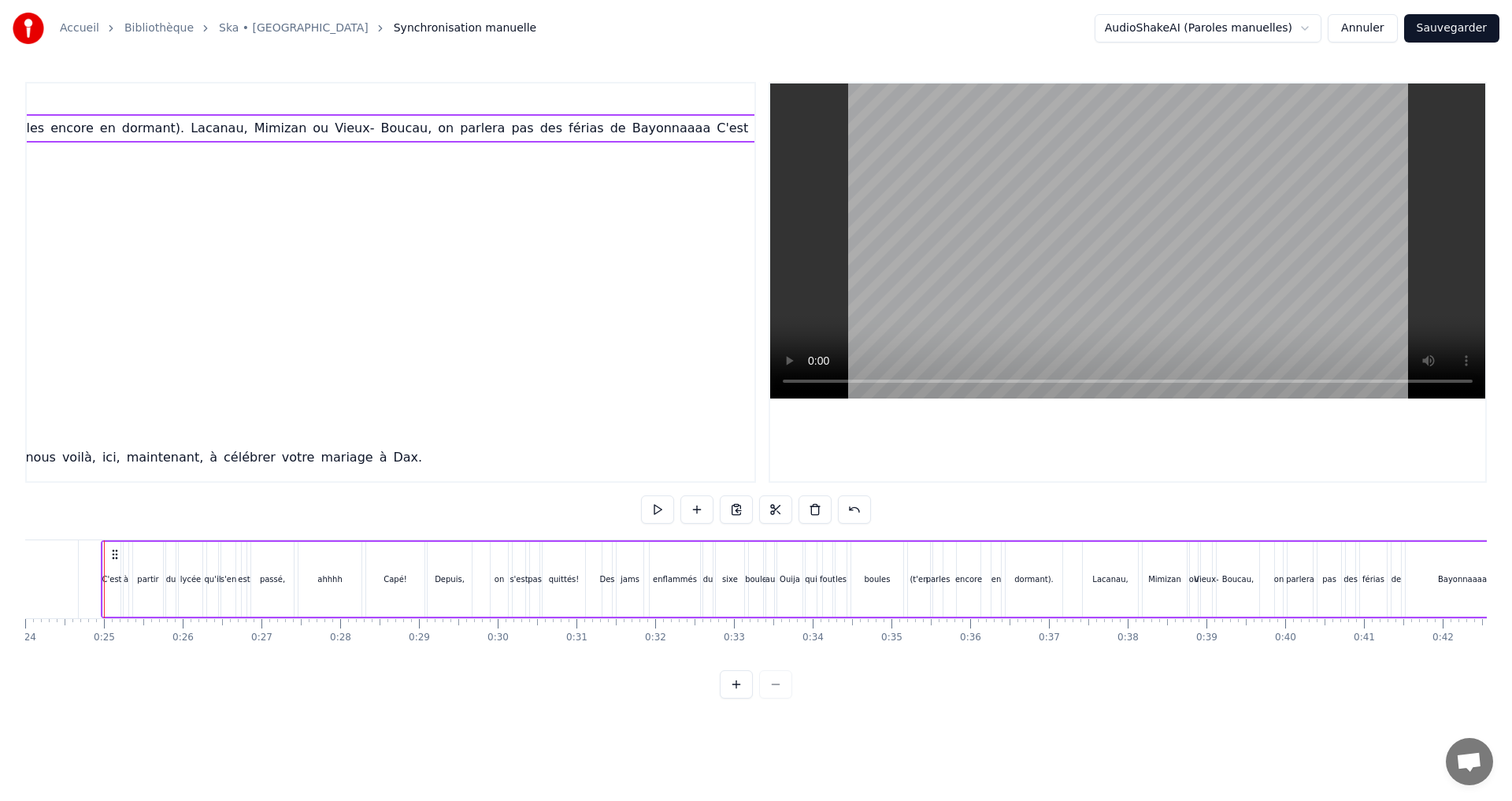
click at [1399, 585] on div "de" at bounding box center [1397, 579] width 10 height 12
click at [1418, 574] on div "Bayonnaaaa" at bounding box center [1462, 579] width 113 height 75
type input "**********"
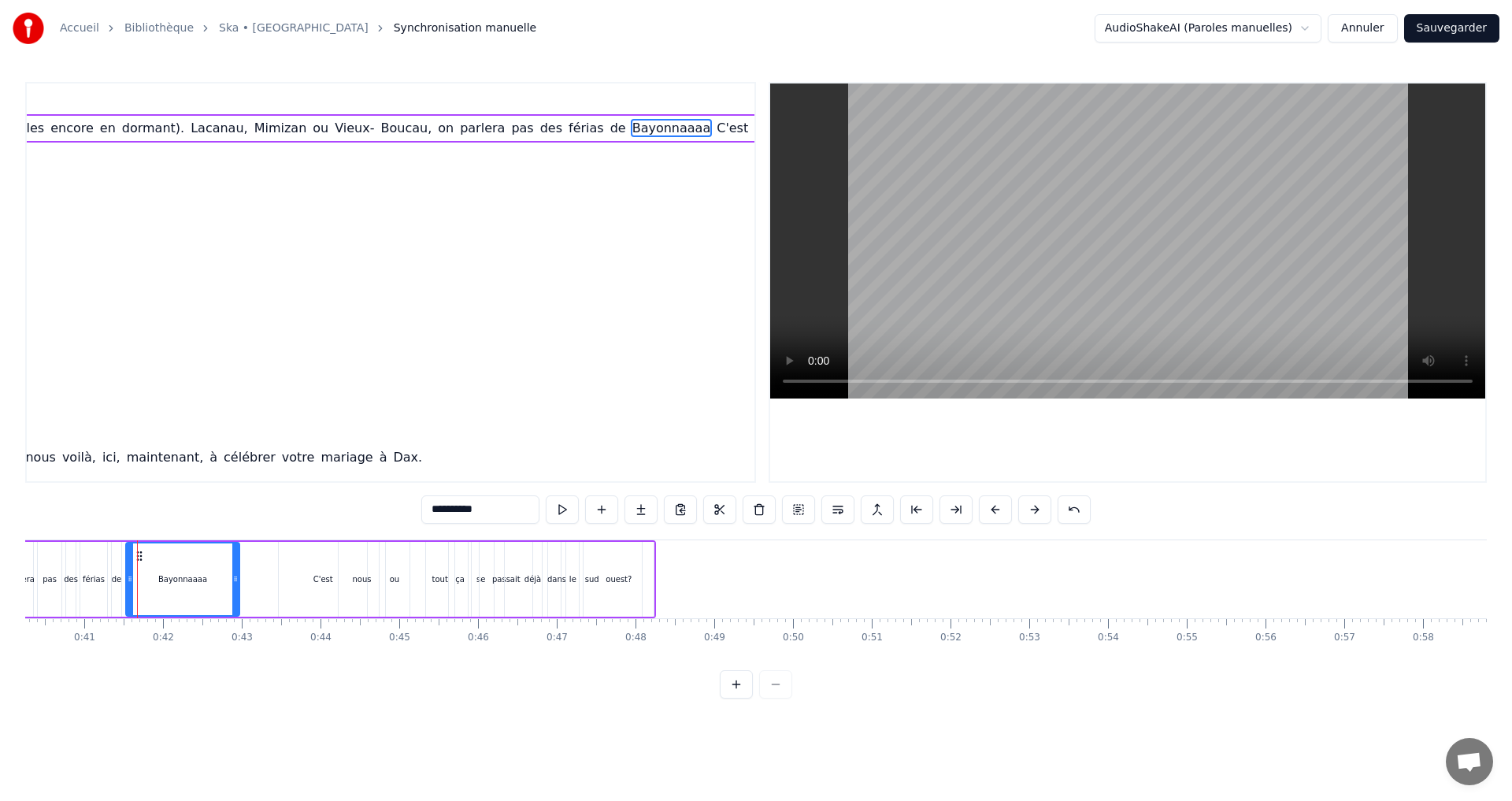
scroll to position [0, 3203]
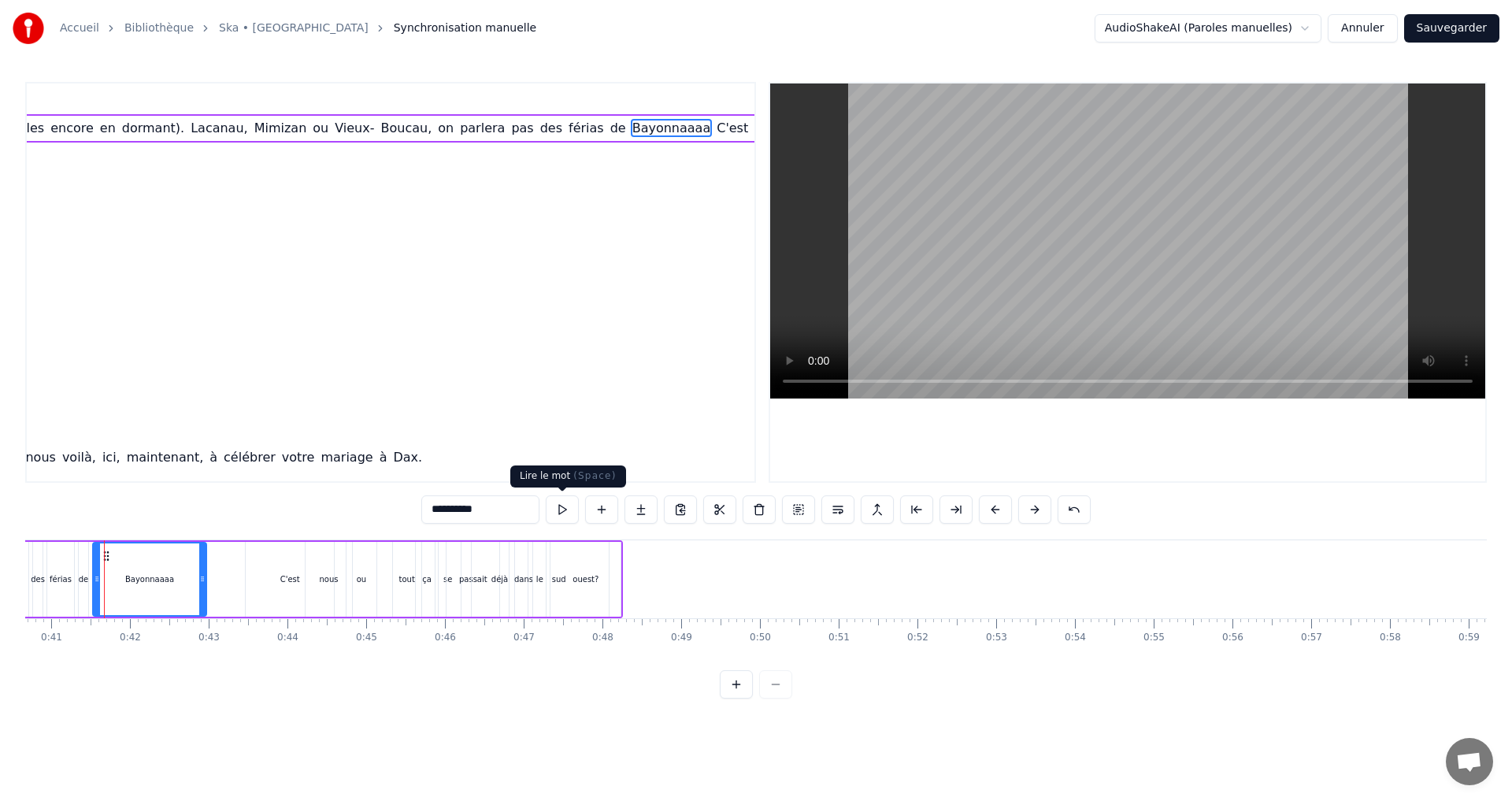
click at [553, 510] on button at bounding box center [562, 509] width 33 height 29
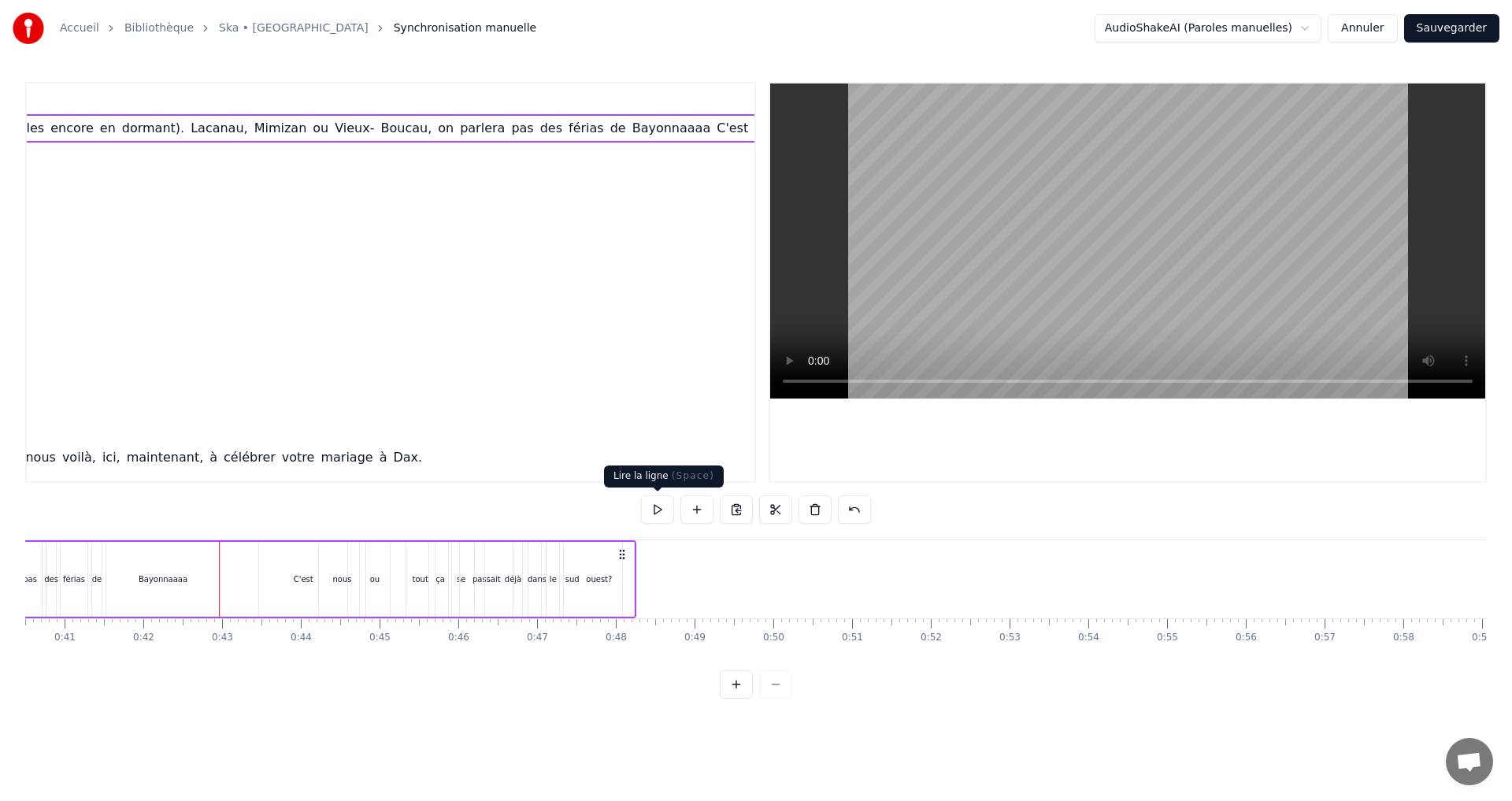
click at [653, 503] on button at bounding box center [658, 509] width 33 height 29
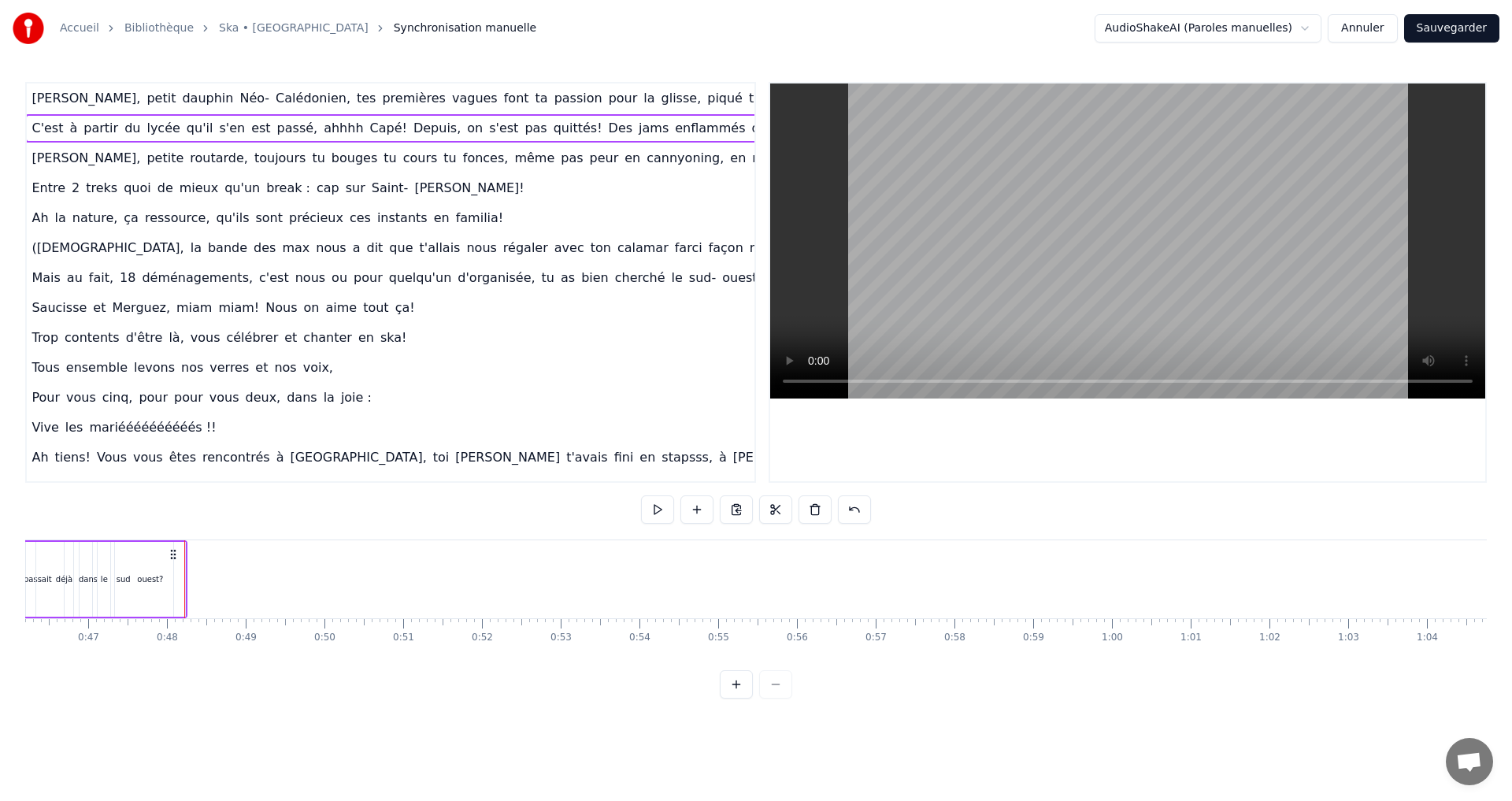
scroll to position [0, 0]
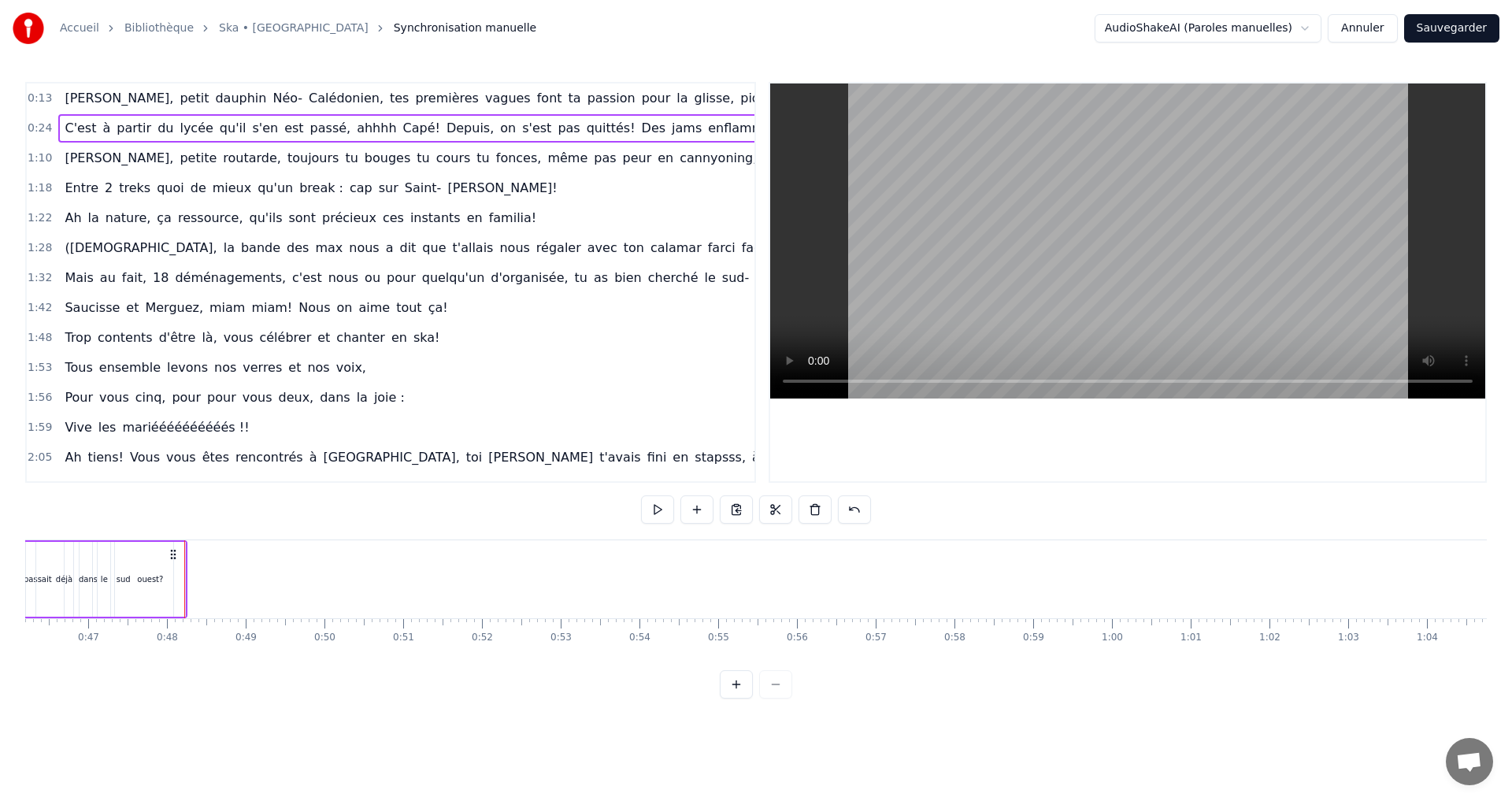
click at [61, 146] on div "Aurélie, petite routarde, toujours tu bouges tu cours tu fonces, même pas peur …" at bounding box center [483, 157] width 851 height 29
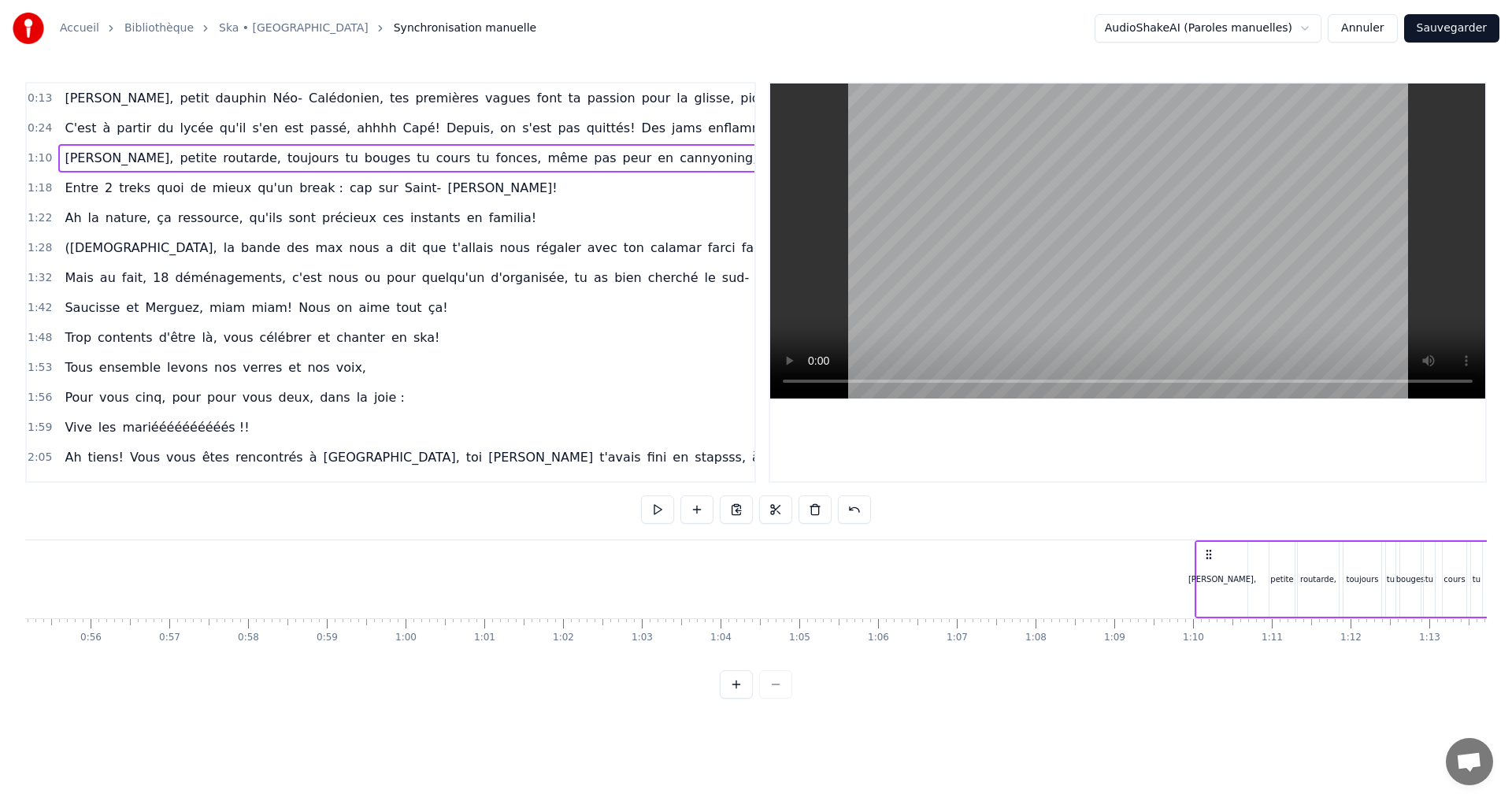
click at [61, 144] on div "Aurélie, petite routarde, toujours tu bouges tu cours tu fonces, même pas peur …" at bounding box center [483, 157] width 851 height 29
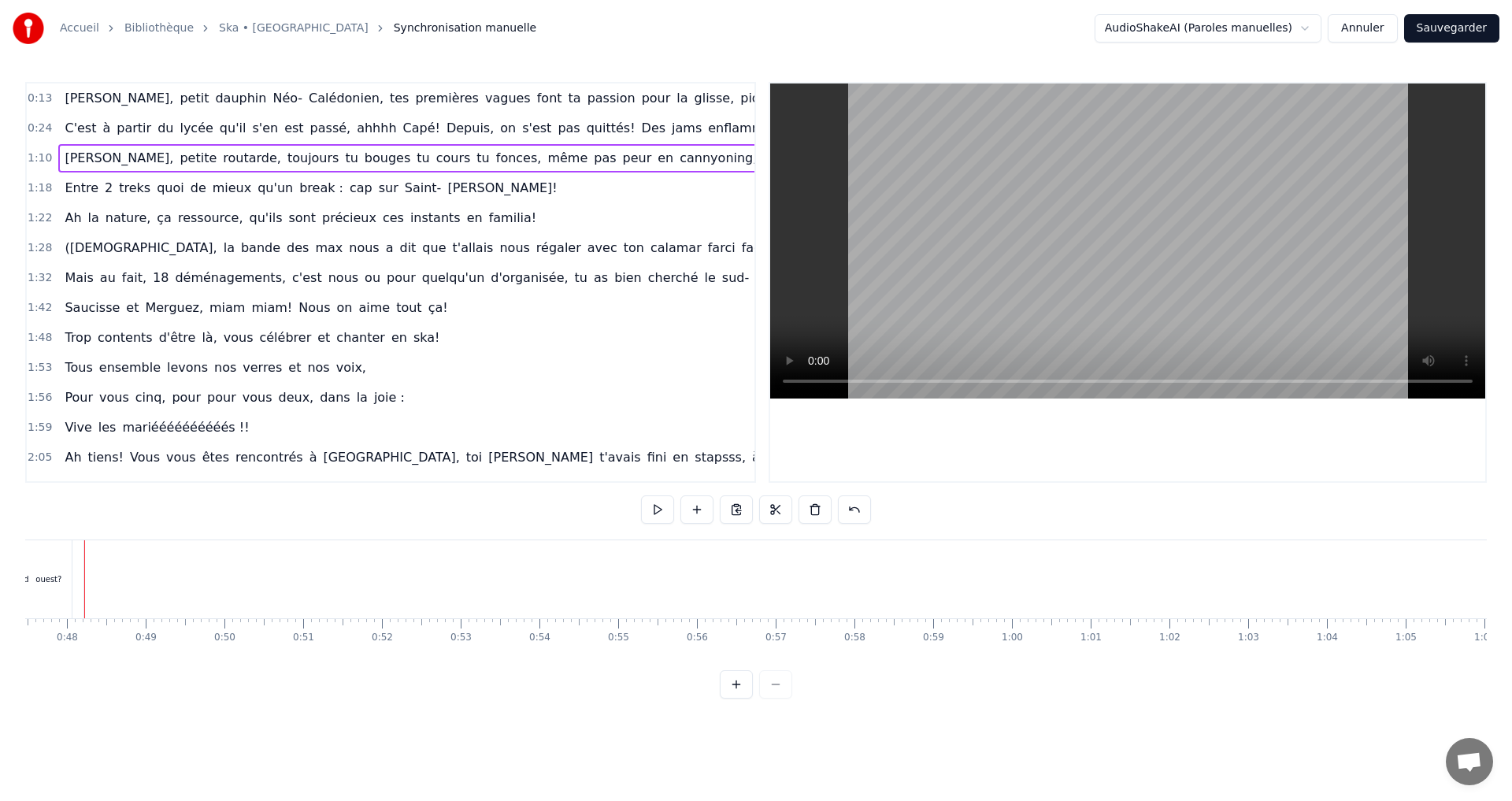
scroll to position [0, 3719]
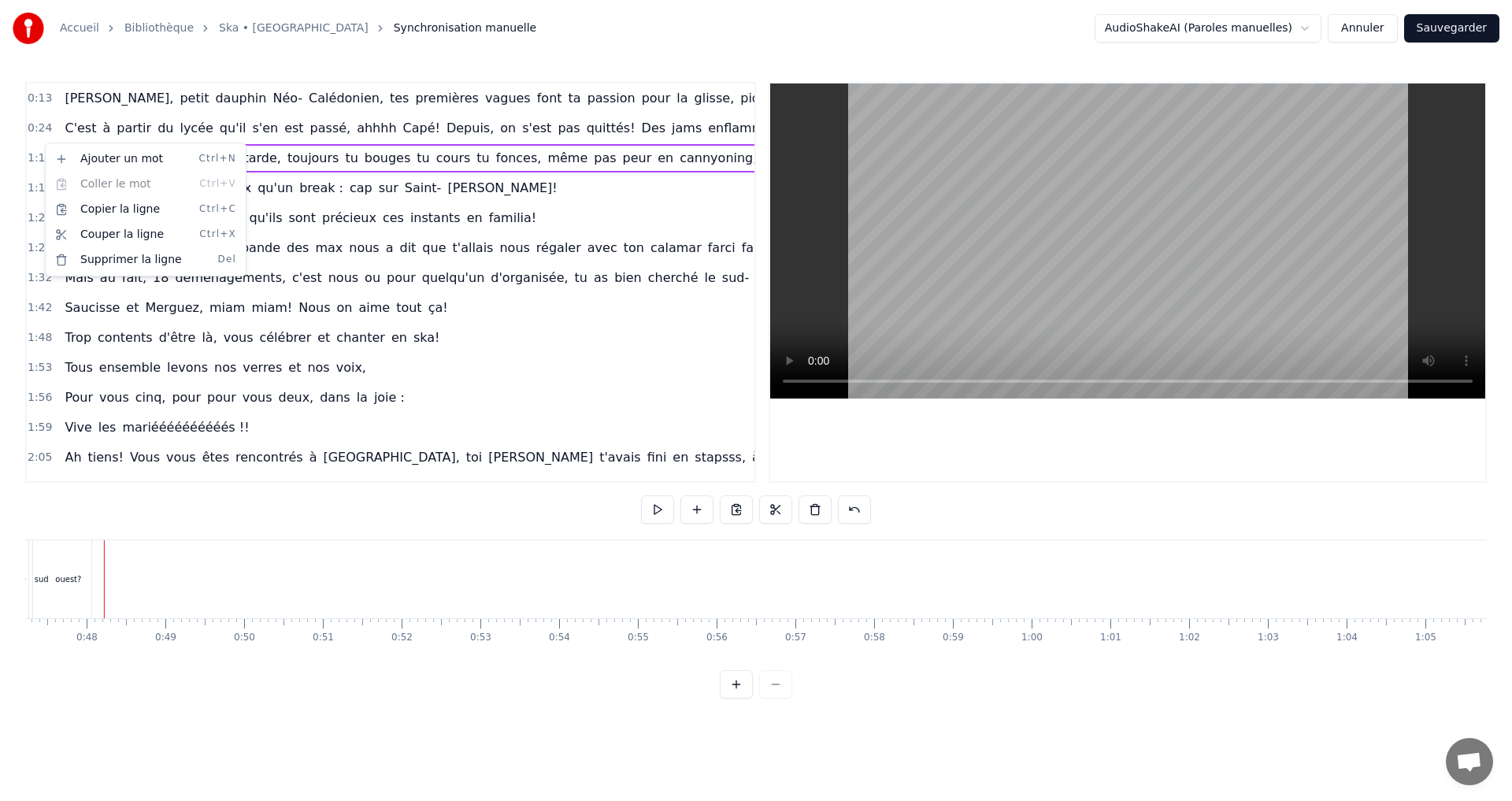
click at [39, 147] on html "Accueil Bibliothèque Ska • Roddy Synchronisation manuelle AudioShakeAI (Paroles…" at bounding box center [756, 361] width 1512 height 723
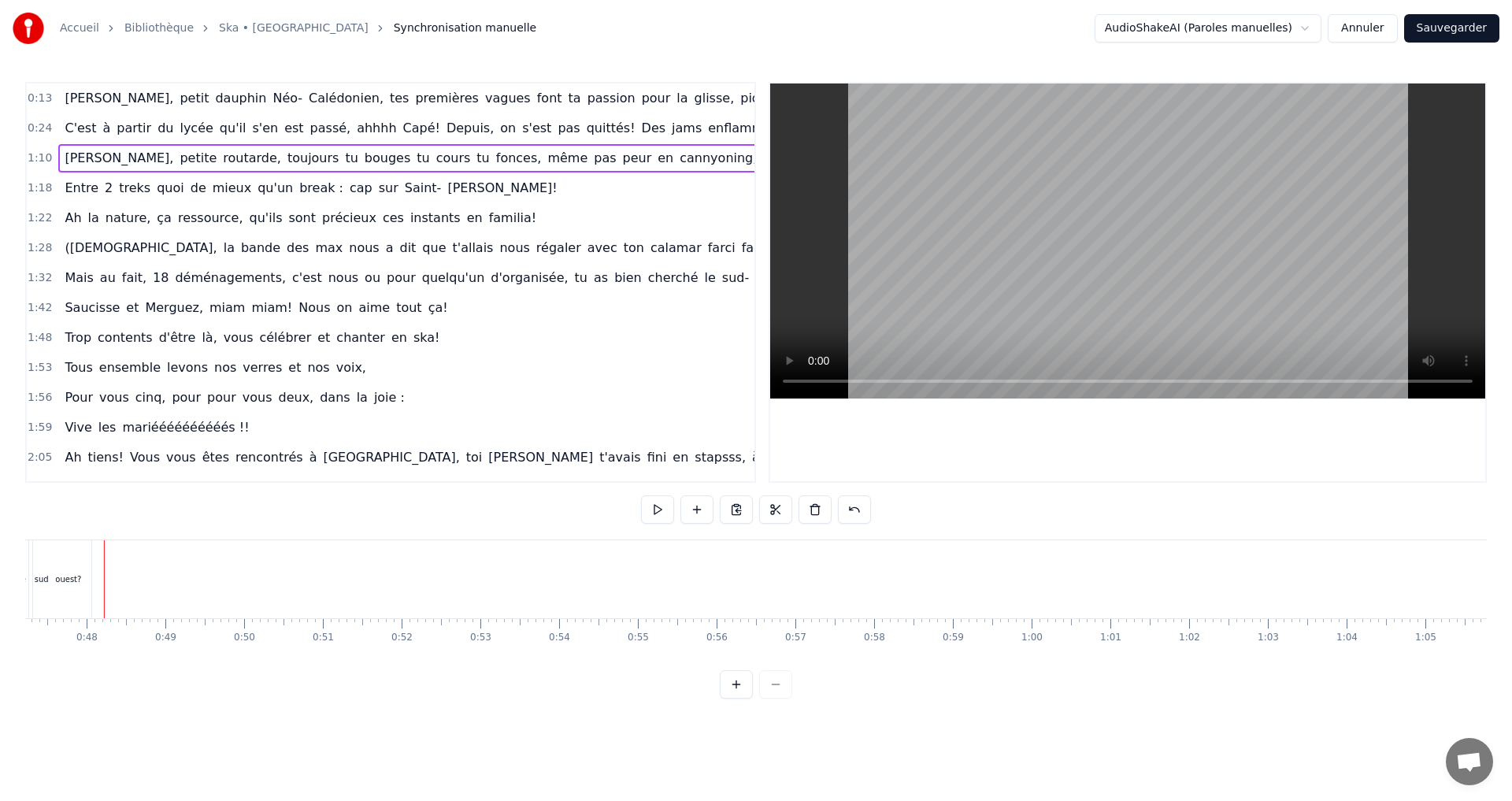
click at [33, 140] on div "0:24 C'est à partir du lycée qu'il s'en est passé, ahhhh Capé! Depuis, on s'est…" at bounding box center [390, 128] width 727 height 30
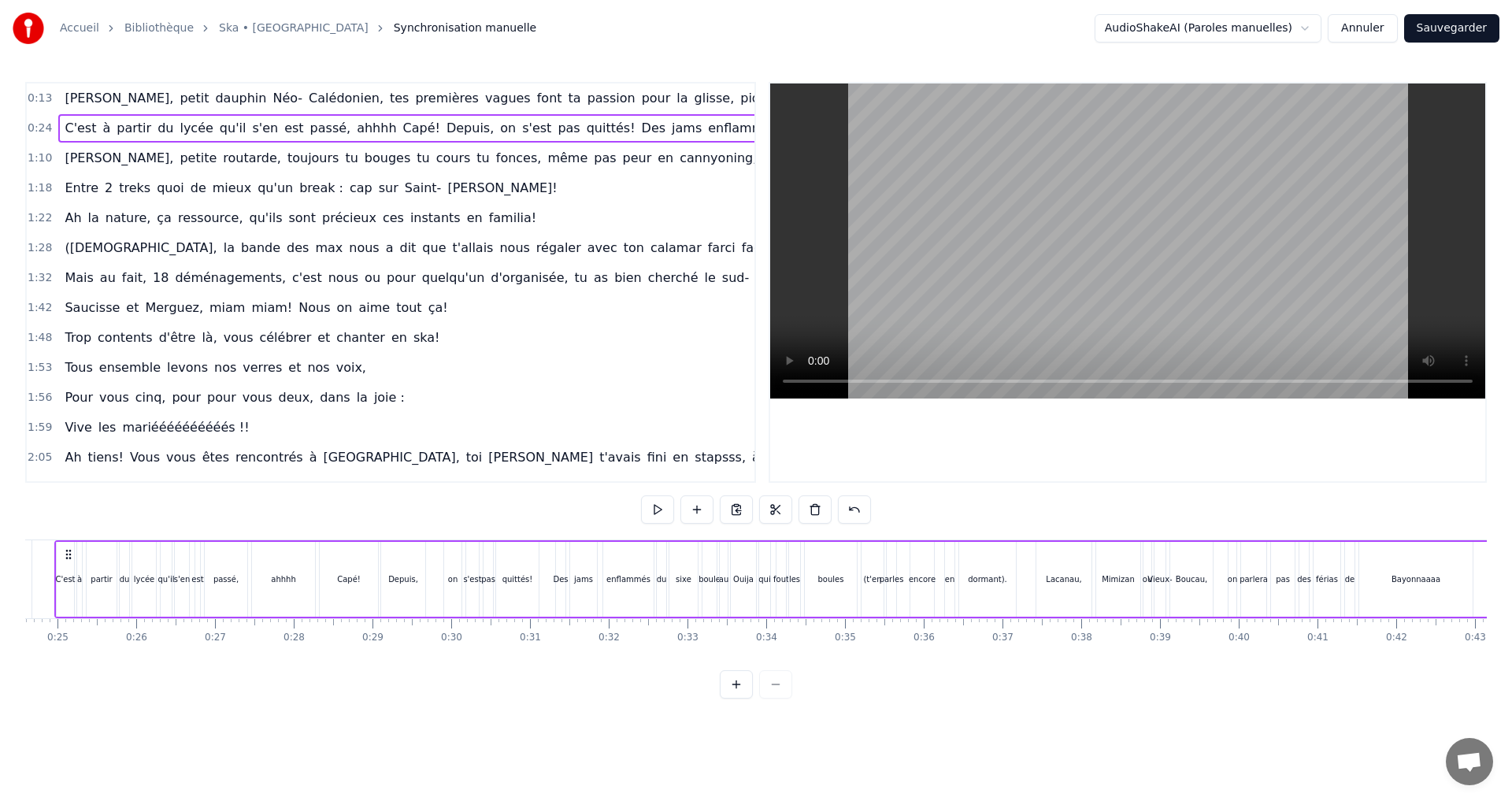
scroll to position [0, 1887]
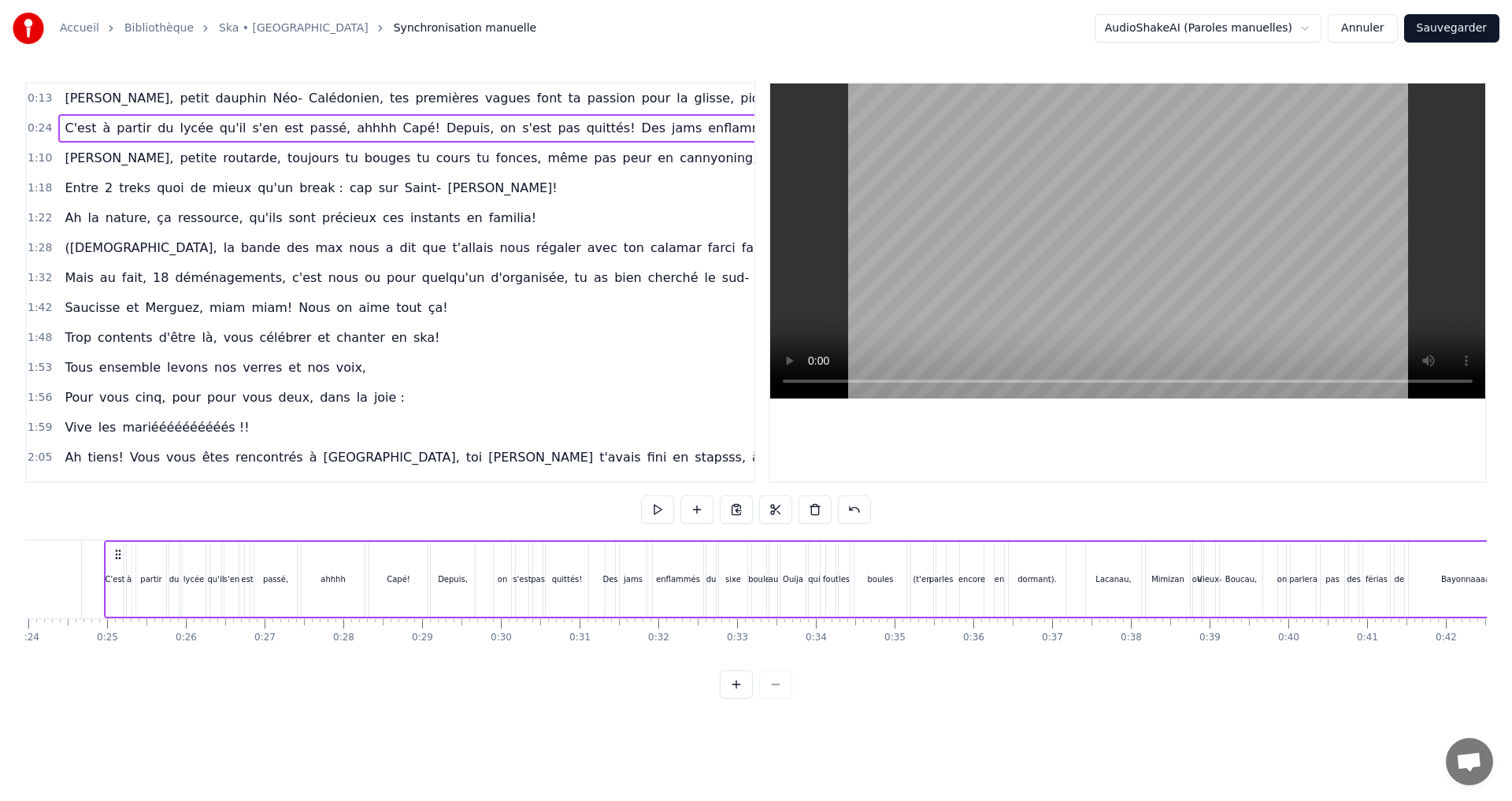
click at [35, 396] on span "1:56" at bounding box center [39, 398] width 25 height 16
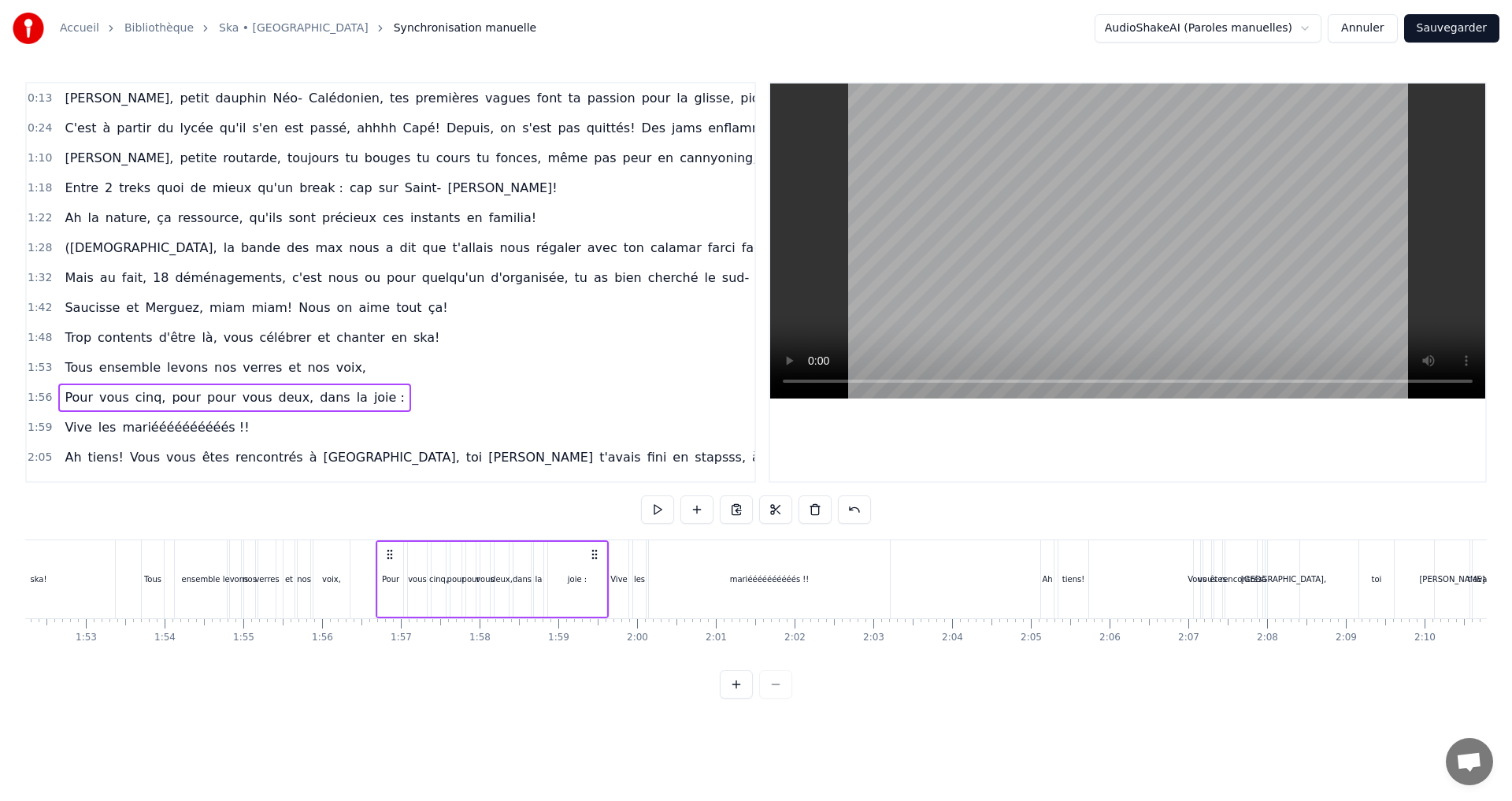
scroll to position [0, 9111]
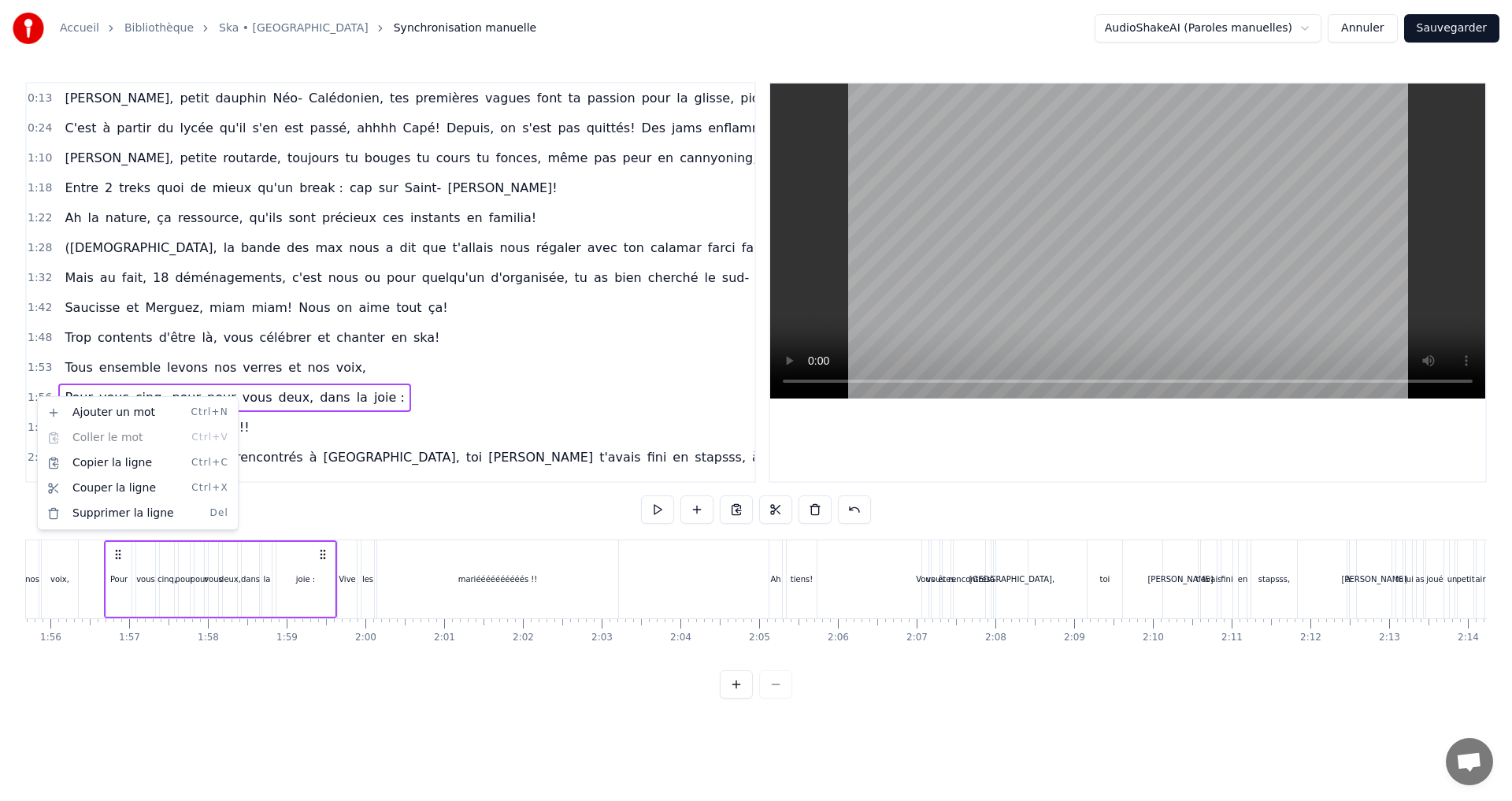
click at [35, 396] on html "Accueil Bibliothèque Ska • Roddy Synchronisation manuelle AudioShakeAI (Paroles…" at bounding box center [756, 361] width 1512 height 723
click at [356, 309] on span "aime" at bounding box center [373, 307] width 34 height 18
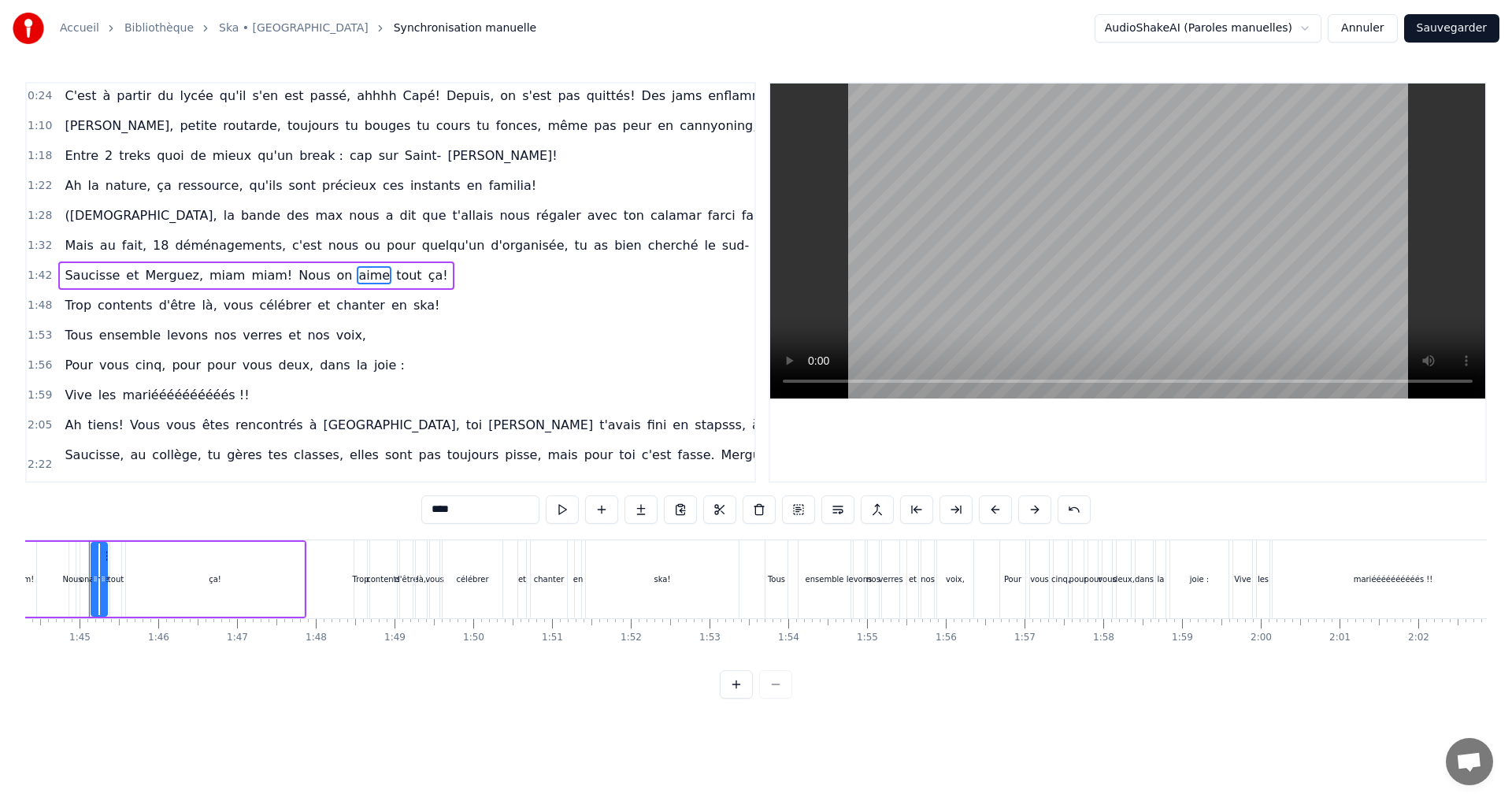
scroll to position [0, 8201]
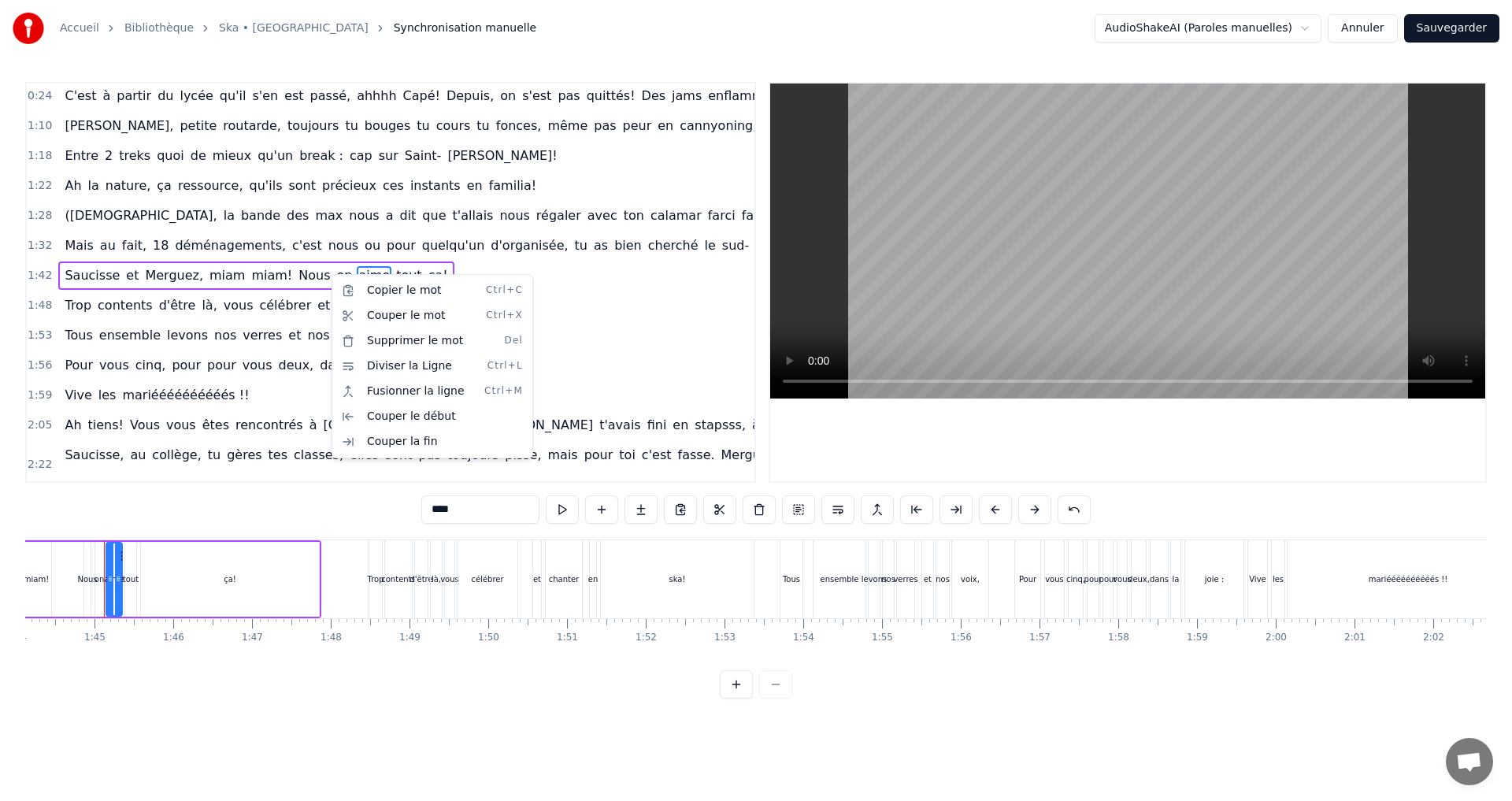
drag, startPoint x: 610, startPoint y: 264, endPoint x: 590, endPoint y: 268, distance: 20.4
click at [608, 265] on html "Accueil Bibliothèque Ska • Roddy Synchronisation manuelle AudioShakeAI (Paroles…" at bounding box center [756, 361] width 1512 height 723
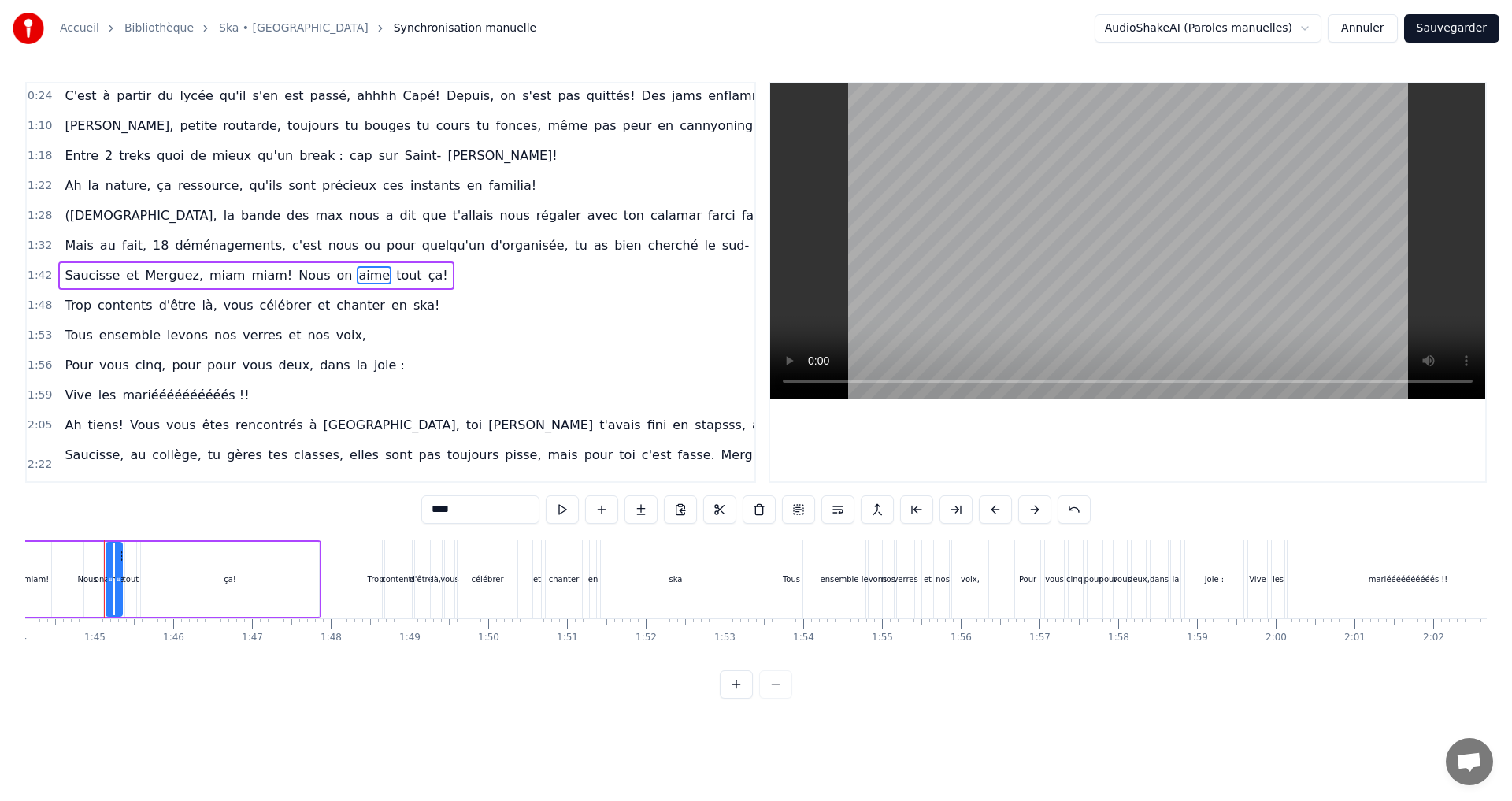
click at [114, 577] on div "aime" at bounding box center [114, 579] width 20 height 12
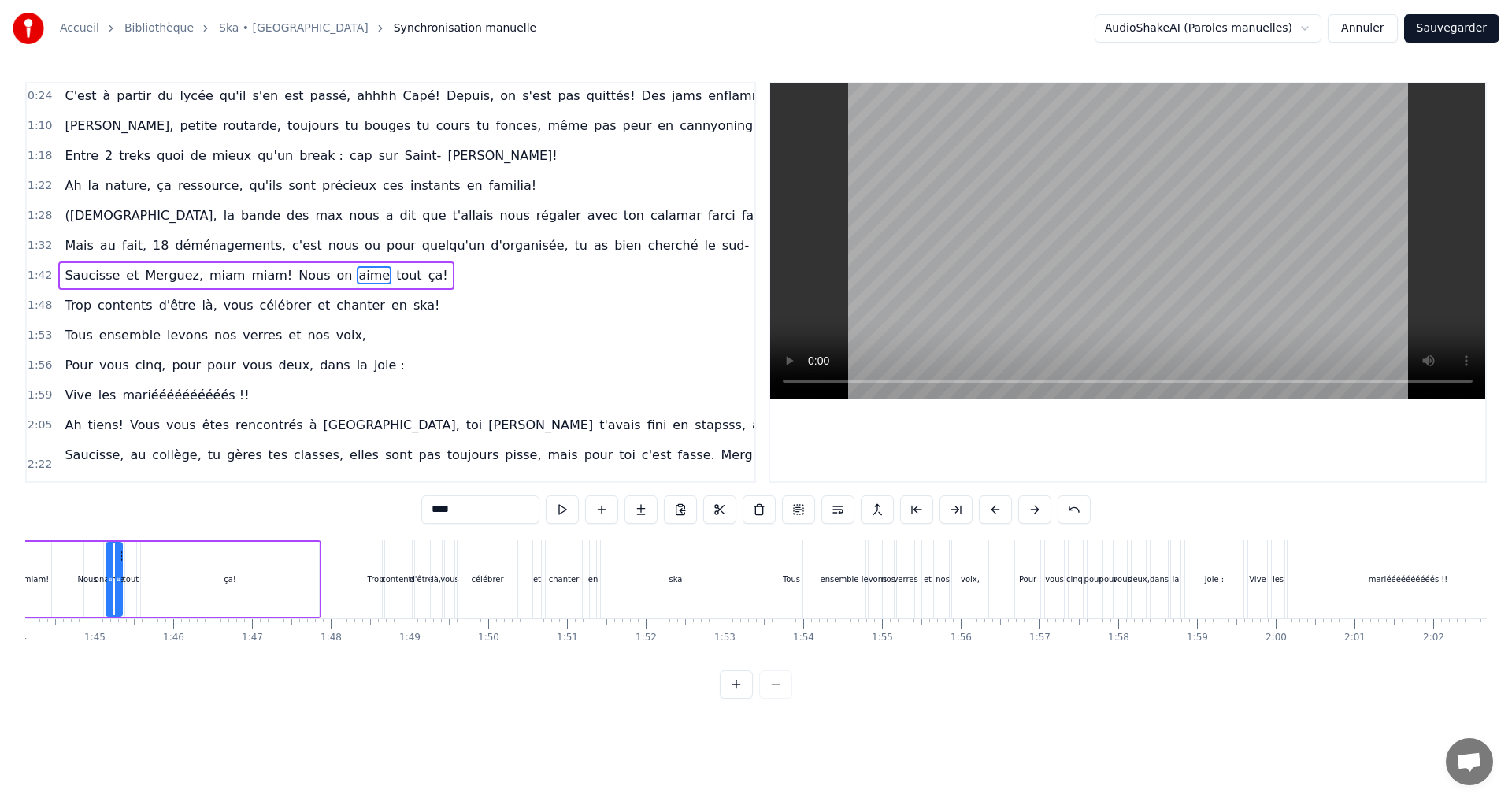
drag, startPoint x: 463, startPoint y: 506, endPoint x: 341, endPoint y: 504, distance: 122.0
click at [341, 504] on div "0:13 Adrien, petit dauphin Néo- Calédonien, tes premières vagues font ta passio…" at bounding box center [756, 390] width 1462 height 617
click at [405, 272] on span "tout" at bounding box center [418, 275] width 29 height 18
drag, startPoint x: 467, startPoint y: 512, endPoint x: 300, endPoint y: 495, distance: 167.9
click at [300, 495] on div "0:13 Adrien, petit dauphin Néo- Calédonien, tes premières vagues font ta passio…" at bounding box center [756, 390] width 1462 height 617
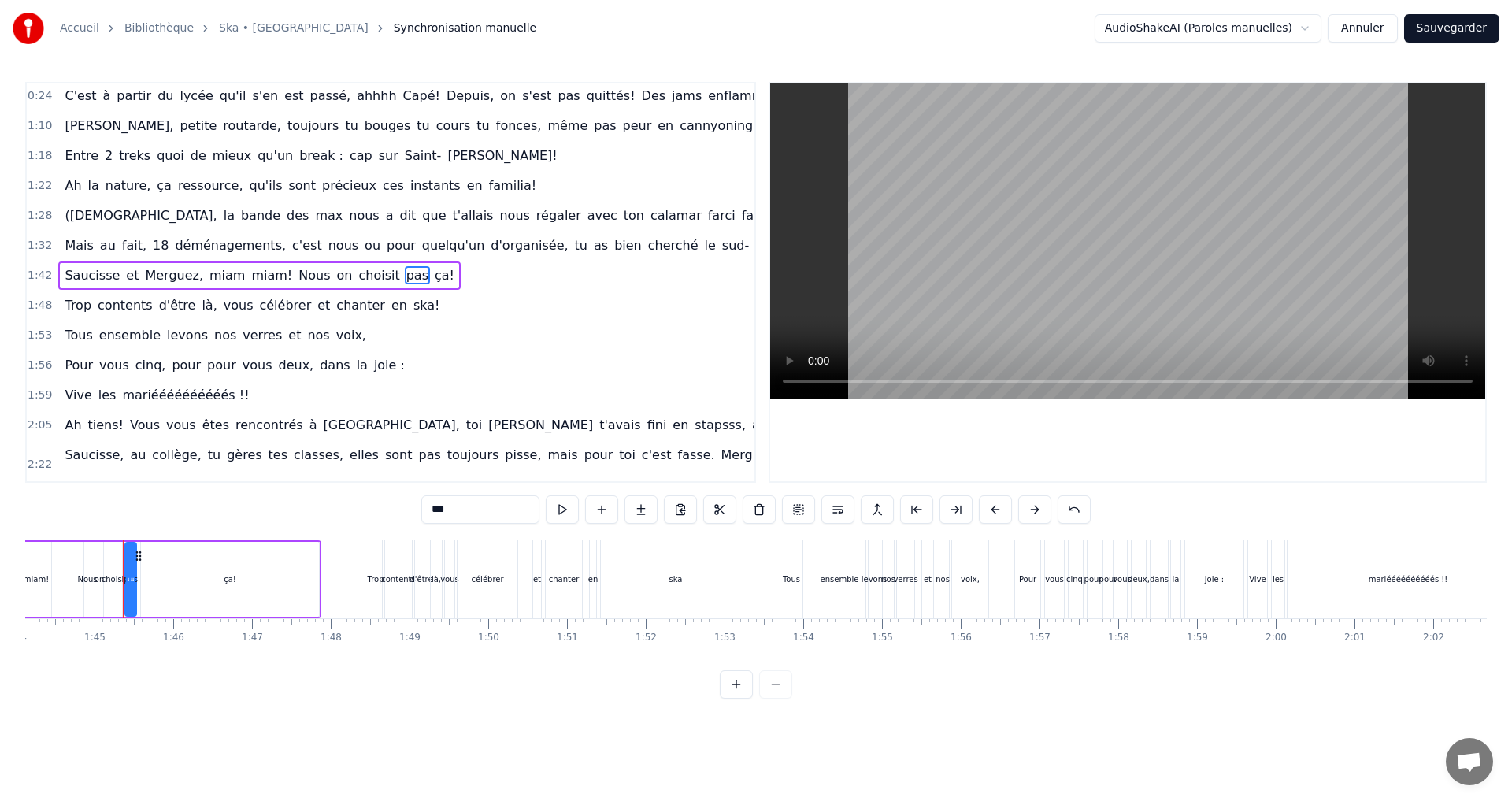
click at [433, 272] on span "ça!" at bounding box center [444, 275] width 23 height 18
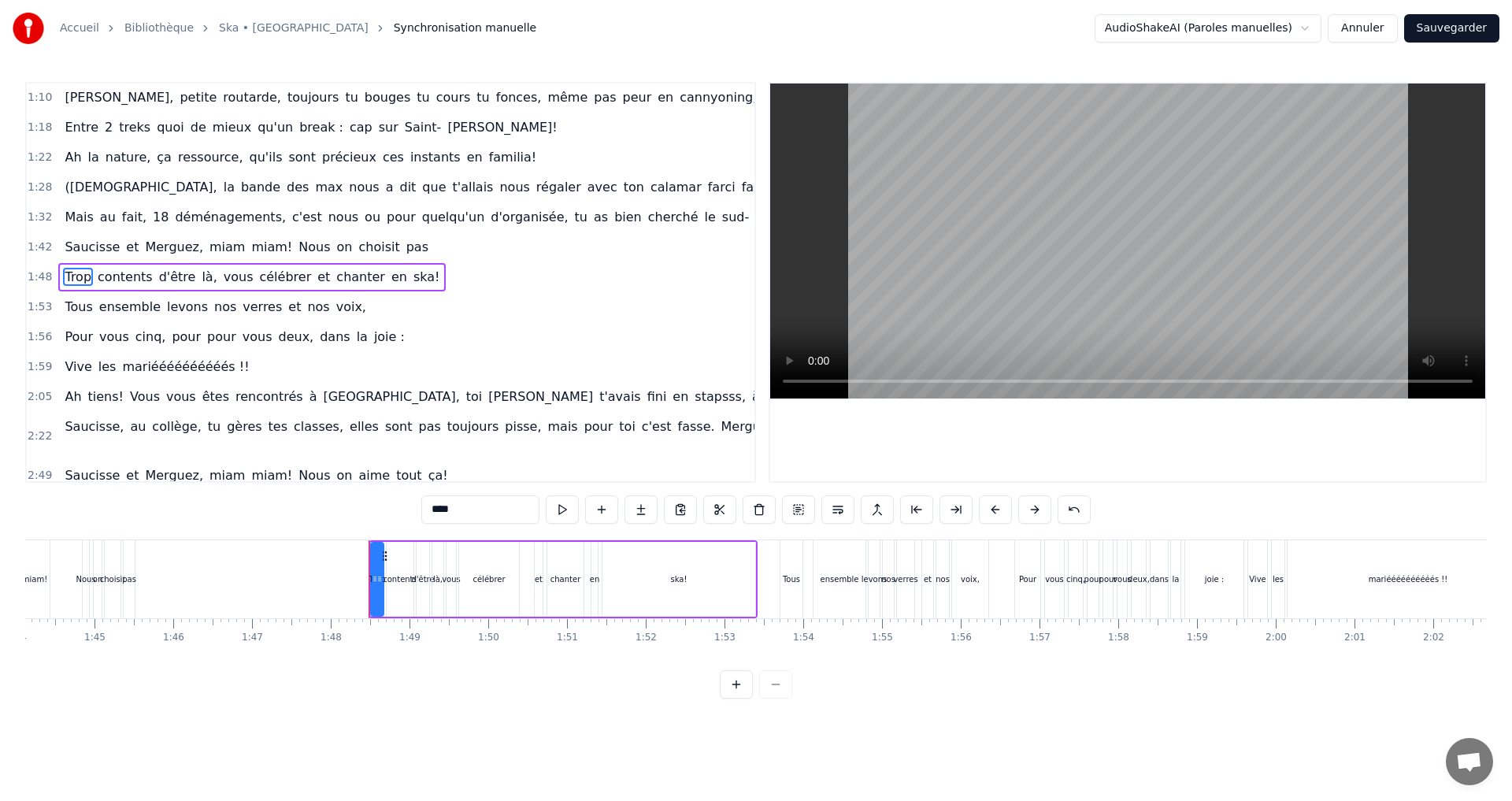
scroll to position [62, 0]
click at [405, 250] on span "pas" at bounding box center [417, 245] width 26 height 18
type input "***"
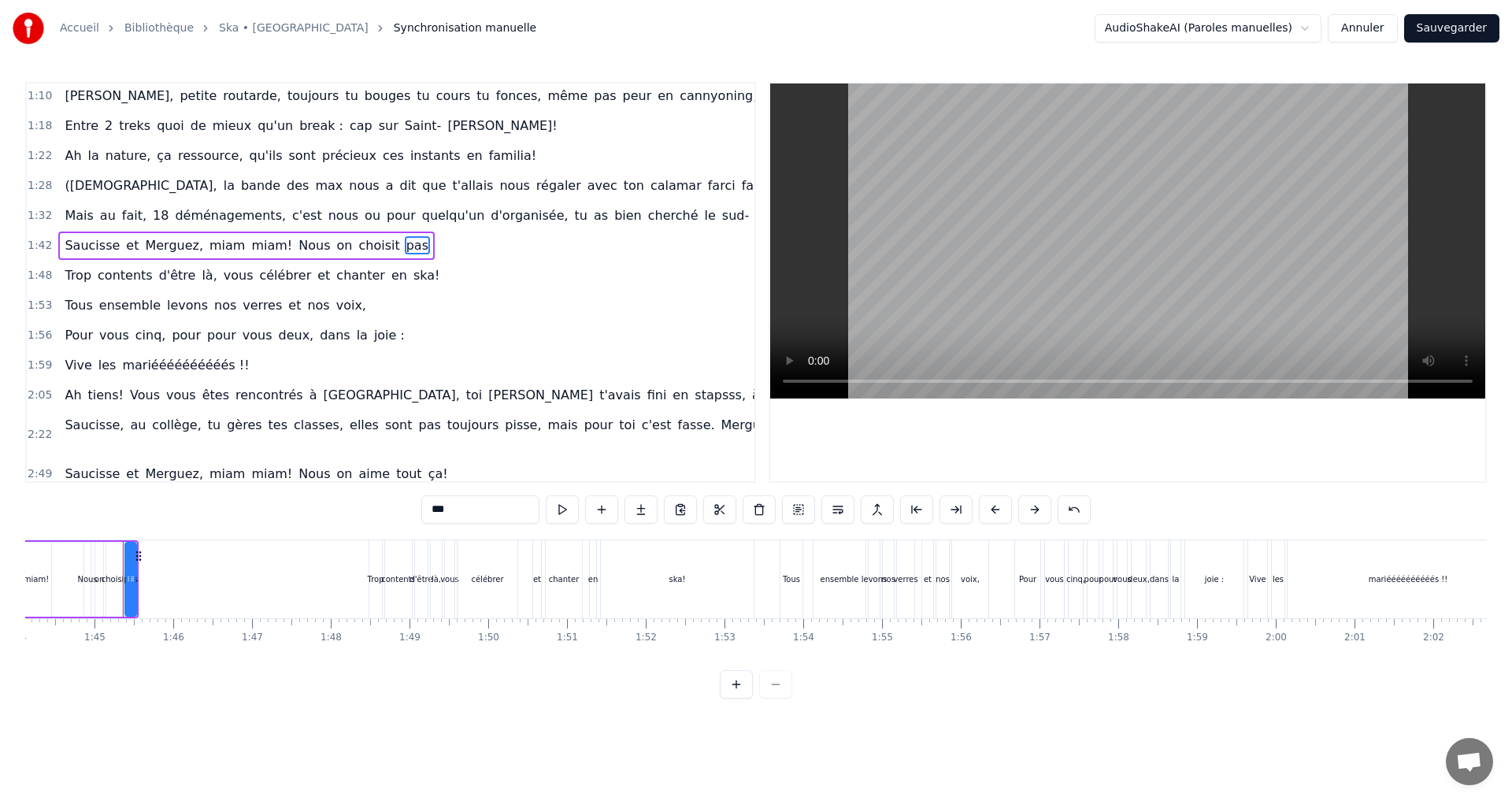
scroll to position [32, 0]
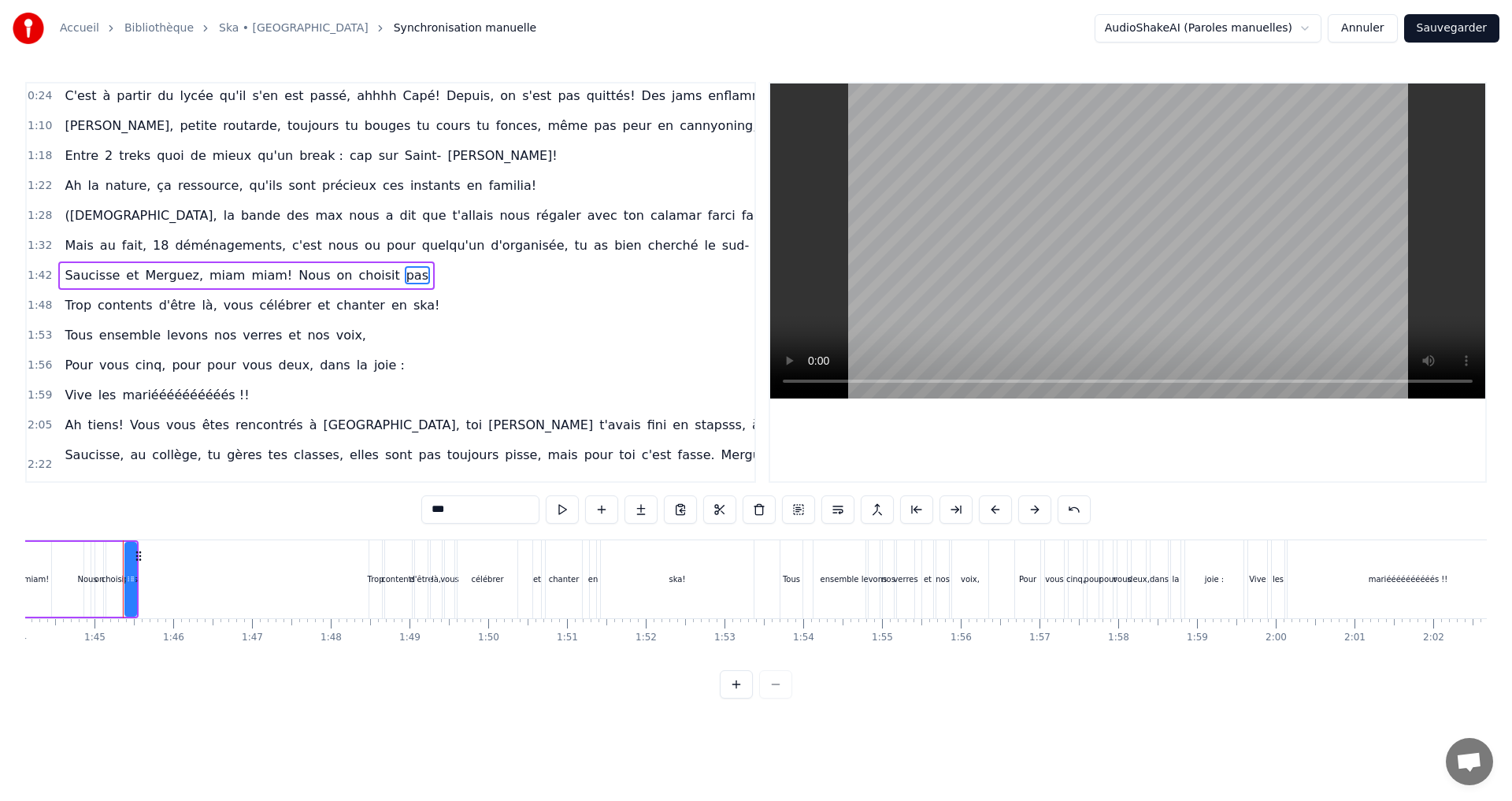
click at [391, 274] on div "Saucisse et Merguez, miam miam! Nous on choisit pas" at bounding box center [246, 276] width 376 height 29
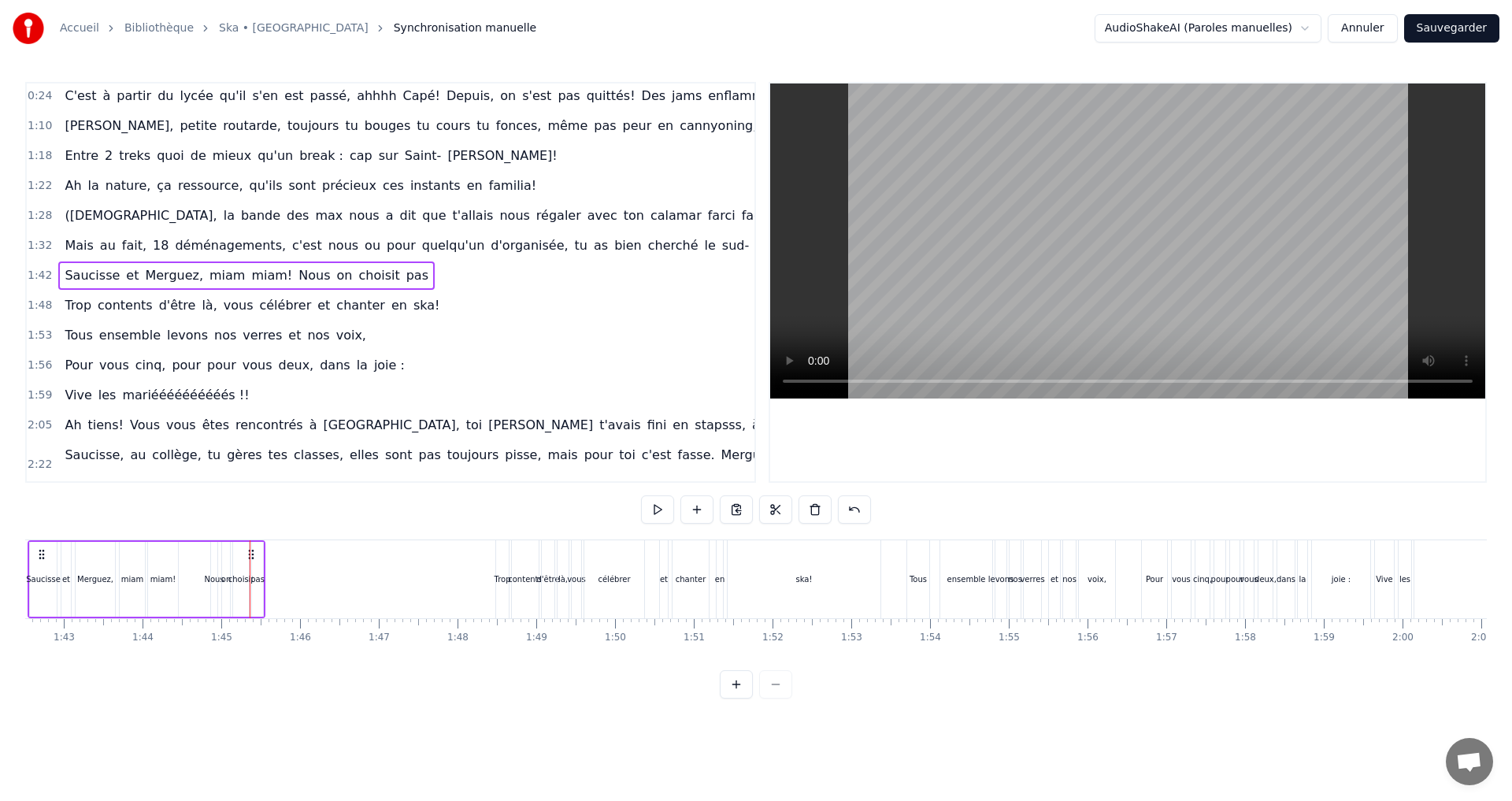
scroll to position [0, 7998]
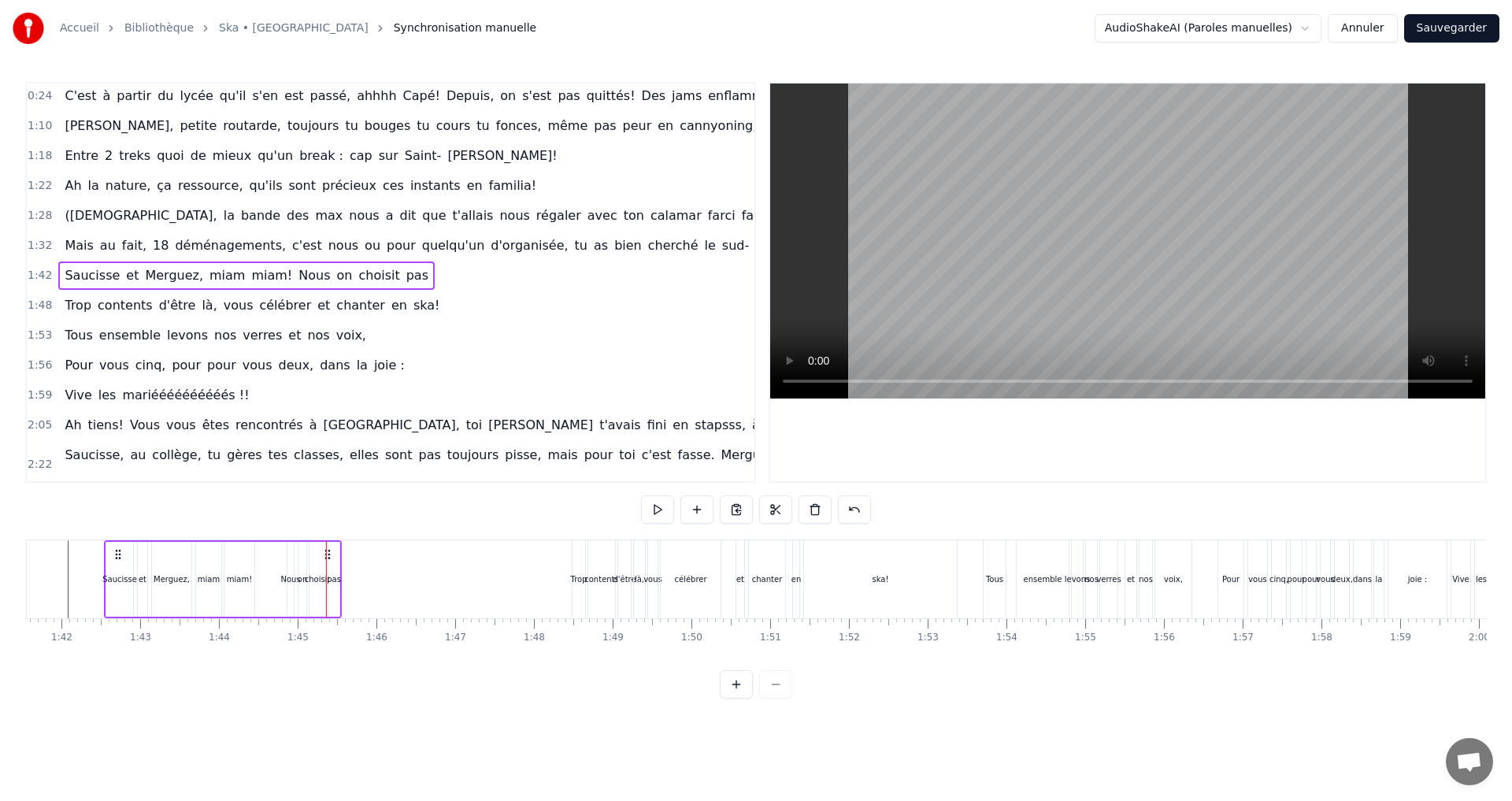
click at [388, 280] on div "Saucisse et Merguez, miam miam! Nous on choisit pas" at bounding box center [246, 276] width 376 height 29
click at [388, 277] on div "Saucisse et Merguez, miam miam! Nous on choisit pas" at bounding box center [246, 276] width 376 height 29
click at [405, 273] on span "pas" at bounding box center [417, 275] width 26 height 18
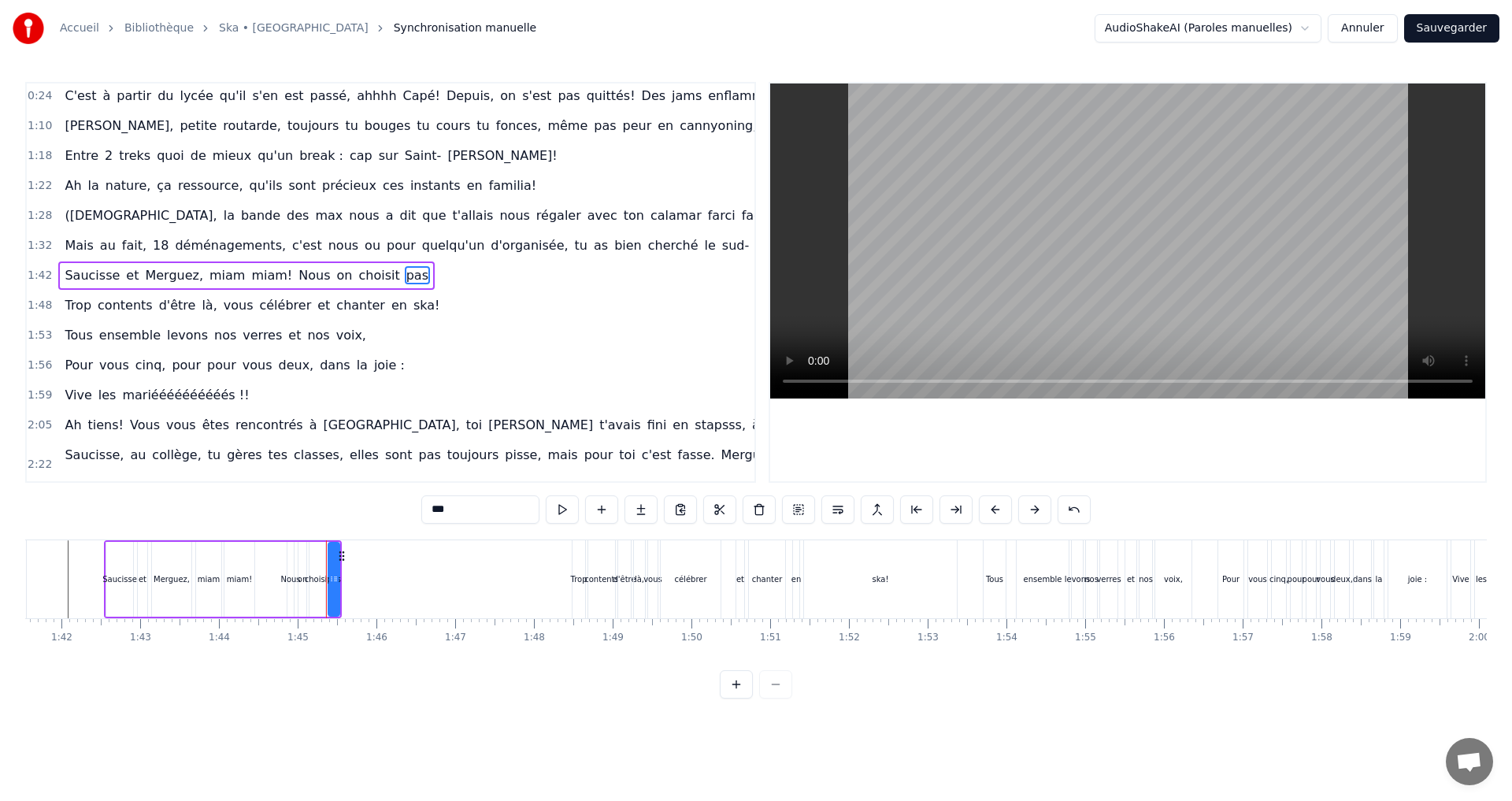
click at [463, 500] on input "***" at bounding box center [480, 509] width 118 height 29
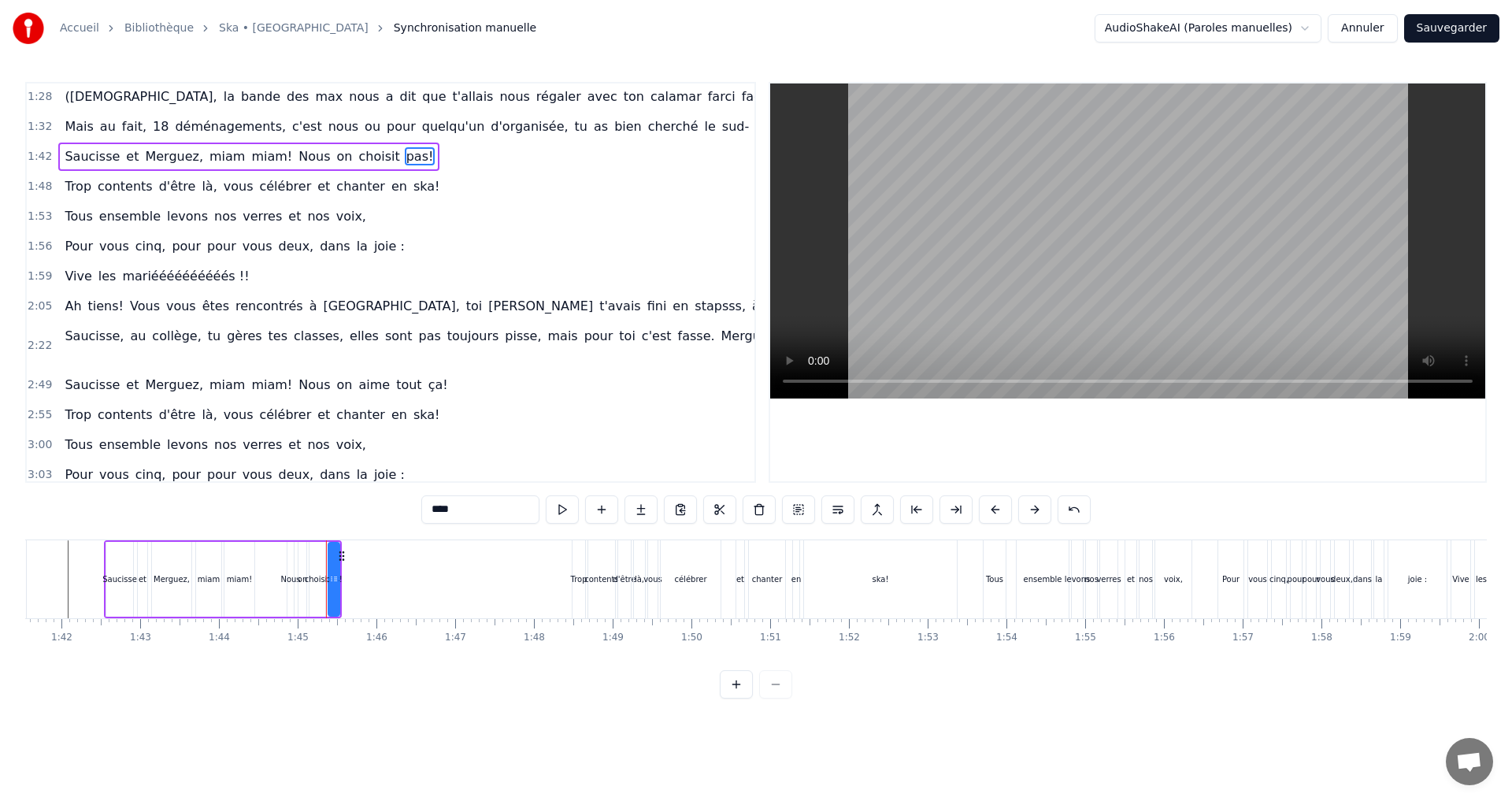
scroll to position [157, 0]
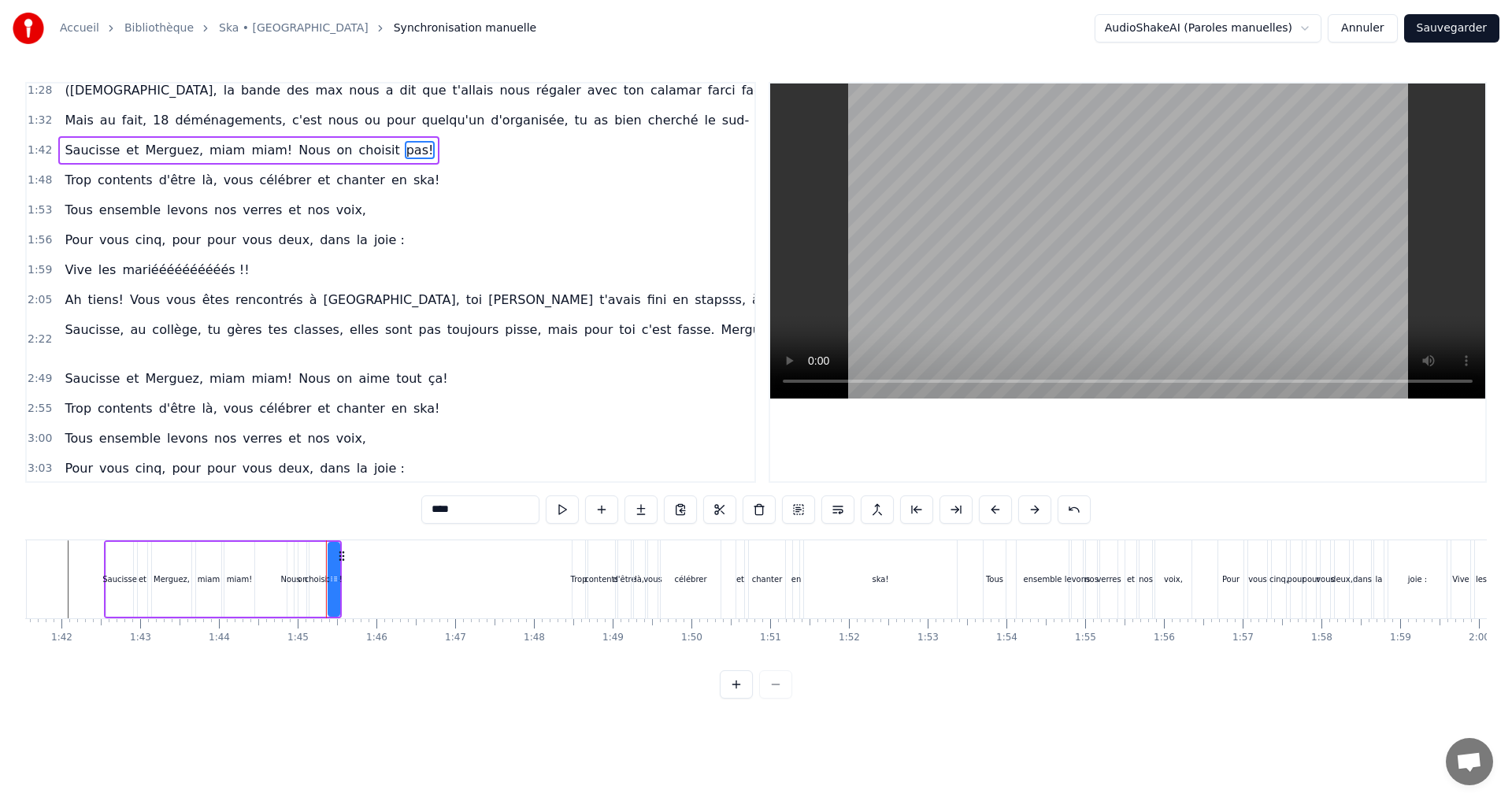
click at [356, 381] on span "aime" at bounding box center [373, 378] width 34 height 18
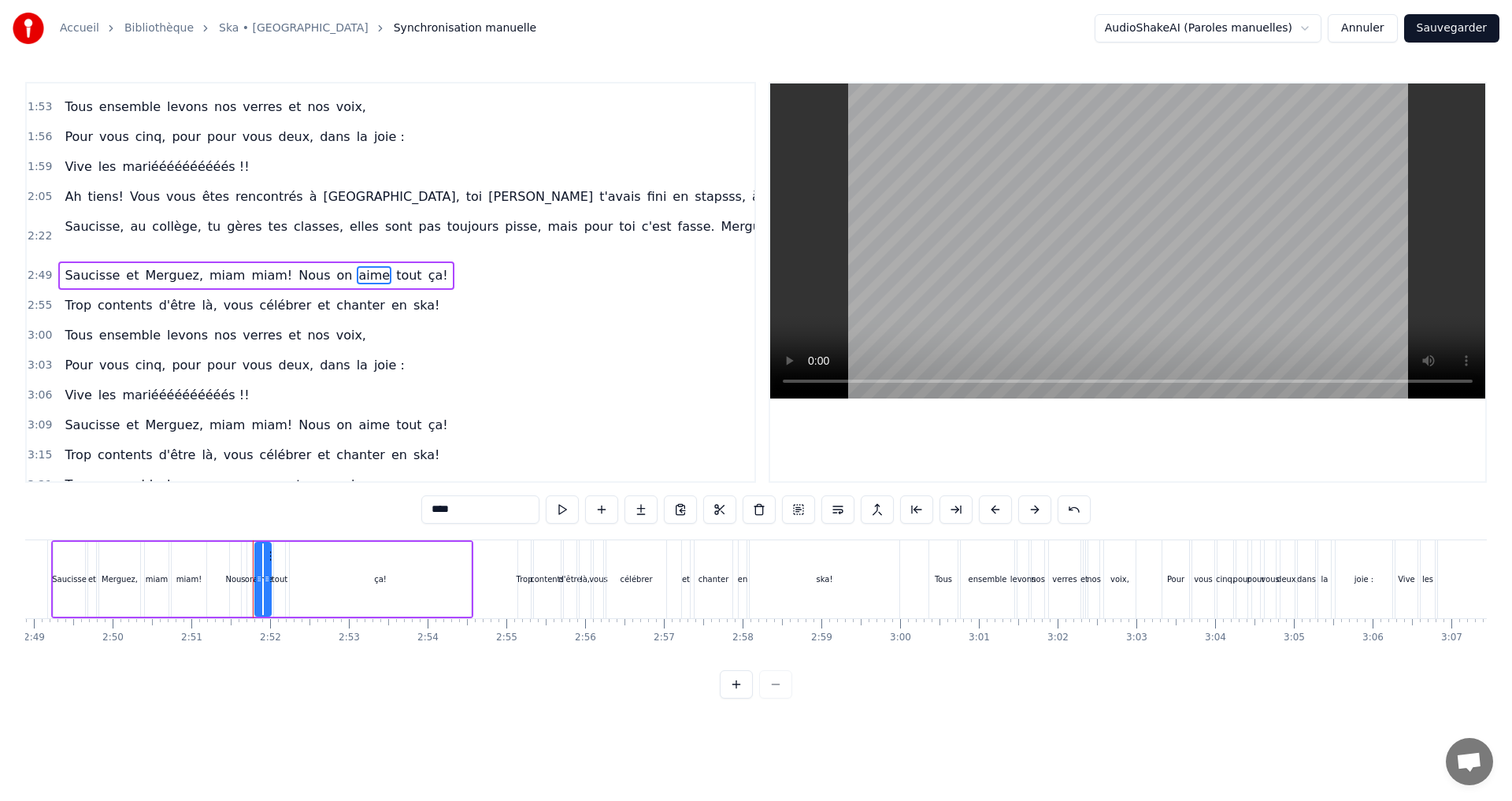
scroll to position [0, 13451]
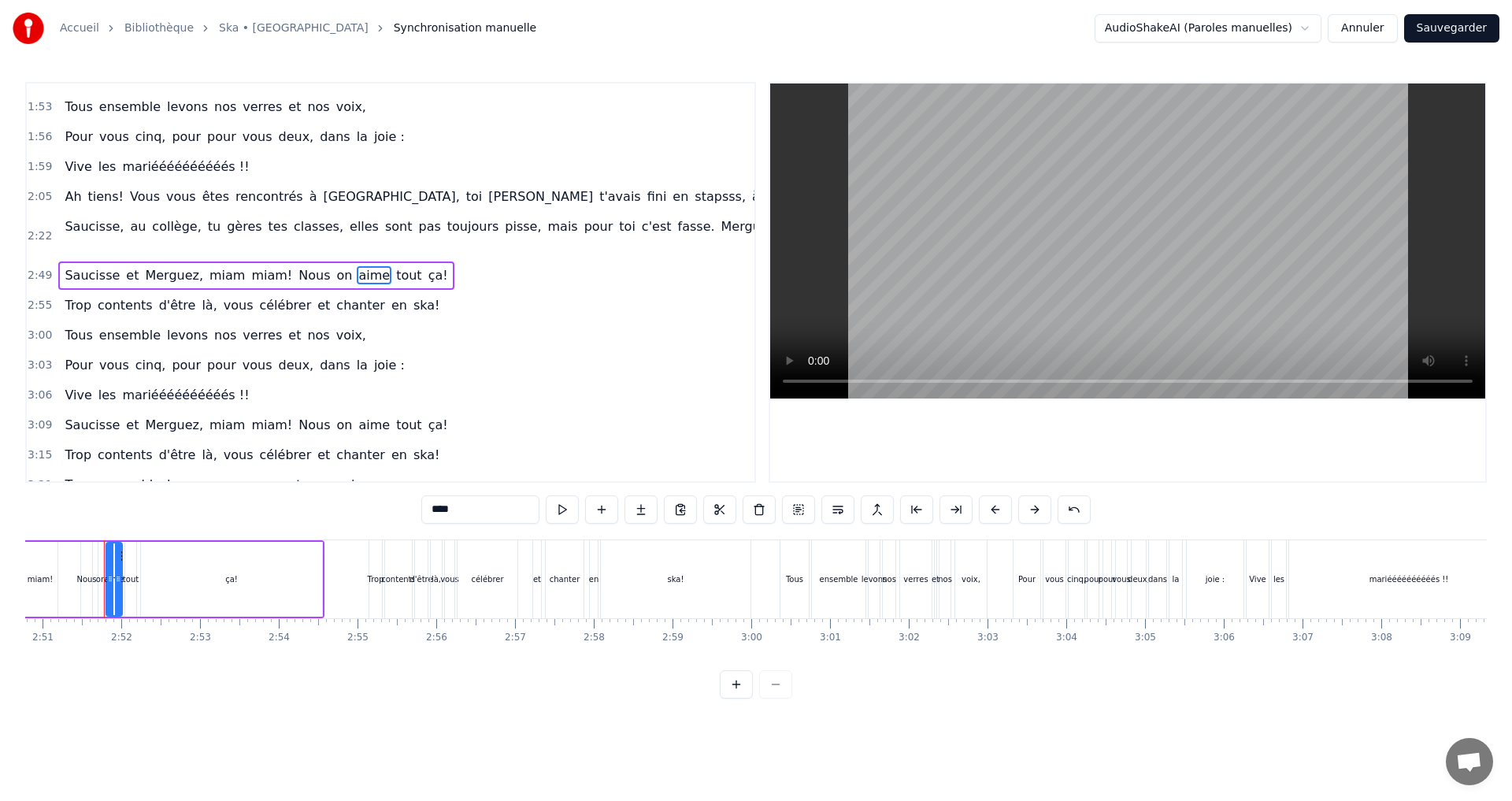
drag, startPoint x: 474, startPoint y: 510, endPoint x: 186, endPoint y: 503, distance: 288.1
click at [186, 506] on div "0:13 Adrien, petit dauphin Néo- Calédonien, tes premières vagues font ta passio…" at bounding box center [756, 390] width 1462 height 617
click at [405, 277] on span "tout" at bounding box center [418, 275] width 29 height 18
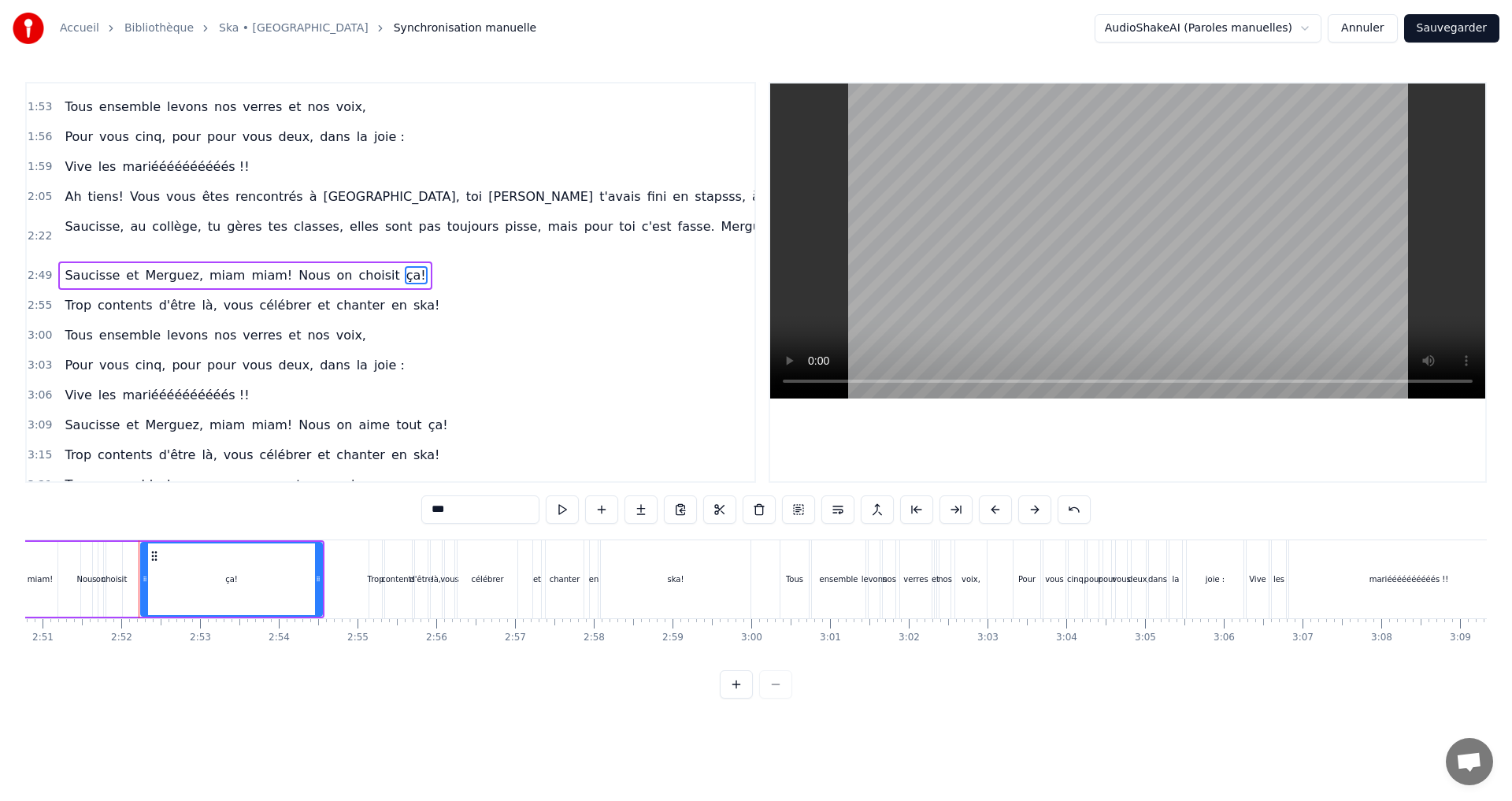
click at [405, 273] on span "ça!" at bounding box center [415, 275] width 23 height 18
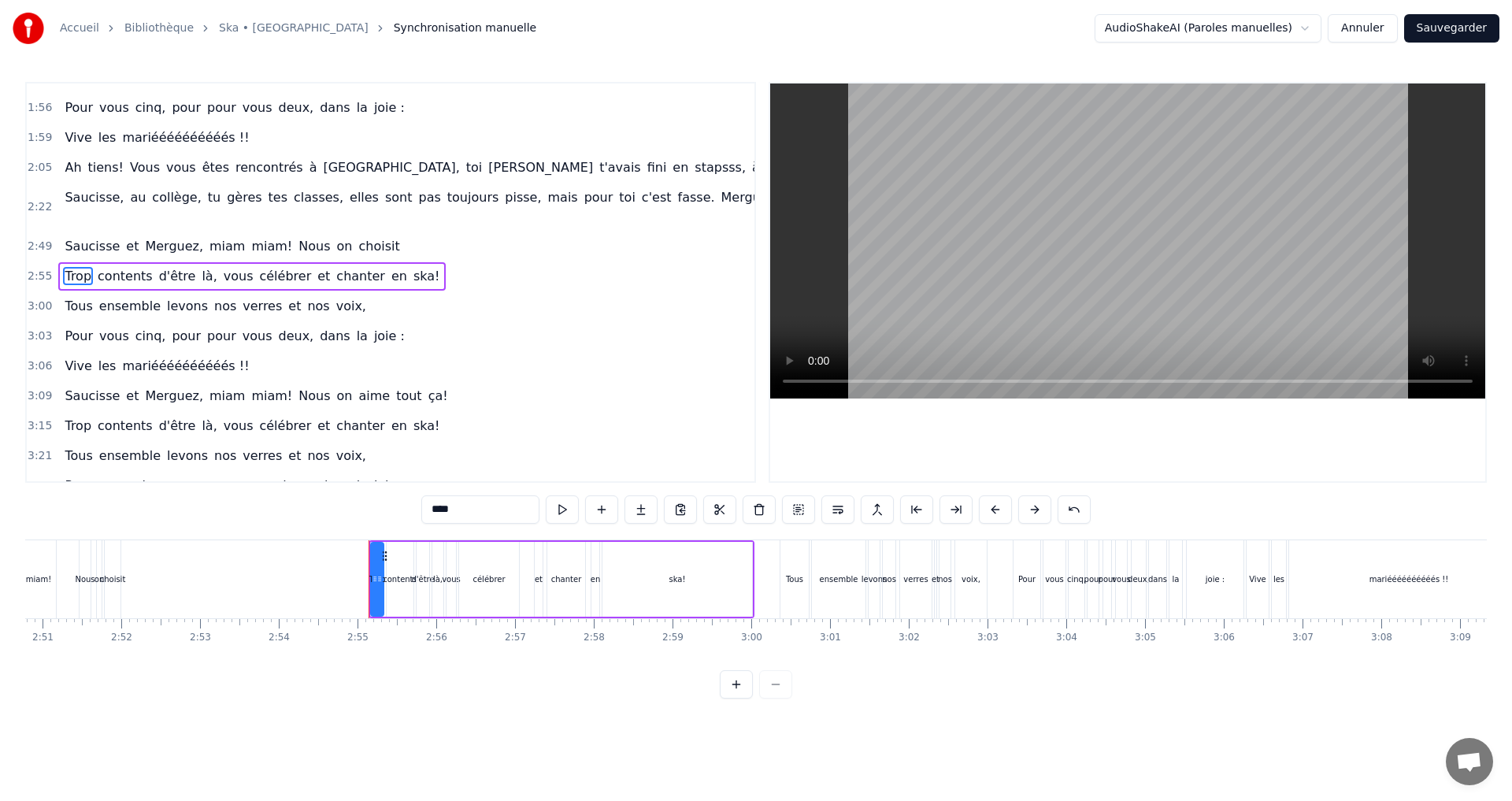
scroll to position [290, 0]
click at [405, 241] on span "ça!" at bounding box center [415, 245] width 23 height 18
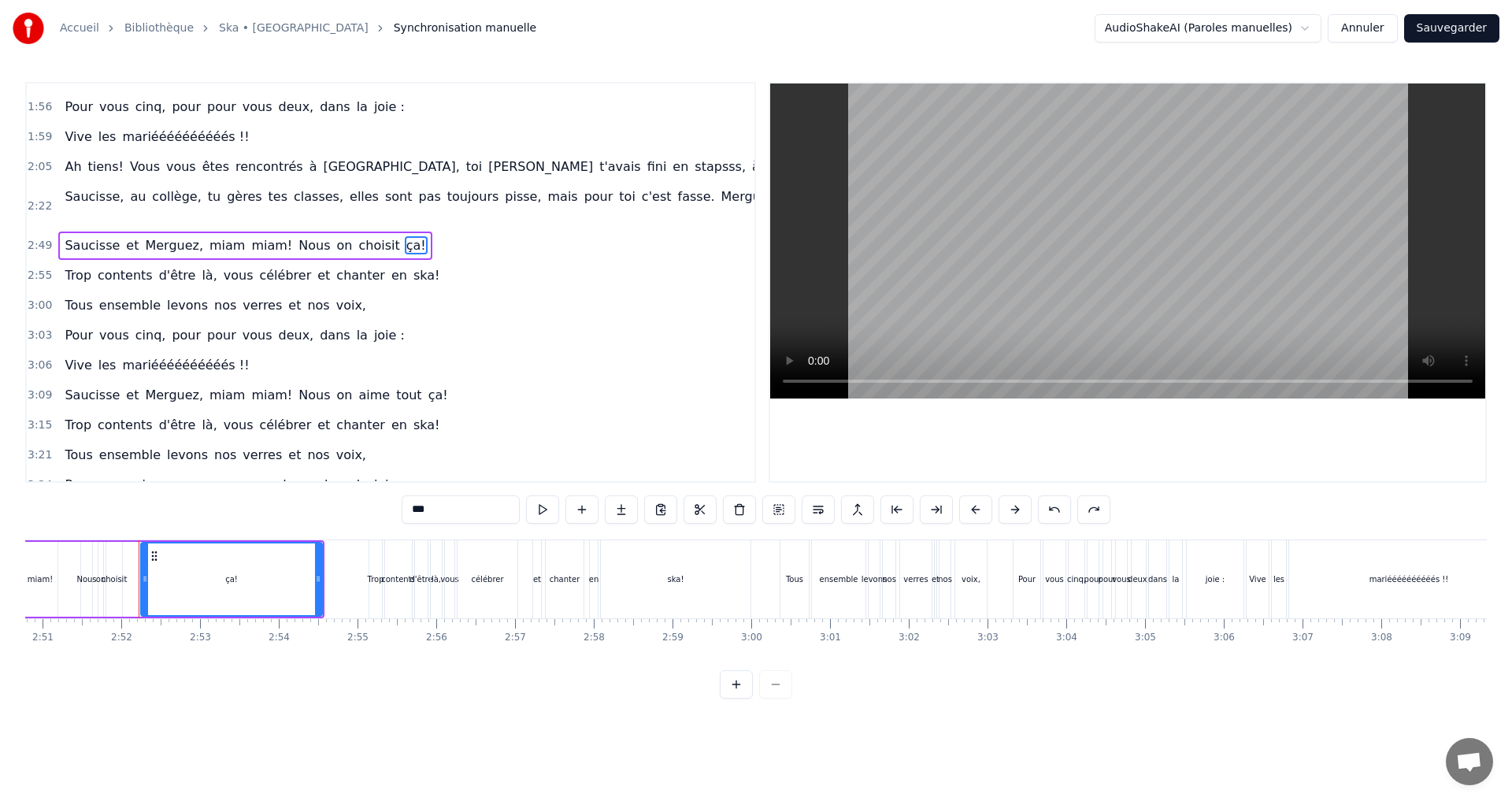
scroll to position [261, 0]
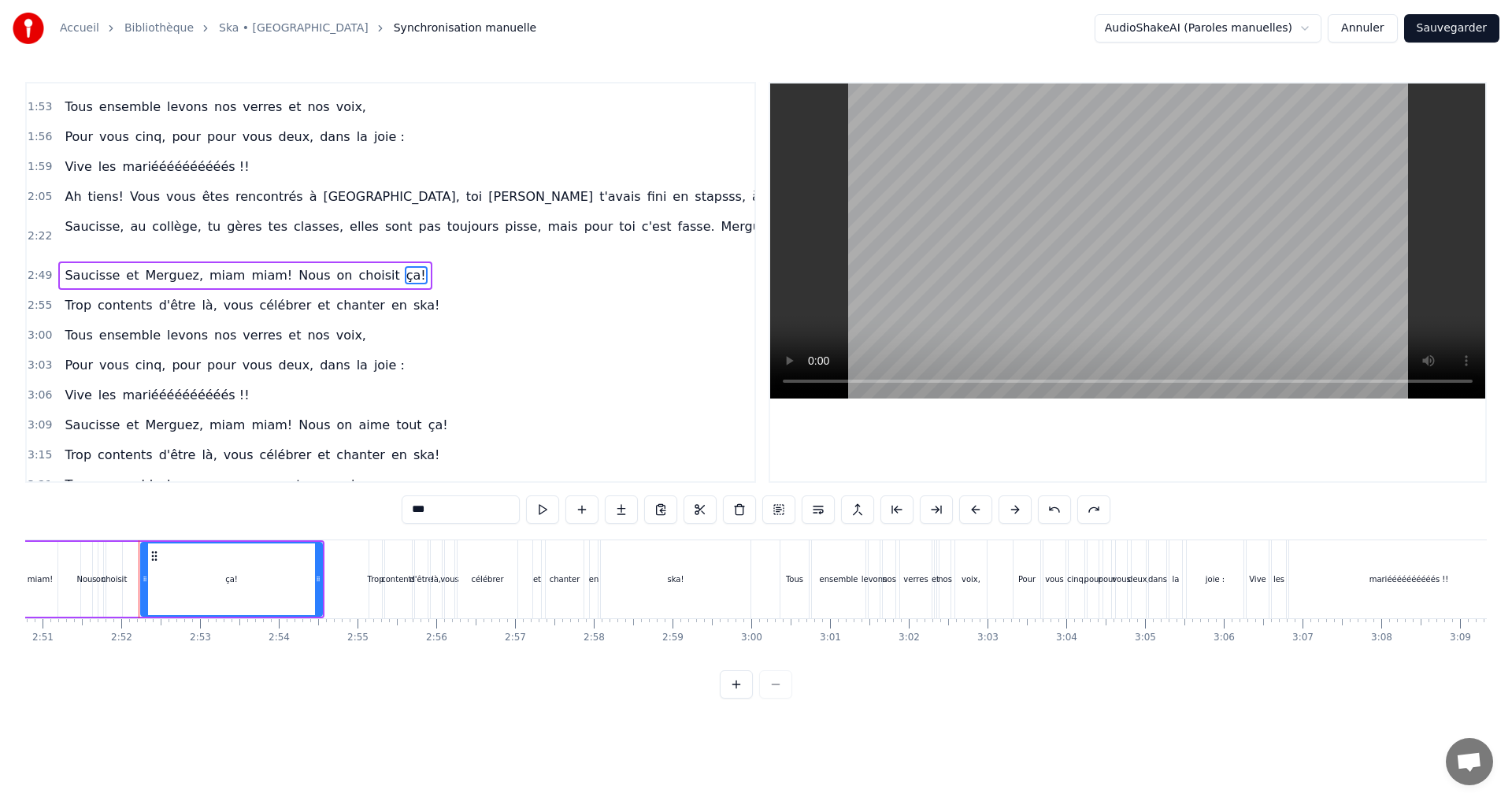
drag, startPoint x: 441, startPoint y: 508, endPoint x: 351, endPoint y: 501, distance: 90.3
click at [351, 501] on div "0:13 Adrien, petit dauphin Néo- Calédonien, tes premières vagues font ta passio…" at bounding box center [756, 390] width 1462 height 617
type input "****"
click at [440, 354] on div "3:03 Pour vous cinq, pour pour vous deux, dans la joie :" at bounding box center [390, 365] width 727 height 30
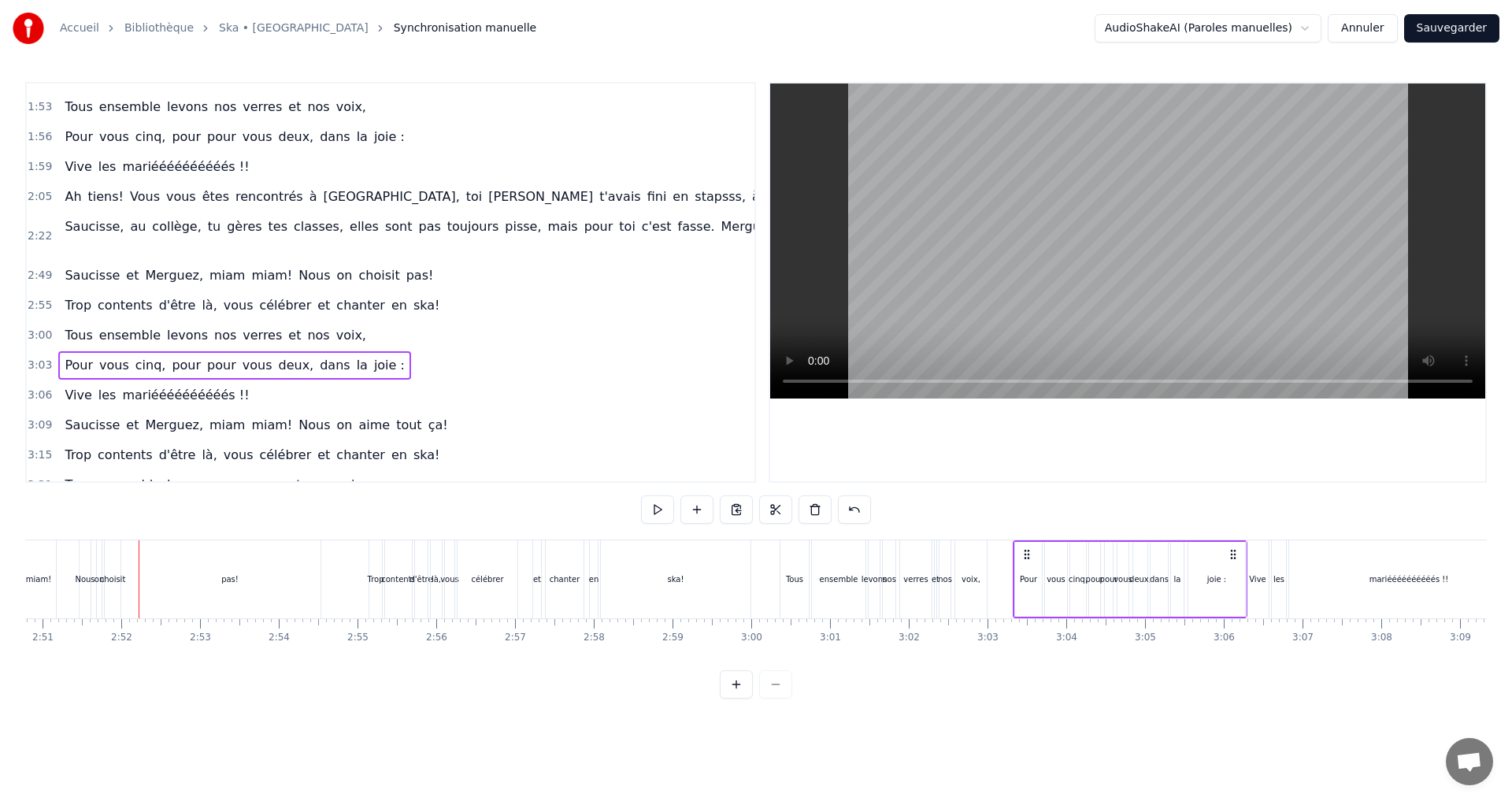
click at [395, 426] on span "tout" at bounding box center [409, 424] width 29 height 18
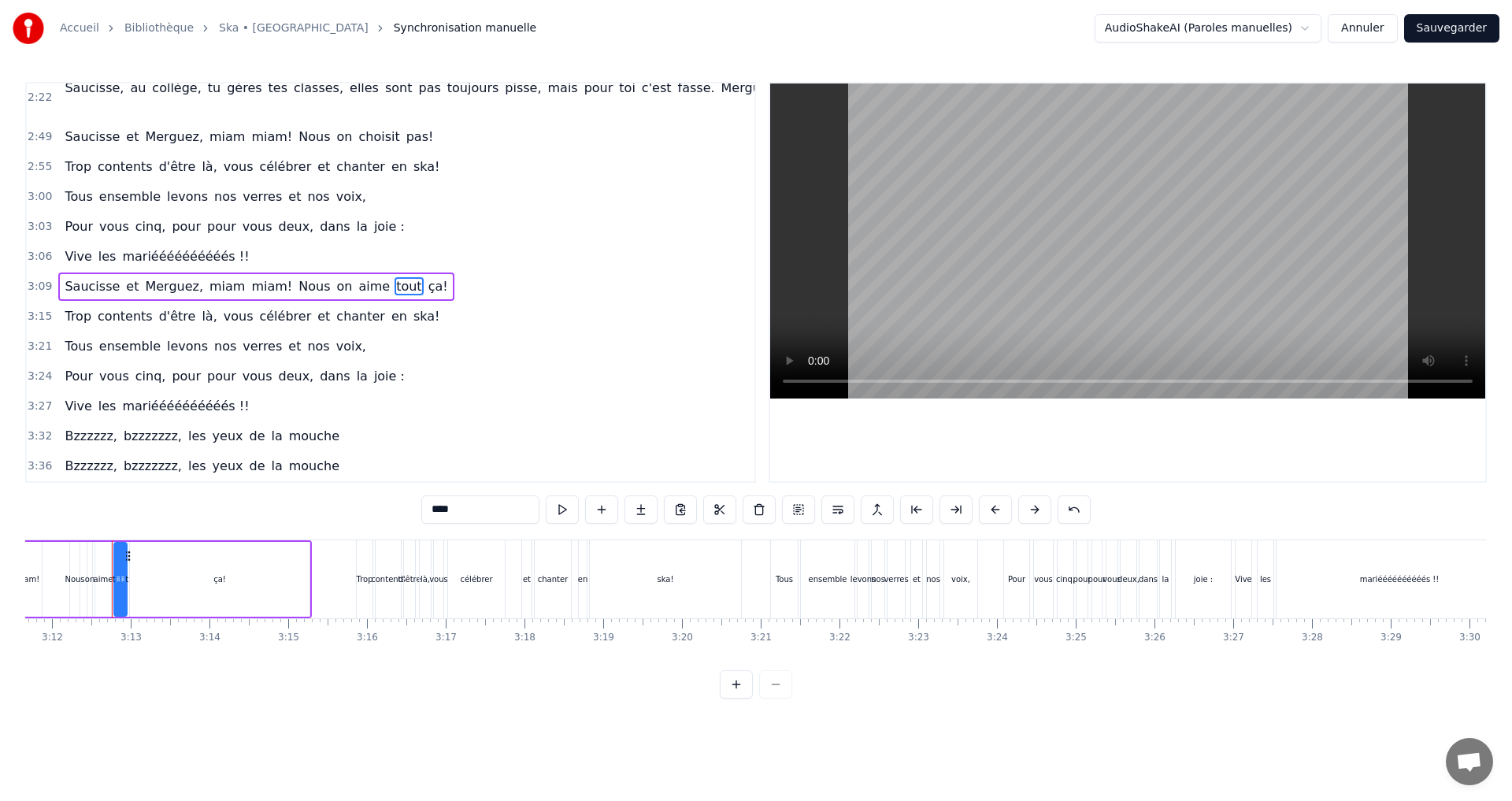
scroll to position [0, 15103]
click at [356, 281] on span "aime" at bounding box center [373, 286] width 34 height 18
drag, startPoint x: 442, startPoint y: 505, endPoint x: 359, endPoint y: 501, distance: 83.1
click at [359, 501] on div "0:13 Adrien, petit dauphin Néo- Calédonien, tes premières vagues font ta passio…" at bounding box center [756, 390] width 1462 height 617
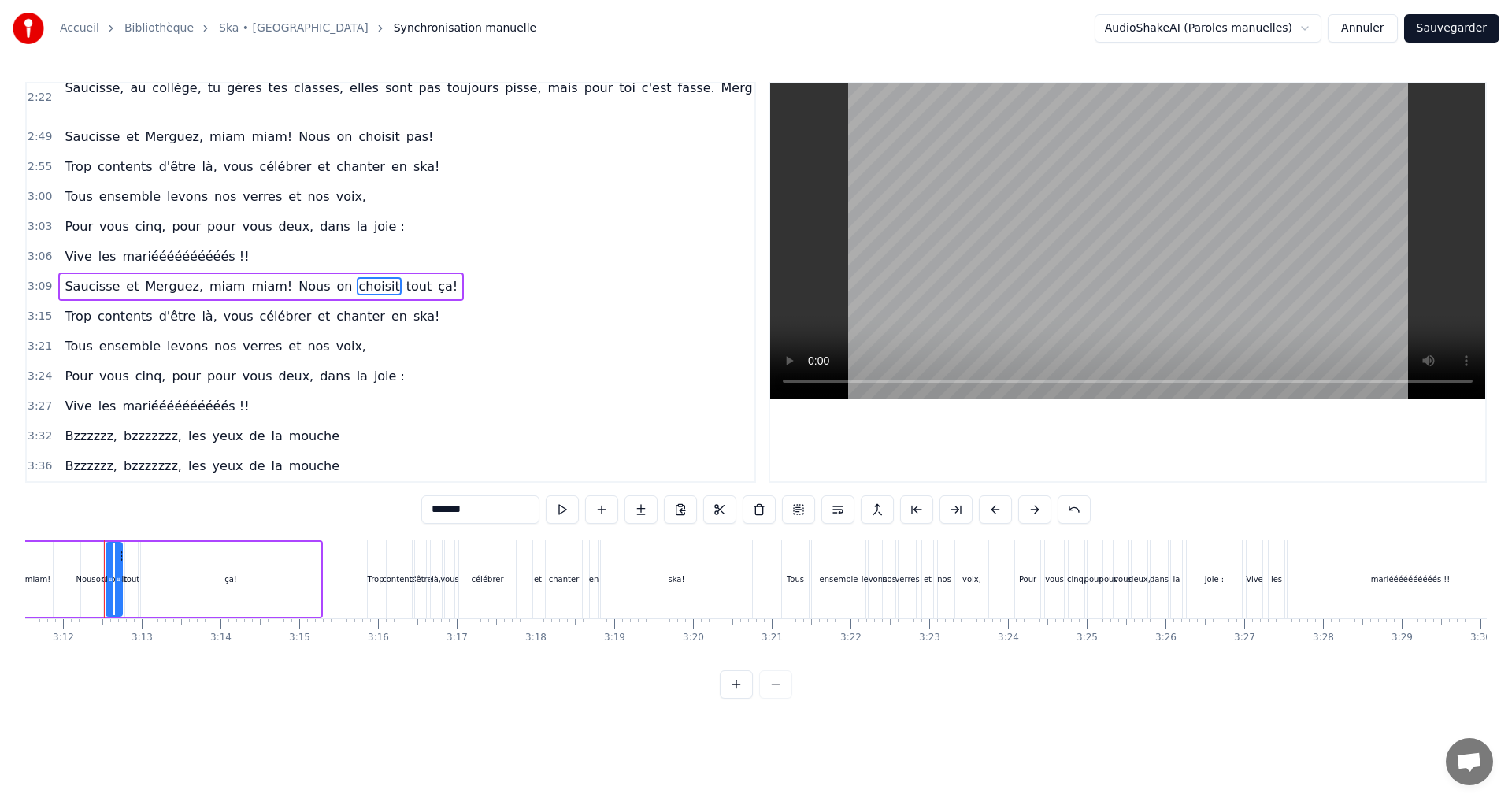
click at [405, 277] on span "tout" at bounding box center [418, 286] width 29 height 18
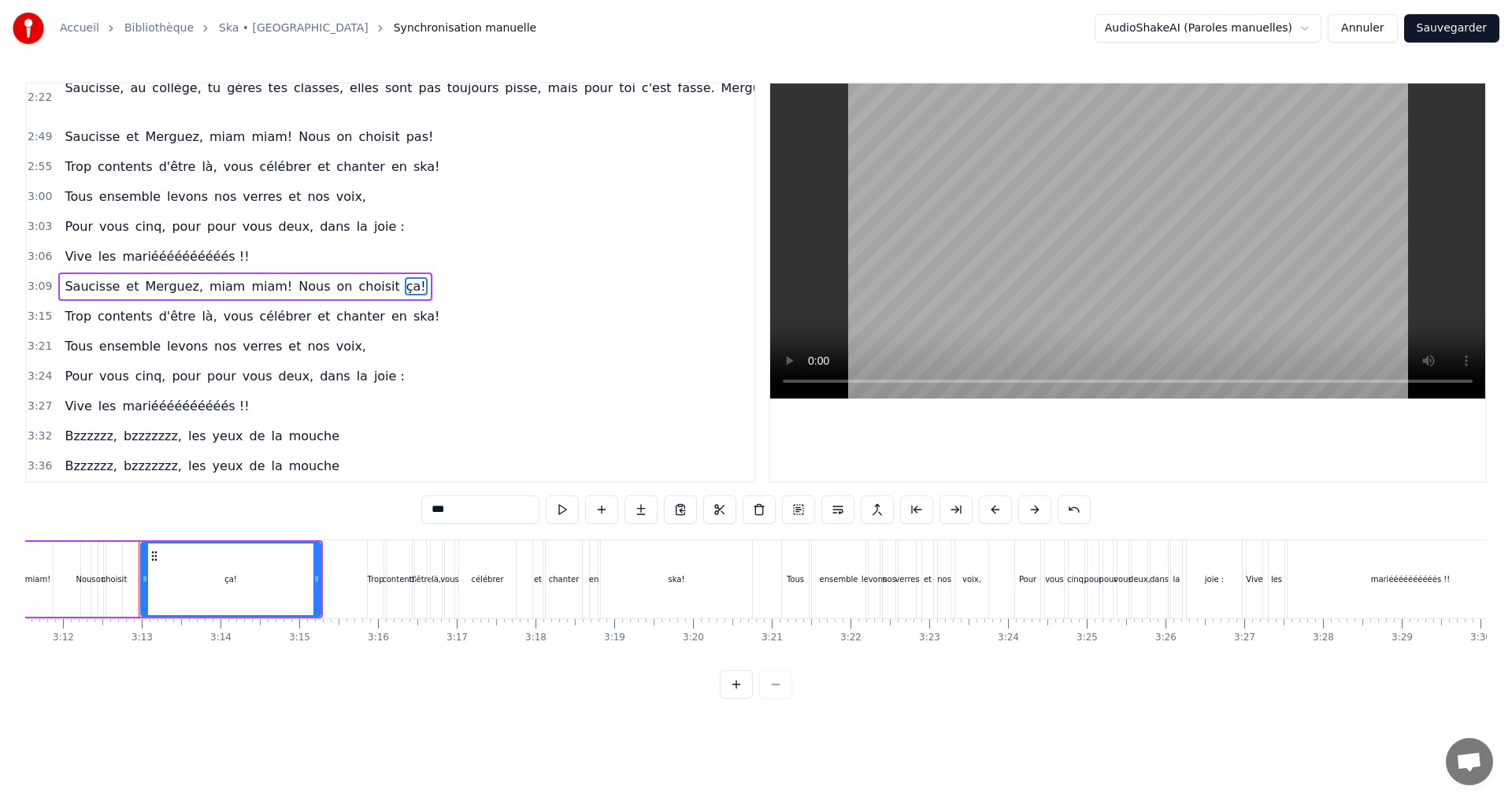
drag, startPoint x: 441, startPoint y: 506, endPoint x: 417, endPoint y: 509, distance: 24.2
click at [417, 509] on div "0:13 Adrien, petit dauphin Néo- Calédonien, tes premières vagues font ta passio…" at bounding box center [756, 390] width 1462 height 617
type input "****"
click at [351, 421] on div "3:32 Bzzzzzz, bzzzzzzz, les yeux de la mouche" at bounding box center [390, 436] width 727 height 30
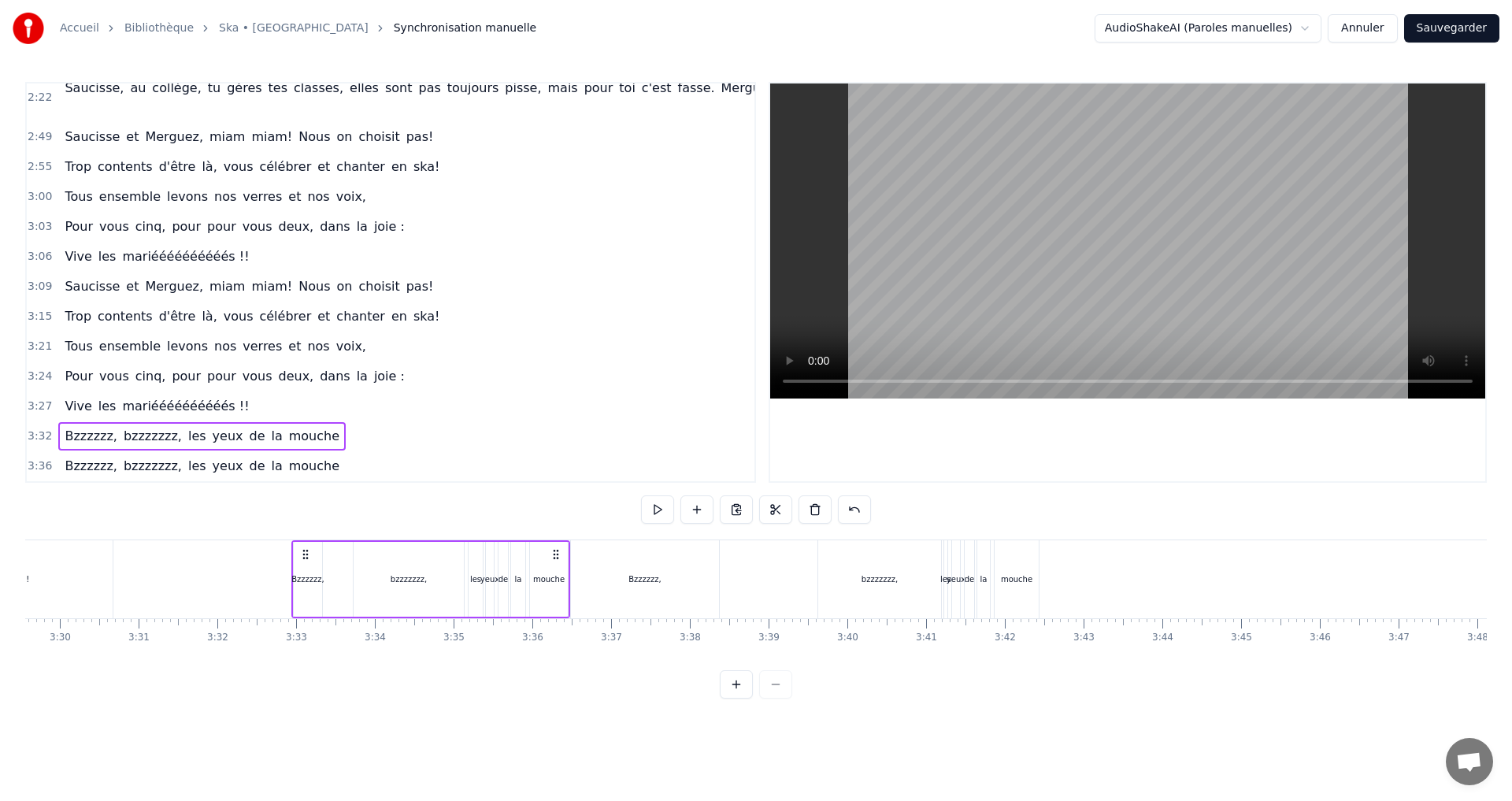
click at [32, 278] on span "3:09" at bounding box center [39, 286] width 25 height 16
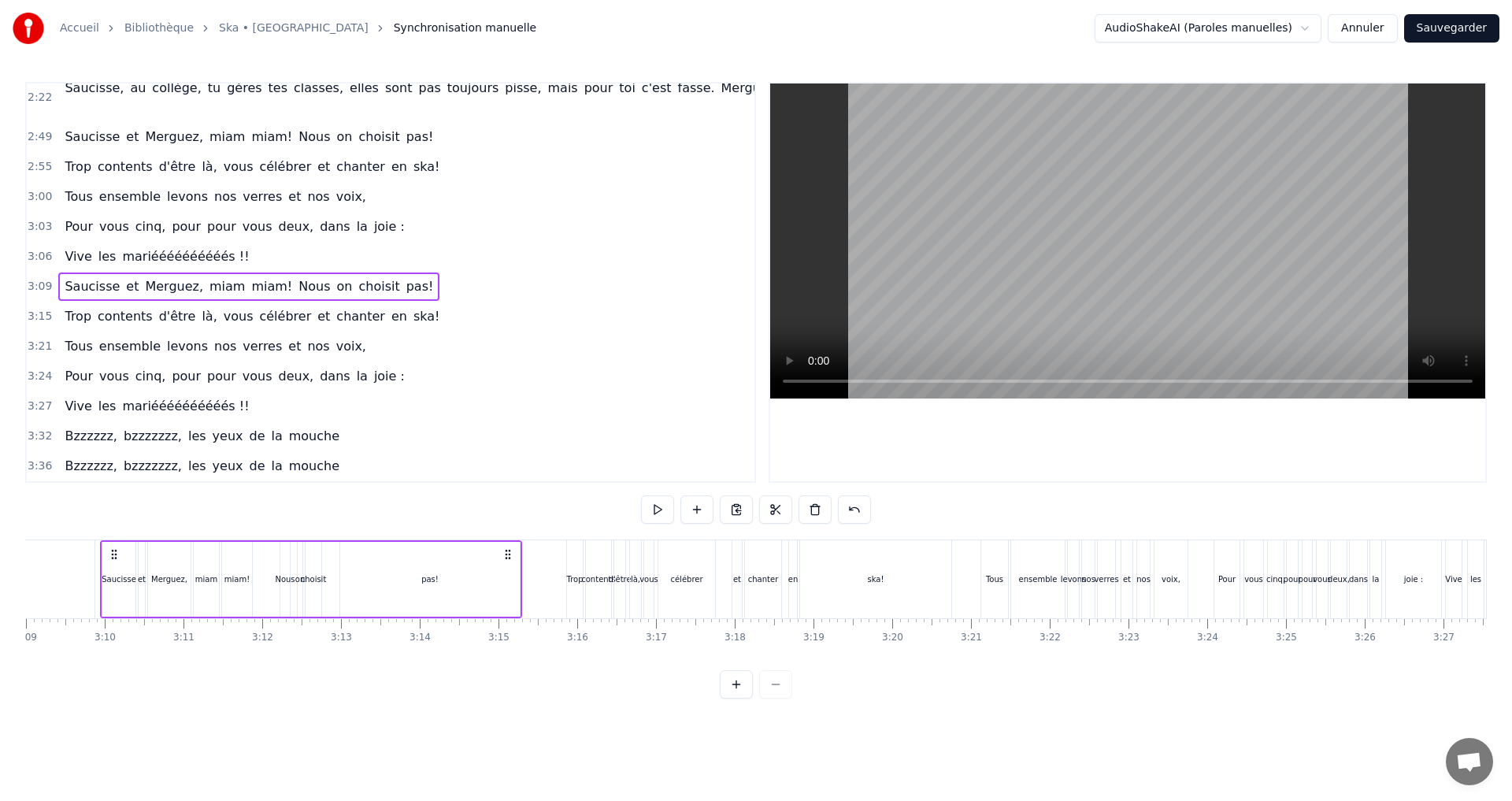
scroll to position [0, 14882]
click at [91, 340] on div "Copier la ligne Ctrl+C" at bounding box center [134, 339] width 194 height 26
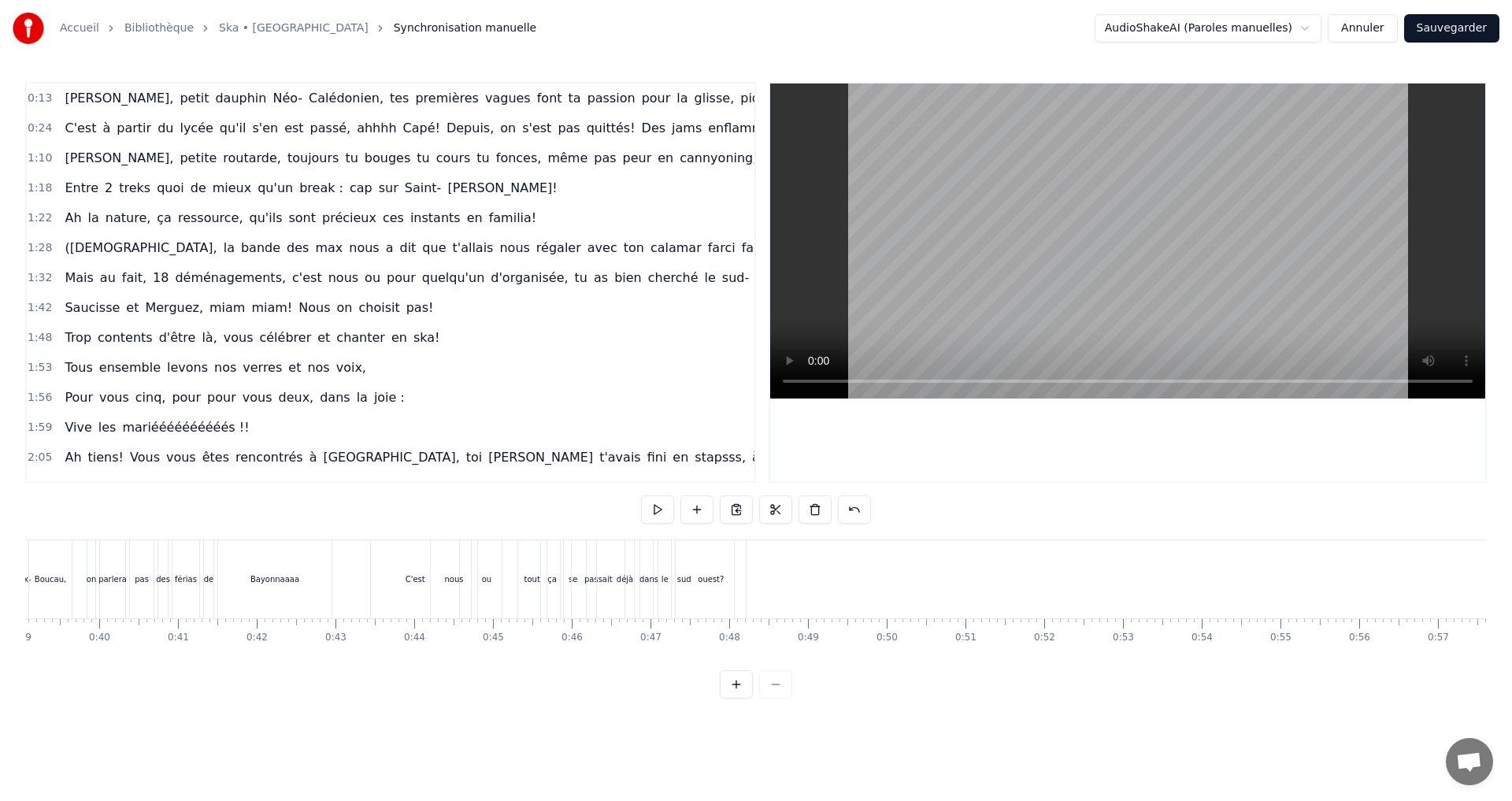
scroll to position [0, 3185]
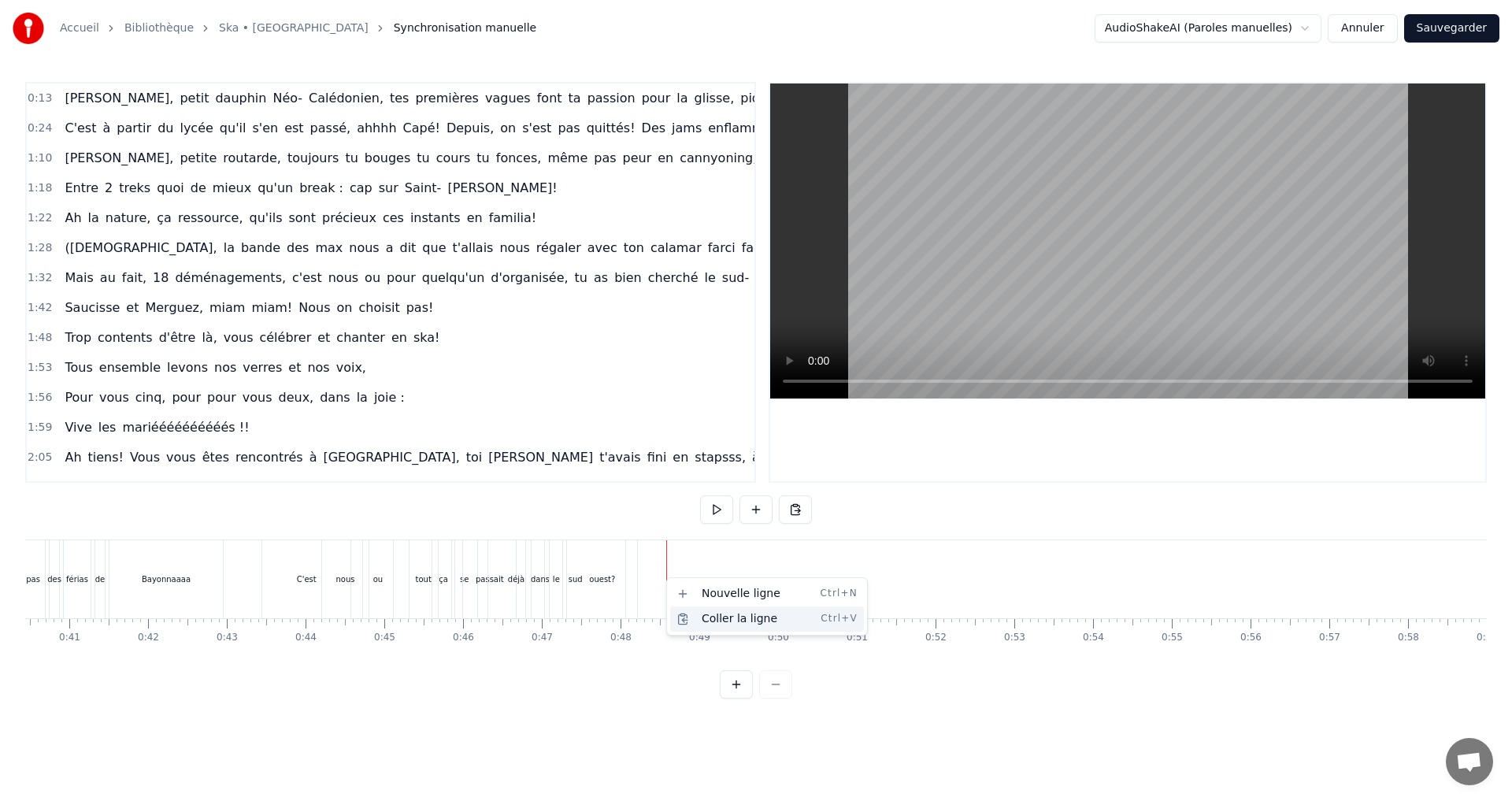
click at [717, 619] on div "Coller la ligne Ctrl+V" at bounding box center [767, 619] width 194 height 26
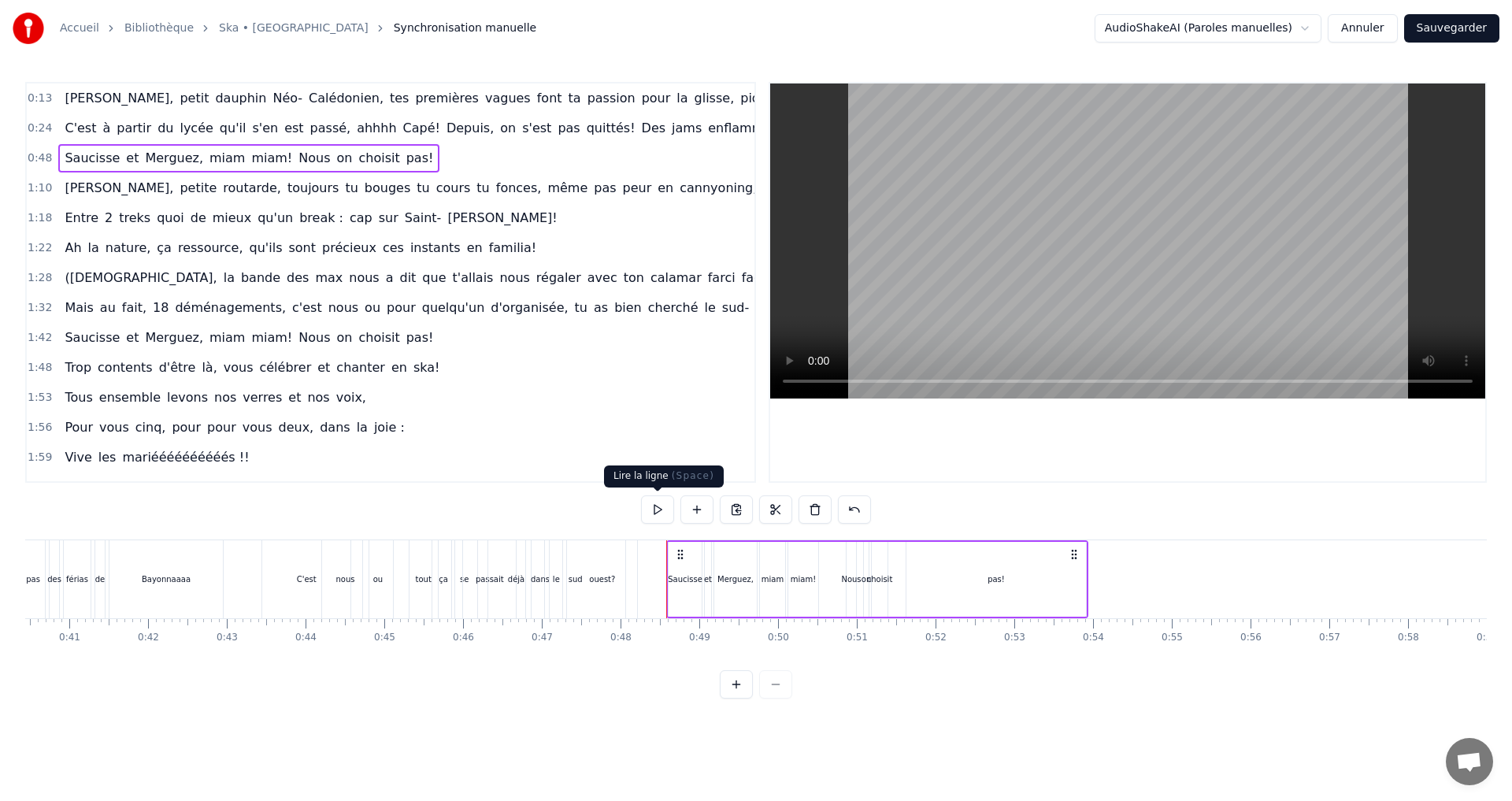
click at [656, 512] on button at bounding box center [658, 509] width 33 height 29
click at [42, 368] on span "1:48" at bounding box center [39, 368] width 25 height 16
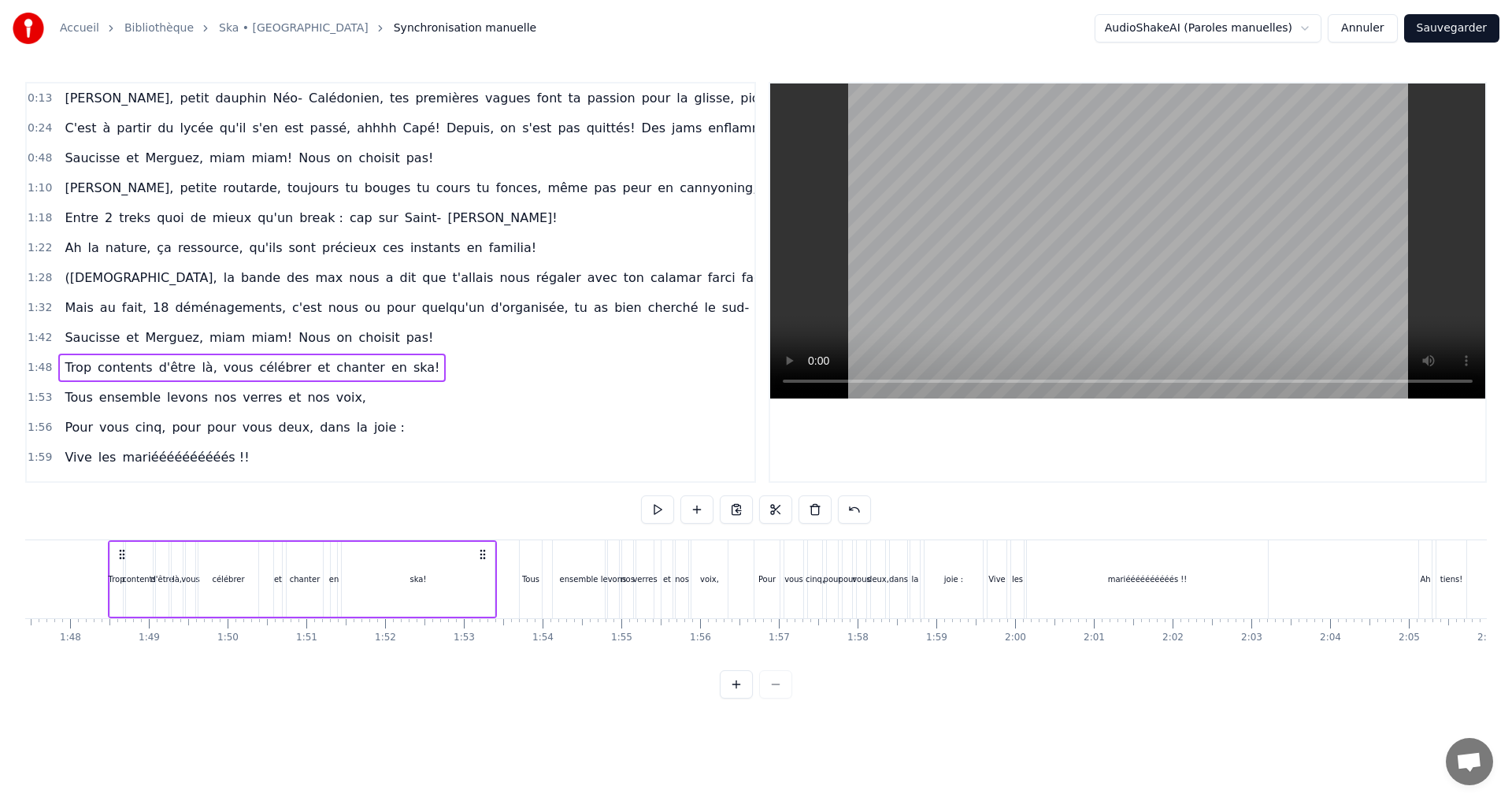
scroll to position [0, 8466]
click at [182, 438] on div "Copier la ligne Ctrl+C" at bounding box center [198, 436] width 194 height 26
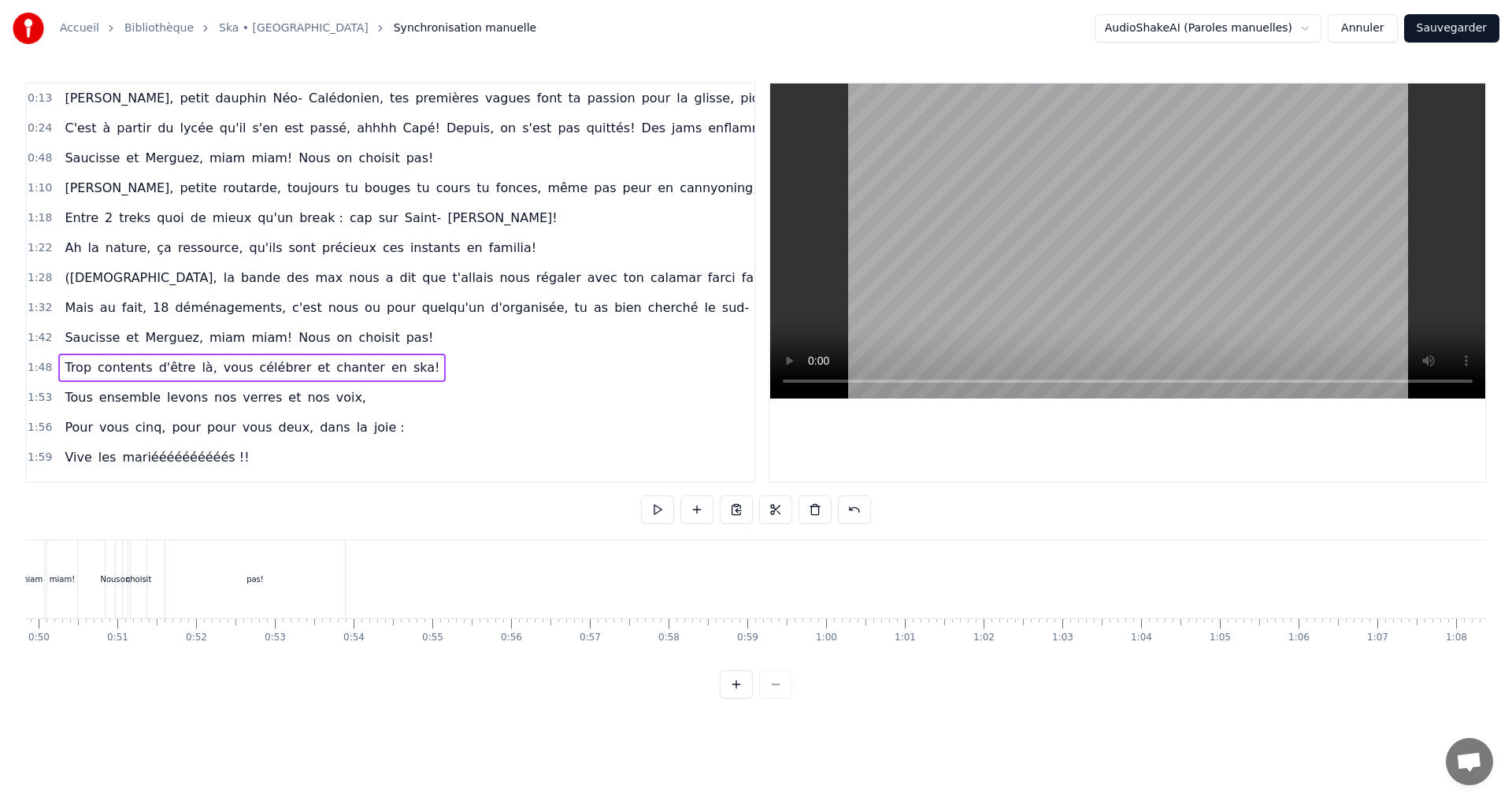
scroll to position [0, 3806]
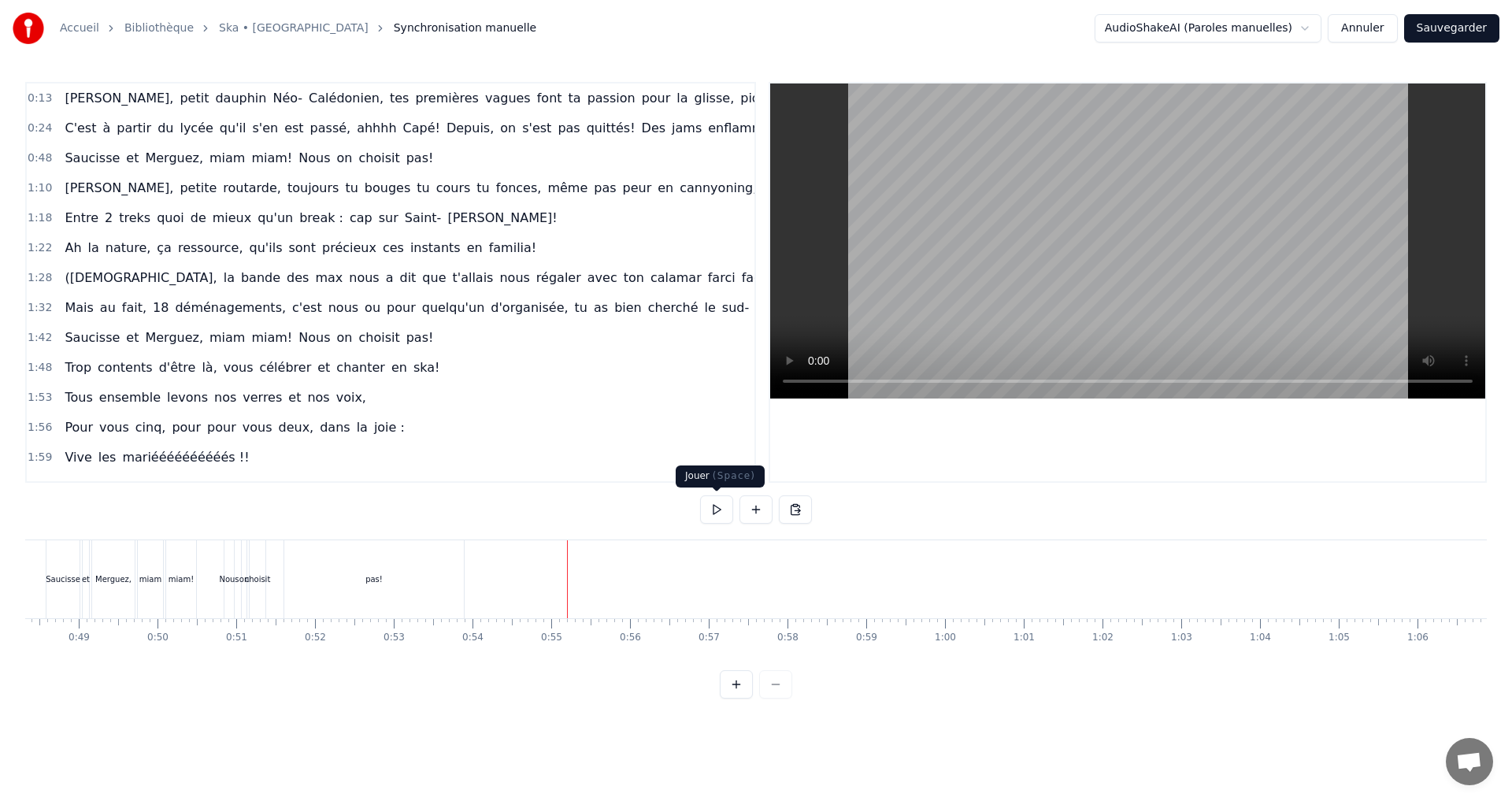
click at [706, 511] on button at bounding box center [717, 509] width 33 height 29
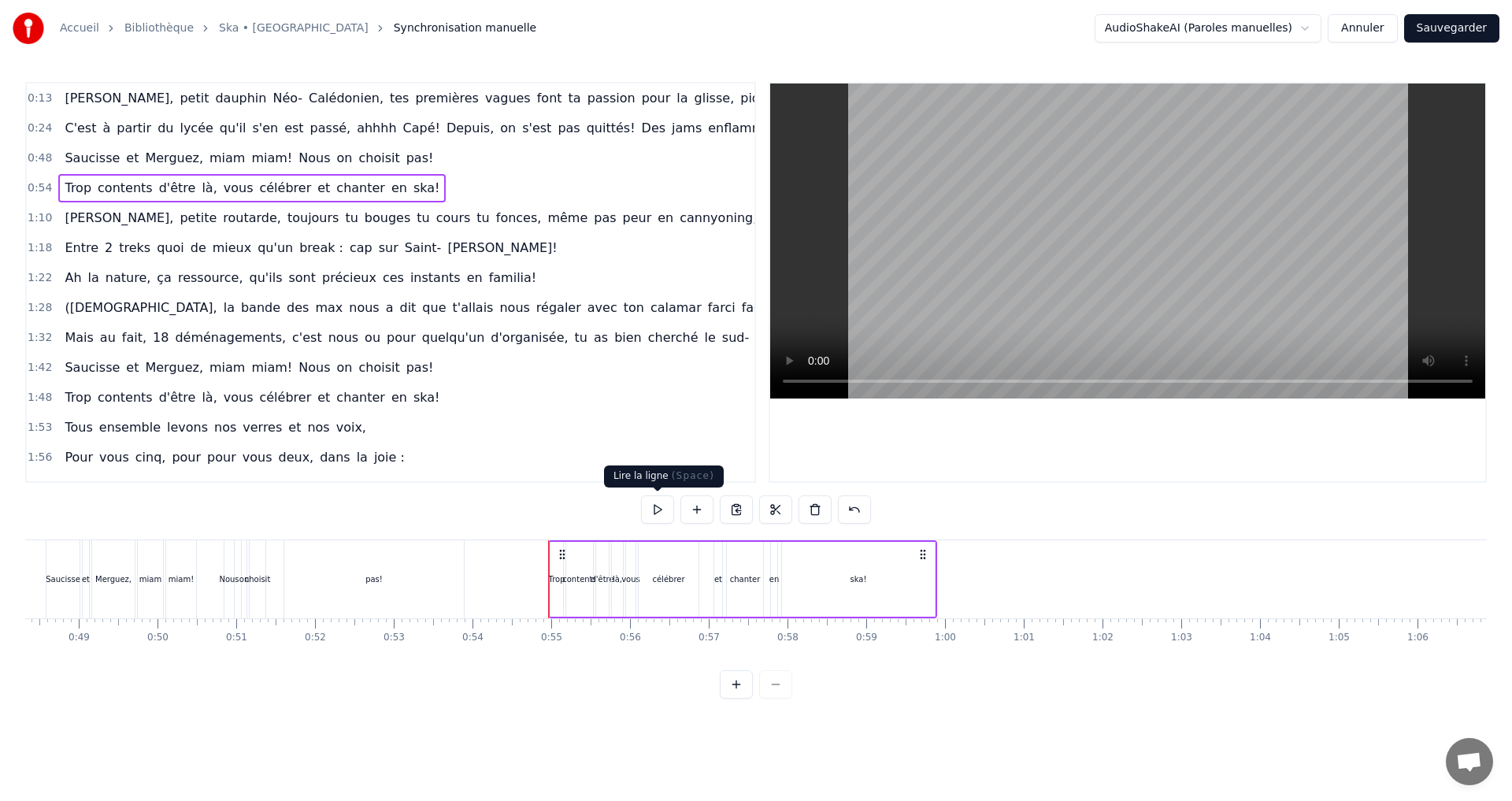
click at [662, 500] on button at bounding box center [658, 509] width 33 height 29
click at [41, 431] on span "1:53" at bounding box center [39, 427] width 25 height 16
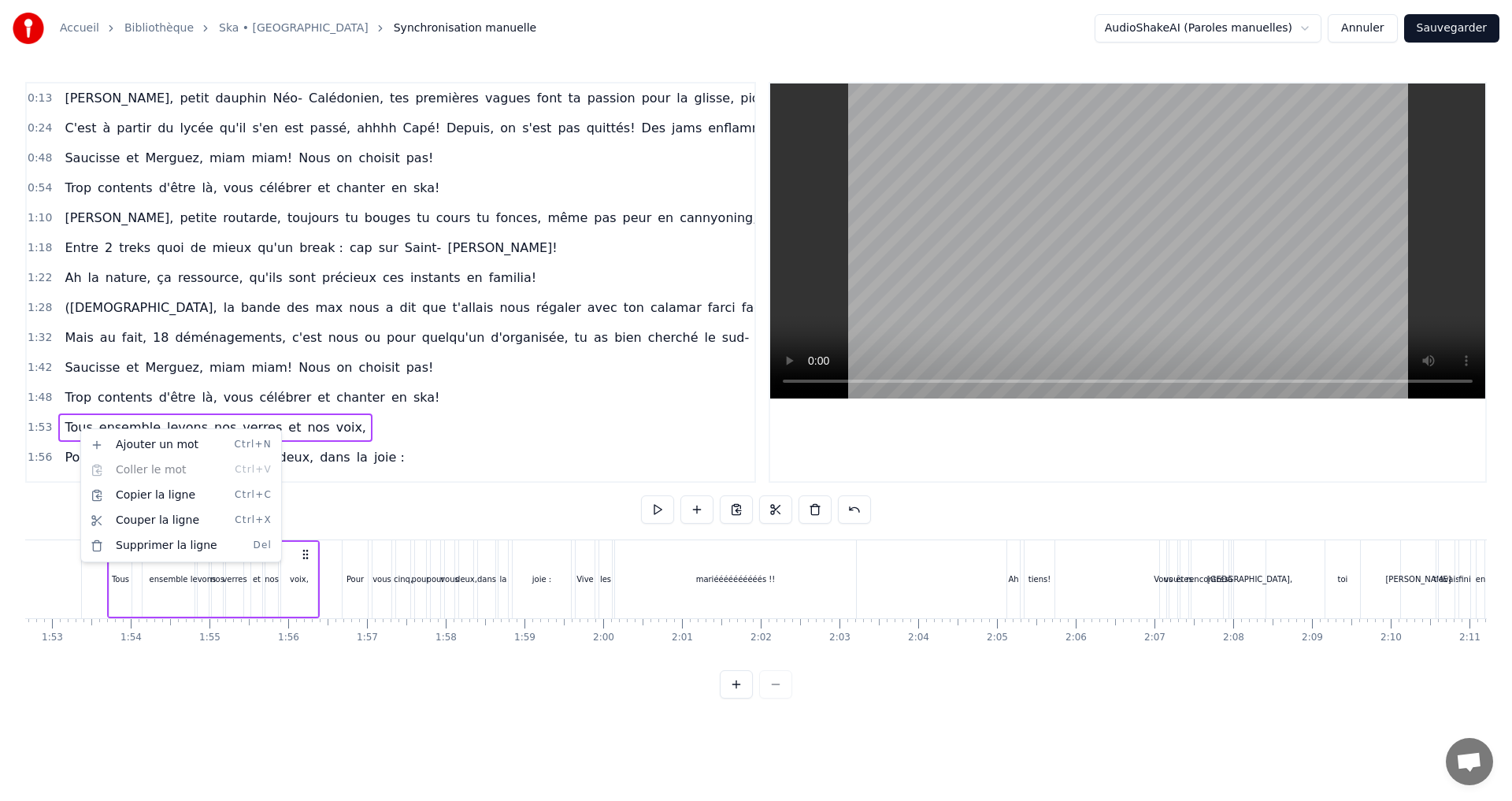
scroll to position [0, 8876]
click at [148, 496] on div "Copier la ligne Ctrl+C" at bounding box center [181, 495] width 194 height 26
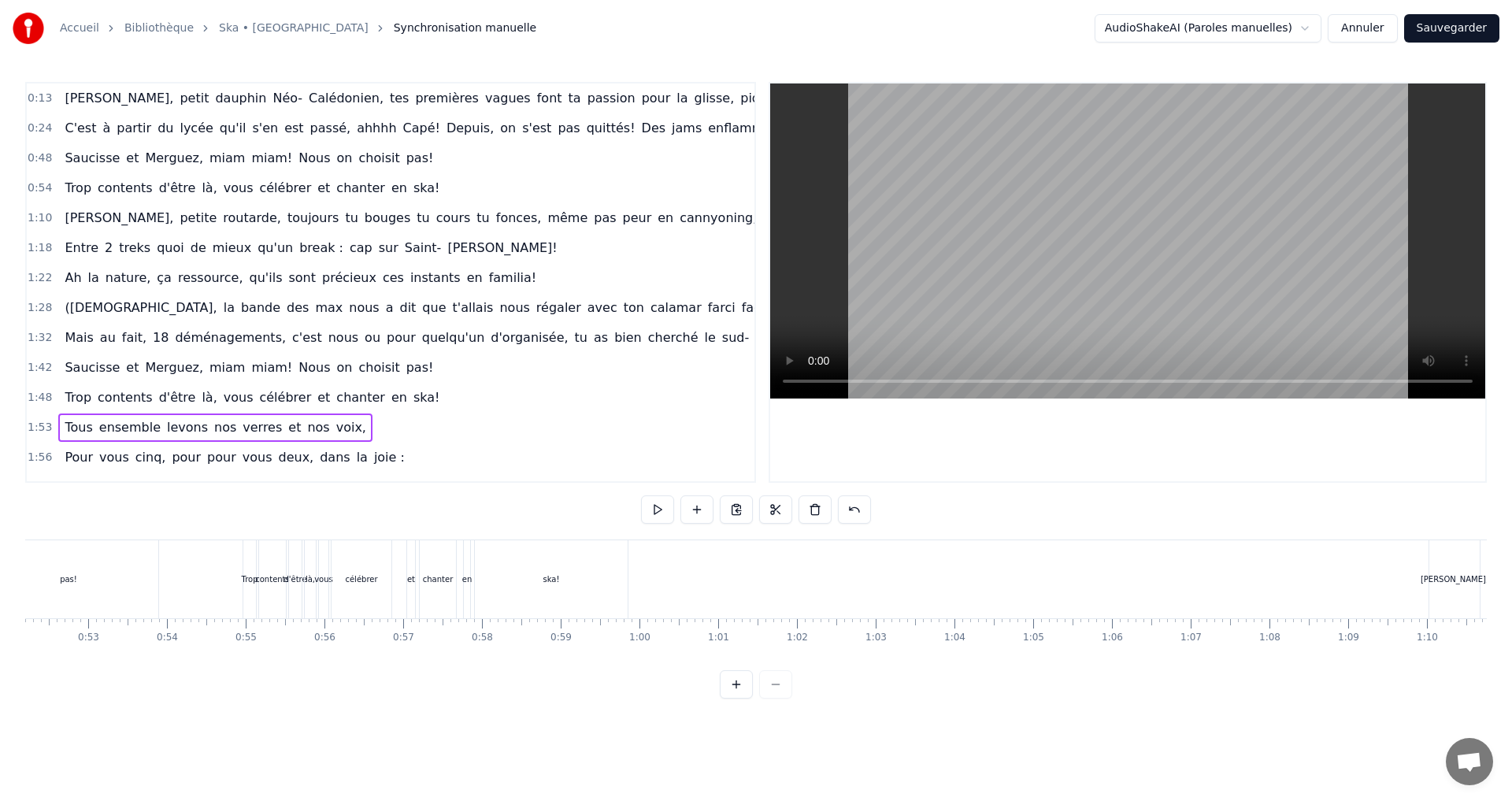
scroll to position [0, 3874]
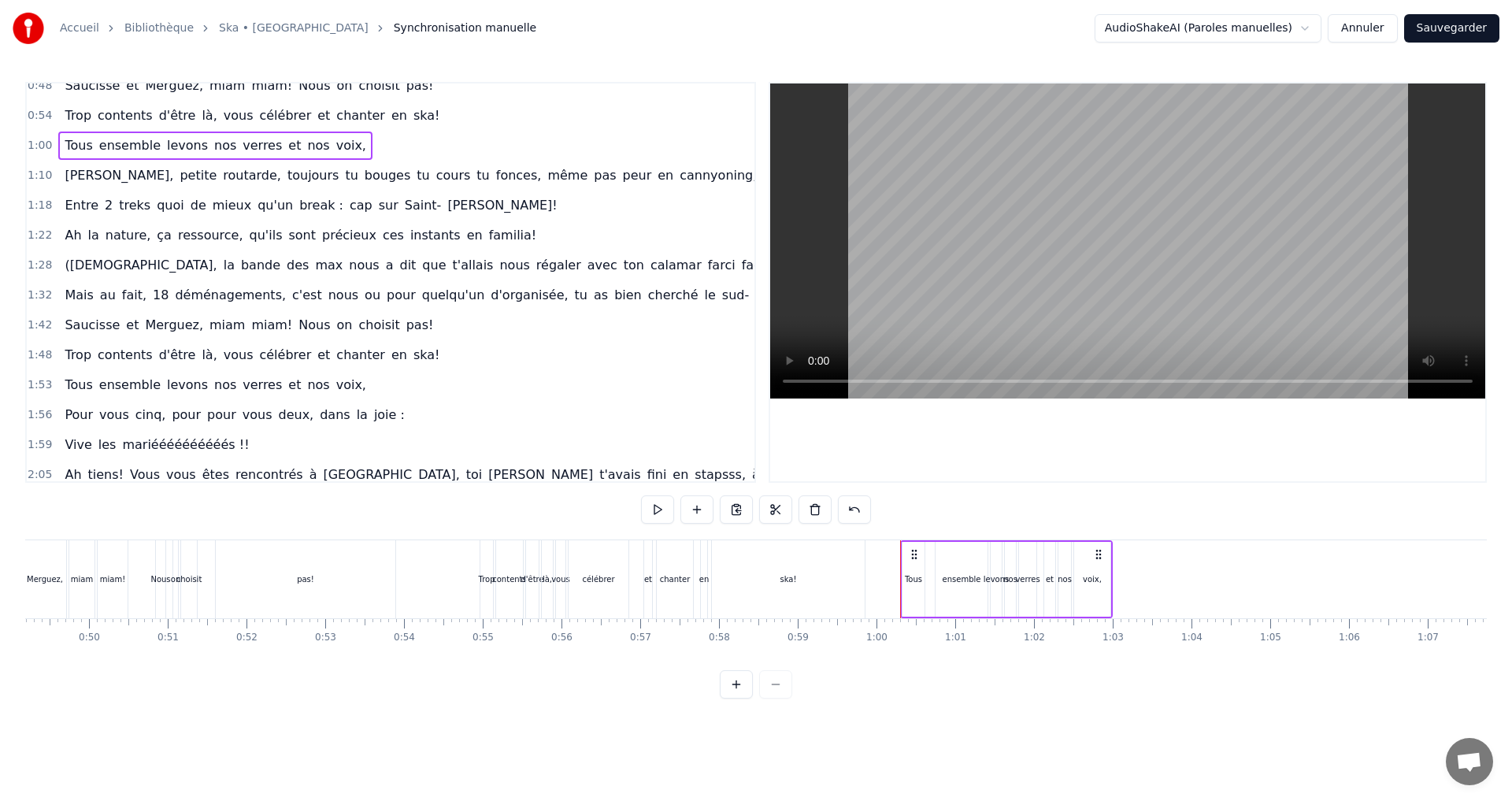
scroll to position [79, 0]
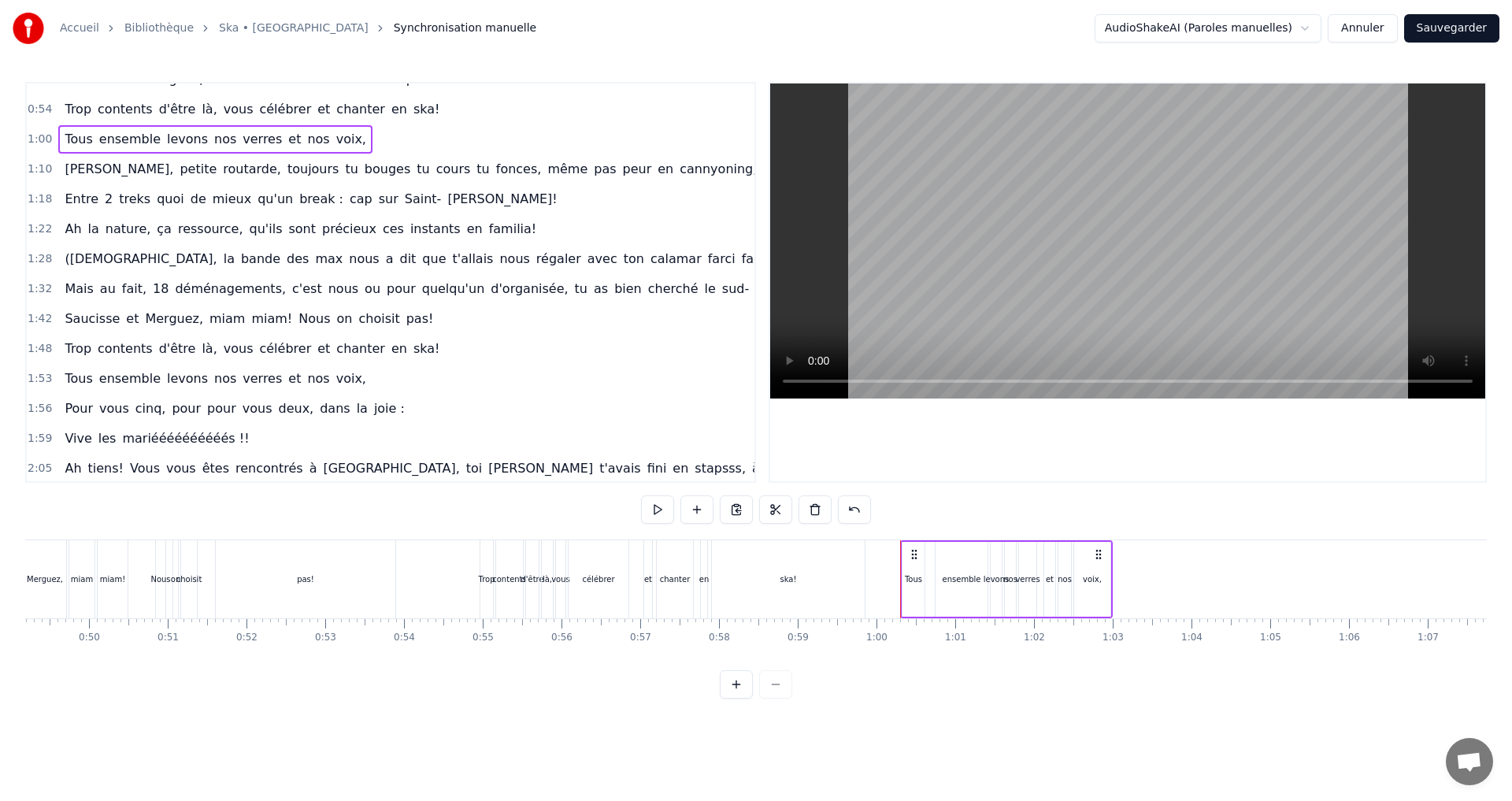
click at [41, 411] on span "1:56" at bounding box center [39, 408] width 25 height 16
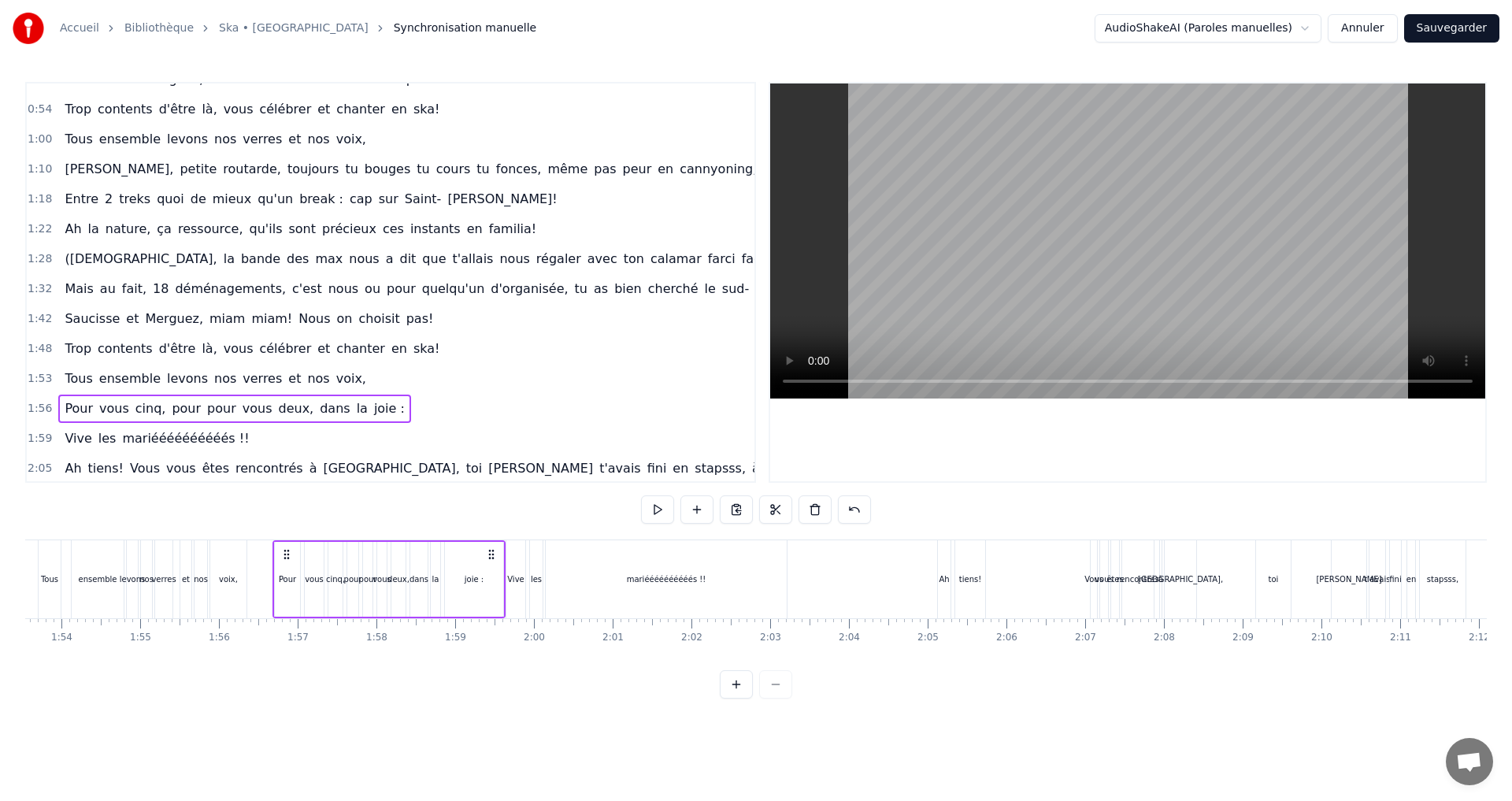
scroll to position [0, 9111]
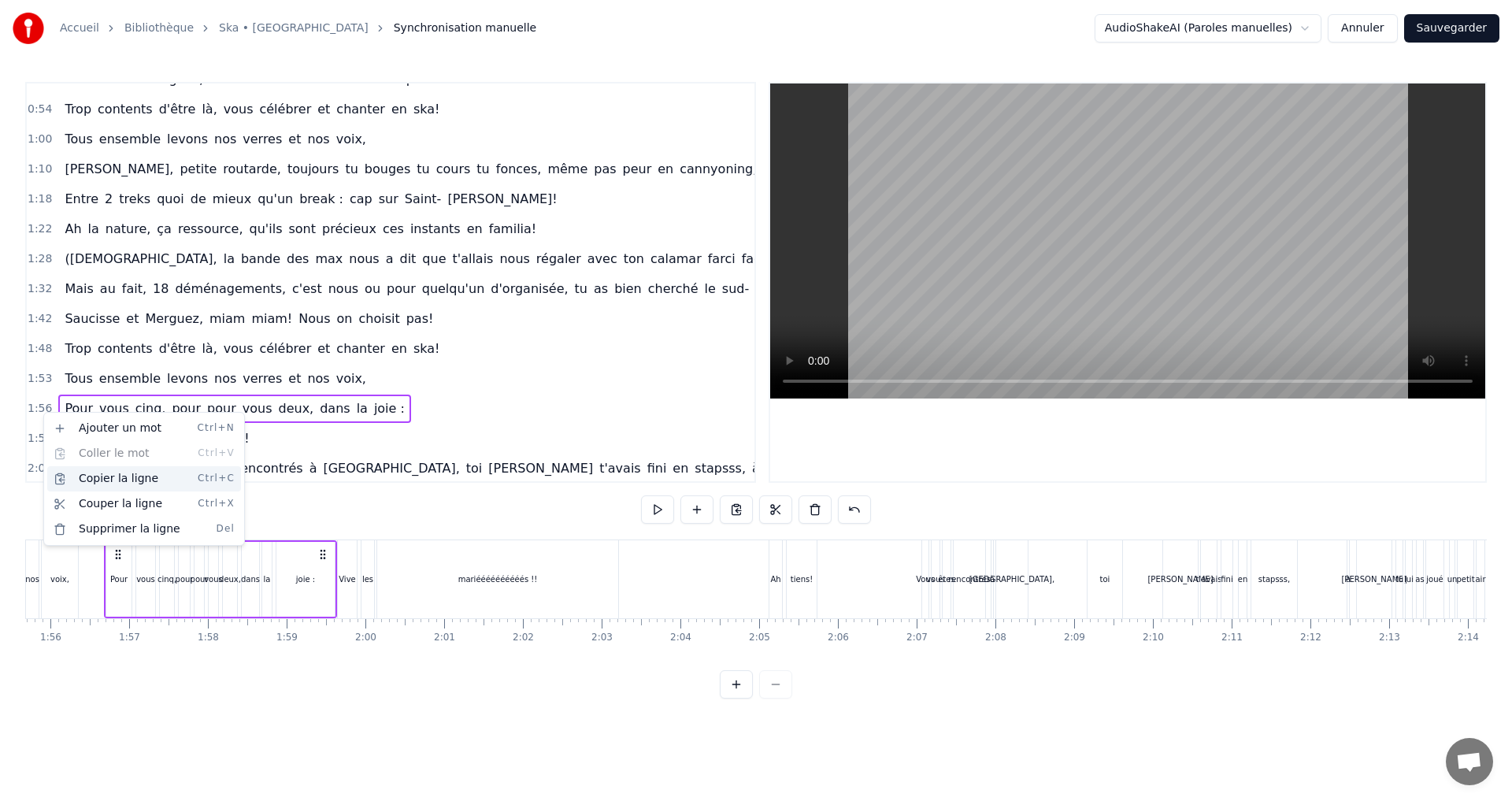
click at [107, 478] on div "Copier la ligne Ctrl+C" at bounding box center [144, 479] width 194 height 26
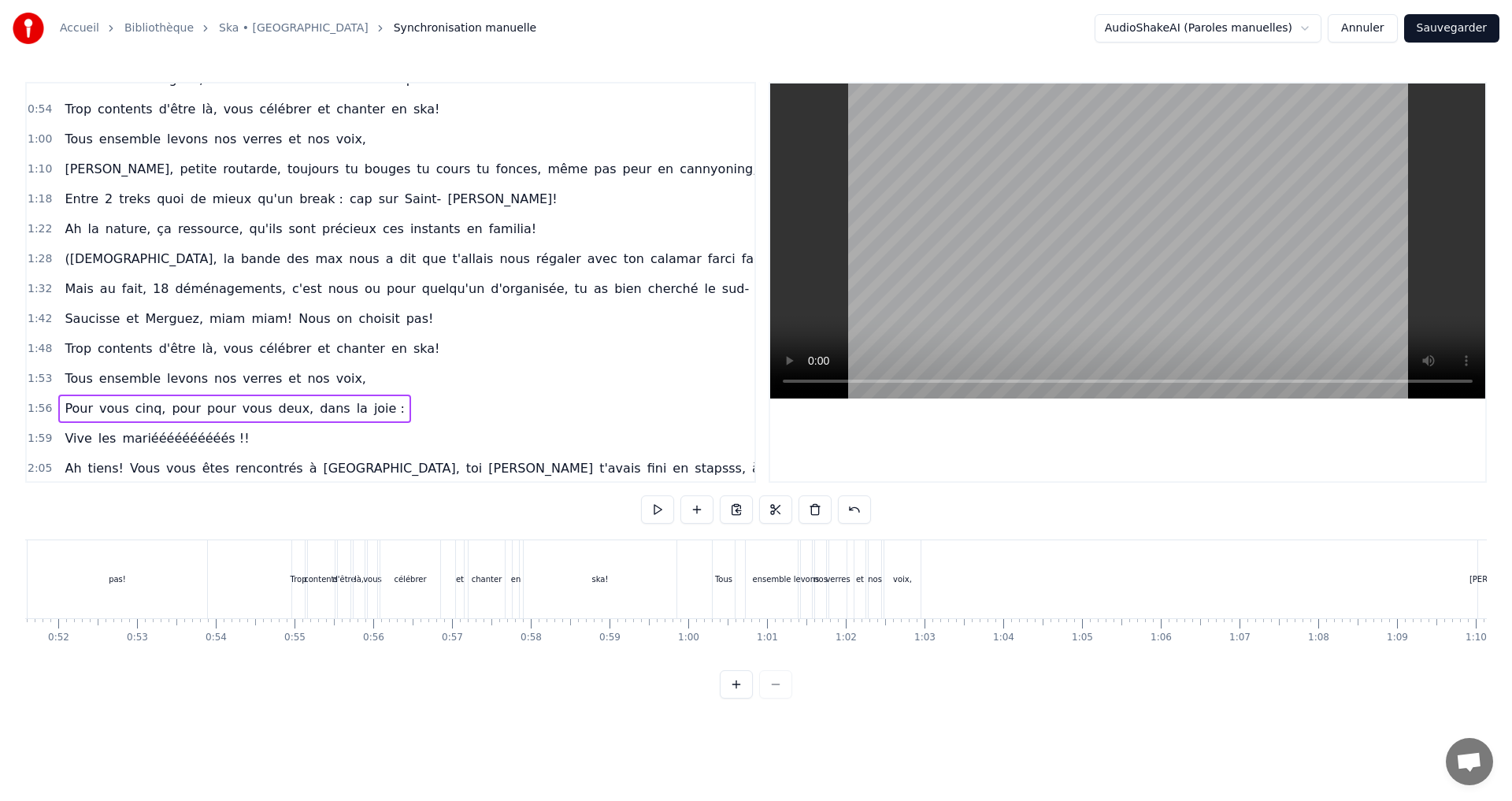
scroll to position [0, 4121]
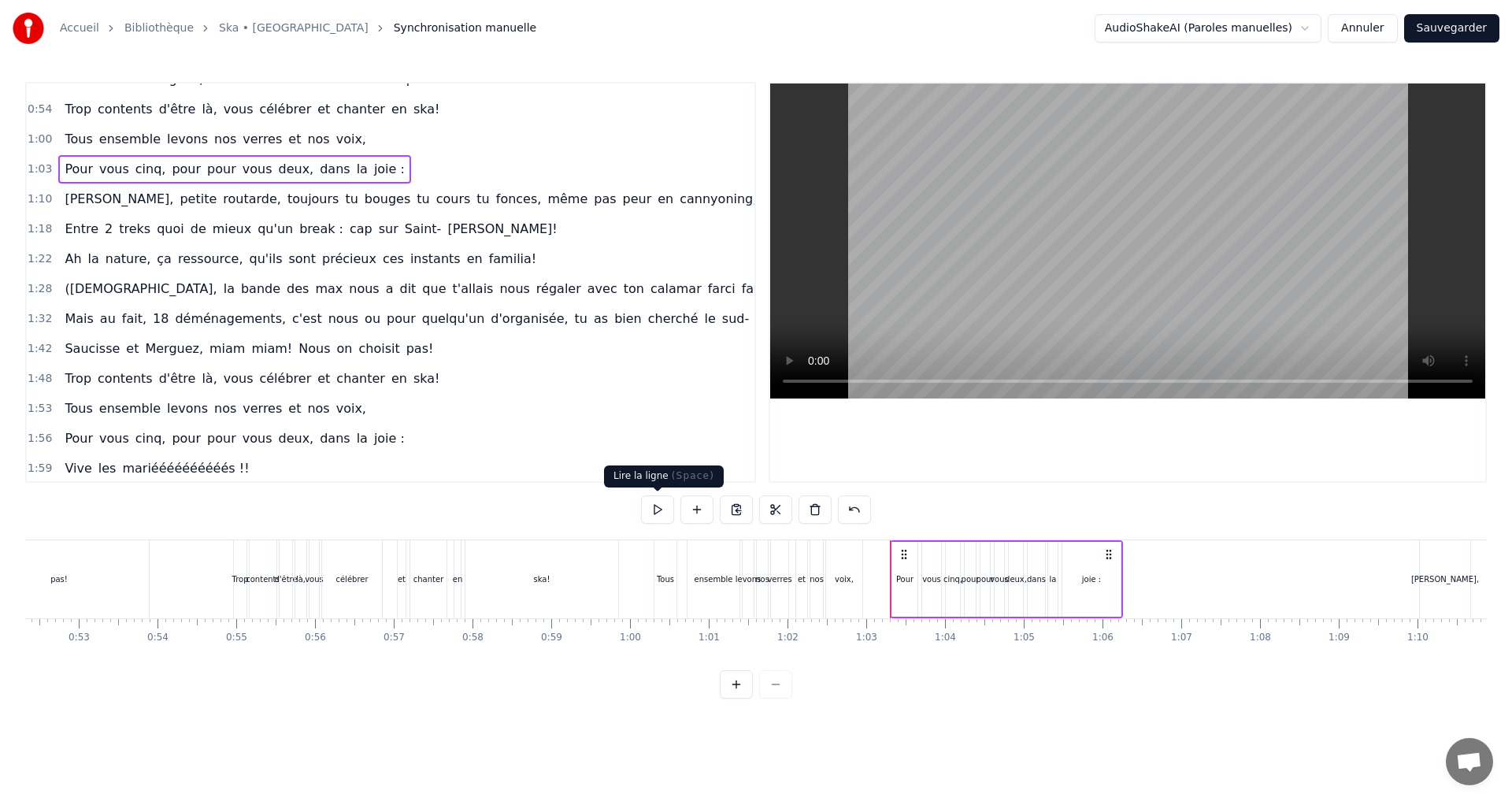
click at [653, 498] on button at bounding box center [658, 509] width 33 height 29
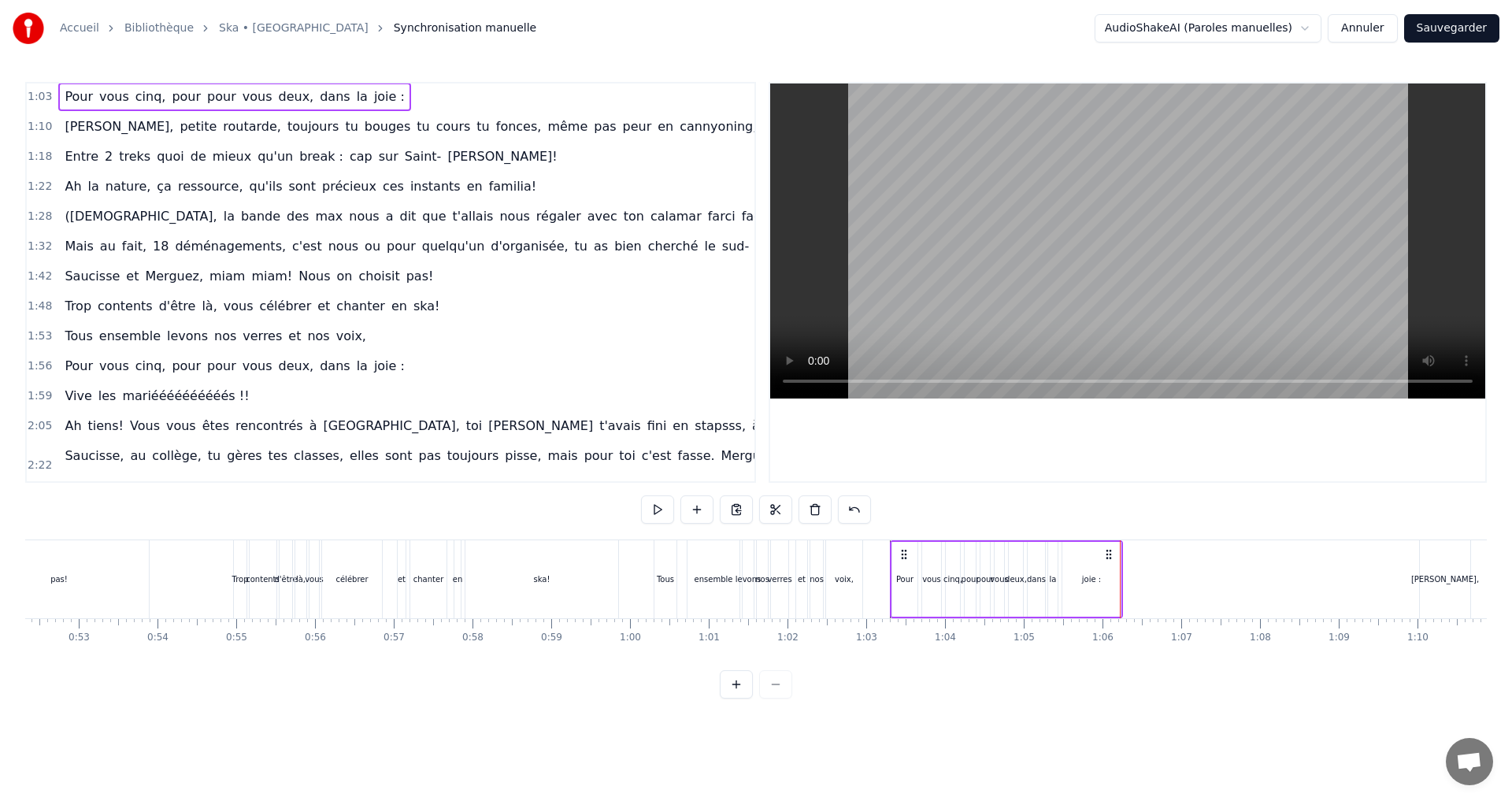
scroll to position [157, 0]
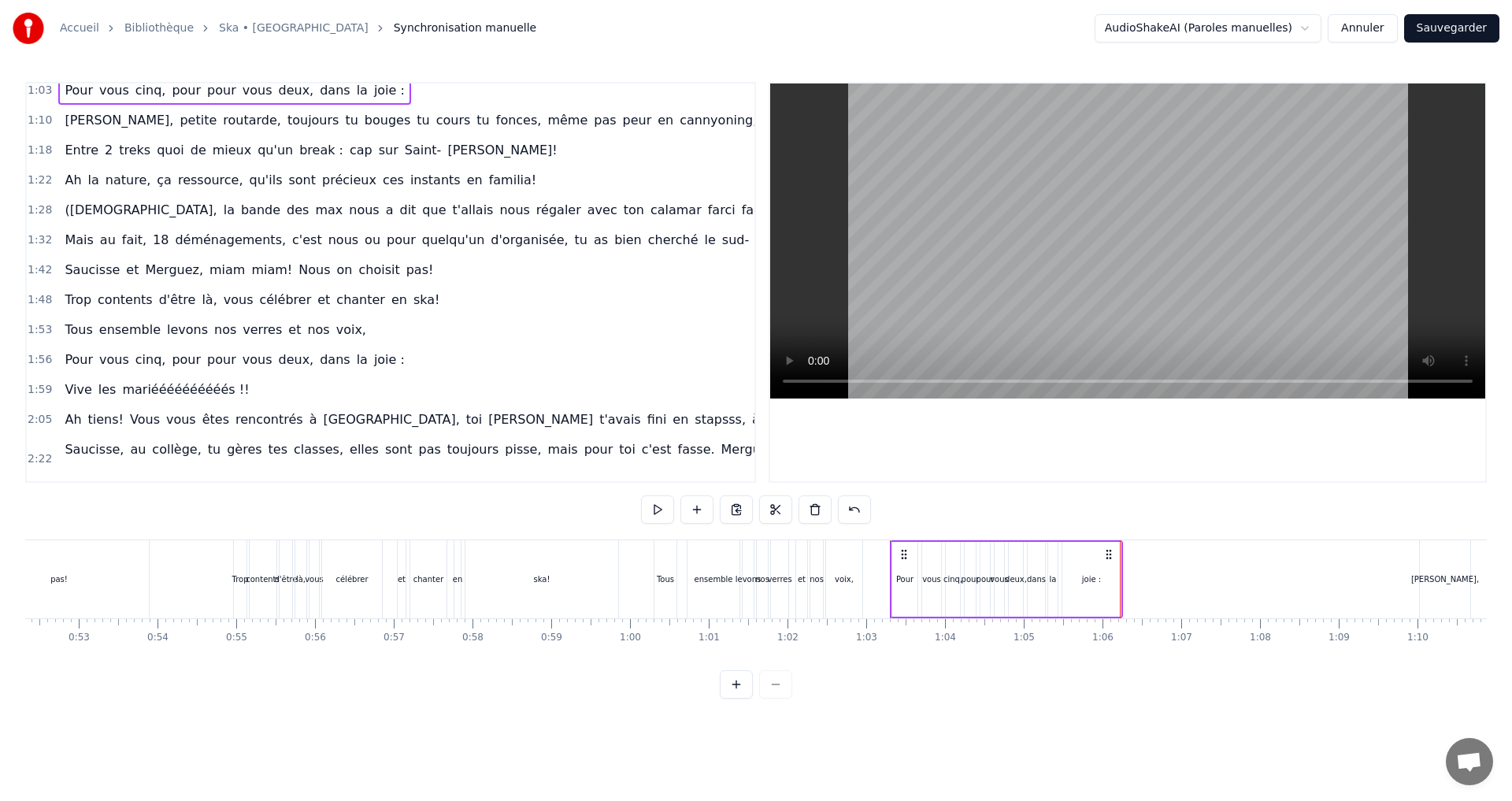
click at [41, 387] on span "1:59" at bounding box center [39, 390] width 25 height 16
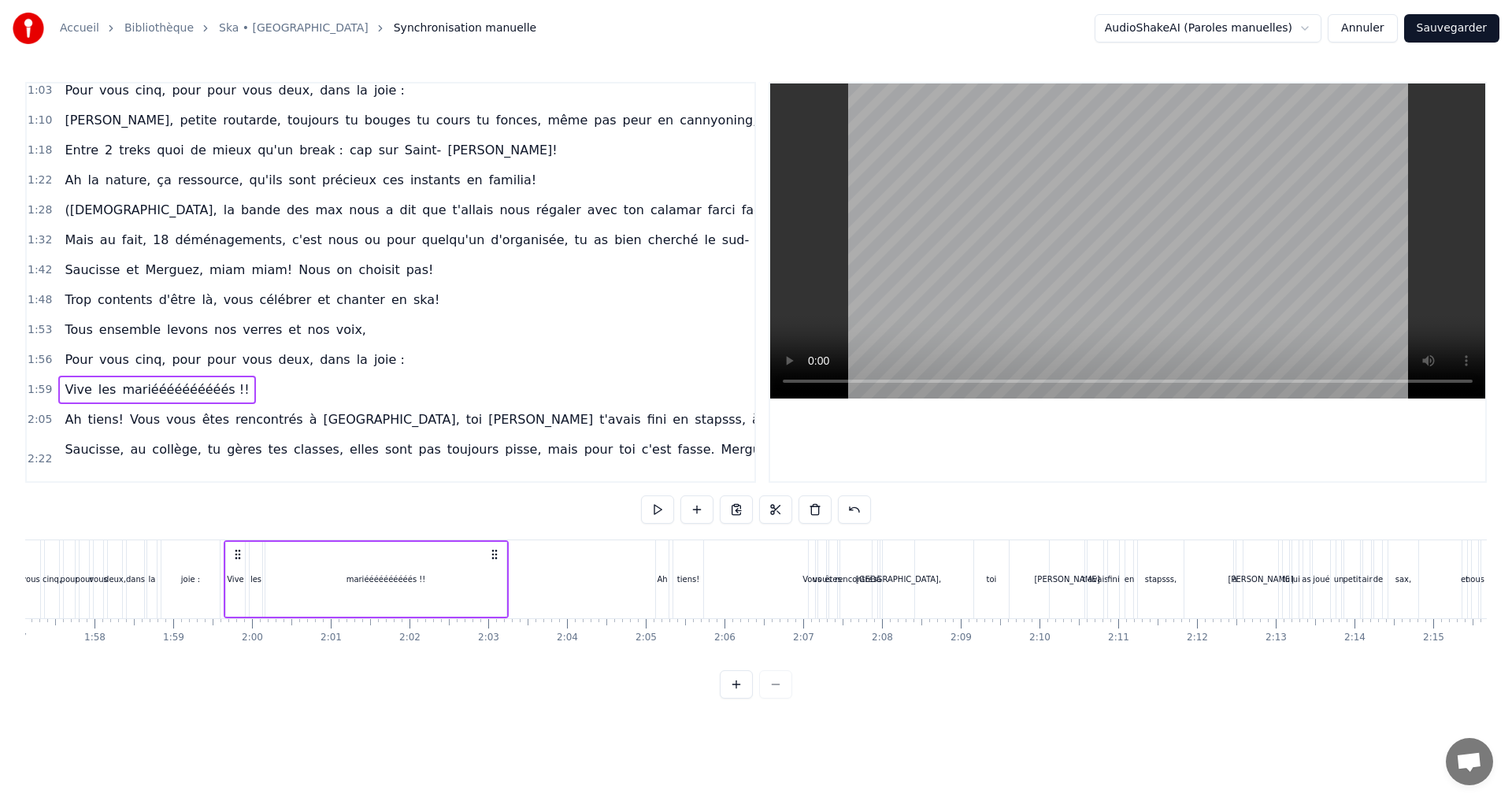
scroll to position [0, 9345]
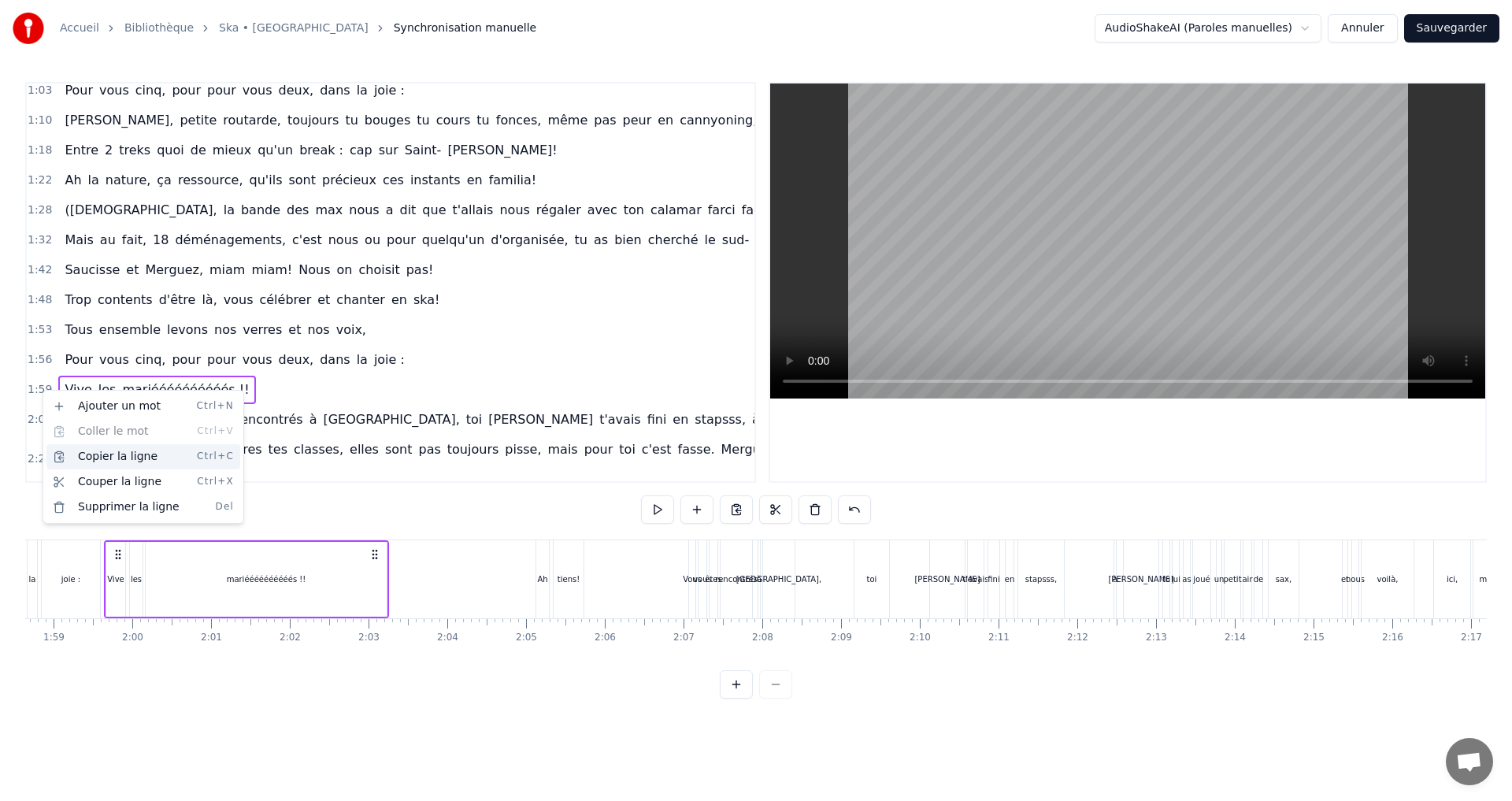
click at [108, 458] on div "Copier la ligne Ctrl+C" at bounding box center [143, 457] width 194 height 26
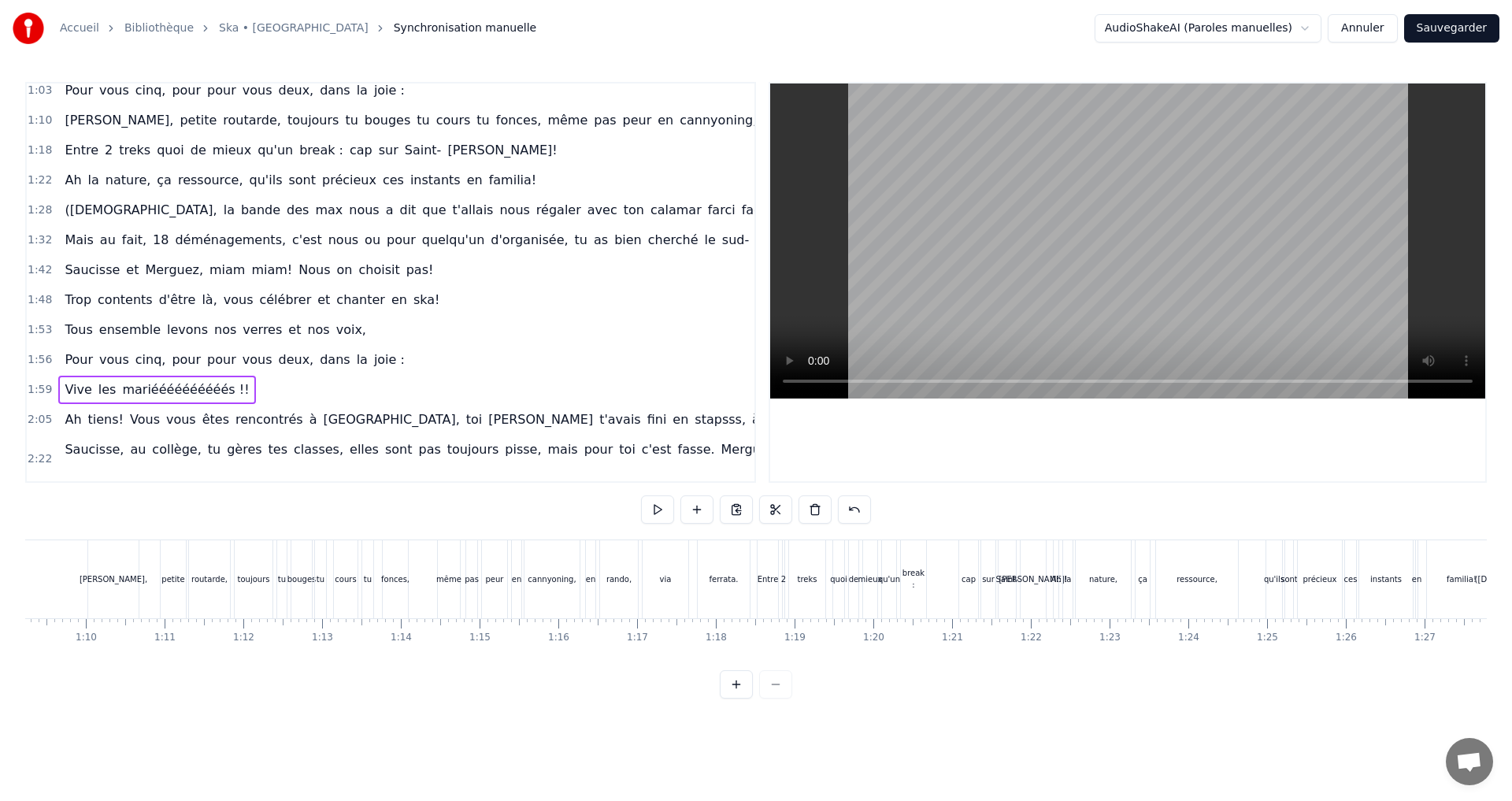
scroll to position [0, 4920]
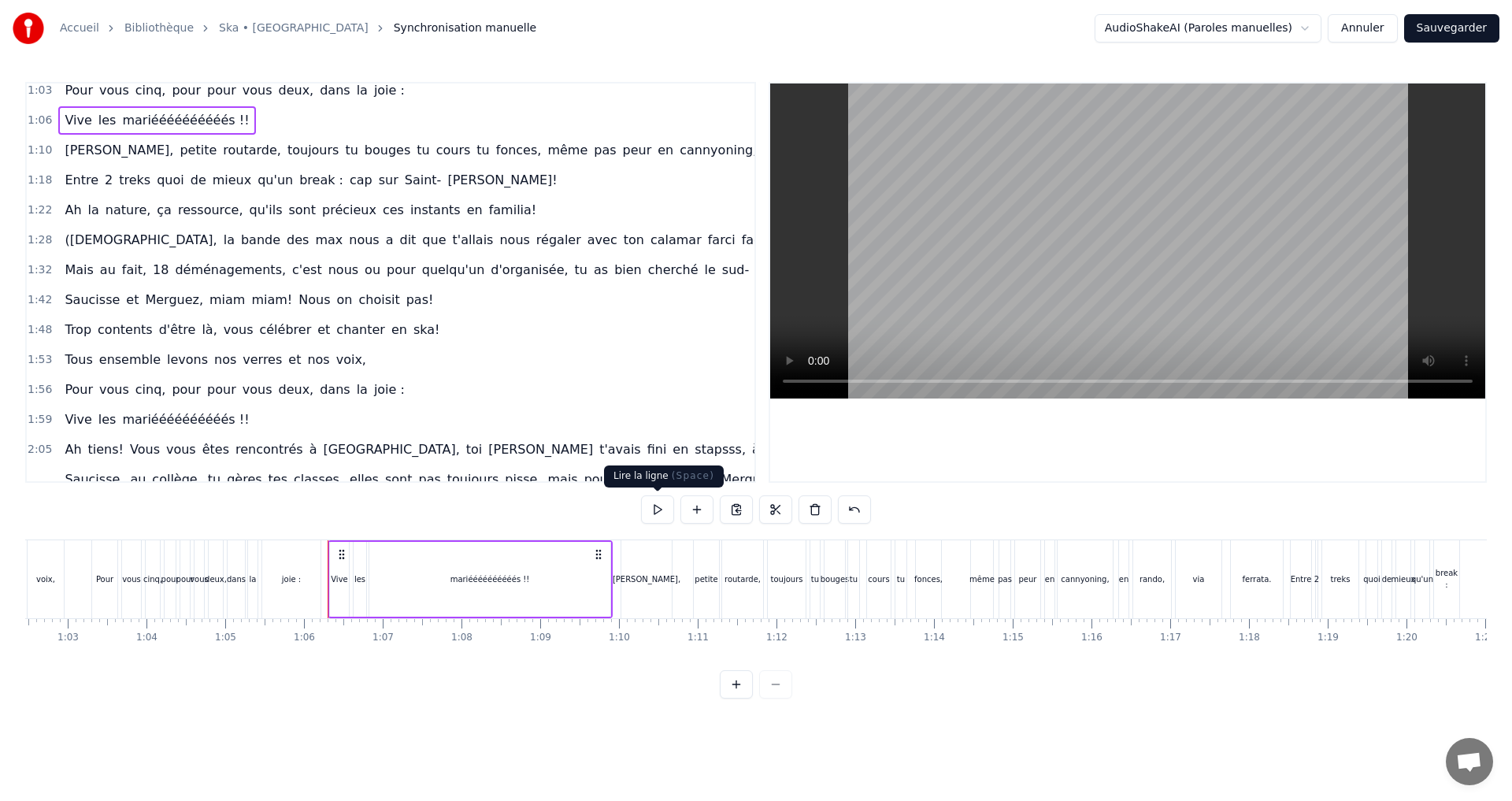
click at [672, 511] on button at bounding box center [658, 509] width 33 height 29
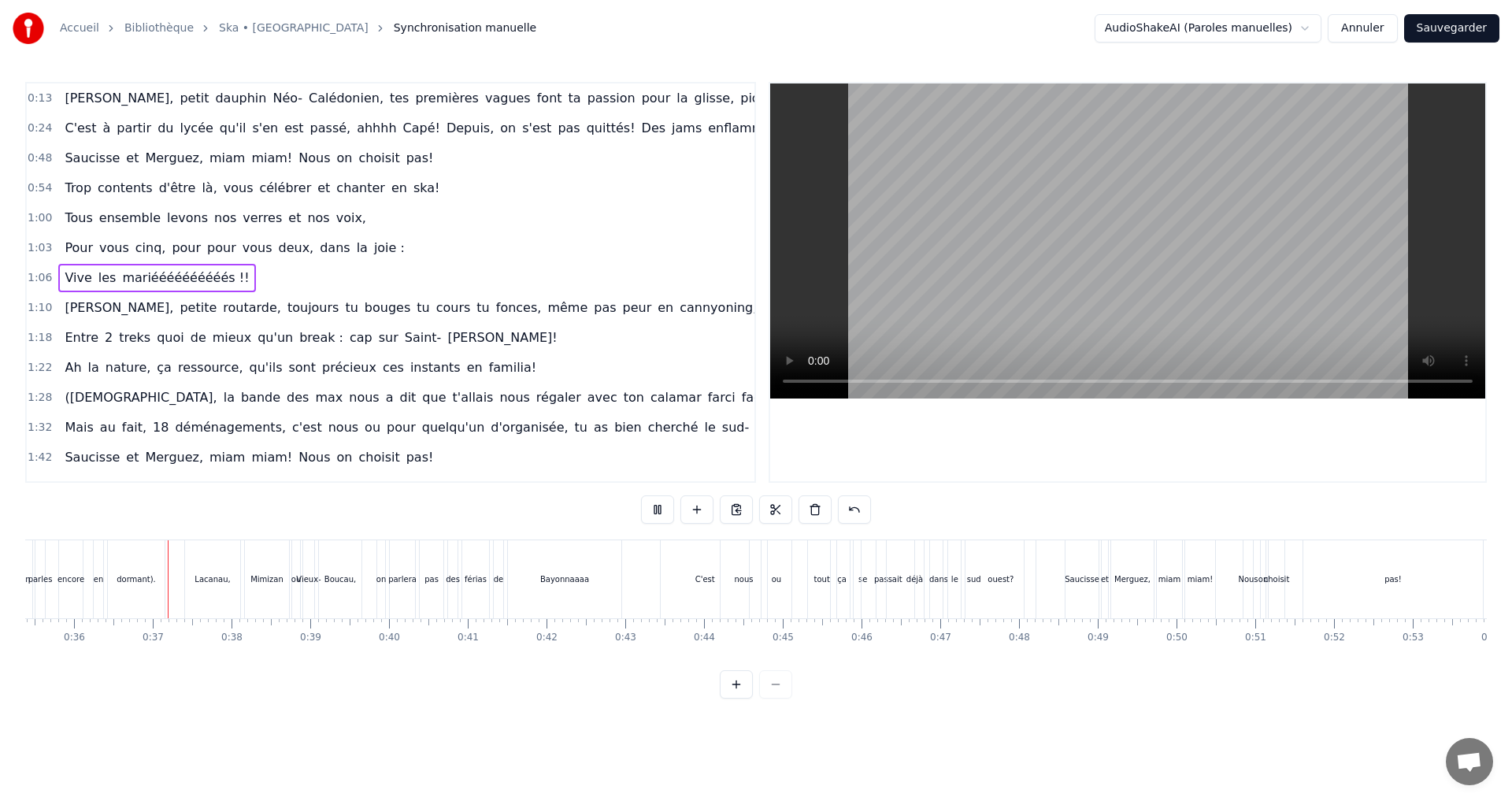
scroll to position [0, 2804]
click at [657, 506] on button at bounding box center [658, 509] width 33 height 29
click at [964, 578] on div "ouest?" at bounding box center [982, 579] width 70 height 78
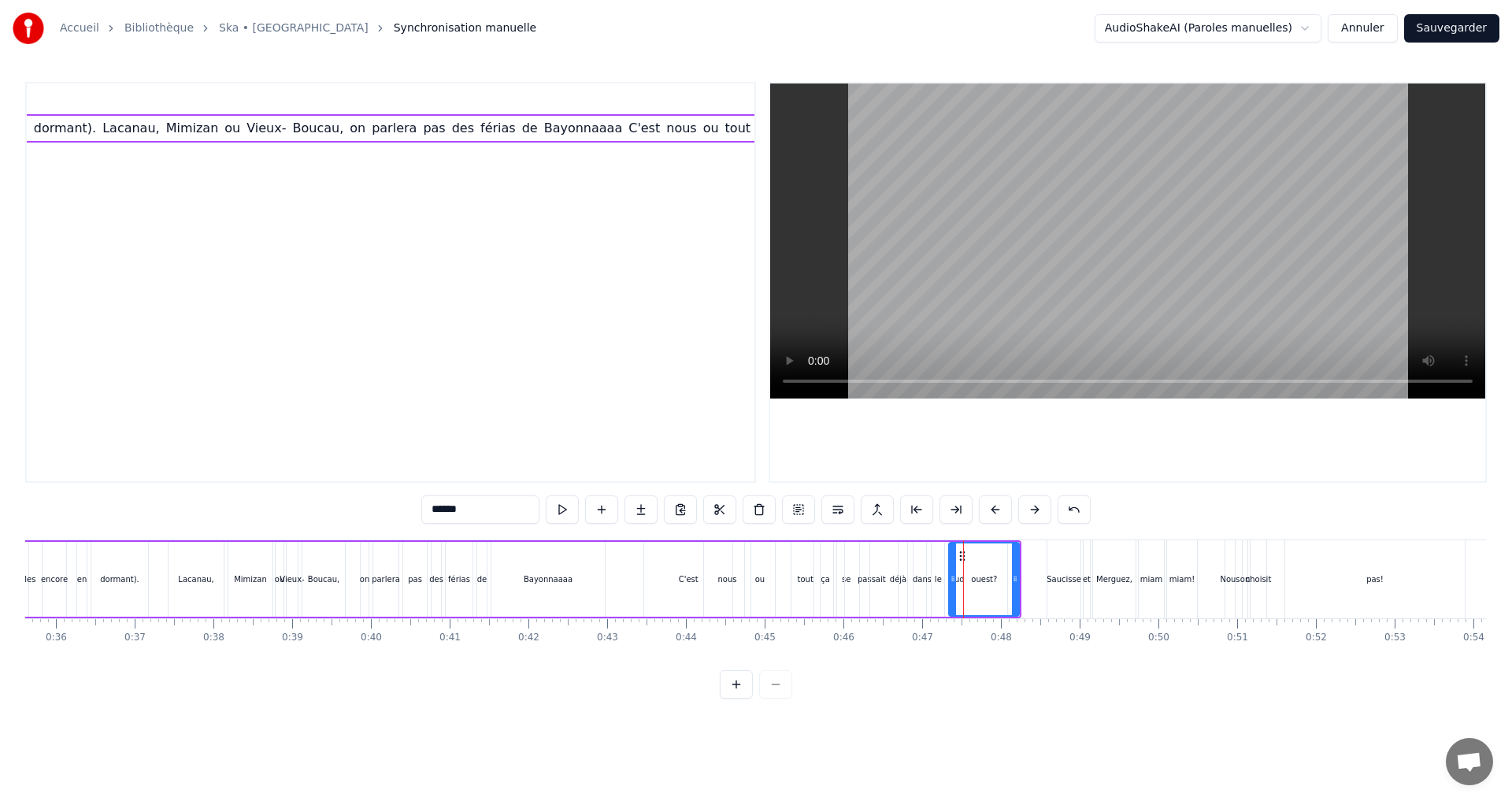
scroll to position [0, 1217]
drag, startPoint x: 955, startPoint y: 580, endPoint x: 971, endPoint y: 585, distance: 16.8
click at [971, 585] on div at bounding box center [969, 579] width 6 height 72
click at [956, 580] on div "sud" at bounding box center [958, 579] width 14 height 12
type input "***"
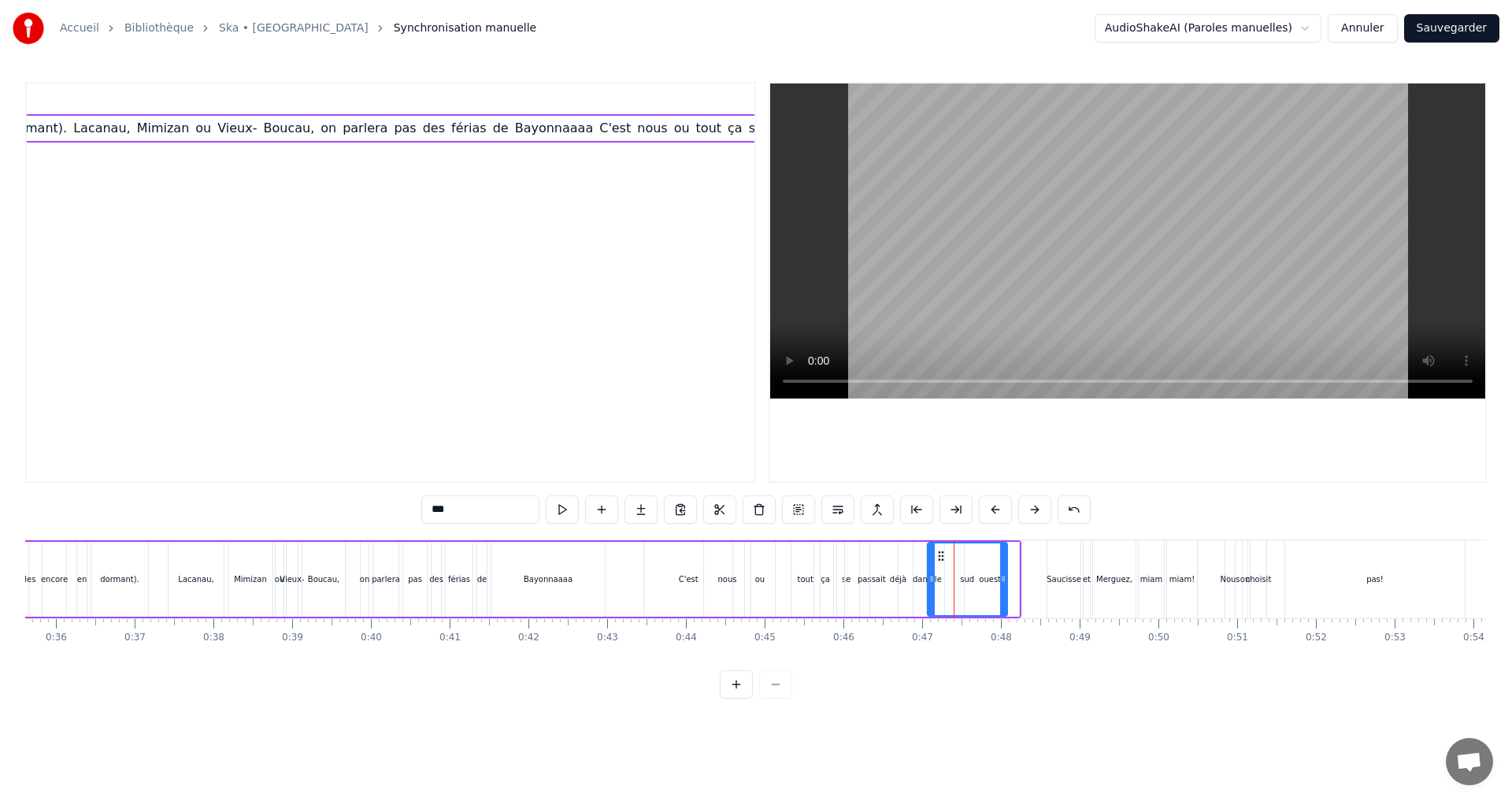
drag, startPoint x: 909, startPoint y: 577, endPoint x: 928, endPoint y: 578, distance: 19.0
click at [564, 510] on button at bounding box center [562, 509] width 33 height 29
click at [787, 583] on div "C'est à partir du lycée qu'il s'en est passé, ahhhh Capé! Depuis, on s'est pas …" at bounding box center [103, 579] width 1835 height 78
click at [664, 568] on div "C'est" at bounding box center [689, 579] width 89 height 75
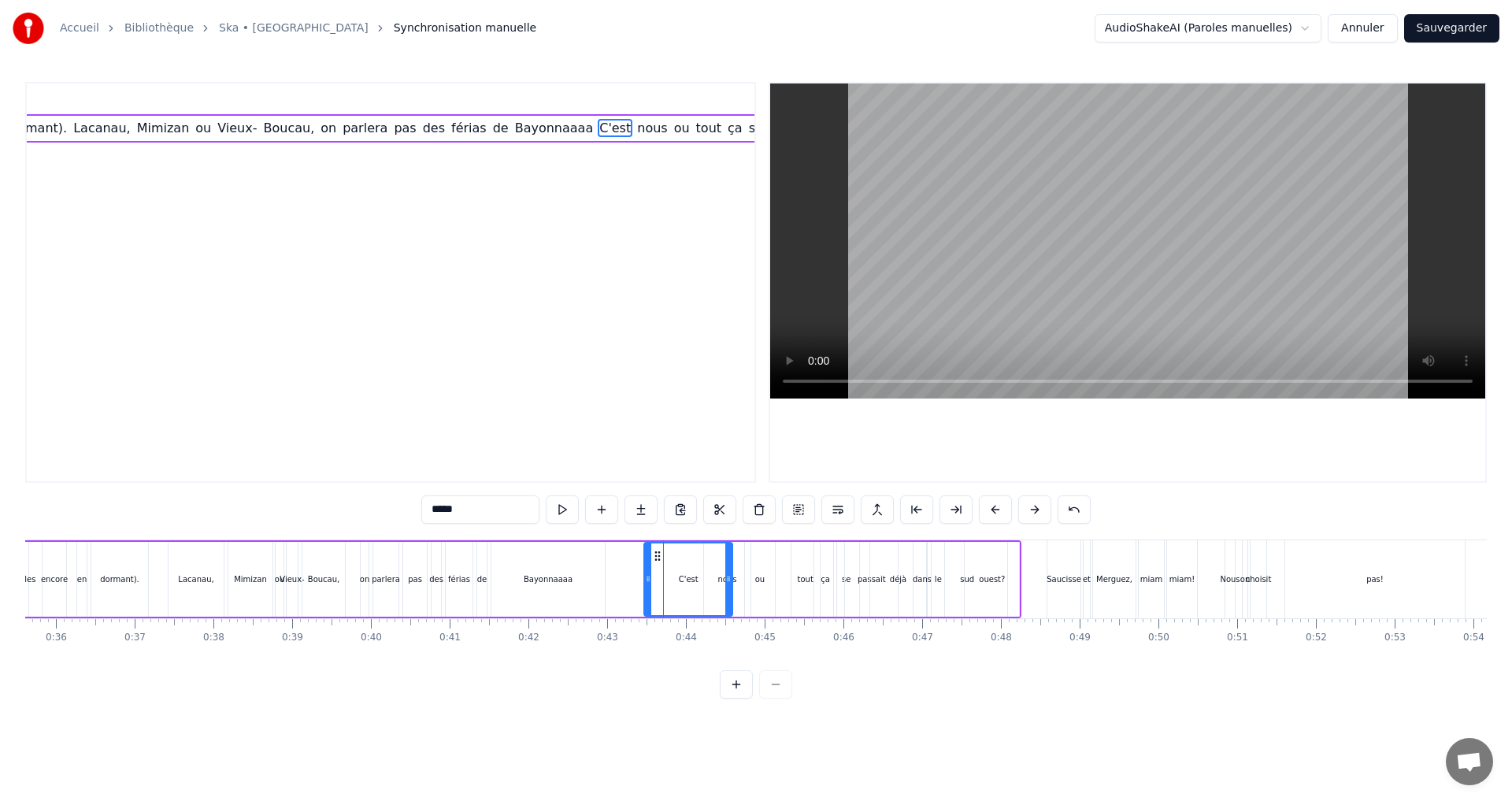
click at [627, 572] on div "C'est à partir du lycée qu'il s'en est passé, ahhhh Capé! Depuis, on s'est pas …" at bounding box center [103, 579] width 1835 height 78
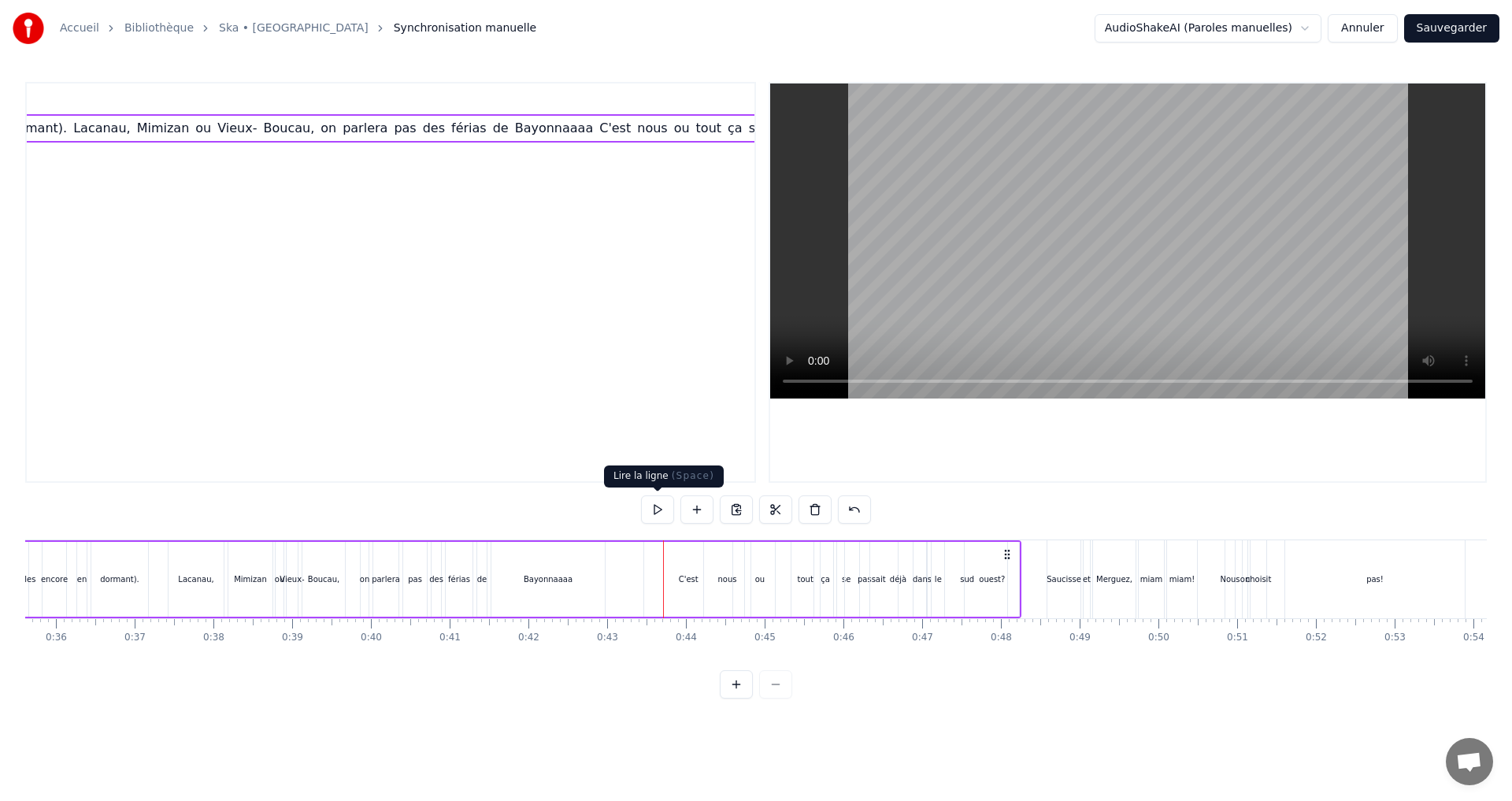
click at [659, 514] on button at bounding box center [658, 509] width 33 height 29
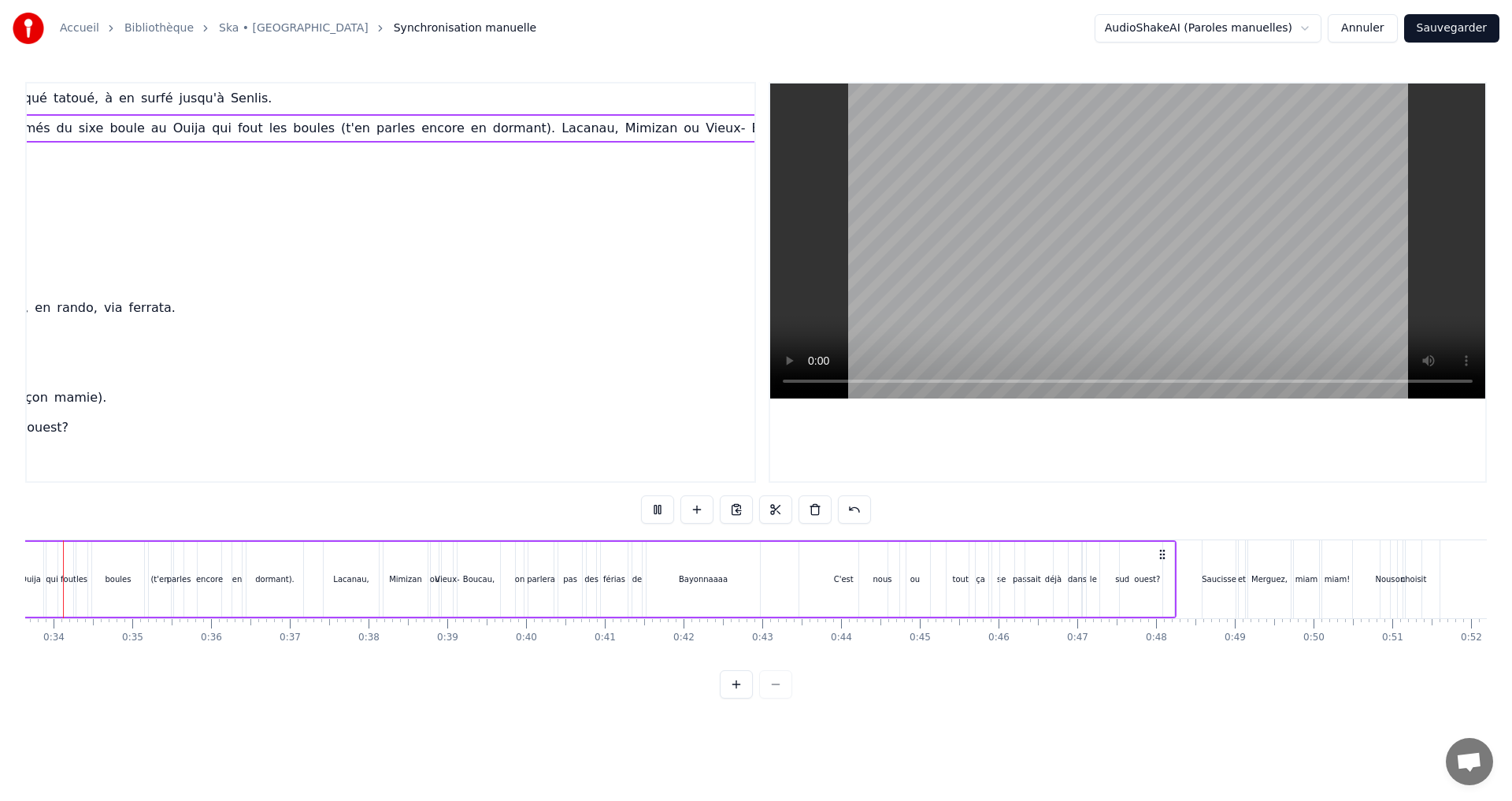
scroll to position [0, 2595]
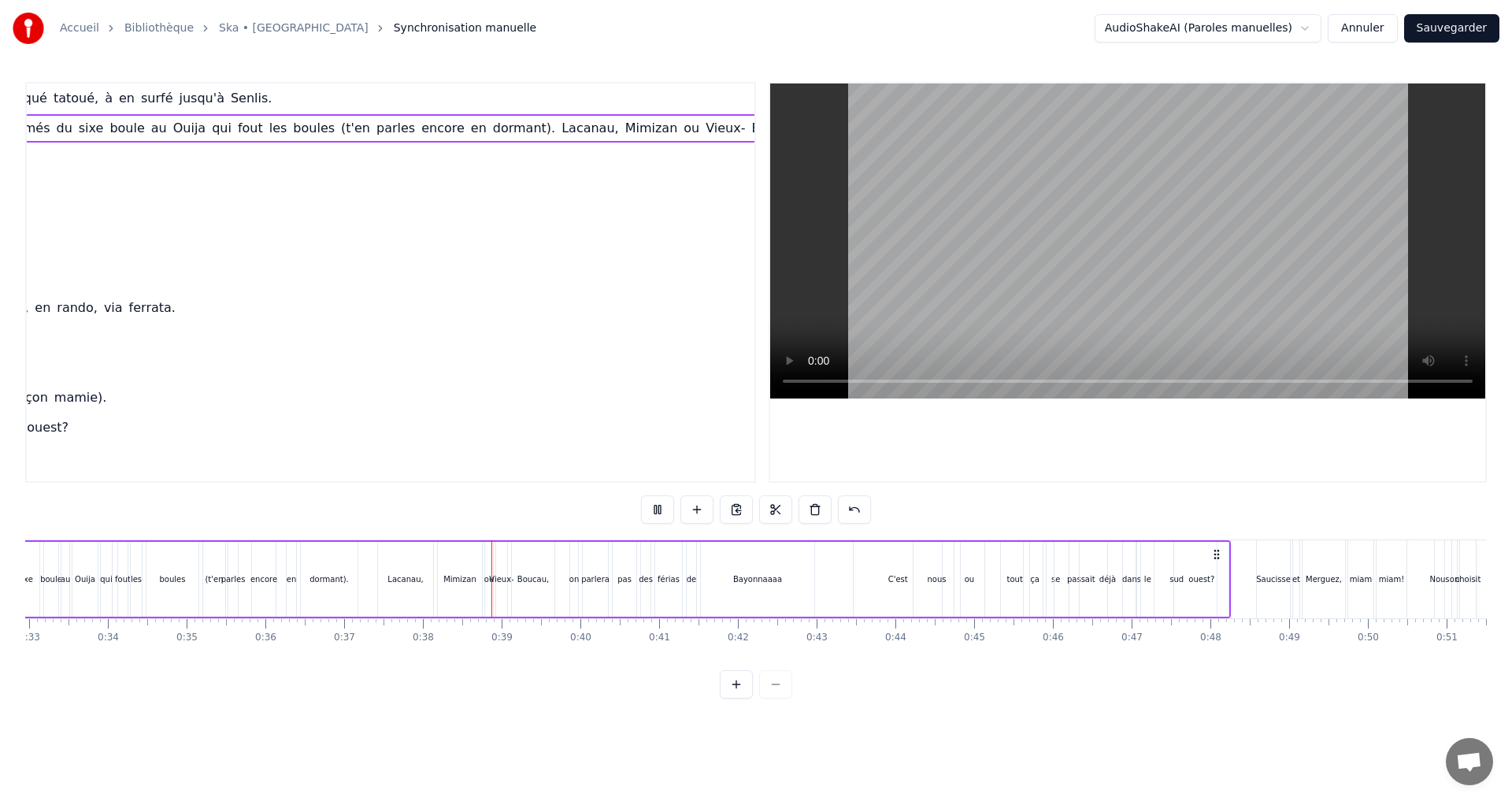
click at [1019, 578] on div "tout" at bounding box center [1015, 579] width 16 height 12
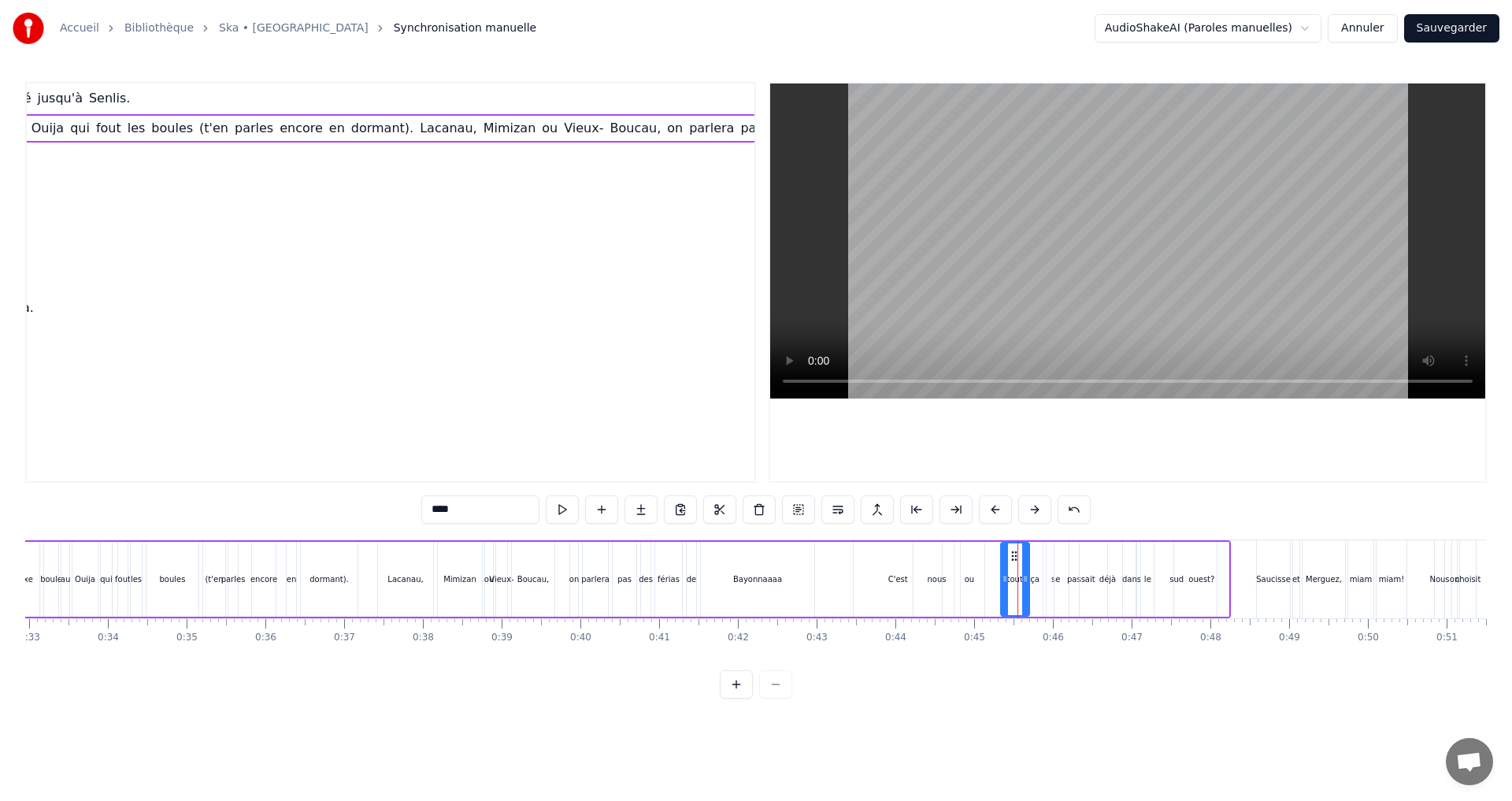
scroll to position [0, 988]
drag, startPoint x: 1015, startPoint y: 553, endPoint x: 996, endPoint y: 553, distance: 19.0
click at [996, 553] on icon at bounding box center [995, 555] width 13 height 13
click at [1032, 567] on div "ça" at bounding box center [1035, 579] width 22 height 75
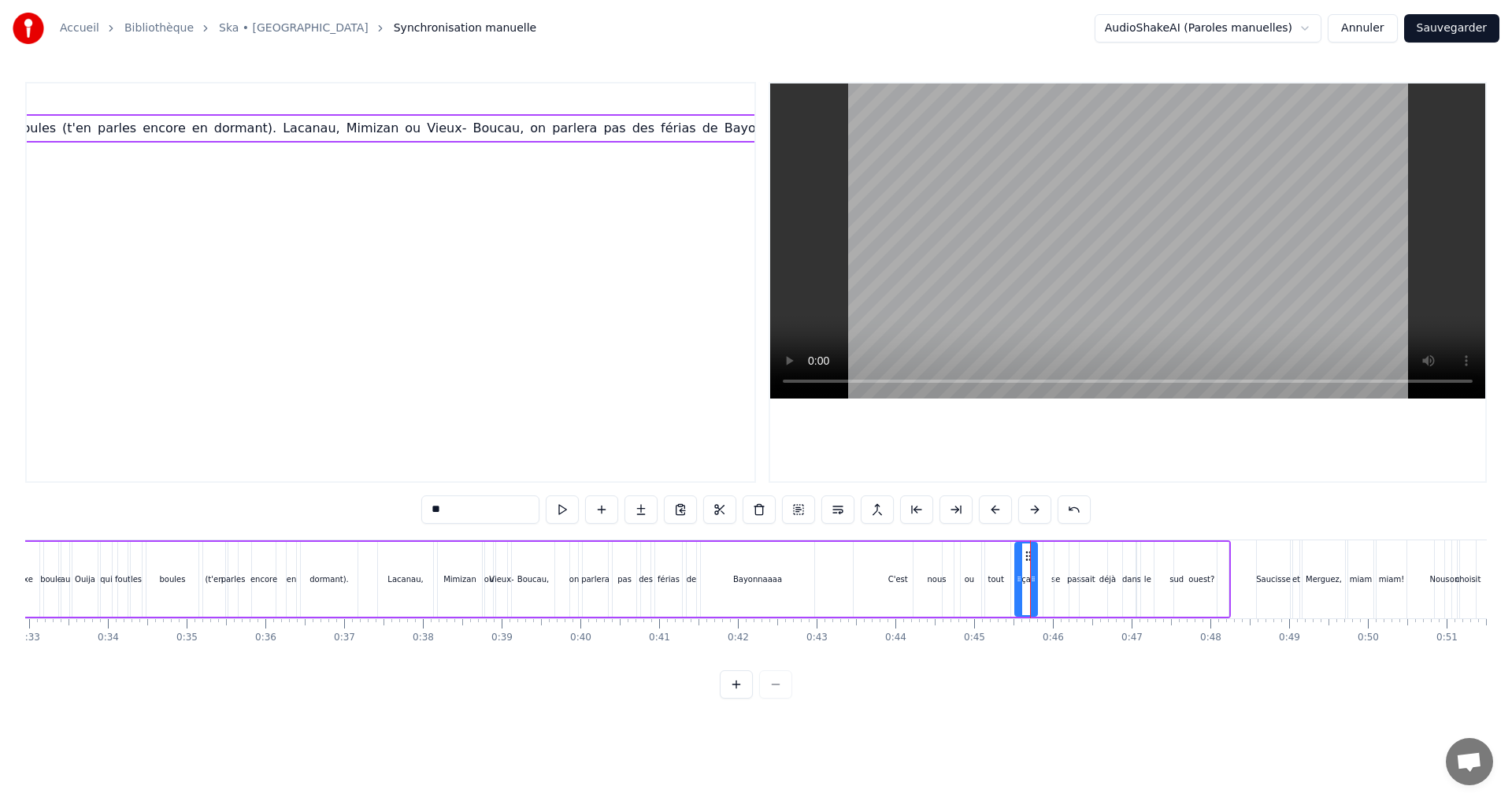
drag, startPoint x: 1035, startPoint y: 552, endPoint x: 1027, endPoint y: 552, distance: 8.0
click at [1027, 552] on circle at bounding box center [1027, 551] width 1 height 1
click at [1052, 581] on div "se" at bounding box center [1055, 579] width 9 height 12
click at [1052, 551] on icon at bounding box center [1056, 555] width 13 height 13
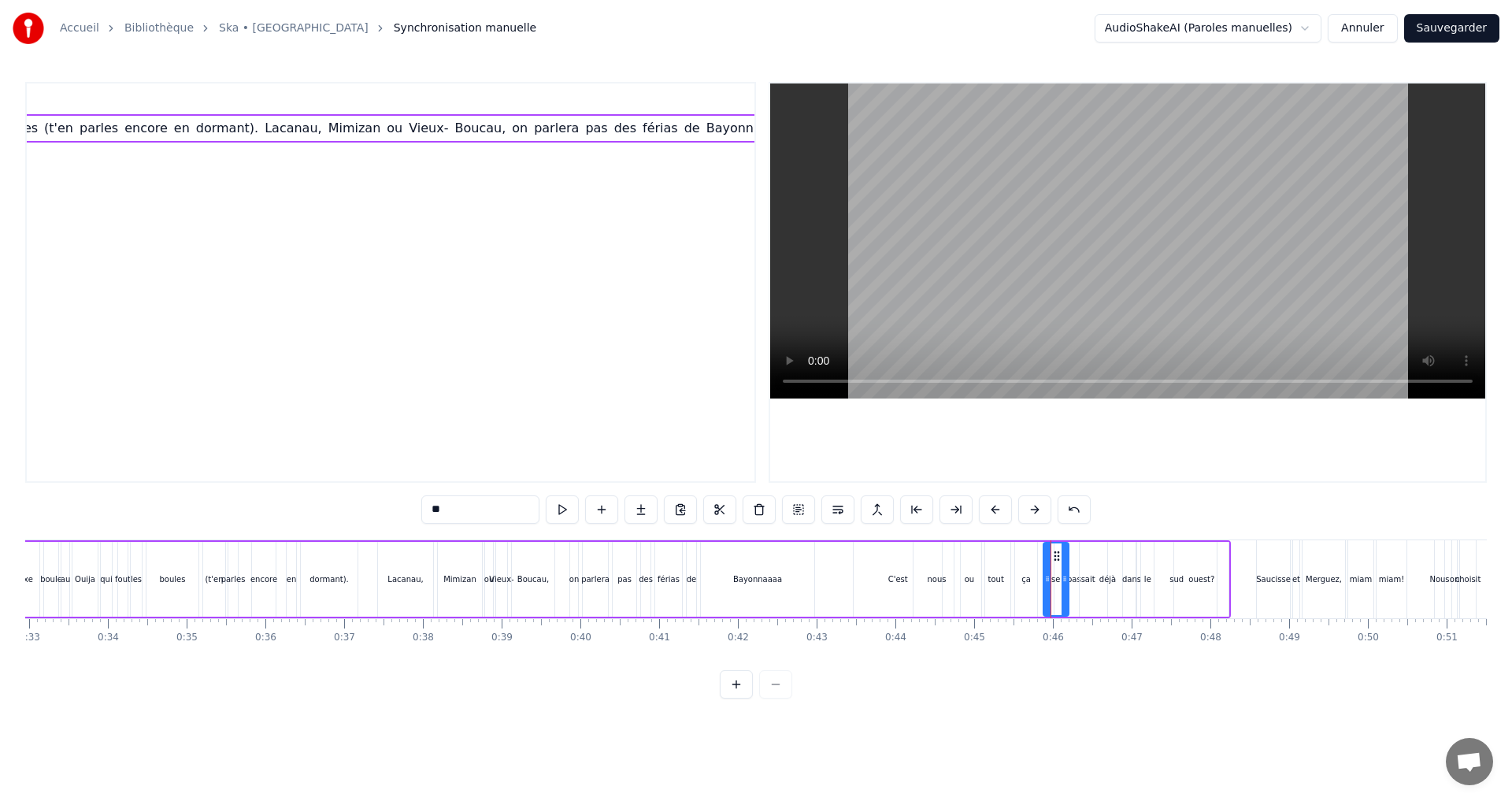
click at [1052, 551] on icon at bounding box center [1056, 555] width 13 height 13
click at [1050, 553] on icon at bounding box center [1049, 555] width 13 height 13
click at [1088, 581] on div "déjà" at bounding box center [1107, 579] width 56 height 75
click at [1070, 573] on div "passait" at bounding box center [1081, 579] width 29 height 12
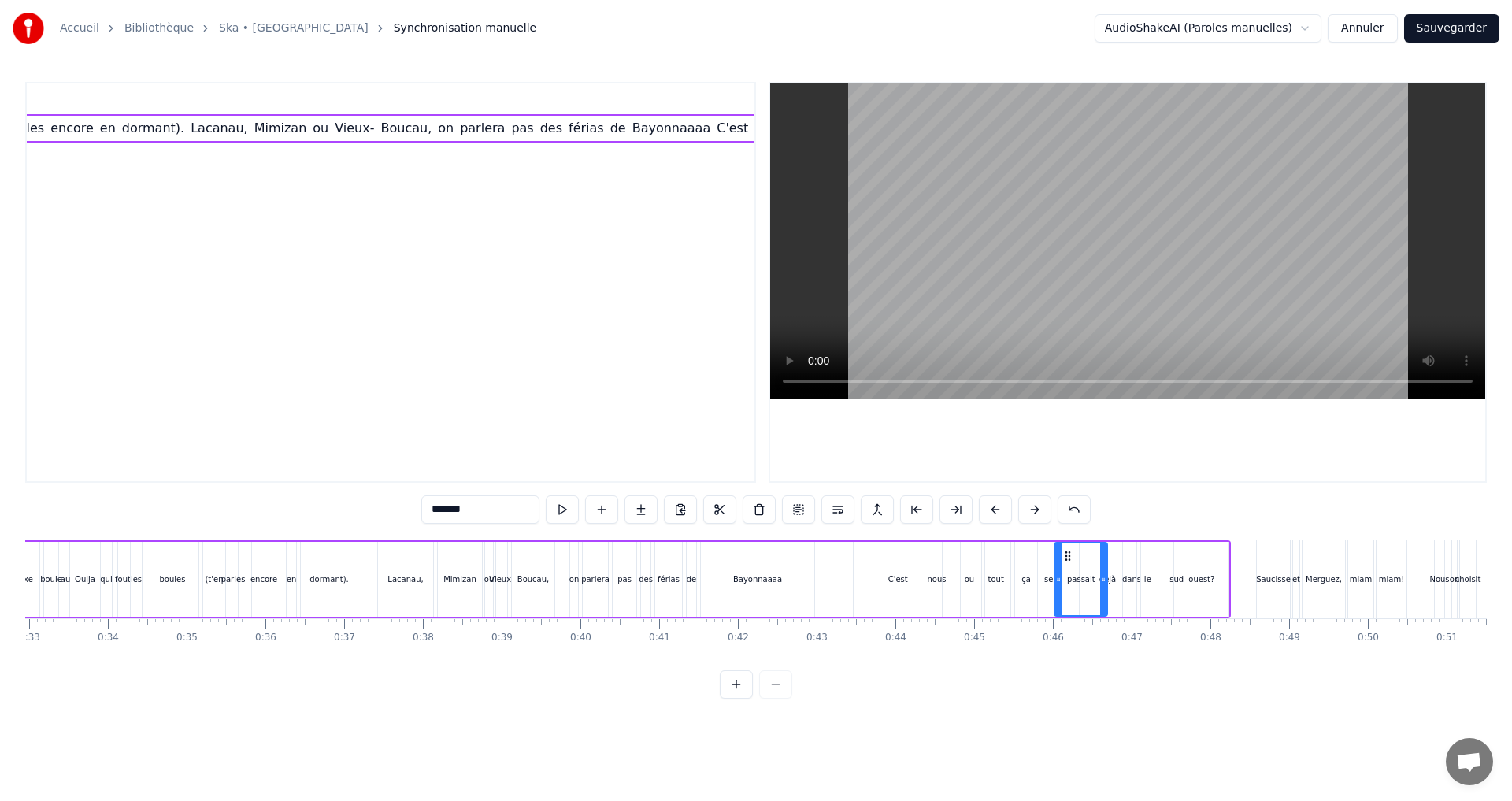
click at [1116, 576] on div "déjà" at bounding box center [1107, 579] width 56 height 75
drag, startPoint x: 1084, startPoint y: 578, endPoint x: 1094, endPoint y: 580, distance: 10.2
click at [1094, 580] on icon at bounding box center [1094, 579] width 6 height 13
click at [1155, 591] on div "le" at bounding box center [1148, 579] width 14 height 75
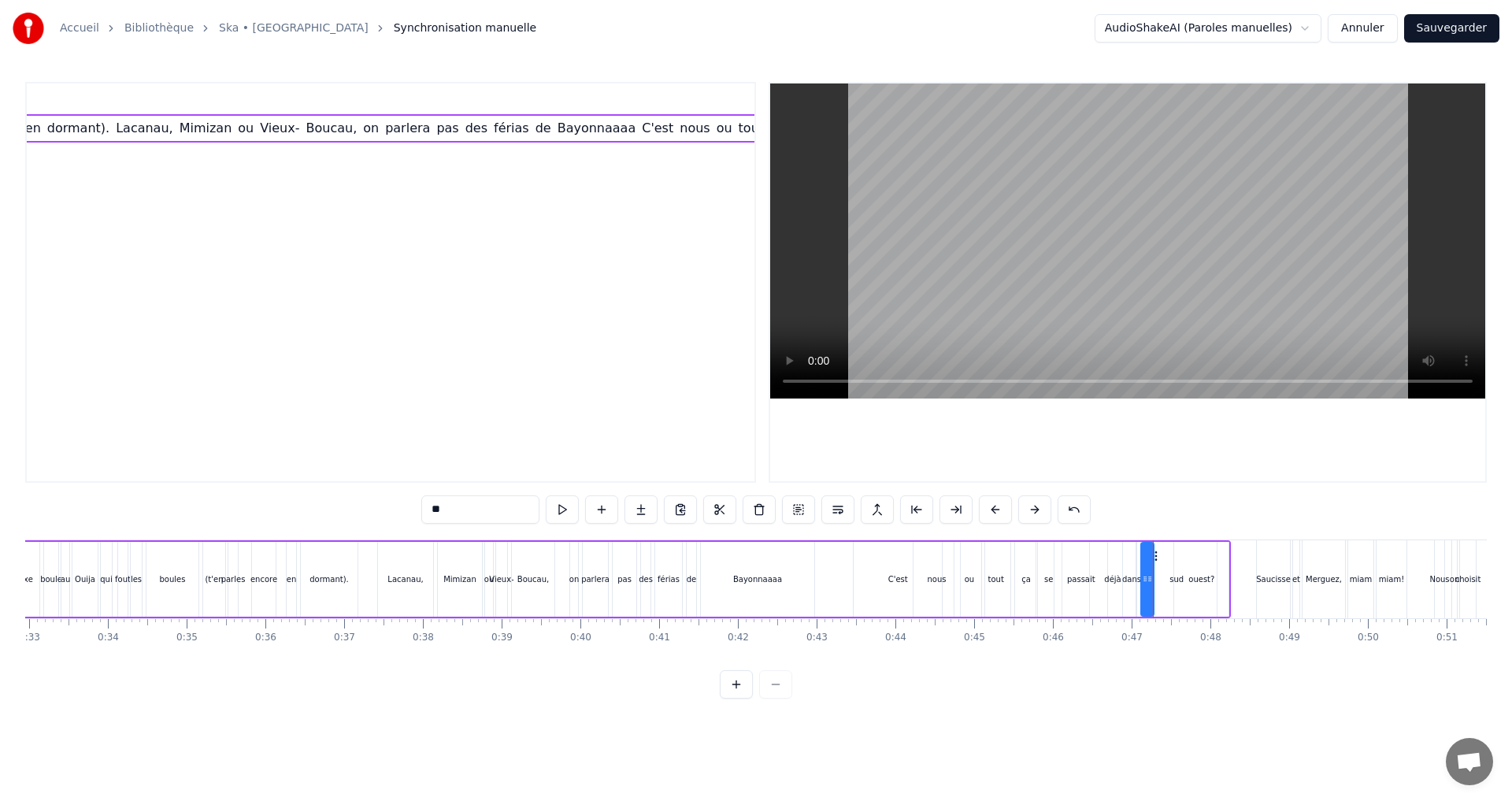
click at [1130, 579] on div "dans" at bounding box center [1131, 579] width 19 height 12
click at [1146, 580] on div "le" at bounding box center [1148, 579] width 7 height 12
click at [1176, 581] on div "ouest?" at bounding box center [1201, 579] width 54 height 75
click at [1145, 581] on div "le" at bounding box center [1148, 579] width 7 height 12
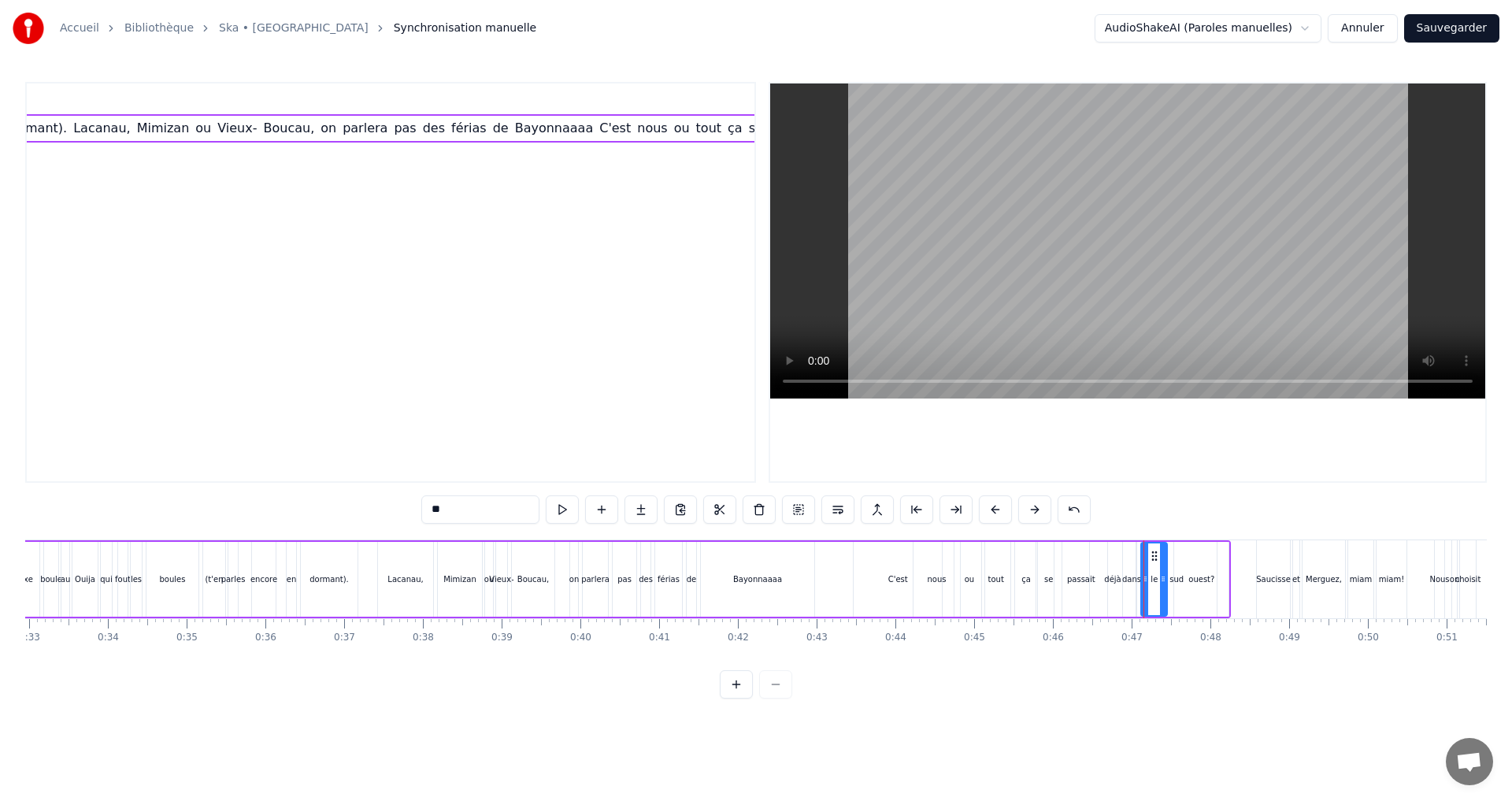
drag, startPoint x: 1150, startPoint y: 577, endPoint x: 1164, endPoint y: 577, distance: 14.0
click at [1164, 577] on icon at bounding box center [1164, 579] width 6 height 13
click at [1156, 576] on div "le" at bounding box center [1154, 579] width 7 height 12
click at [1150, 577] on div "le" at bounding box center [1154, 579] width 25 height 72
drag, startPoint x: 1154, startPoint y: 555, endPoint x: 1144, endPoint y: 555, distance: 10.0
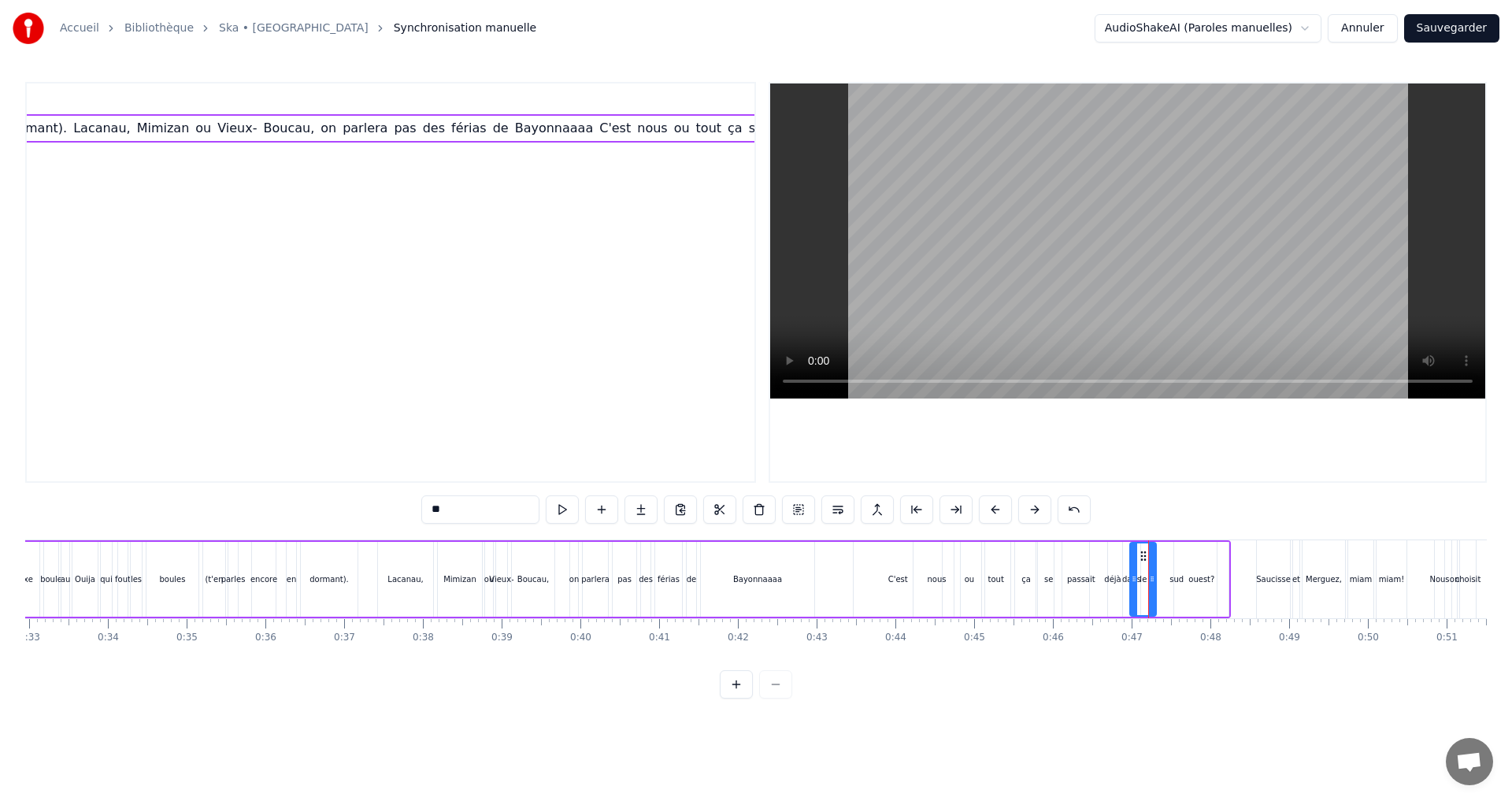
click at [1143, 555] on circle at bounding box center [1142, 555] width 1 height 1
click at [1180, 572] on div "ouest?" at bounding box center [1201, 579] width 54 height 75
click at [1171, 574] on div "sud" at bounding box center [1176, 579] width 14 height 12
type input "***"
drag, startPoint x: 1141, startPoint y: 581, endPoint x: 1153, endPoint y: 582, distance: 12.0
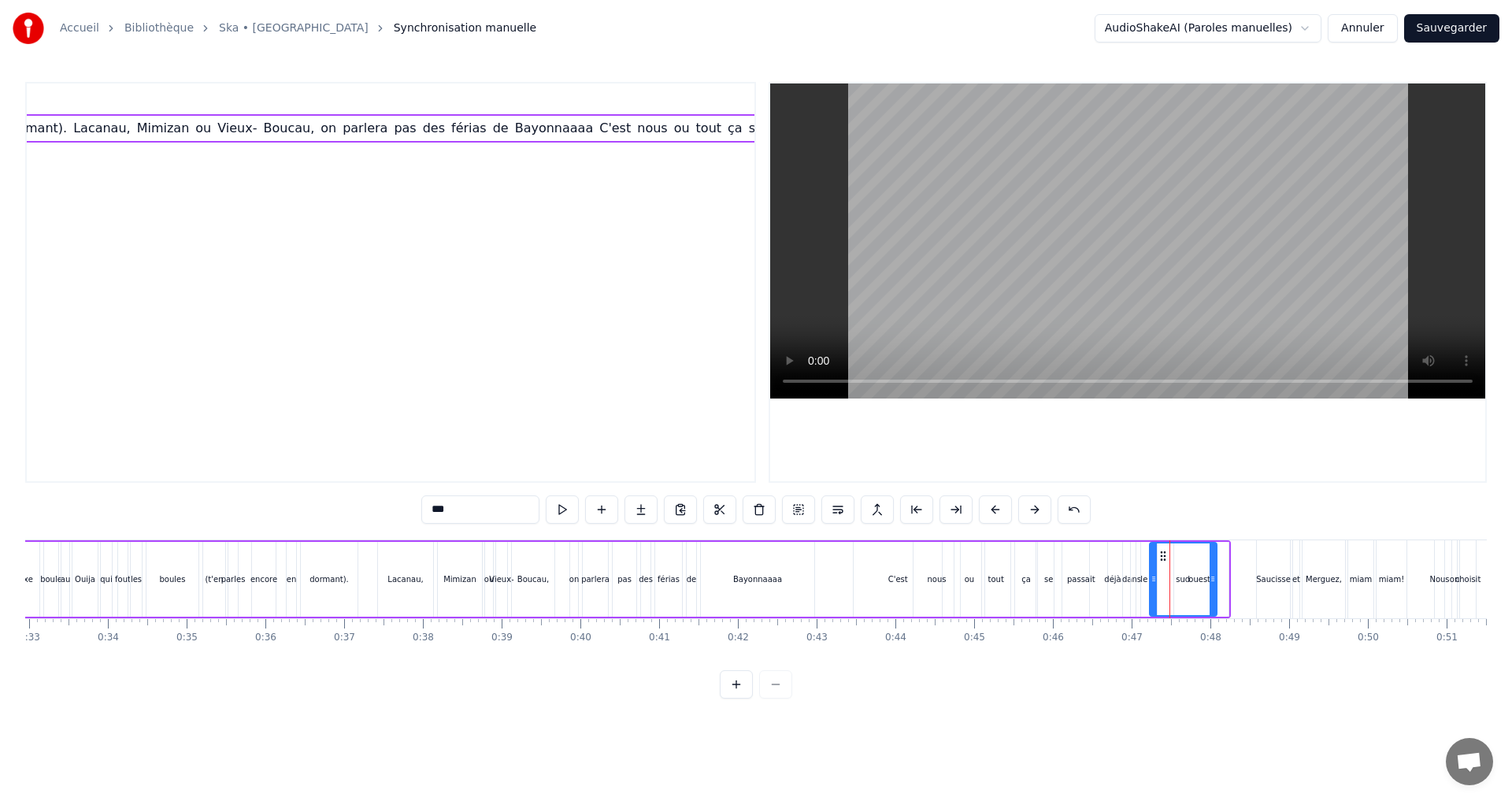
click at [1153, 582] on icon at bounding box center [1154, 579] width 6 height 13
click at [840, 569] on div "C'est à partir du lycée qu'il s'en est passé, ahhhh Capé! Depuis, on s'est pas …" at bounding box center [313, 579] width 1835 height 78
click at [841, 569] on div "C'est à partir du lycée qu'il s'en est passé, ahhhh Capé! Depuis, on s'est pas …" at bounding box center [313, 579] width 1835 height 78
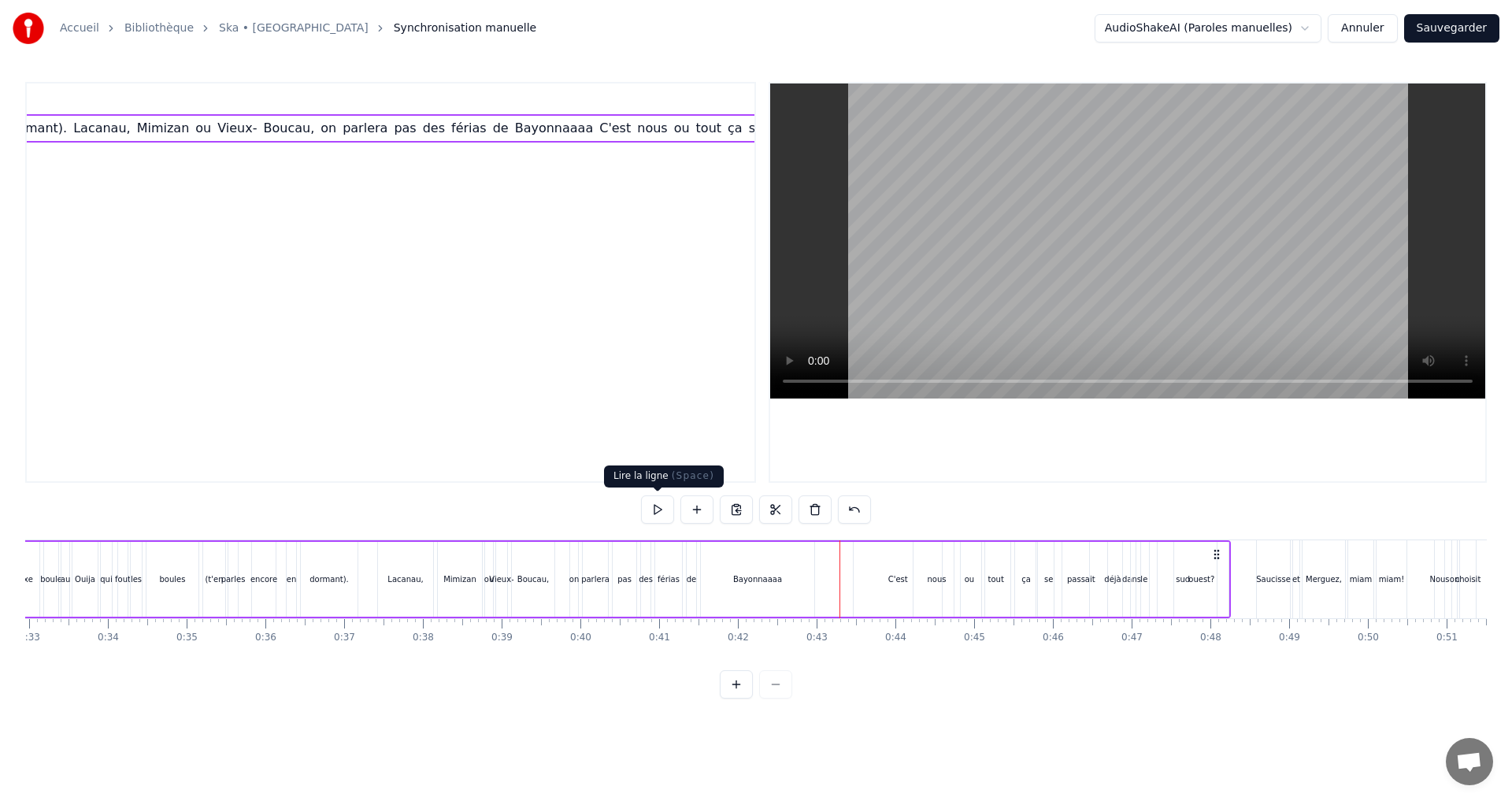
click at [661, 509] on button at bounding box center [658, 509] width 33 height 29
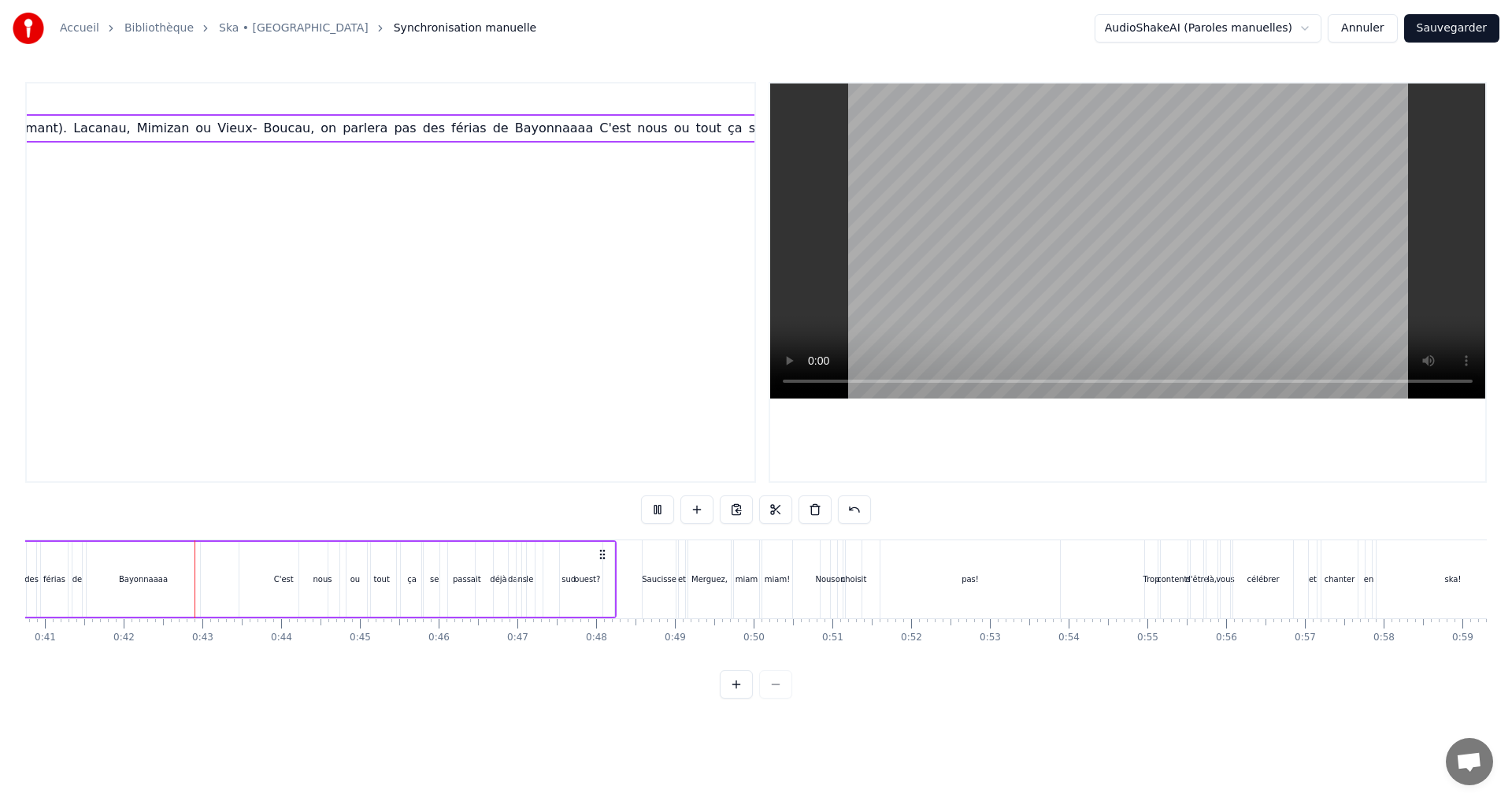
scroll to position [0, 3244]
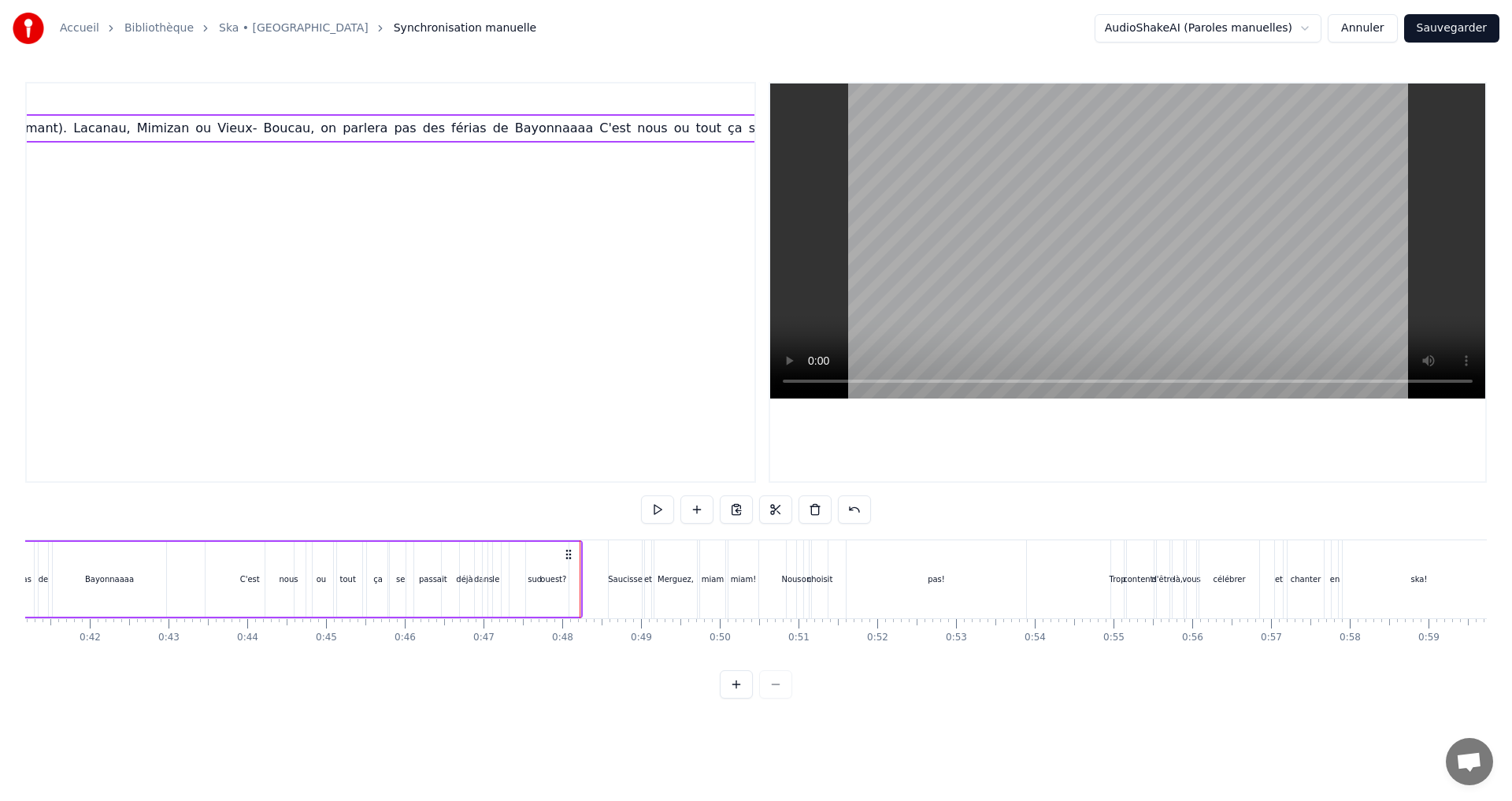
click at [321, 581] on div "ou" at bounding box center [322, 579] width 10 height 12
drag, startPoint x: 452, startPoint y: 514, endPoint x: 434, endPoint y: 514, distance: 18.0
click at [434, 514] on input "**" at bounding box center [480, 509] width 118 height 29
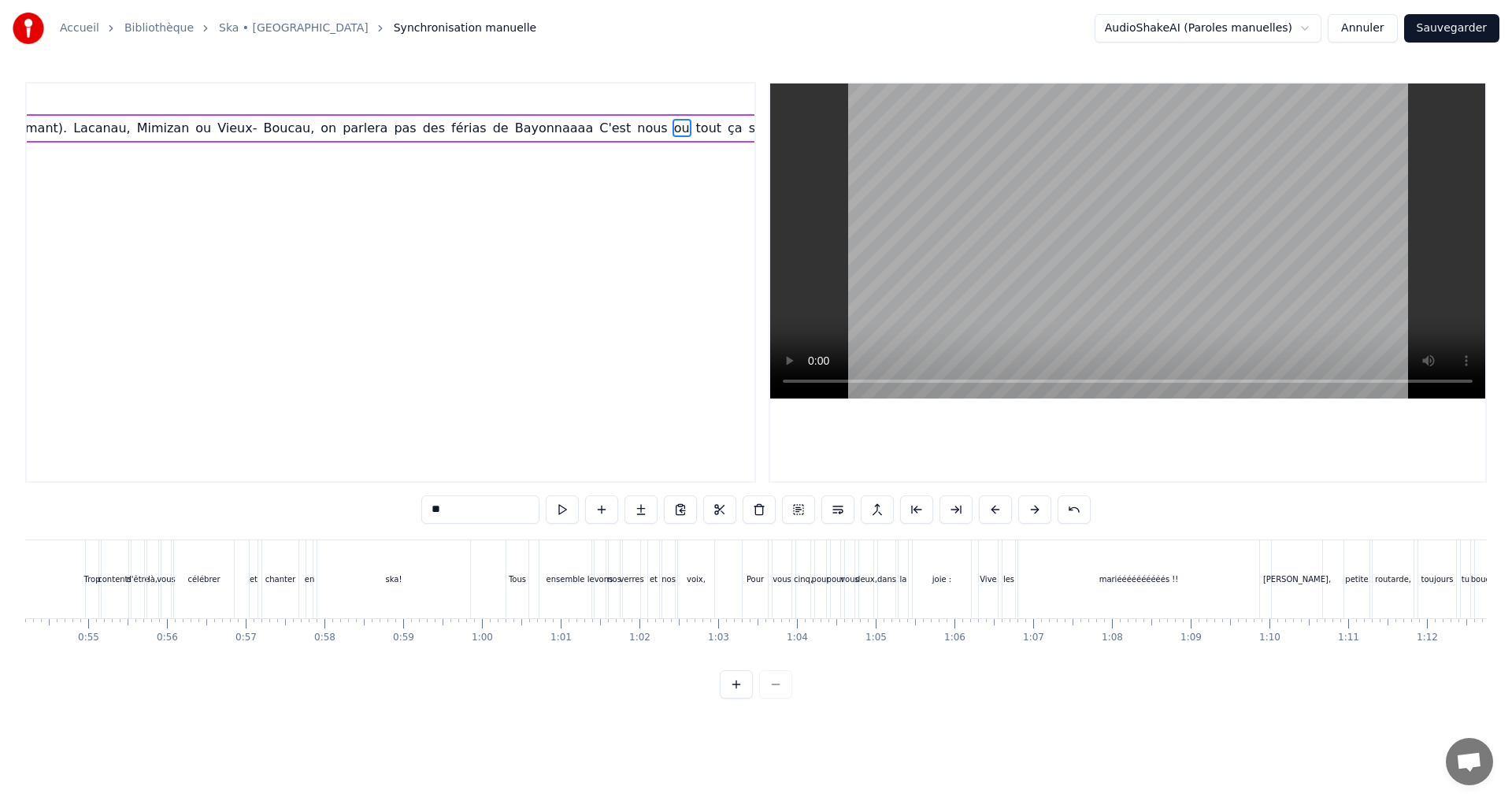
scroll to position [0, 4290]
click at [600, 281] on div "0:13 Adrien, petit dauphin Néo- Calédonien, tes premières vagues font ta passio…" at bounding box center [391, 281] width 731 height 400
click at [819, 123] on span "déjà" at bounding box center [834, 128] width 30 height 18
type input "****"
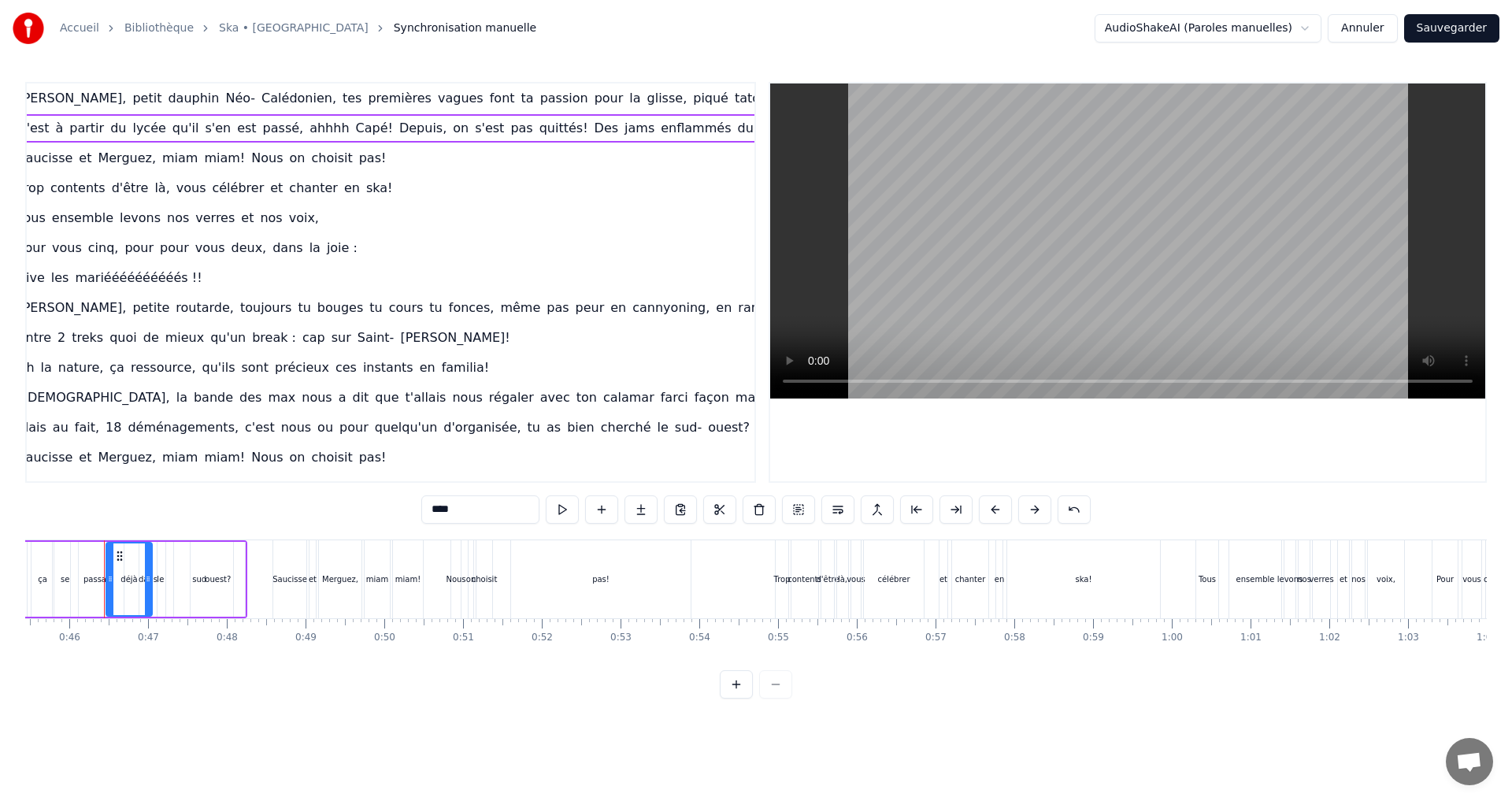
scroll to position [0, 0]
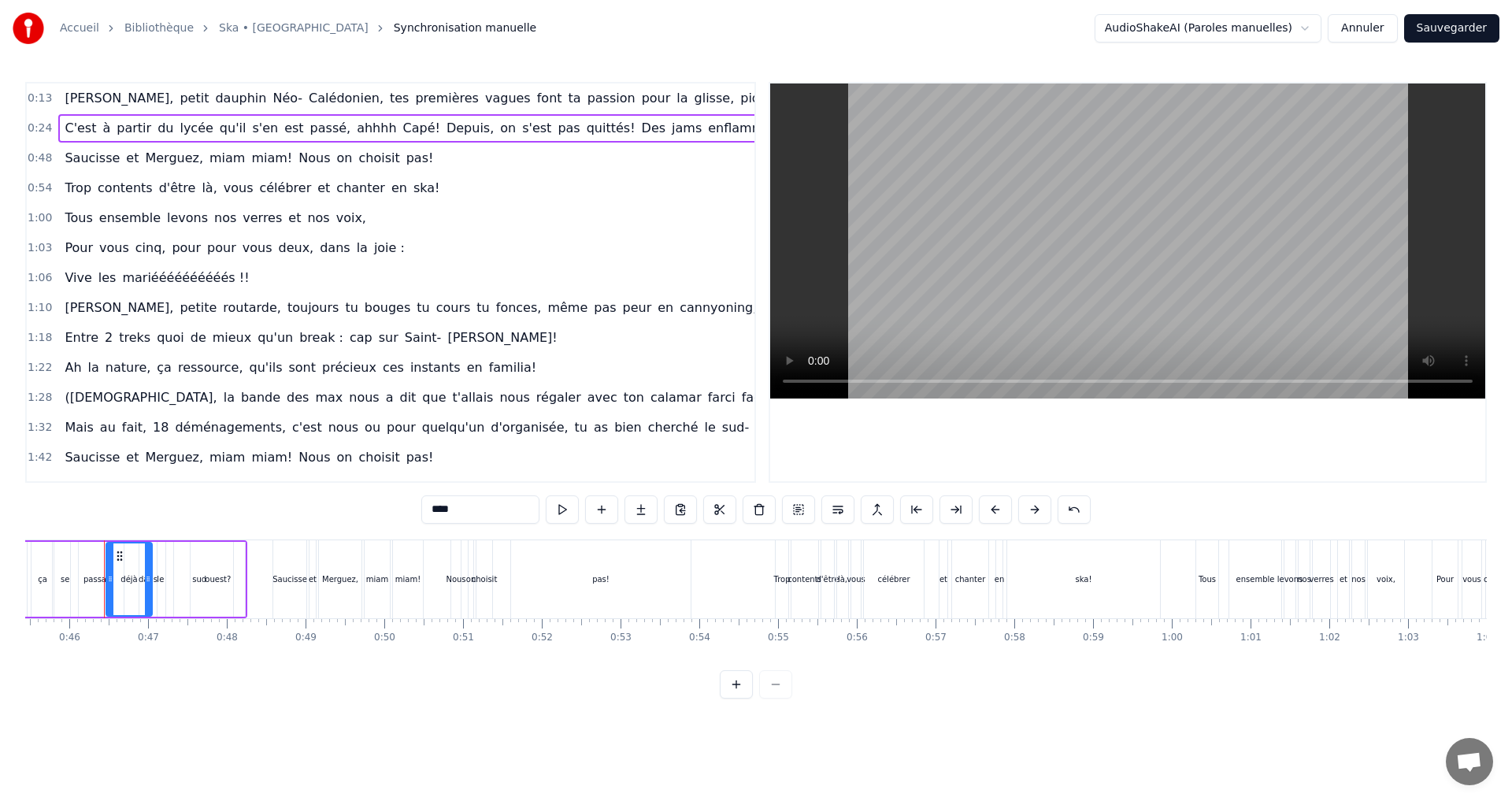
click at [33, 102] on span "0:13" at bounding box center [39, 98] width 25 height 16
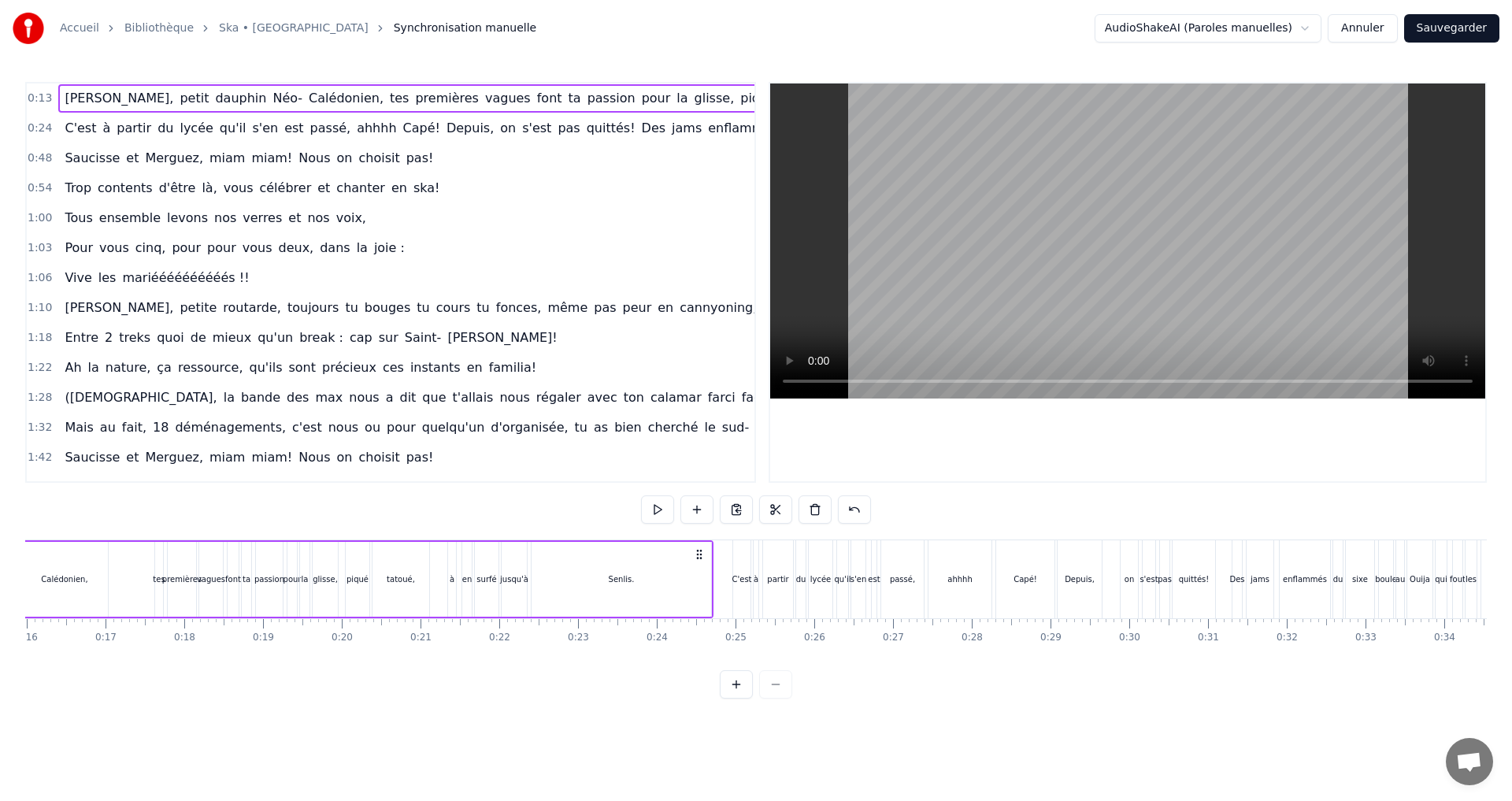
click at [43, 132] on span "0:24" at bounding box center [39, 128] width 25 height 16
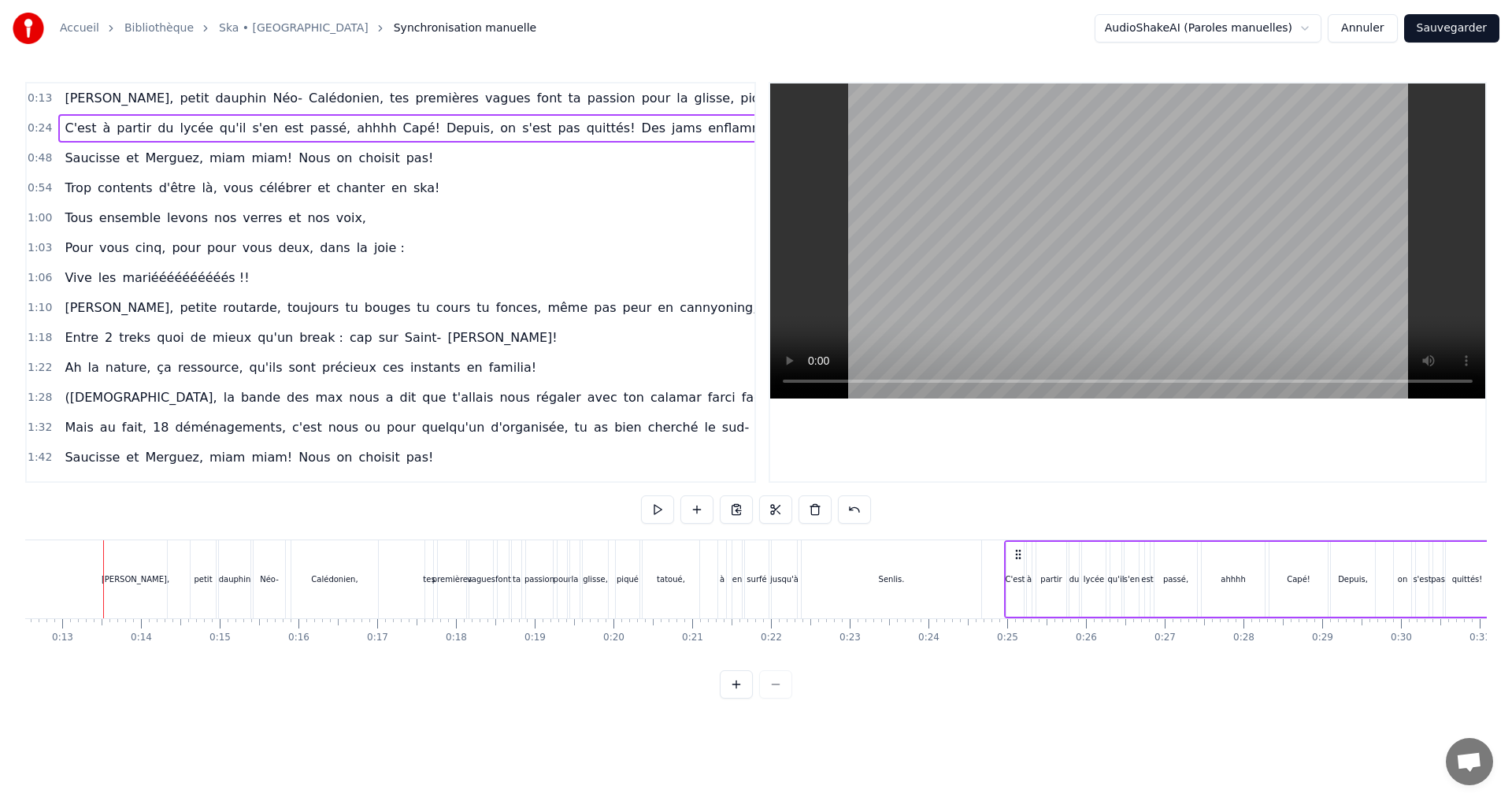
scroll to position [0, 986]
click at [44, 155] on span "0:48" at bounding box center [39, 158] width 25 height 16
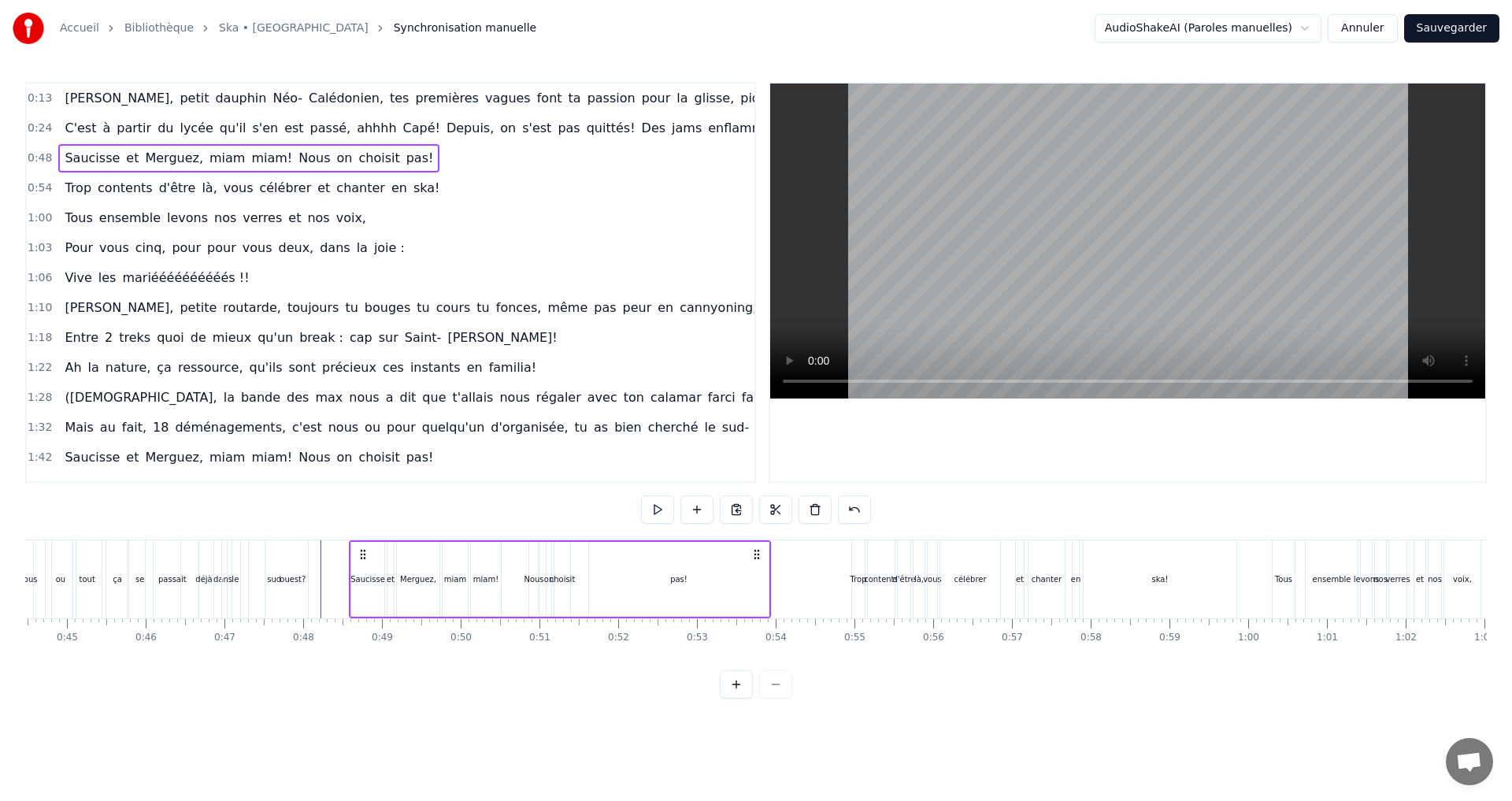
scroll to position [0, 3719]
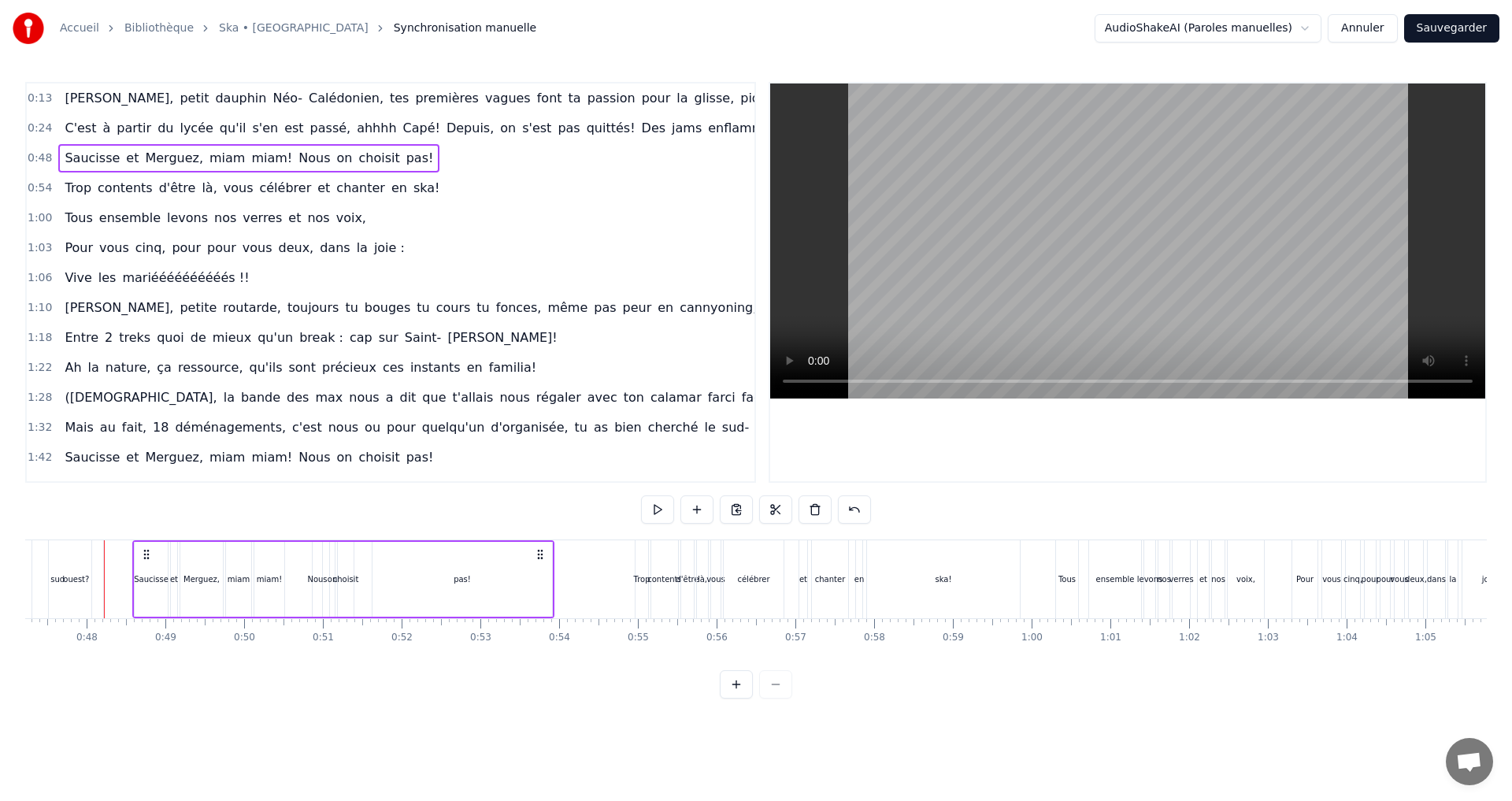
click at [33, 125] on span "0:24" at bounding box center [39, 128] width 25 height 16
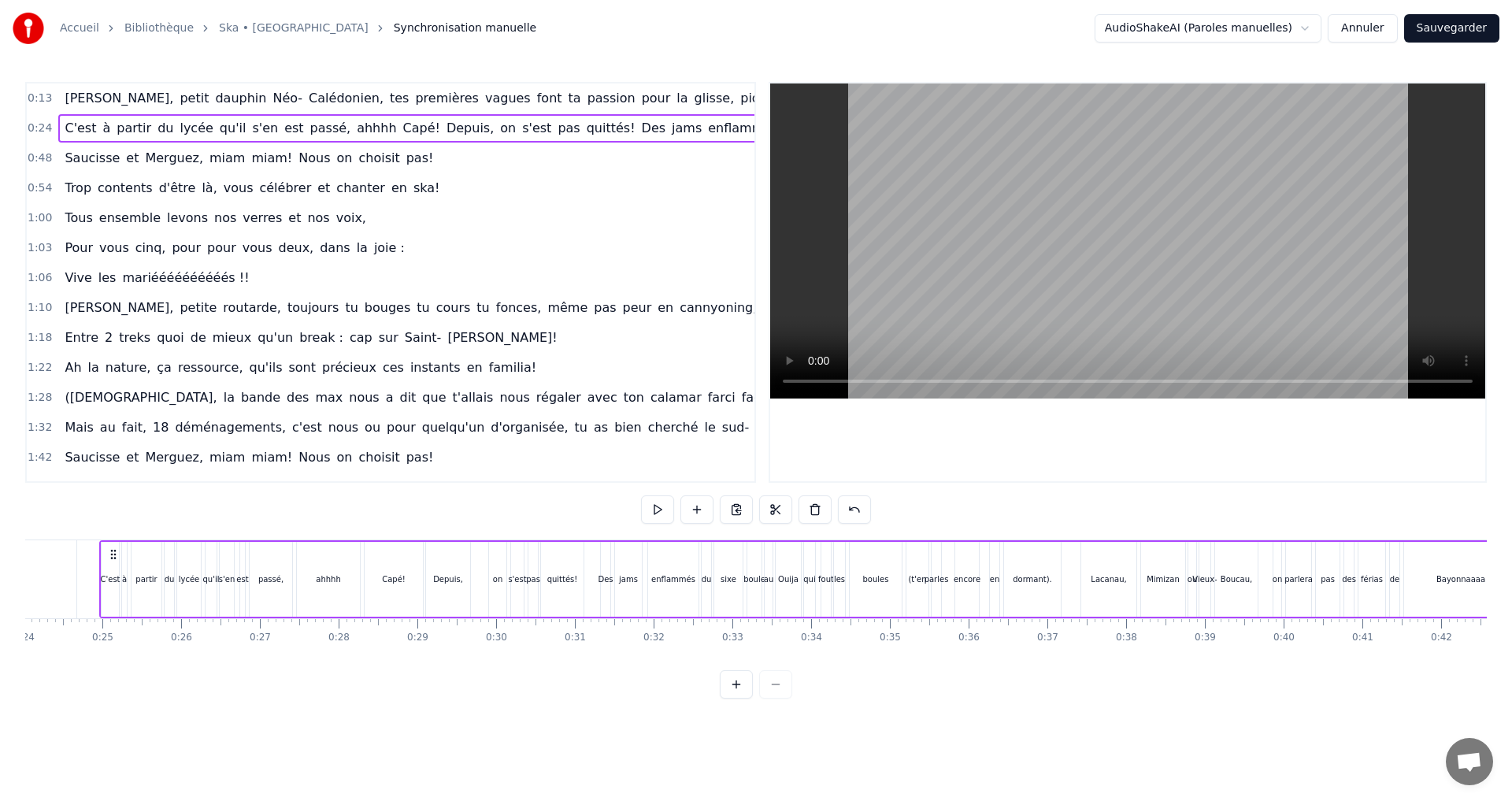
scroll to position [0, 1887]
click at [661, 510] on button at bounding box center [658, 509] width 33 height 29
click at [76, 161] on span "Saucisse" at bounding box center [92, 157] width 58 height 18
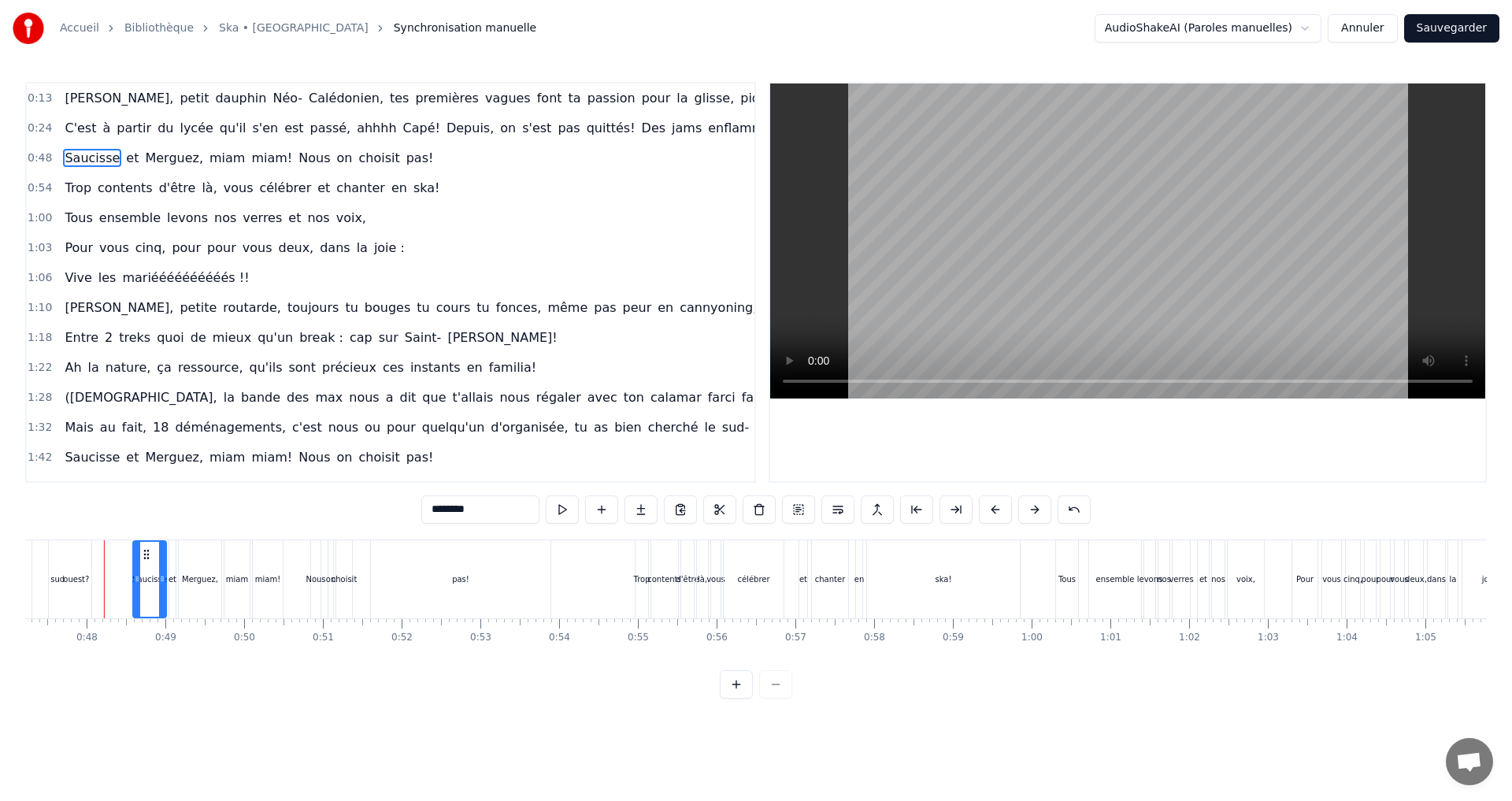
click at [30, 132] on span "0:24" at bounding box center [39, 128] width 25 height 16
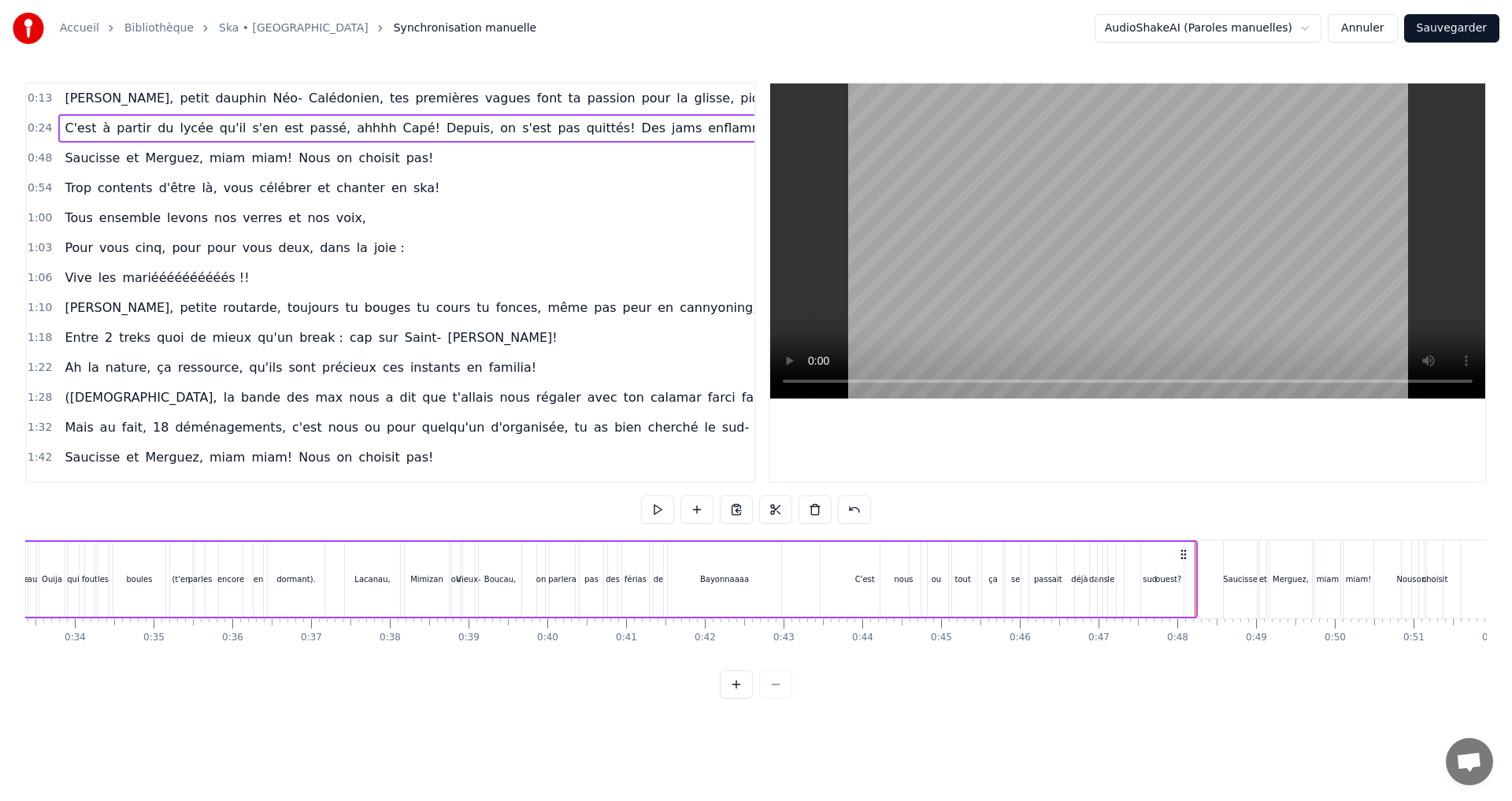
click at [31, 129] on span "0:24" at bounding box center [39, 128] width 25 height 16
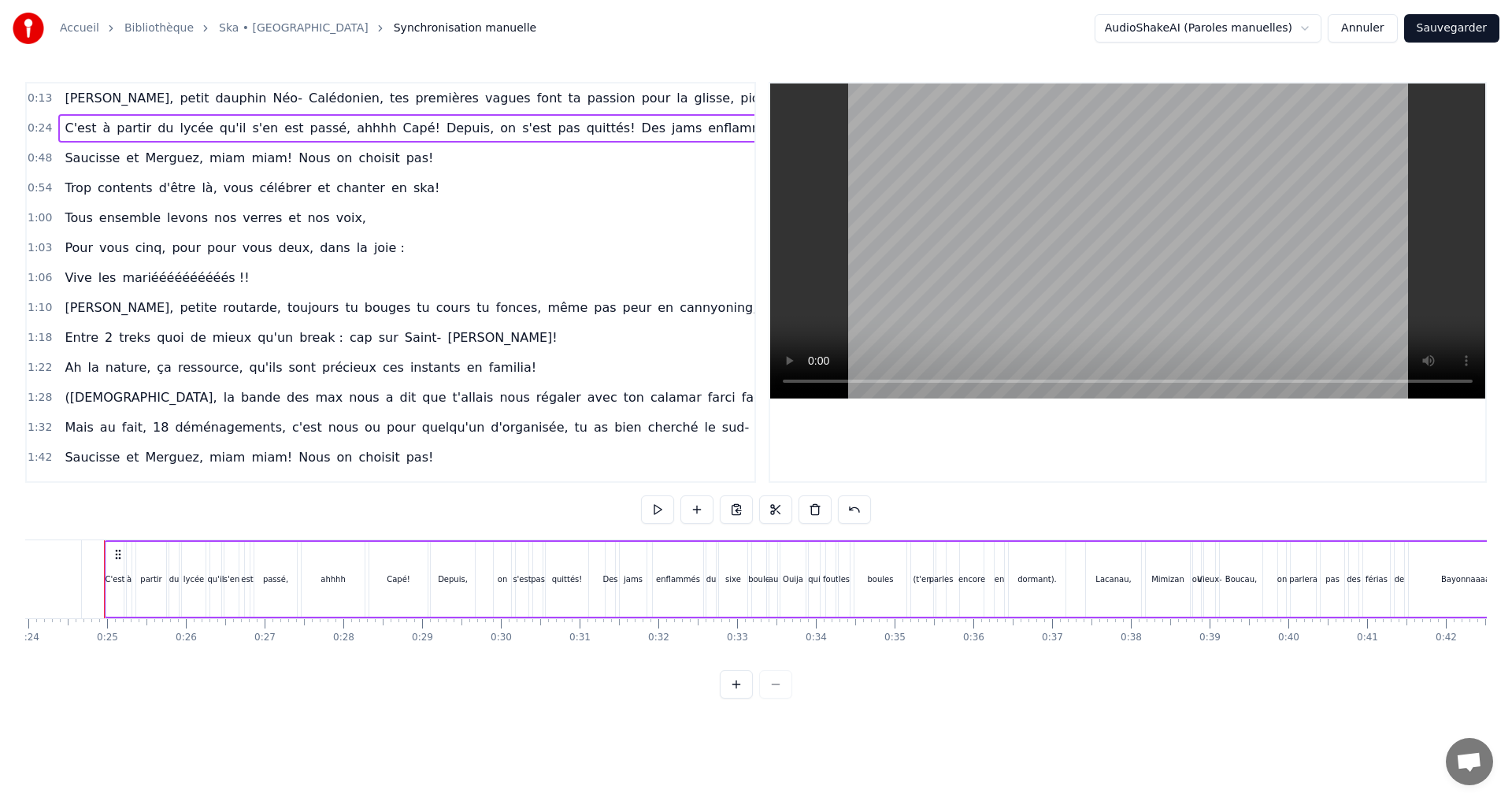
click at [31, 129] on span "0:24" at bounding box center [39, 128] width 25 height 16
click at [31, 88] on div "0:13 Adrien, petit dauphin Néo- Calédonien, tes premières vagues font ta passio…" at bounding box center [390, 98] width 727 height 30
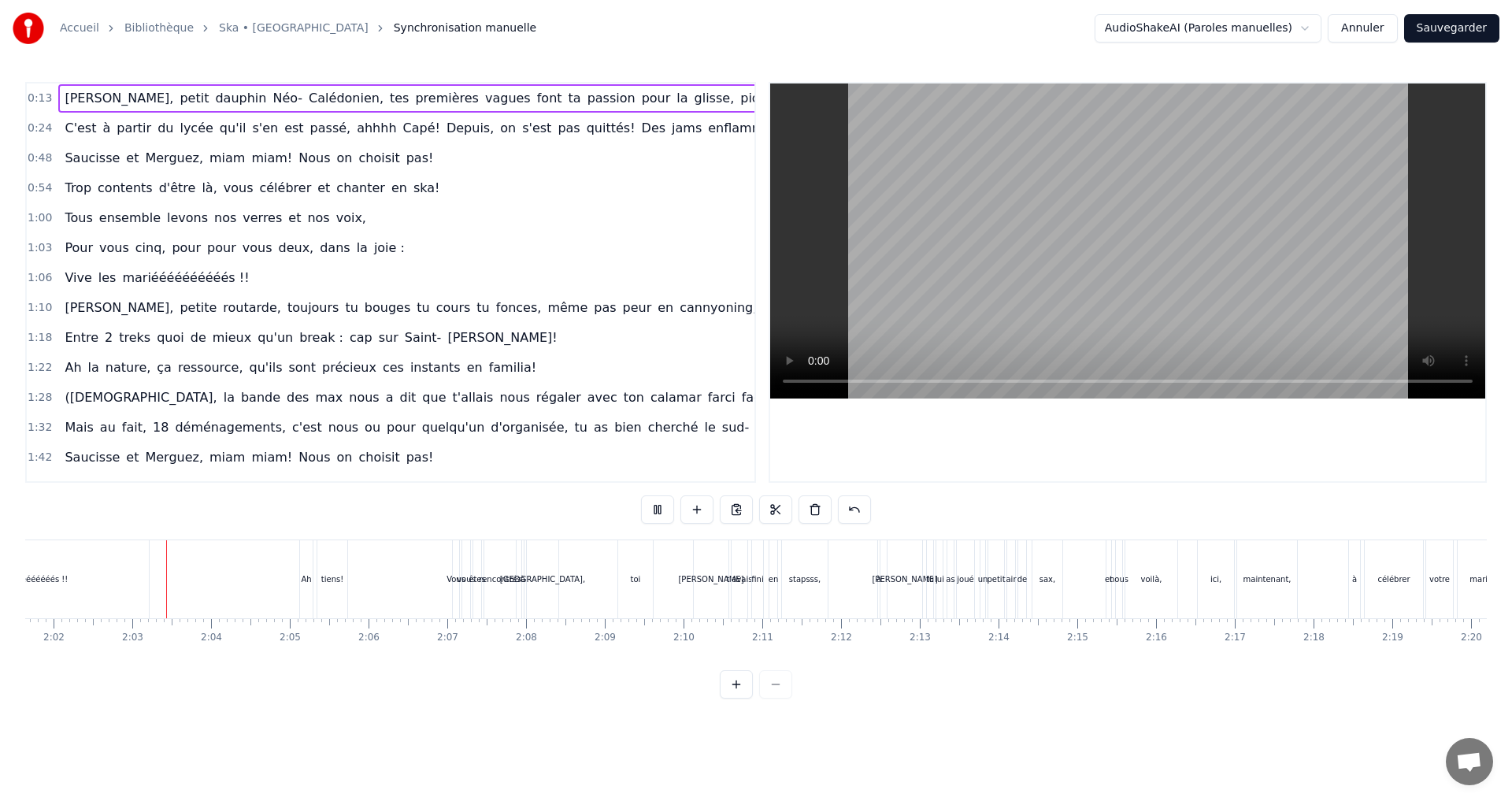
scroll to position [0, 9603]
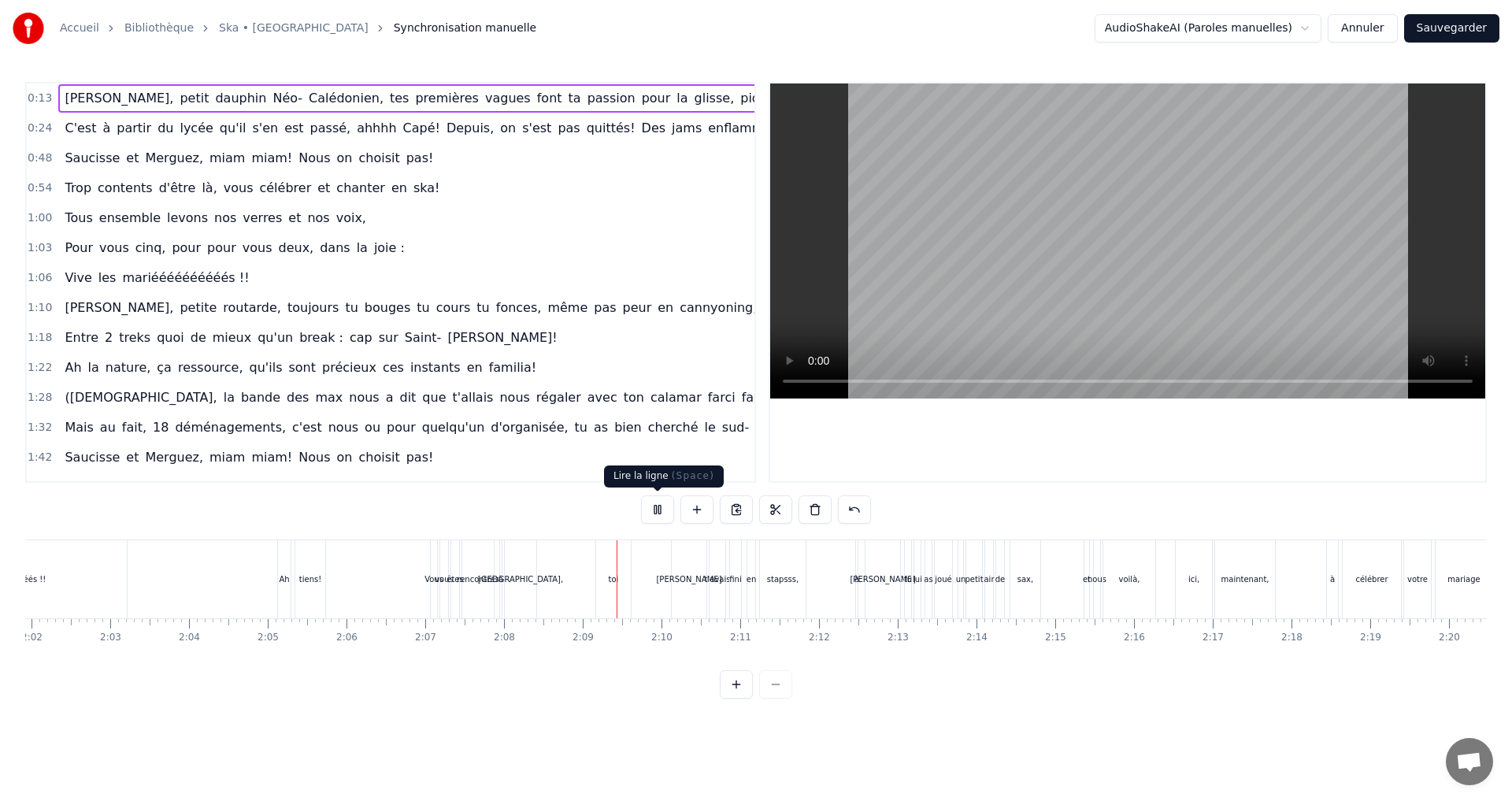
click at [652, 503] on button at bounding box center [658, 509] width 33 height 29
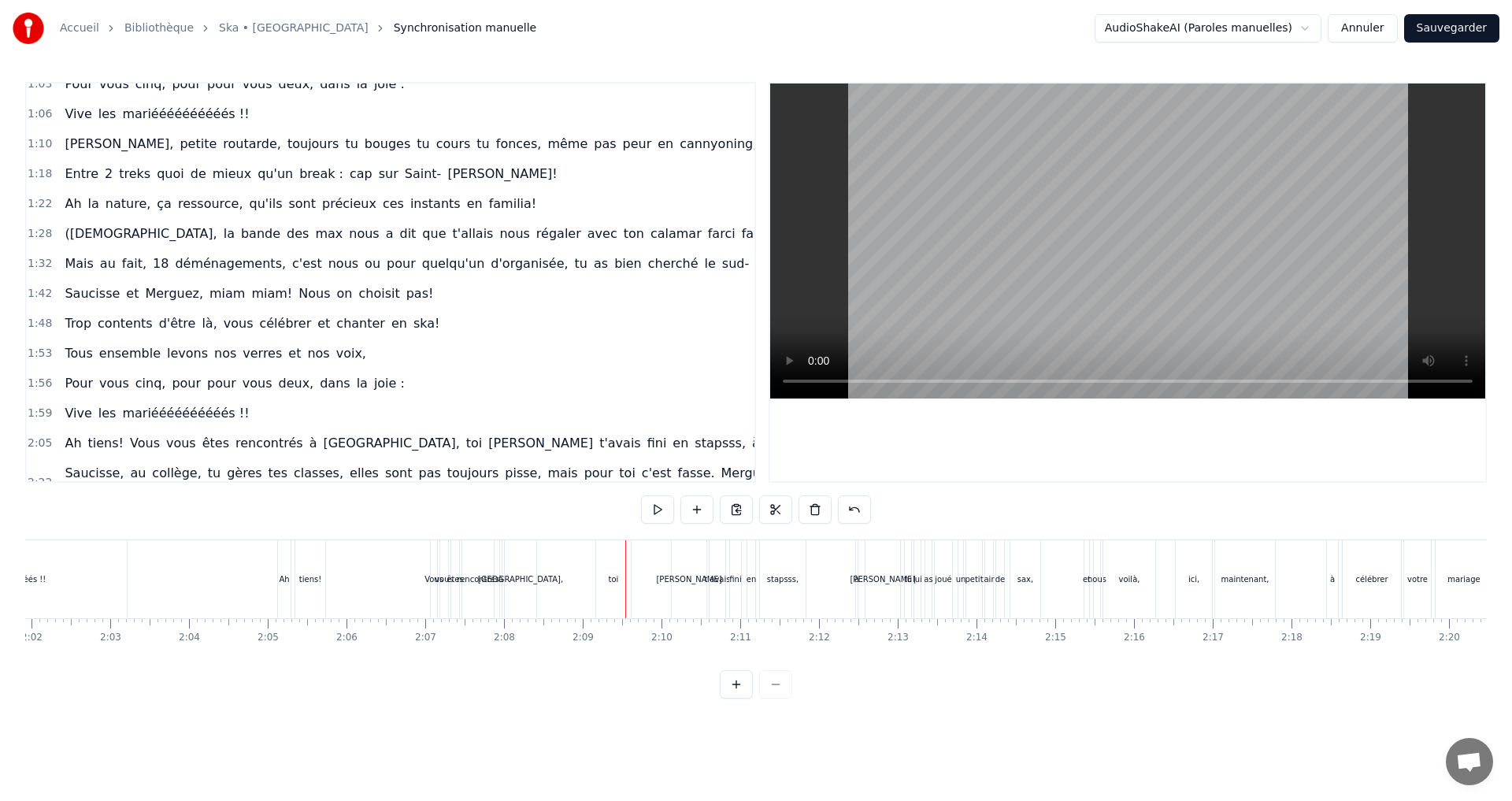
scroll to position [157, 0]
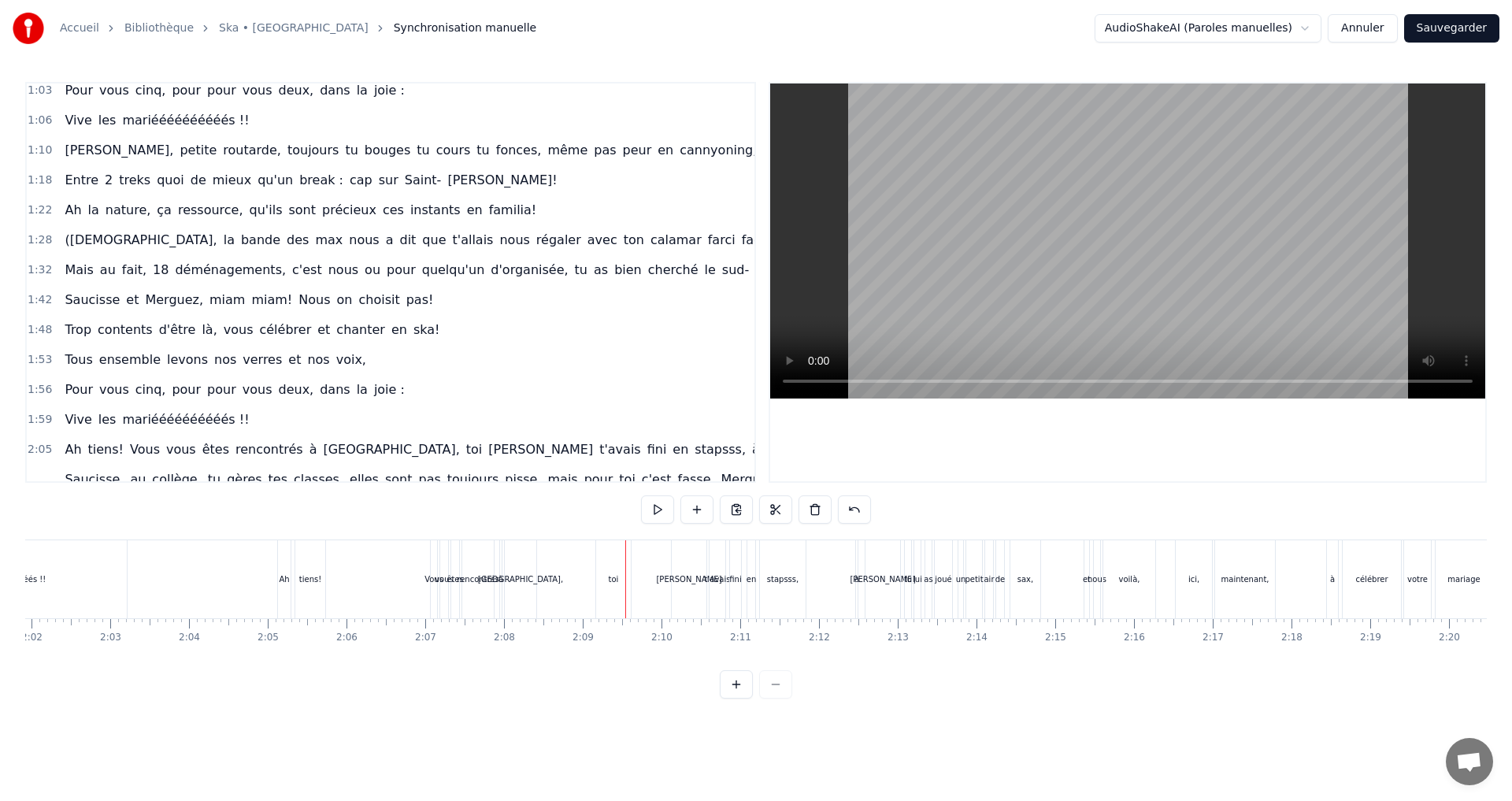
click at [414, 190] on div "Entre 2 treks quoi de mieux qu'un break : cap sur Saint- Ponce!" at bounding box center [310, 180] width 505 height 29
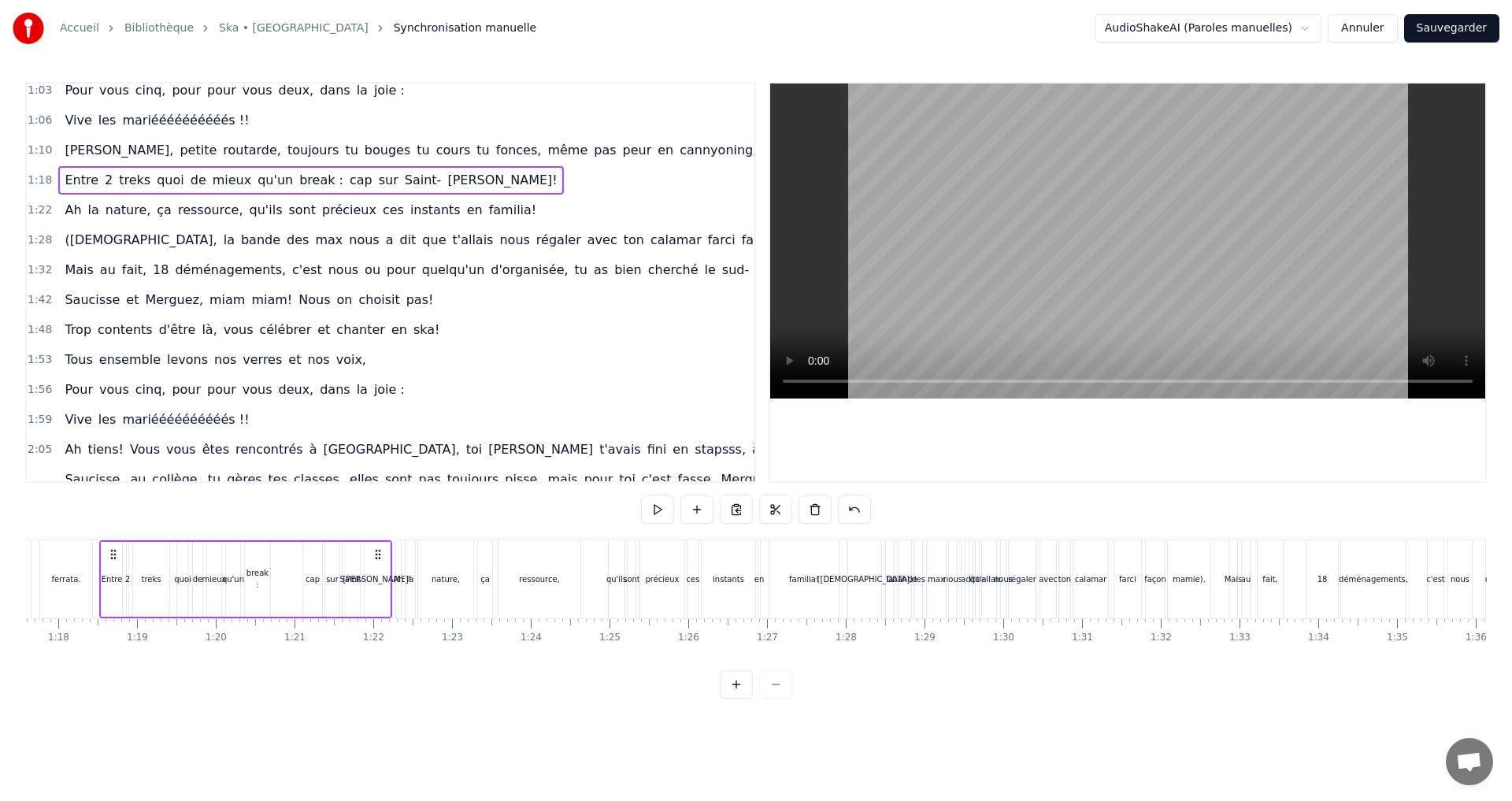
scroll to position [0, 6106]
click at [446, 181] on span "Ponce!" at bounding box center [502, 180] width 112 height 18
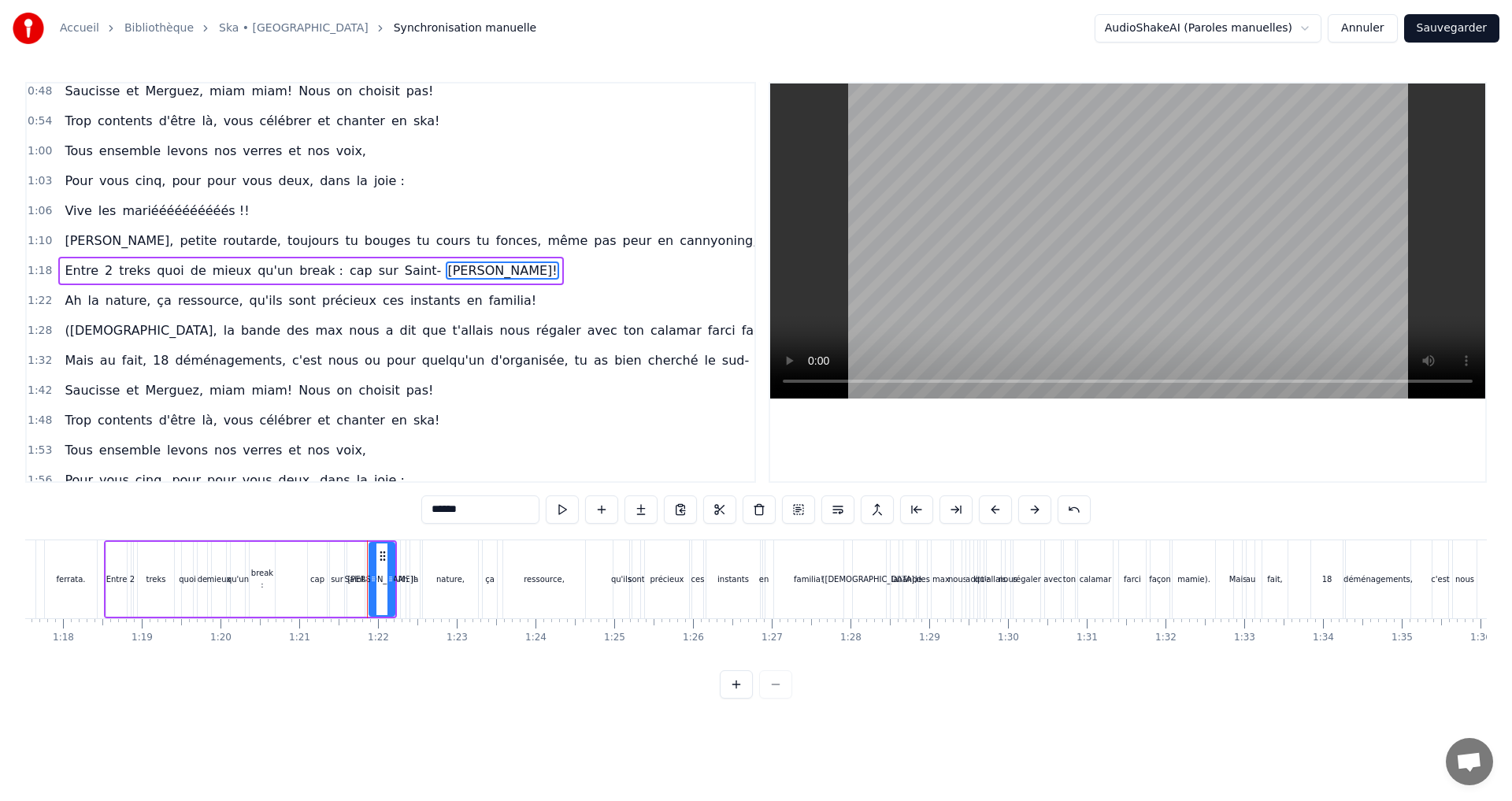
scroll to position [62, 0]
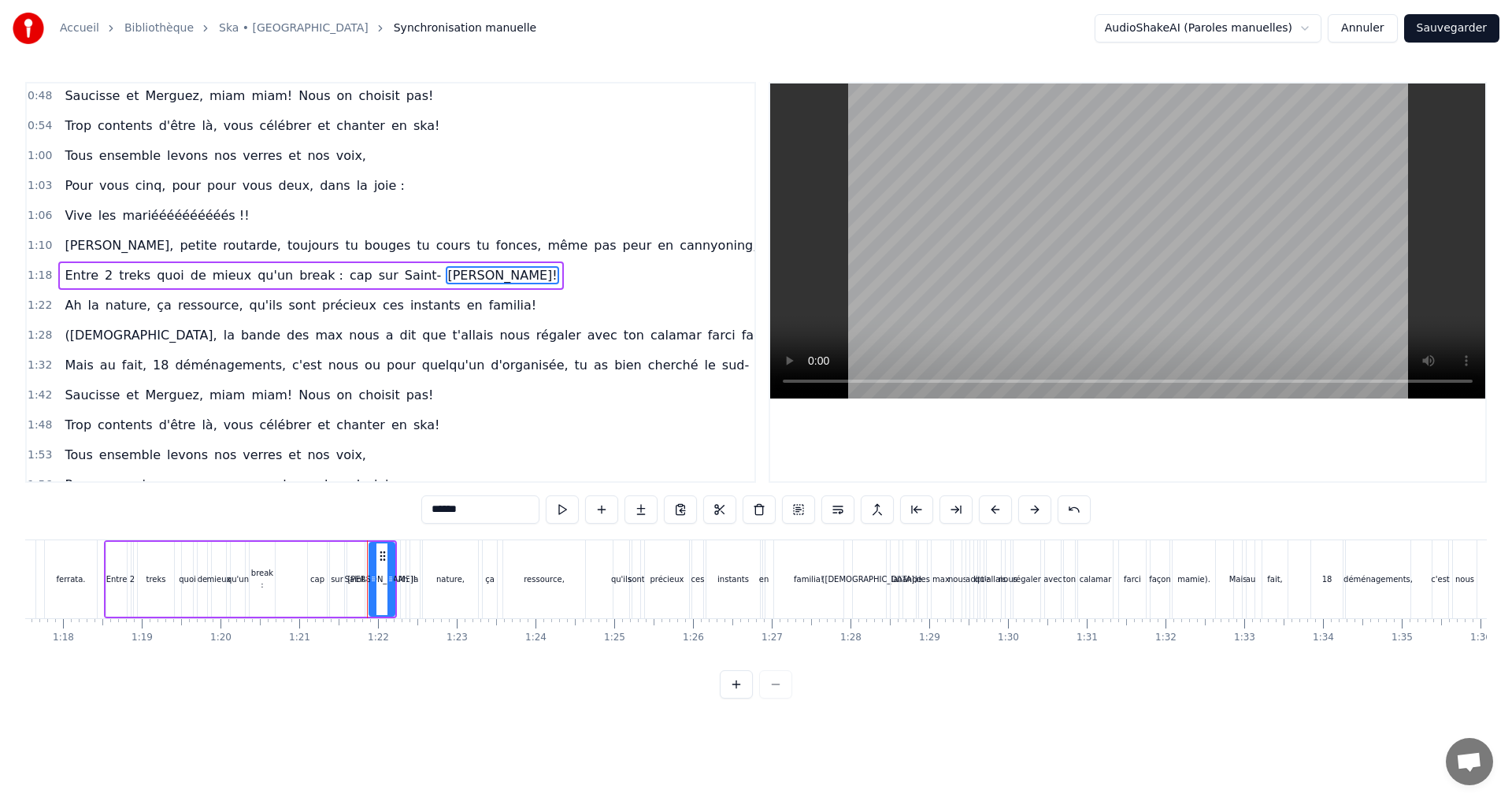
click at [458, 506] on input "******" at bounding box center [480, 509] width 118 height 29
drag, startPoint x: 461, startPoint y: 510, endPoint x: 451, endPoint y: 510, distance: 10.0
click at [451, 510] on input "******" at bounding box center [480, 509] width 118 height 29
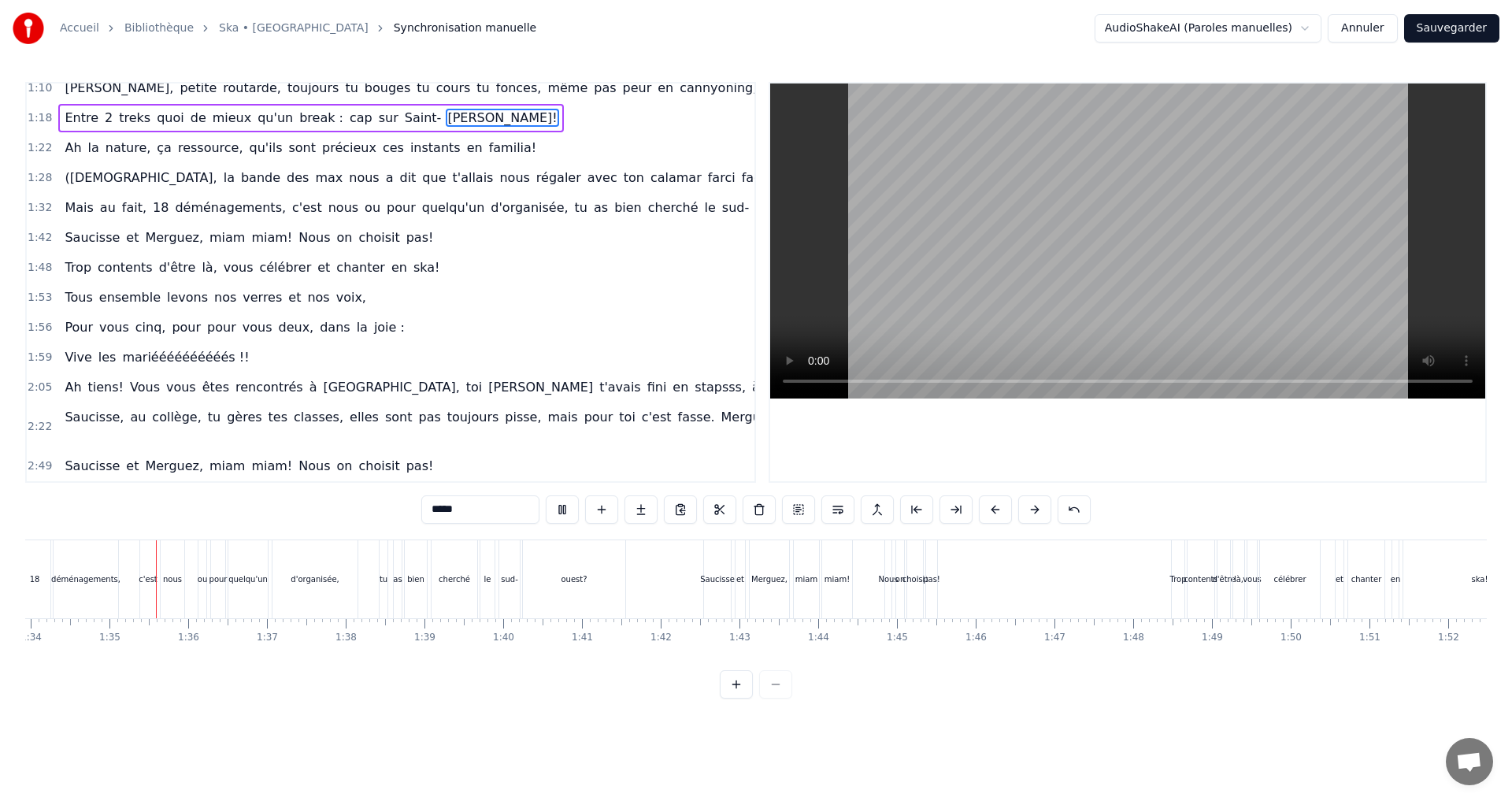
scroll to position [0, 7410]
click at [693, 391] on span "stapsss," at bounding box center [720, 387] width 54 height 18
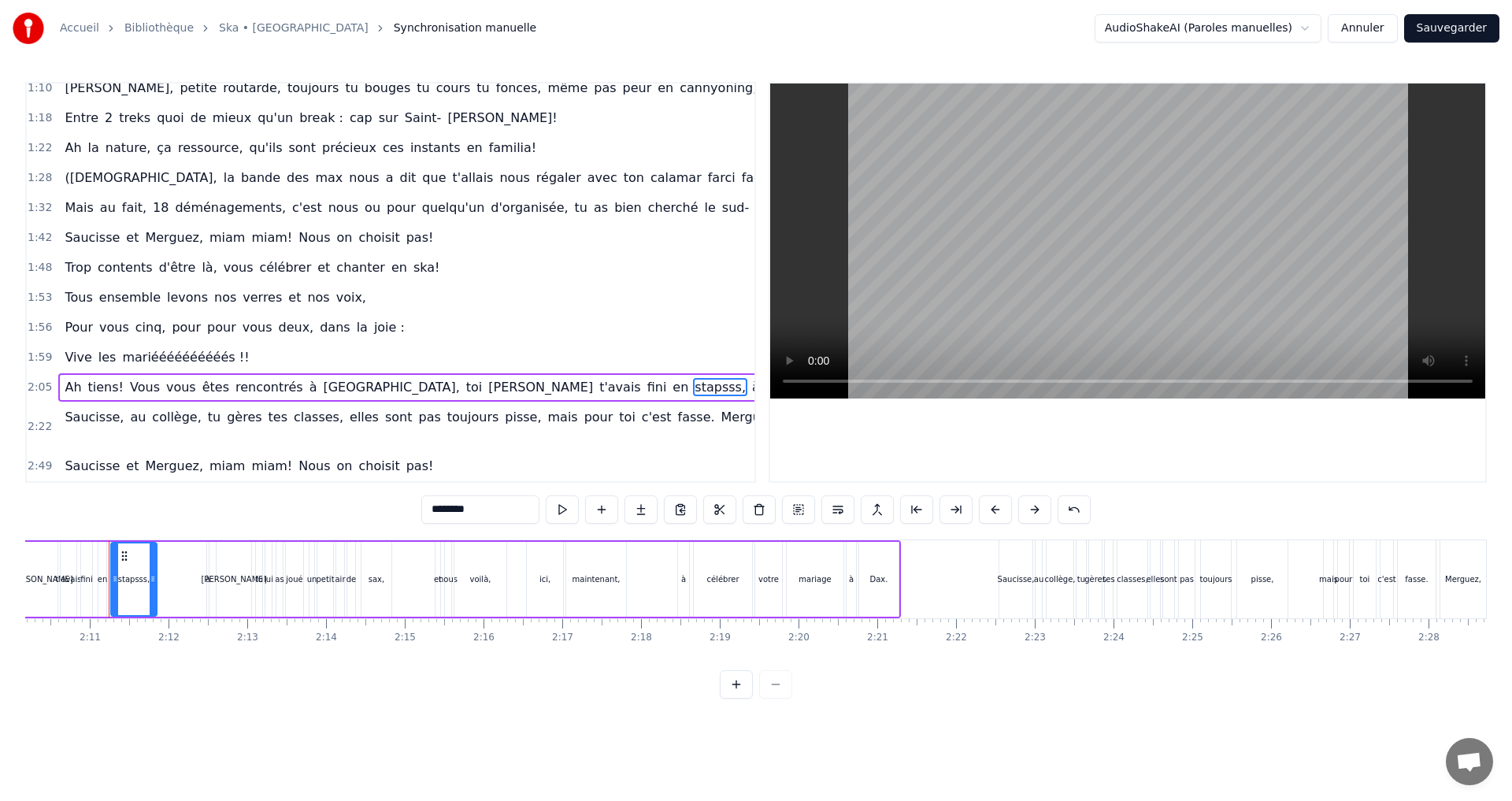
scroll to position [0, 10258]
click at [466, 512] on input "********" at bounding box center [480, 509] width 118 height 29
type input "*"
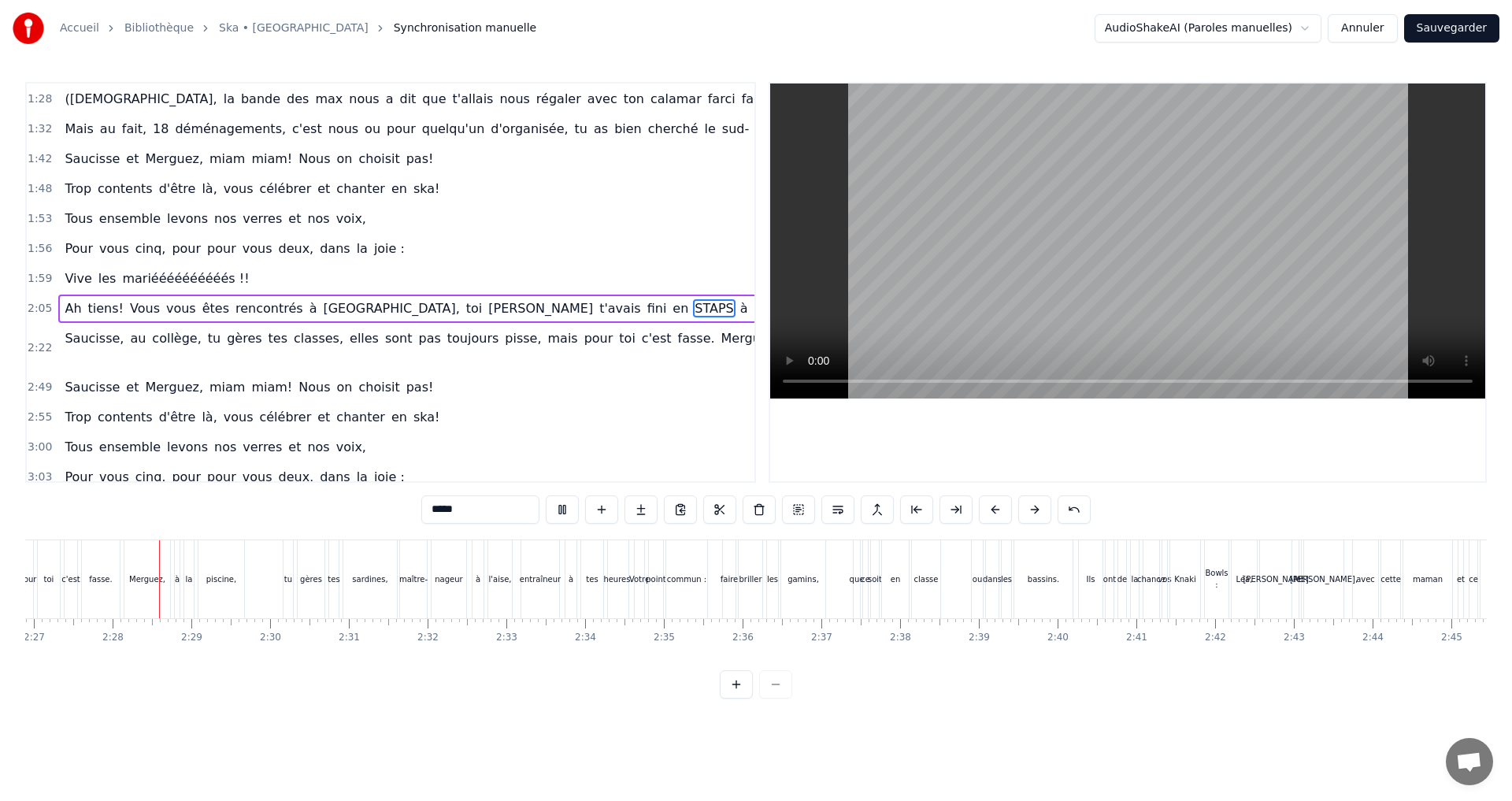
scroll to position [0, 11570]
click at [503, 340] on span "pisse," at bounding box center [523, 338] width 39 height 18
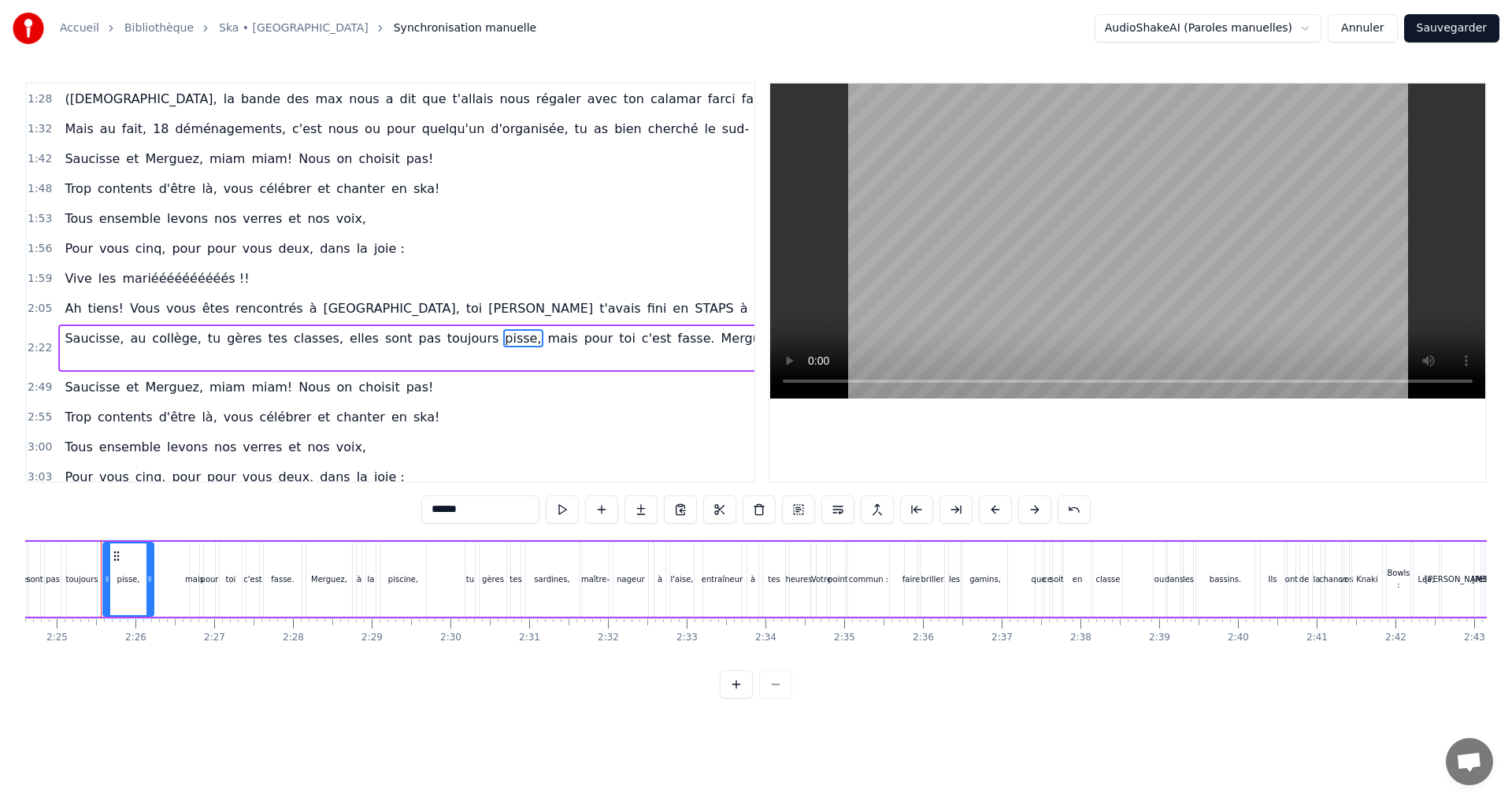
scroll to position [0, 11386]
drag, startPoint x: 454, startPoint y: 507, endPoint x: 427, endPoint y: 505, distance: 27.1
click at [427, 505] on input "******" at bounding box center [480, 509] width 118 height 29
type input "*"
type input "*****"
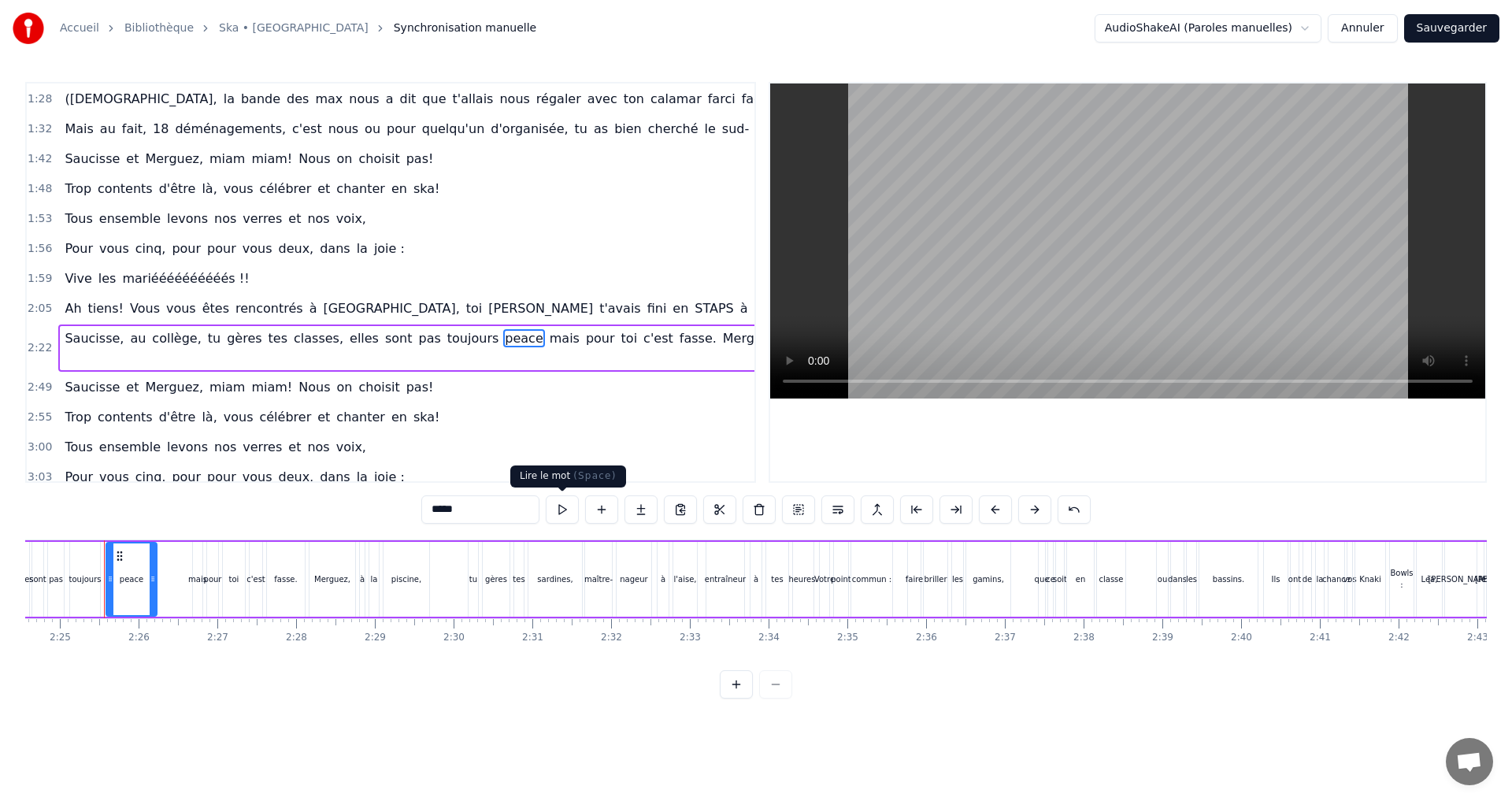
click at [557, 515] on button at bounding box center [562, 509] width 33 height 29
click at [559, 514] on button at bounding box center [562, 509] width 33 height 29
click at [503, 342] on span "peace" at bounding box center [524, 338] width 41 height 18
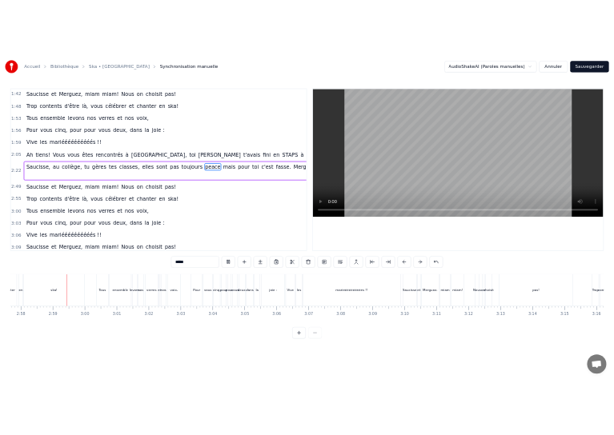
scroll to position [0, 14239]
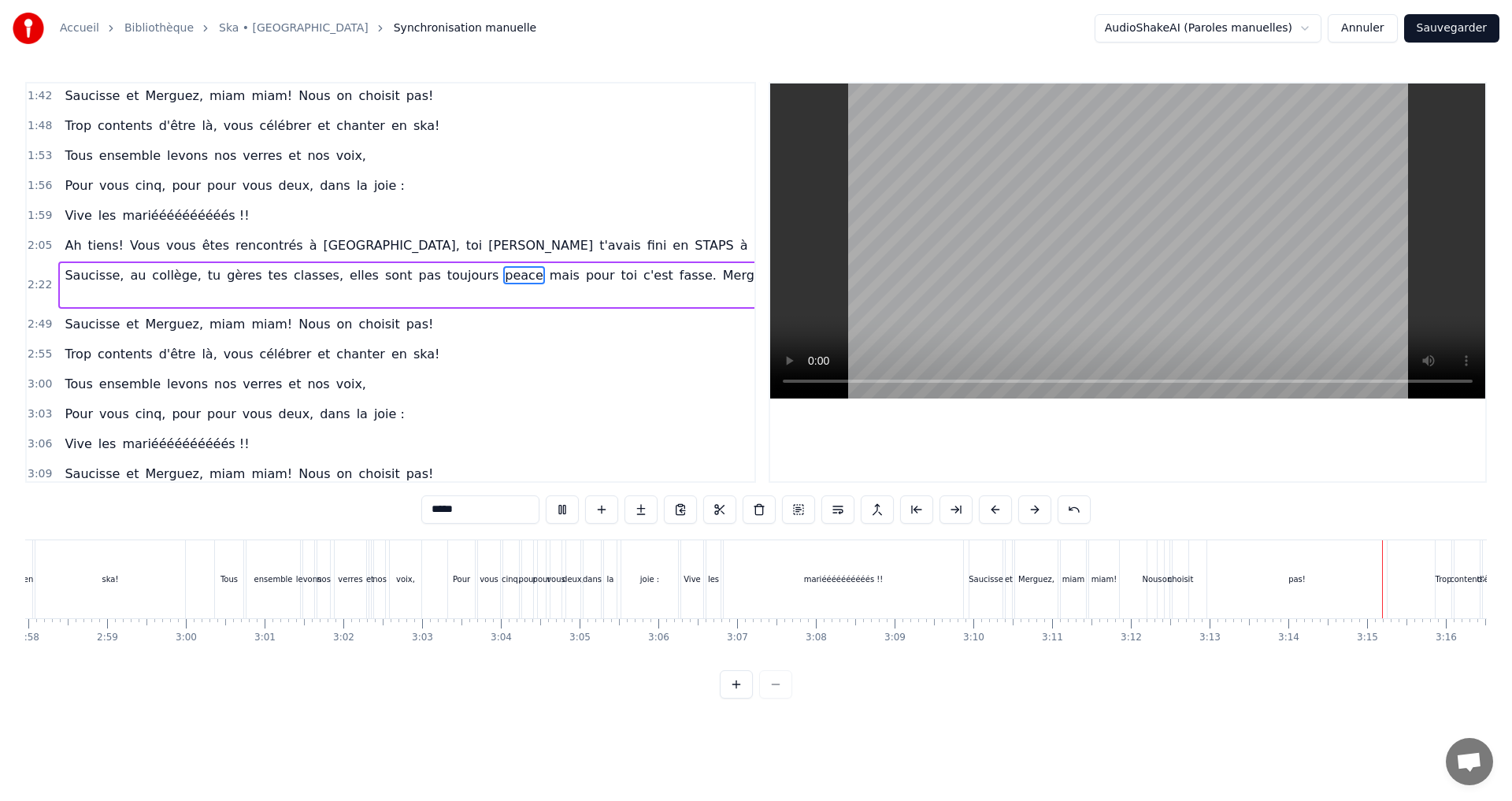
click at [1436, 26] on button "Sauvegarder" at bounding box center [1452, 28] width 95 height 29
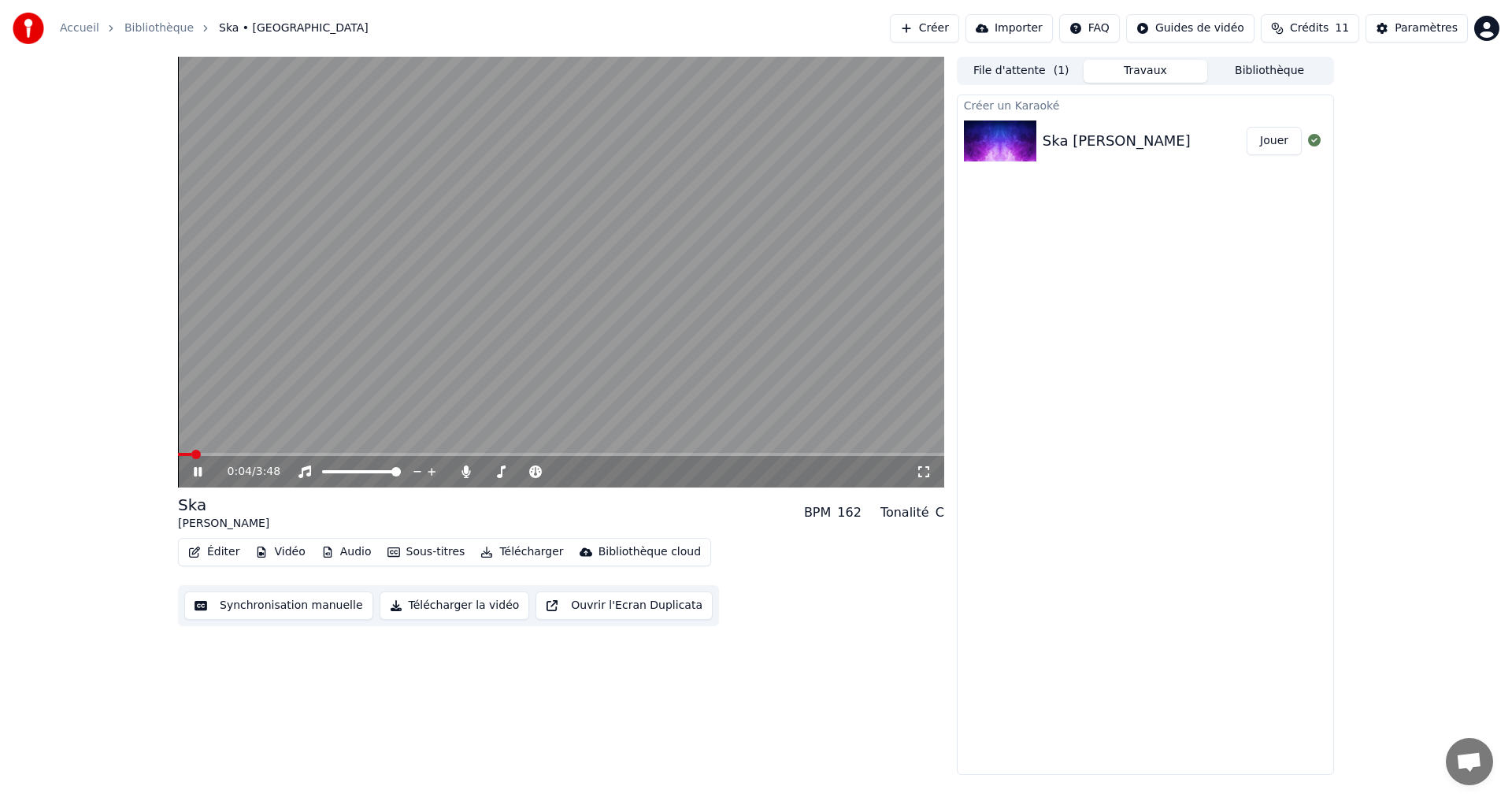
click at [510, 552] on button "Télécharger" at bounding box center [522, 552] width 95 height 22
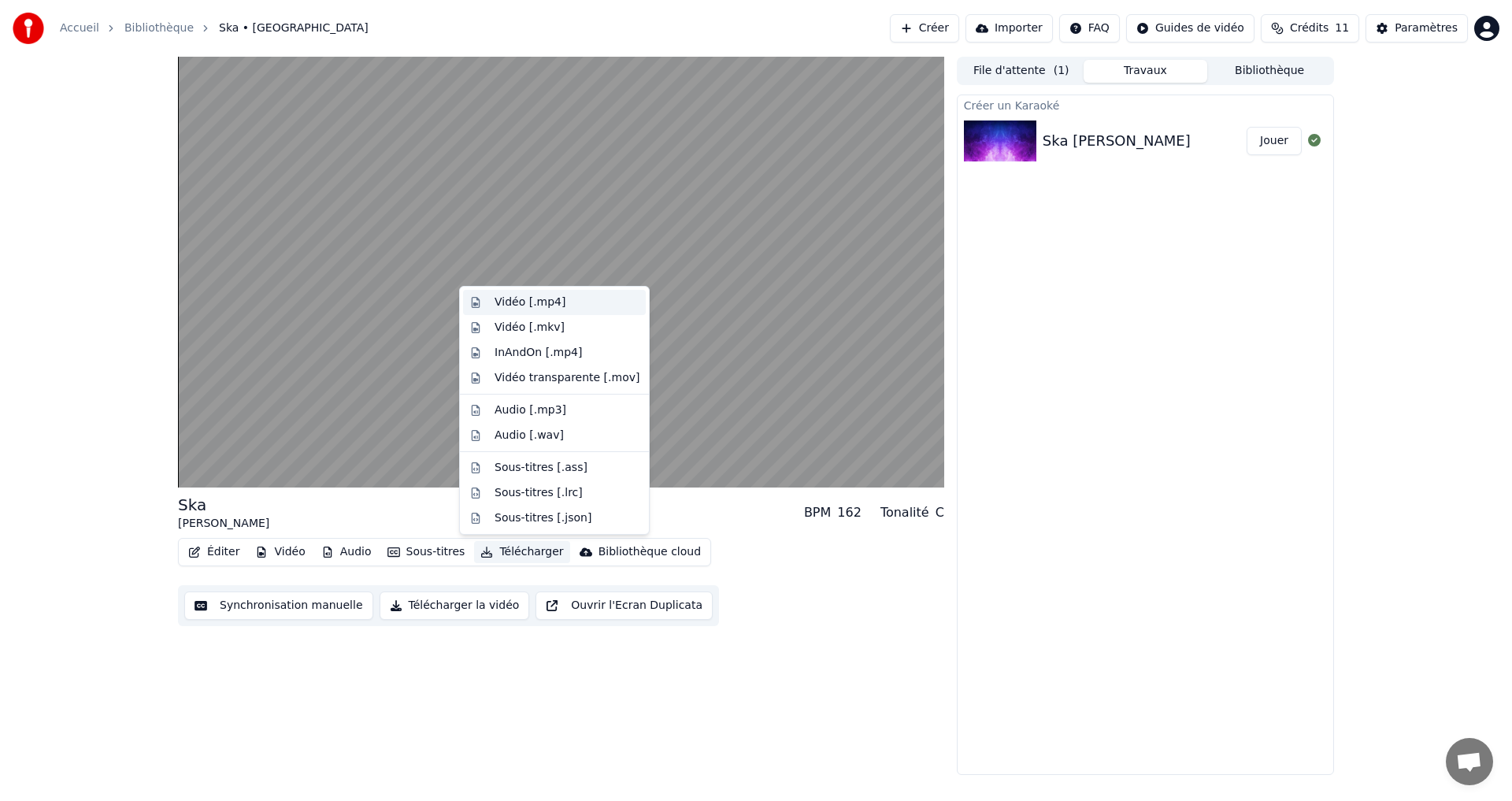
click at [550, 302] on div "Vidéo [.mp4]" at bounding box center [530, 302] width 71 height 16
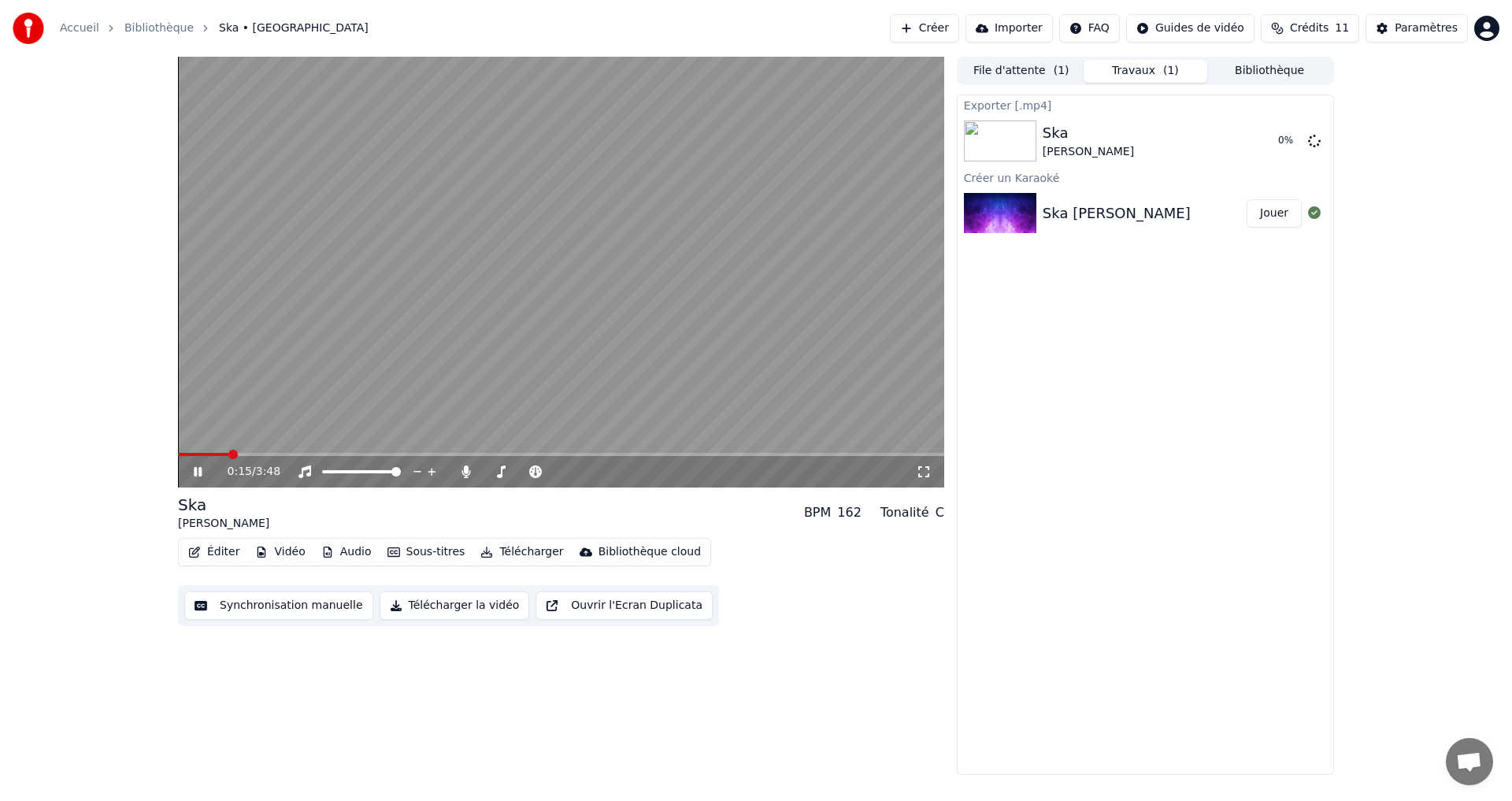
click at [203, 471] on icon at bounding box center [210, 471] width 37 height 13
click at [1287, 137] on button "Afficher" at bounding box center [1267, 141] width 69 height 29
click at [396, 696] on div "0:15 / 3:48 Ska Roddy BPM 162 Tonalité C Éditer Vidéo Audio Sous-titres Télécha…" at bounding box center [561, 416] width 767 height 718
